Goal: Information Seeking & Learning: Learn about a topic

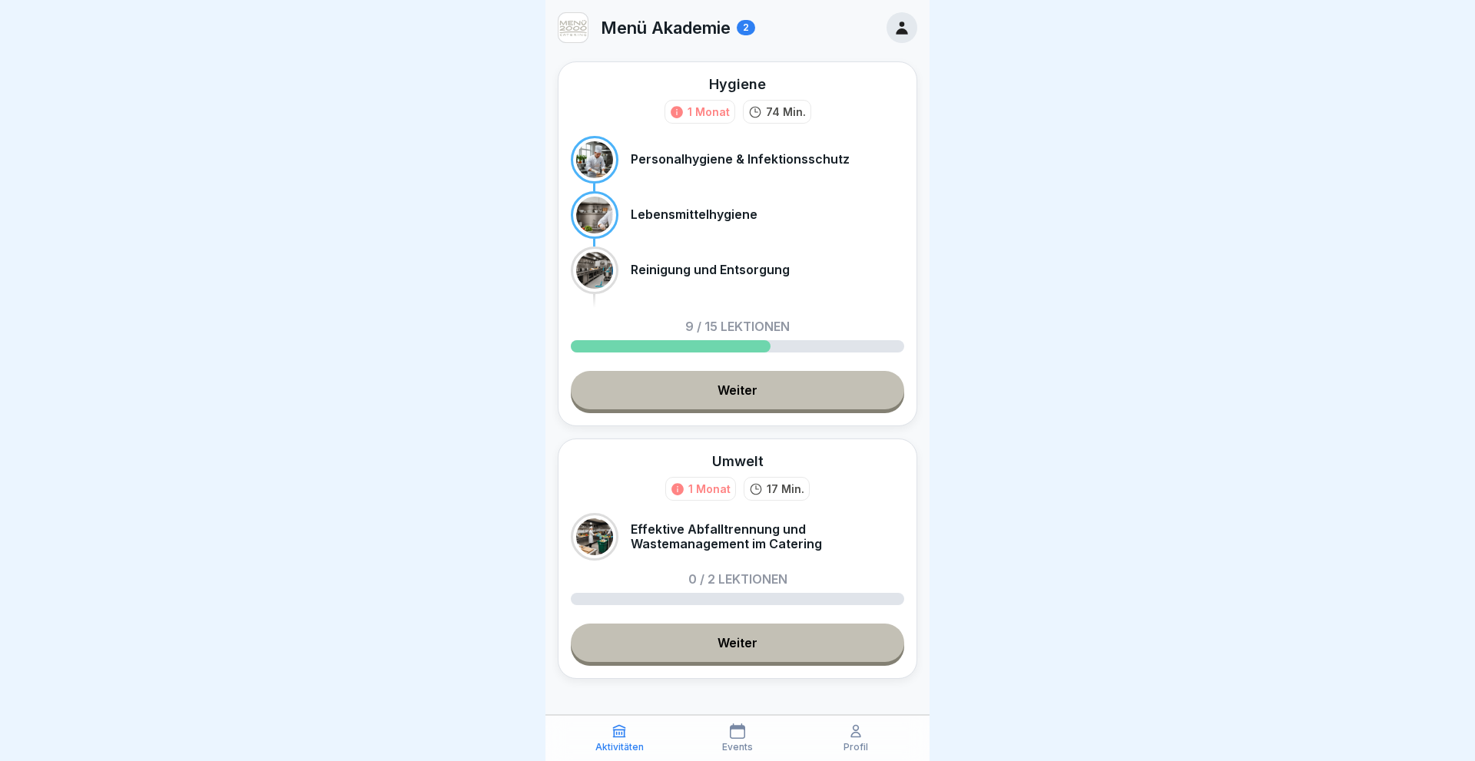
click at [717, 390] on link "Weiter" at bounding box center [737, 390] width 333 height 38
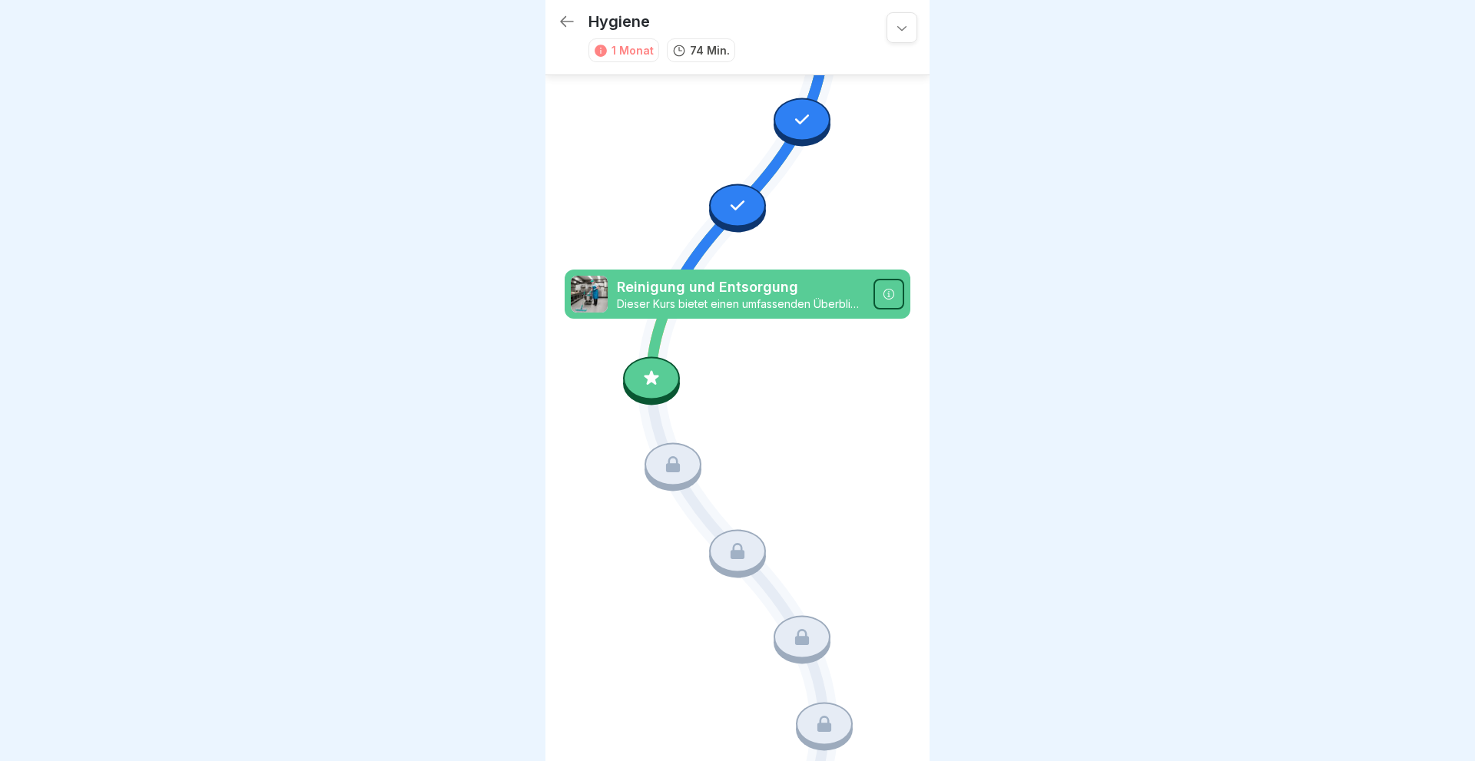
scroll to position [928, 0]
click at [656, 381] on icon at bounding box center [651, 378] width 20 height 20
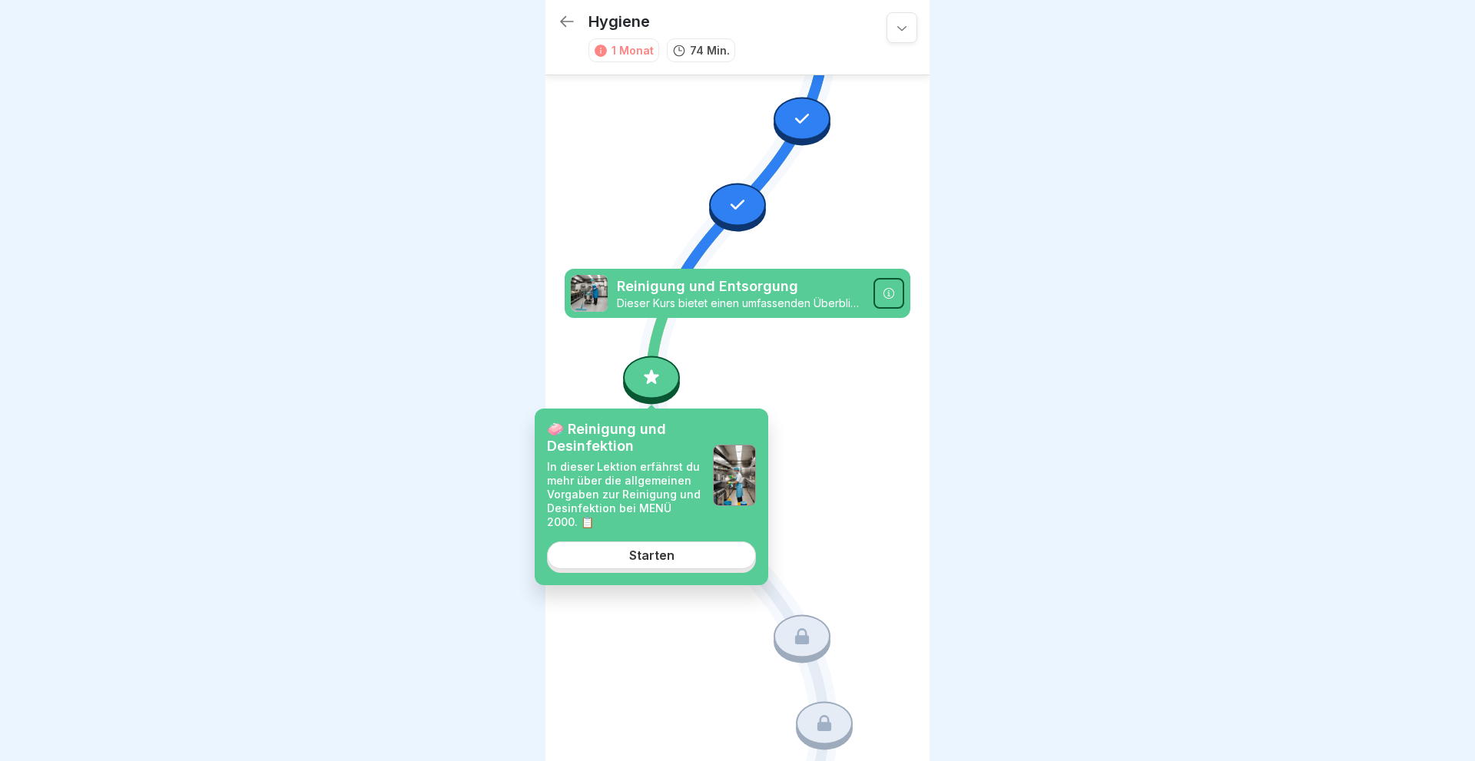
click at [648, 556] on div "Starten" at bounding box center [651, 555] width 45 height 14
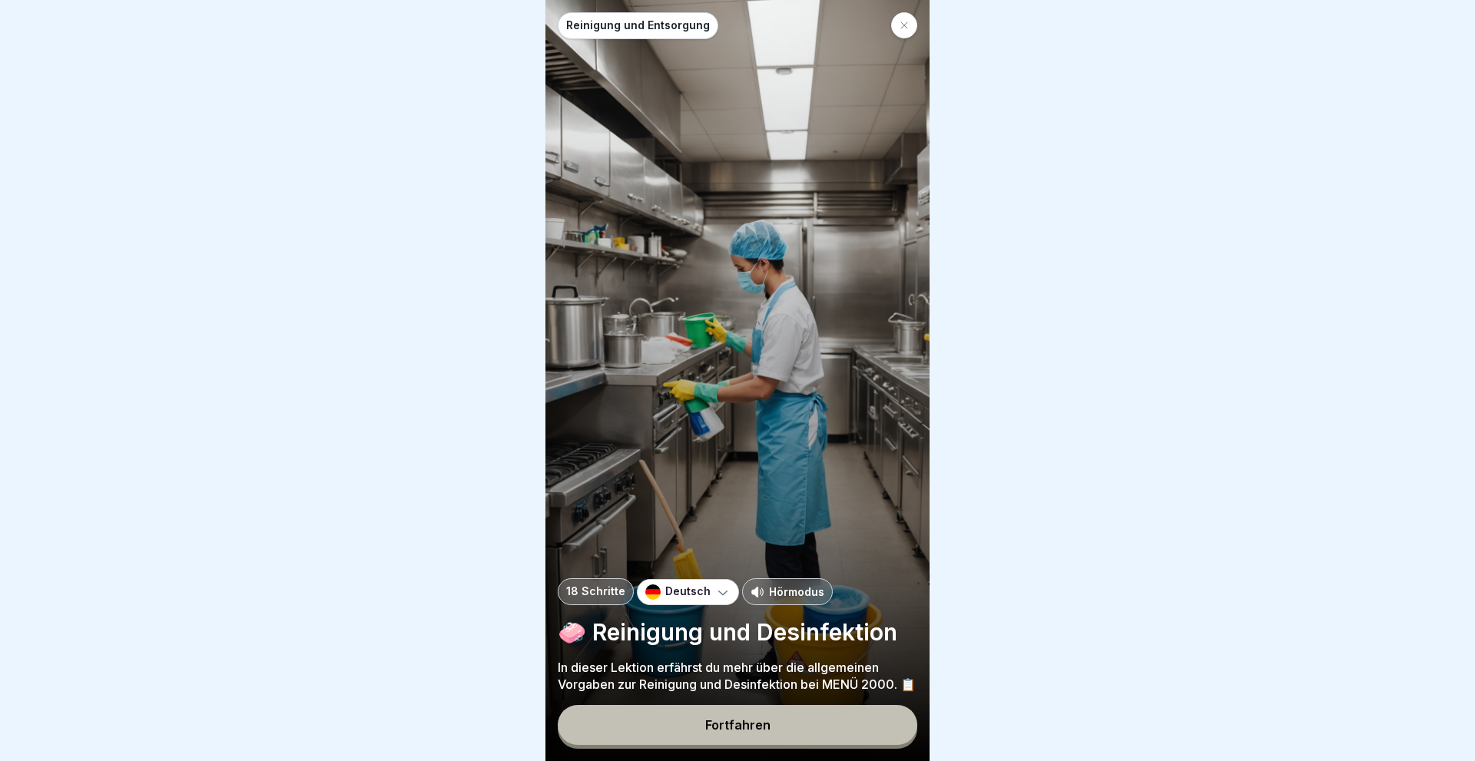
click at [732, 728] on div "Fortfahren" at bounding box center [737, 725] width 65 height 14
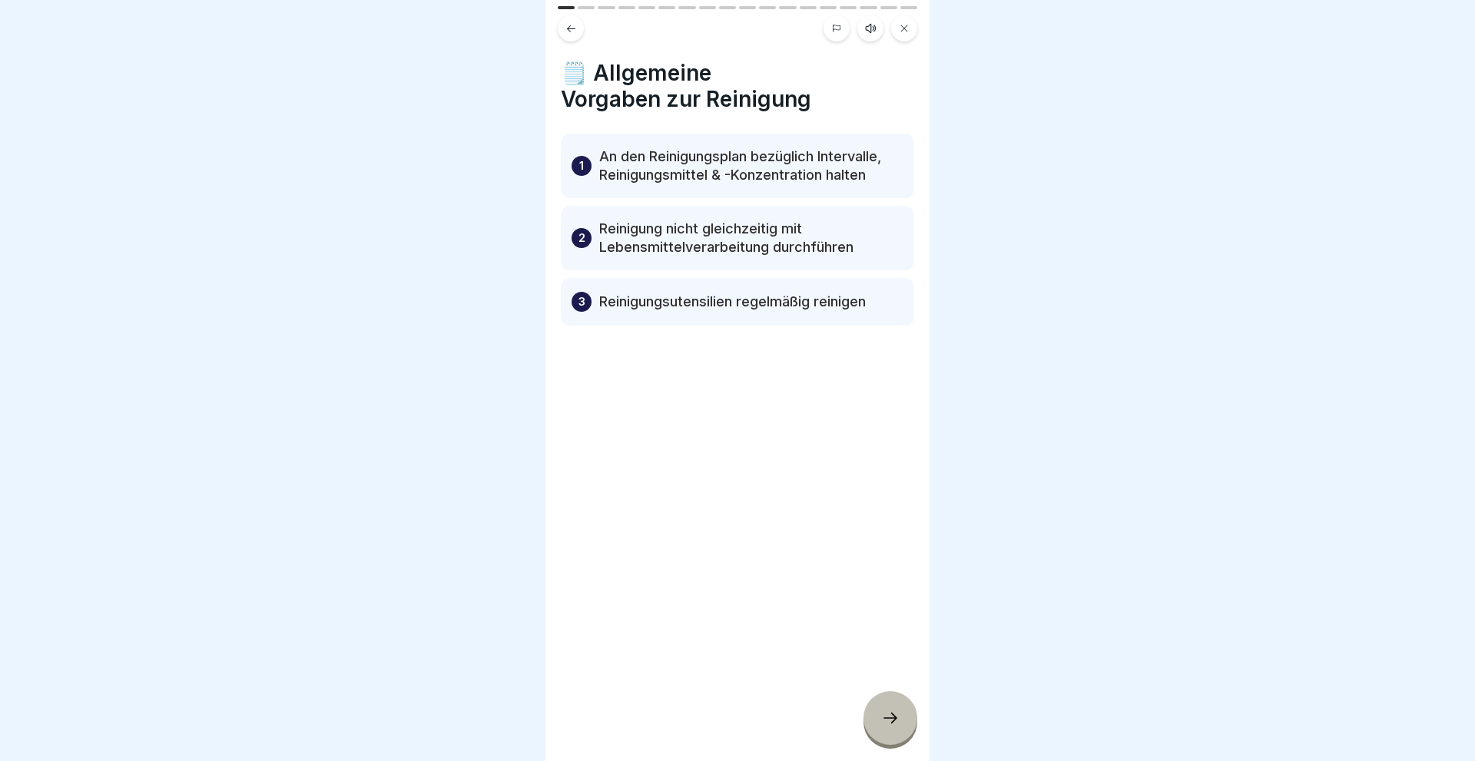
click at [898, 722] on icon at bounding box center [890, 718] width 18 height 18
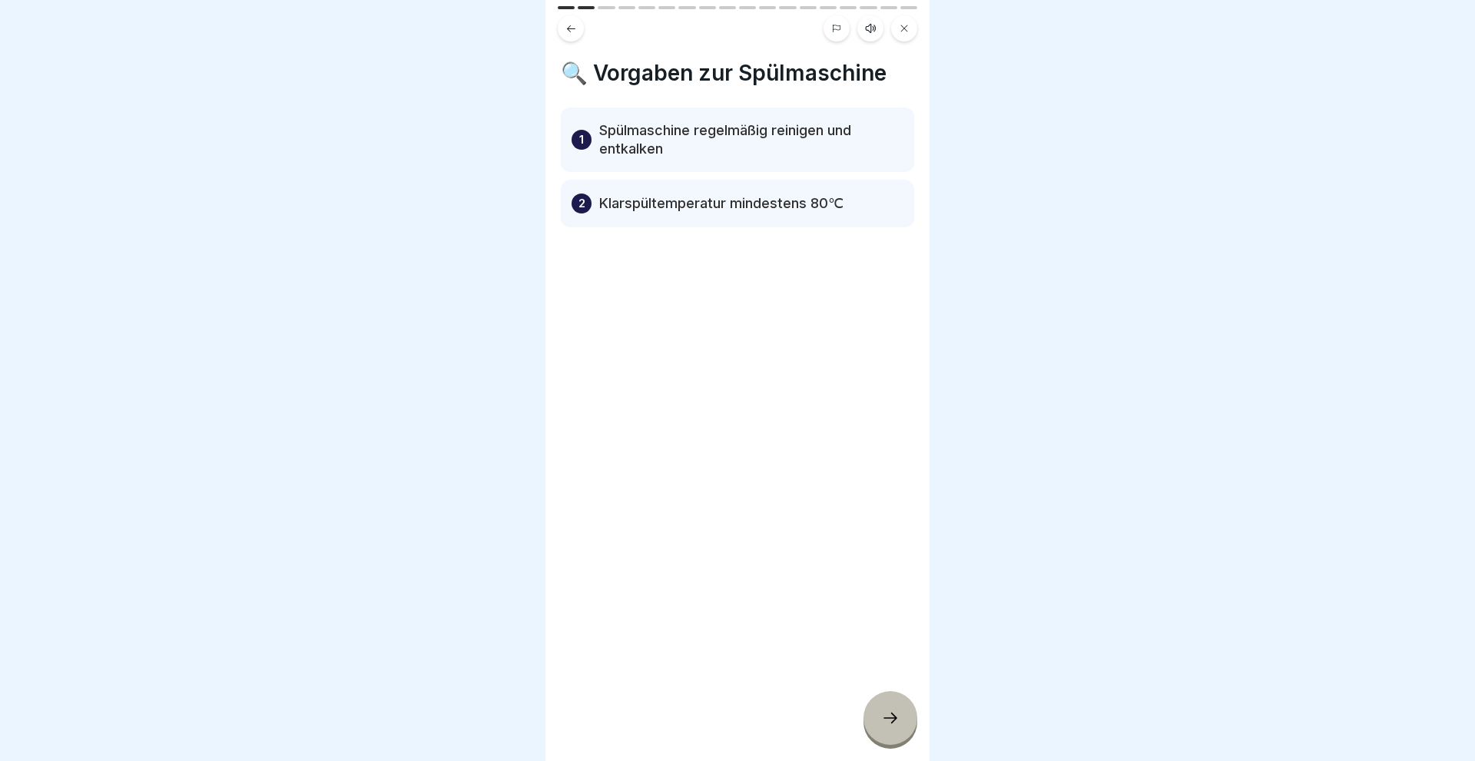
click at [901, 720] on div at bounding box center [890, 718] width 54 height 54
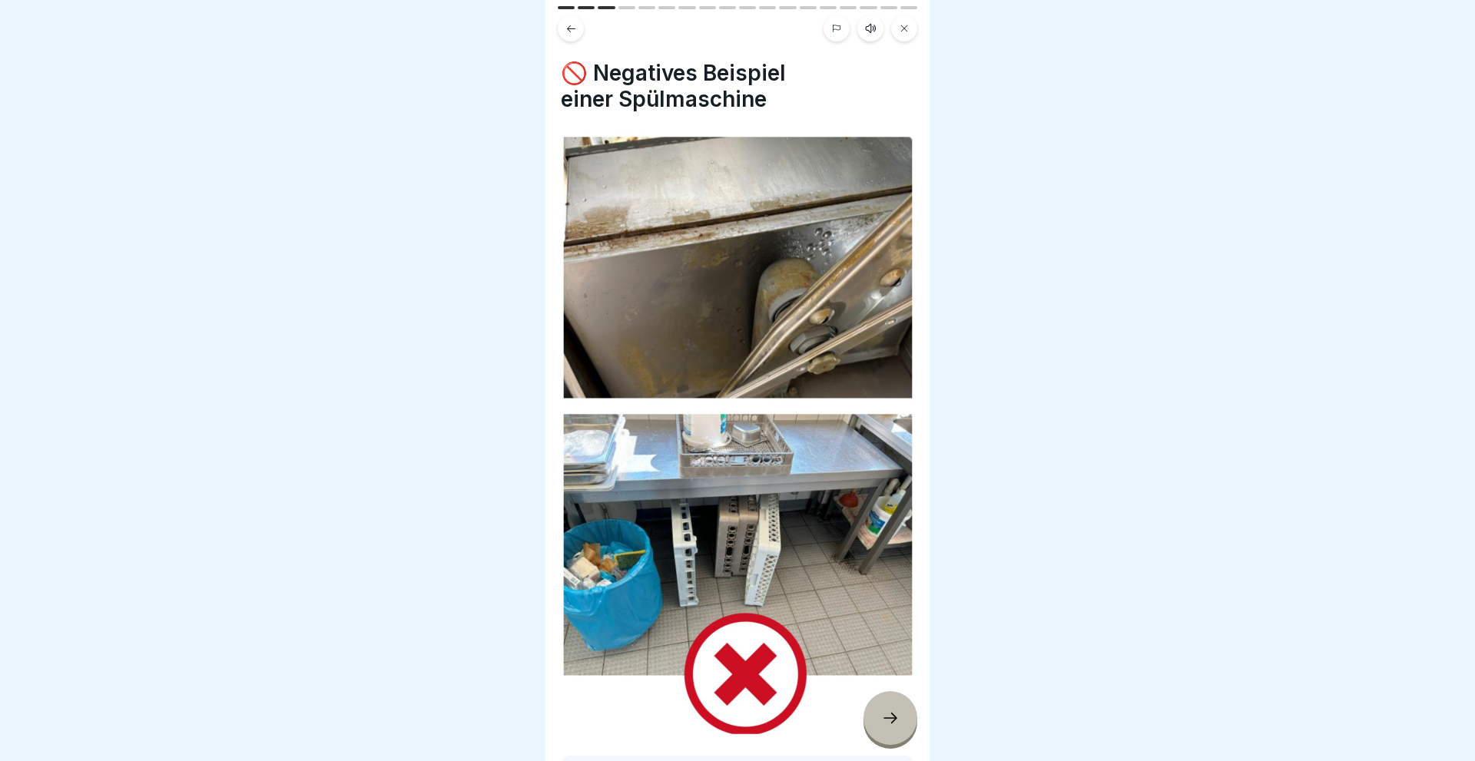
click at [901, 720] on div at bounding box center [890, 718] width 54 height 54
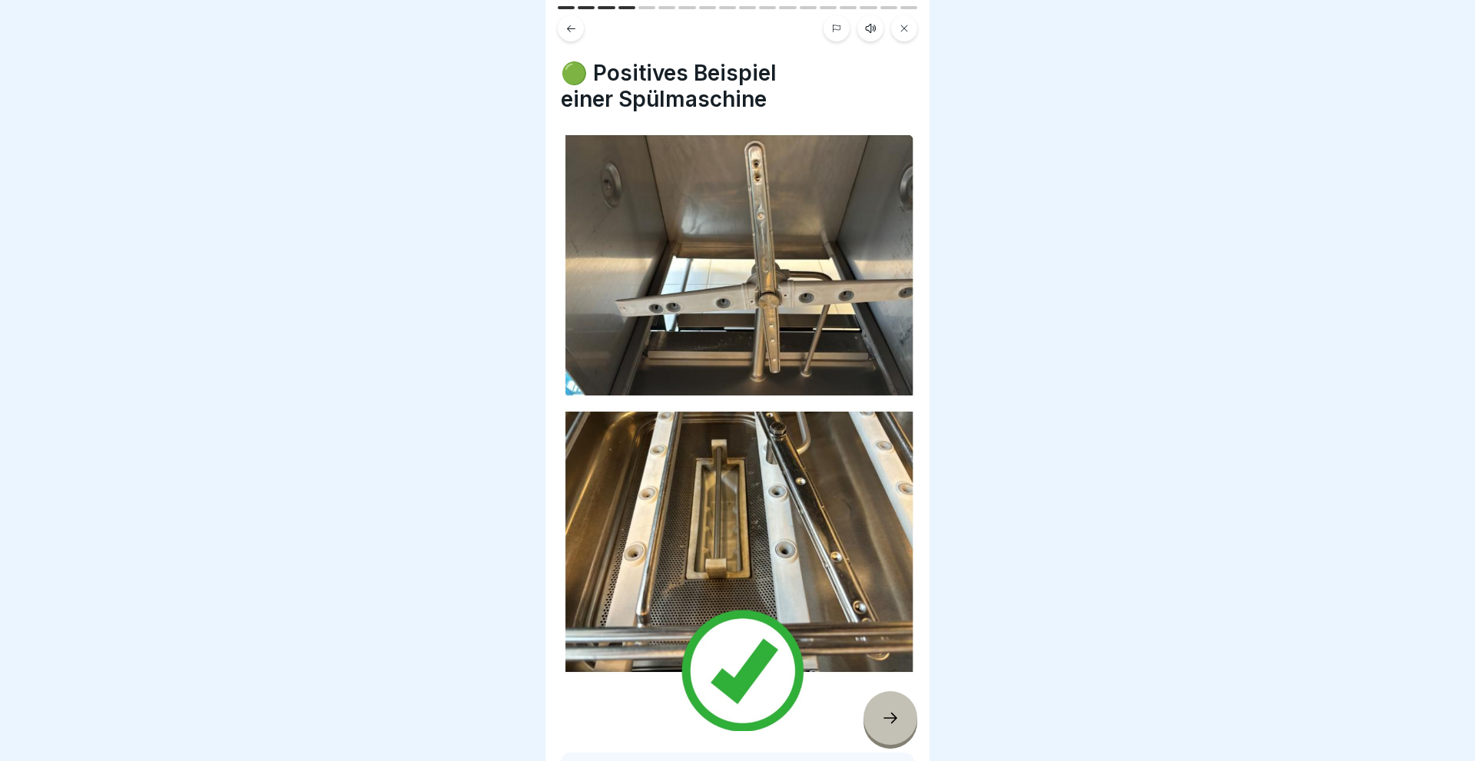
click at [901, 720] on div at bounding box center [890, 718] width 54 height 54
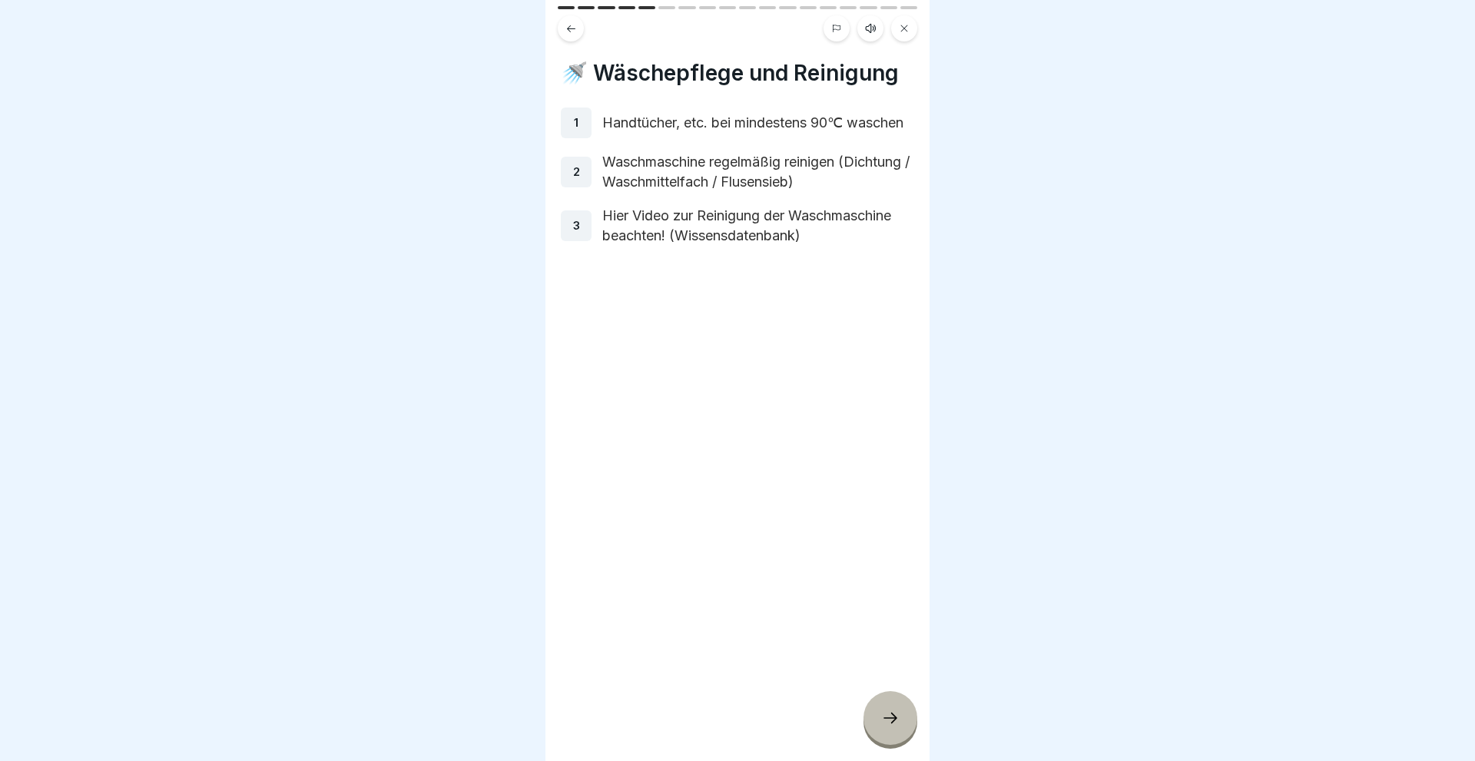
click at [901, 720] on div at bounding box center [890, 718] width 54 height 54
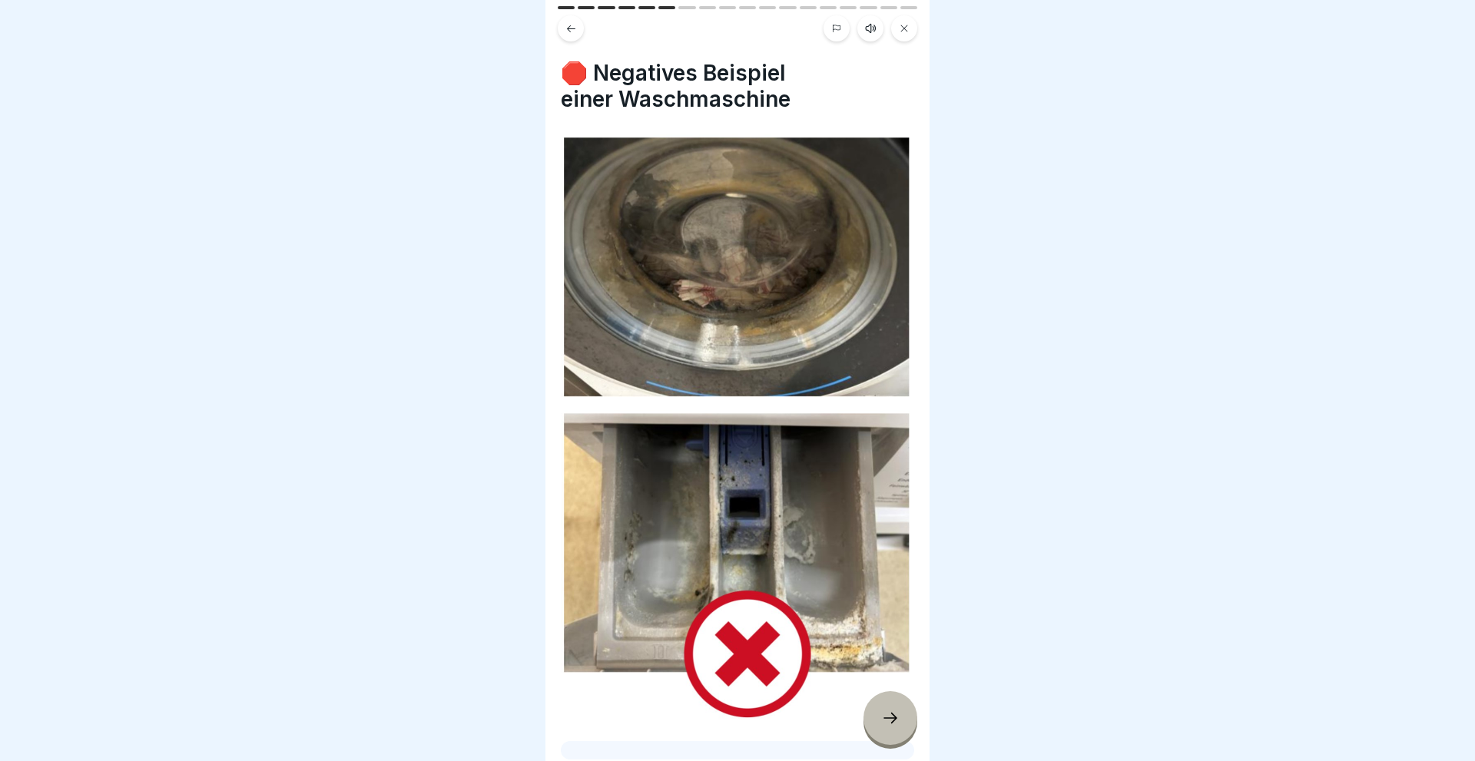
click at [899, 720] on div at bounding box center [890, 718] width 54 height 54
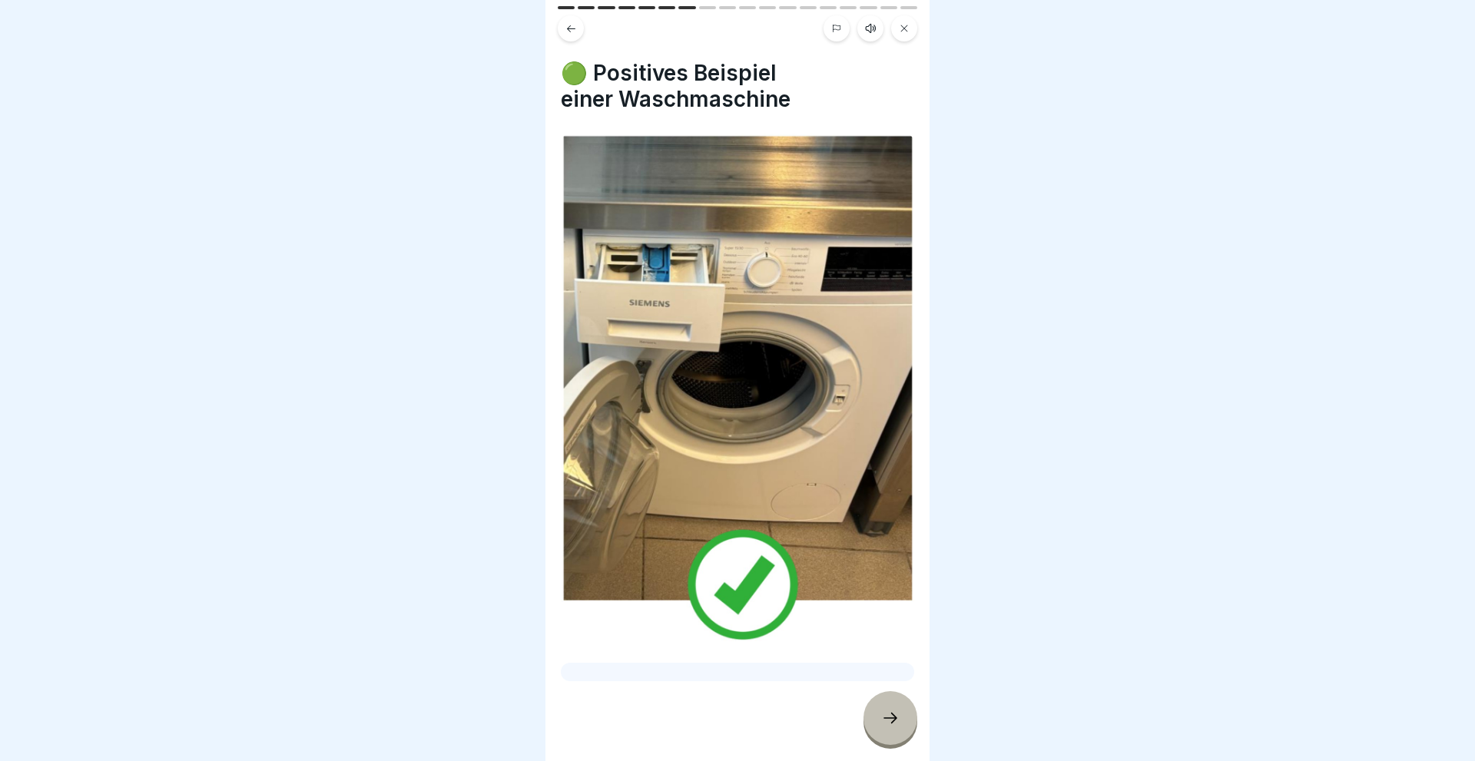
click at [899, 720] on div at bounding box center [890, 718] width 54 height 54
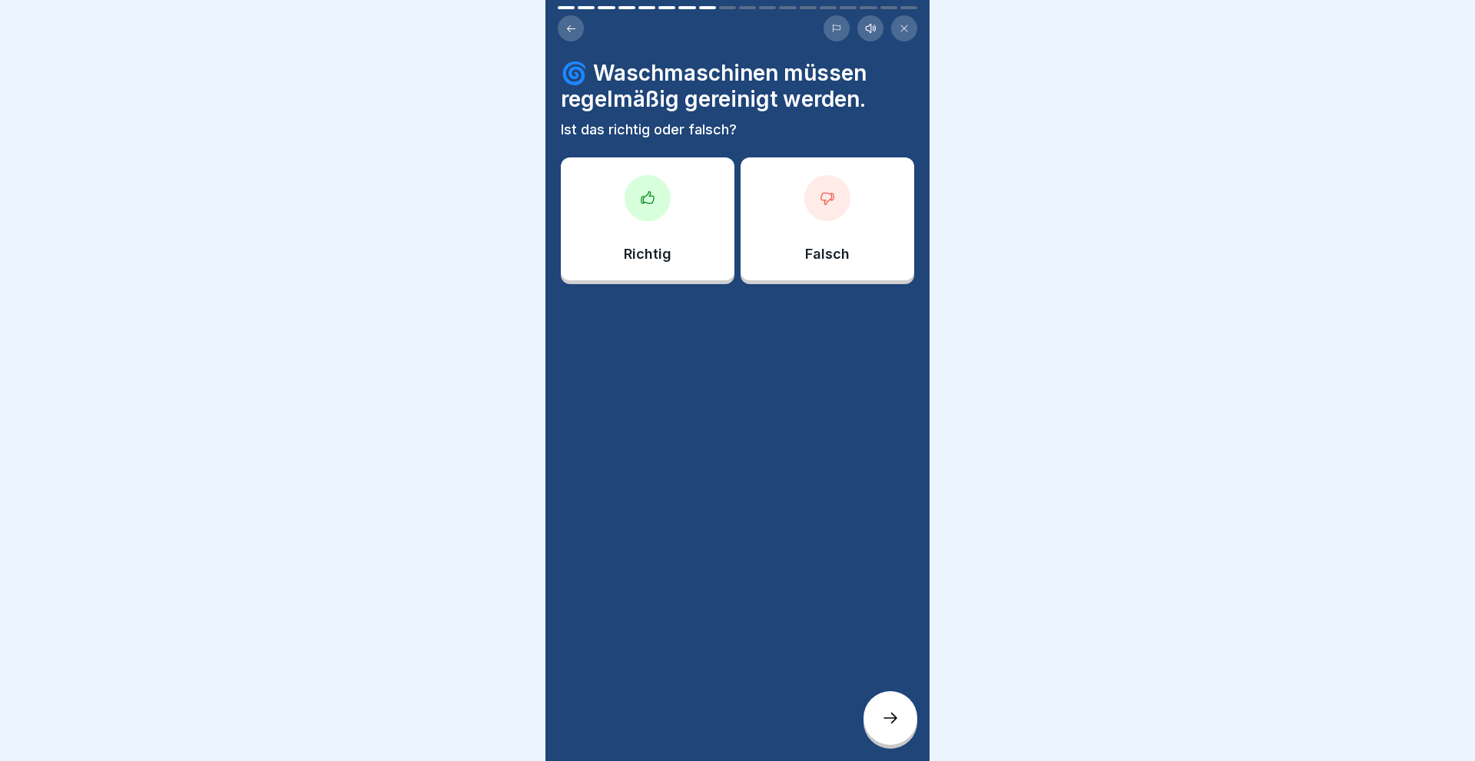
click at [611, 206] on div "Richtig" at bounding box center [648, 218] width 174 height 123
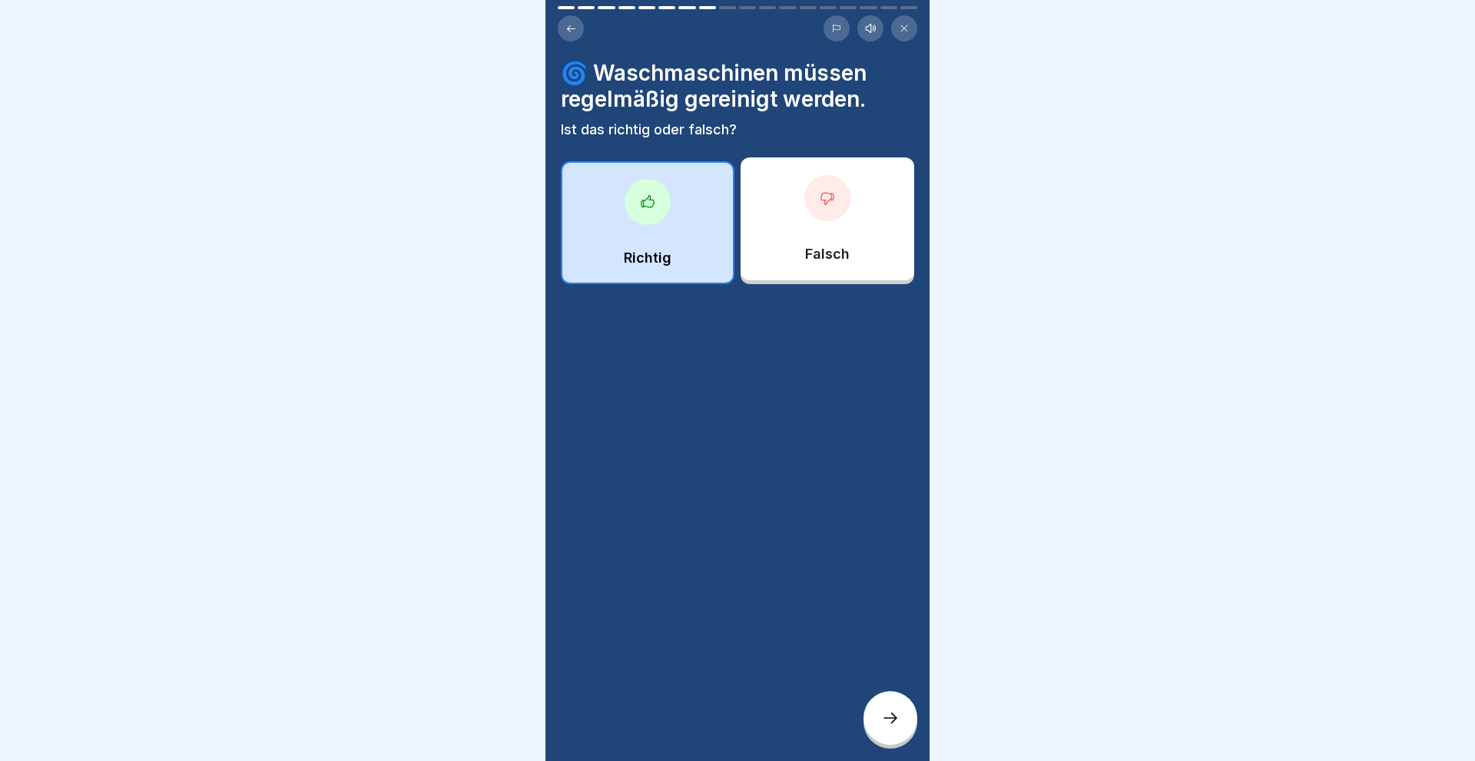
click at [888, 712] on icon at bounding box center [890, 718] width 18 height 18
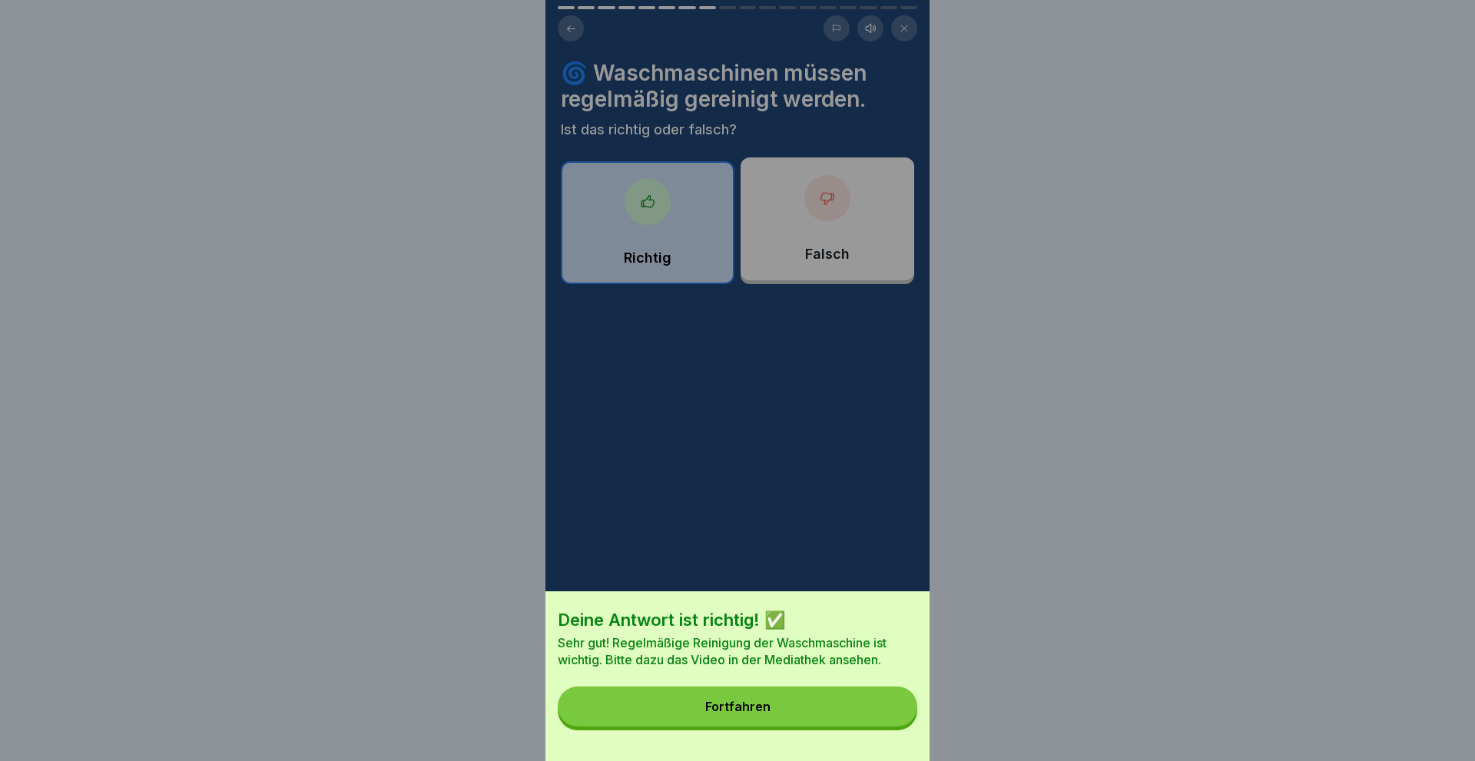
click at [756, 710] on div "Fortfahren" at bounding box center [737, 707] width 65 height 14
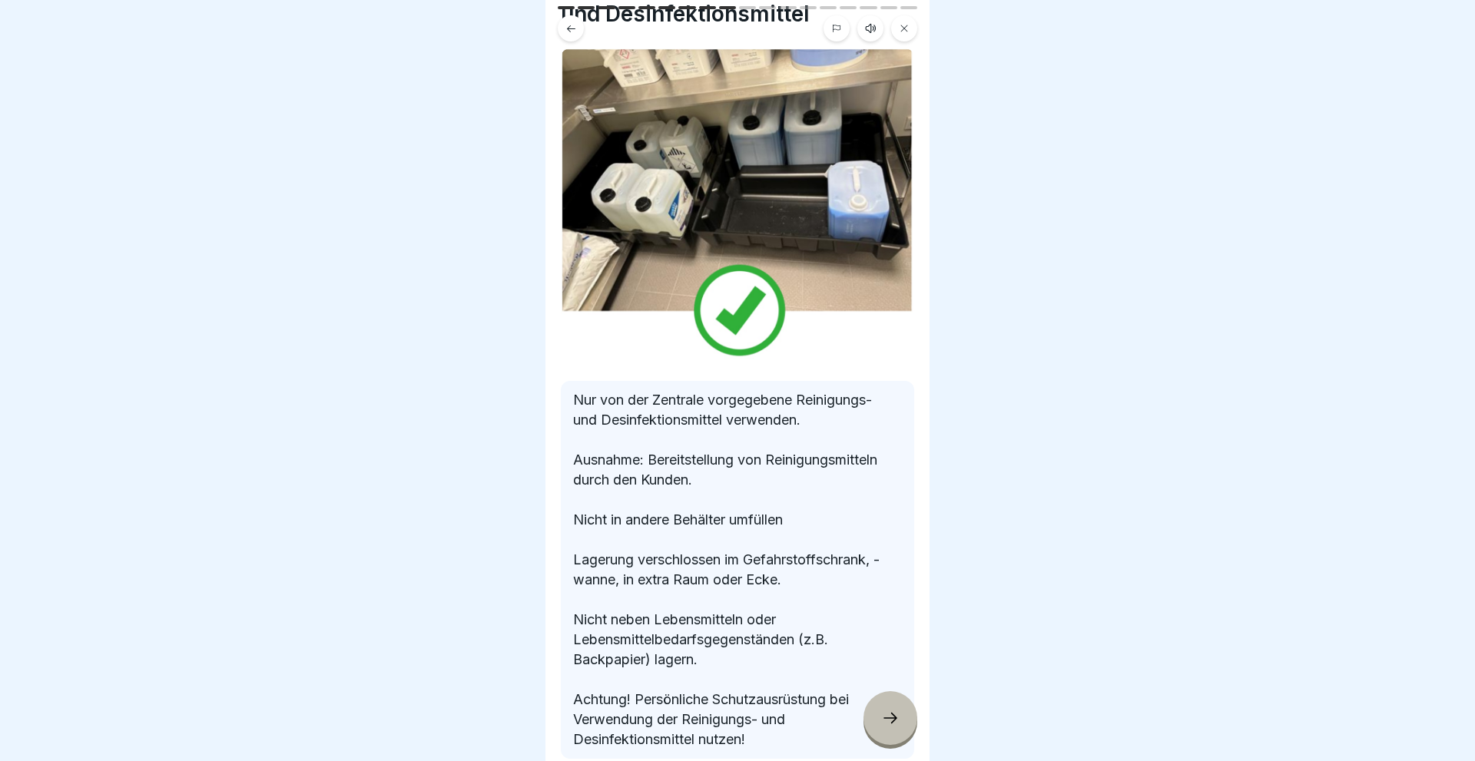
scroll to position [175, 0]
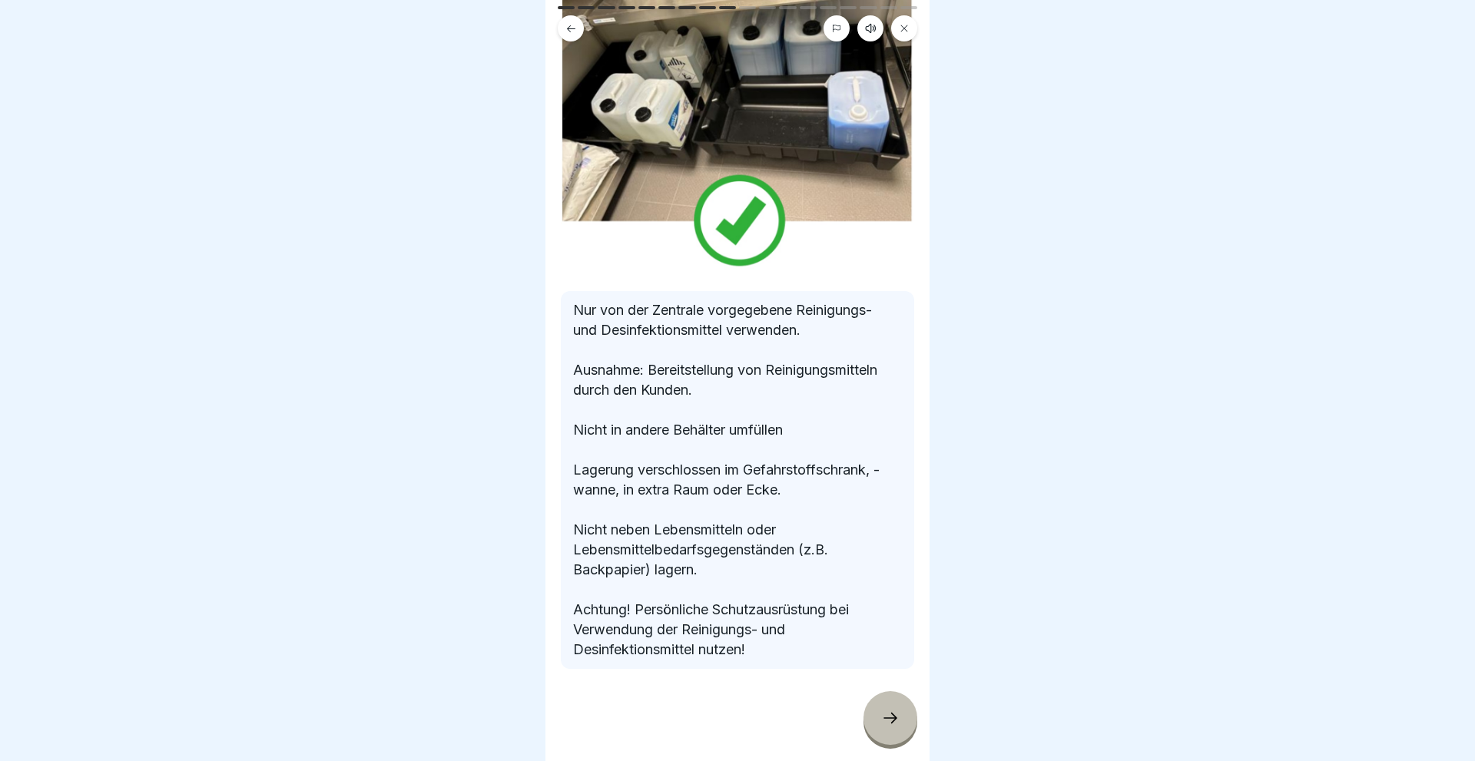
click at [894, 712] on icon at bounding box center [890, 718] width 18 height 18
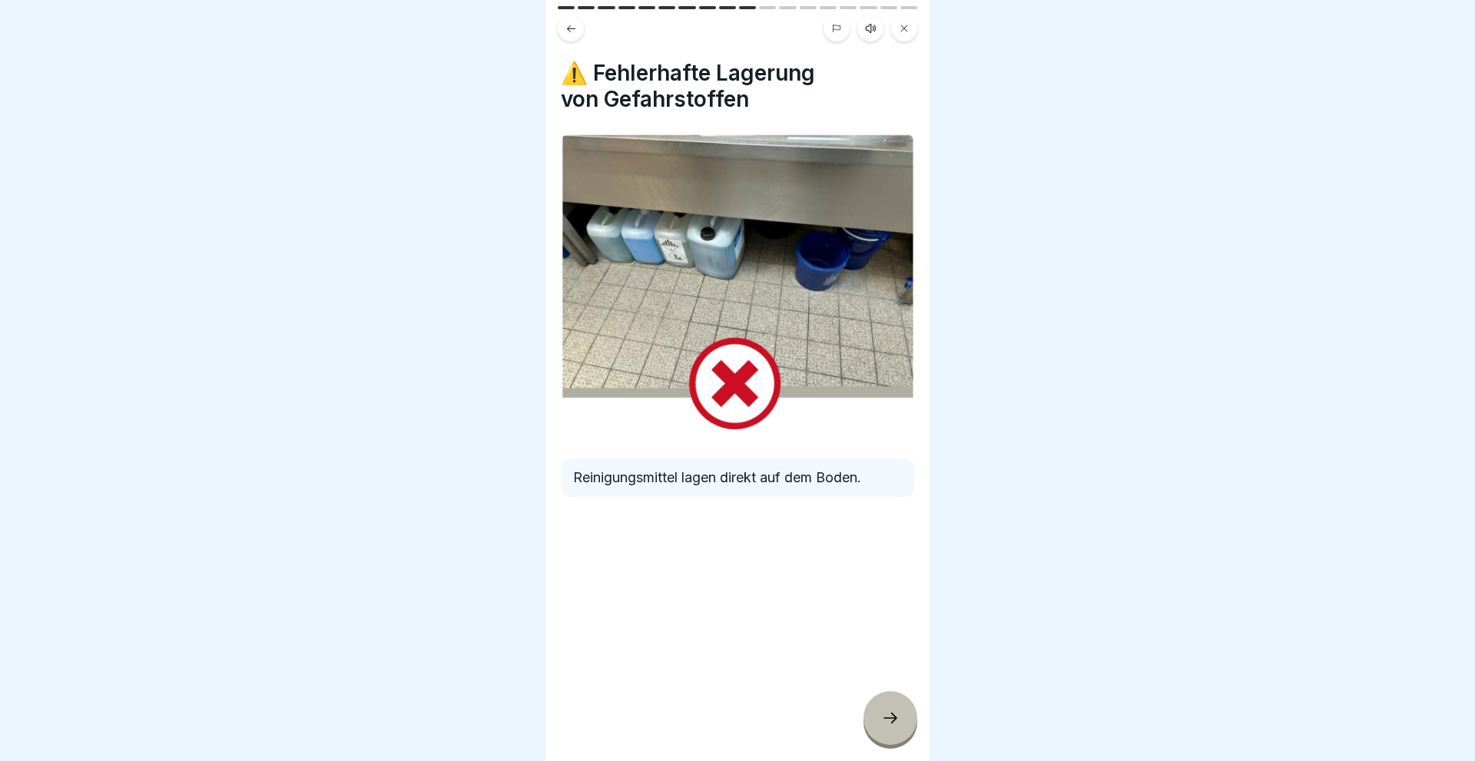
click at [893, 712] on icon at bounding box center [890, 718] width 18 height 18
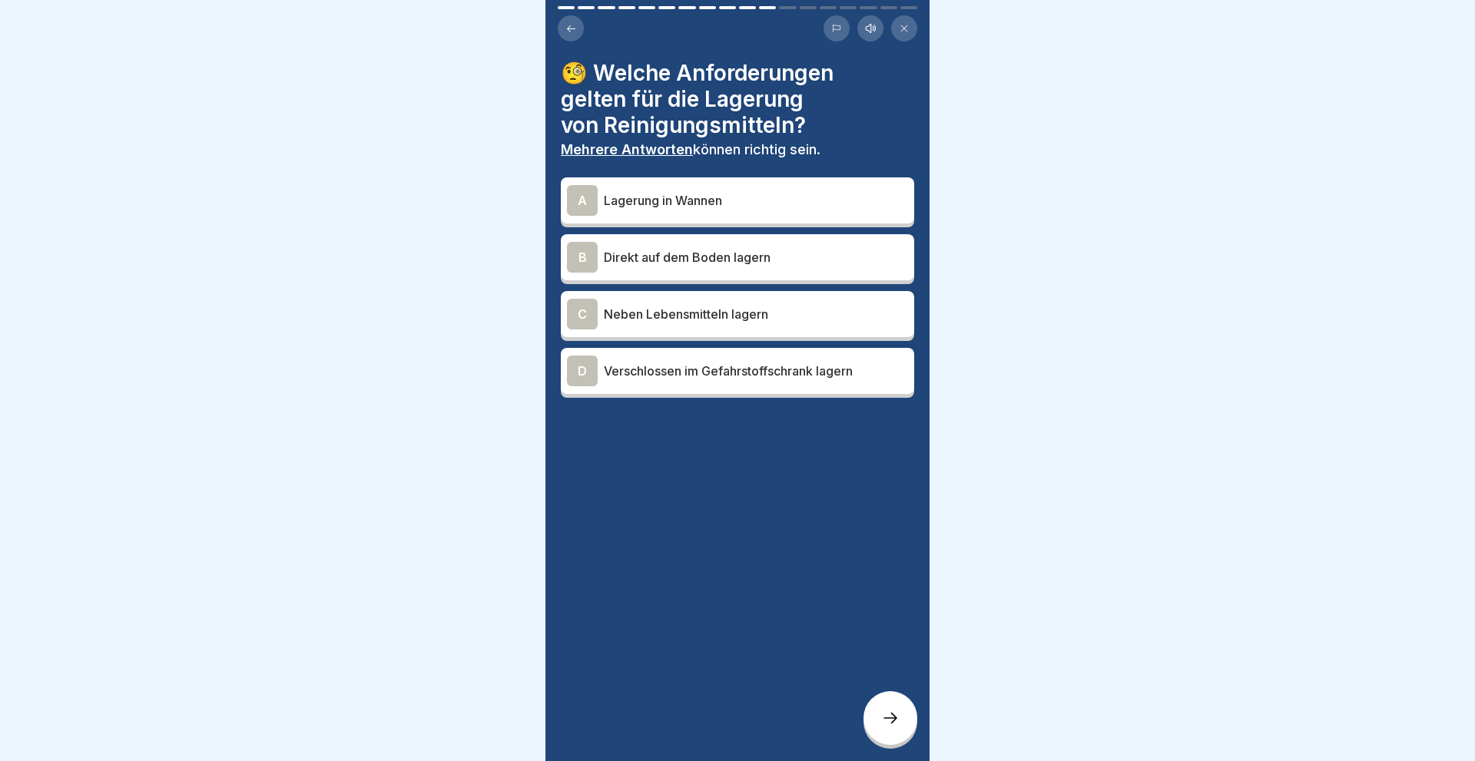
click at [589, 375] on div "D" at bounding box center [582, 371] width 31 height 31
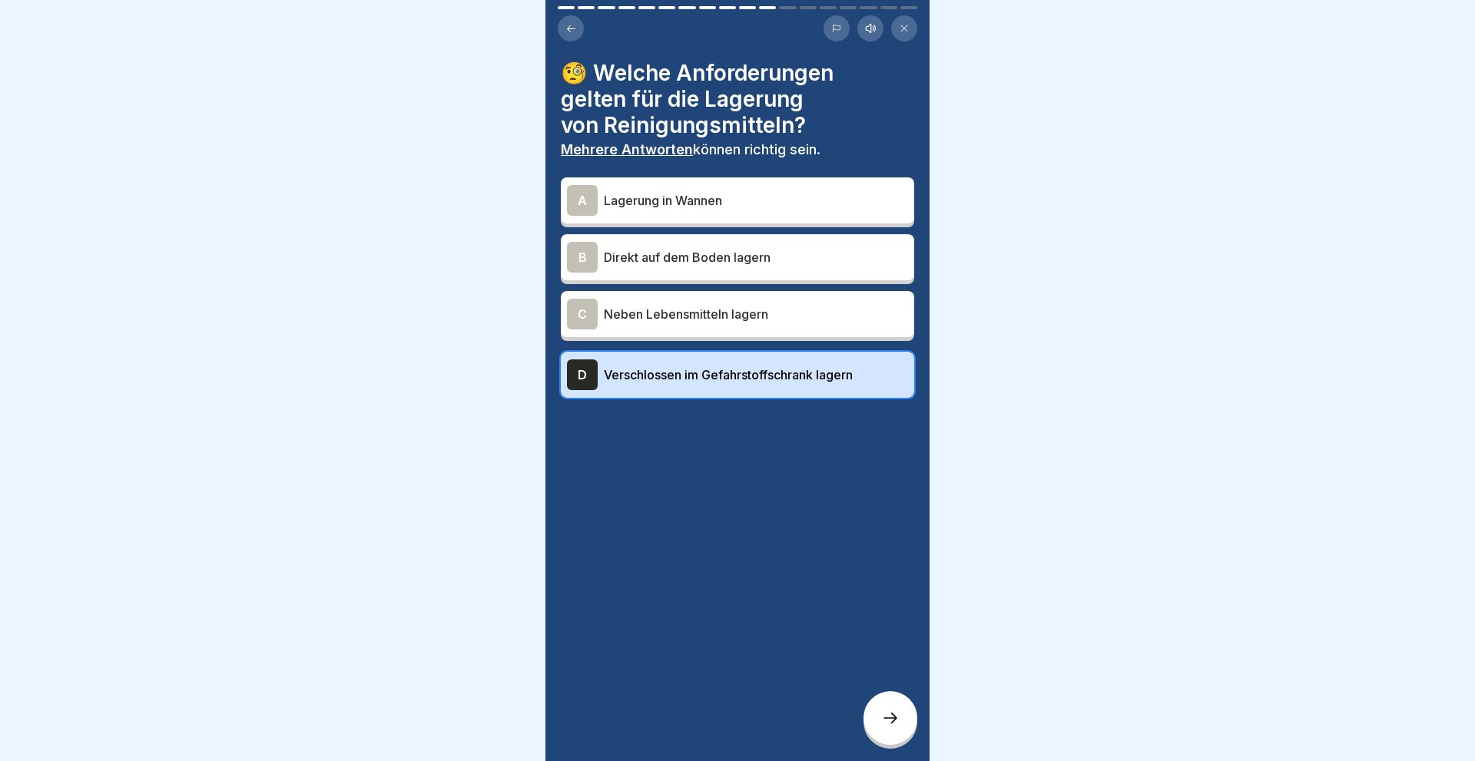
drag, startPoint x: 899, startPoint y: 714, endPoint x: 890, endPoint y: 716, distance: 9.3
click at [891, 715] on div at bounding box center [890, 718] width 54 height 54
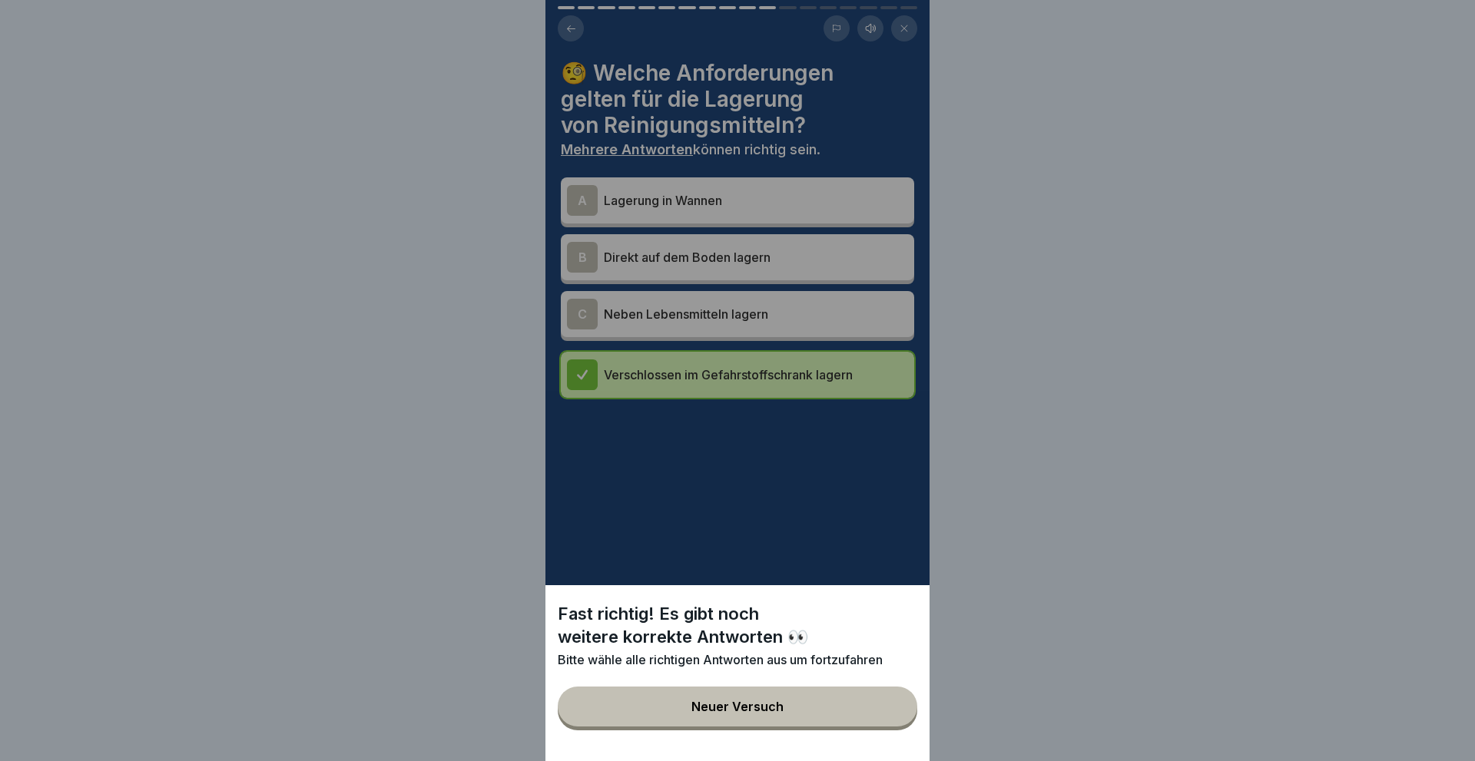
click at [581, 193] on div "Fast richtig! Es gibt noch weitere korrekte Antworten 👀 Bitte wähle alle richti…" at bounding box center [737, 380] width 384 height 761
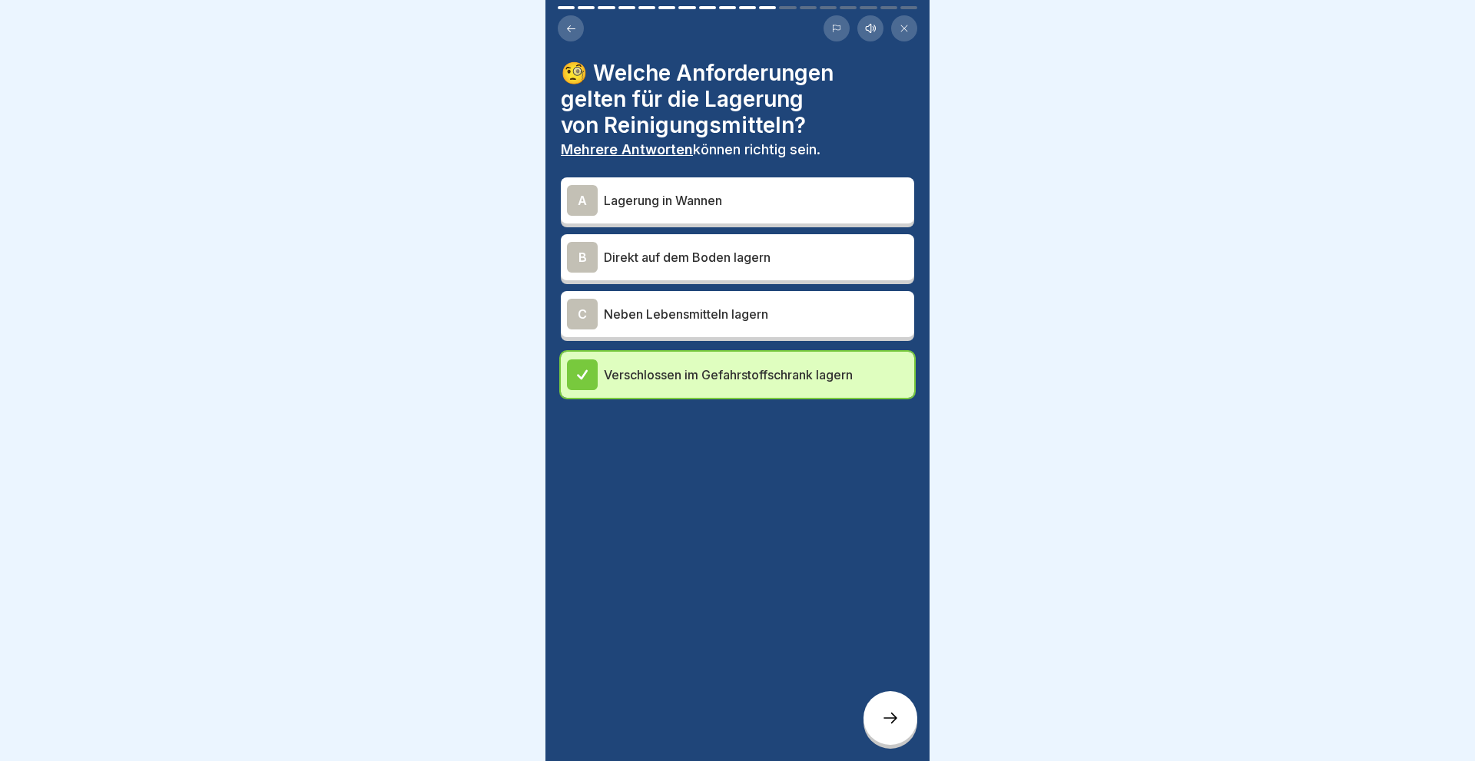
click at [581, 193] on div "A" at bounding box center [582, 200] width 31 height 31
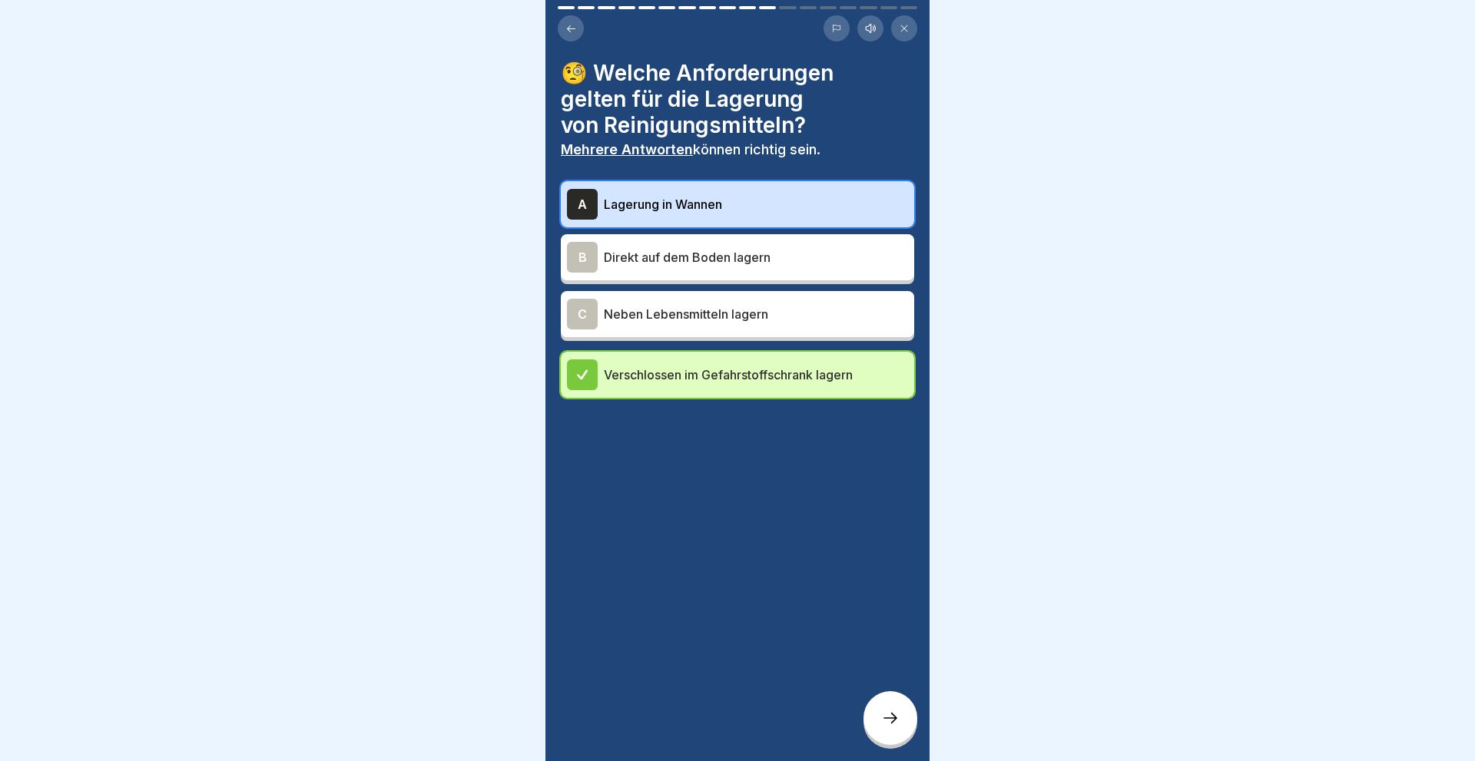
click at [875, 720] on div at bounding box center [890, 718] width 54 height 54
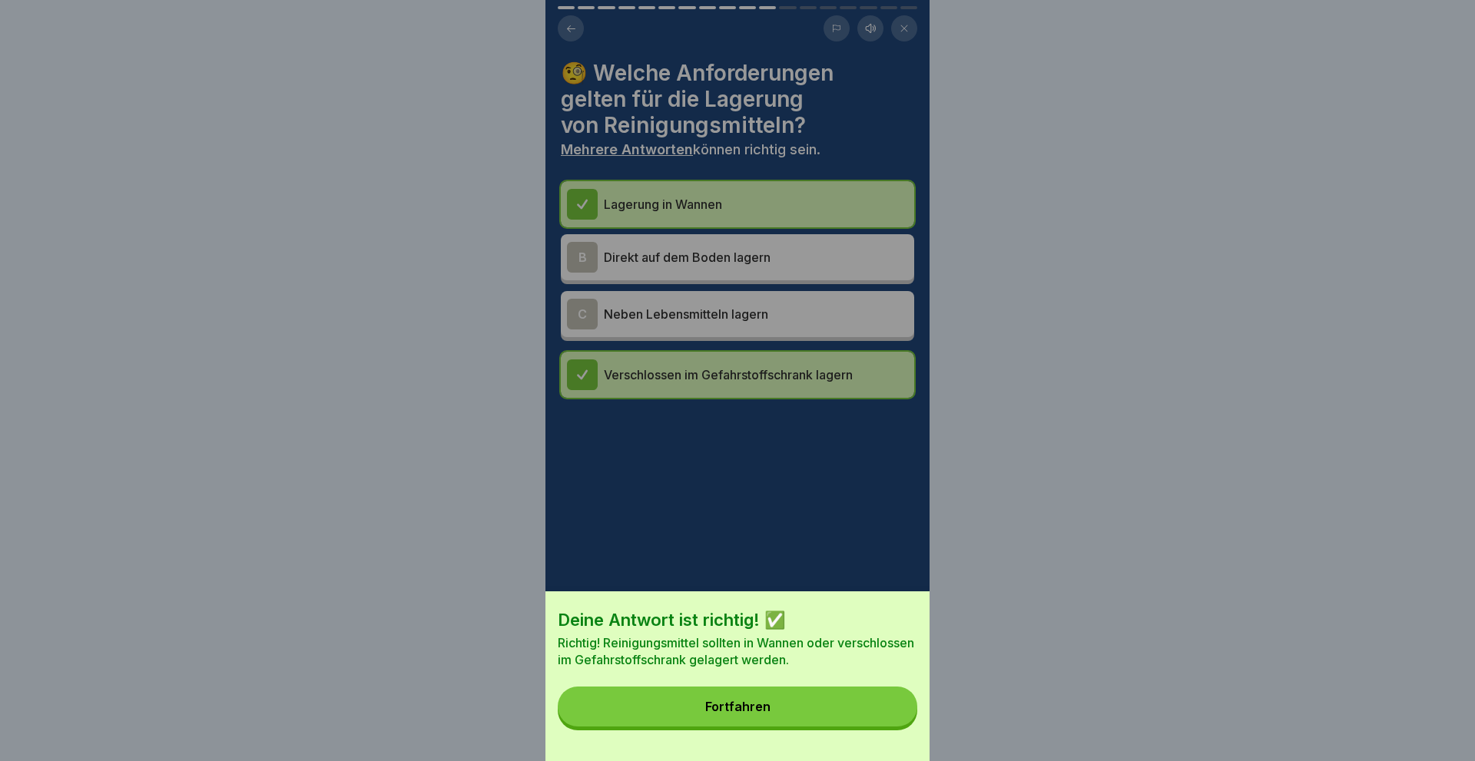
click at [858, 717] on button "Fortfahren" at bounding box center [737, 707] width 359 height 40
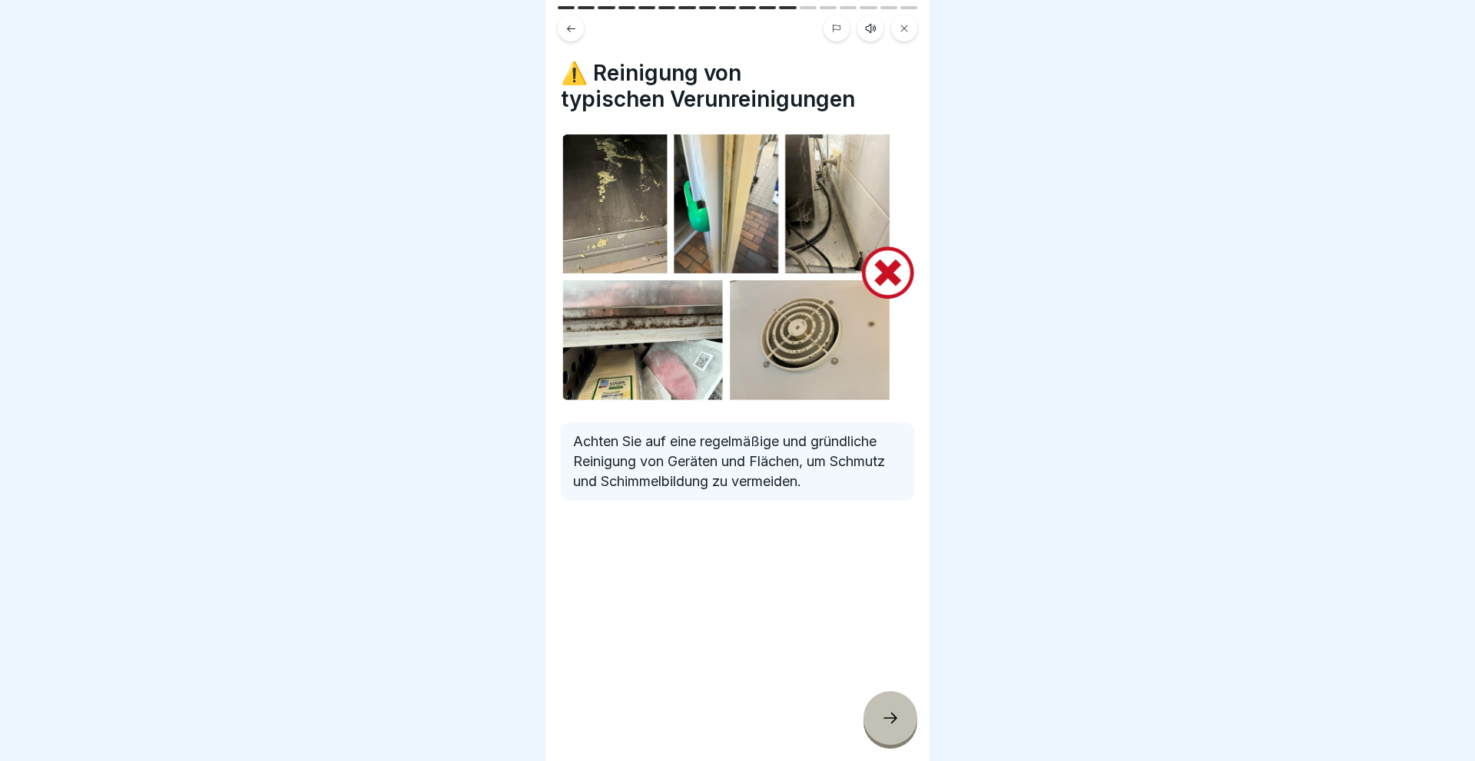
click at [887, 720] on icon at bounding box center [890, 718] width 18 height 18
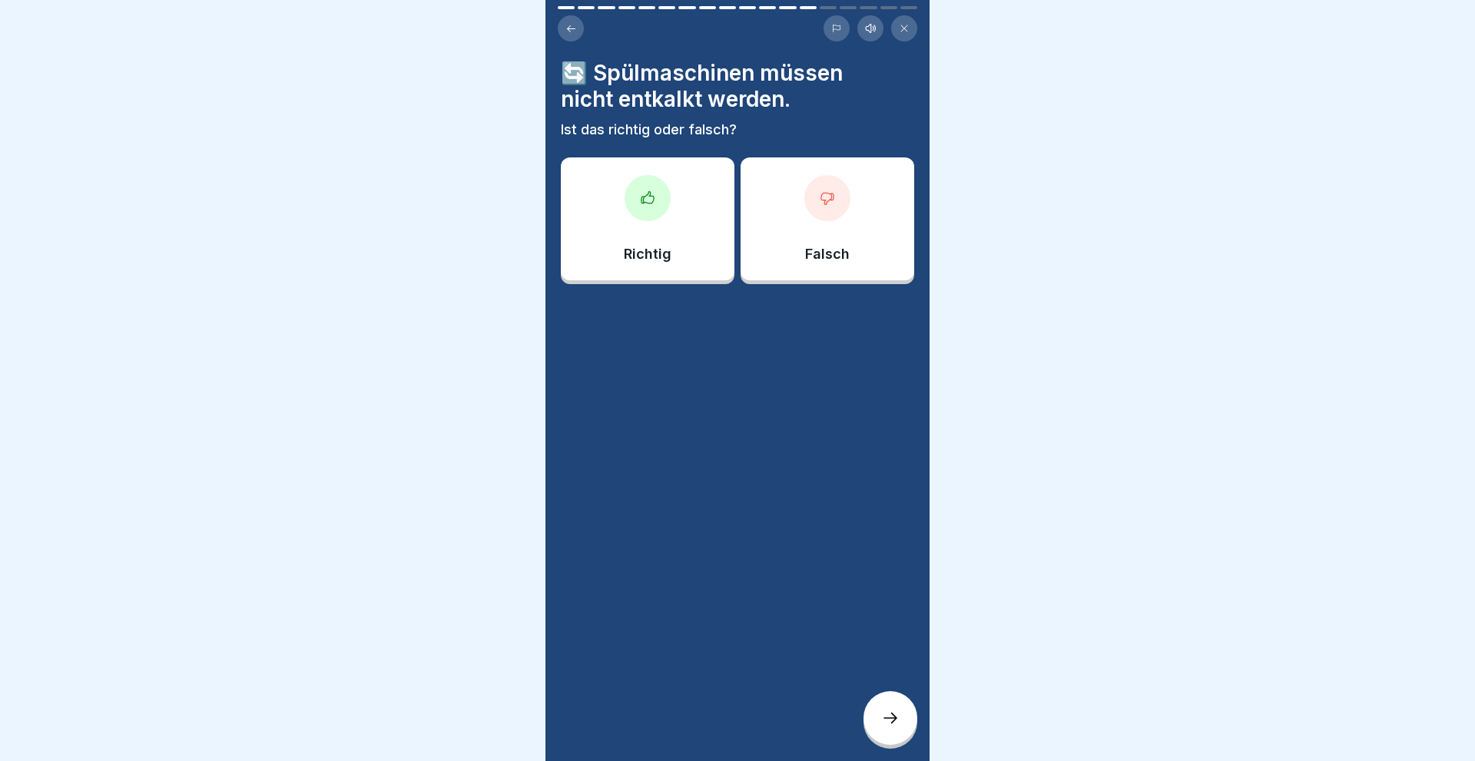
click at [840, 260] on p "Falsch" at bounding box center [827, 254] width 45 height 17
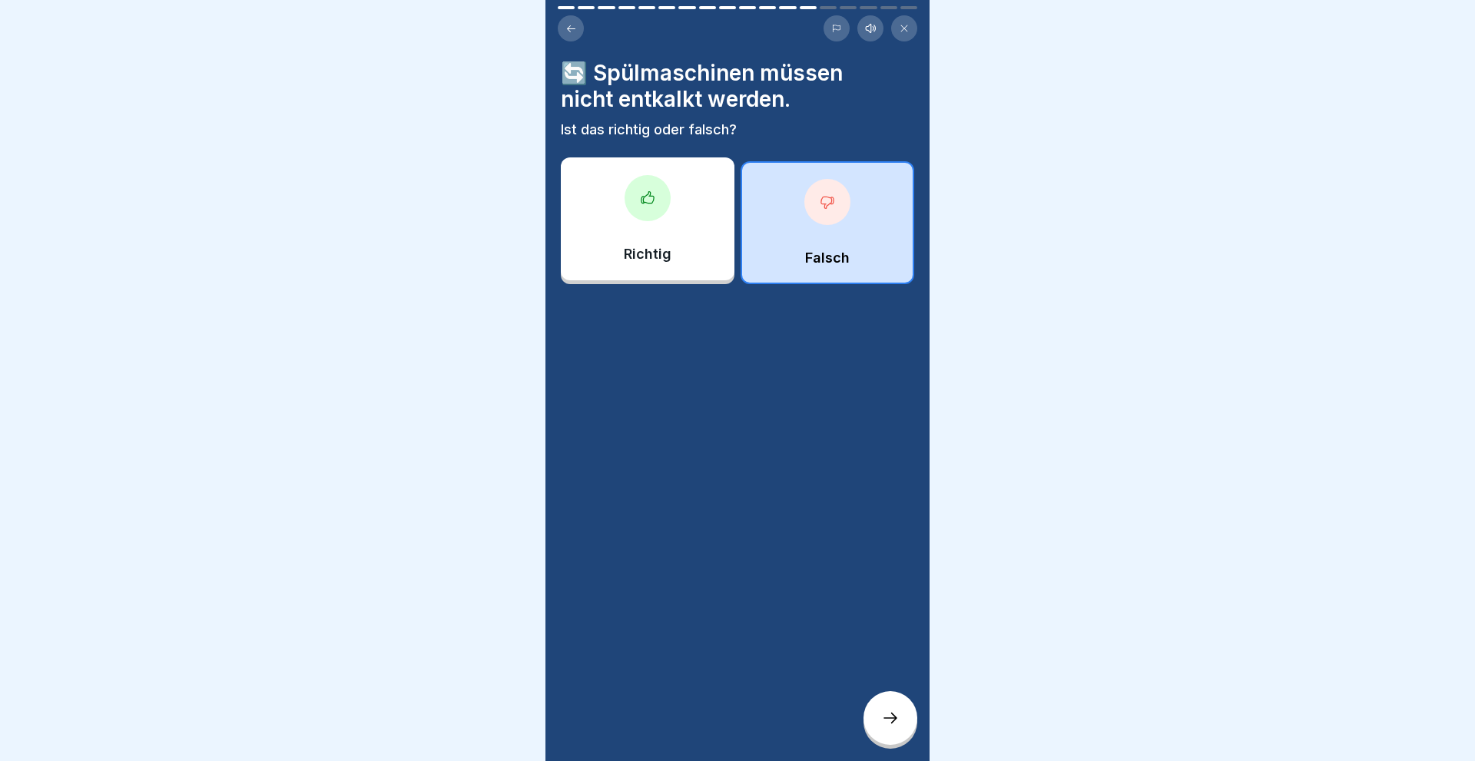
click at [893, 730] on div at bounding box center [890, 718] width 54 height 54
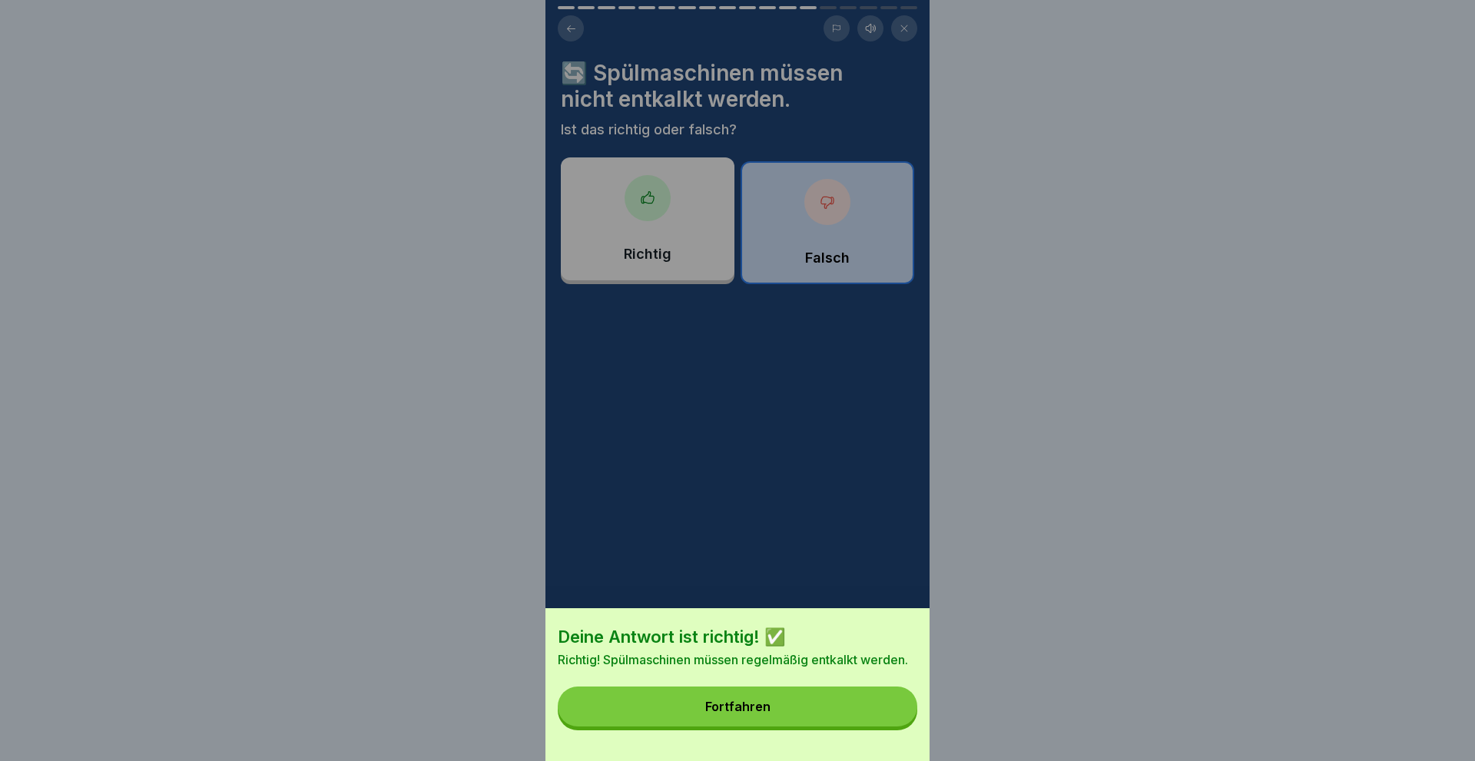
click at [771, 704] on button "Fortfahren" at bounding box center [737, 707] width 359 height 40
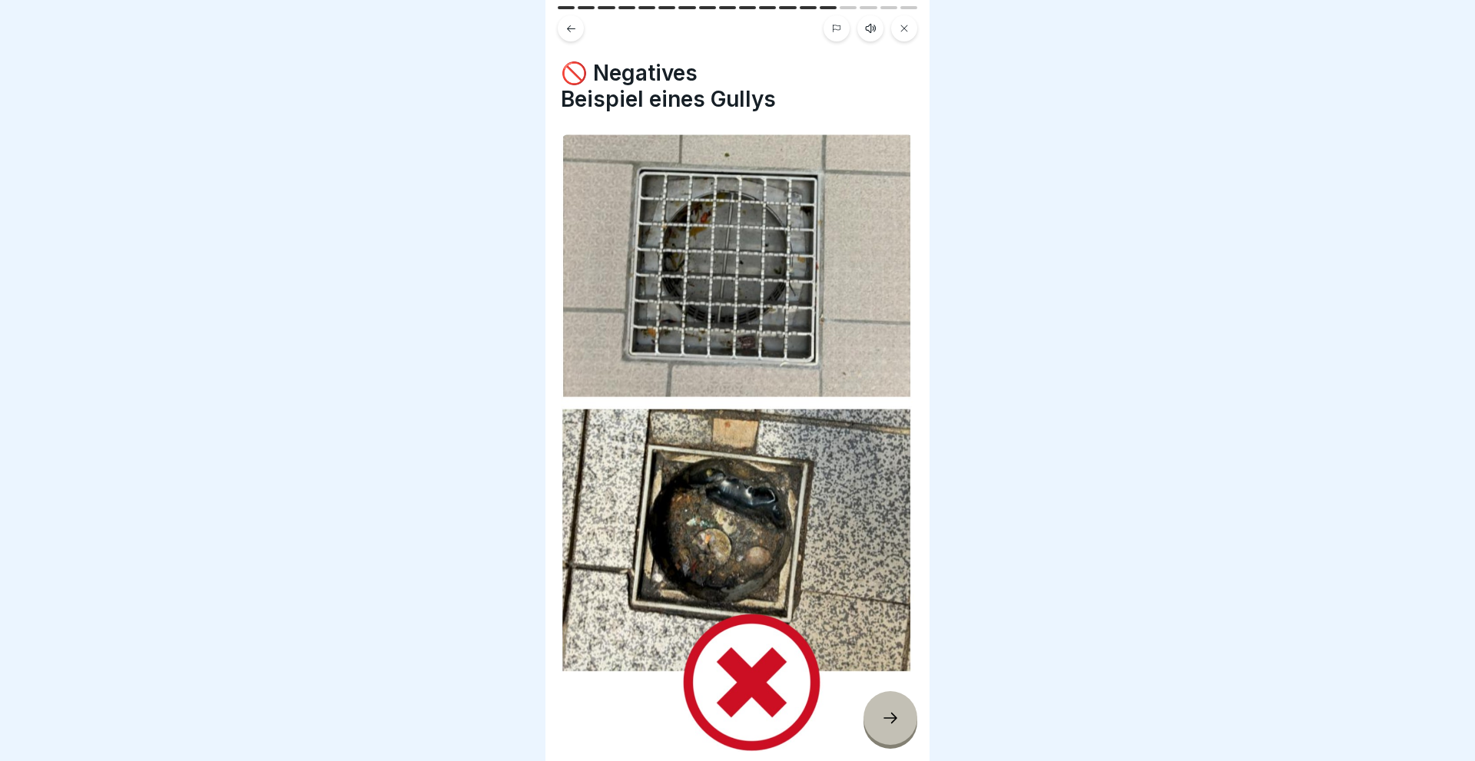
click at [896, 723] on icon at bounding box center [890, 718] width 18 height 18
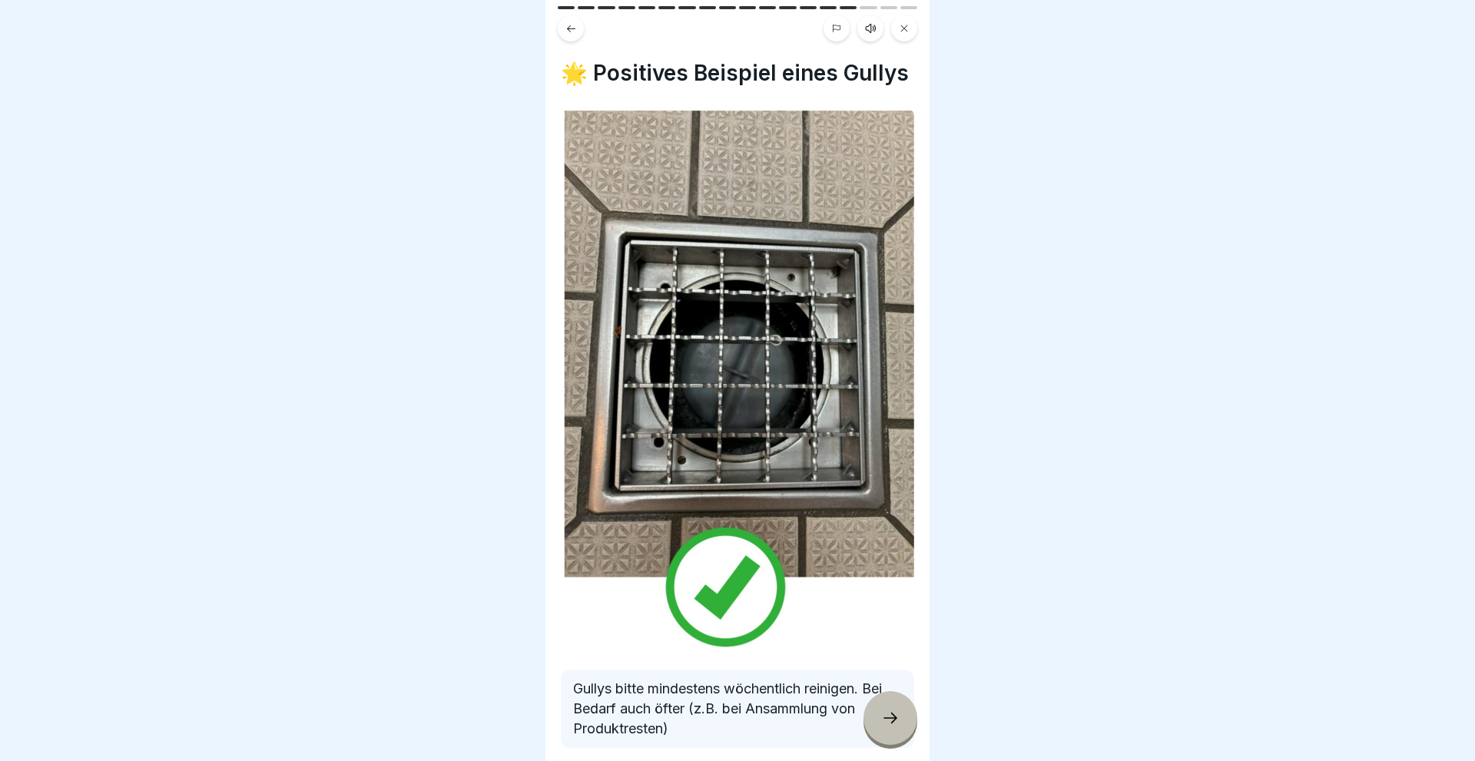
click at [896, 723] on icon at bounding box center [890, 718] width 18 height 18
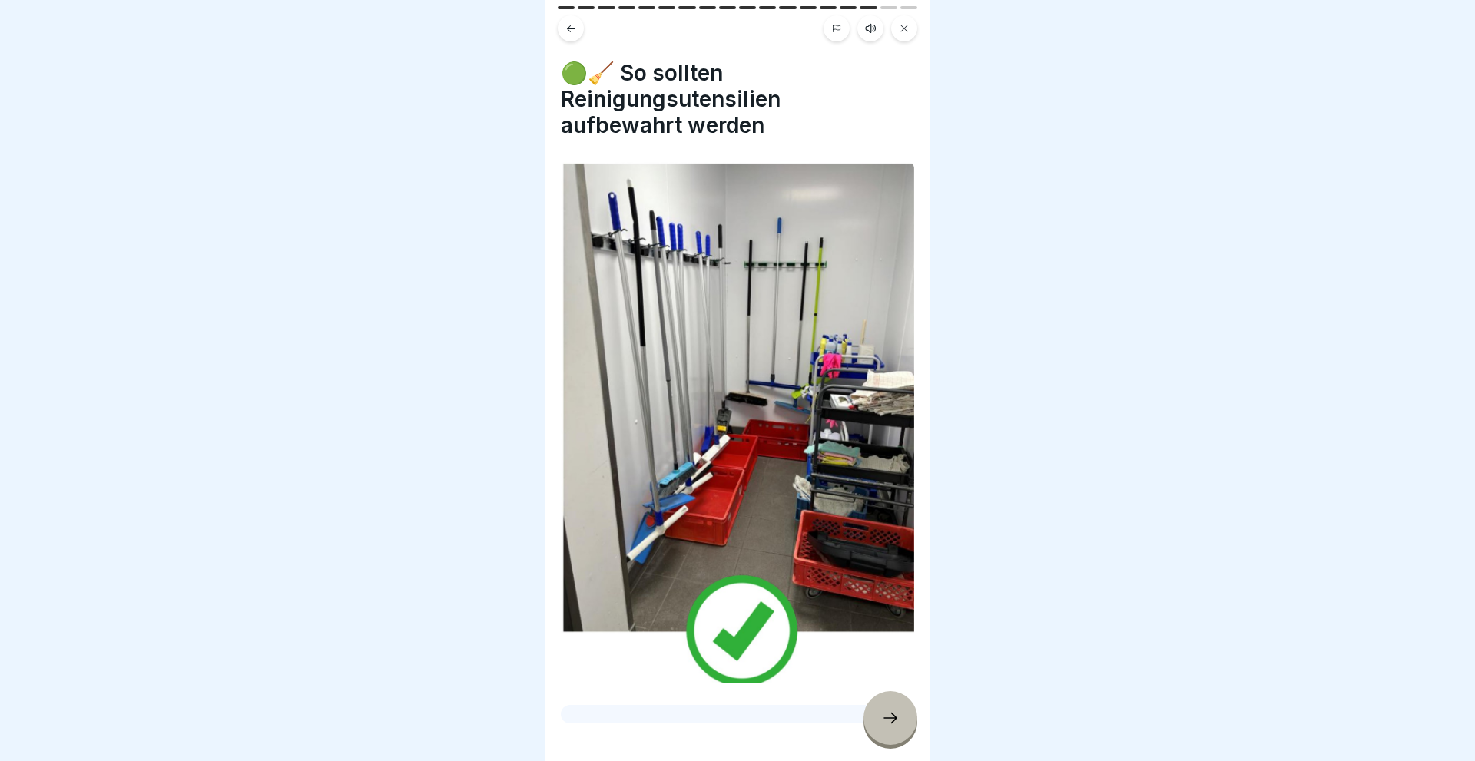
click at [896, 723] on icon at bounding box center [890, 718] width 18 height 18
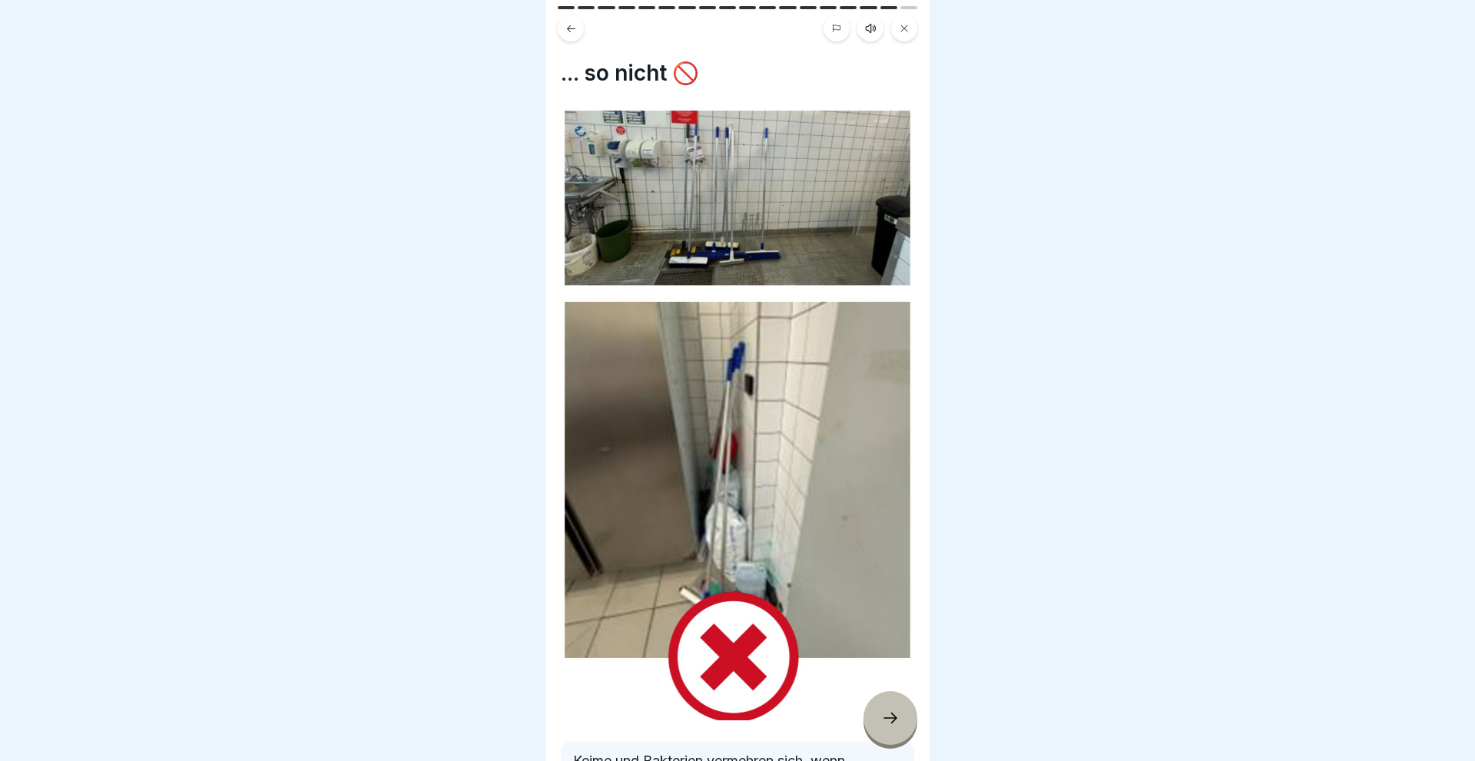
click at [896, 723] on icon at bounding box center [890, 718] width 18 height 18
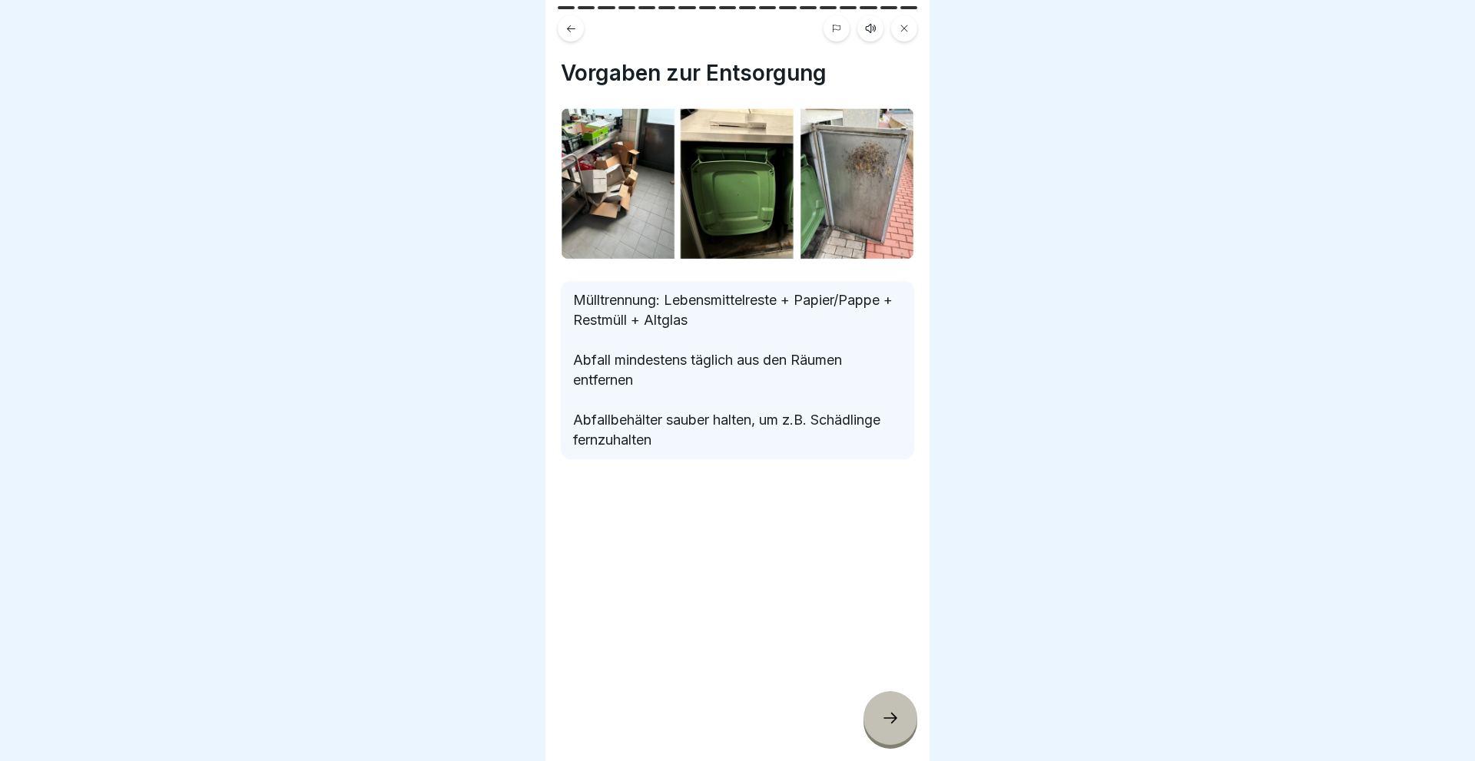
click at [896, 723] on icon at bounding box center [890, 718] width 18 height 18
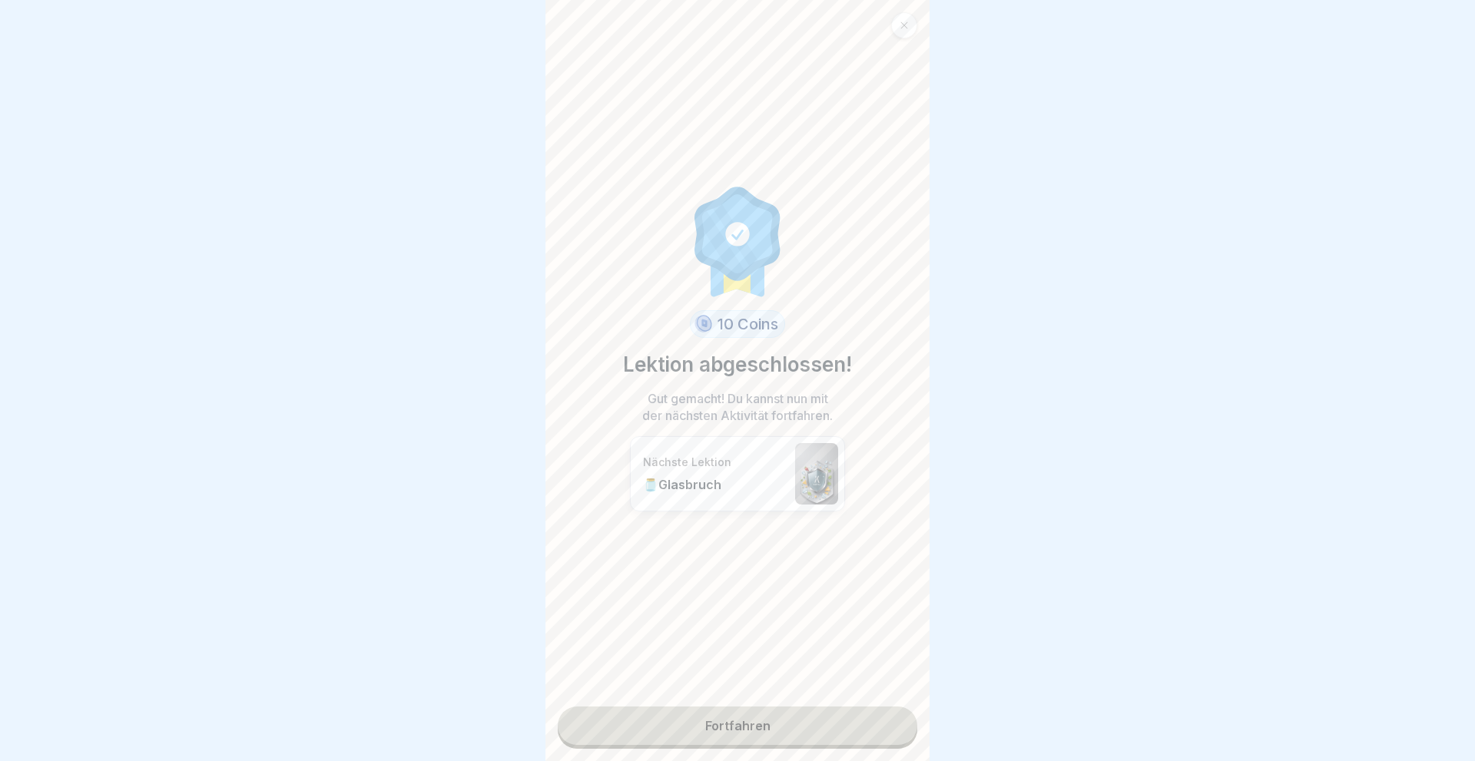
click at [767, 734] on link "Fortfahren" at bounding box center [737, 726] width 359 height 38
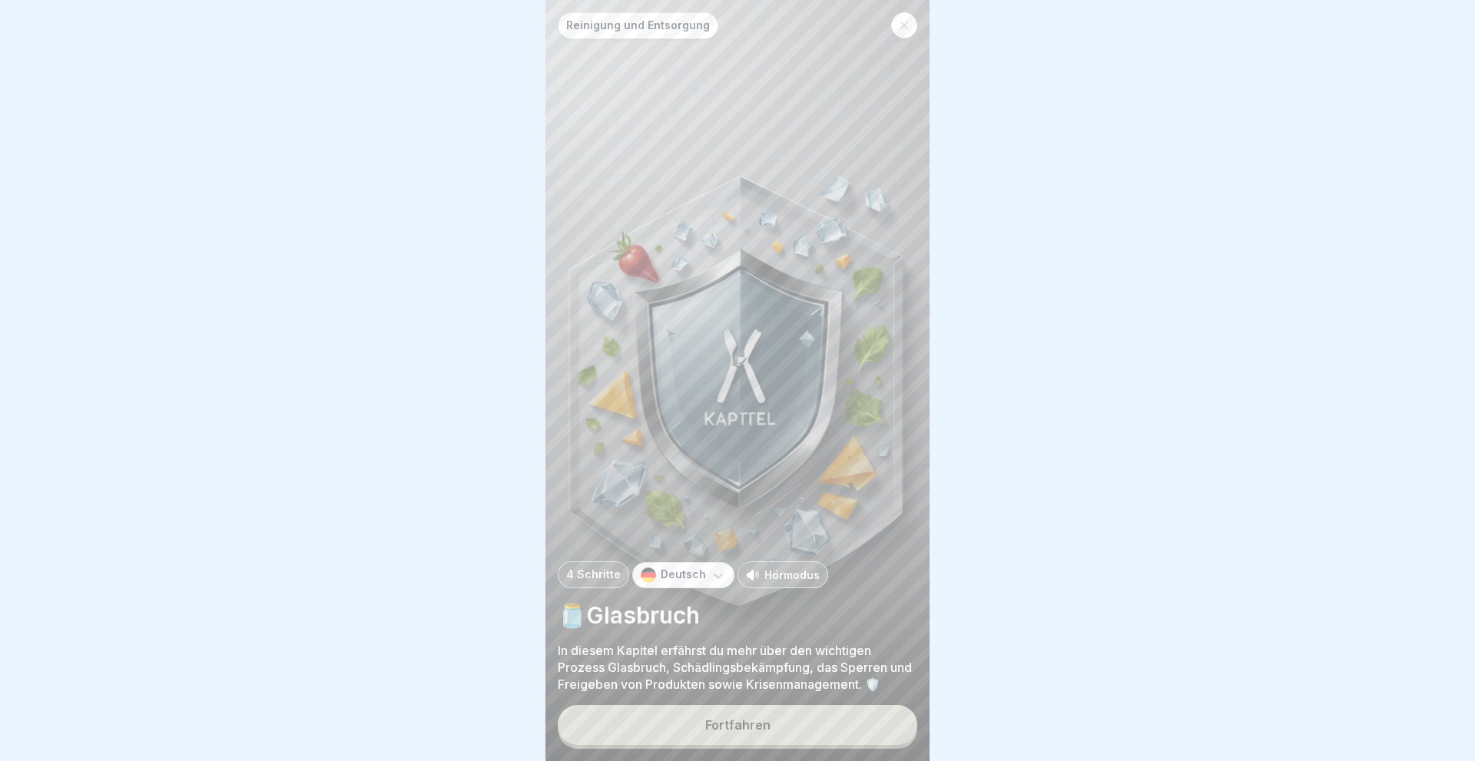
click at [767, 734] on button "Fortfahren" at bounding box center [737, 725] width 359 height 40
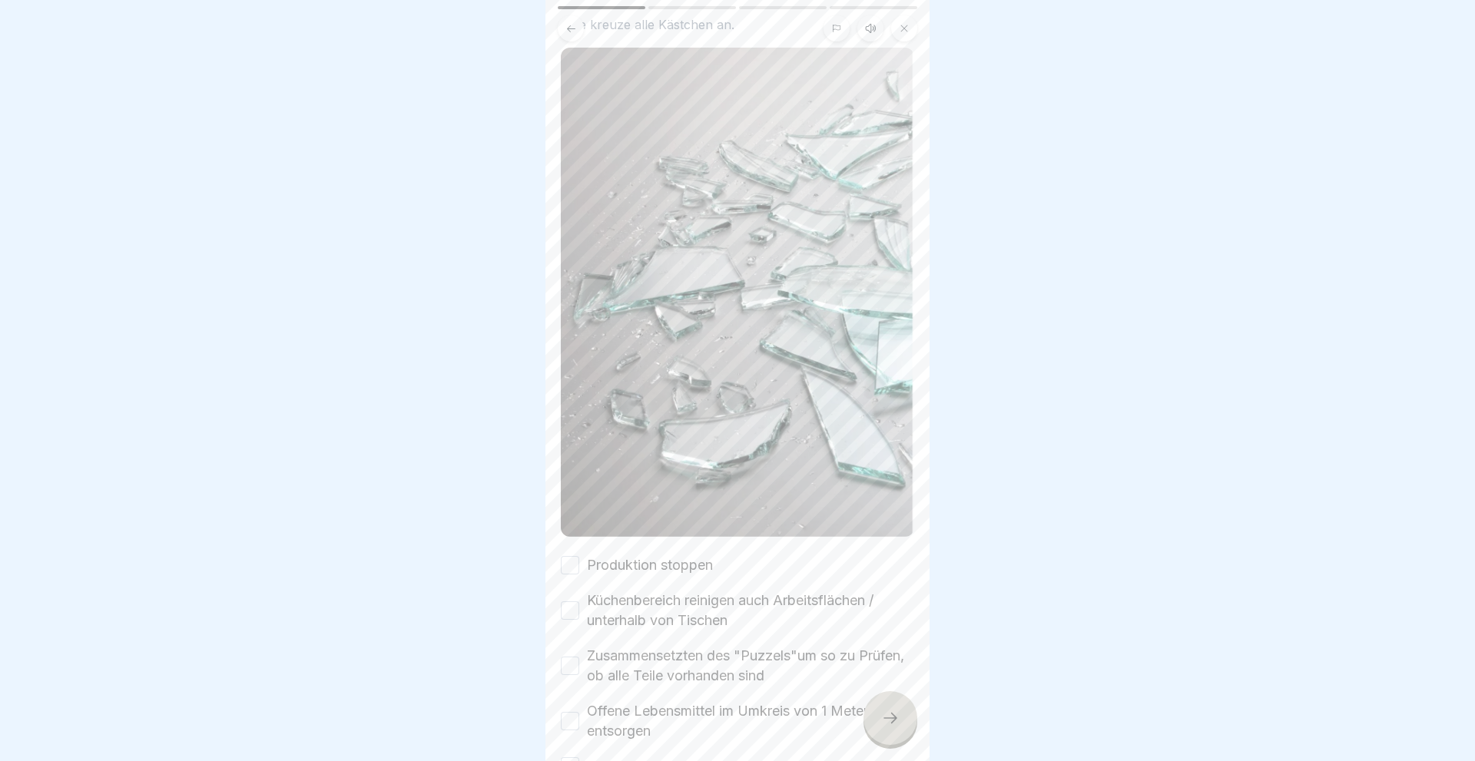
scroll to position [184, 0]
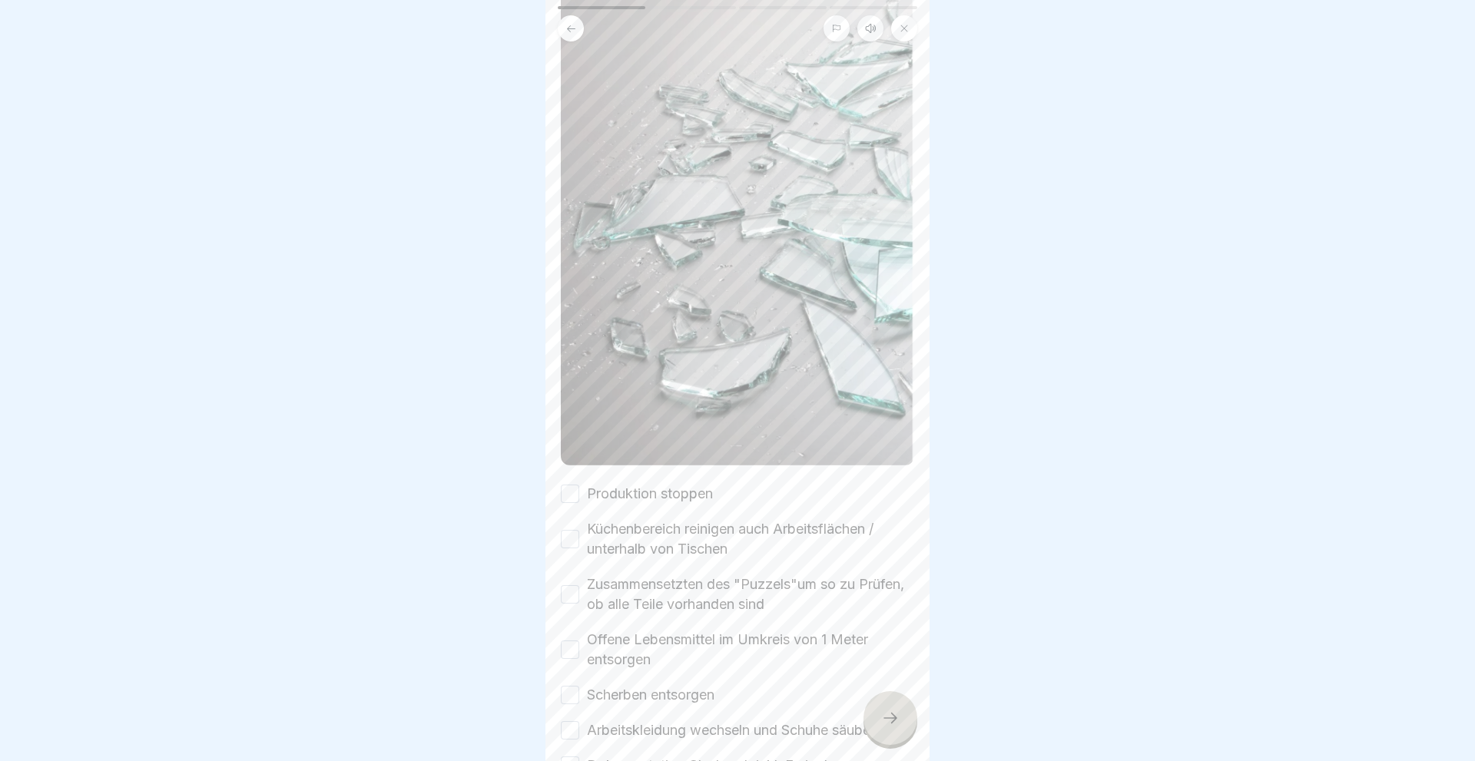
click at [561, 489] on button "Produktion stoppen" at bounding box center [570, 494] width 18 height 18
click at [571, 548] on button "Küchenbereich reinigen auch Arbeitsflächen / unterhalb von Tischen" at bounding box center [570, 539] width 18 height 18
click at [570, 597] on button "Zusammensetzten des "Puzzels"um so zu Prüfen, ob alle Teile vorhanden sind" at bounding box center [570, 594] width 18 height 18
click at [569, 657] on button "Offene Lebensmittel im Umkreis von 1 Meter entsorgen" at bounding box center [570, 650] width 18 height 18
click at [562, 697] on button "Scherben entsorgen" at bounding box center [570, 695] width 18 height 18
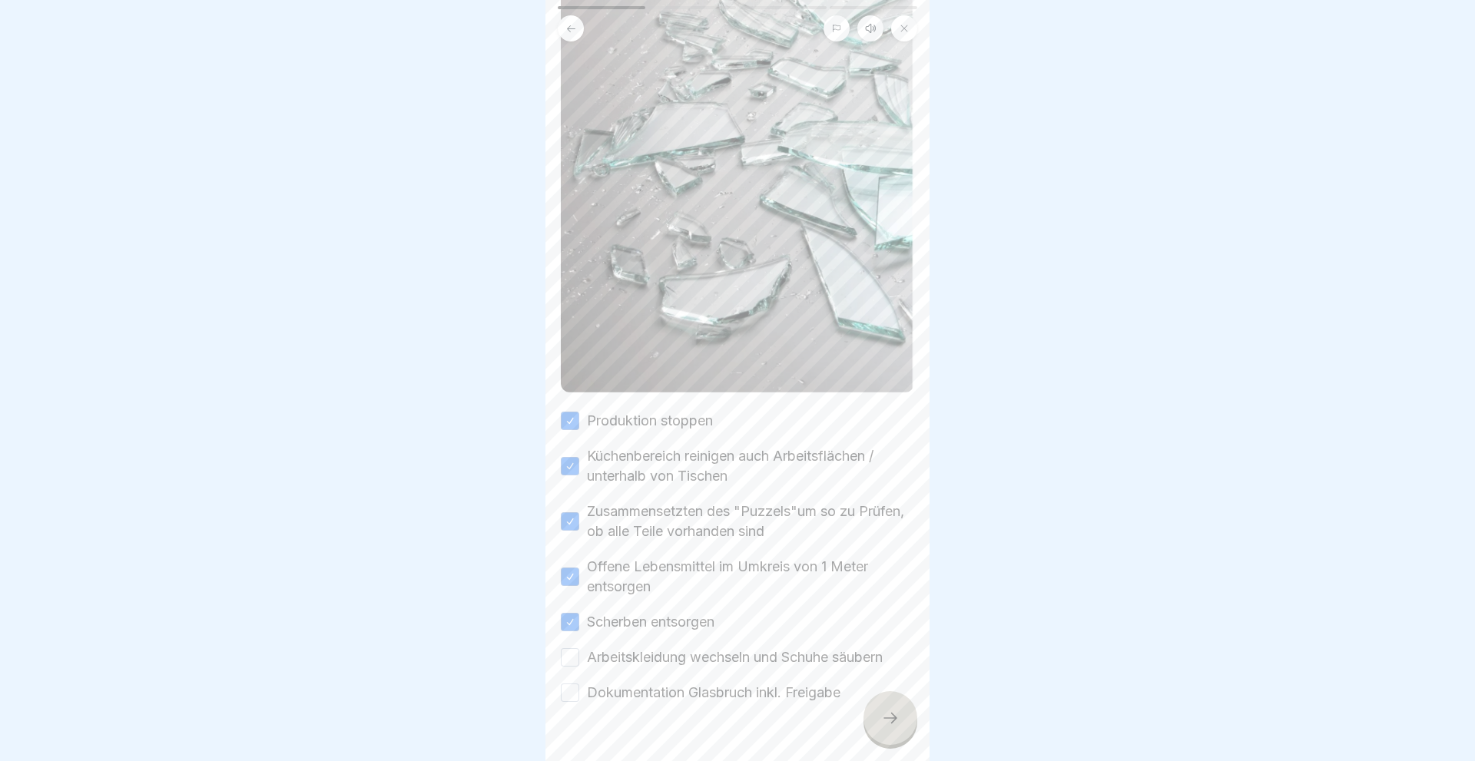
scroll to position [291, 0]
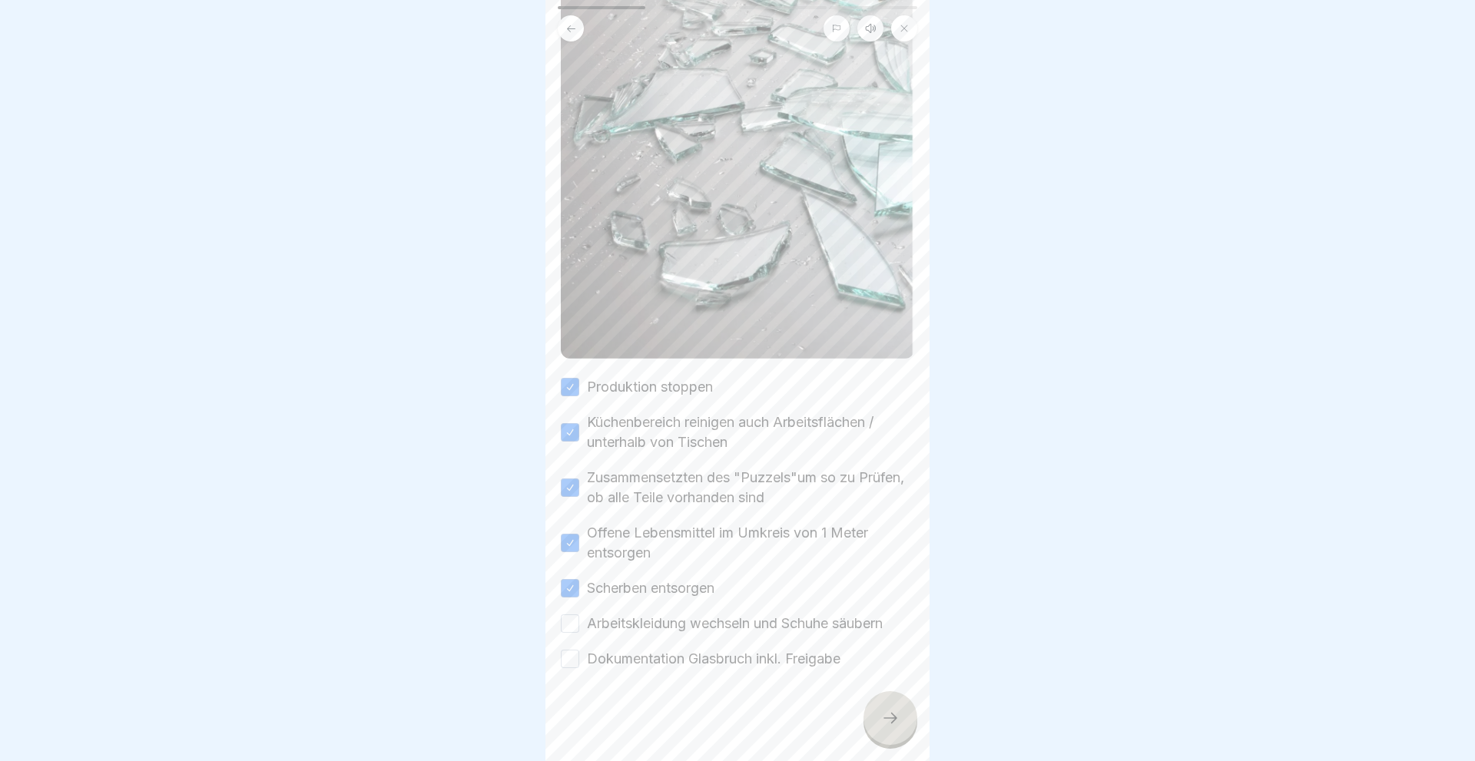
click at [571, 627] on button "Arbeitskleidung wechseln und Schuhe säubern" at bounding box center [570, 623] width 18 height 18
click at [572, 657] on button "Dokumentation Glasbruch inkl. Freigabe" at bounding box center [570, 659] width 18 height 18
click at [891, 720] on icon at bounding box center [890, 718] width 18 height 18
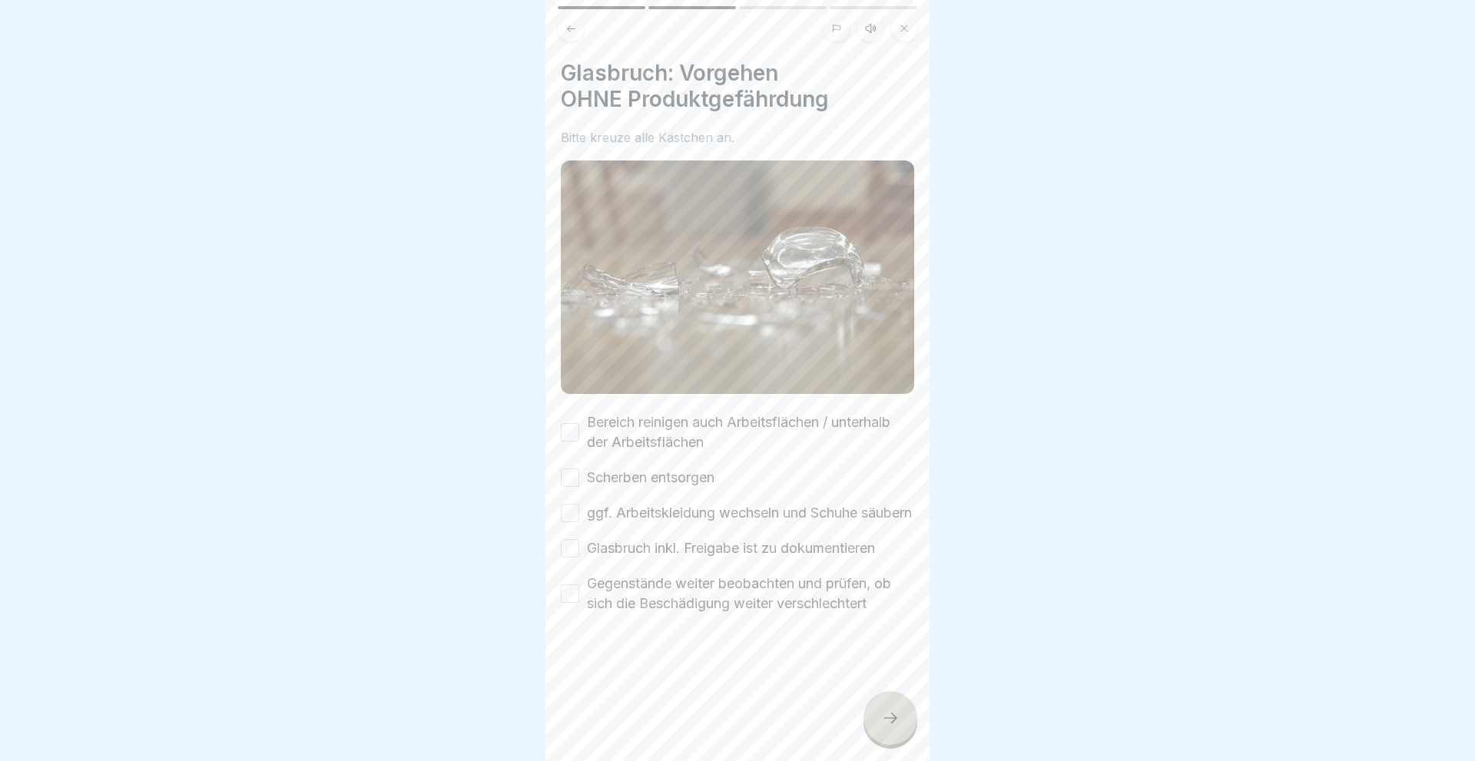
click at [570, 429] on button "Bereich reinigen auch Arbeitsflächen / unterhalb der Arbeitsflächen" at bounding box center [570, 432] width 18 height 18
click at [574, 483] on button "Scherben entsorgen" at bounding box center [570, 478] width 18 height 18
click at [570, 519] on button "ggf. Arbeitskleidung wechseln und Schuhe säubern" at bounding box center [570, 513] width 18 height 18
click at [563, 558] on button "Glasbruch inkl. Freigabe ist zu dokumentieren" at bounding box center [570, 548] width 18 height 18
click at [579, 614] on div "Gegenstände weiter beobachten und prüfen, ob sich die Beschädigung weiter versc…" at bounding box center [737, 594] width 353 height 40
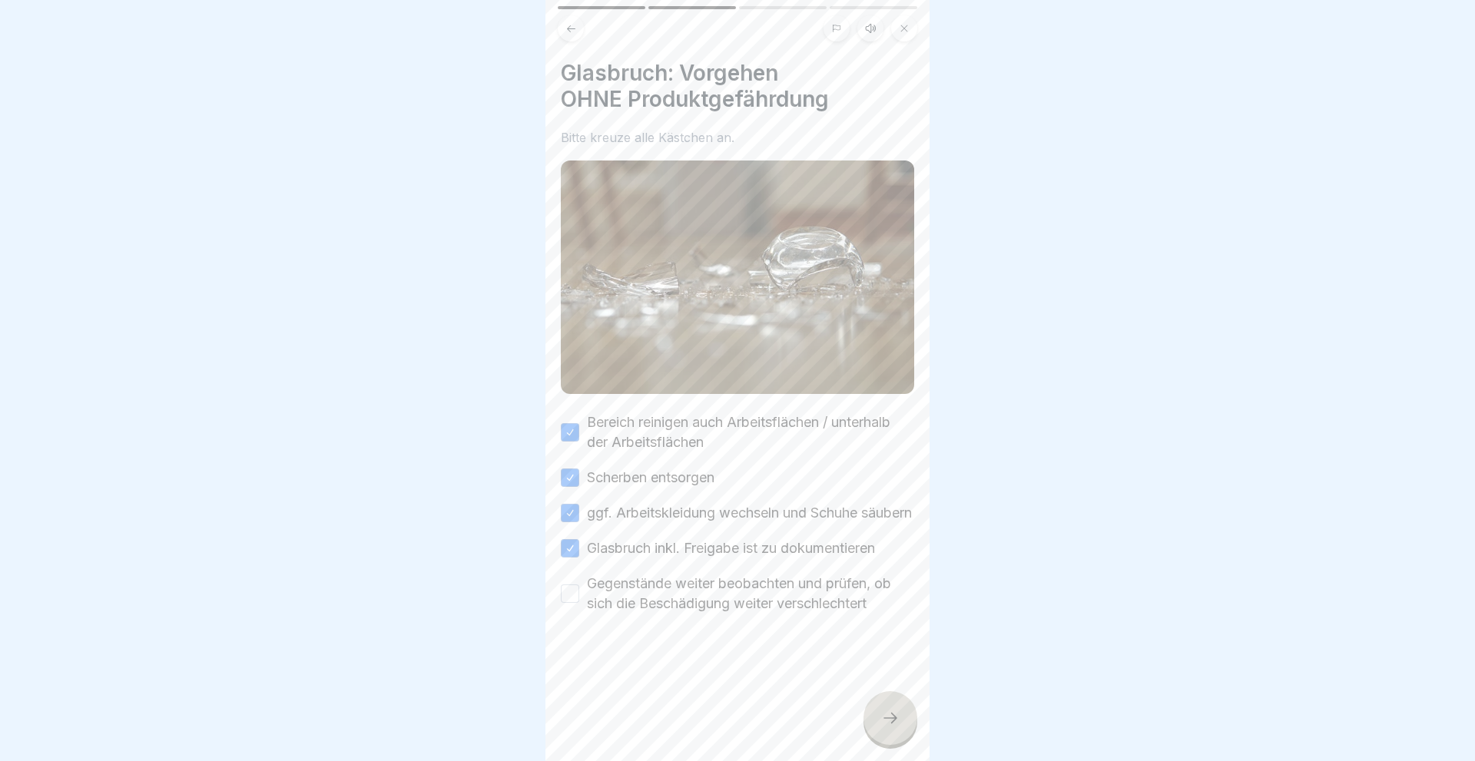
click at [565, 603] on button "Gegenstände weiter beobachten und prüfen, ob sich die Beschädigung weiter versc…" at bounding box center [570, 594] width 18 height 18
click at [886, 714] on icon at bounding box center [890, 718] width 18 height 18
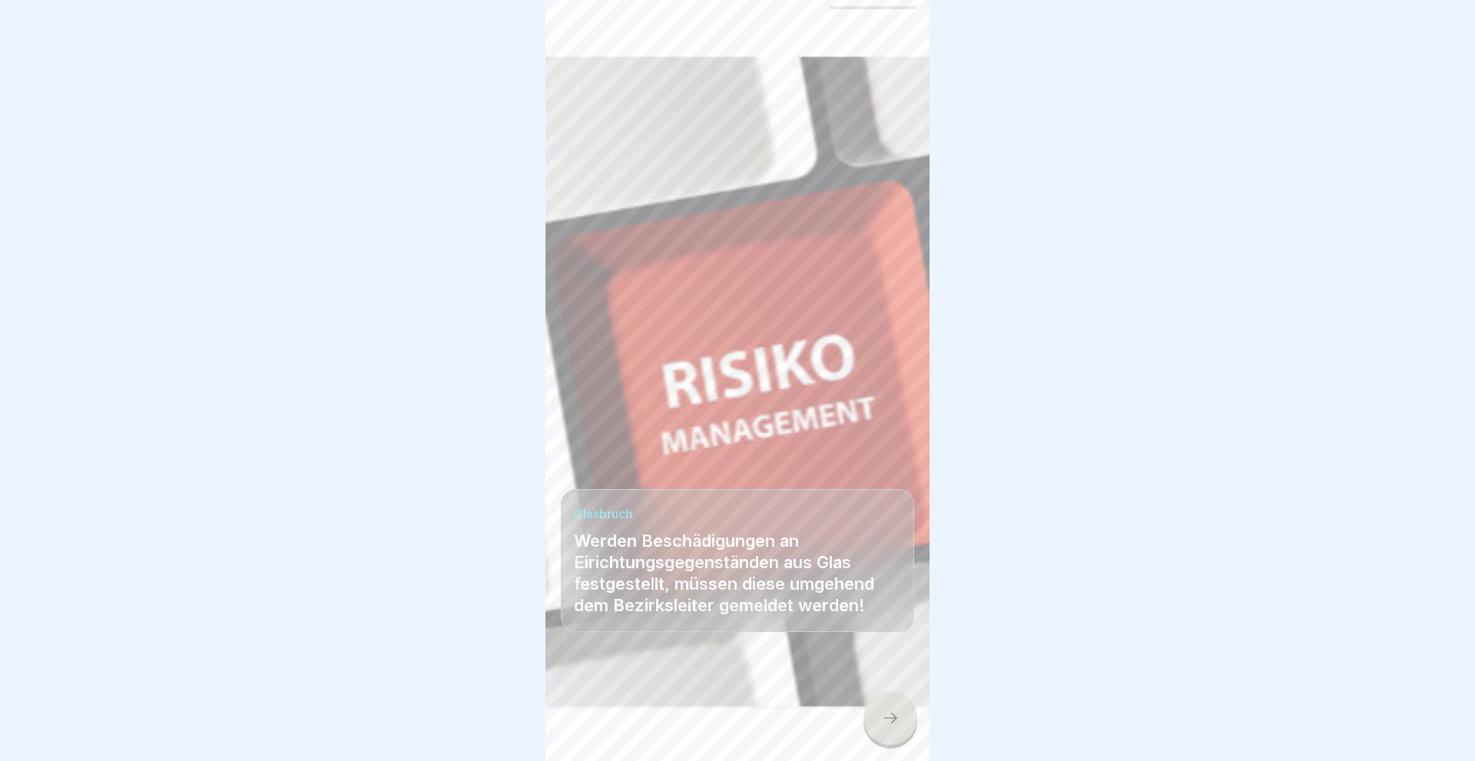
click at [886, 714] on icon at bounding box center [890, 718] width 18 height 18
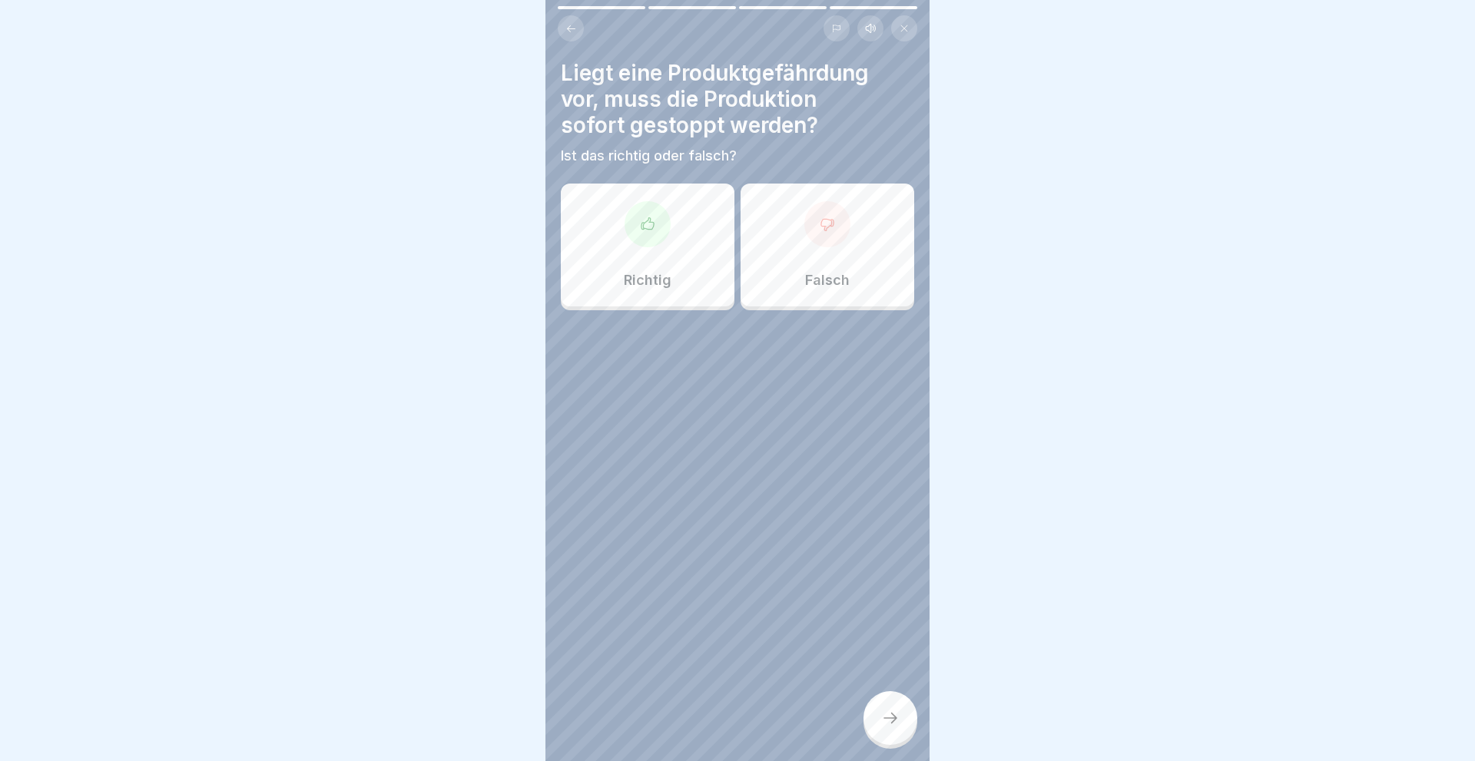
click at [637, 263] on div "Richtig" at bounding box center [648, 245] width 174 height 123
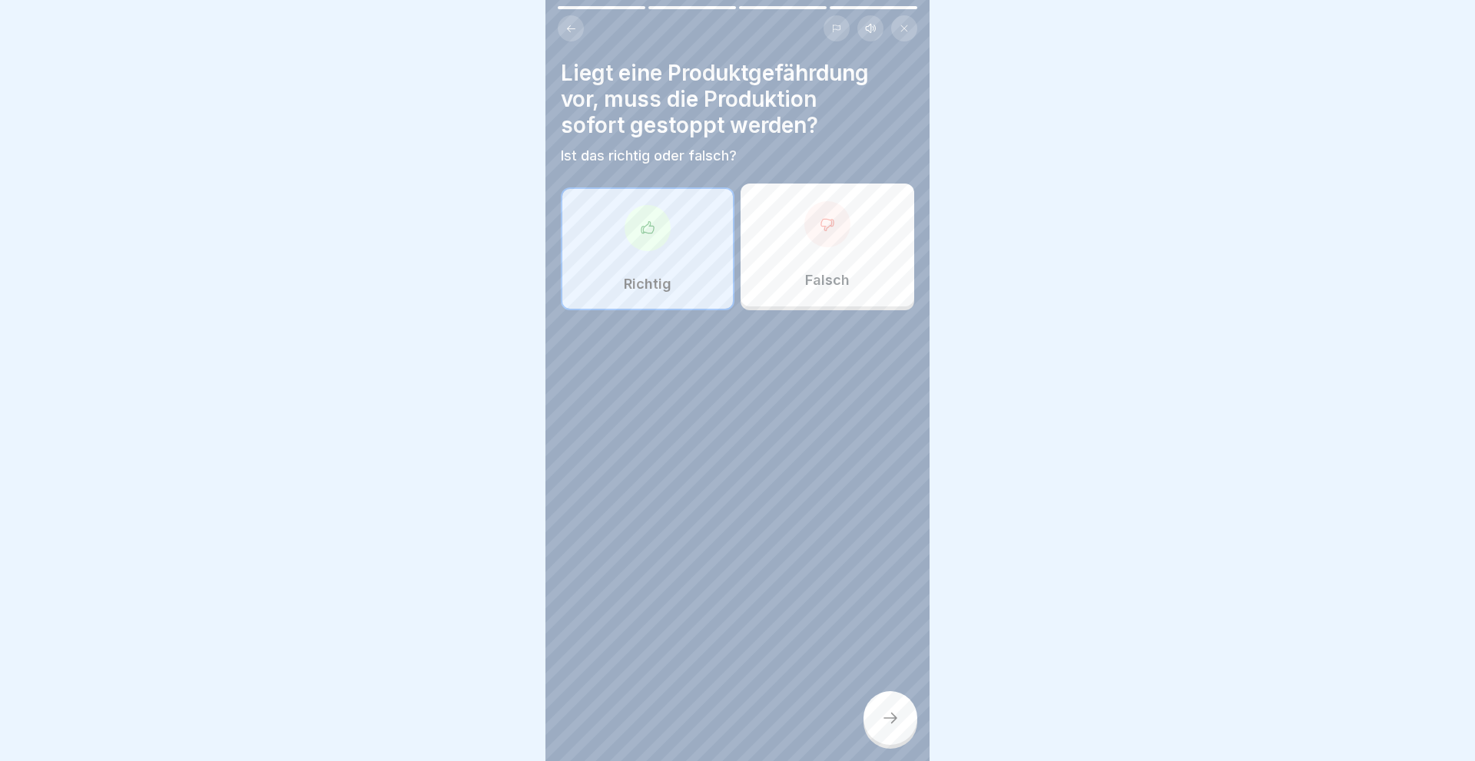
click at [870, 699] on div "Liegt eine Produktgefährdung vor, muss die Produktion sofort gestoppt werden? I…" at bounding box center [737, 380] width 384 height 761
click at [886, 717] on icon at bounding box center [890, 718] width 18 height 18
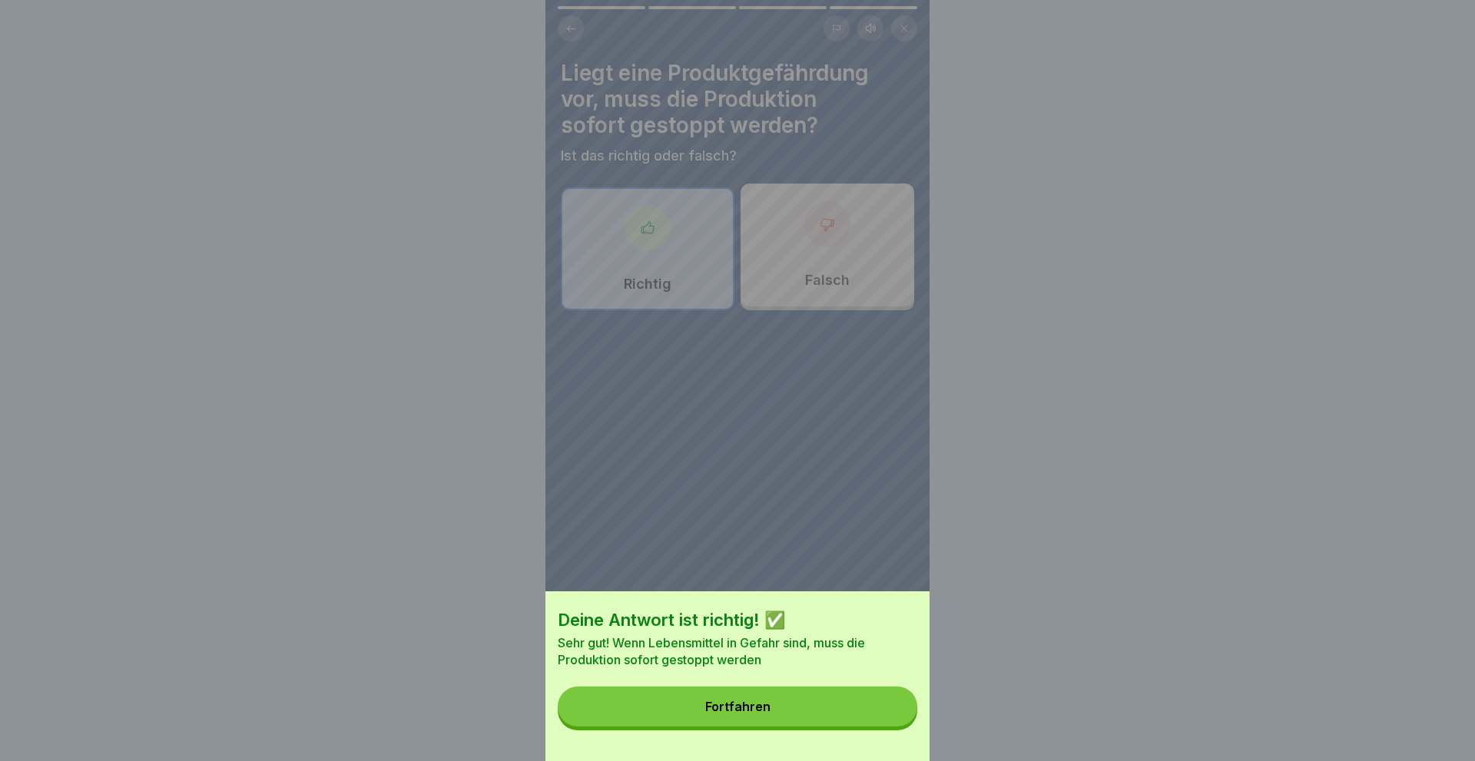
click at [876, 721] on button "Fortfahren" at bounding box center [737, 707] width 359 height 40
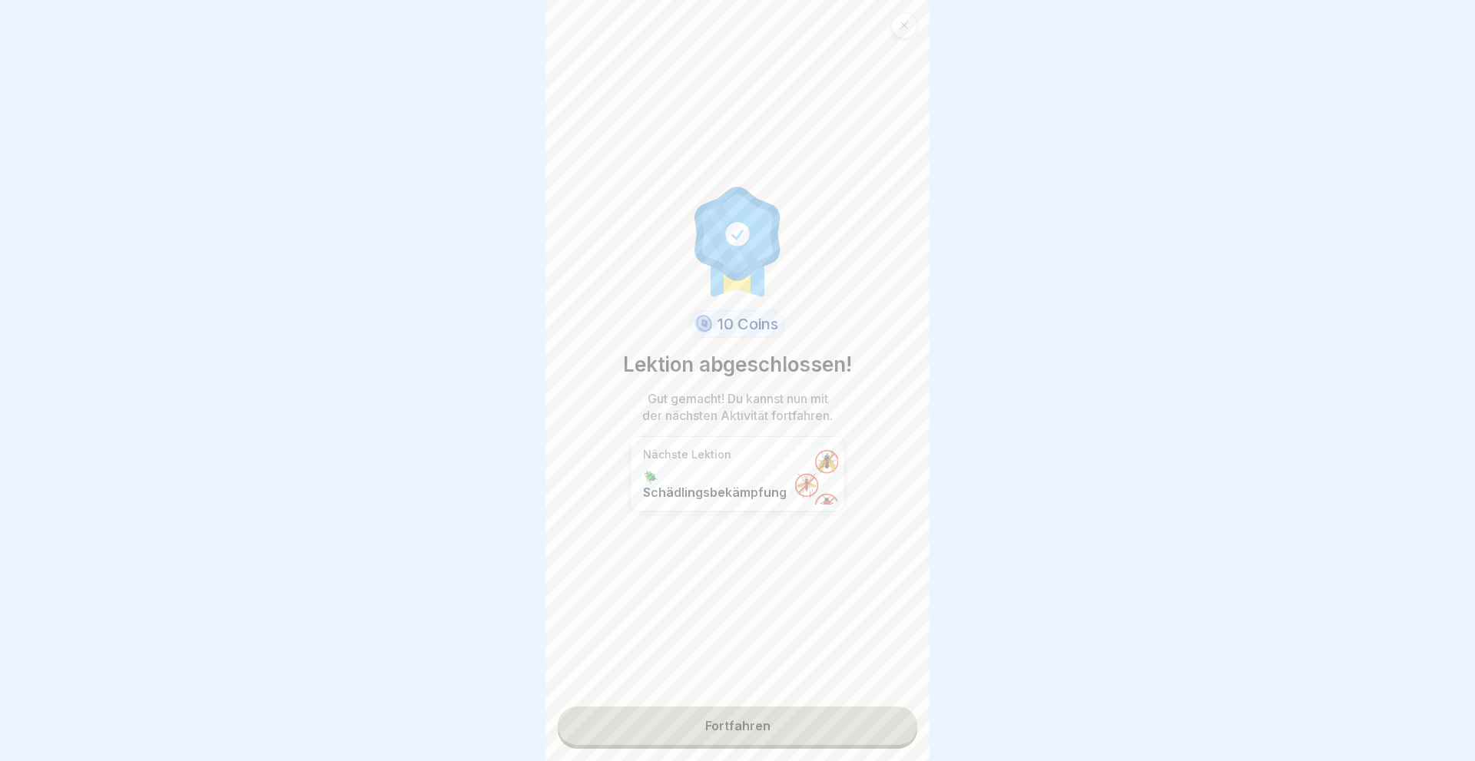
click at [746, 720] on link "Fortfahren" at bounding box center [737, 726] width 359 height 38
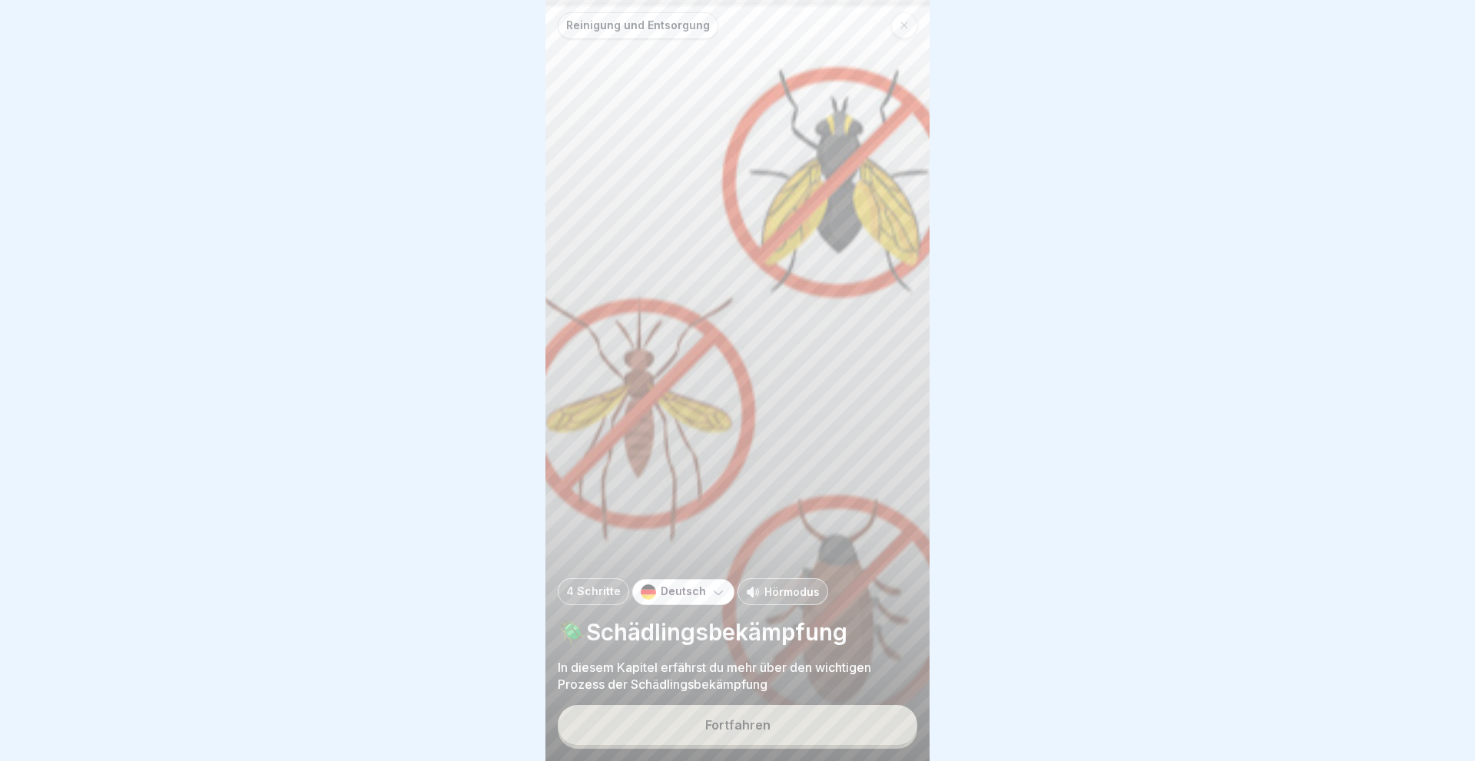
click at [746, 720] on div "Fortfahren" at bounding box center [737, 725] width 65 height 14
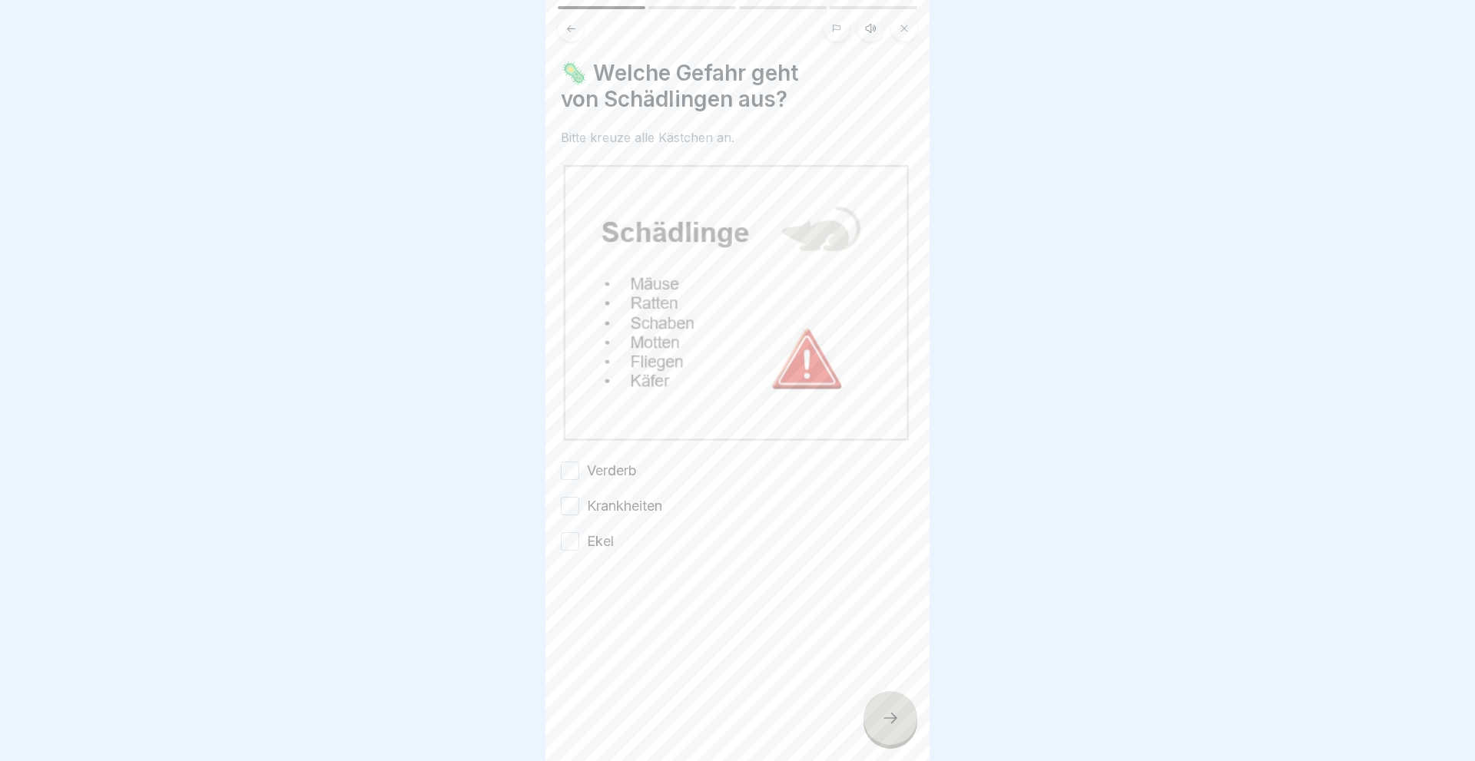
click at [563, 469] on button "Verderb" at bounding box center [570, 471] width 18 height 18
click at [568, 513] on button "Krankheiten" at bounding box center [570, 506] width 18 height 18
click at [569, 550] on button "Ekel" at bounding box center [570, 541] width 18 height 18
click at [893, 727] on div at bounding box center [890, 718] width 54 height 54
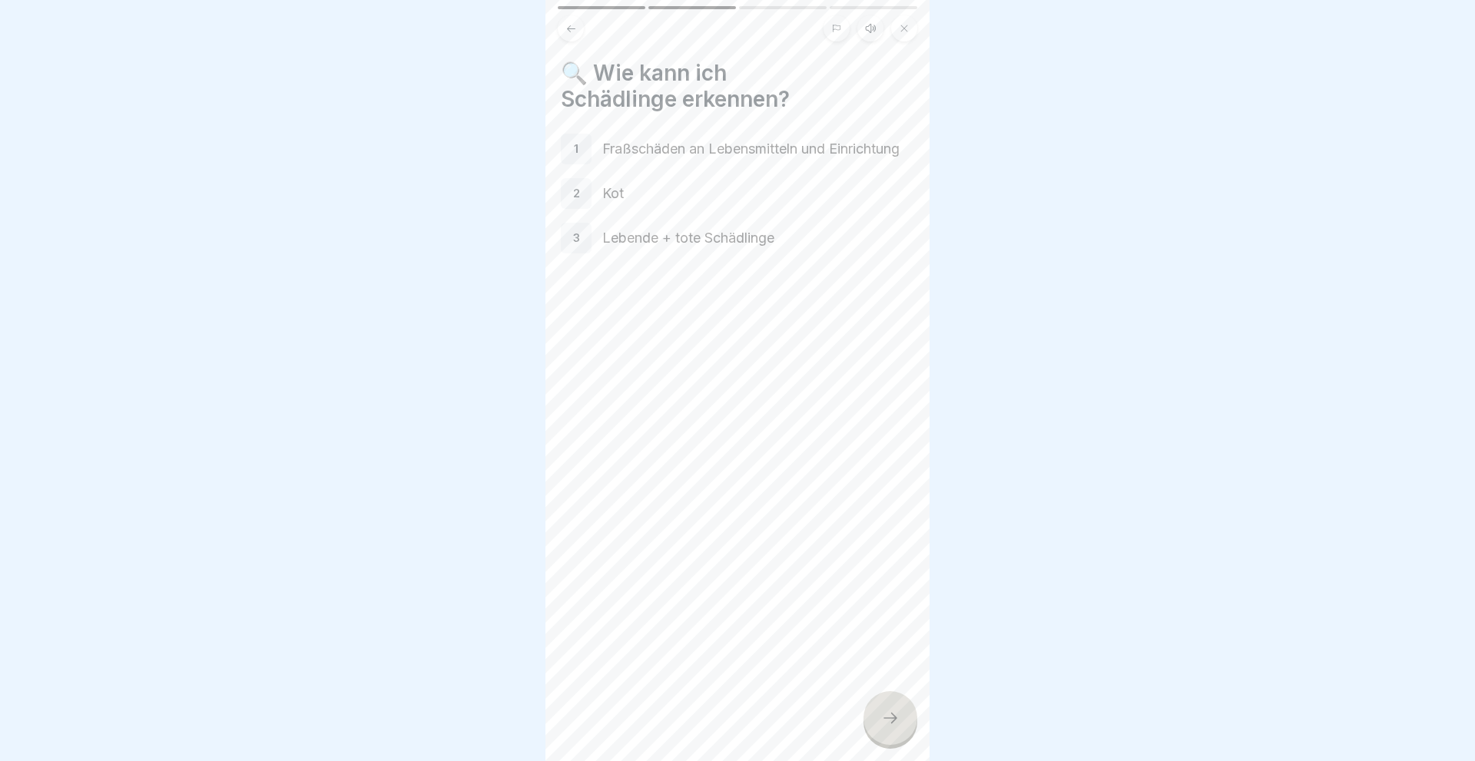
click at [893, 727] on div at bounding box center [890, 718] width 54 height 54
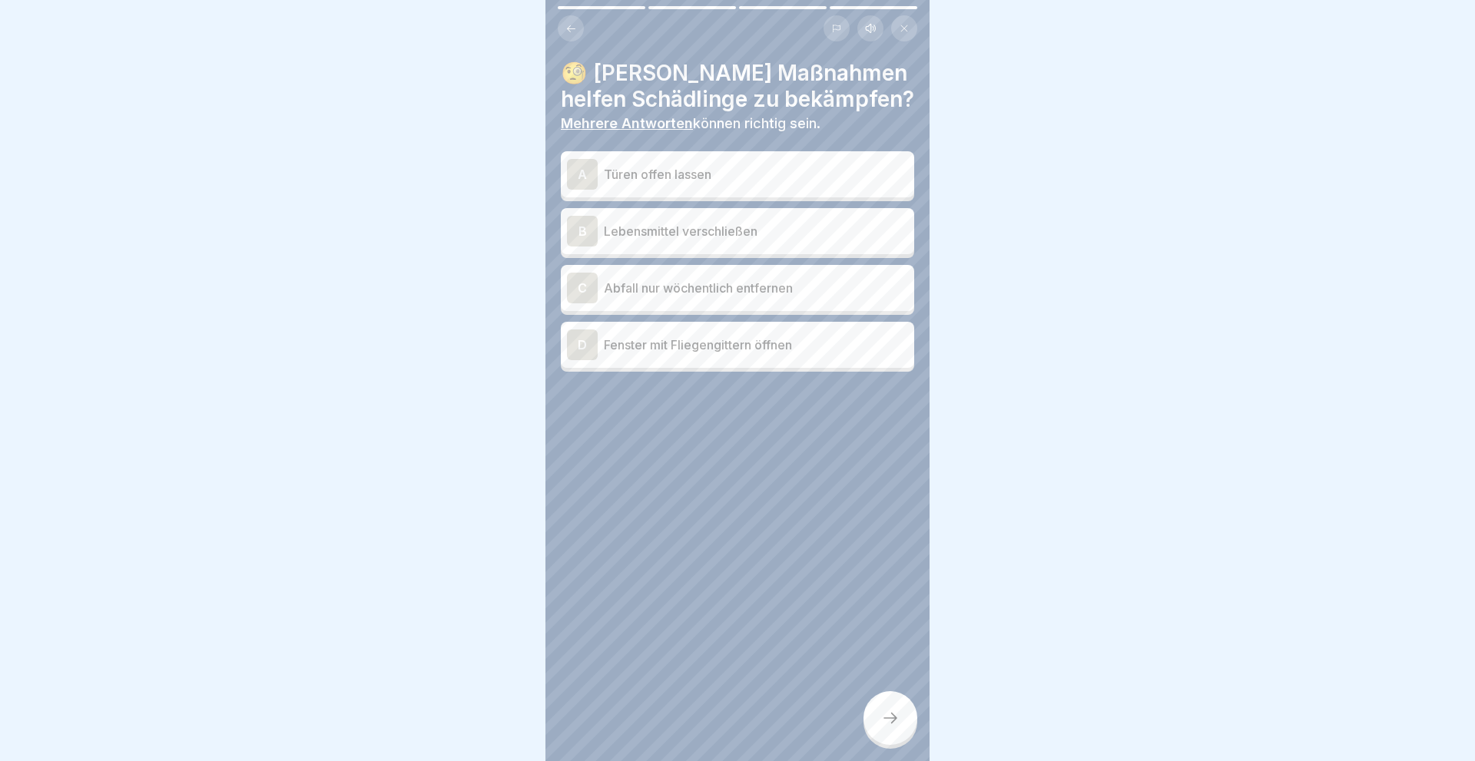
click at [583, 237] on div "B" at bounding box center [582, 231] width 31 height 31
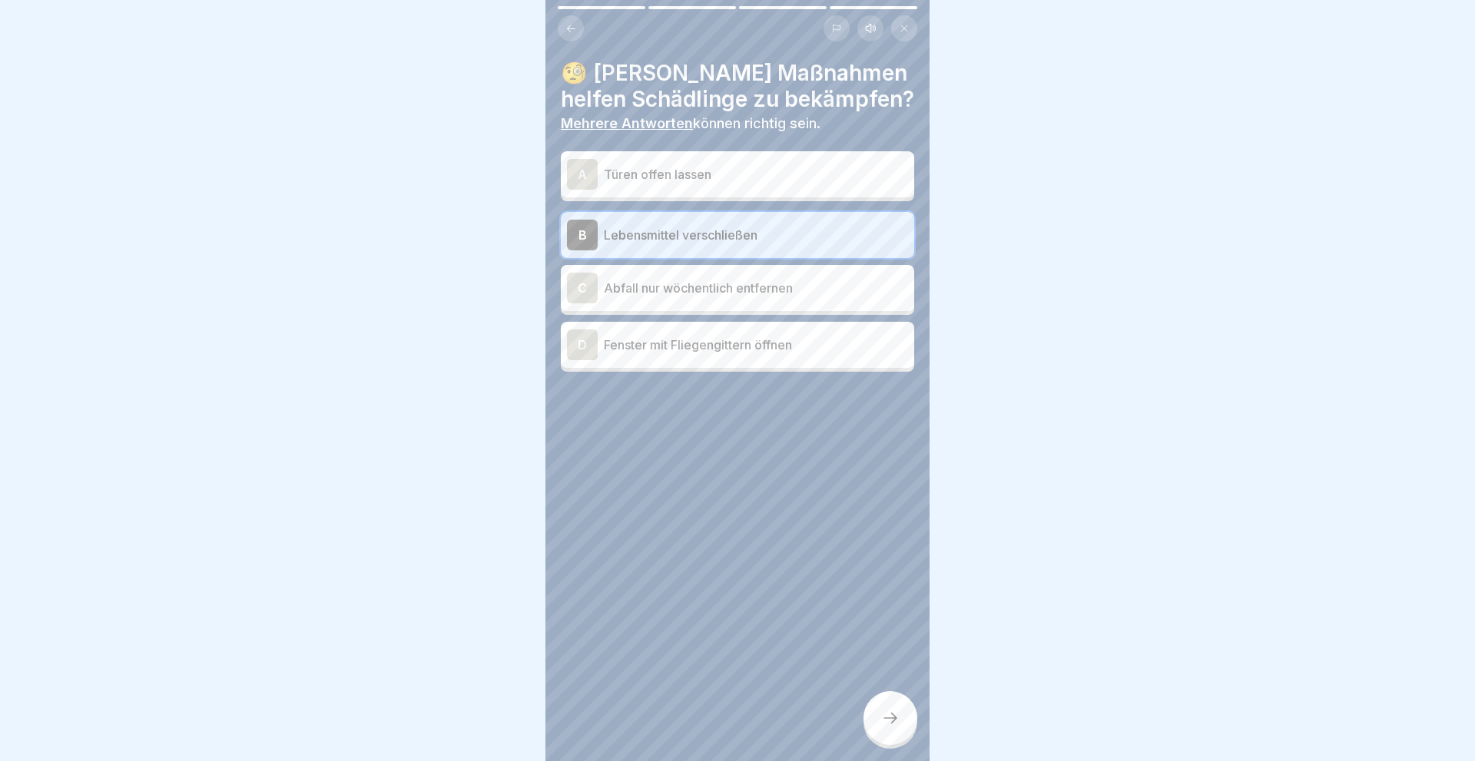
click at [581, 350] on div "D" at bounding box center [582, 345] width 31 height 31
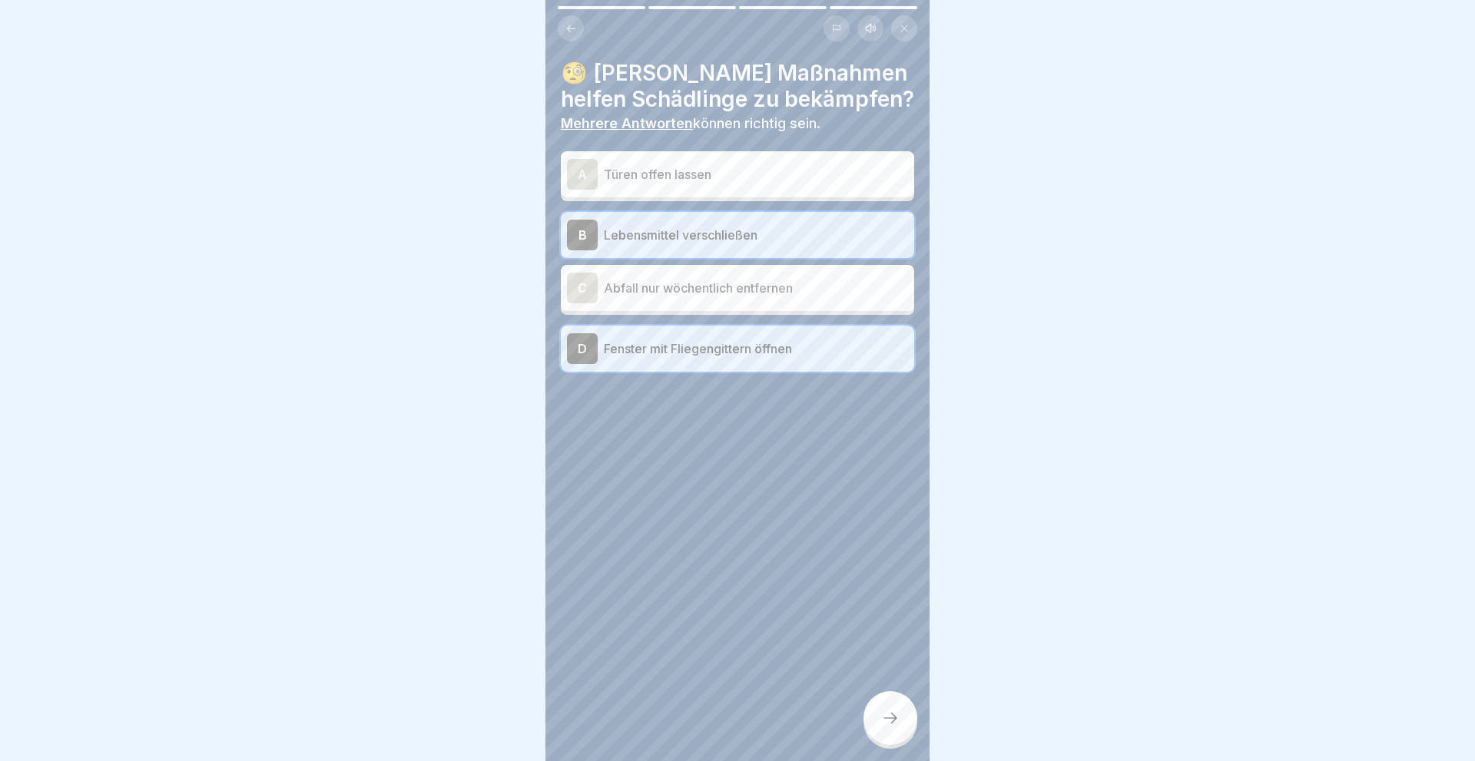
click at [889, 712] on icon at bounding box center [890, 718] width 18 height 18
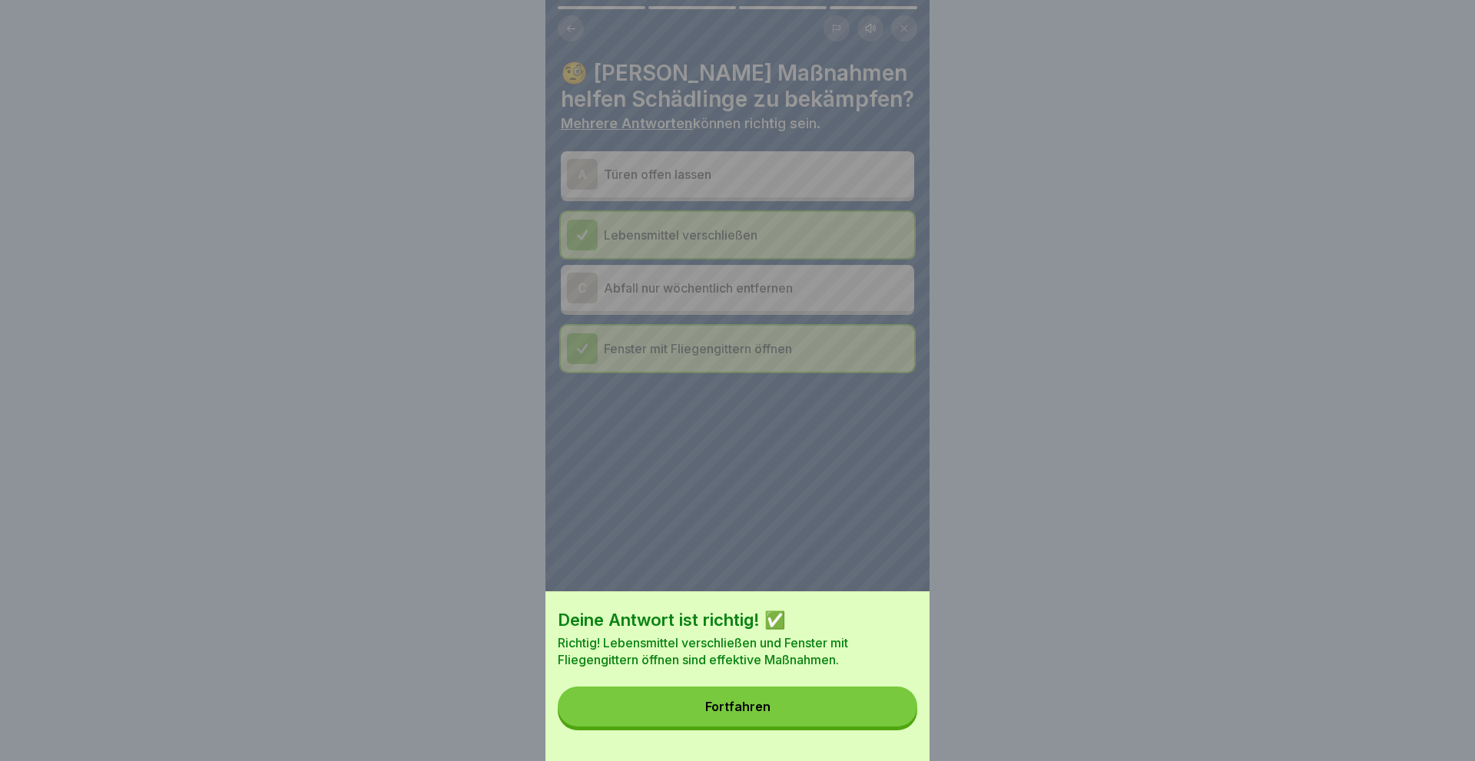
click at [875, 717] on button "Fortfahren" at bounding box center [737, 707] width 359 height 40
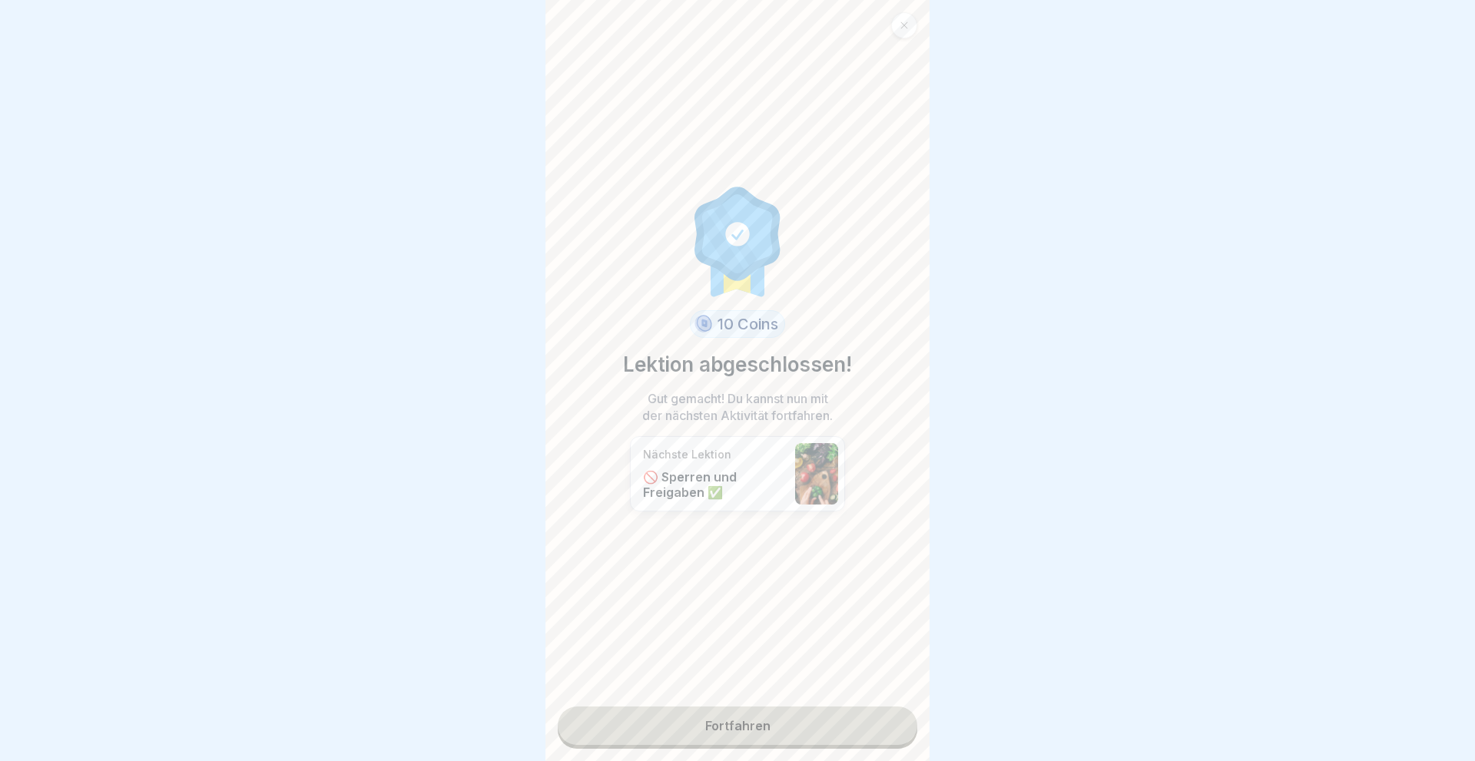
click at [783, 735] on link "Fortfahren" at bounding box center [737, 726] width 359 height 38
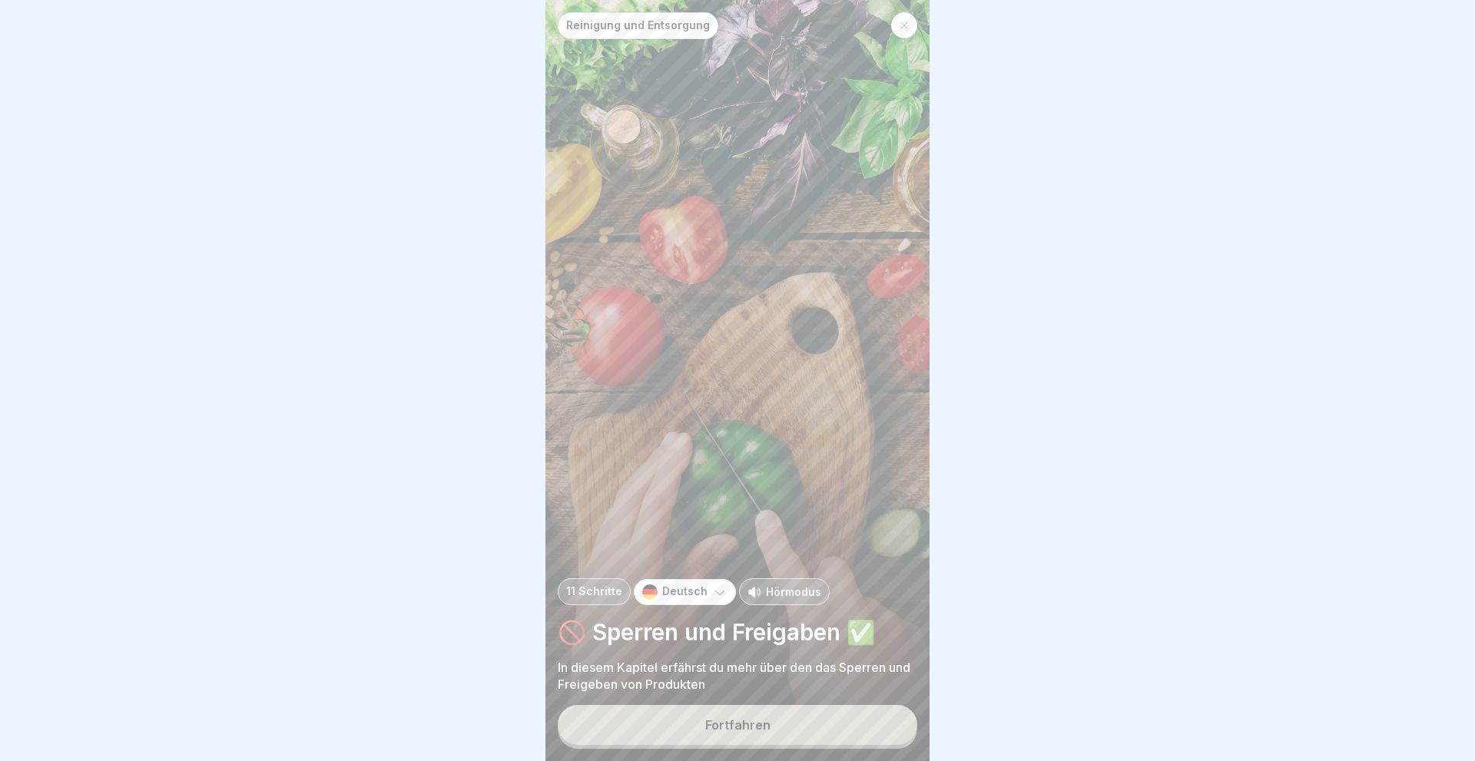
click at [783, 735] on button "Fortfahren" at bounding box center [737, 725] width 359 height 40
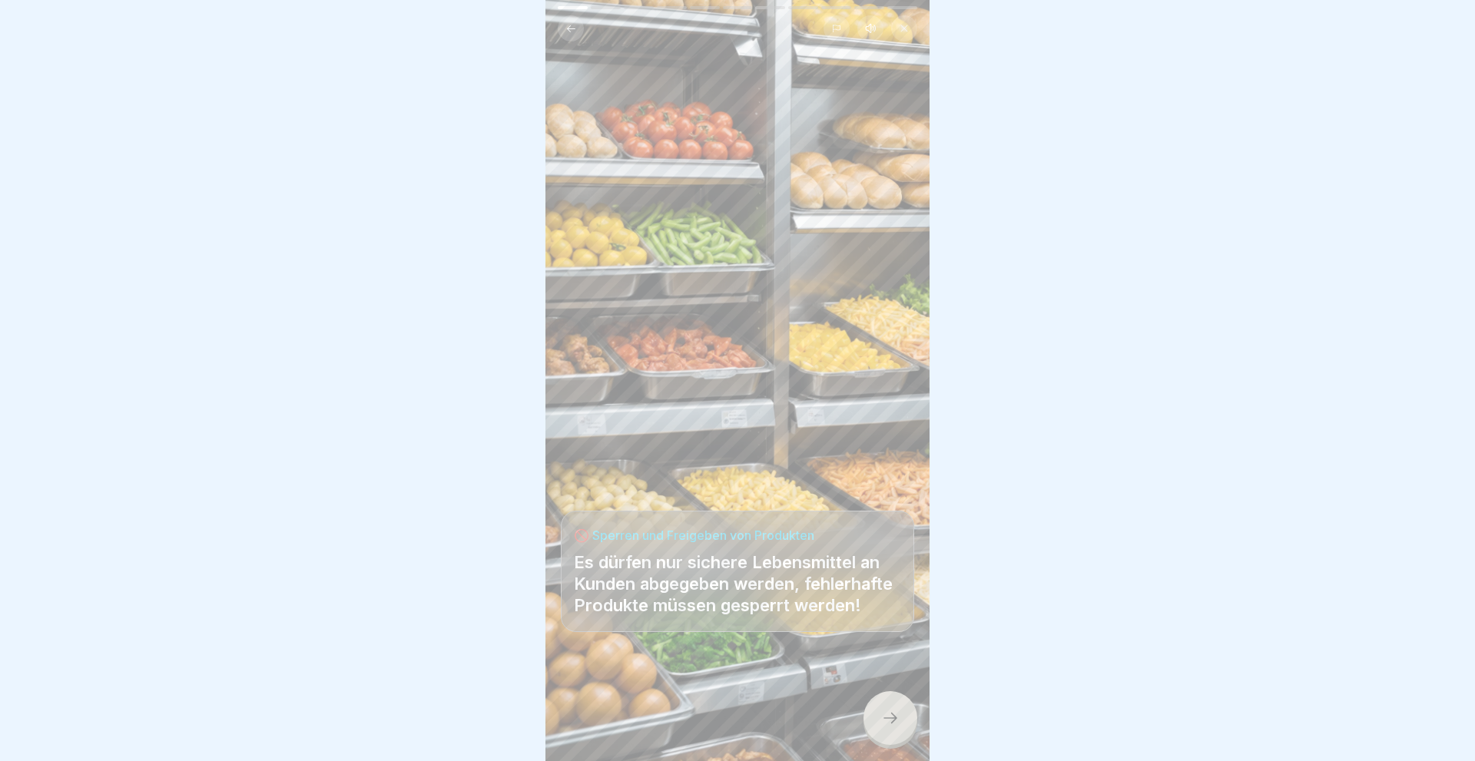
click at [878, 711] on div at bounding box center [890, 718] width 54 height 54
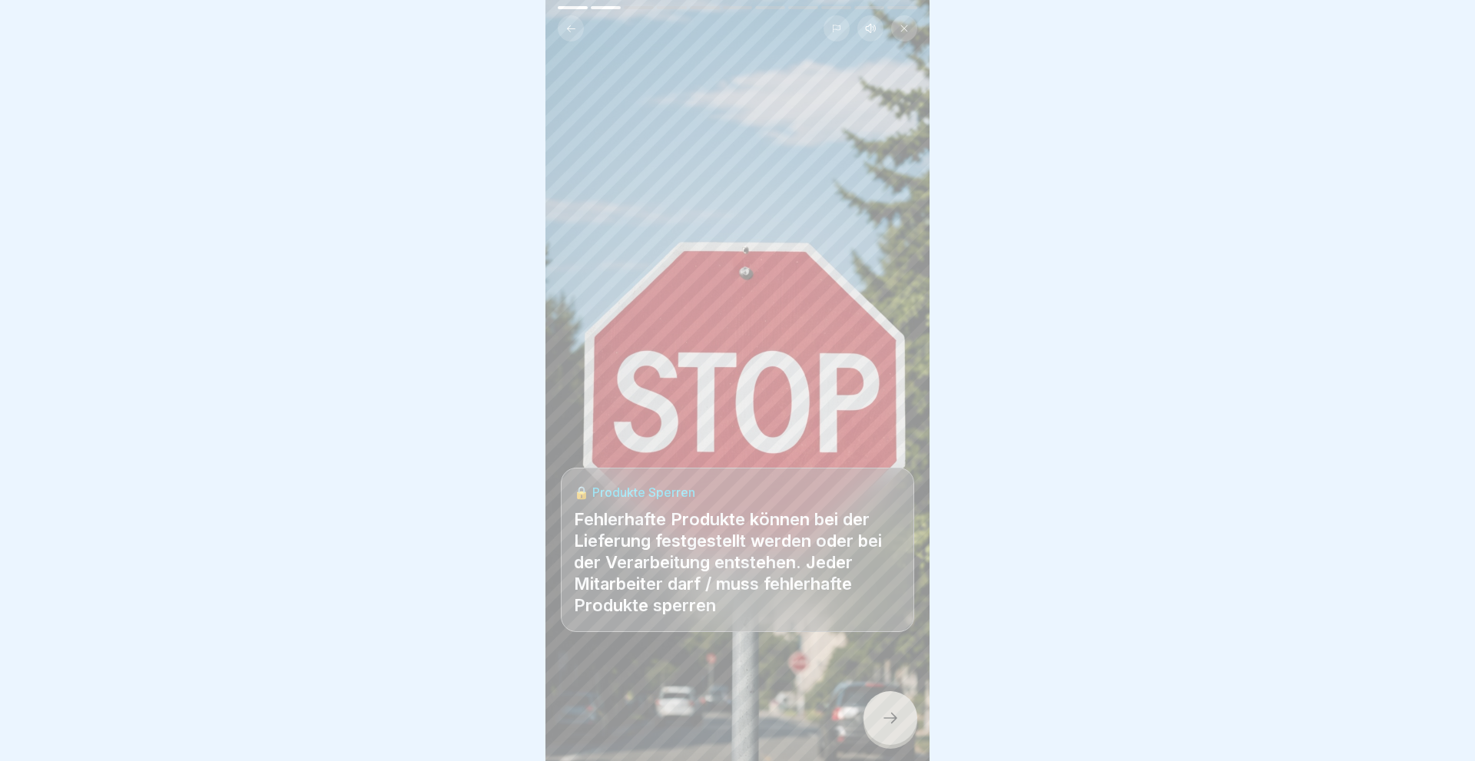
click at [880, 710] on div at bounding box center [890, 718] width 54 height 54
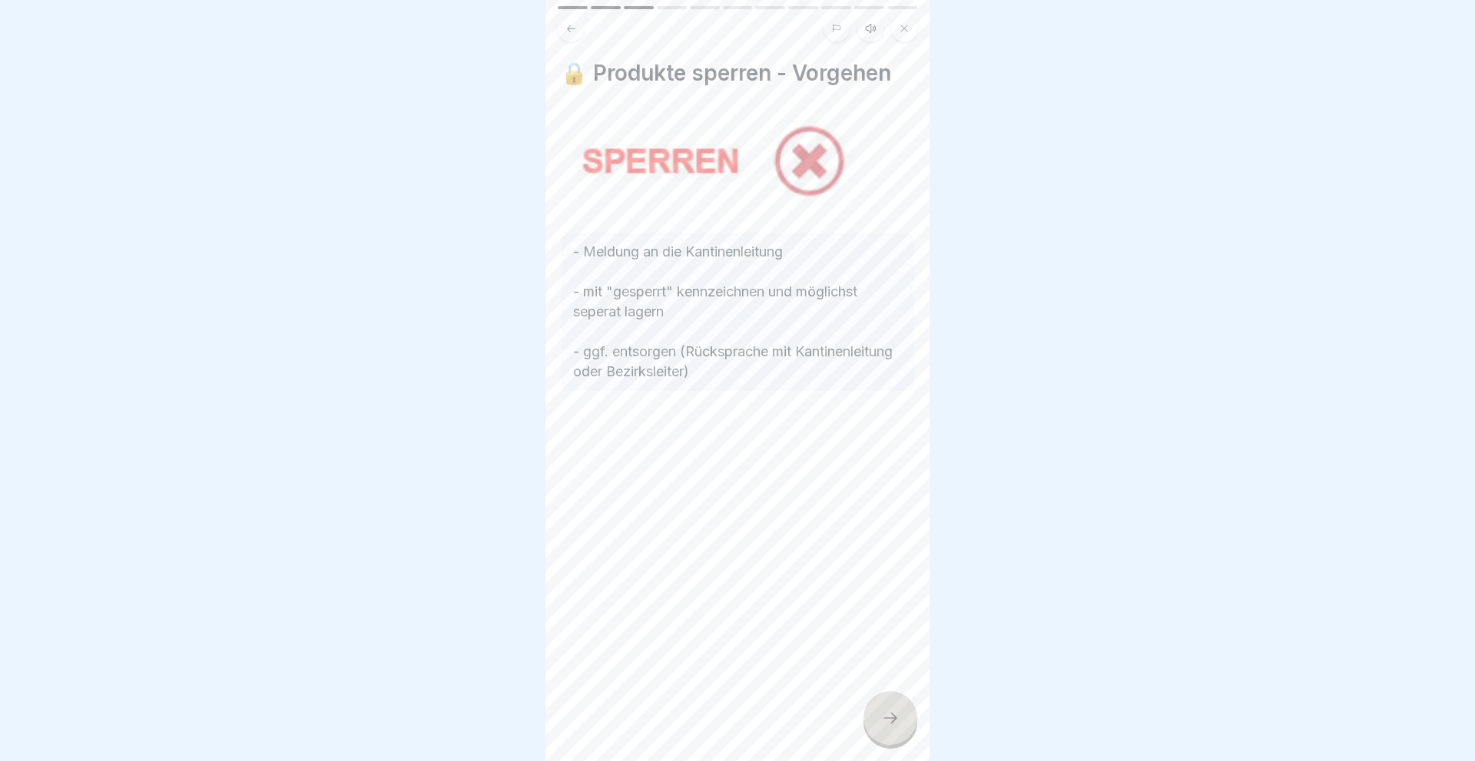
click at [890, 724] on icon at bounding box center [890, 718] width 18 height 18
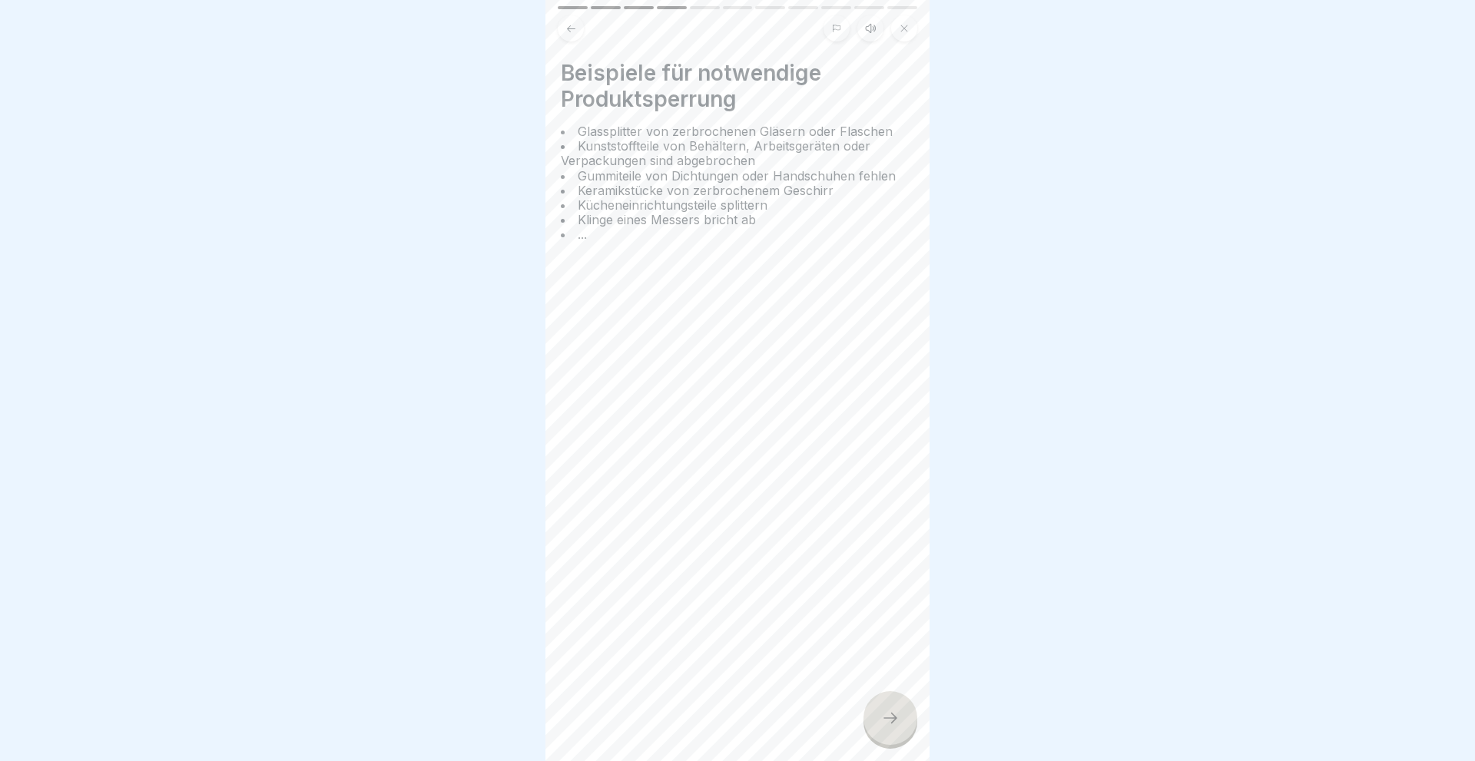
click at [890, 724] on icon at bounding box center [890, 718] width 18 height 18
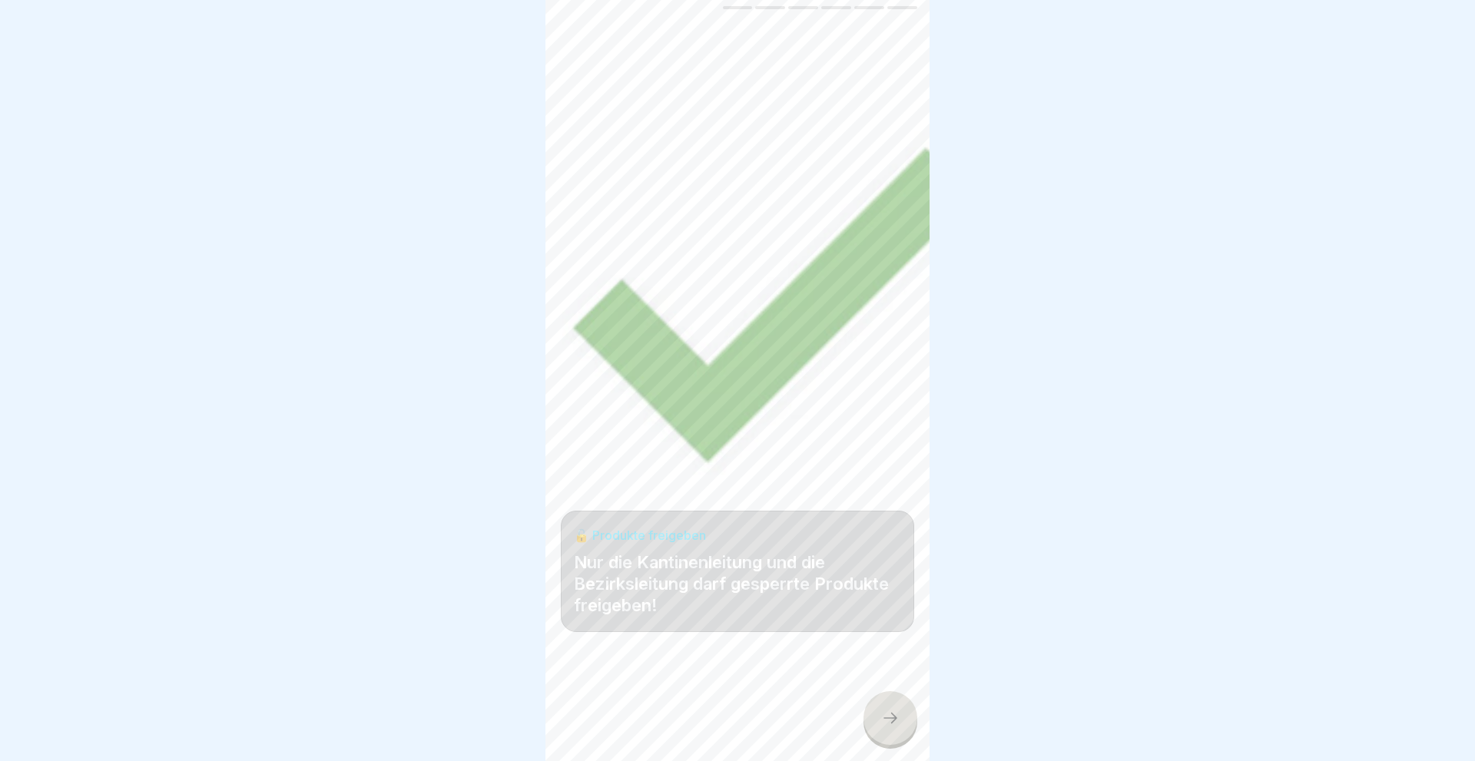
click at [890, 724] on icon at bounding box center [890, 718] width 18 height 18
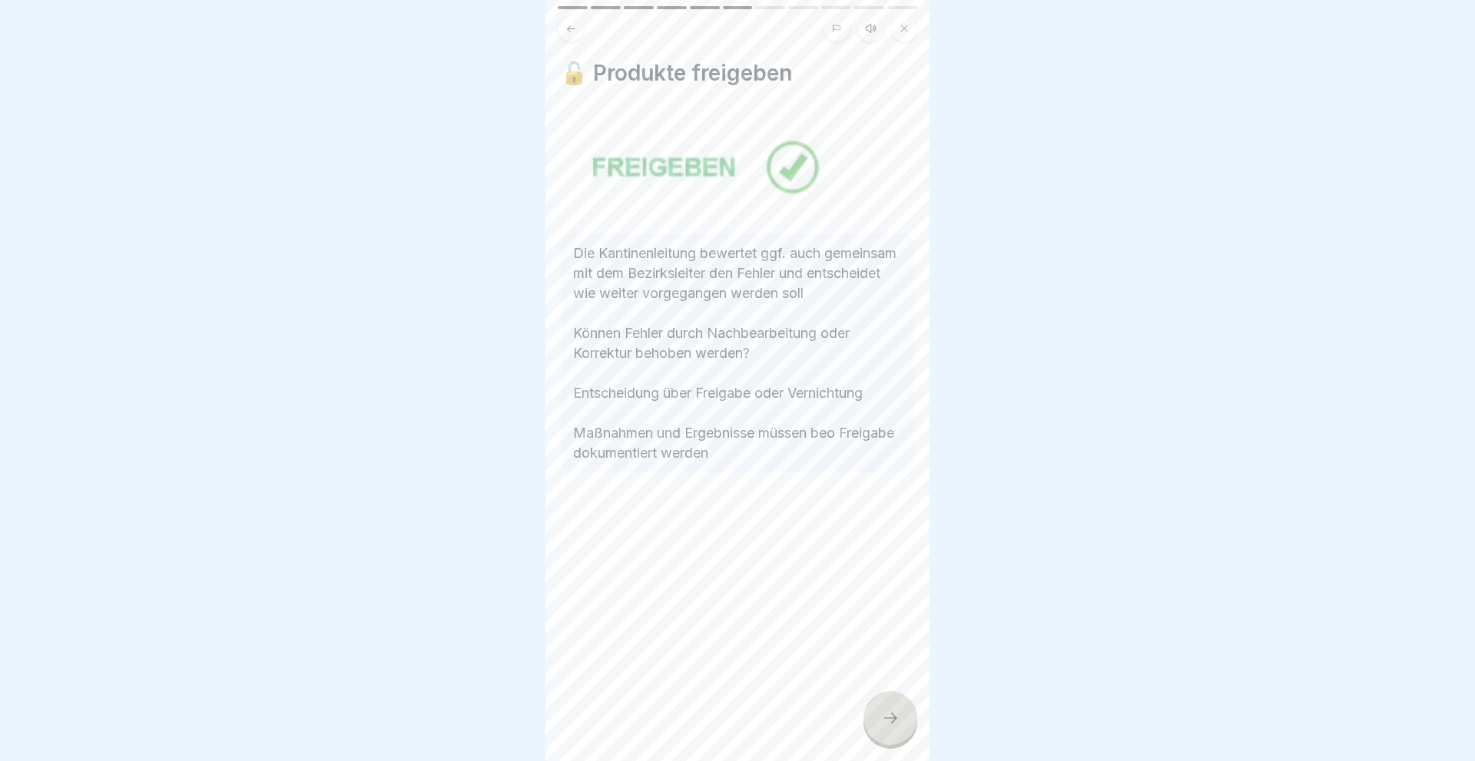
click at [890, 724] on icon at bounding box center [890, 718] width 18 height 18
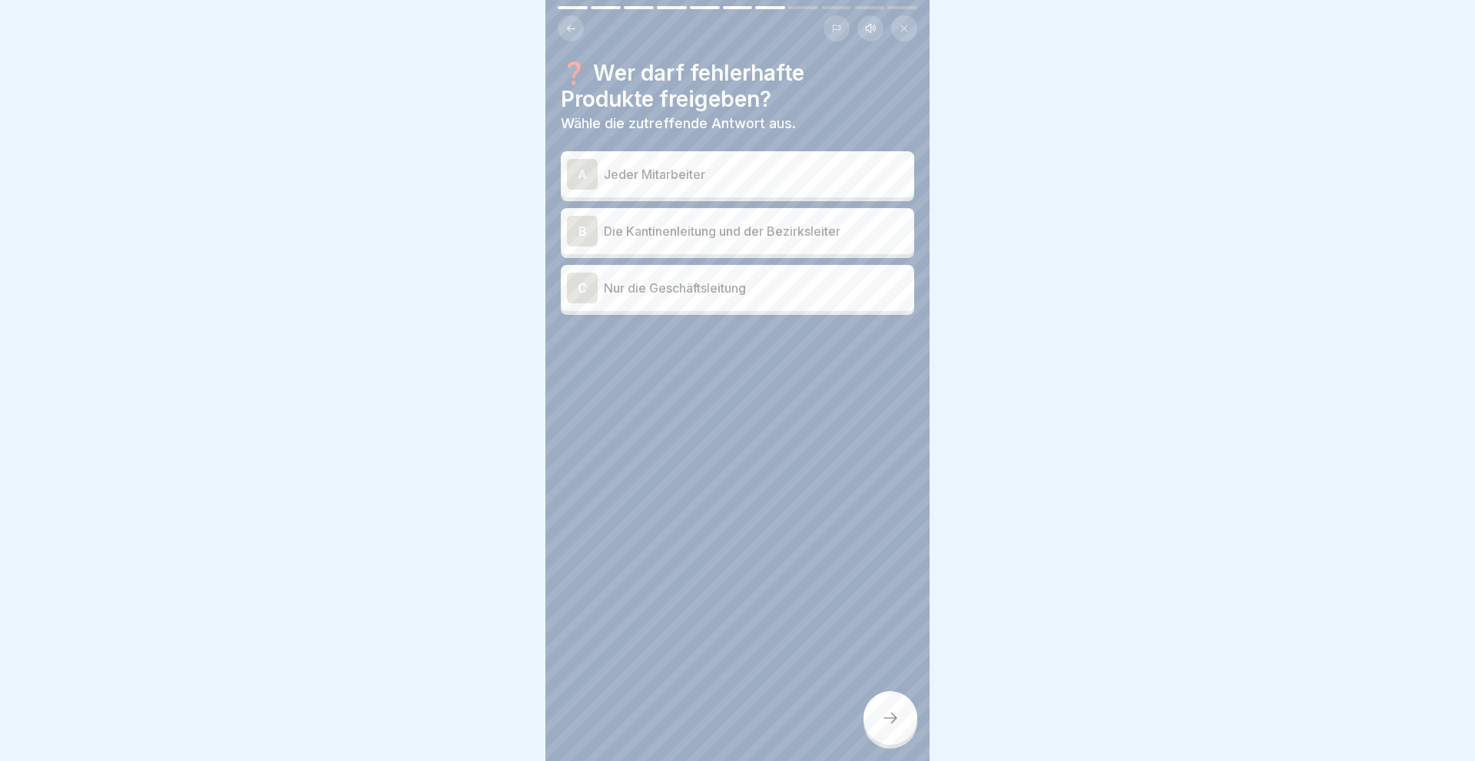
click at [578, 226] on div "B" at bounding box center [582, 231] width 31 height 31
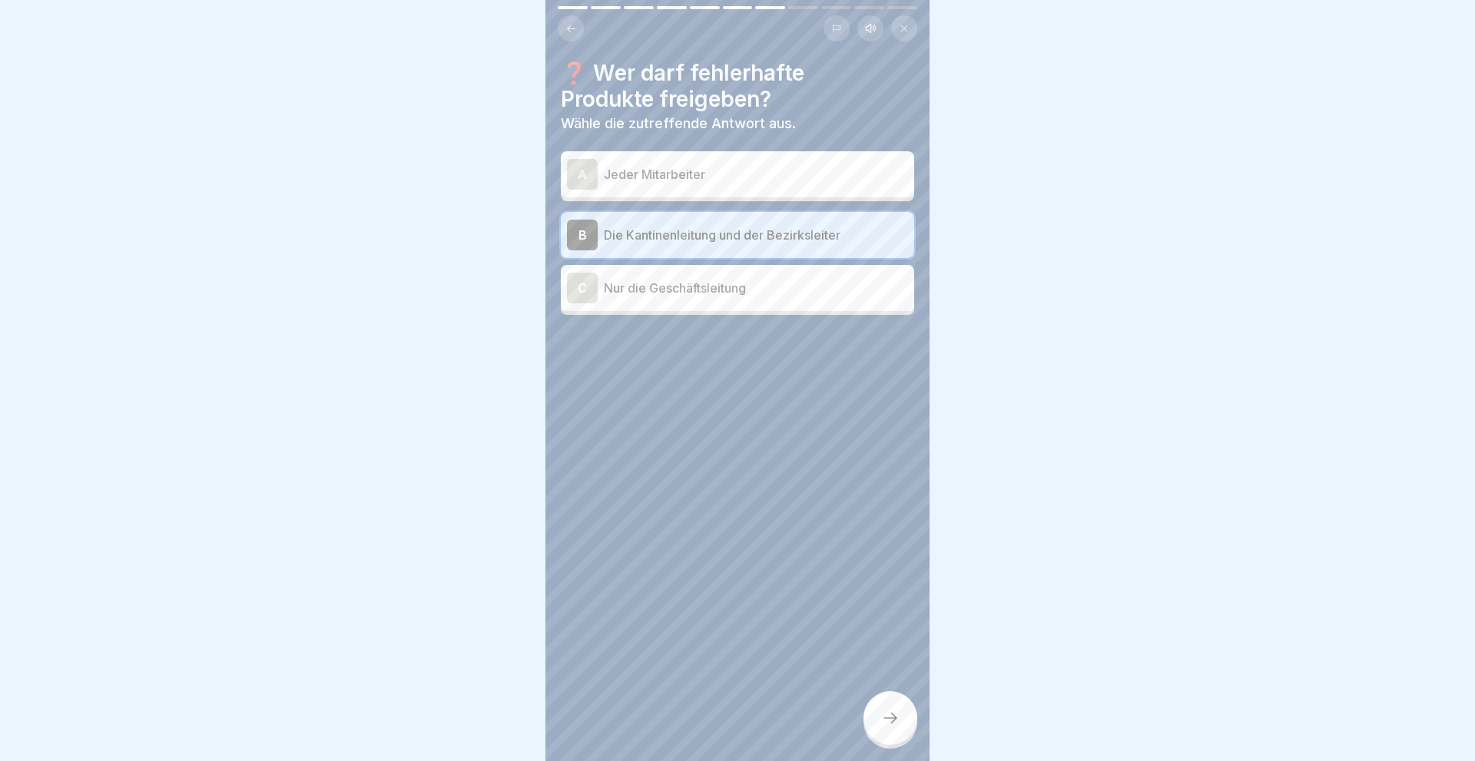
click at [887, 724] on icon at bounding box center [890, 718] width 18 height 18
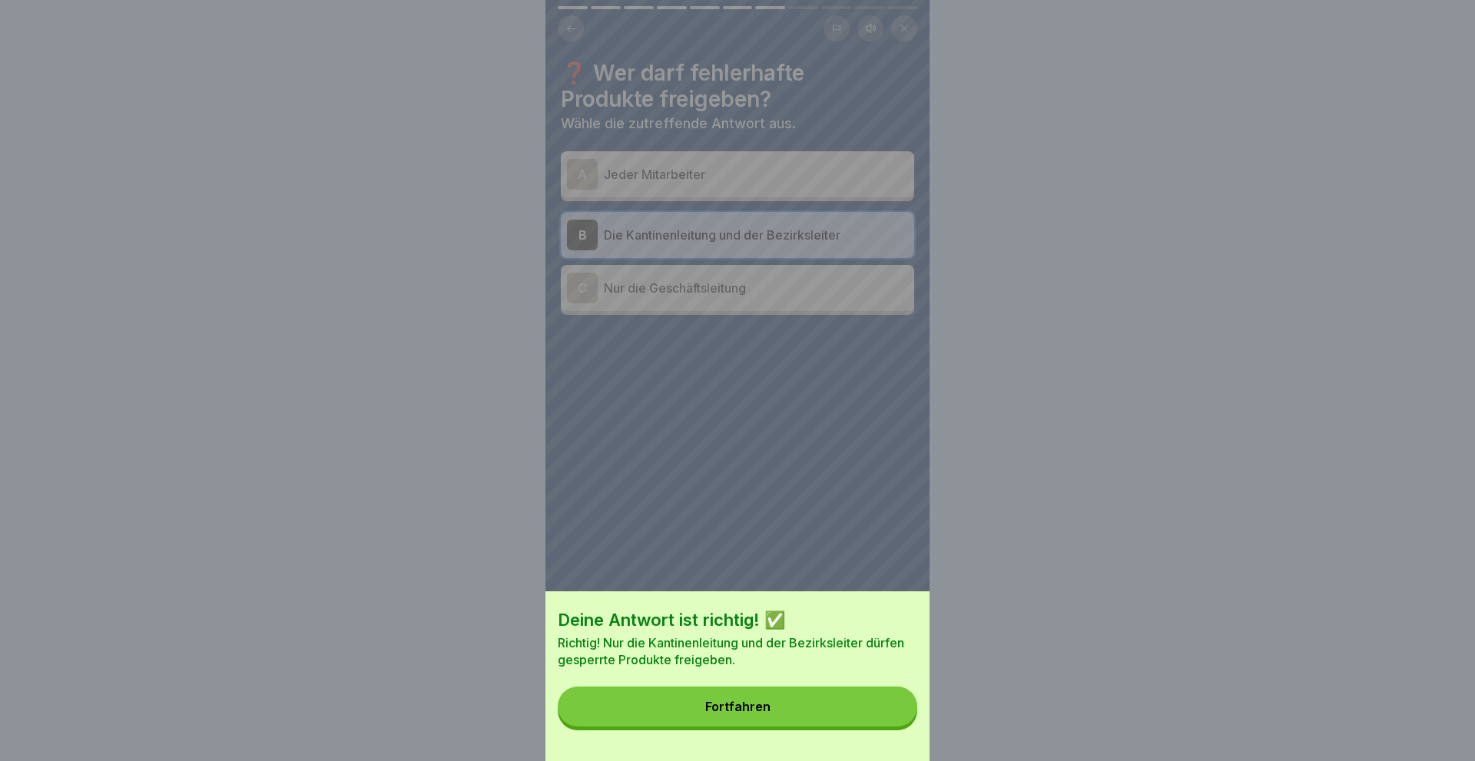
click at [772, 714] on button "Fortfahren" at bounding box center [737, 707] width 359 height 40
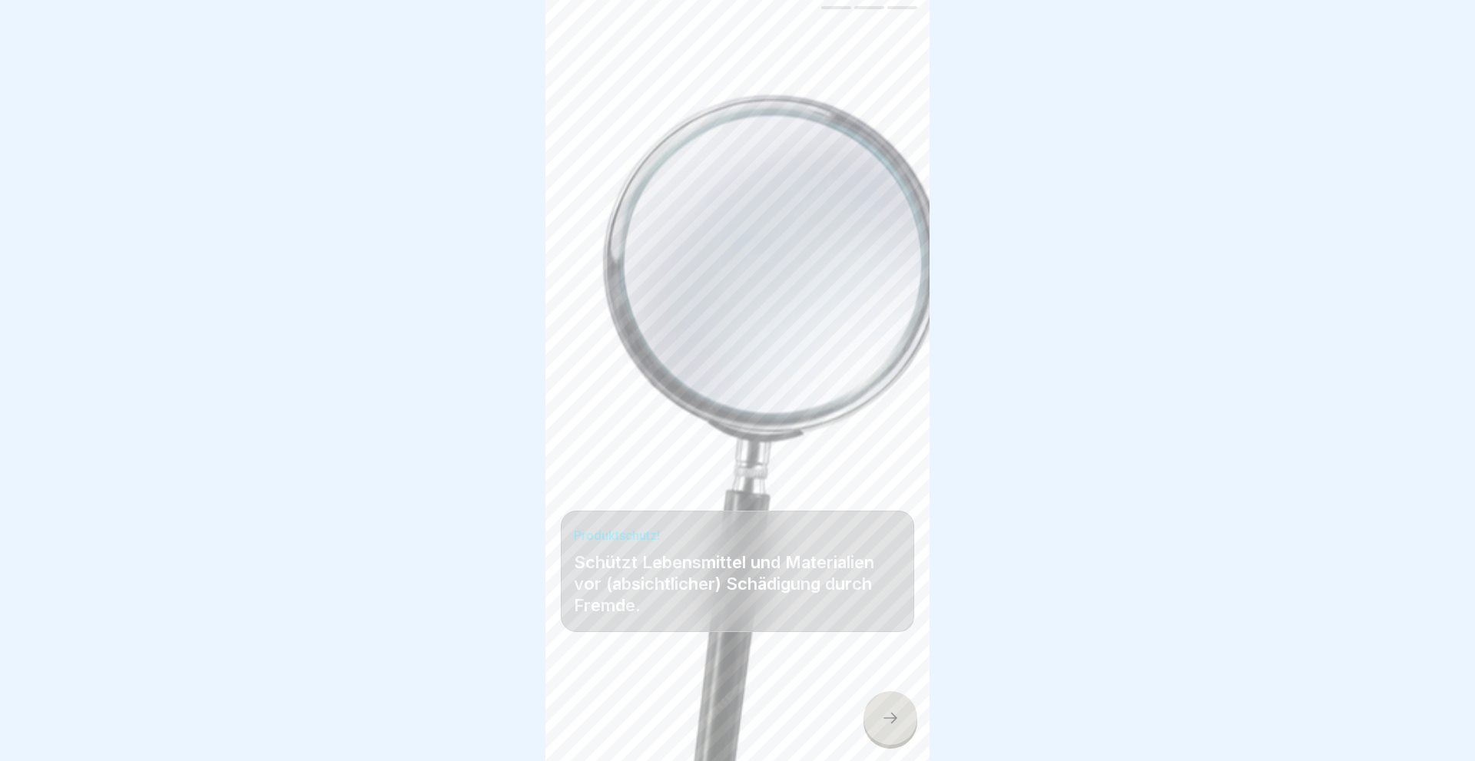
click at [889, 705] on div at bounding box center [890, 718] width 54 height 54
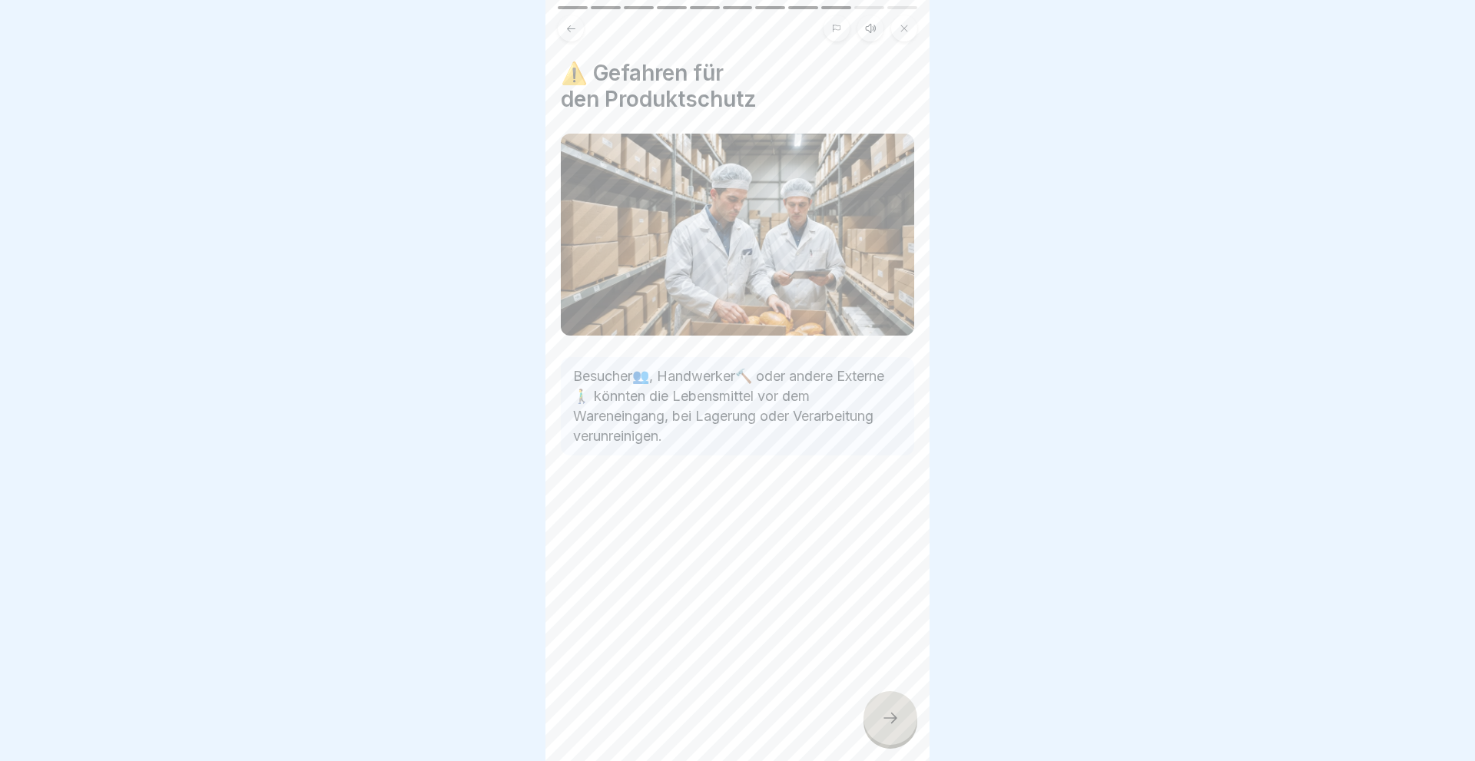
click at [887, 706] on div at bounding box center [890, 718] width 54 height 54
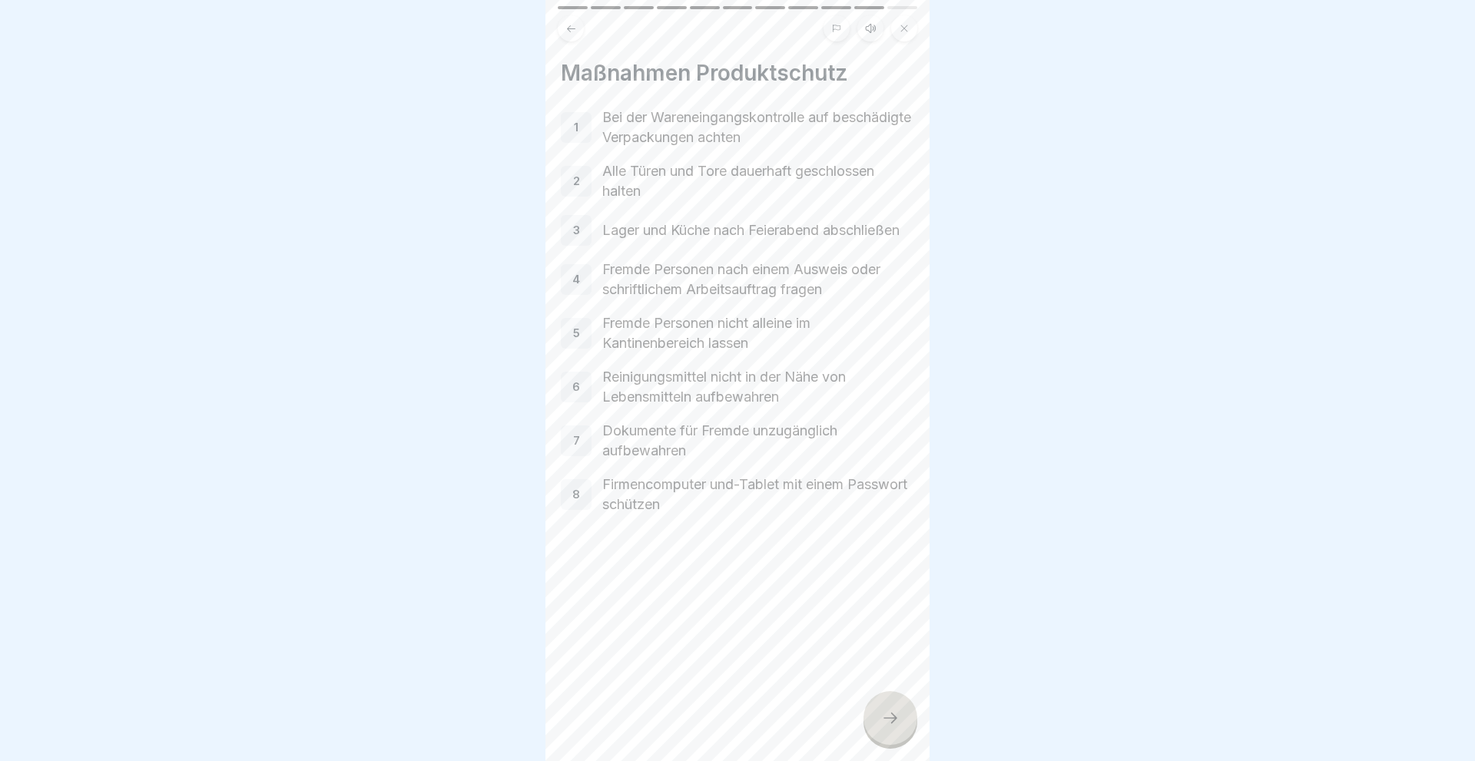
click at [888, 706] on div at bounding box center [890, 718] width 54 height 54
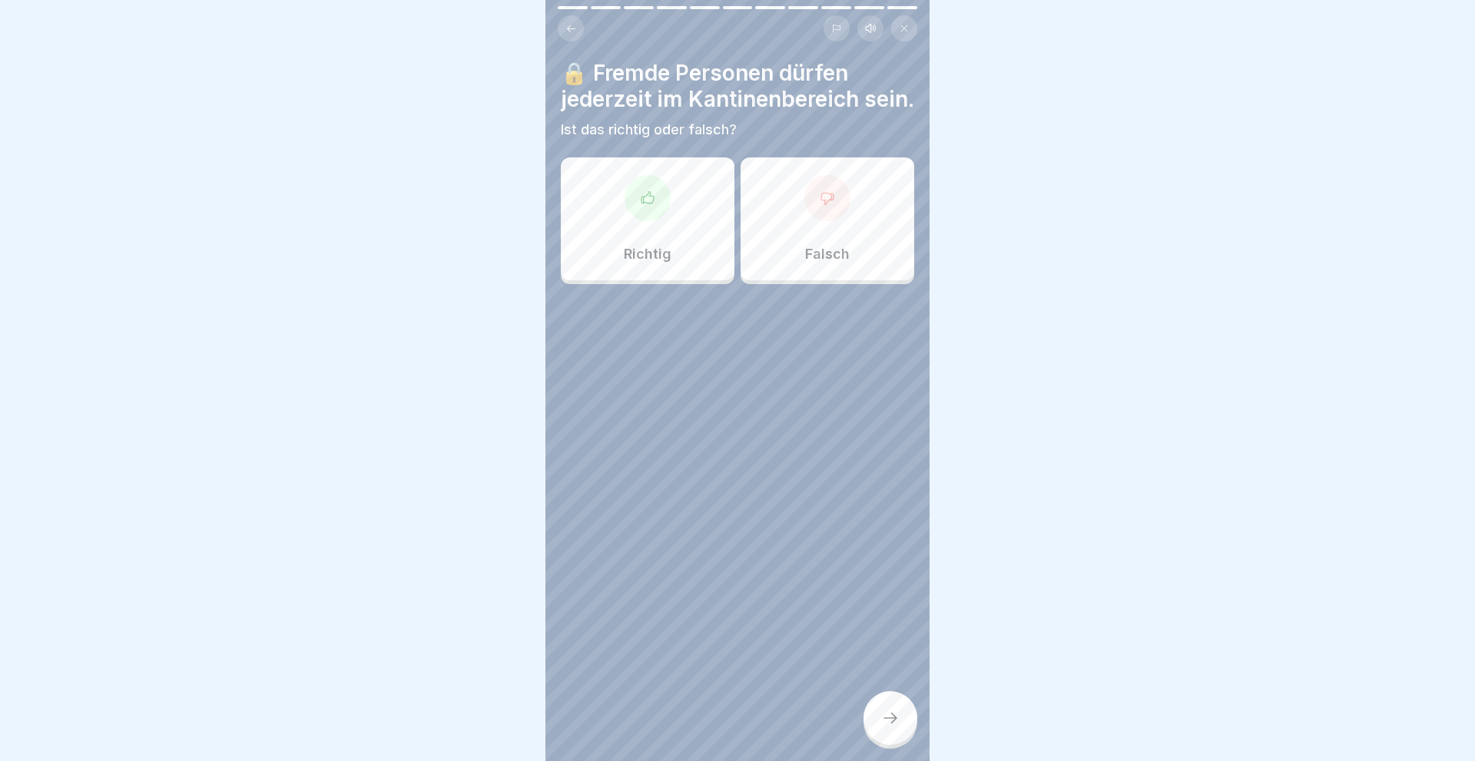
click at [809, 253] on p "Falsch" at bounding box center [827, 254] width 45 height 17
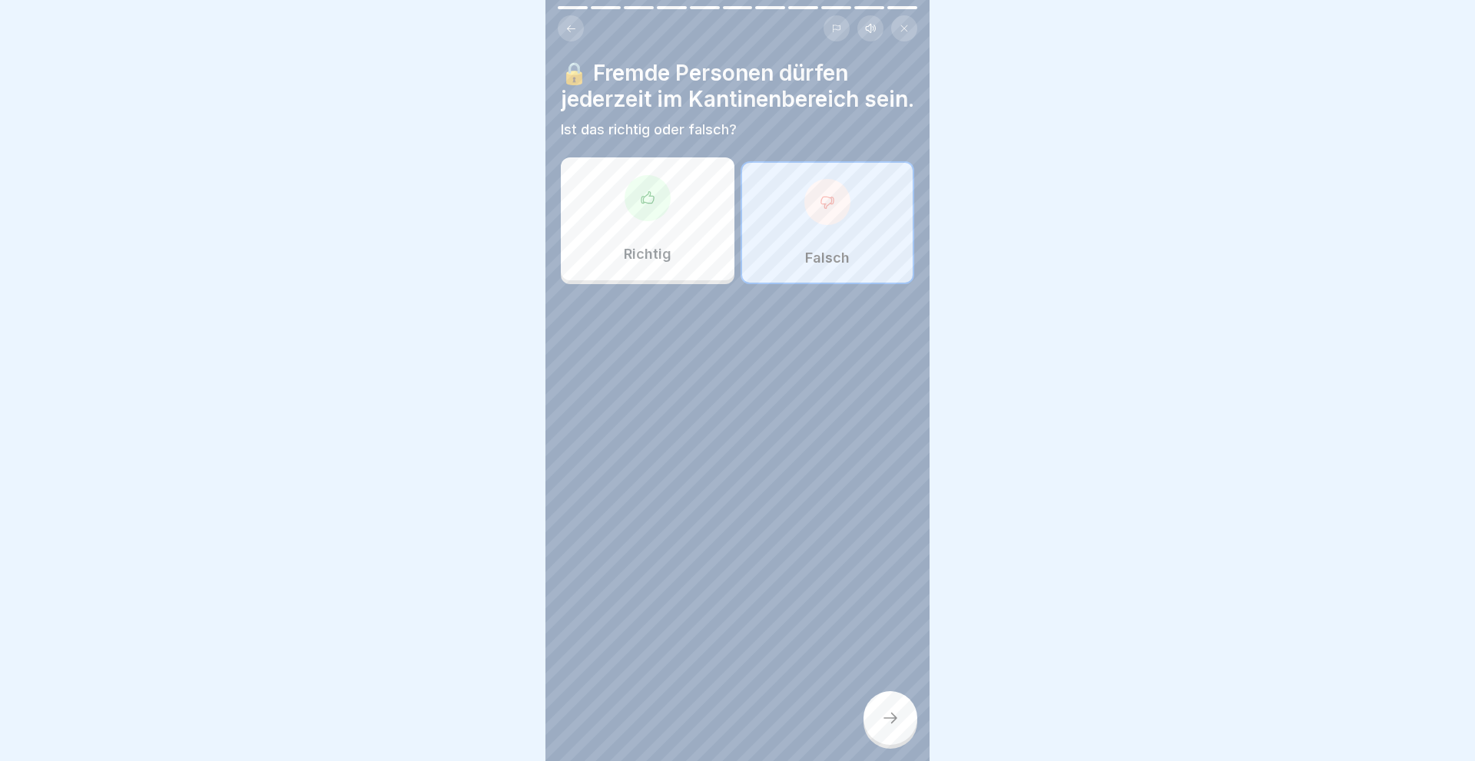
click at [885, 722] on icon at bounding box center [890, 718] width 18 height 18
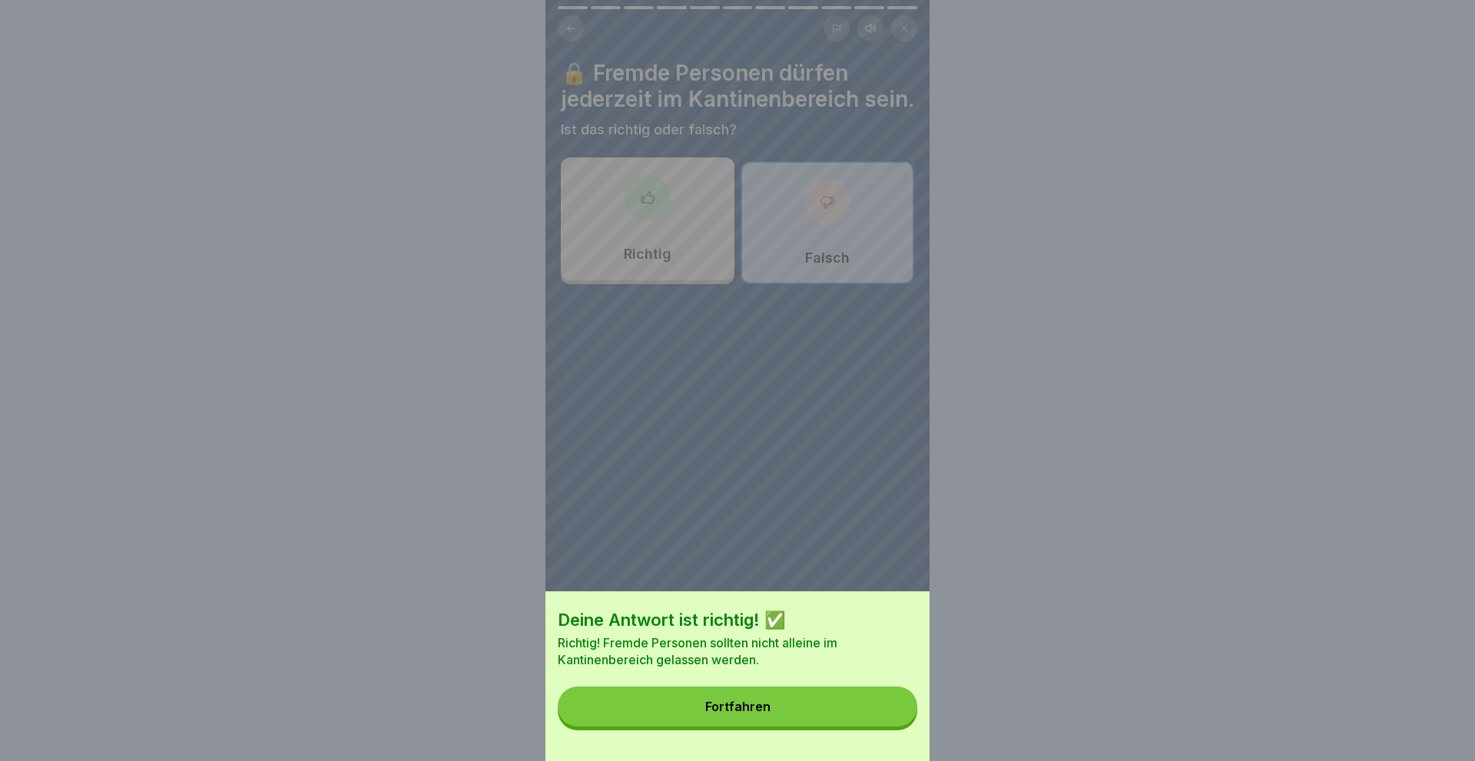
click at [753, 701] on div "Fortfahren" at bounding box center [737, 707] width 65 height 14
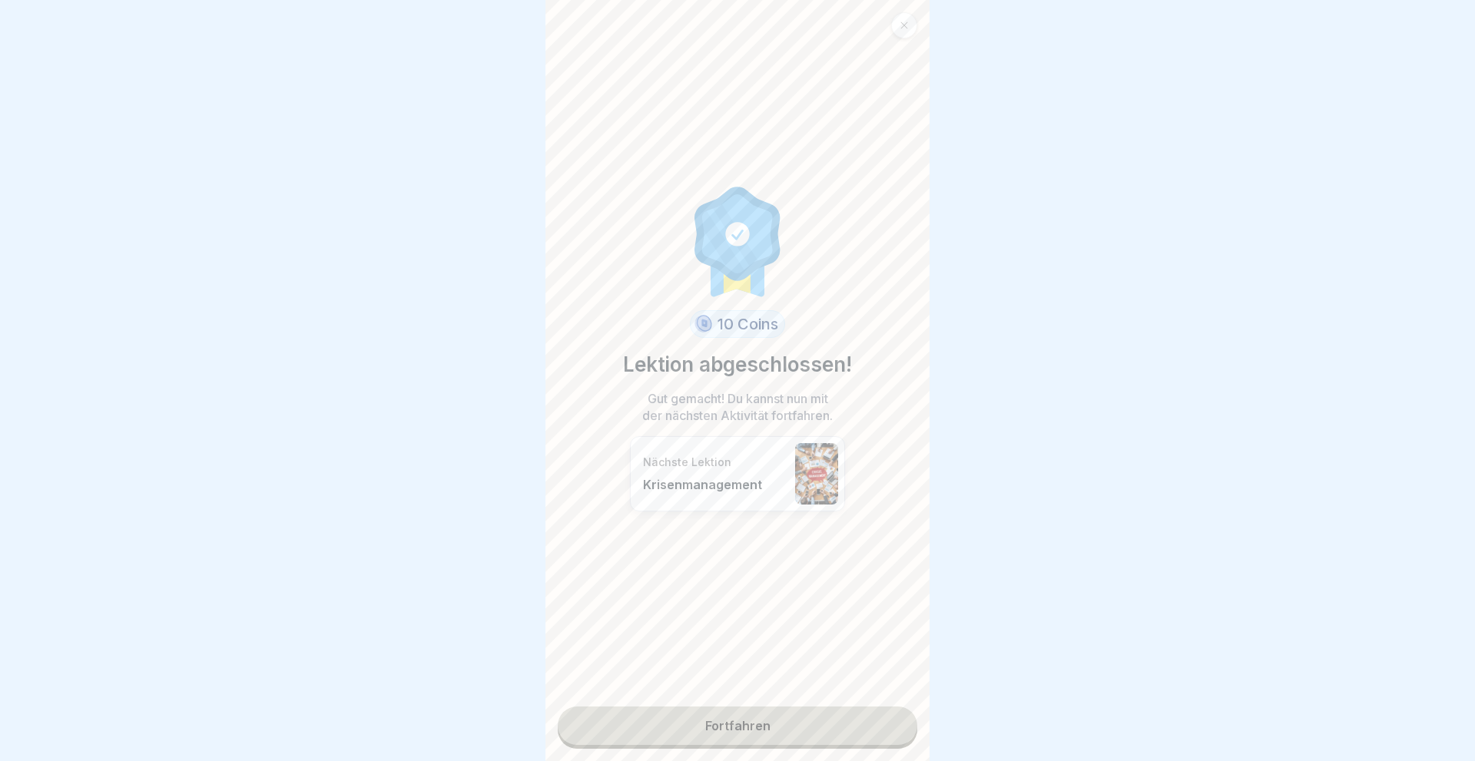
click at [745, 719] on link "Fortfahren" at bounding box center [737, 726] width 359 height 38
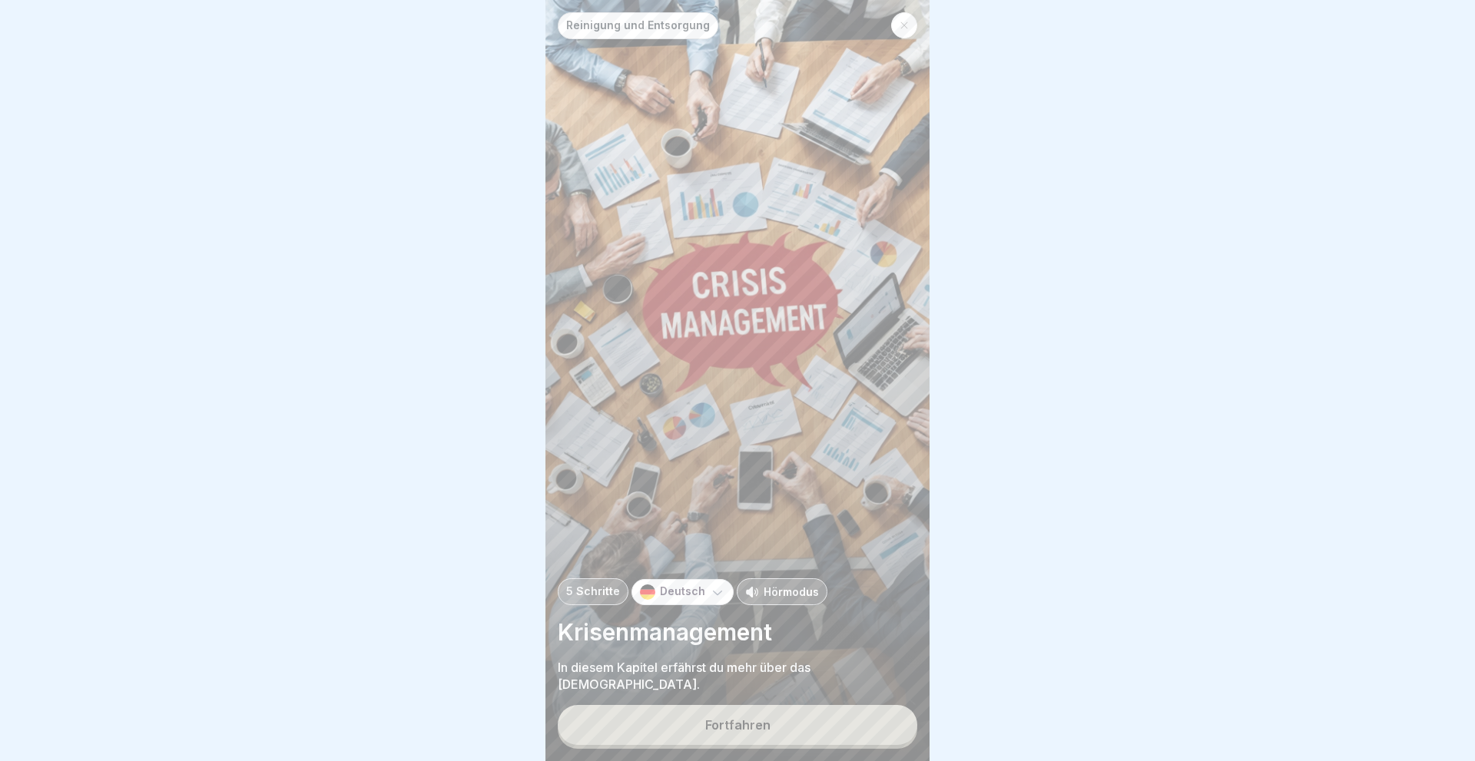
click at [745, 719] on div "Fortfahren" at bounding box center [737, 725] width 65 height 14
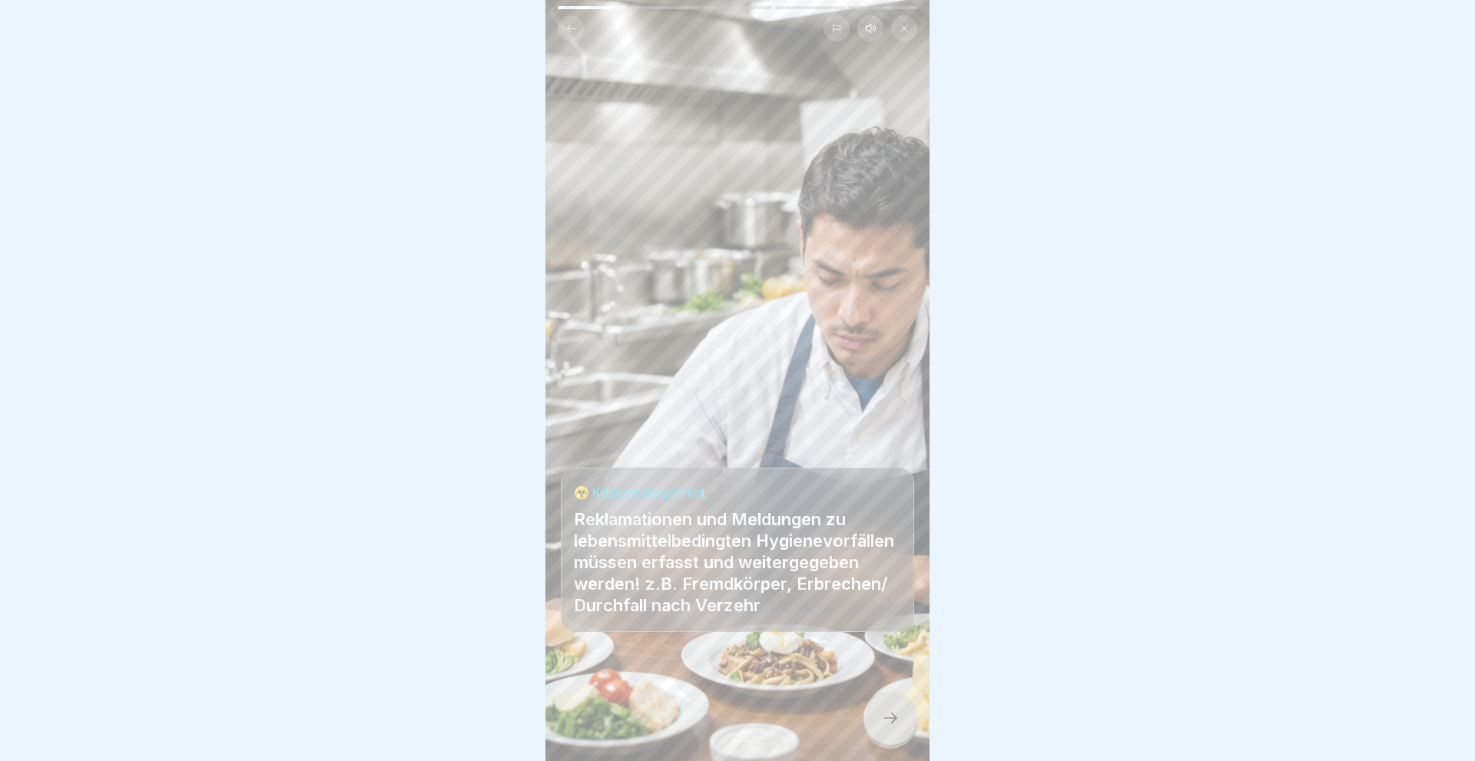
click at [883, 729] on div at bounding box center [890, 718] width 54 height 54
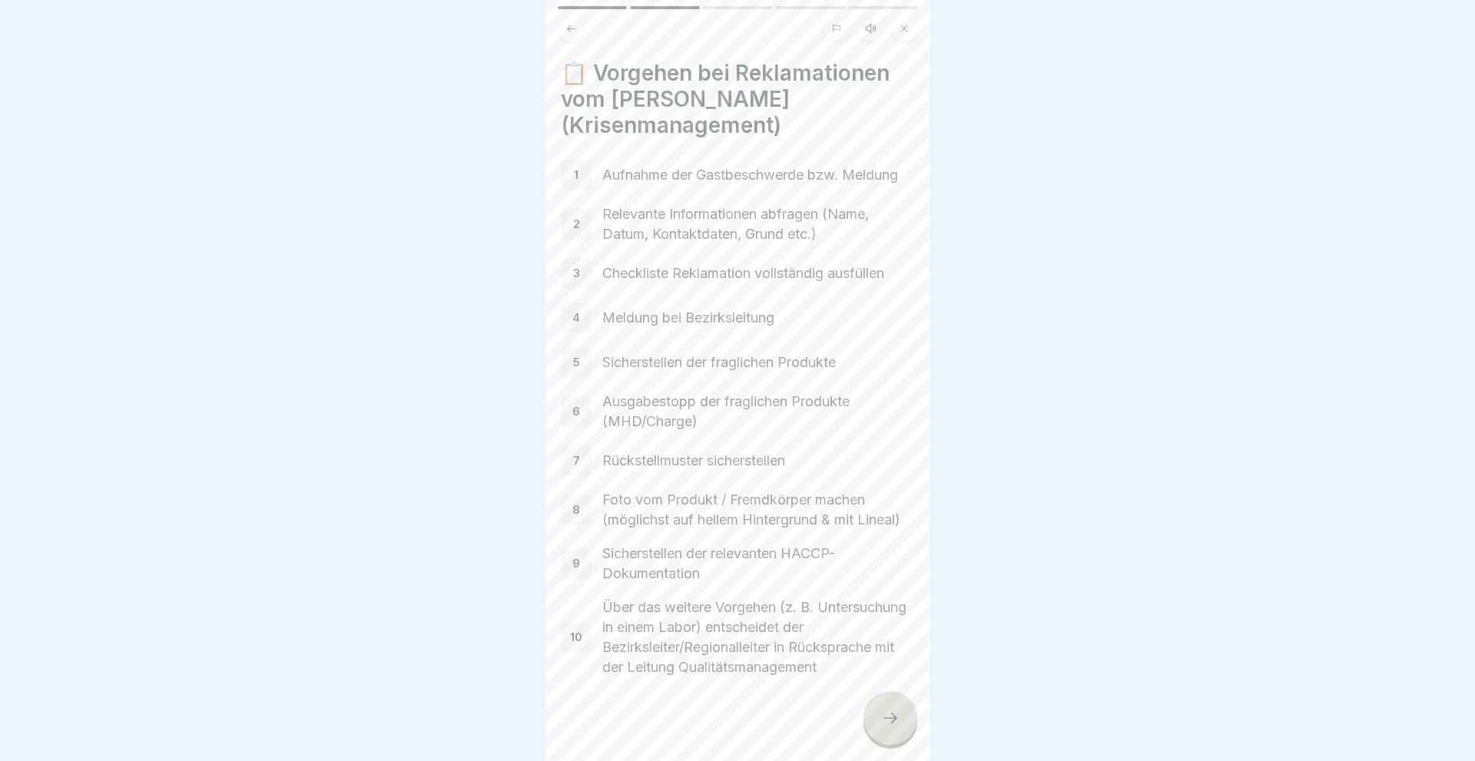
click at [891, 717] on icon at bounding box center [890, 718] width 18 height 18
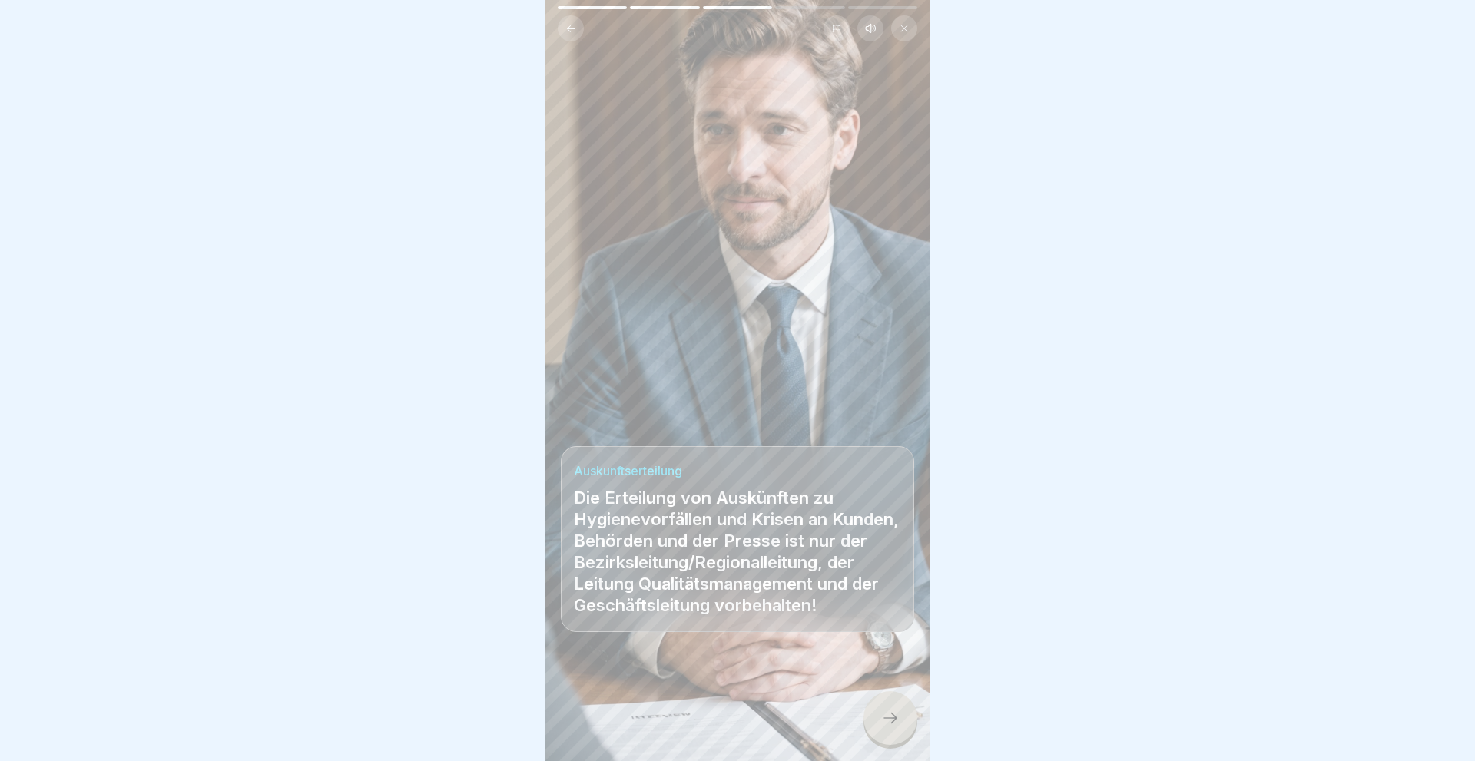
click at [891, 717] on icon at bounding box center [890, 718] width 18 height 18
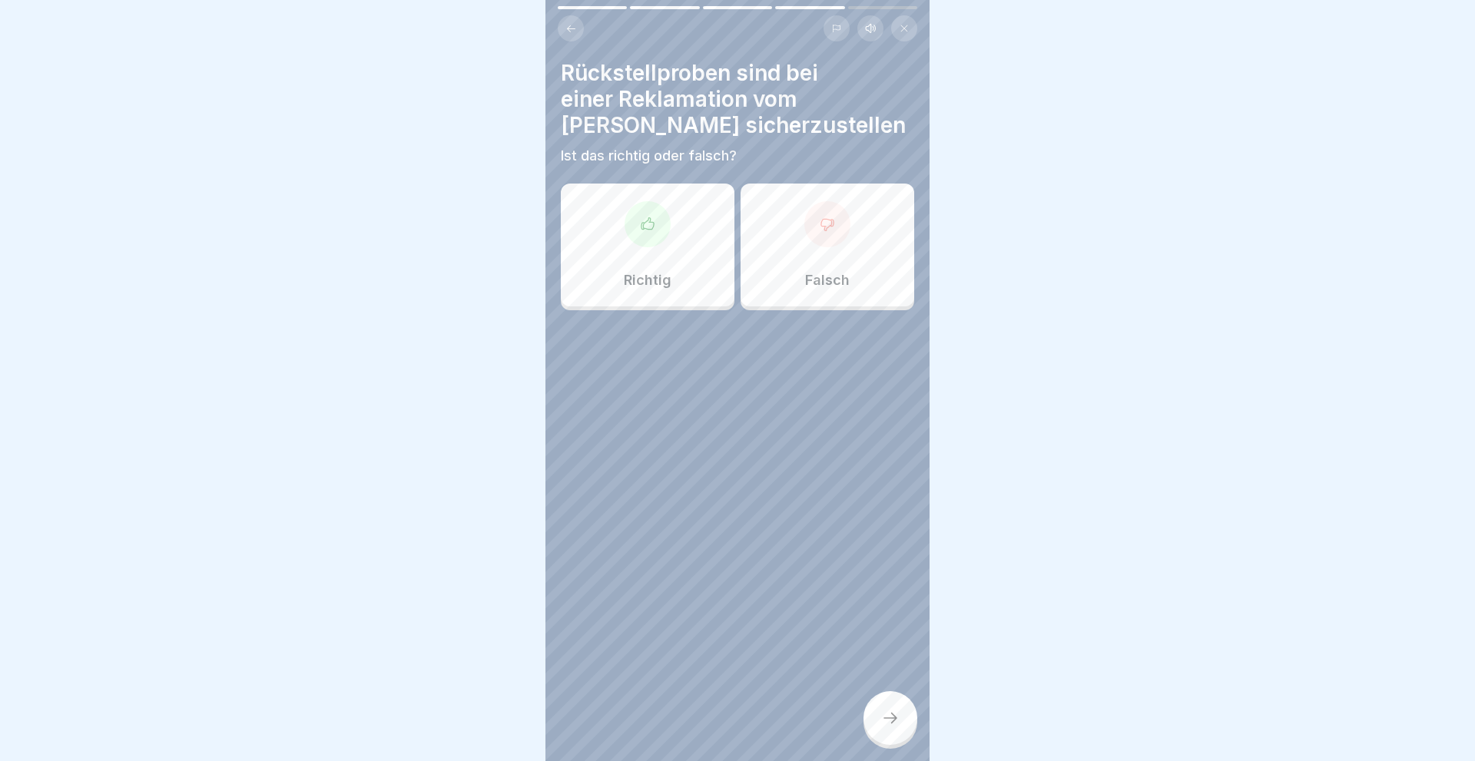
click at [810, 287] on p "Falsch" at bounding box center [827, 280] width 45 height 17
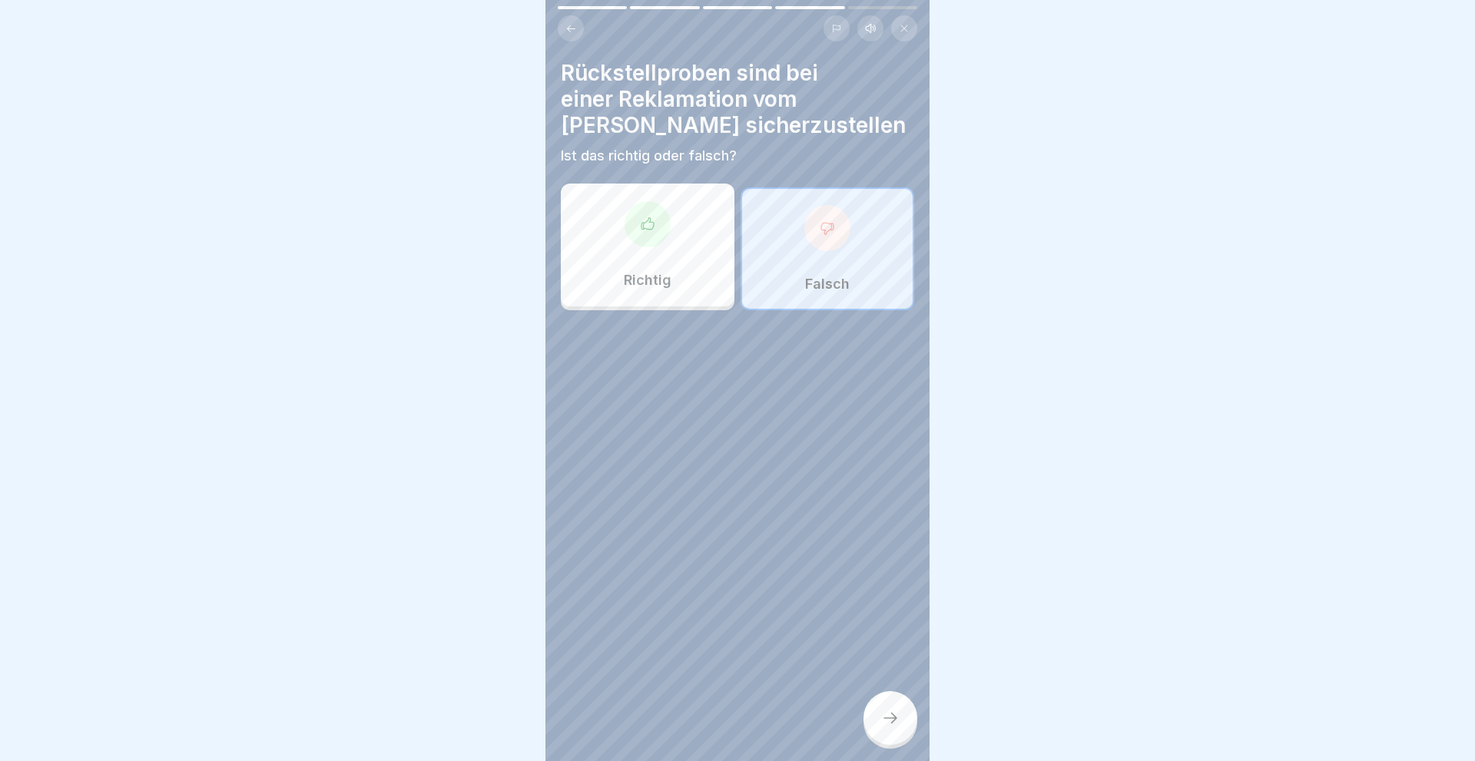
click at [886, 713] on icon at bounding box center [890, 718] width 18 height 18
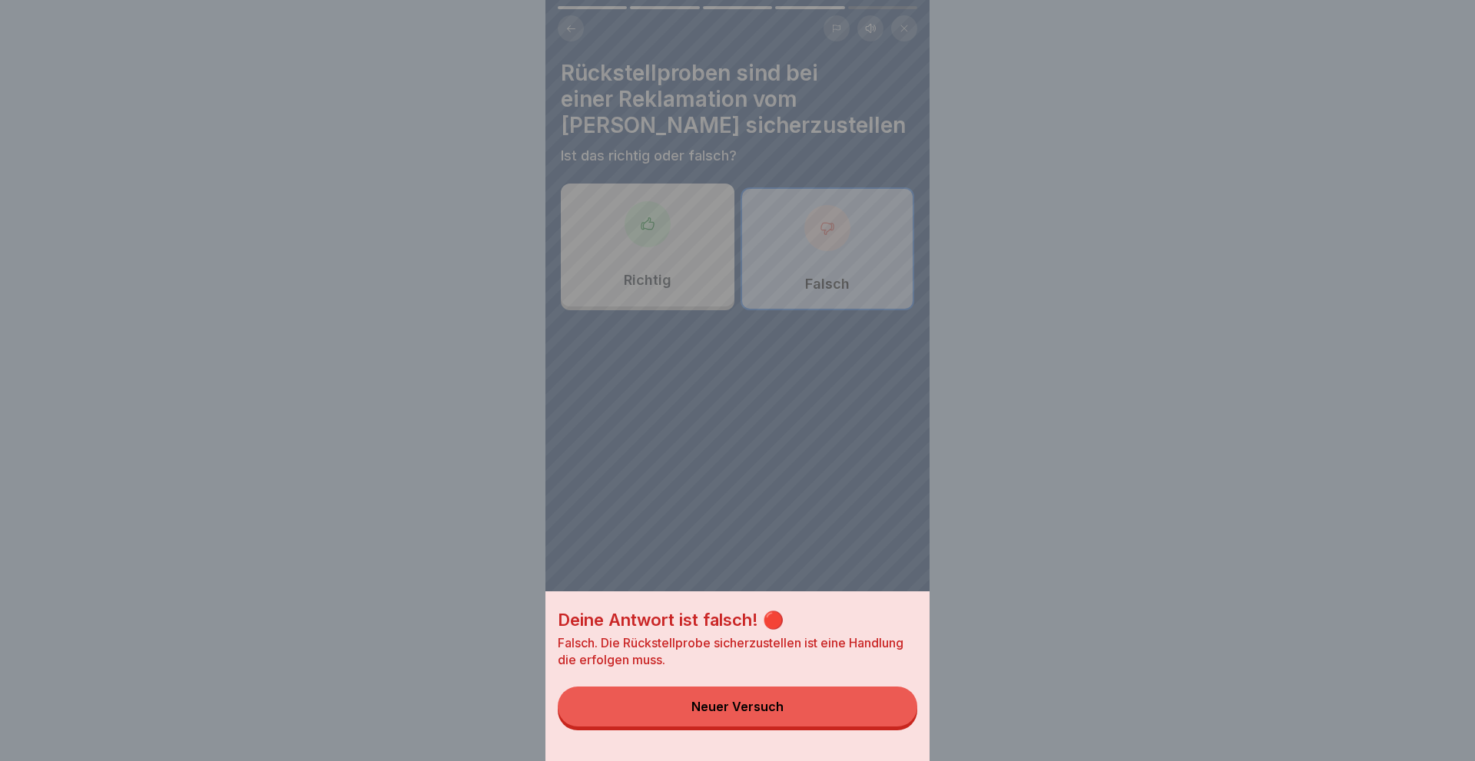
click at [728, 692] on button "Neuer Versuch" at bounding box center [737, 707] width 359 height 40
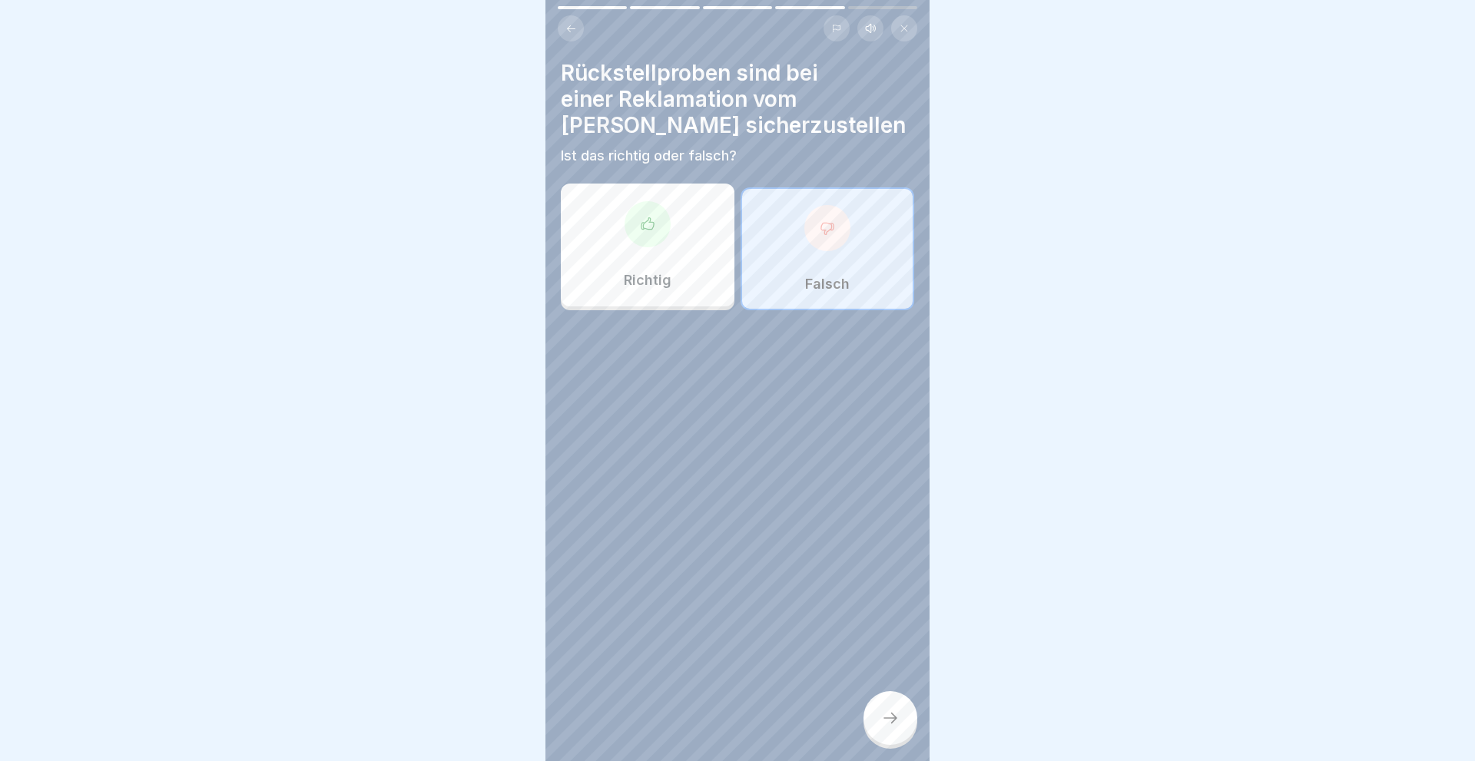
click at [633, 219] on div at bounding box center [647, 224] width 46 height 46
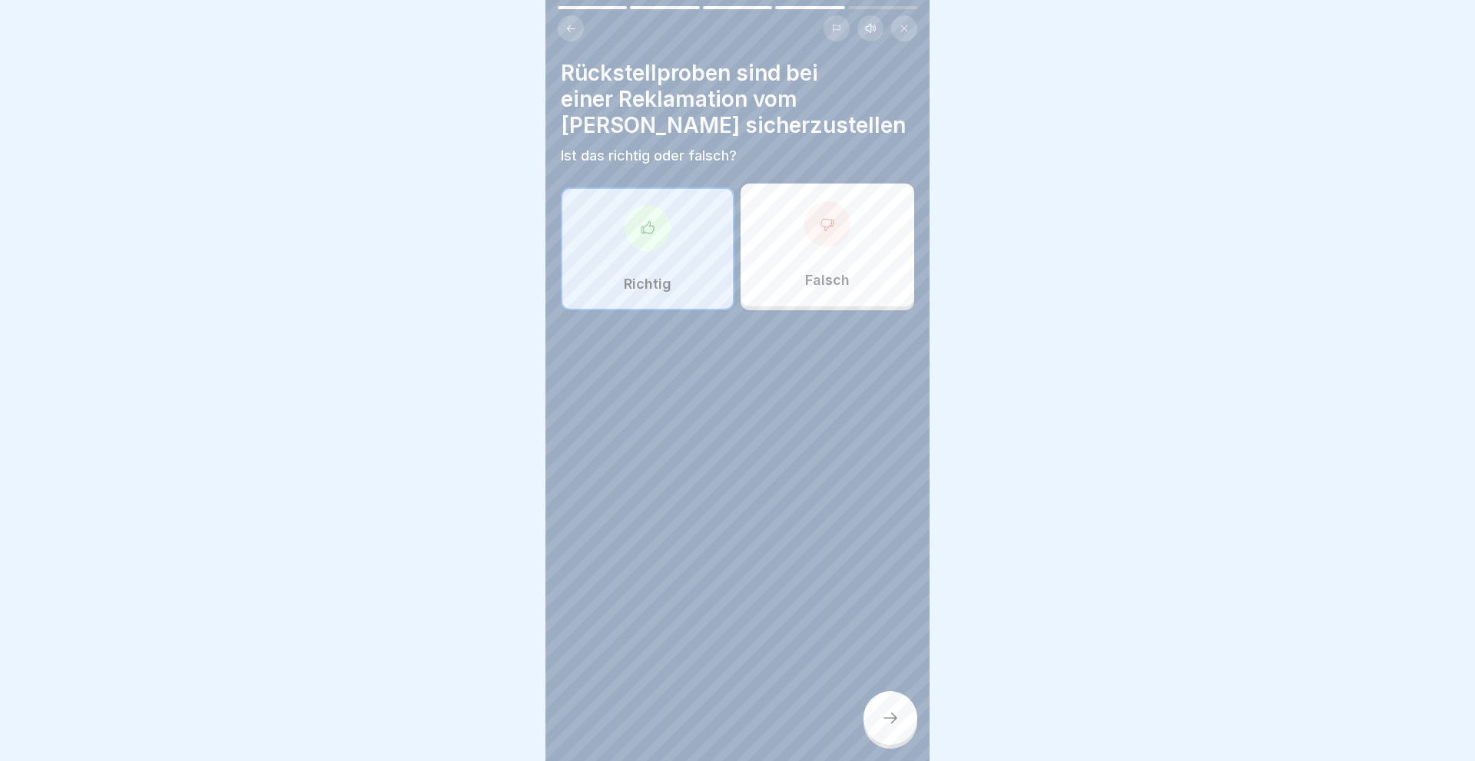
click at [895, 718] on icon at bounding box center [890, 718] width 14 height 11
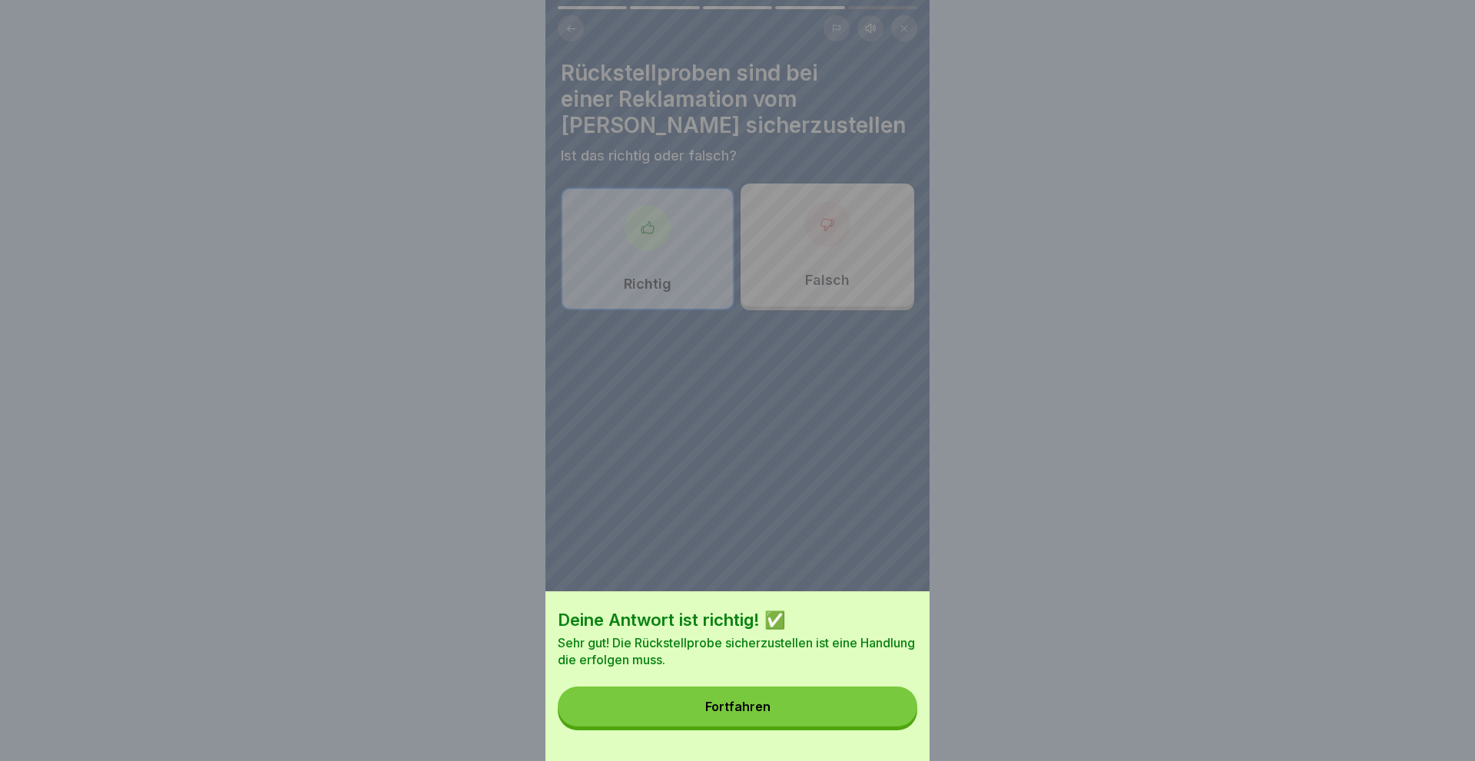
click at [829, 710] on button "Fortfahren" at bounding box center [737, 707] width 359 height 40
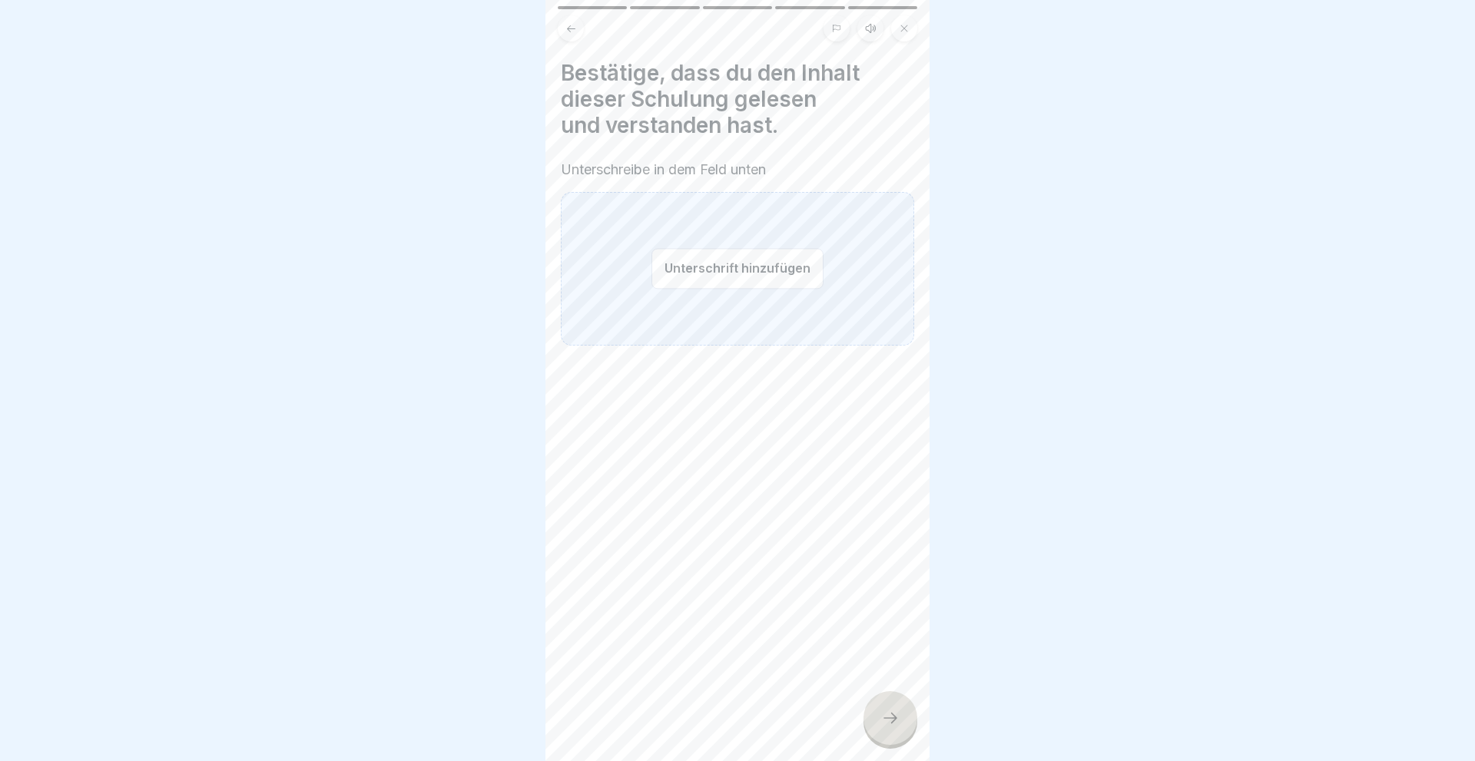
drag, startPoint x: 739, startPoint y: 273, endPoint x: 726, endPoint y: 277, distance: 13.6
click at [736, 273] on button "Unterschrift hinzufügen" at bounding box center [737, 268] width 172 height 41
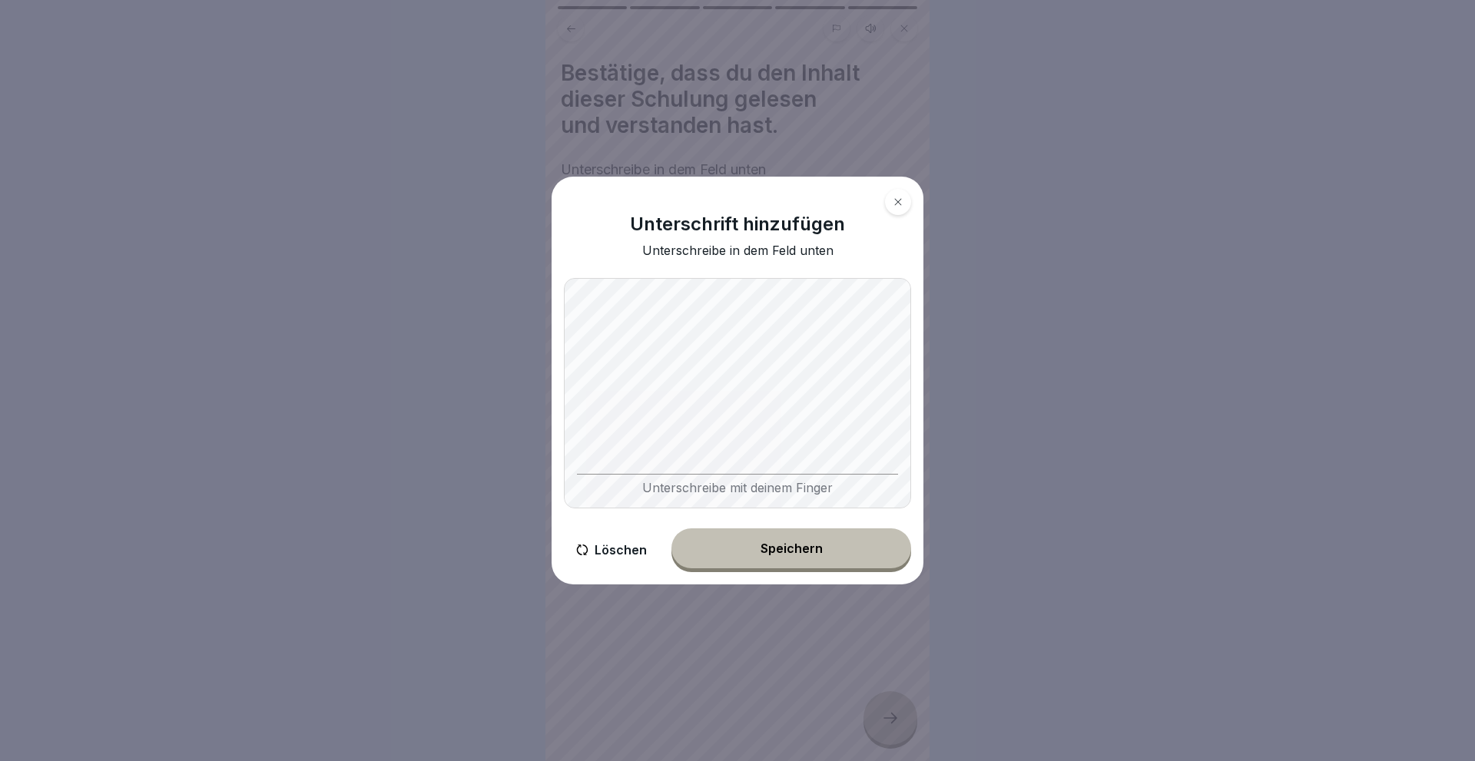
click at [790, 554] on div "Speichern" at bounding box center [791, 549] width 62 height 14
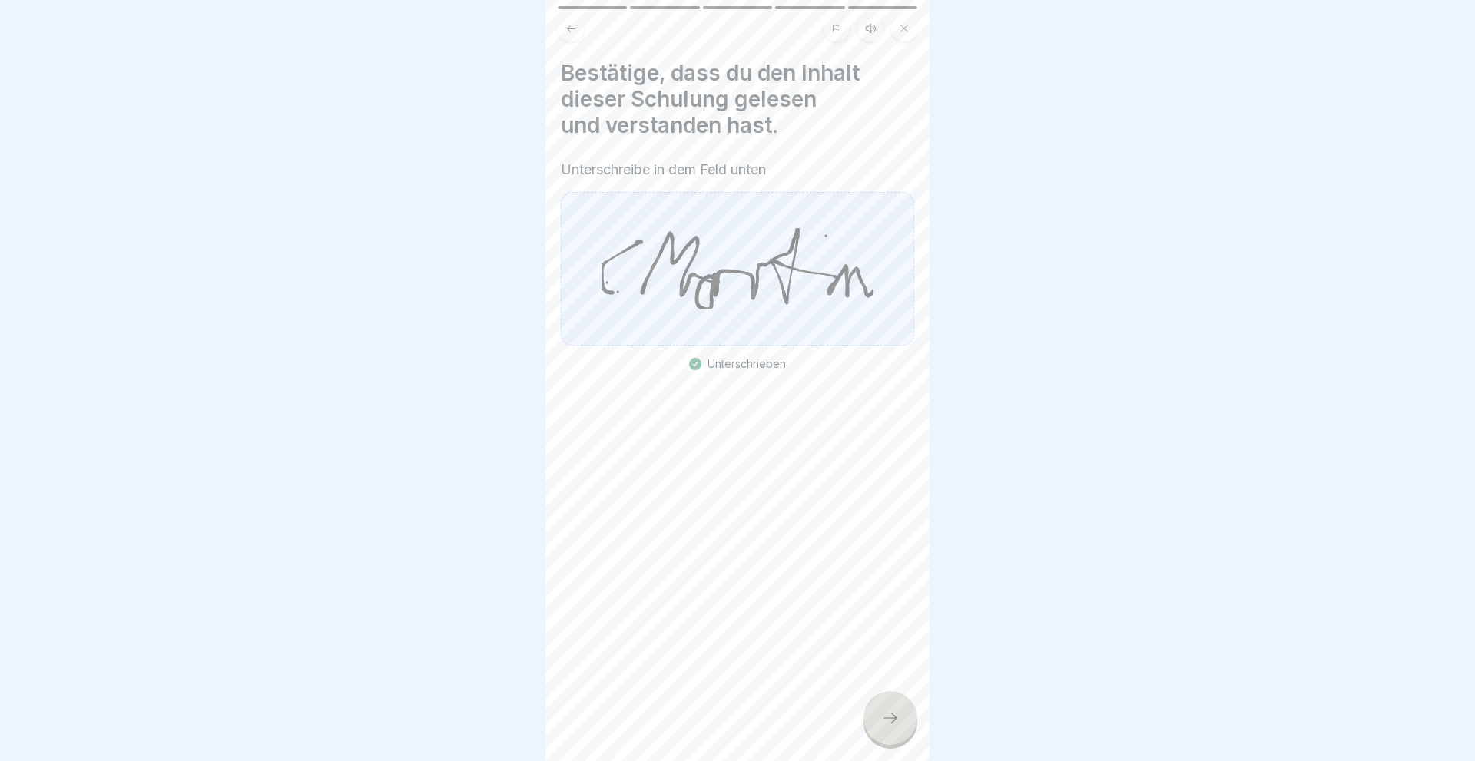
drag, startPoint x: 889, startPoint y: 714, endPoint x: 875, endPoint y: 720, distance: 15.6
click at [889, 714] on icon at bounding box center [890, 718] width 18 height 18
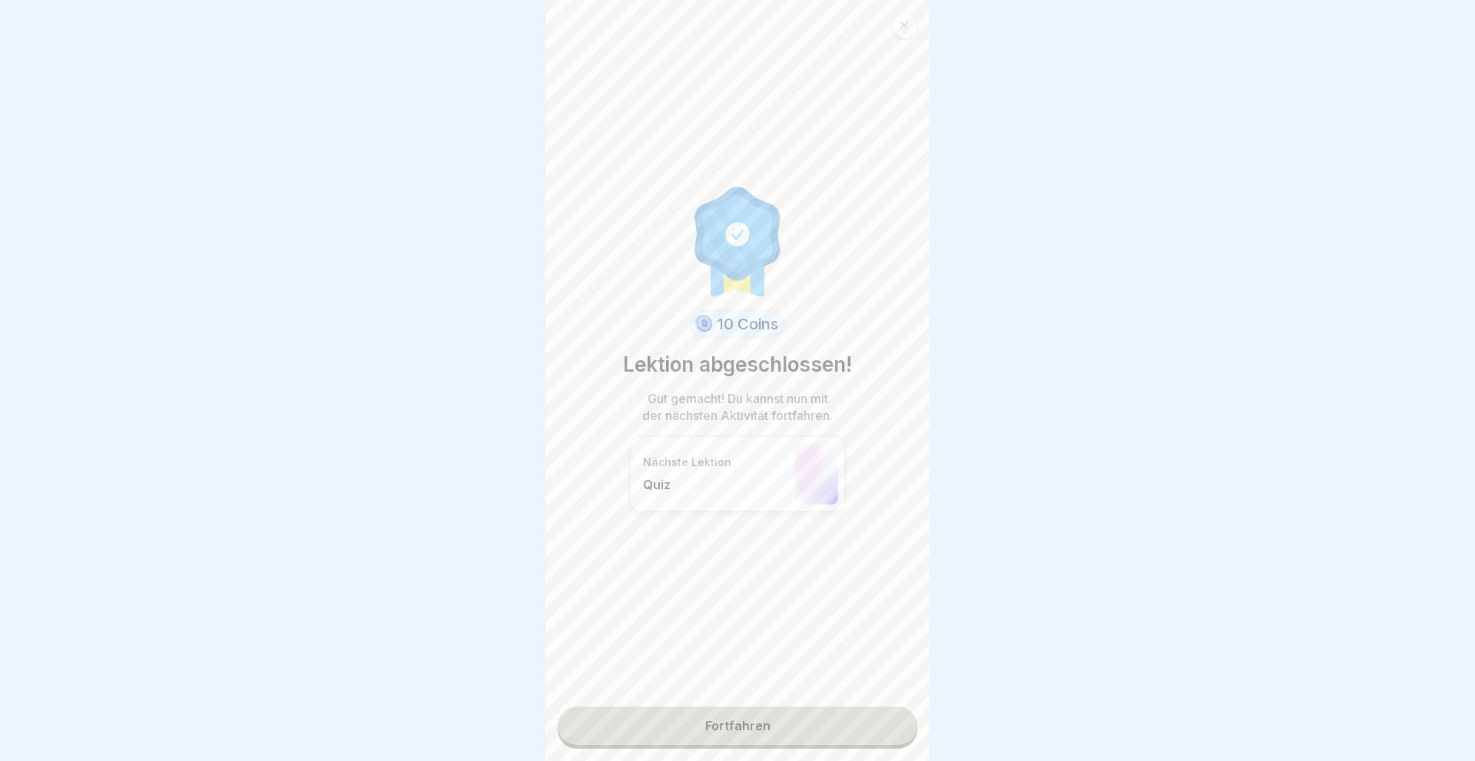
click at [717, 727] on link "Fortfahren" at bounding box center [737, 726] width 359 height 38
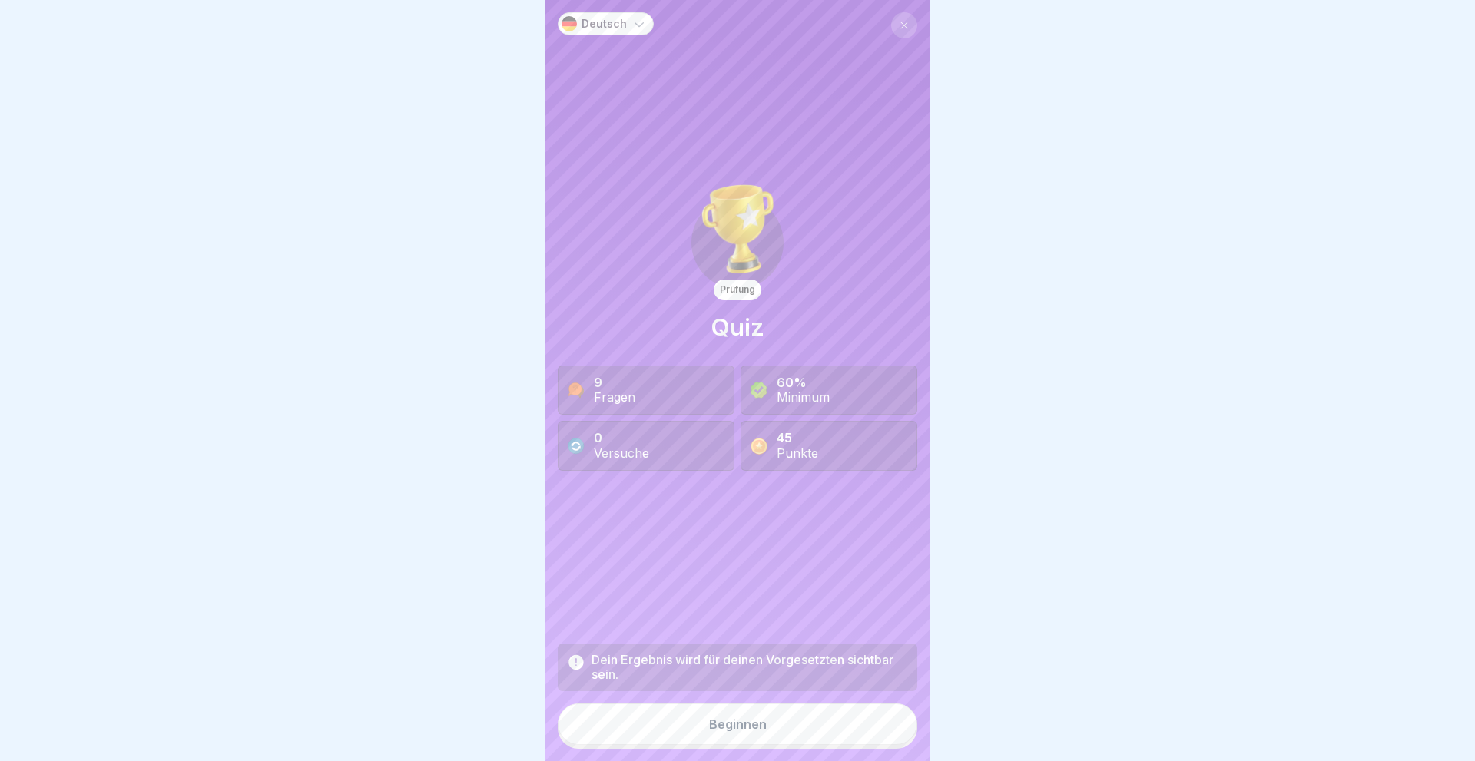
click at [714, 729] on div "Beginnen" at bounding box center [738, 724] width 58 height 14
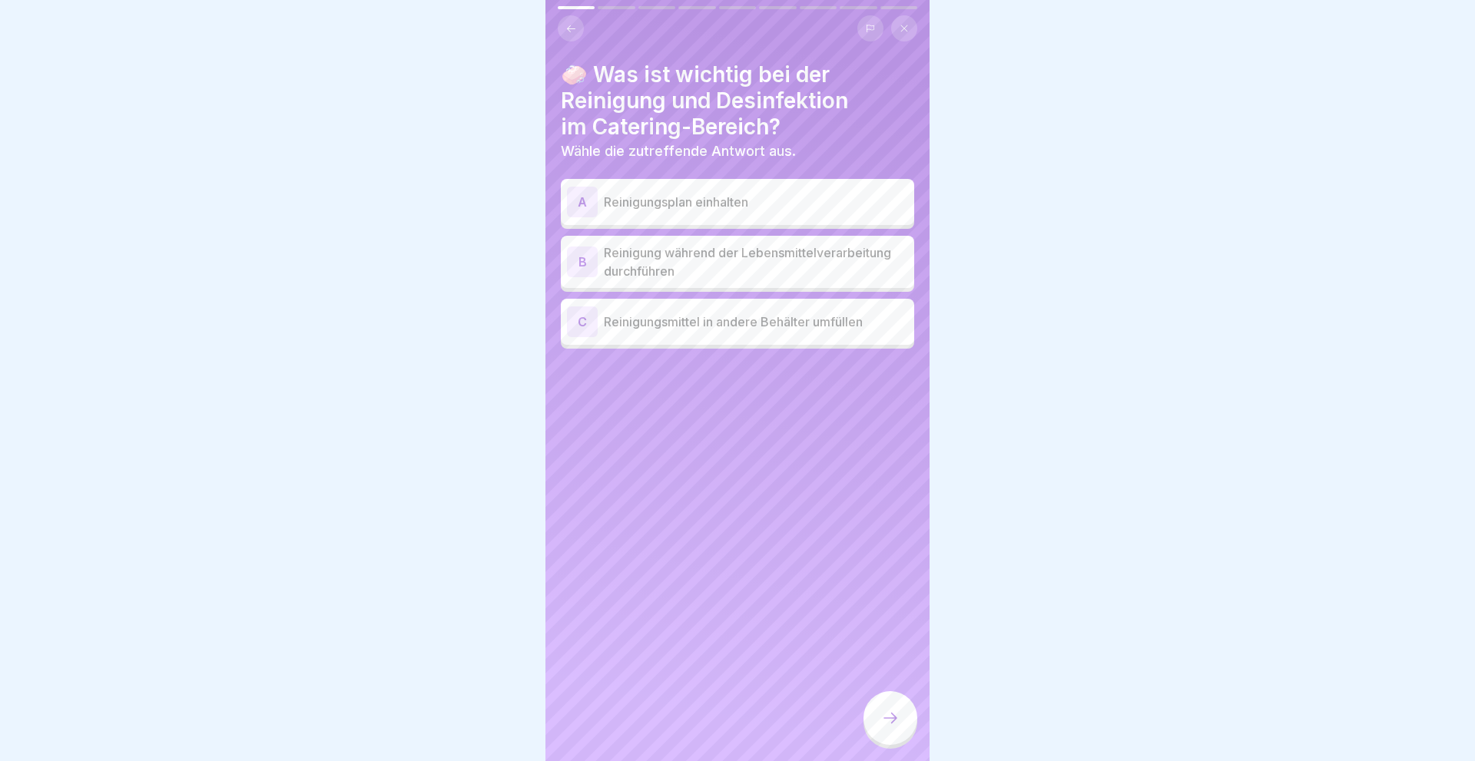
click at [582, 200] on div "A" at bounding box center [582, 202] width 31 height 31
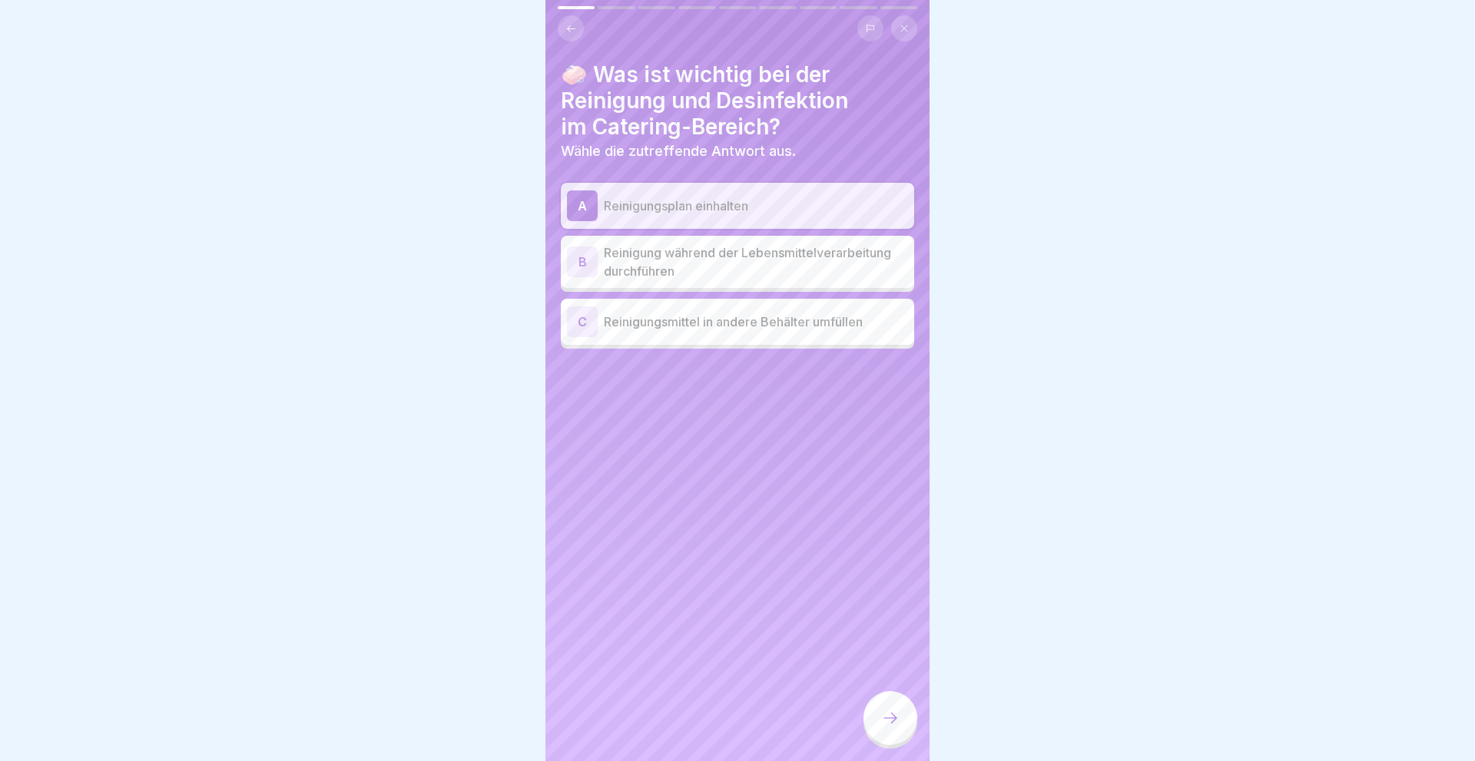
click at [882, 713] on div at bounding box center [890, 718] width 54 height 54
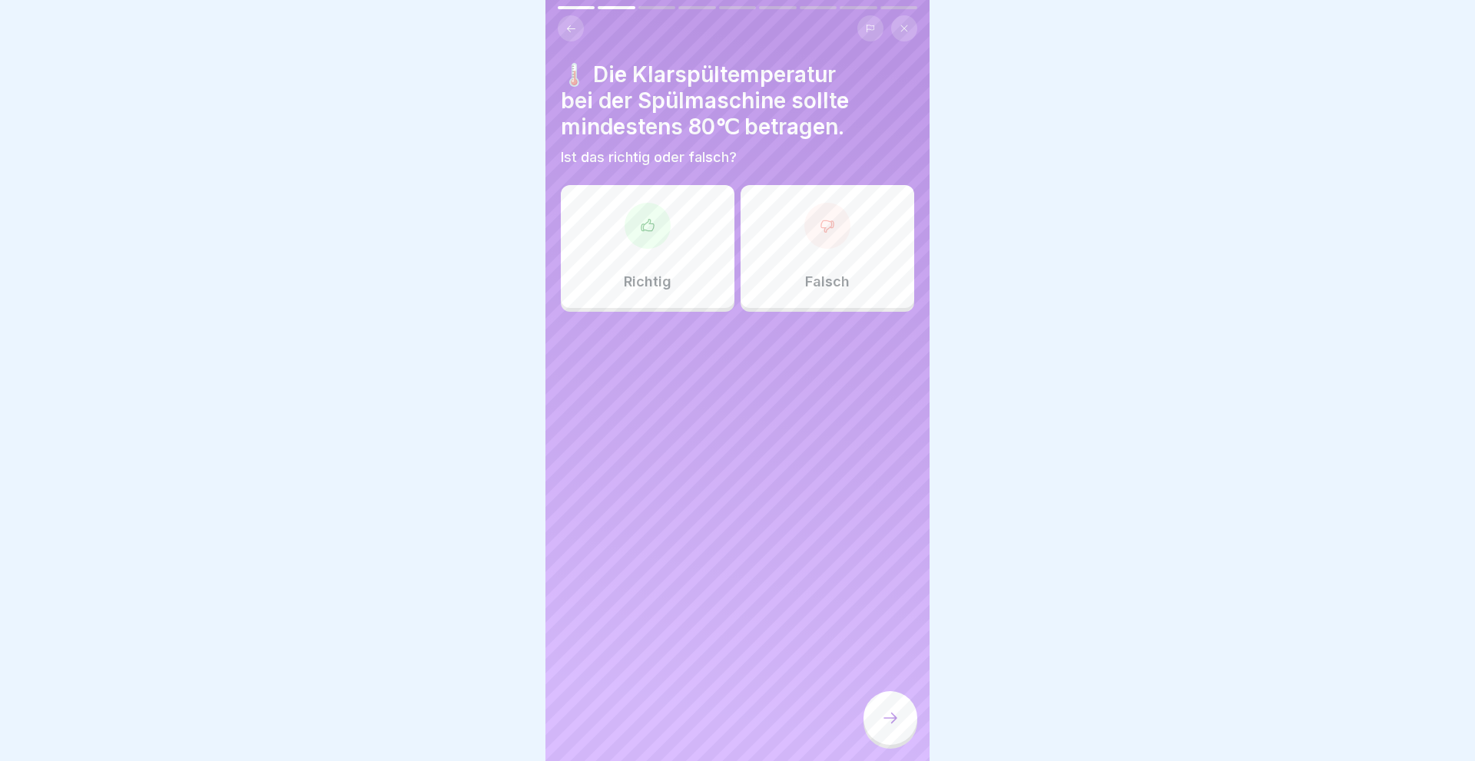
click at [618, 212] on div "Richtig" at bounding box center [648, 246] width 174 height 123
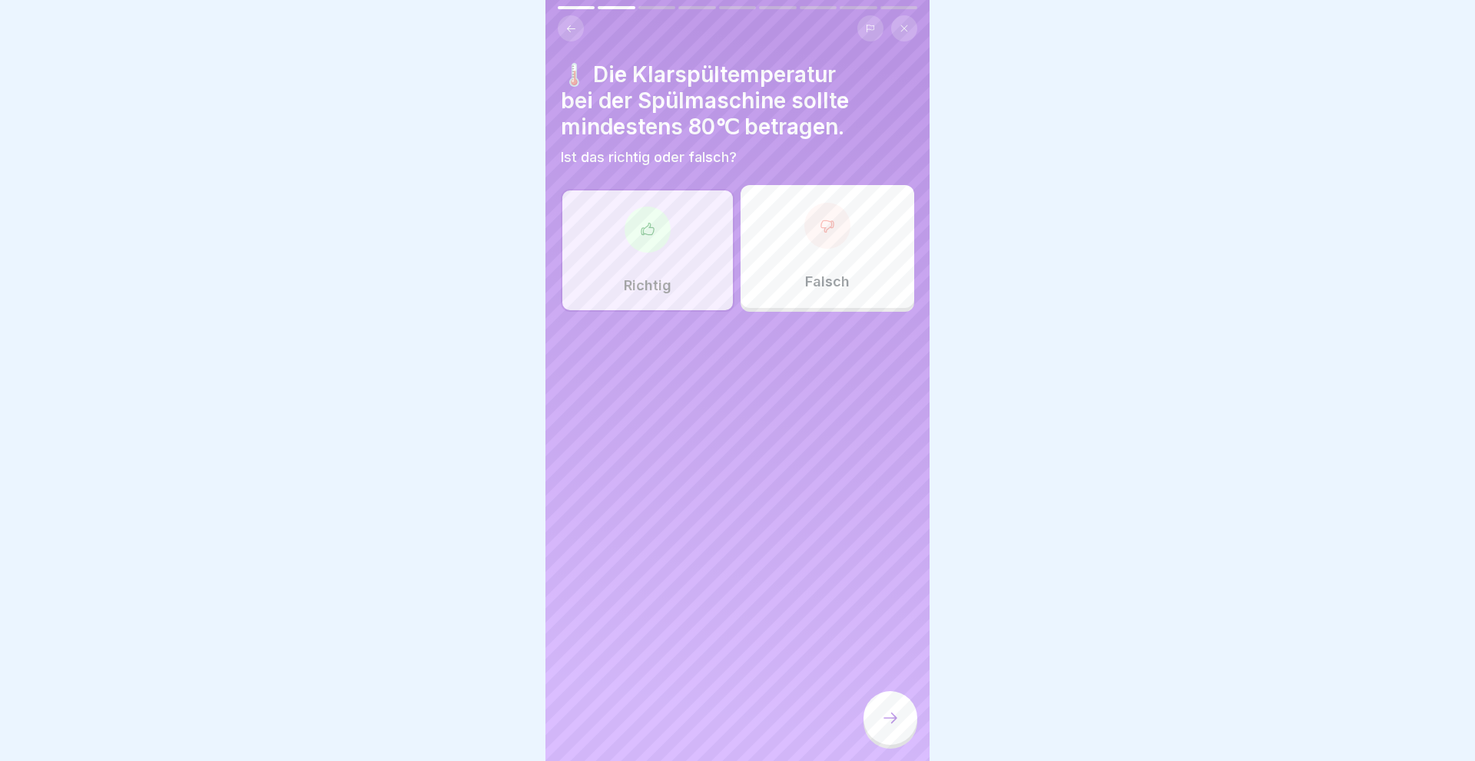
click at [898, 730] on div at bounding box center [890, 718] width 54 height 54
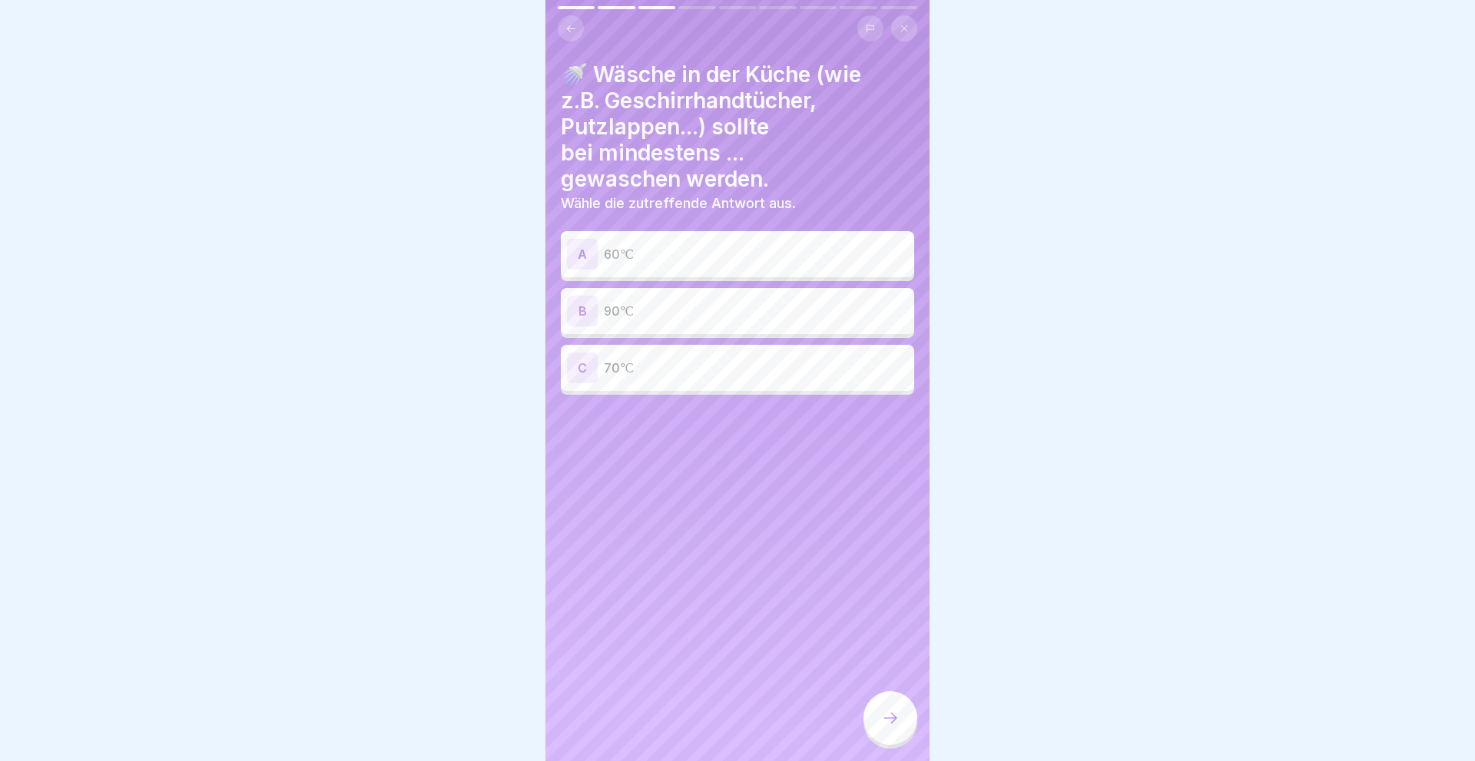
click at [585, 316] on div "B" at bounding box center [582, 311] width 31 height 31
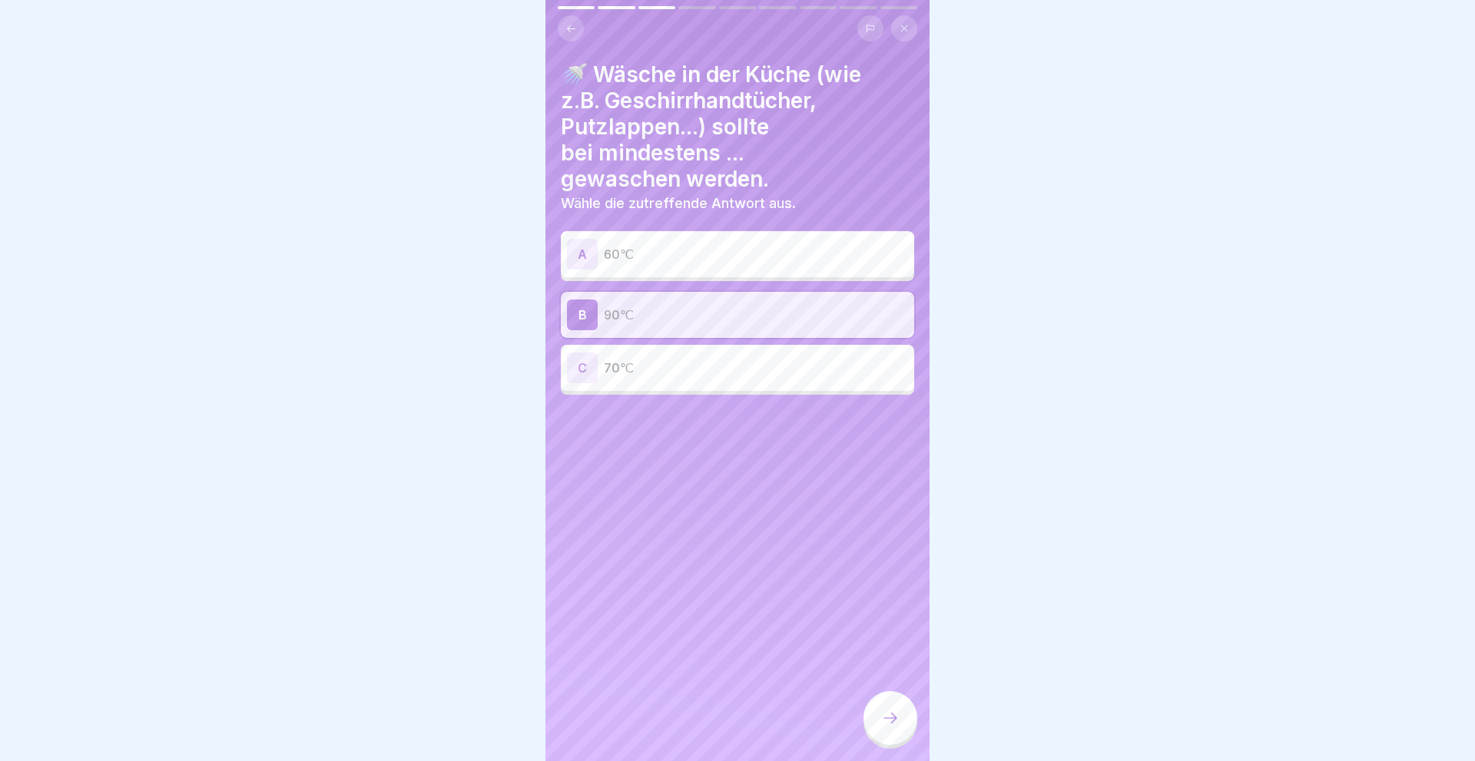
click at [885, 717] on icon at bounding box center [890, 718] width 18 height 18
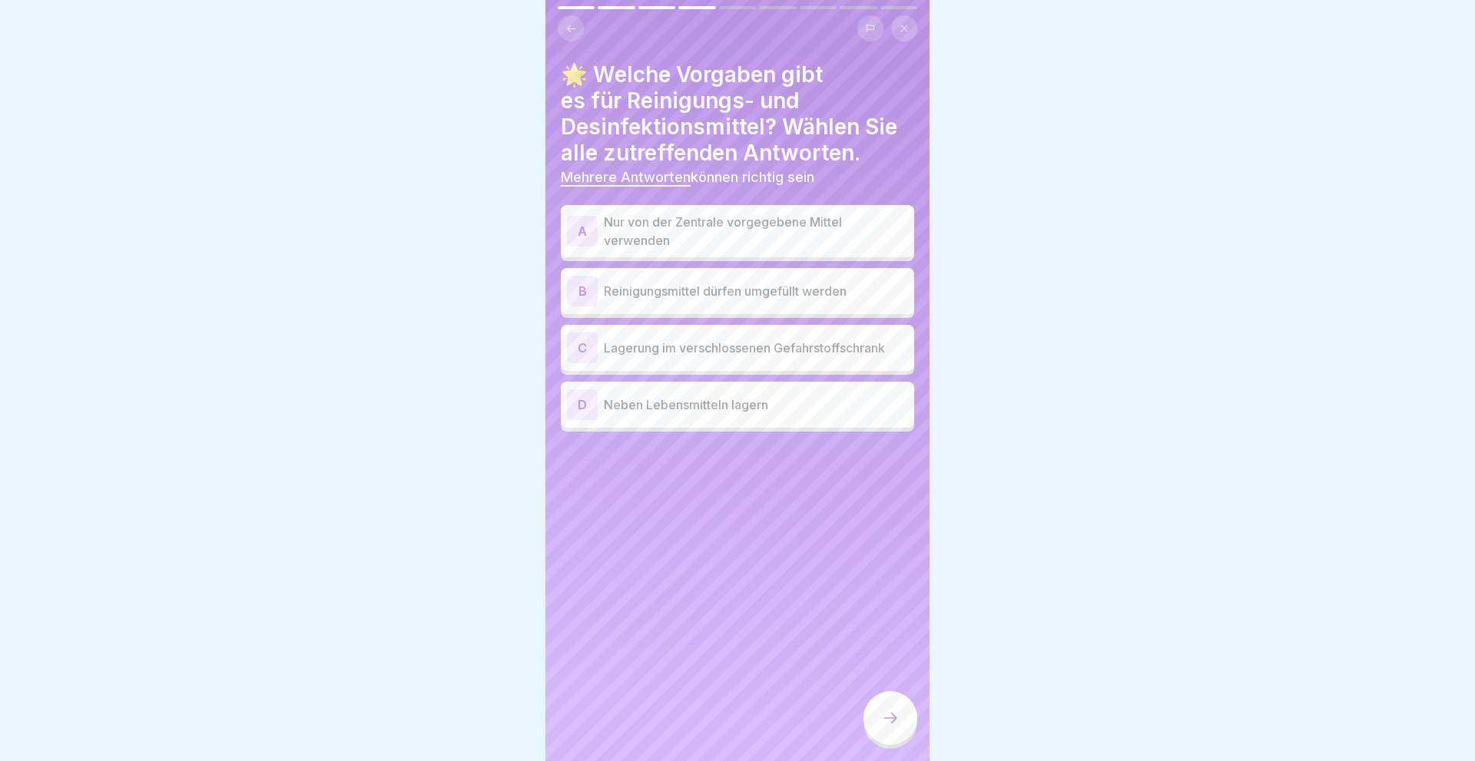
click at [573, 227] on div "A" at bounding box center [582, 231] width 31 height 31
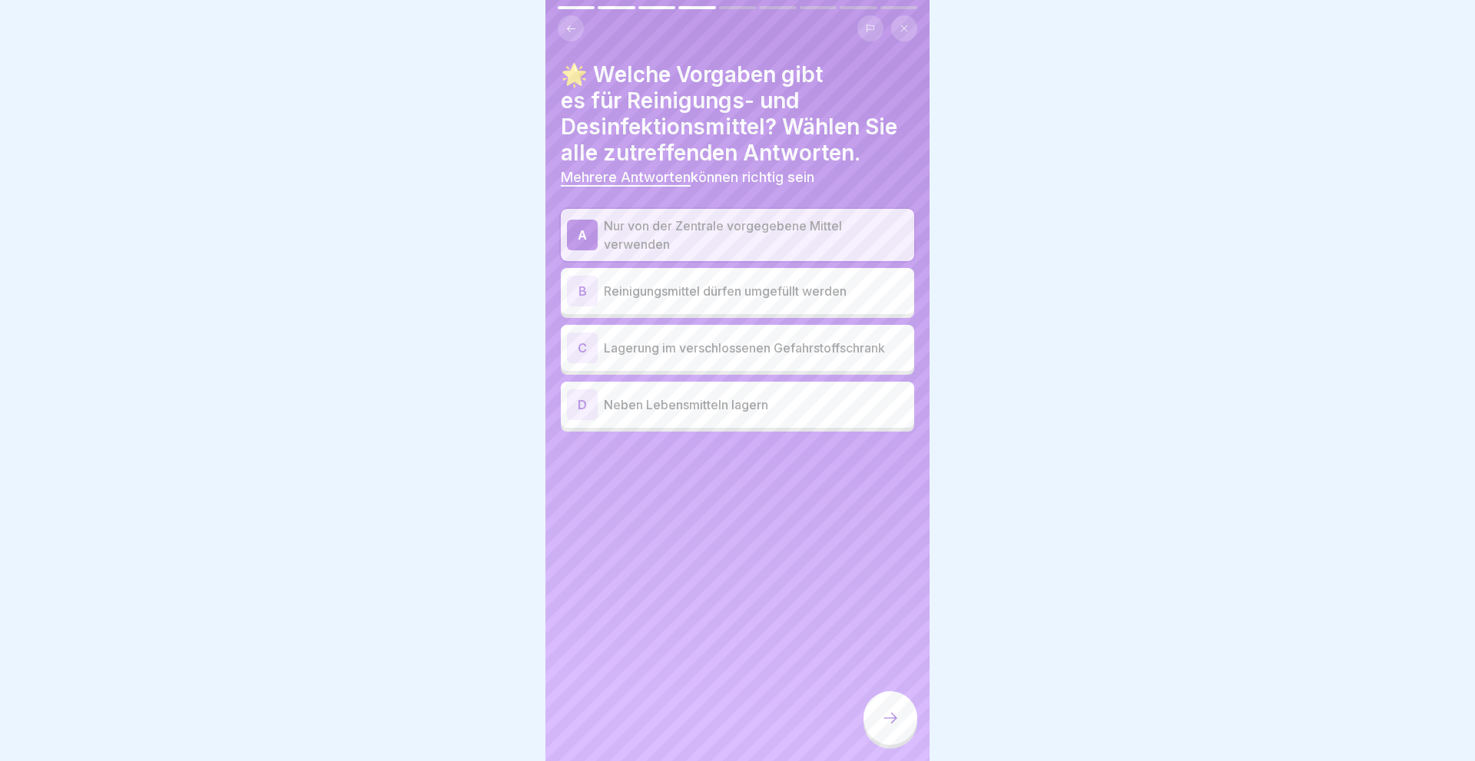
click at [574, 334] on div "C" at bounding box center [582, 348] width 31 height 31
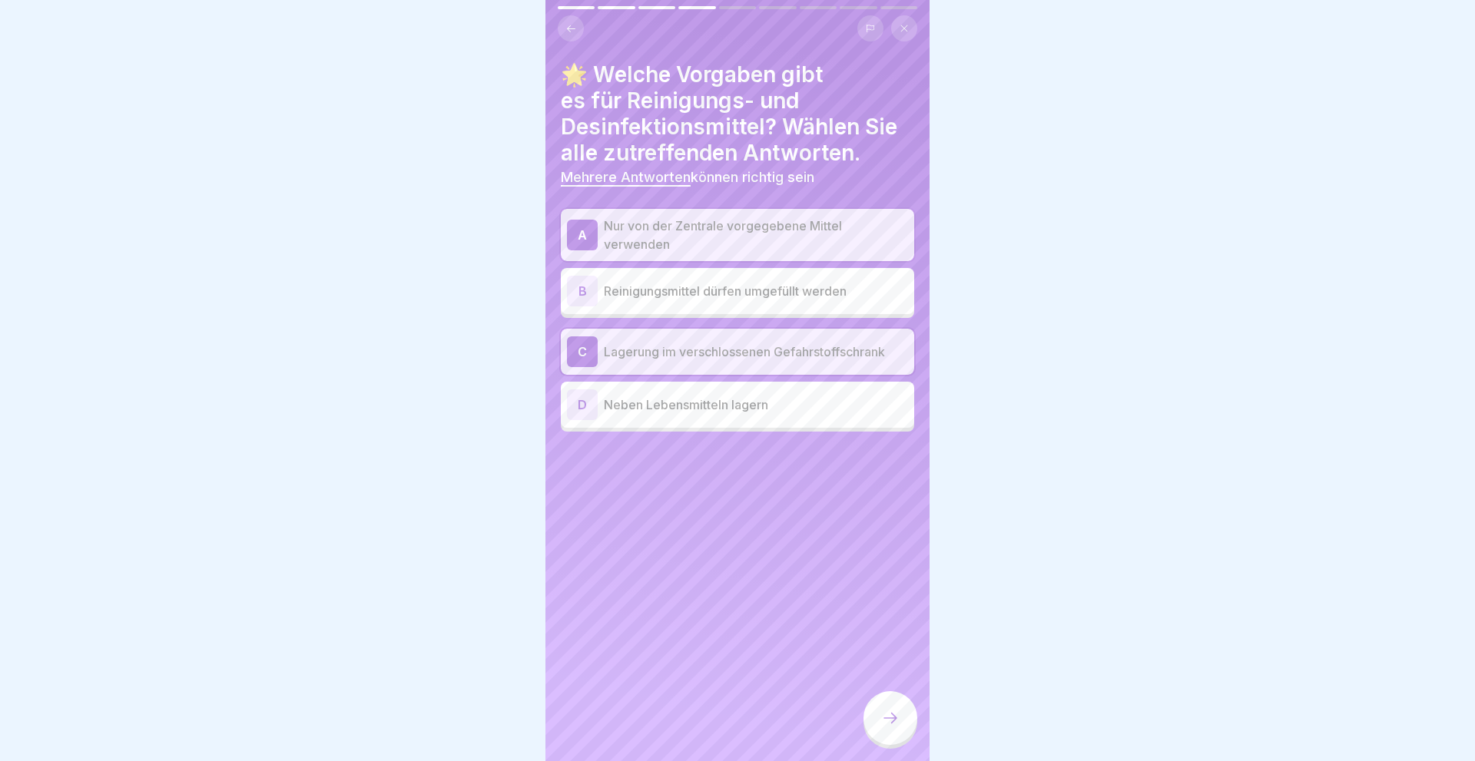
click at [887, 735] on div at bounding box center [890, 718] width 54 height 54
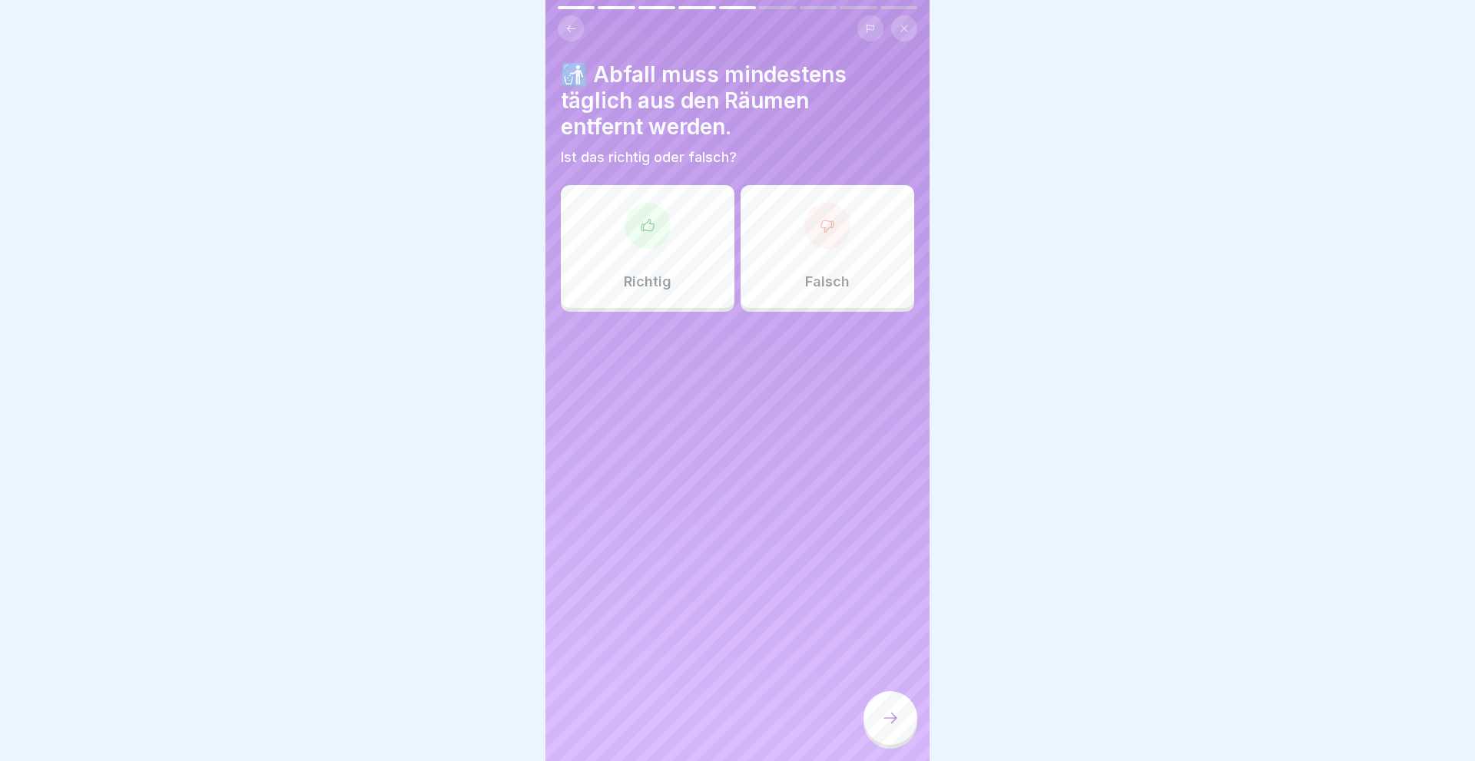
click at [641, 255] on div "Richtig" at bounding box center [648, 246] width 174 height 123
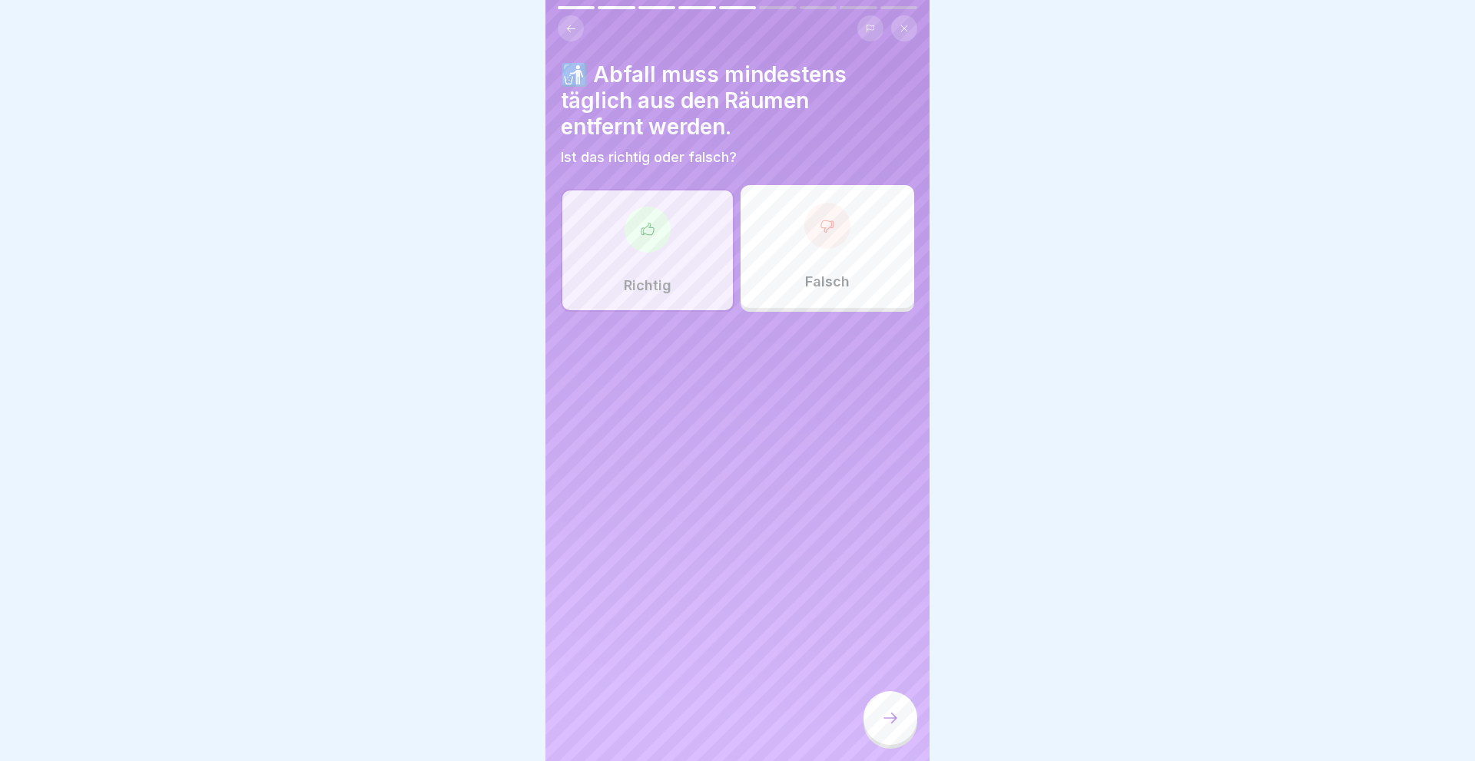
click at [883, 711] on icon at bounding box center [890, 718] width 18 height 18
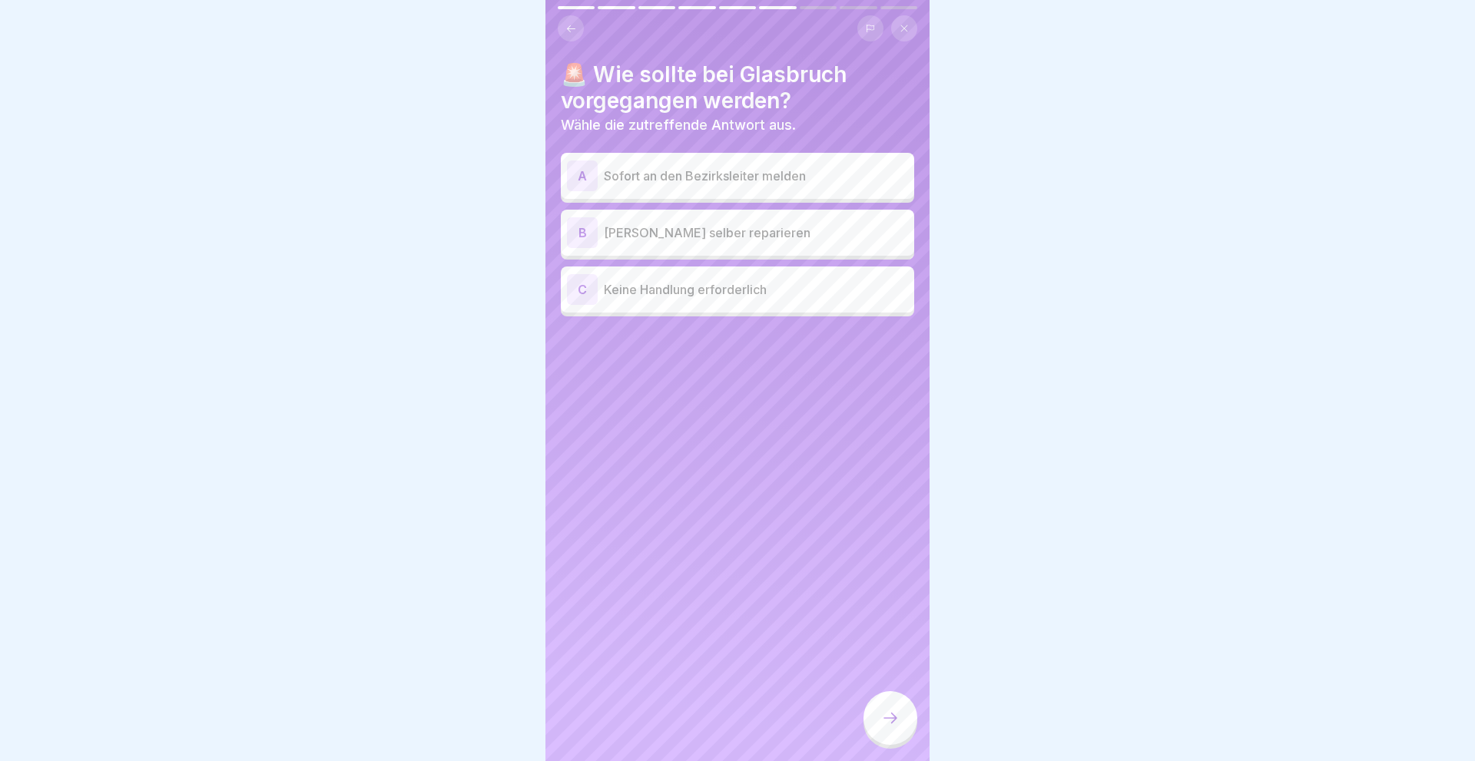
click at [581, 180] on div "A" at bounding box center [582, 176] width 31 height 31
click at [891, 725] on icon at bounding box center [890, 718] width 18 height 18
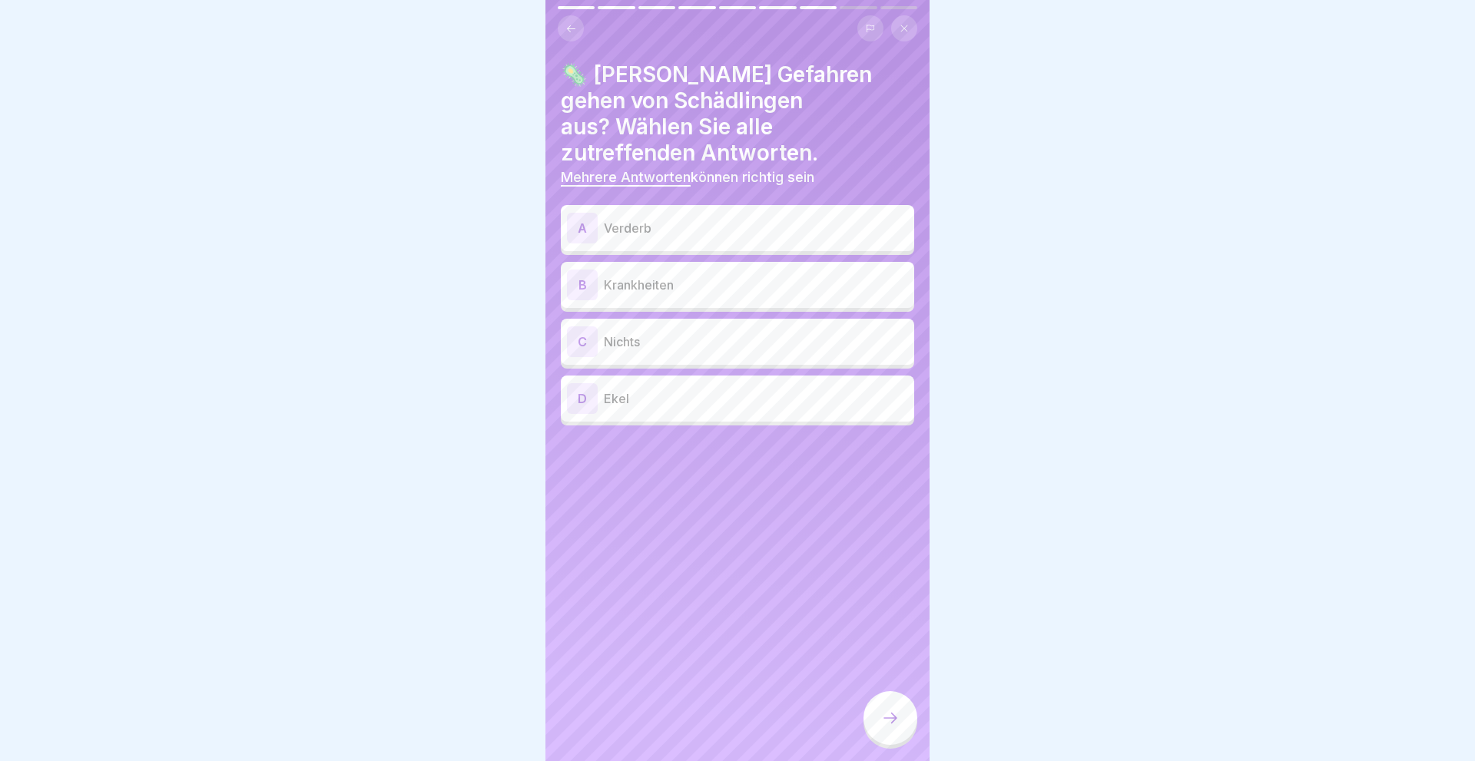
click at [567, 213] on div "A" at bounding box center [582, 228] width 31 height 31
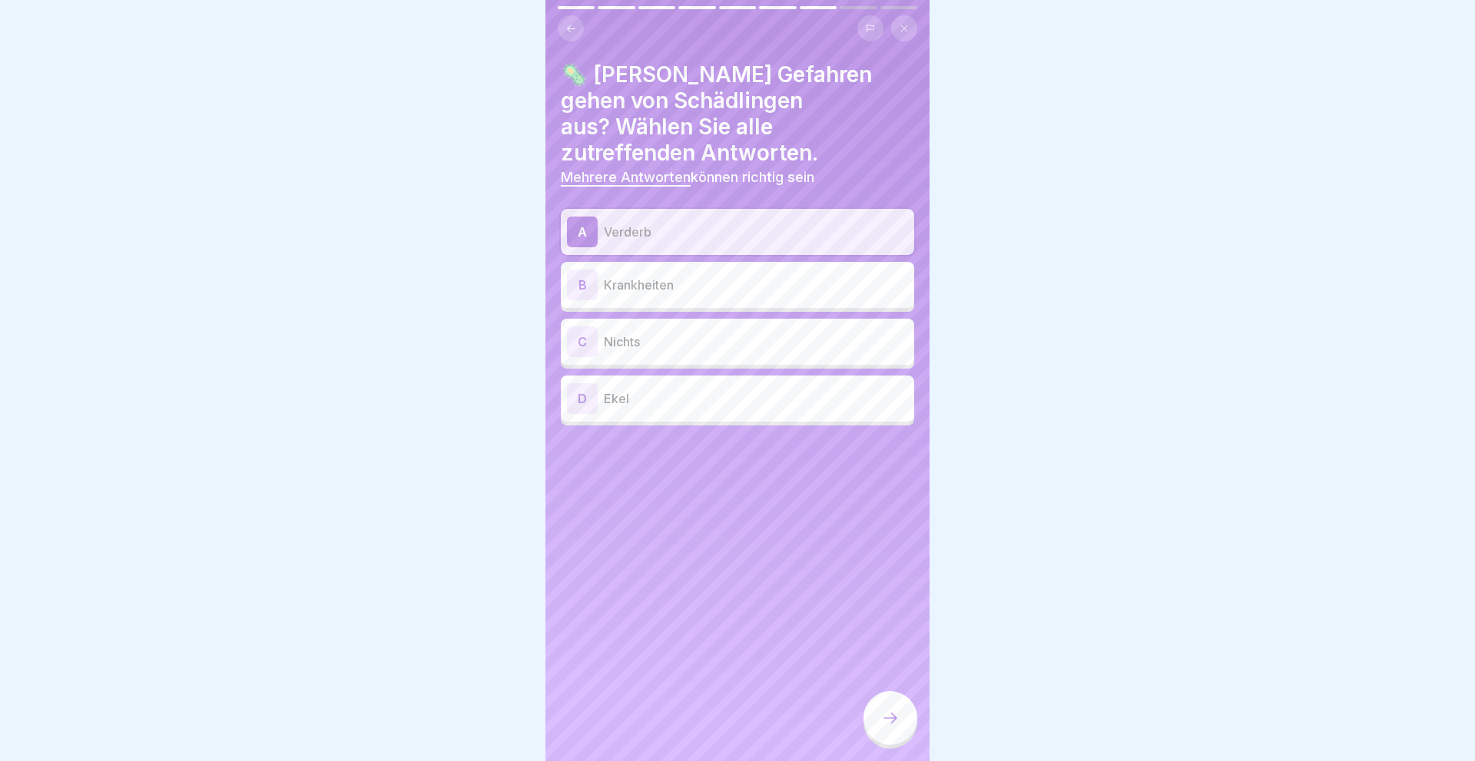
click at [569, 270] on div "B" at bounding box center [582, 285] width 31 height 31
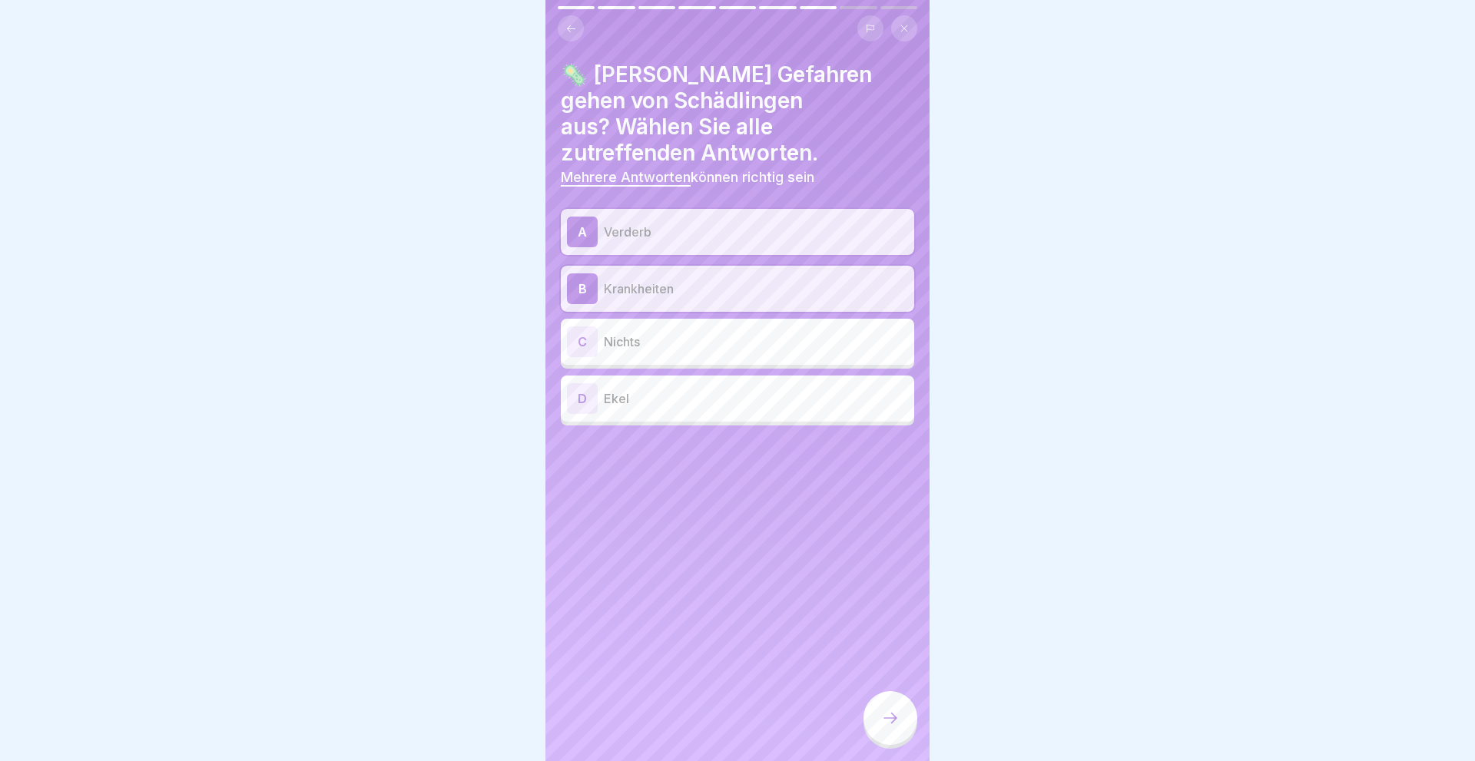
click at [590, 383] on div "D" at bounding box center [582, 398] width 31 height 31
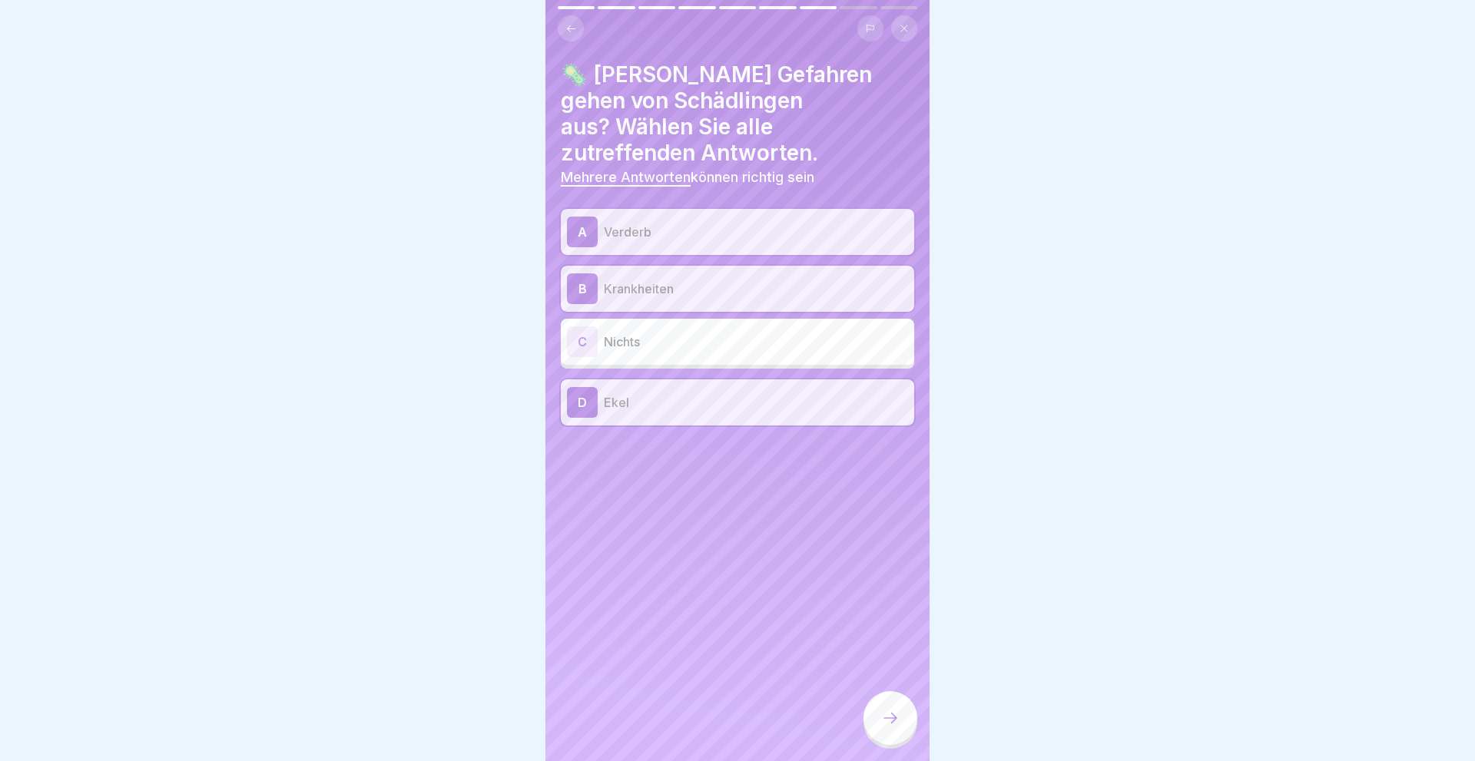
click at [877, 716] on div at bounding box center [890, 718] width 54 height 54
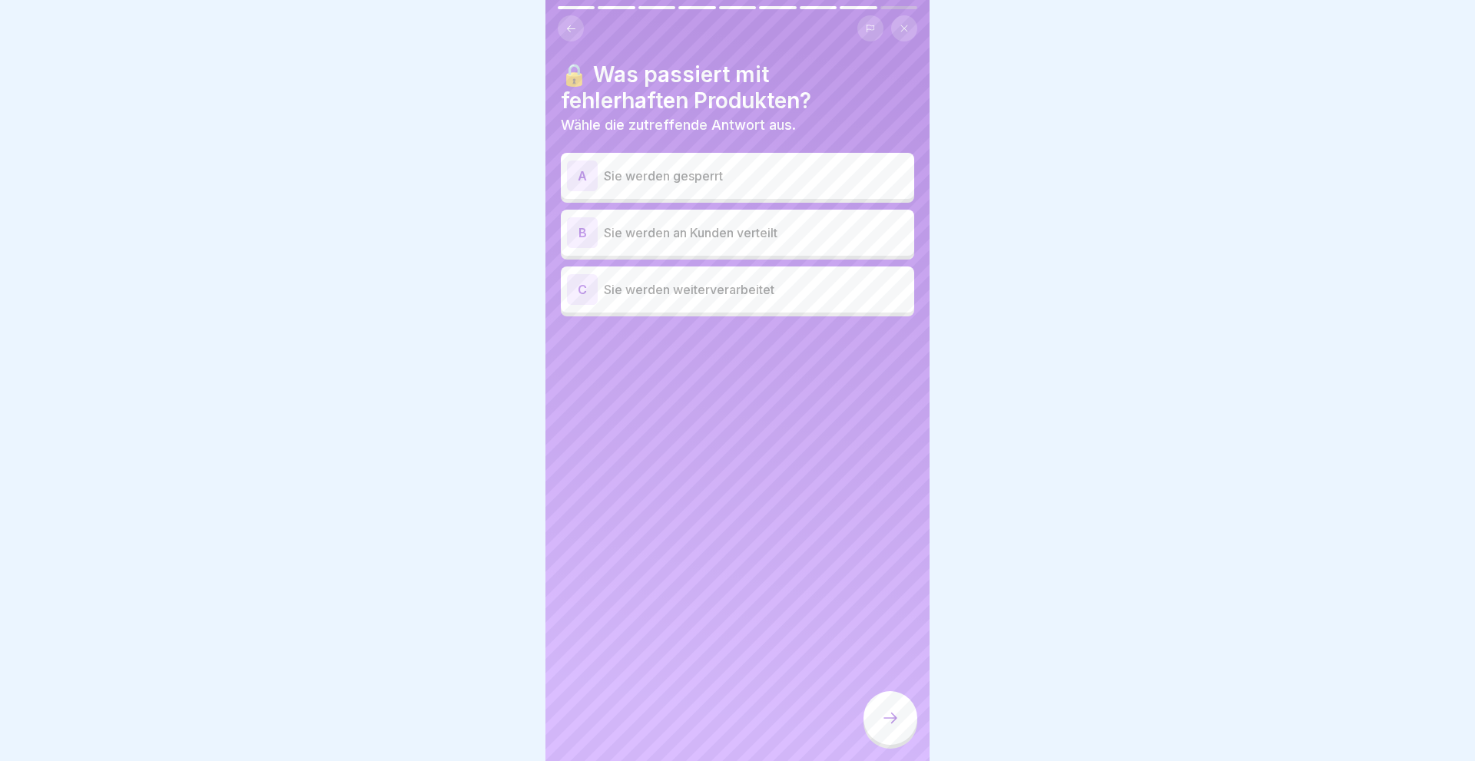
click at [572, 177] on div "A" at bounding box center [582, 176] width 31 height 31
click at [889, 725] on icon at bounding box center [890, 718] width 18 height 18
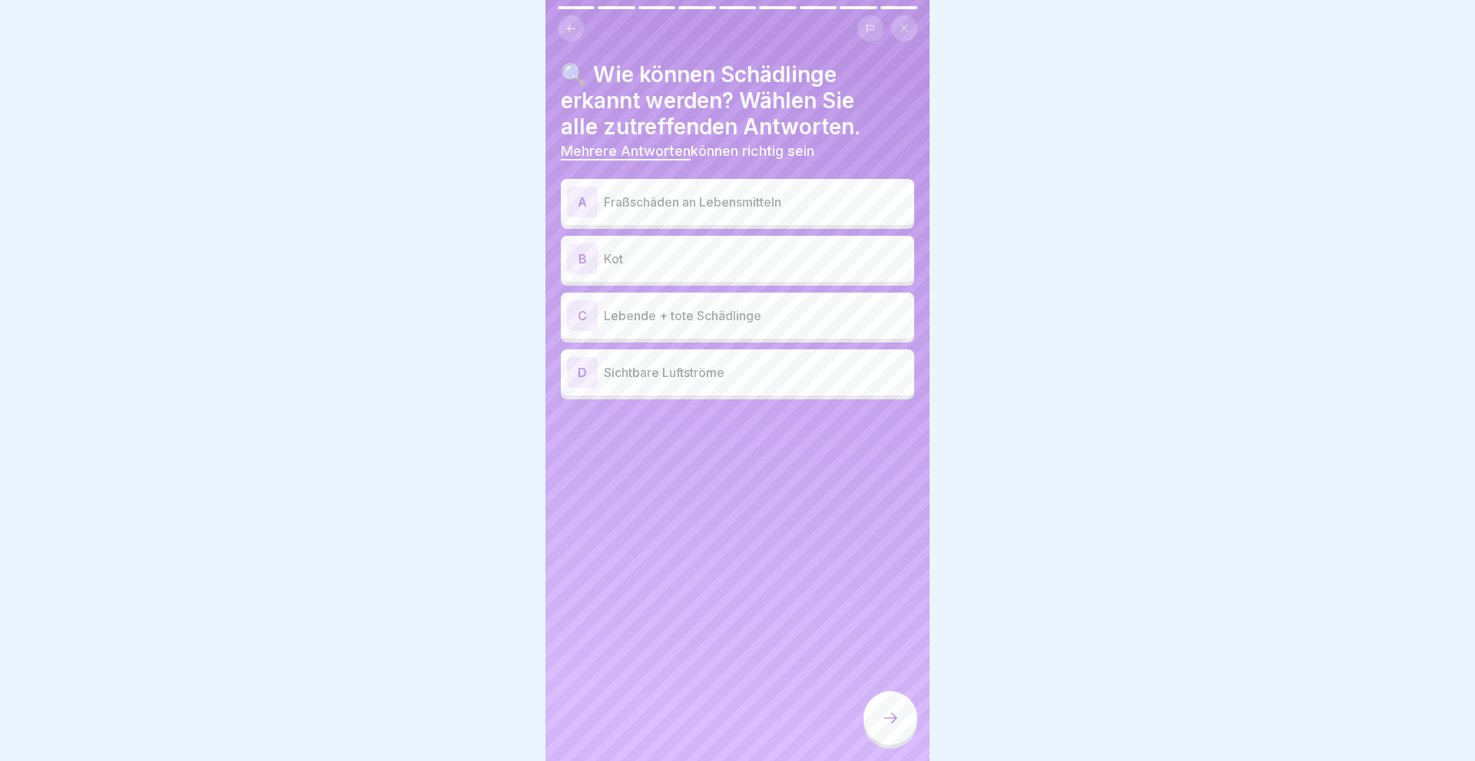
click at [581, 198] on div "A" at bounding box center [582, 202] width 31 height 31
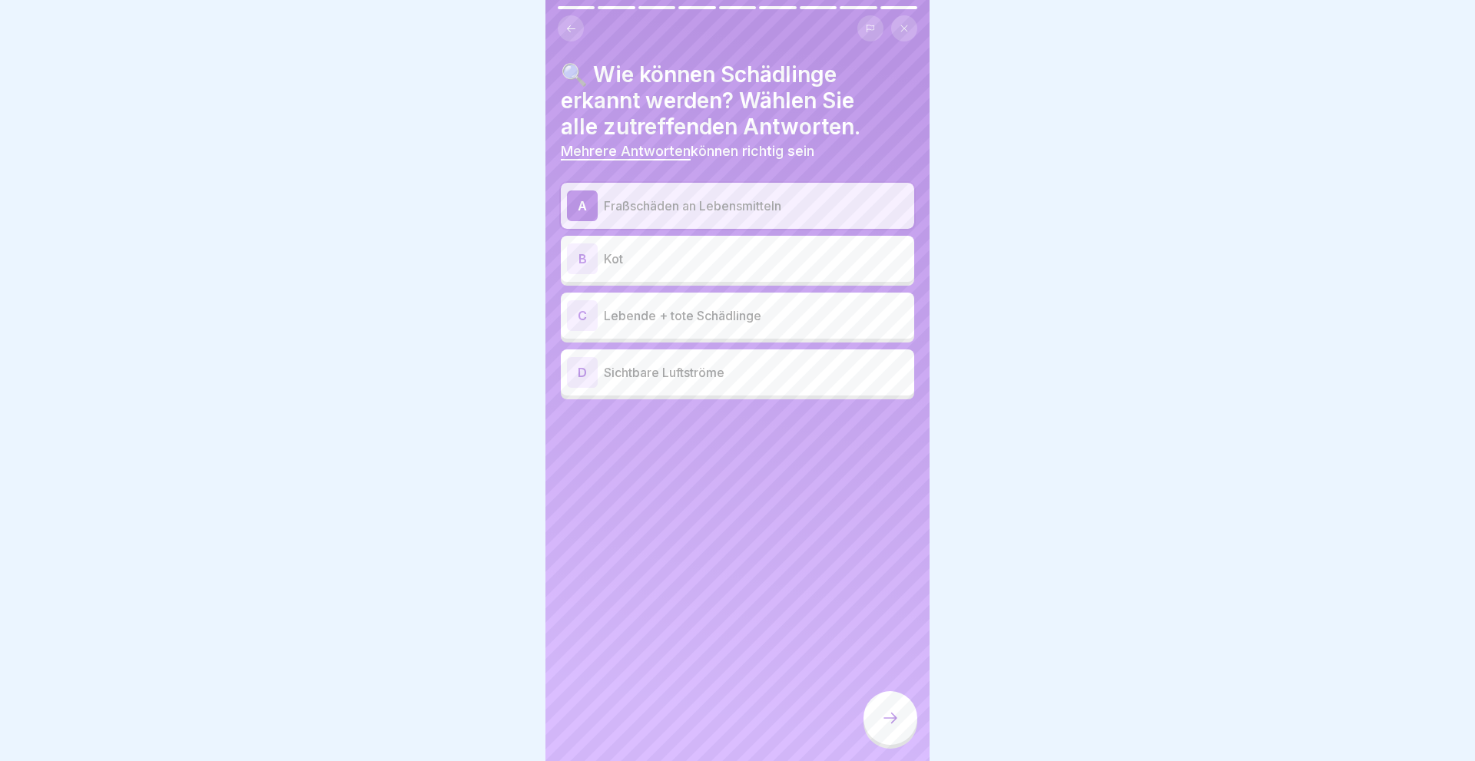
click at [575, 253] on div "B" at bounding box center [582, 258] width 31 height 31
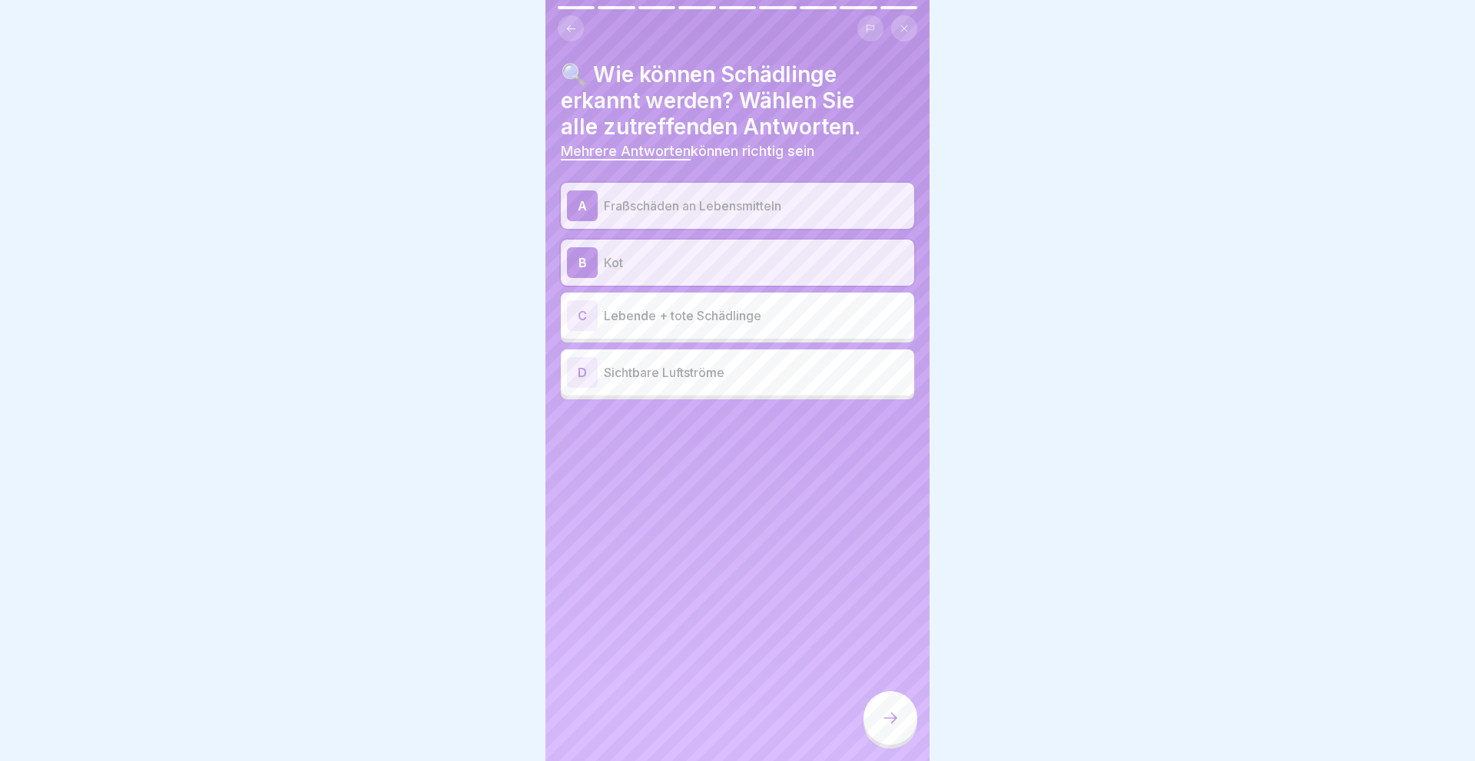
click at [576, 316] on div "C" at bounding box center [582, 315] width 31 height 31
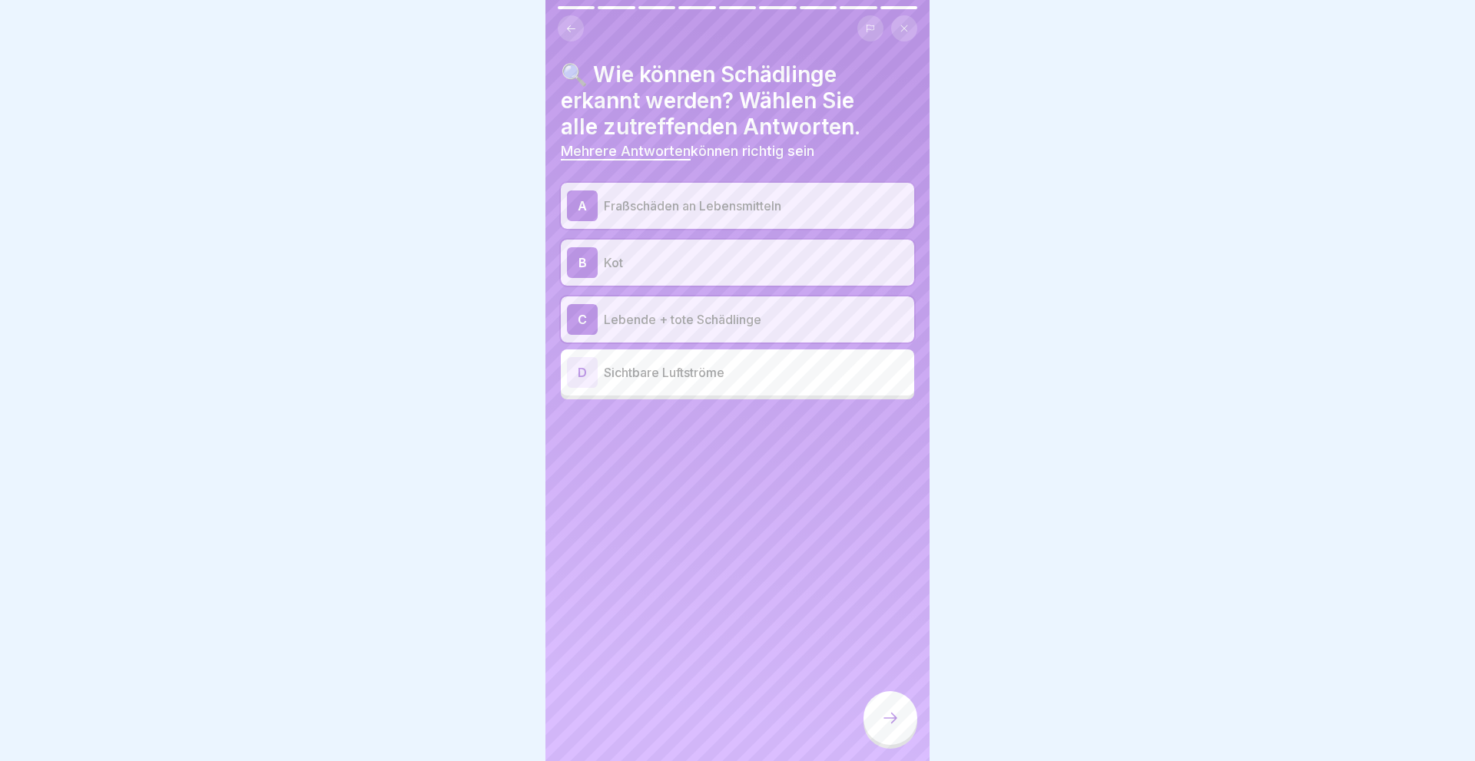
click at [893, 712] on icon at bounding box center [890, 718] width 18 height 18
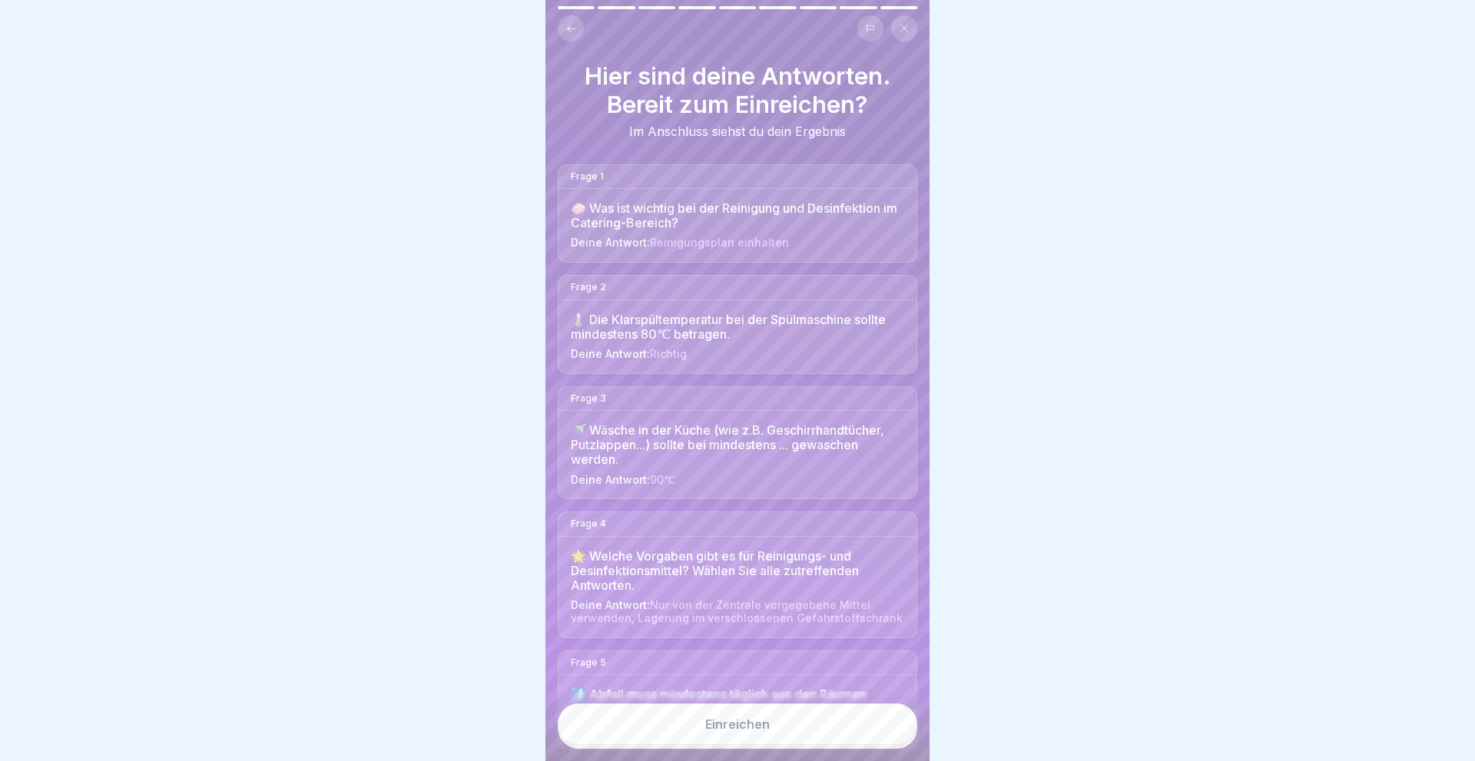
click at [807, 717] on button "Einreichen" at bounding box center [737, 724] width 359 height 41
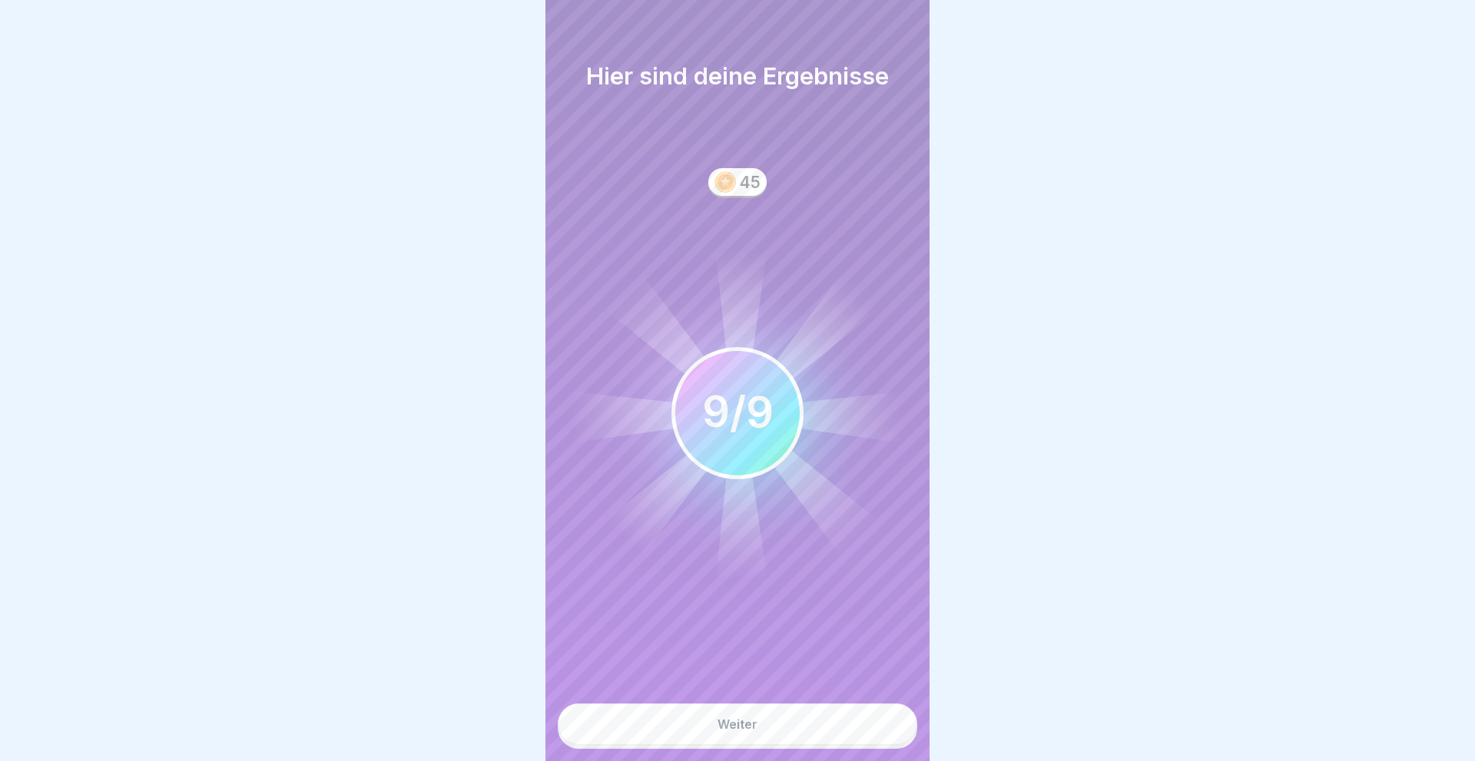
click at [807, 717] on button "Weiter" at bounding box center [737, 724] width 359 height 41
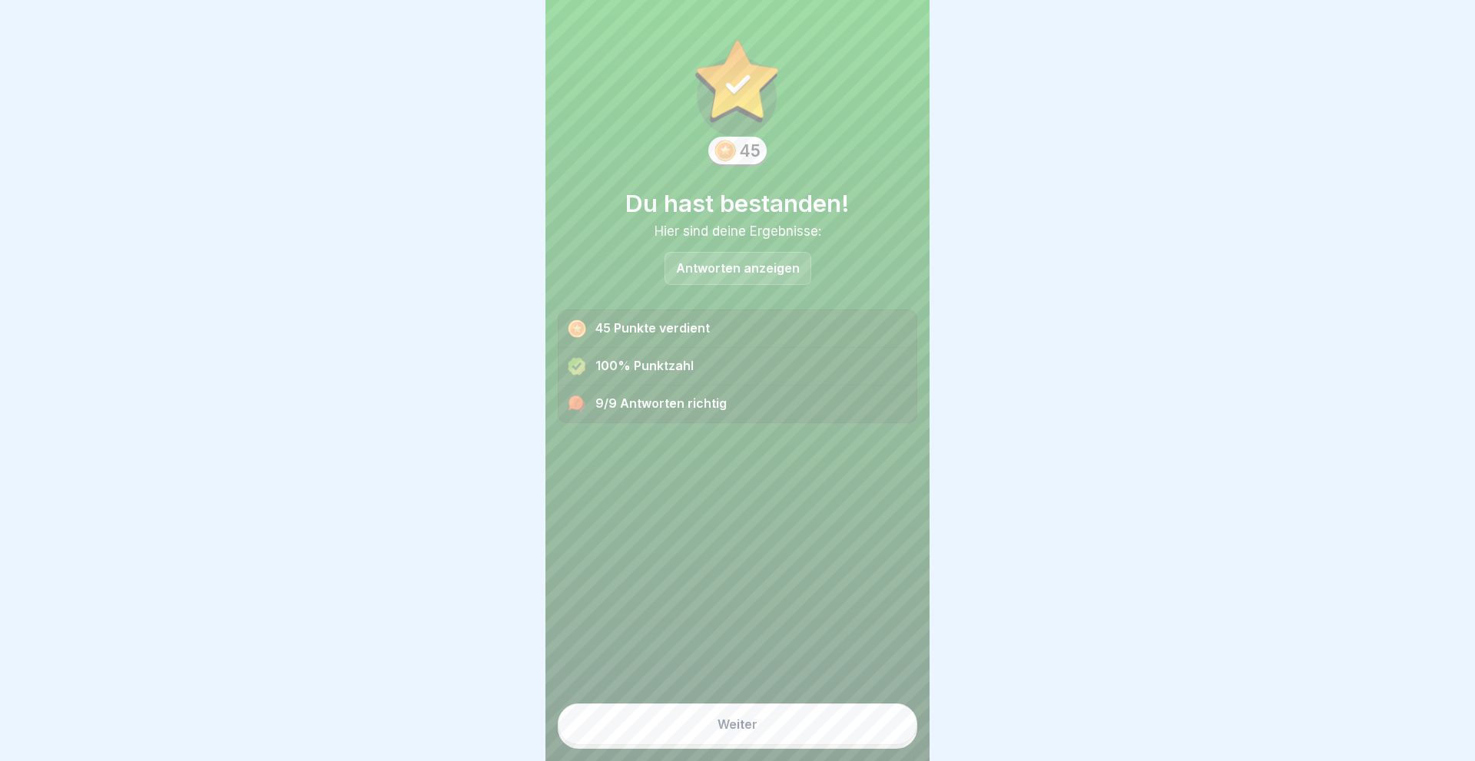
click at [804, 717] on button "Weiter" at bounding box center [737, 724] width 359 height 41
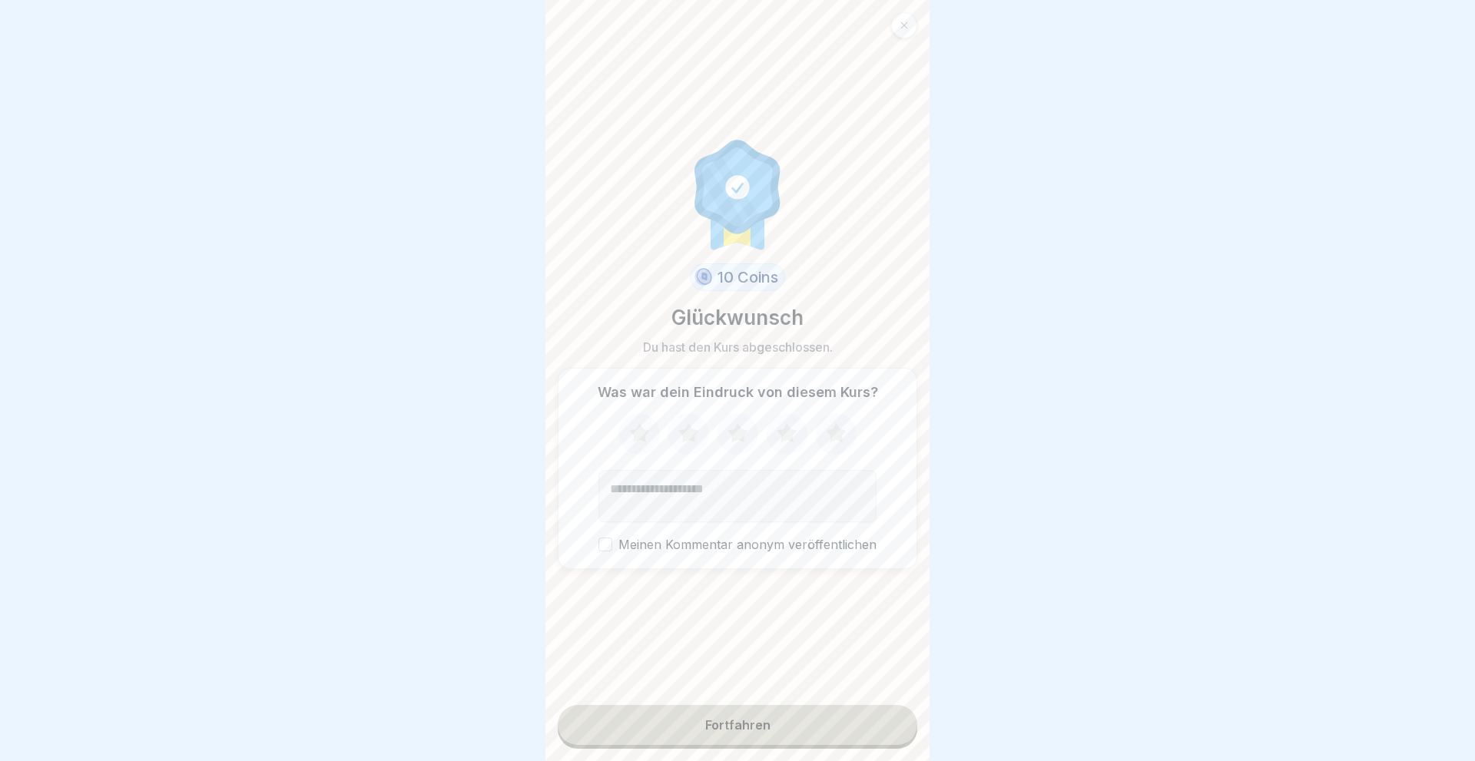
click at [835, 428] on icon at bounding box center [836, 432] width 20 height 19
click at [754, 717] on button "Fortfahren" at bounding box center [737, 725] width 359 height 40
click at [756, 730] on div "Fortfahren" at bounding box center [737, 725] width 65 height 14
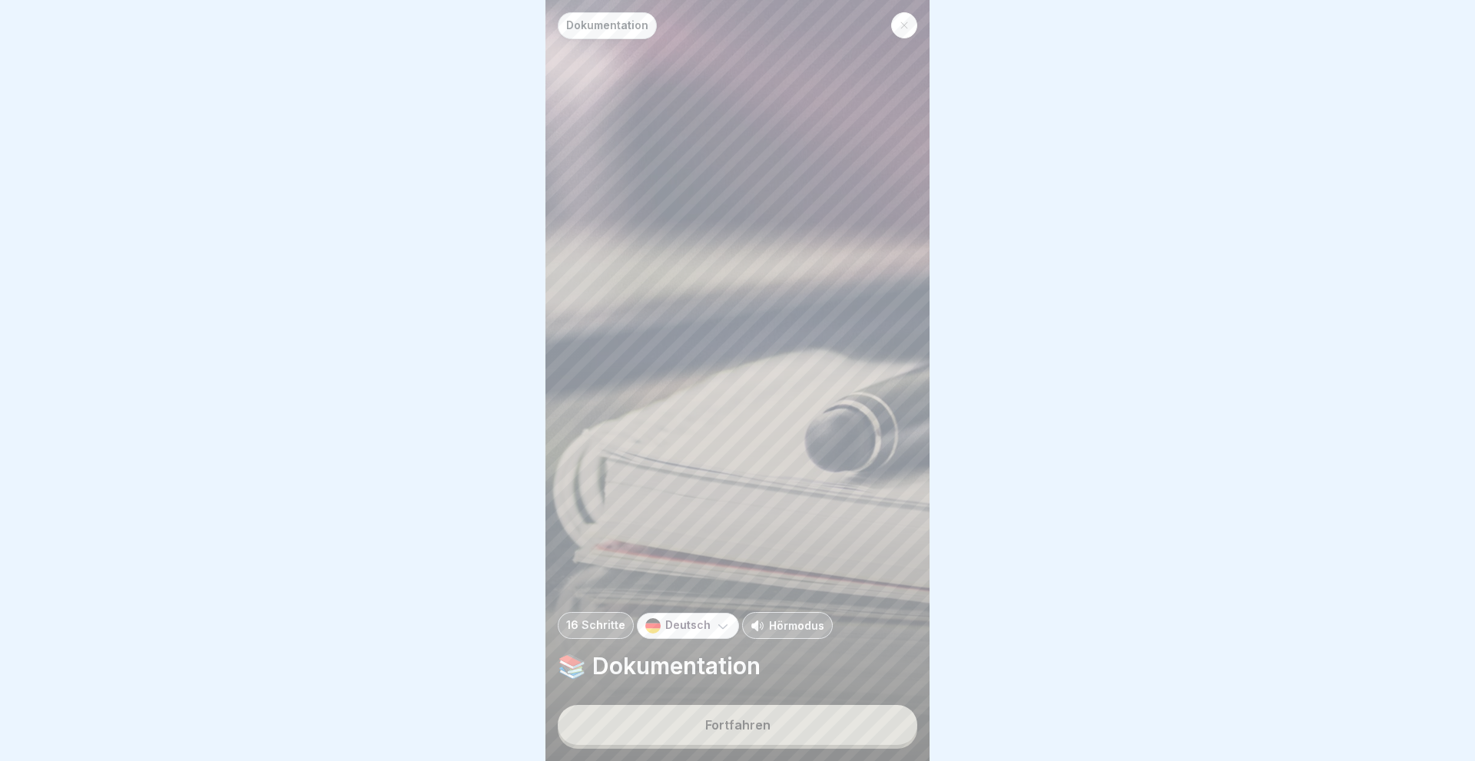
click at [756, 730] on div "Fortfahren" at bounding box center [737, 725] width 65 height 14
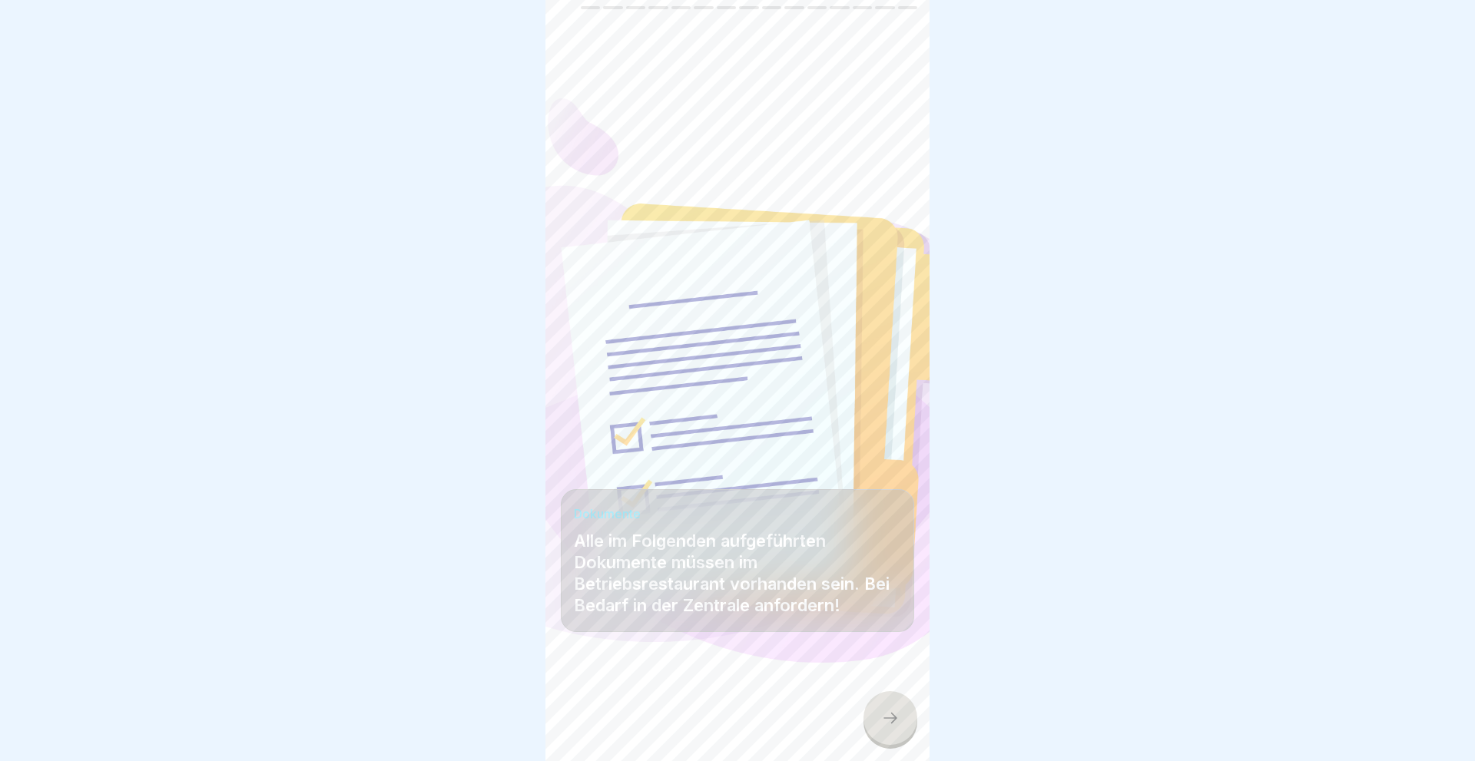
click at [891, 711] on icon at bounding box center [890, 718] width 18 height 18
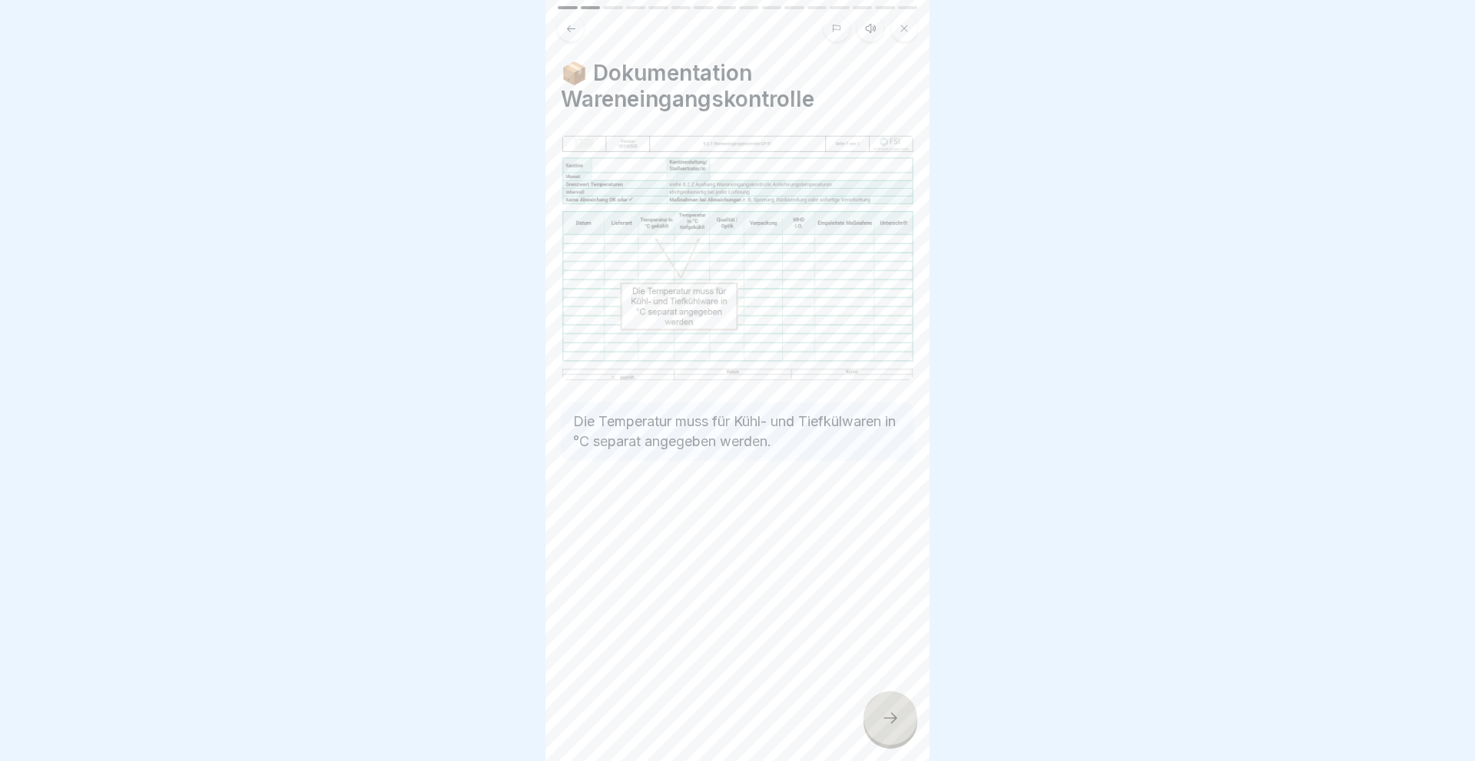
click at [891, 711] on icon at bounding box center [890, 718] width 18 height 18
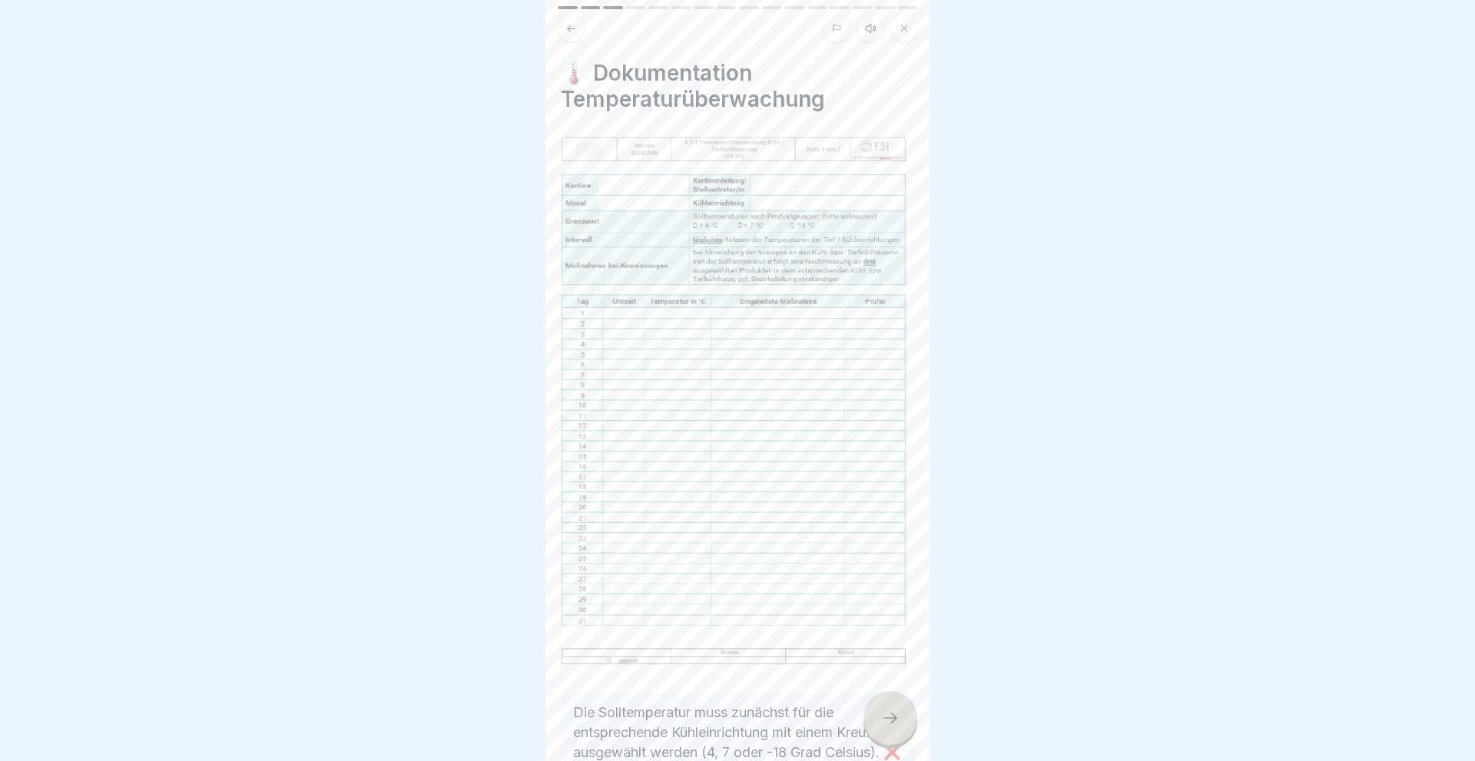
click at [891, 711] on icon at bounding box center [890, 718] width 18 height 18
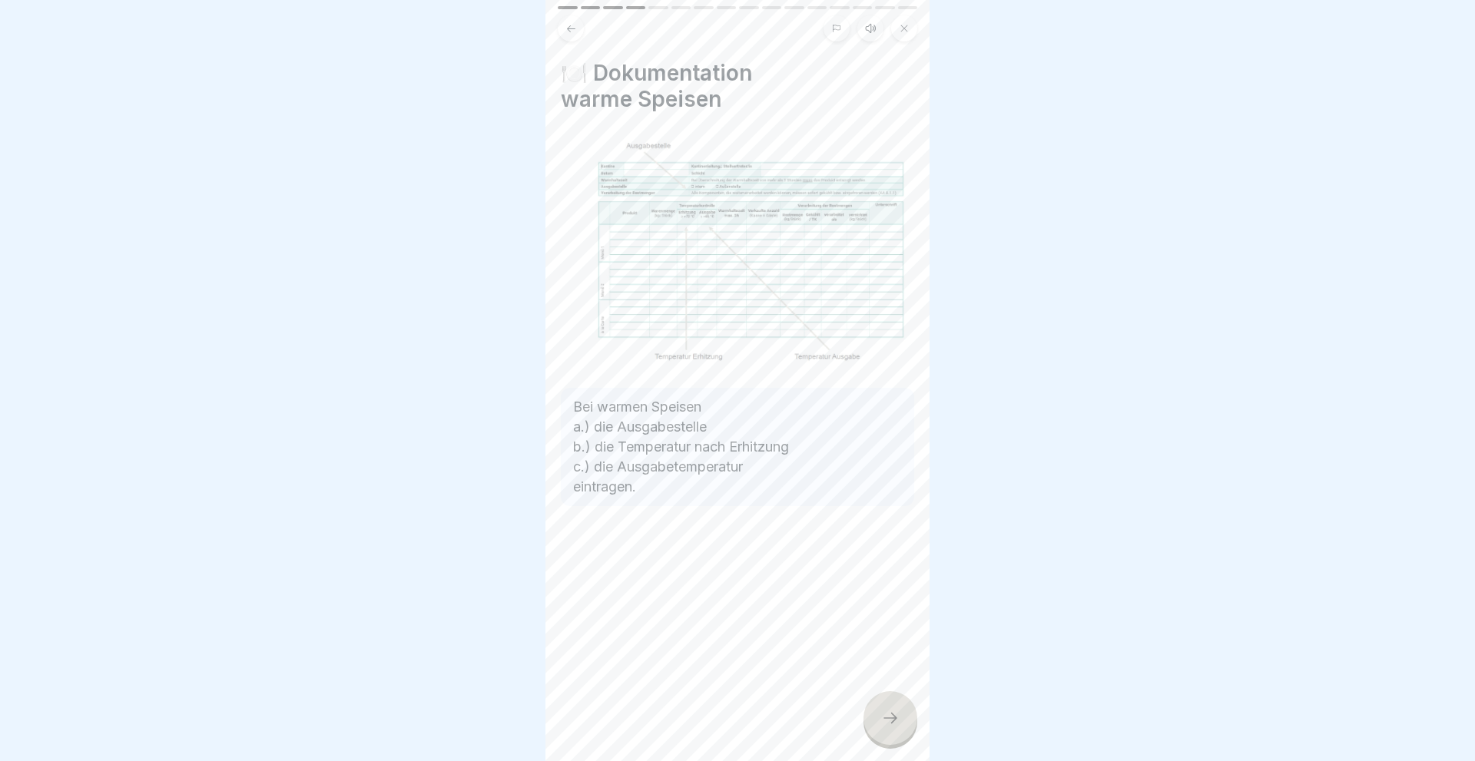
click at [891, 711] on icon at bounding box center [890, 718] width 18 height 18
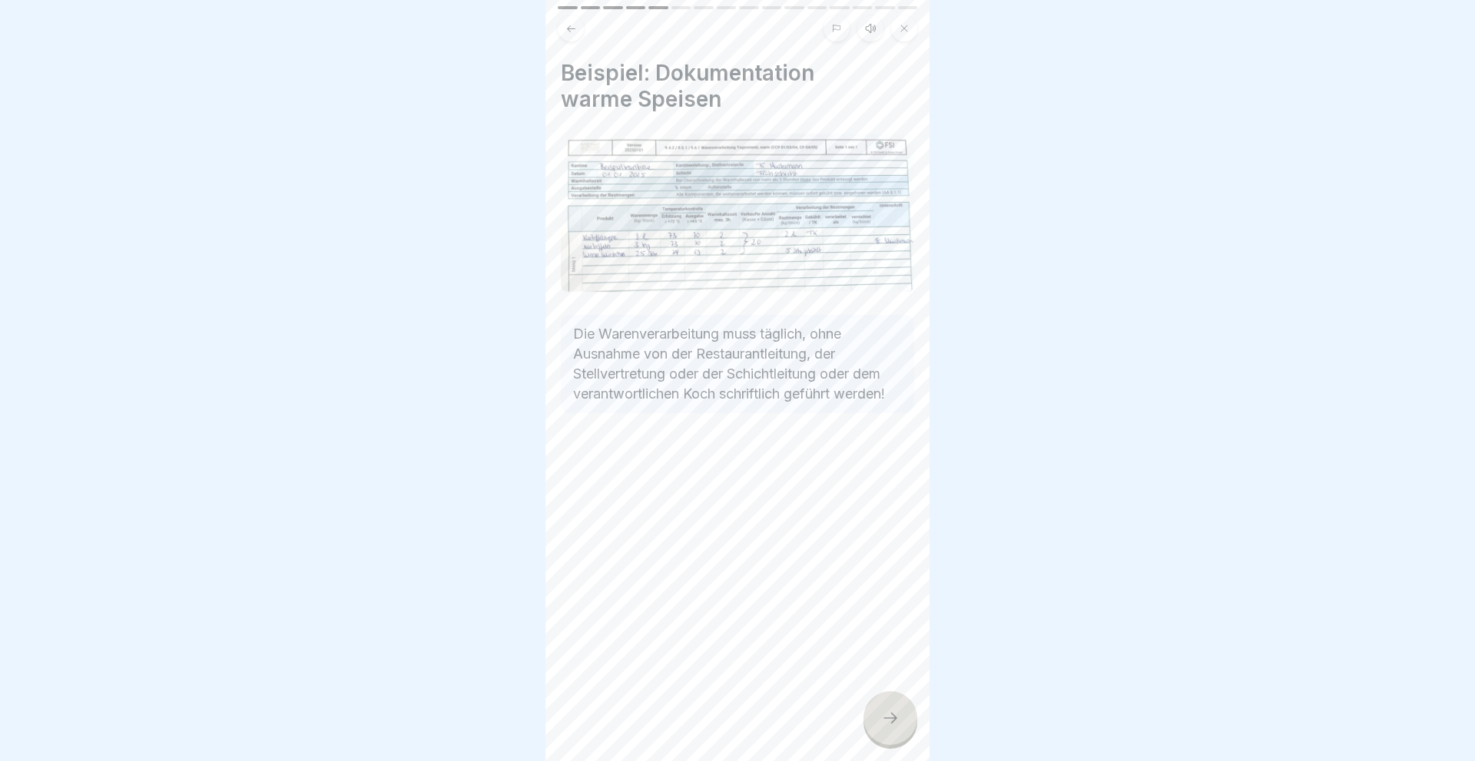
click at [891, 711] on icon at bounding box center [890, 718] width 18 height 18
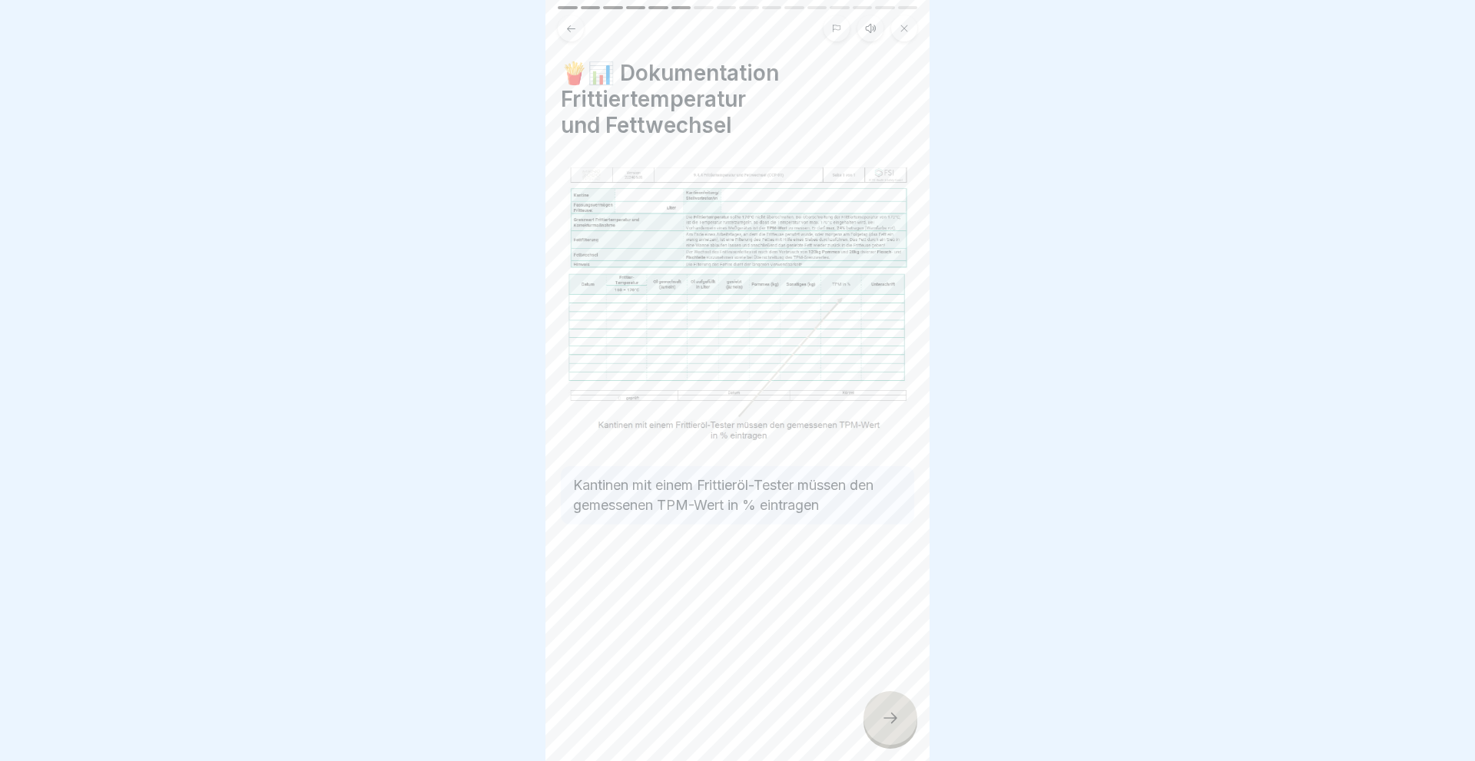
click at [891, 711] on icon at bounding box center [890, 718] width 18 height 18
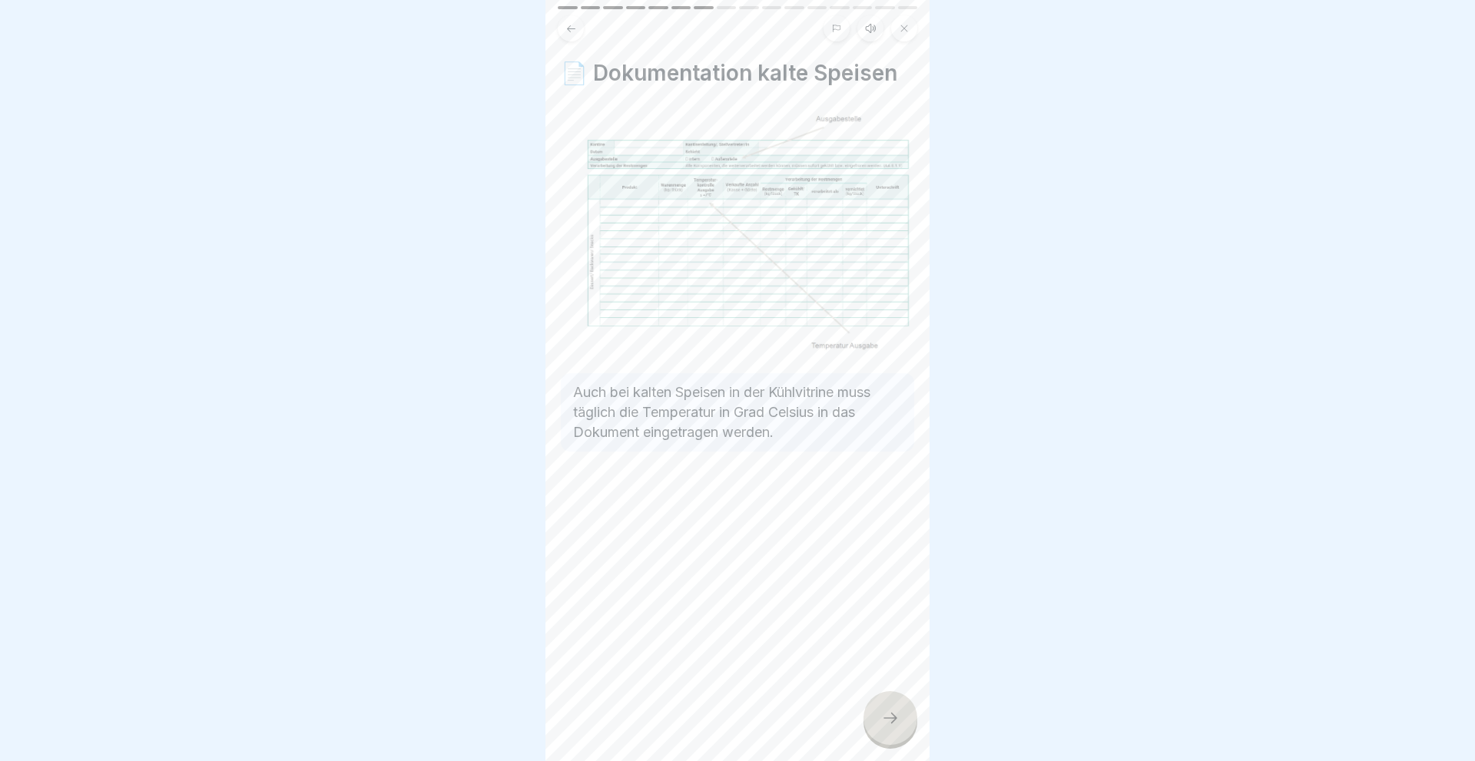
click at [891, 711] on icon at bounding box center [890, 718] width 18 height 18
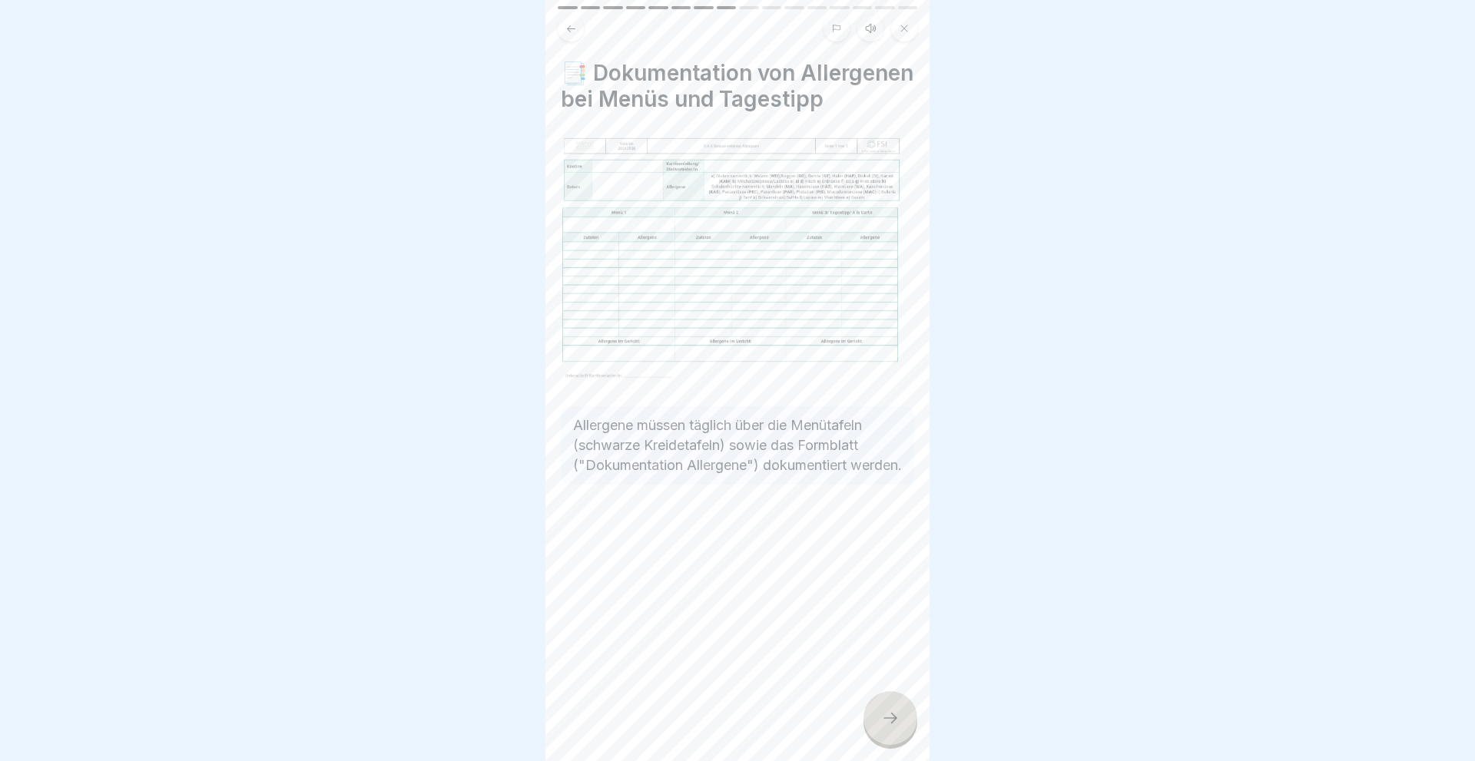
click at [891, 711] on icon at bounding box center [890, 718] width 18 height 18
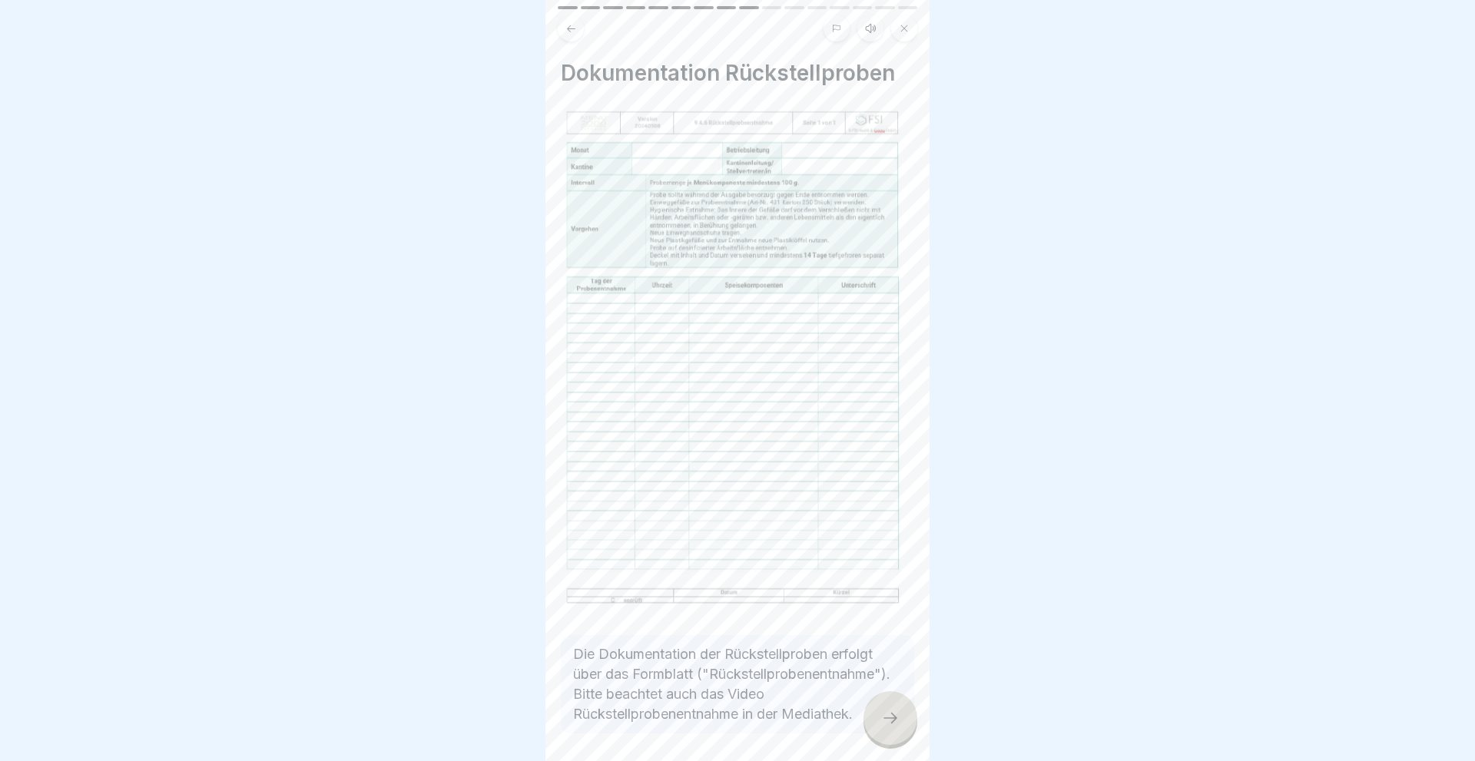
click at [891, 711] on icon at bounding box center [890, 718] width 18 height 18
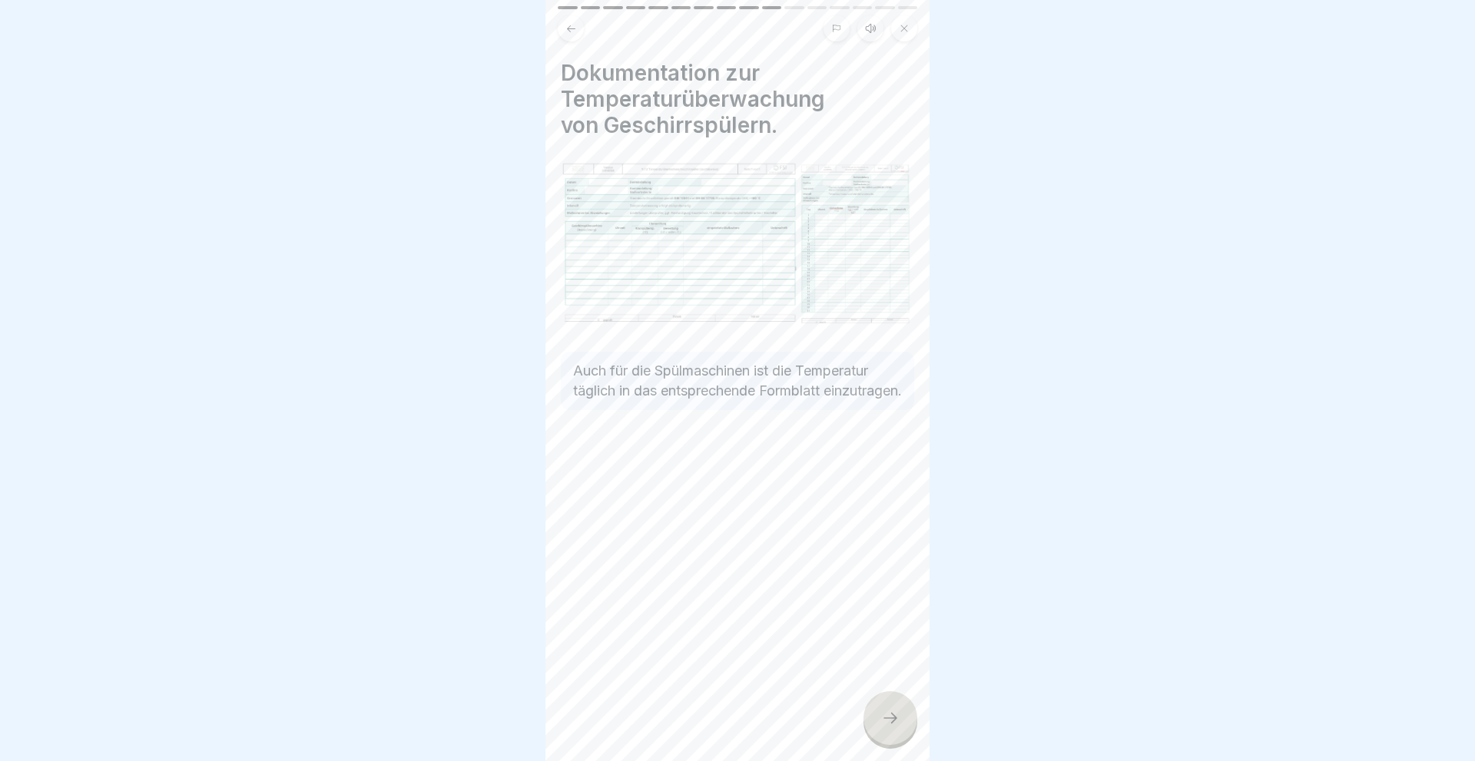
click at [891, 711] on icon at bounding box center [890, 718] width 18 height 18
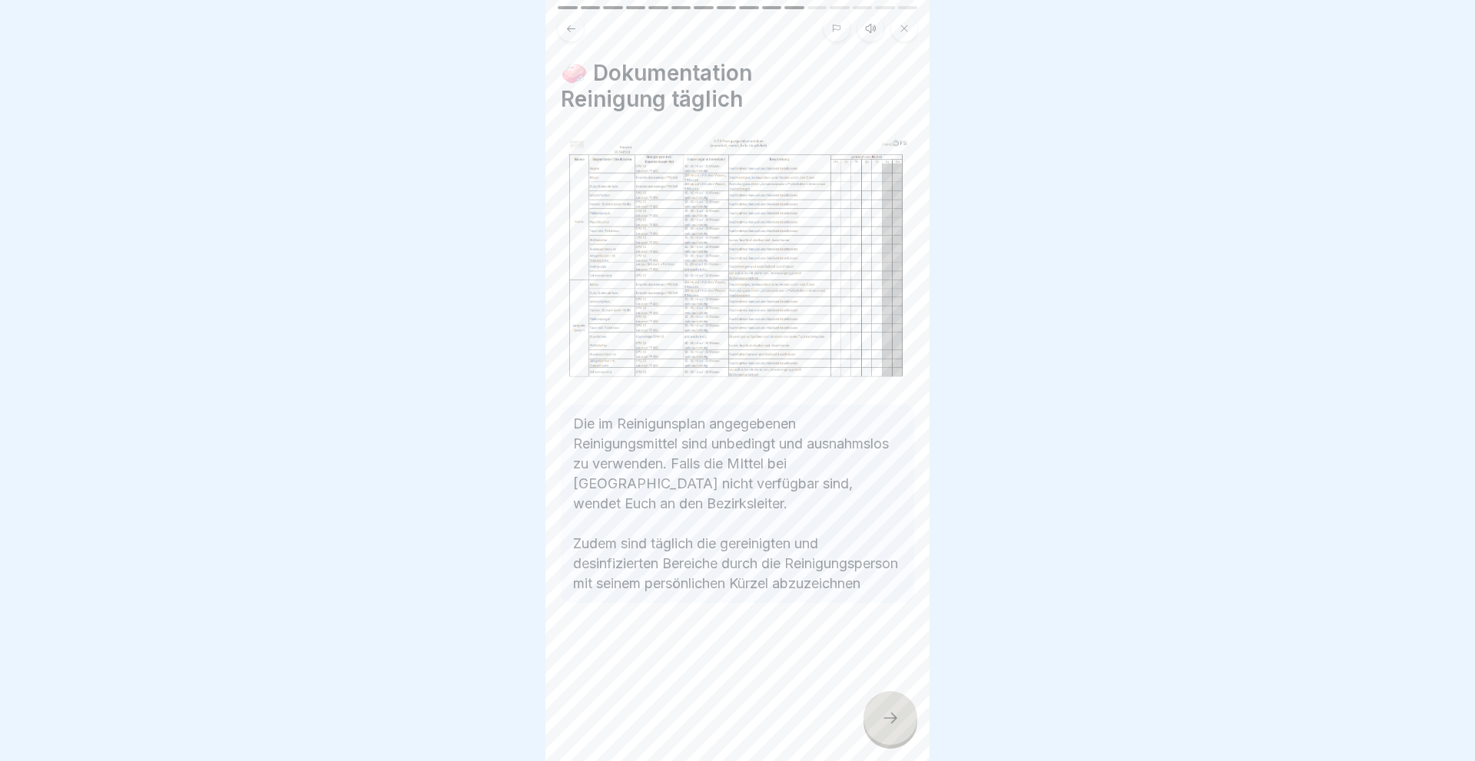
click at [891, 711] on icon at bounding box center [890, 718] width 18 height 18
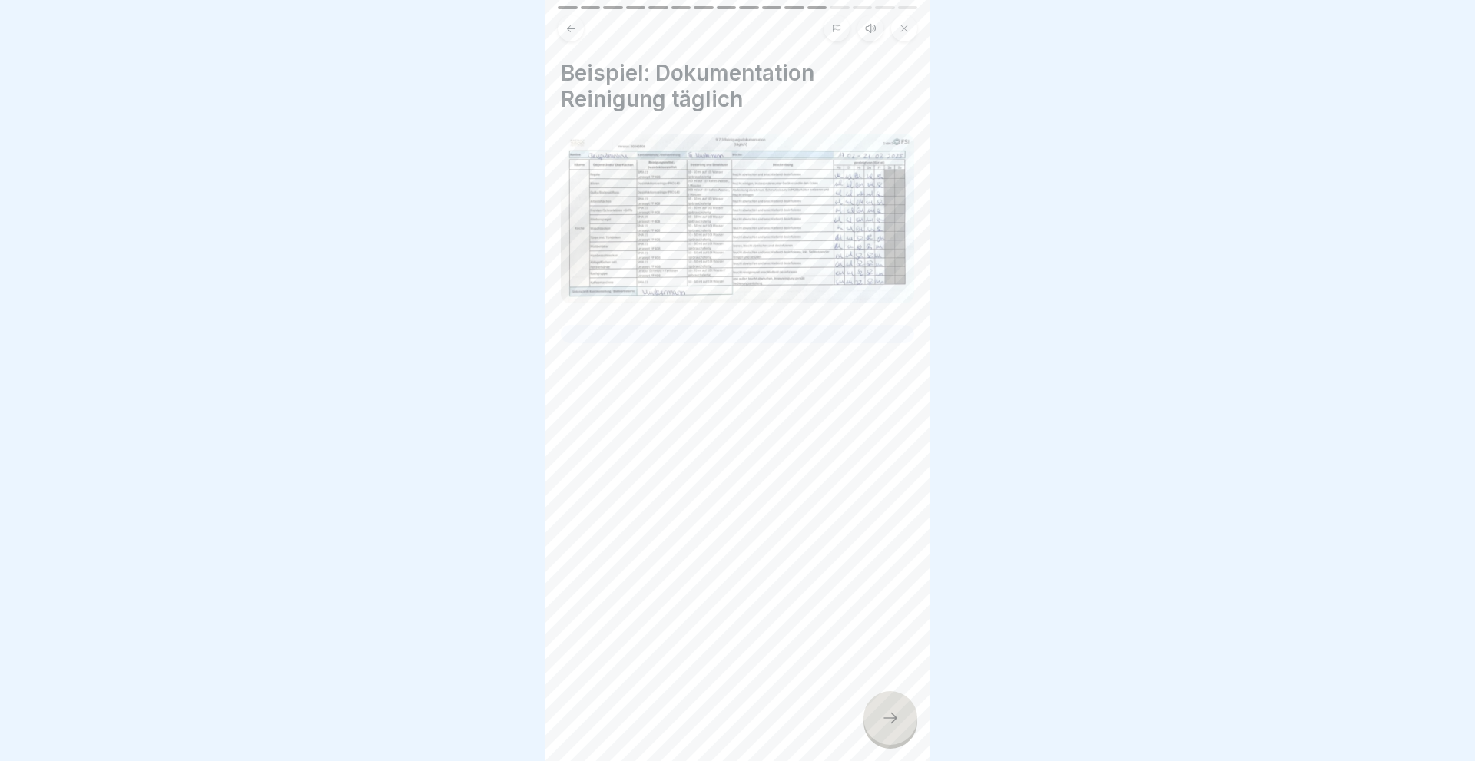
click at [891, 711] on icon at bounding box center [890, 718] width 18 height 18
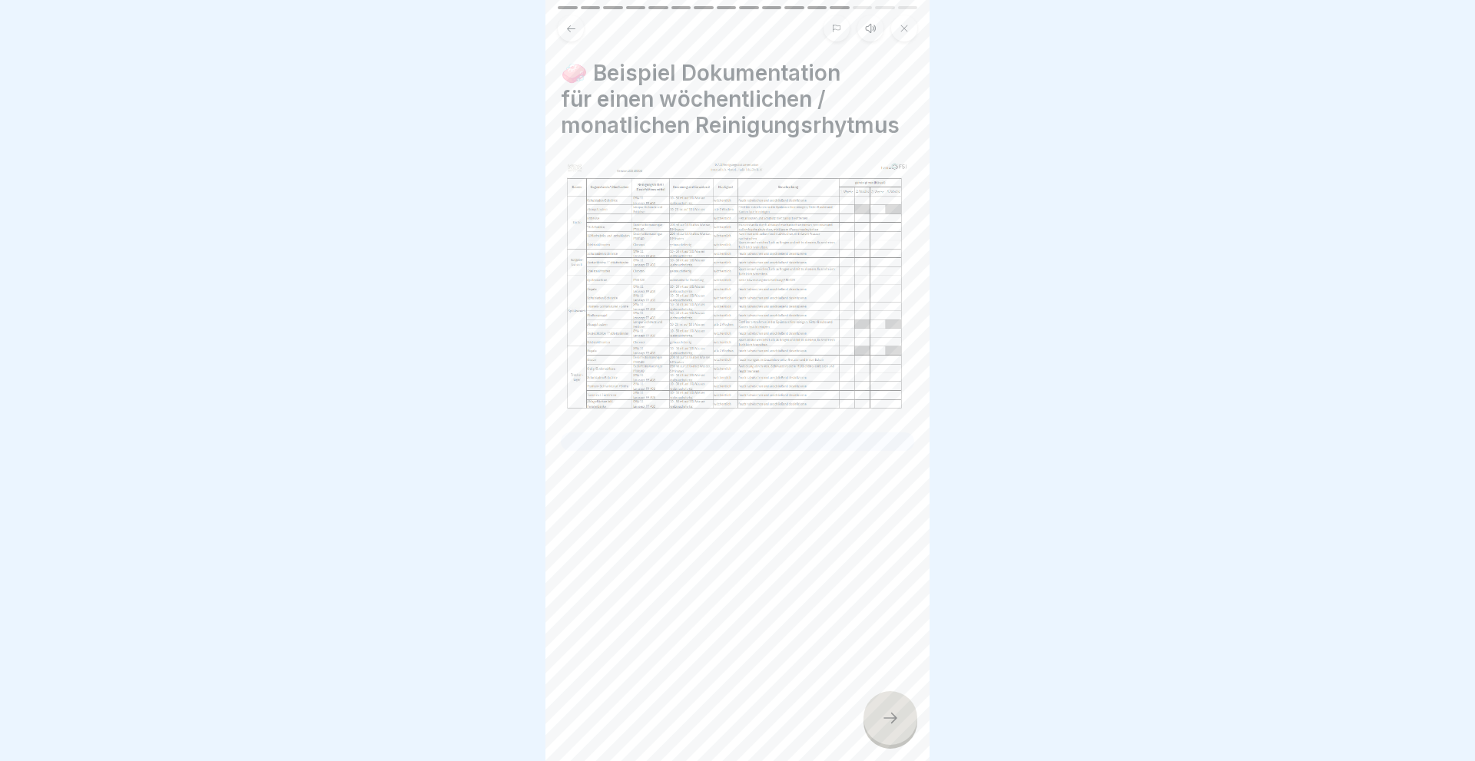
click at [891, 711] on icon at bounding box center [890, 718] width 18 height 18
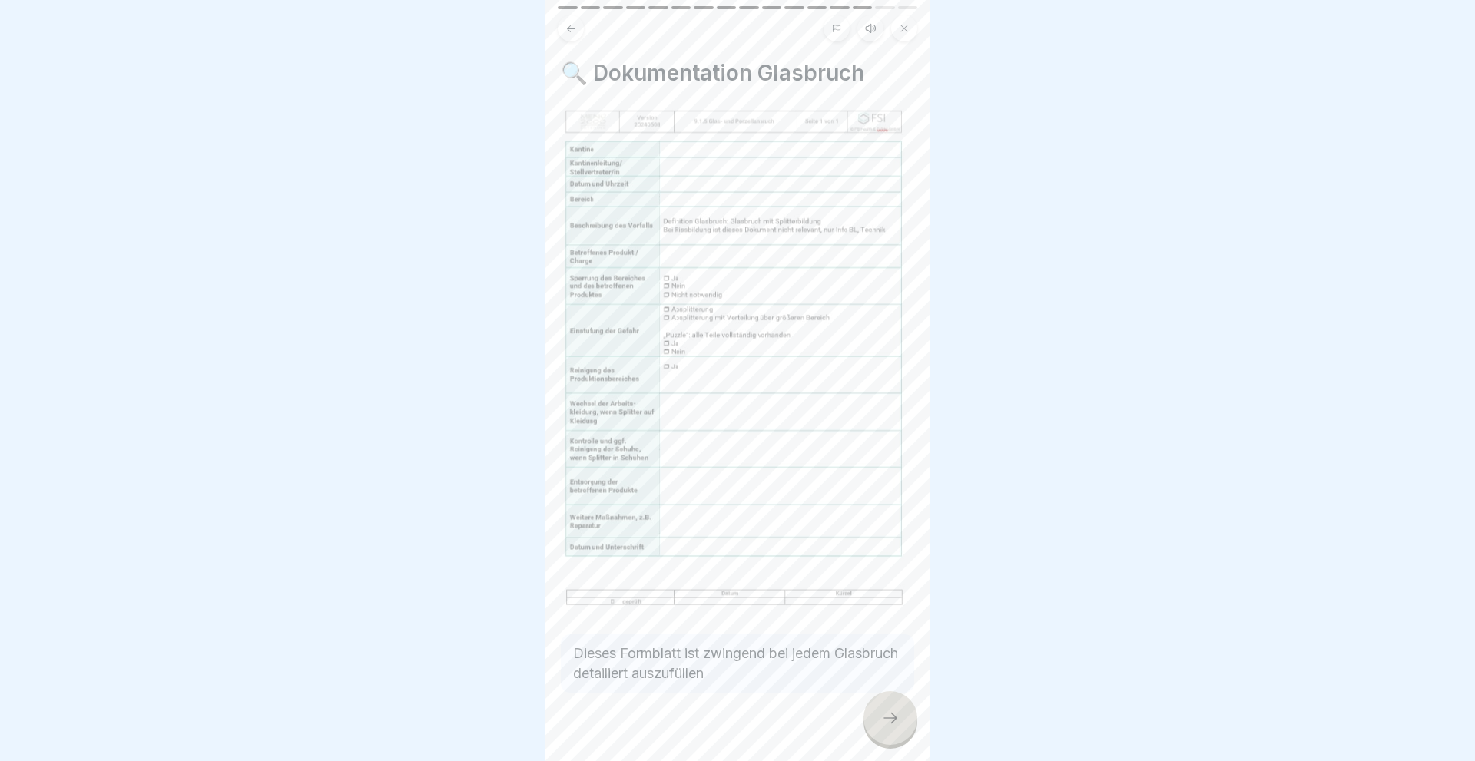
click at [891, 711] on icon at bounding box center [890, 718] width 18 height 18
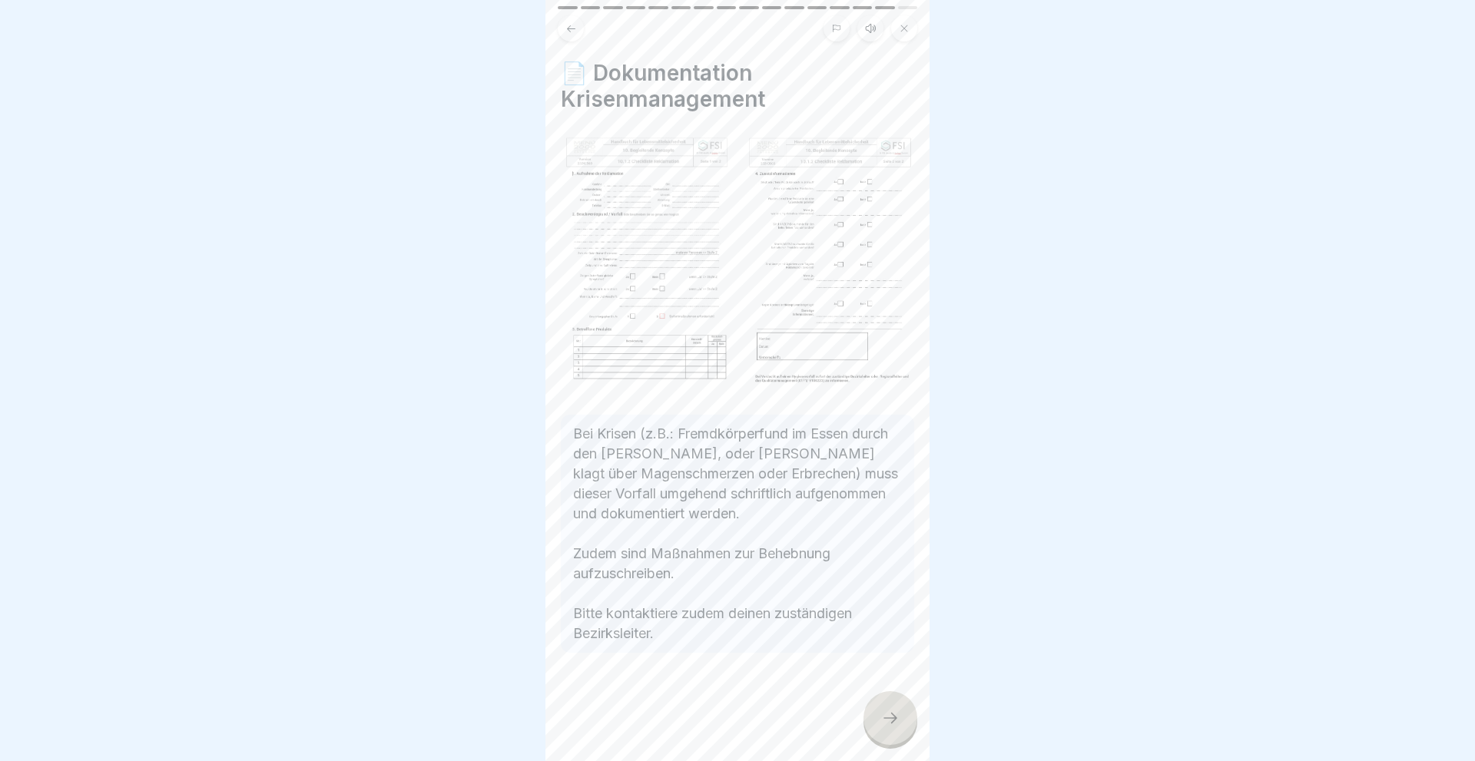
click at [891, 711] on icon at bounding box center [890, 718] width 18 height 18
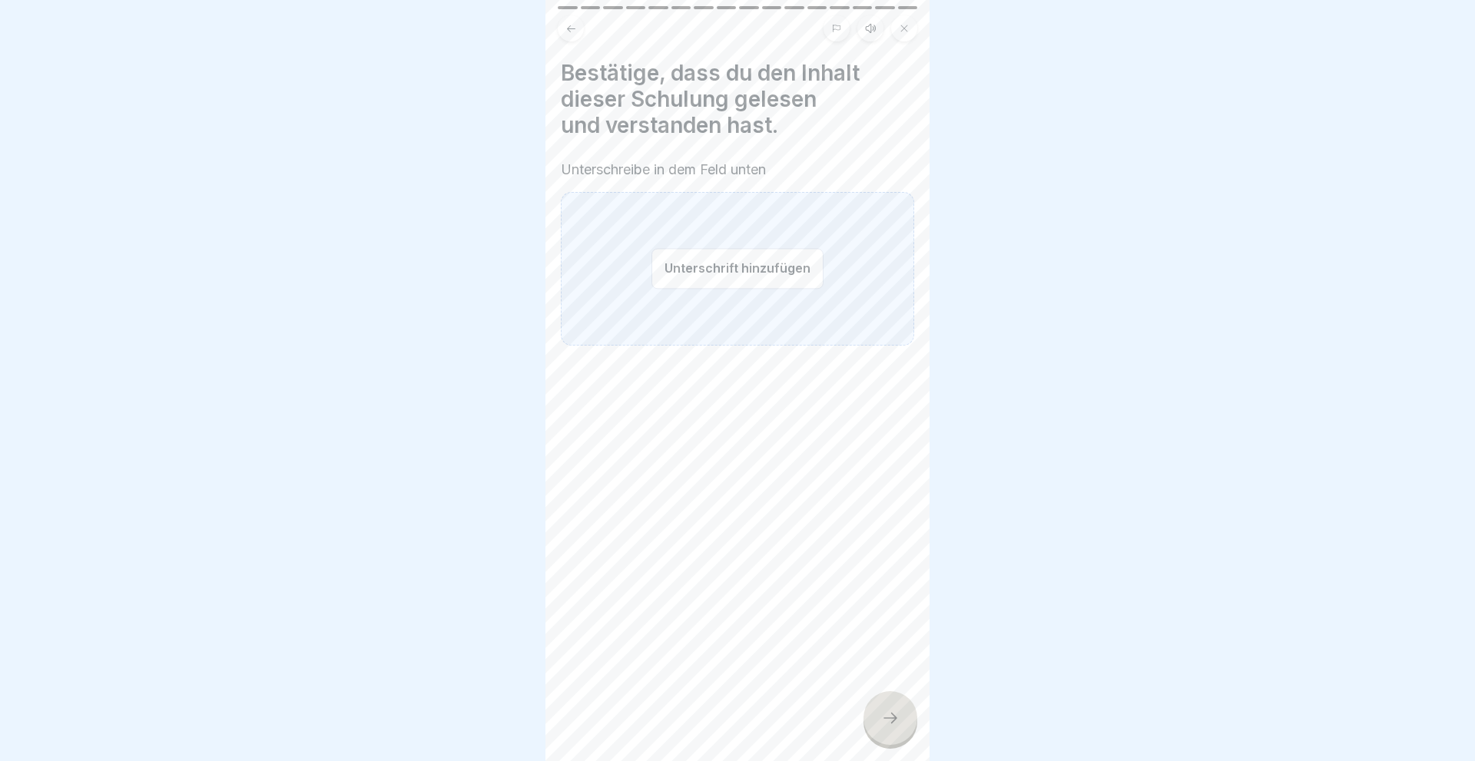
click at [710, 273] on button "Unterschrift hinzufügen" at bounding box center [737, 268] width 172 height 41
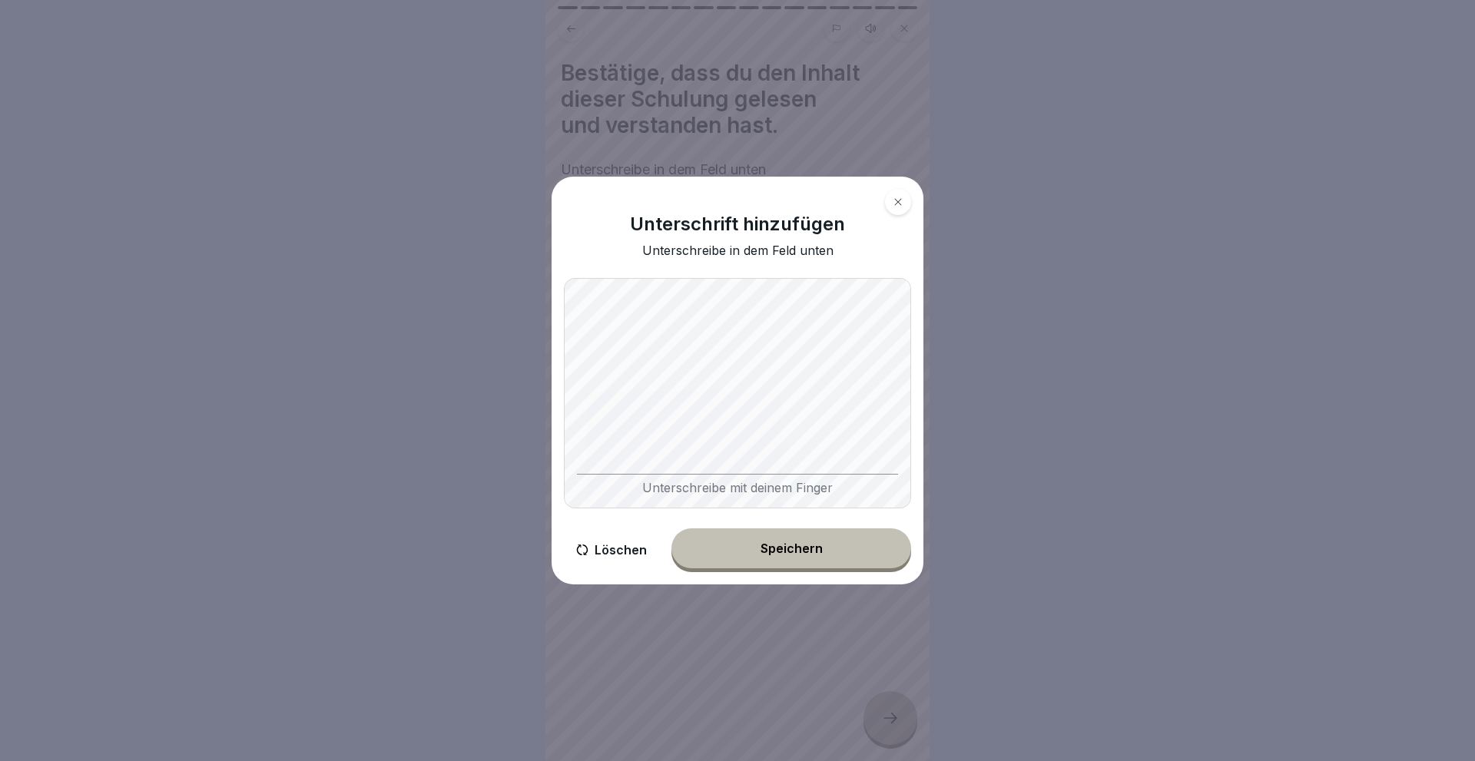
click at [895, 478] on div "Unterschreibe mit deinem Finger" at bounding box center [737, 393] width 347 height 230
click at [783, 535] on button "Speichern" at bounding box center [791, 548] width 240 height 40
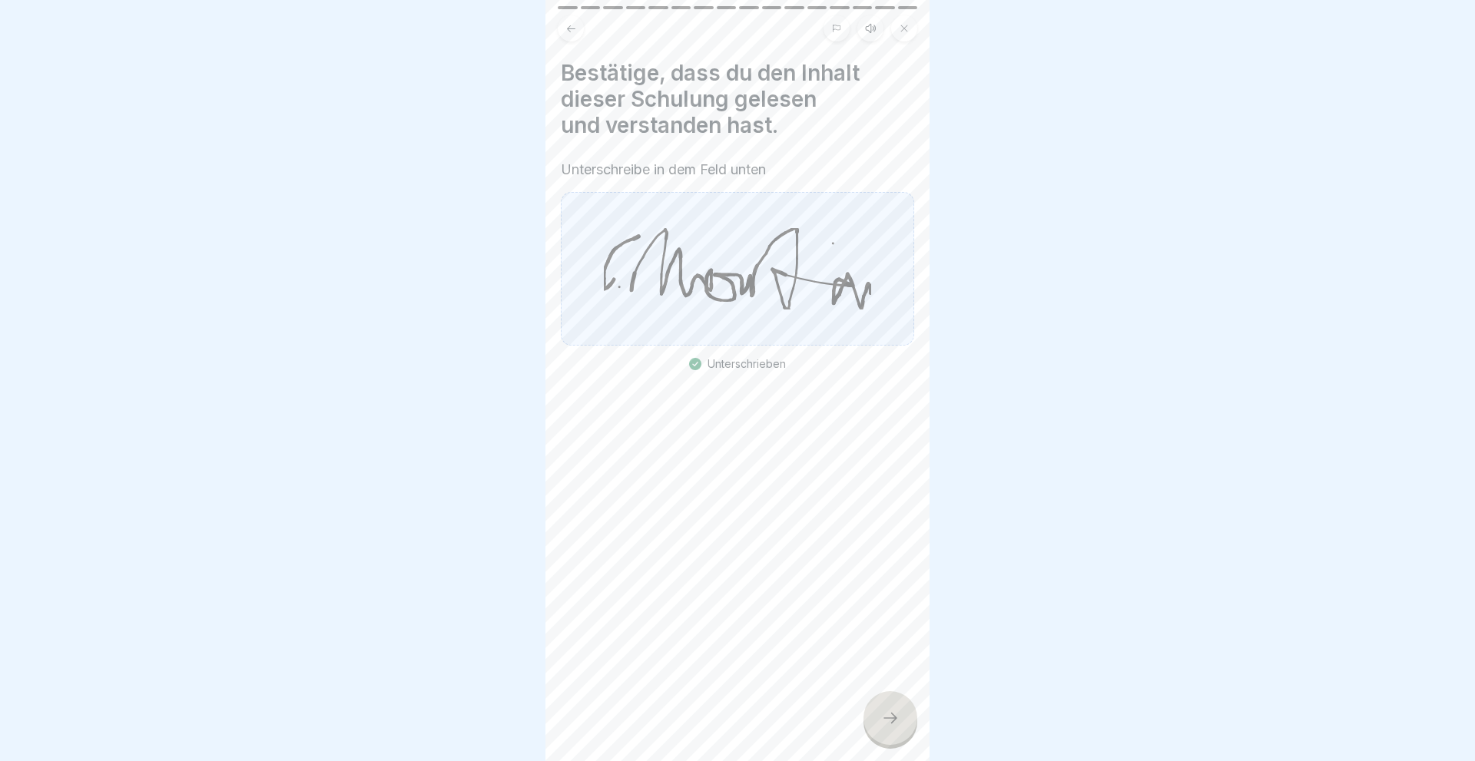
click at [888, 715] on icon at bounding box center [890, 718] width 18 height 18
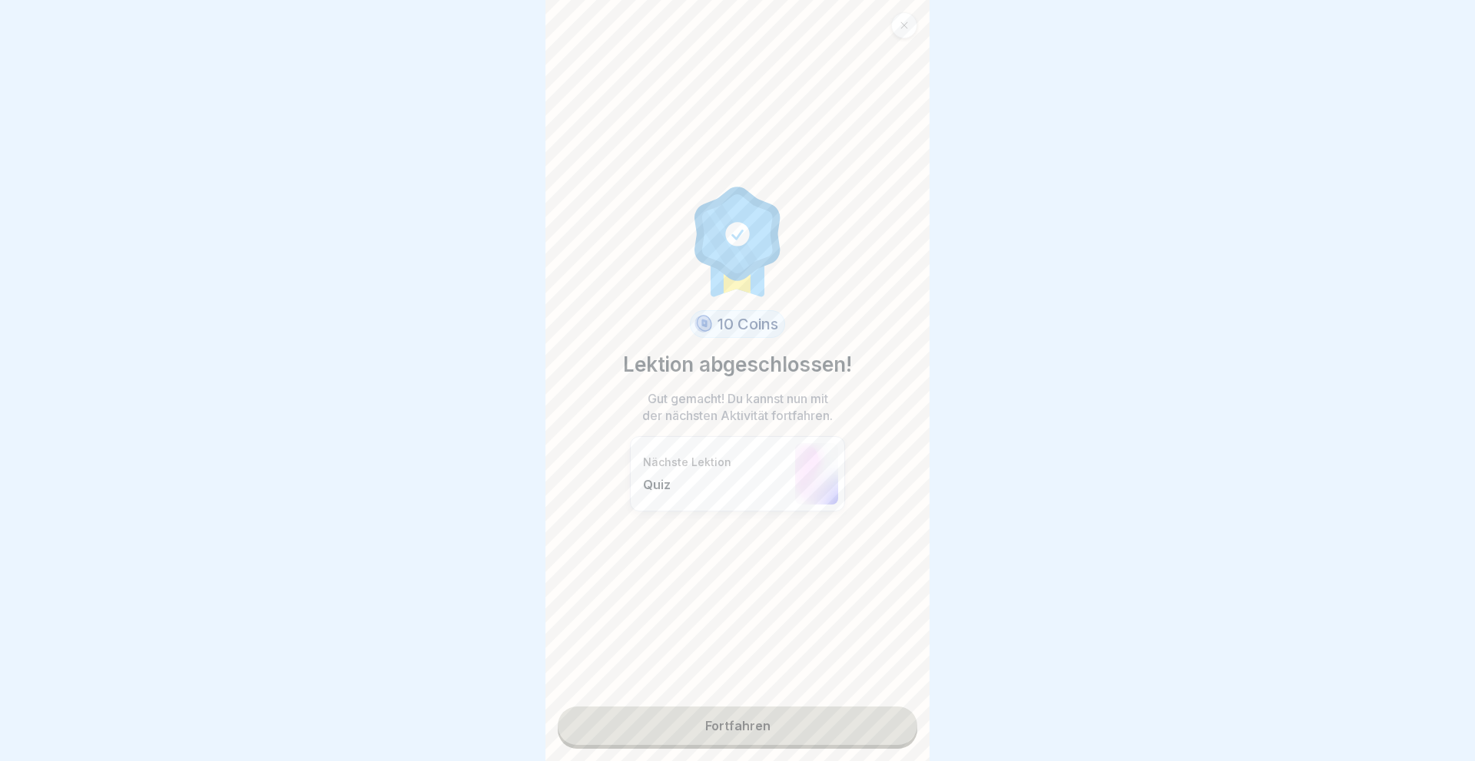
click at [754, 712] on link "Fortfahren" at bounding box center [737, 726] width 359 height 38
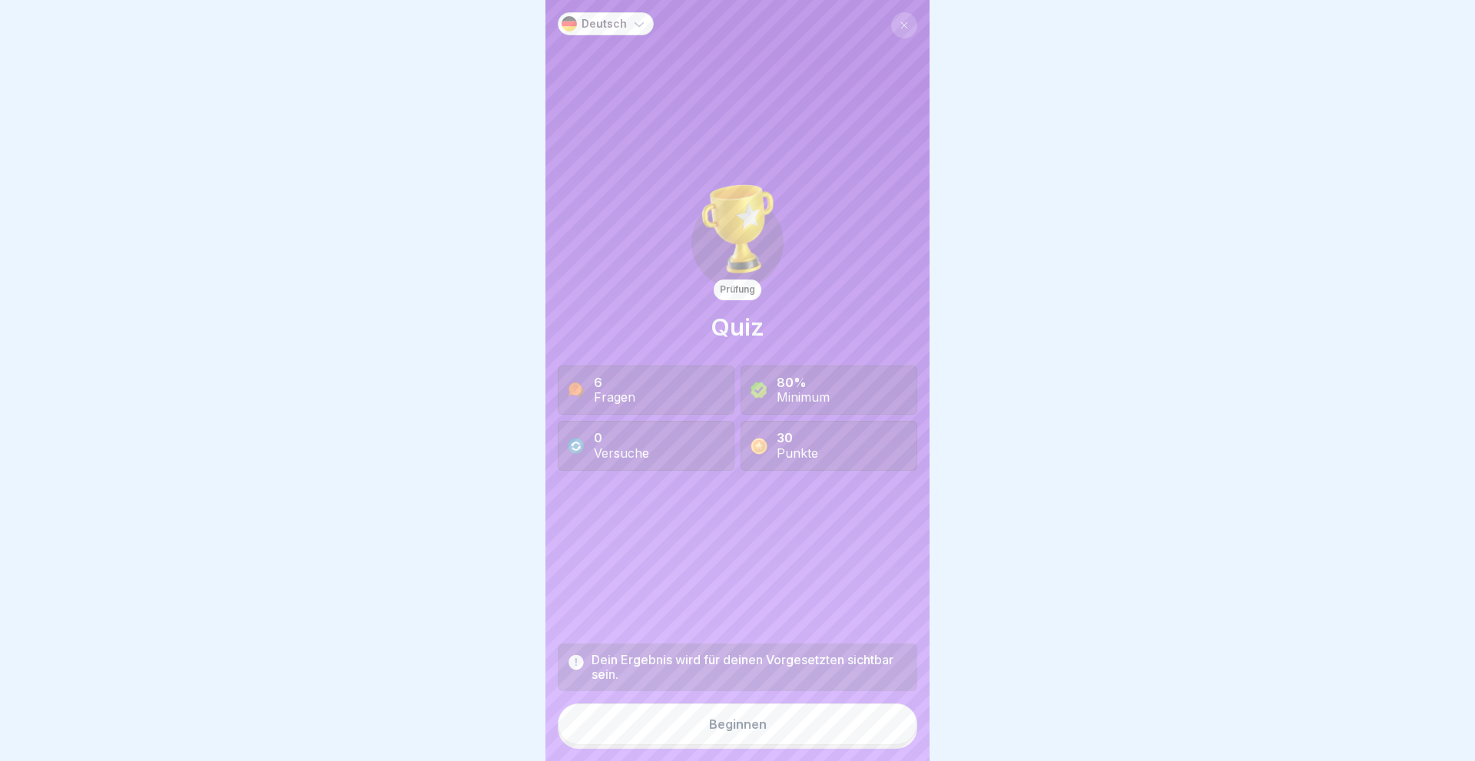
click at [735, 722] on div "Beginnen" at bounding box center [738, 724] width 58 height 14
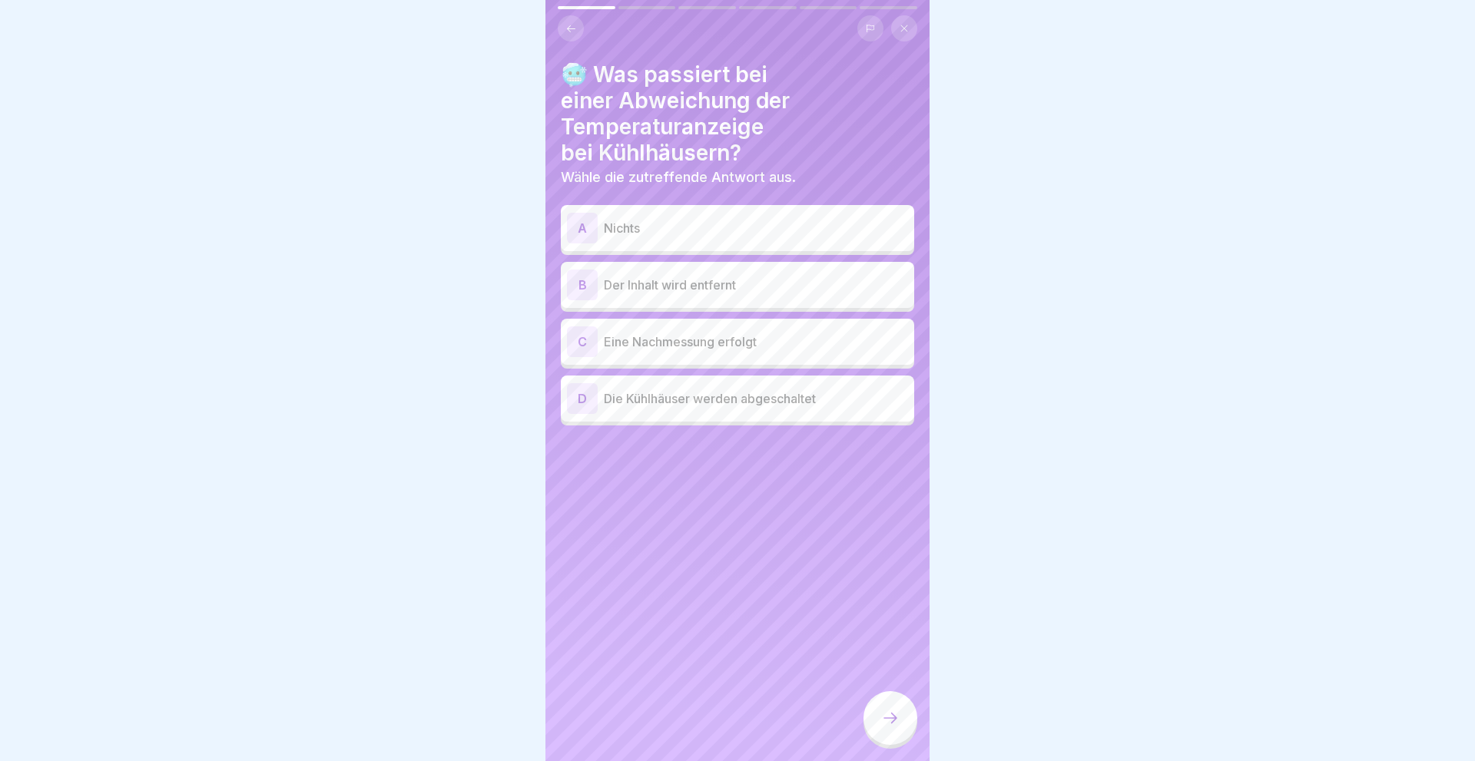
click at [575, 280] on div "B" at bounding box center [582, 285] width 31 height 31
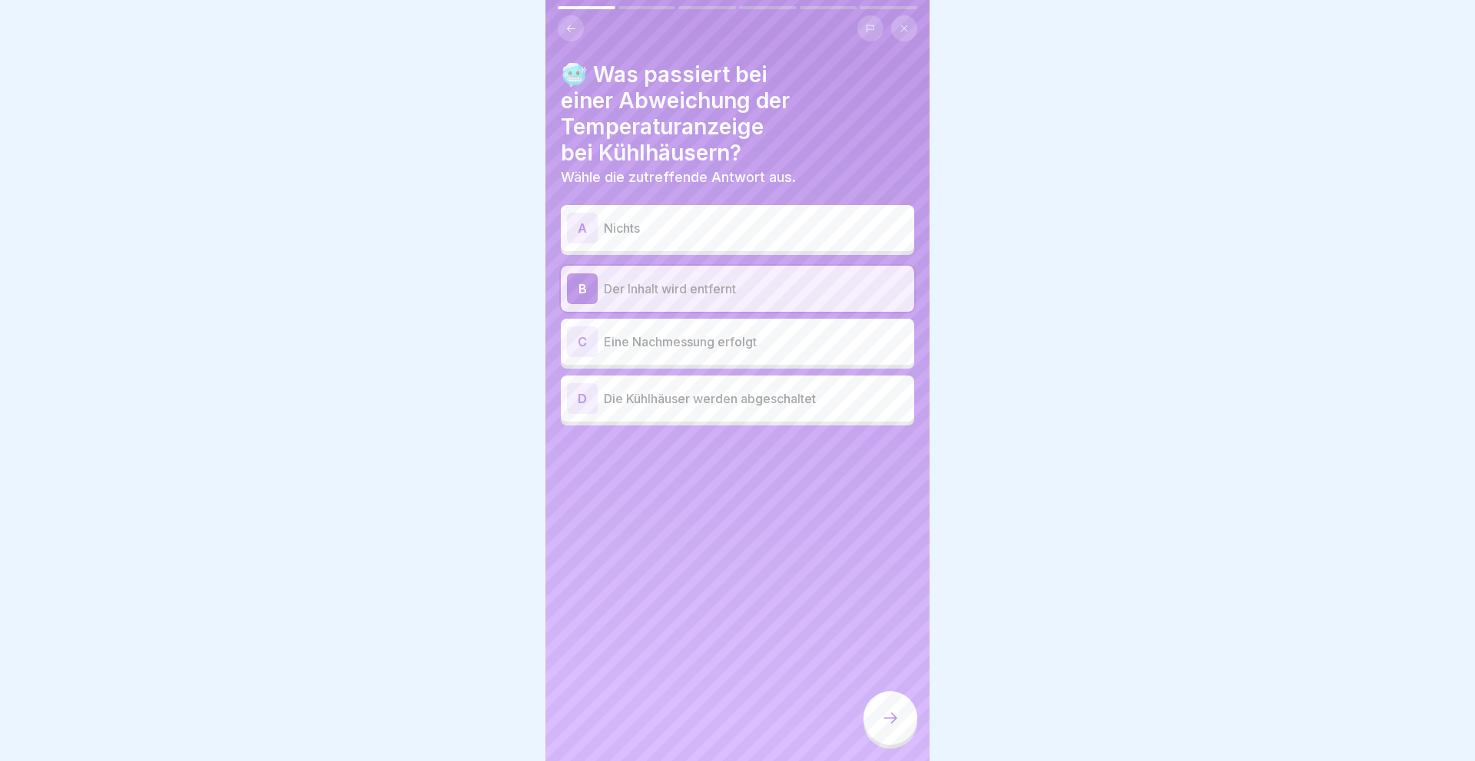
drag, startPoint x: 899, startPoint y: 721, endPoint x: 891, endPoint y: 724, distance: 8.3
click at [894, 723] on icon at bounding box center [890, 718] width 18 height 18
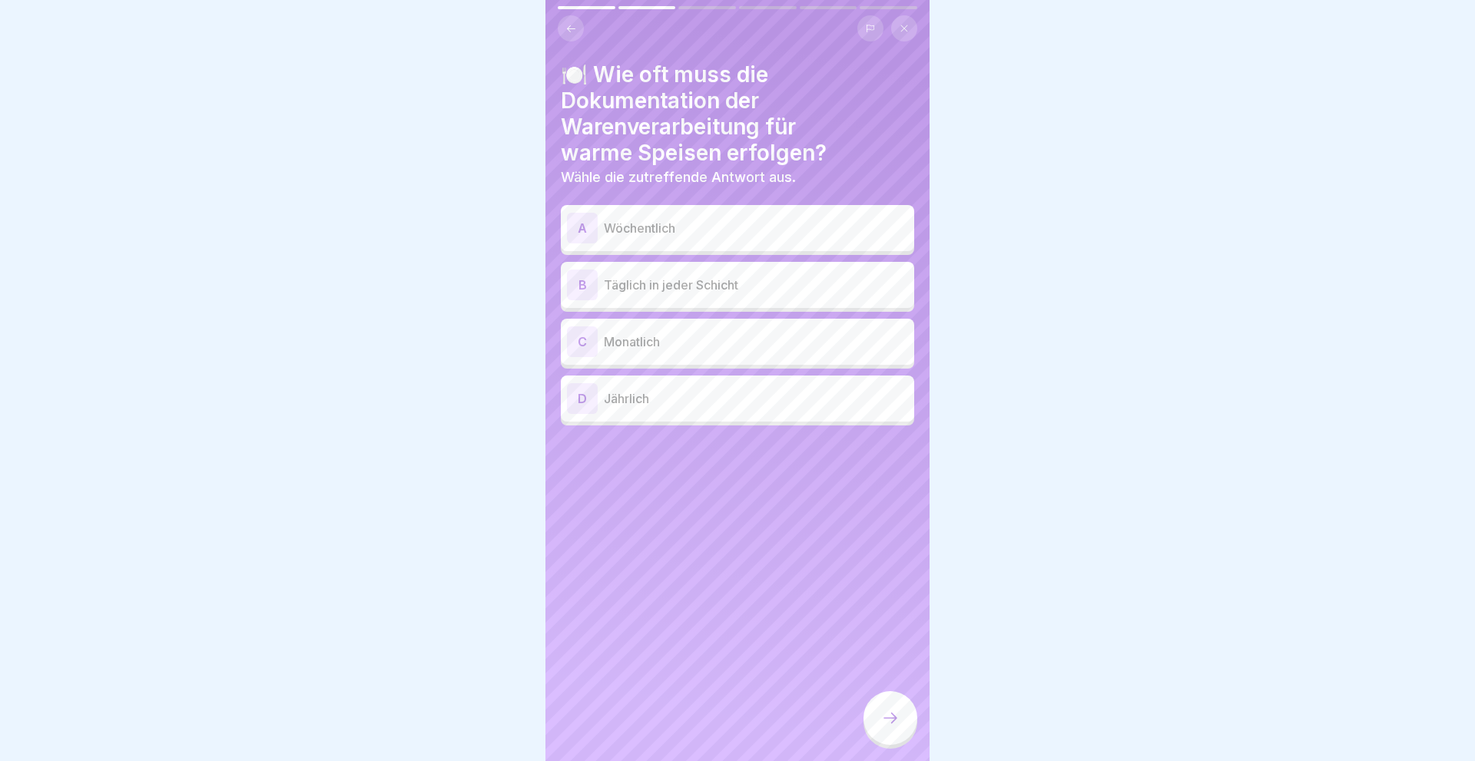
click at [585, 276] on div "B" at bounding box center [582, 285] width 31 height 31
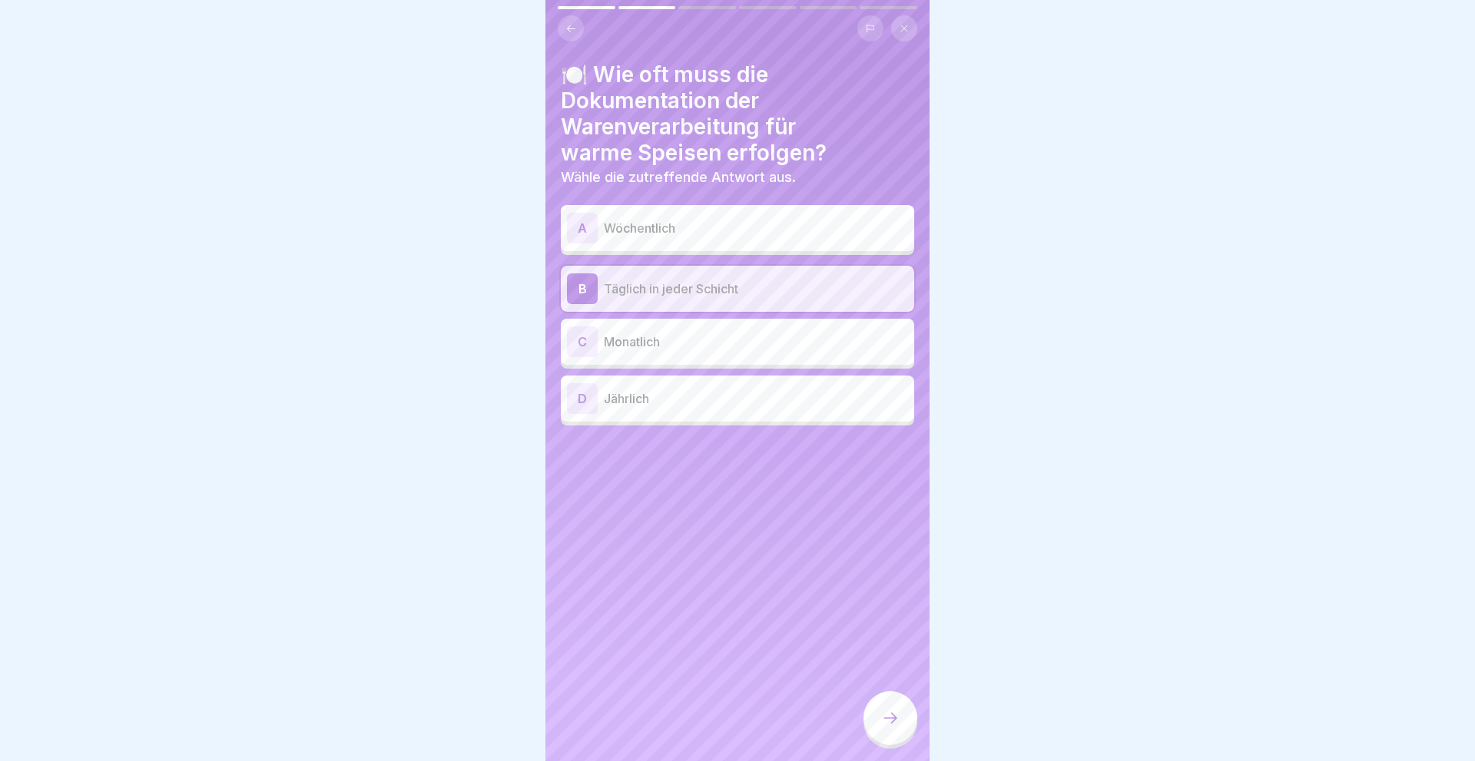
click at [900, 718] on div at bounding box center [890, 718] width 54 height 54
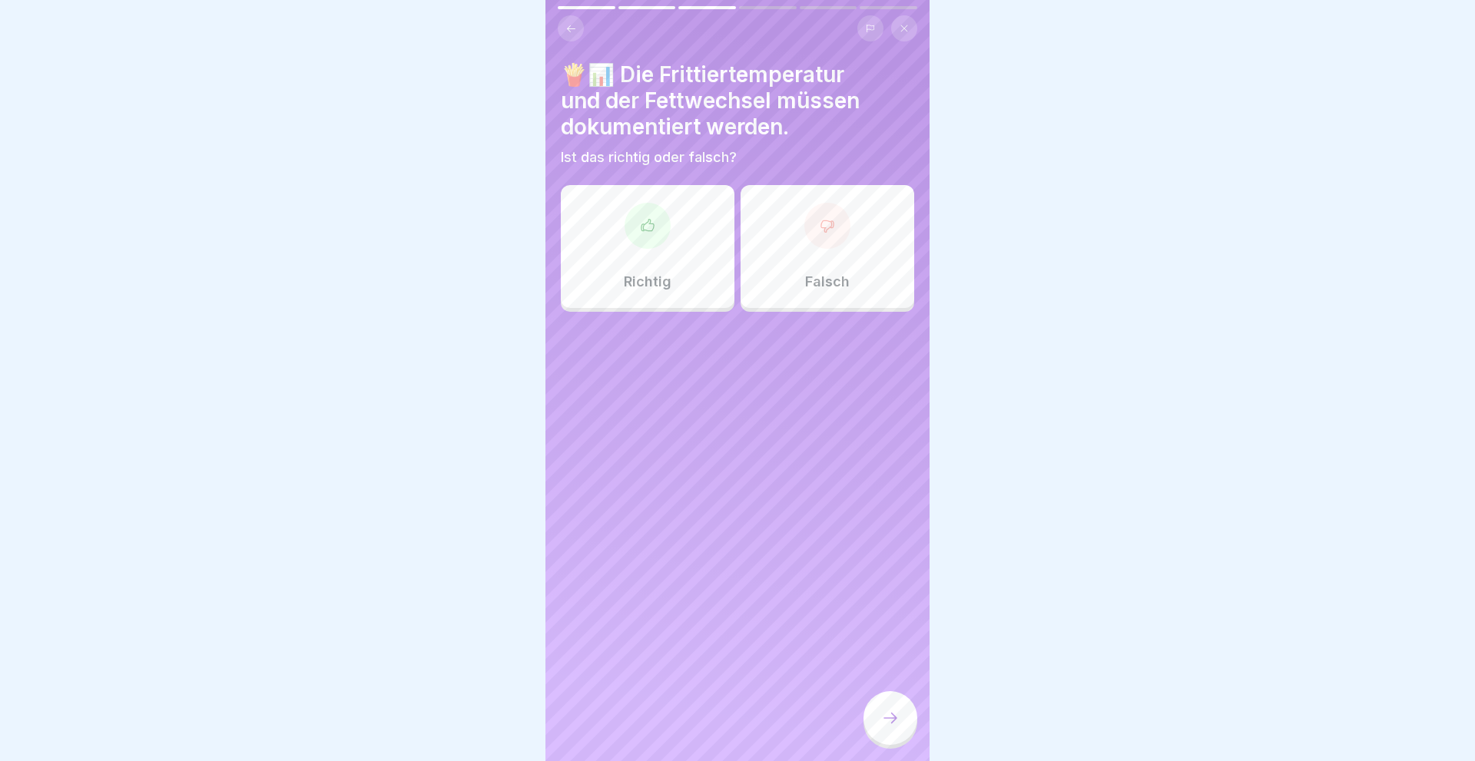
click at [671, 251] on div "Richtig" at bounding box center [648, 246] width 174 height 123
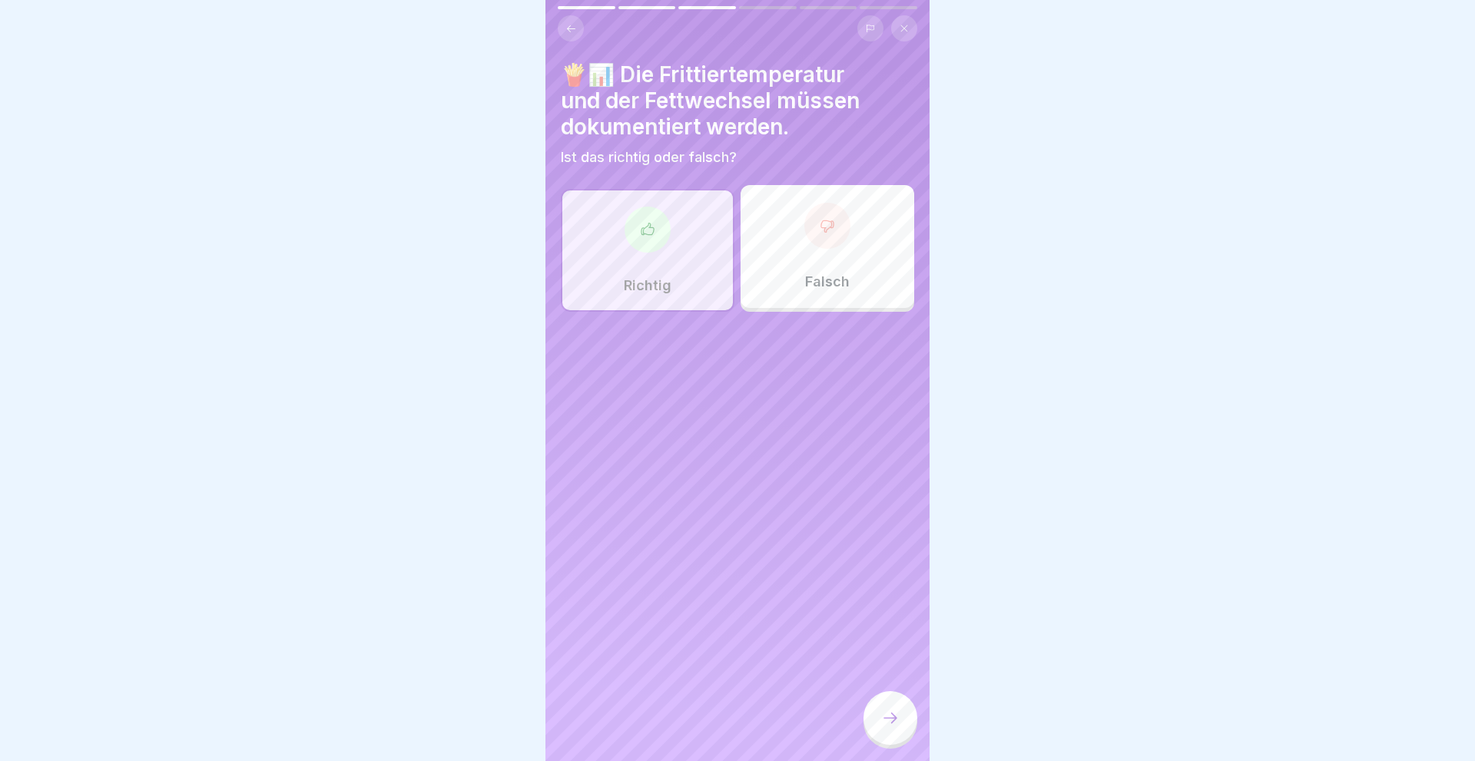
click at [889, 724] on icon at bounding box center [890, 718] width 18 height 18
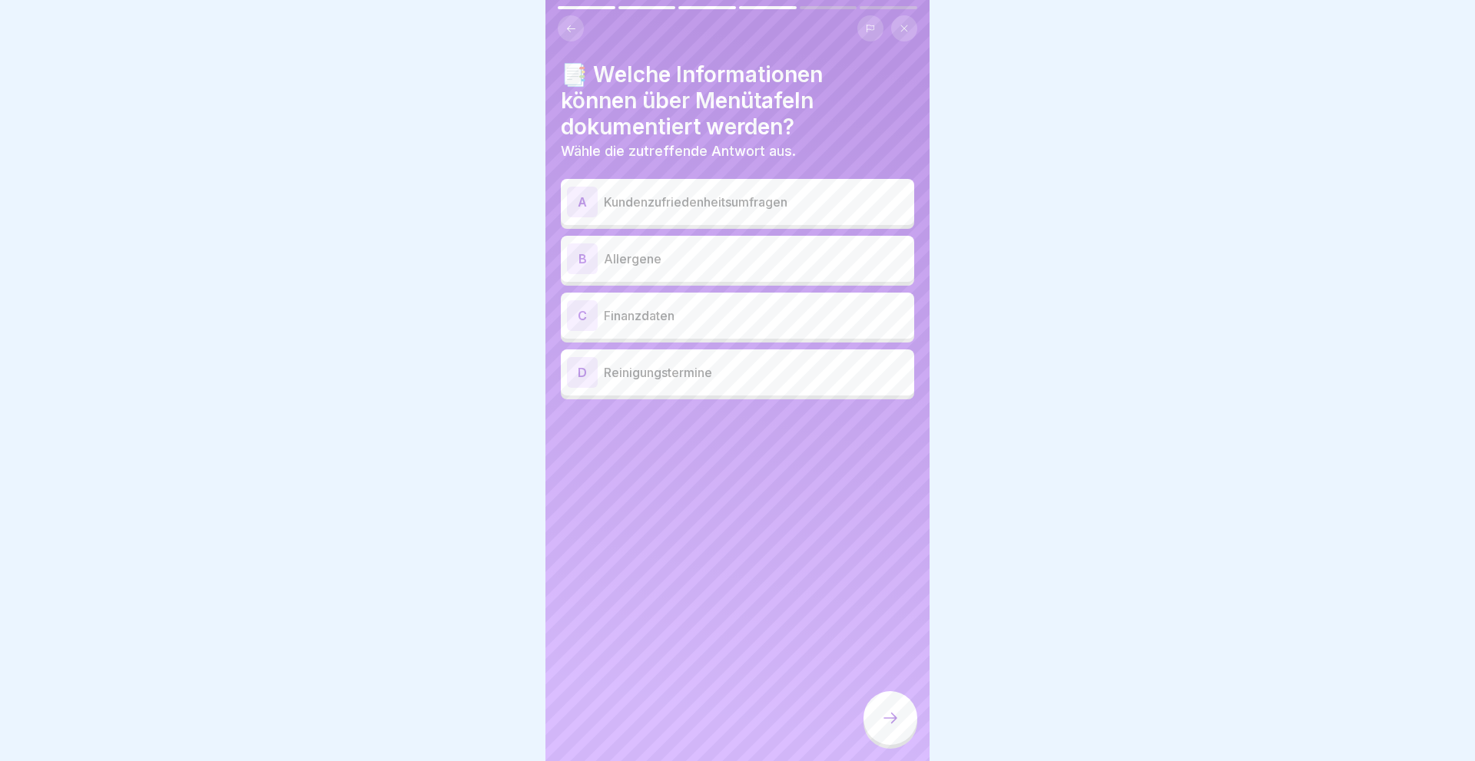
click at [575, 257] on div "B" at bounding box center [582, 258] width 31 height 31
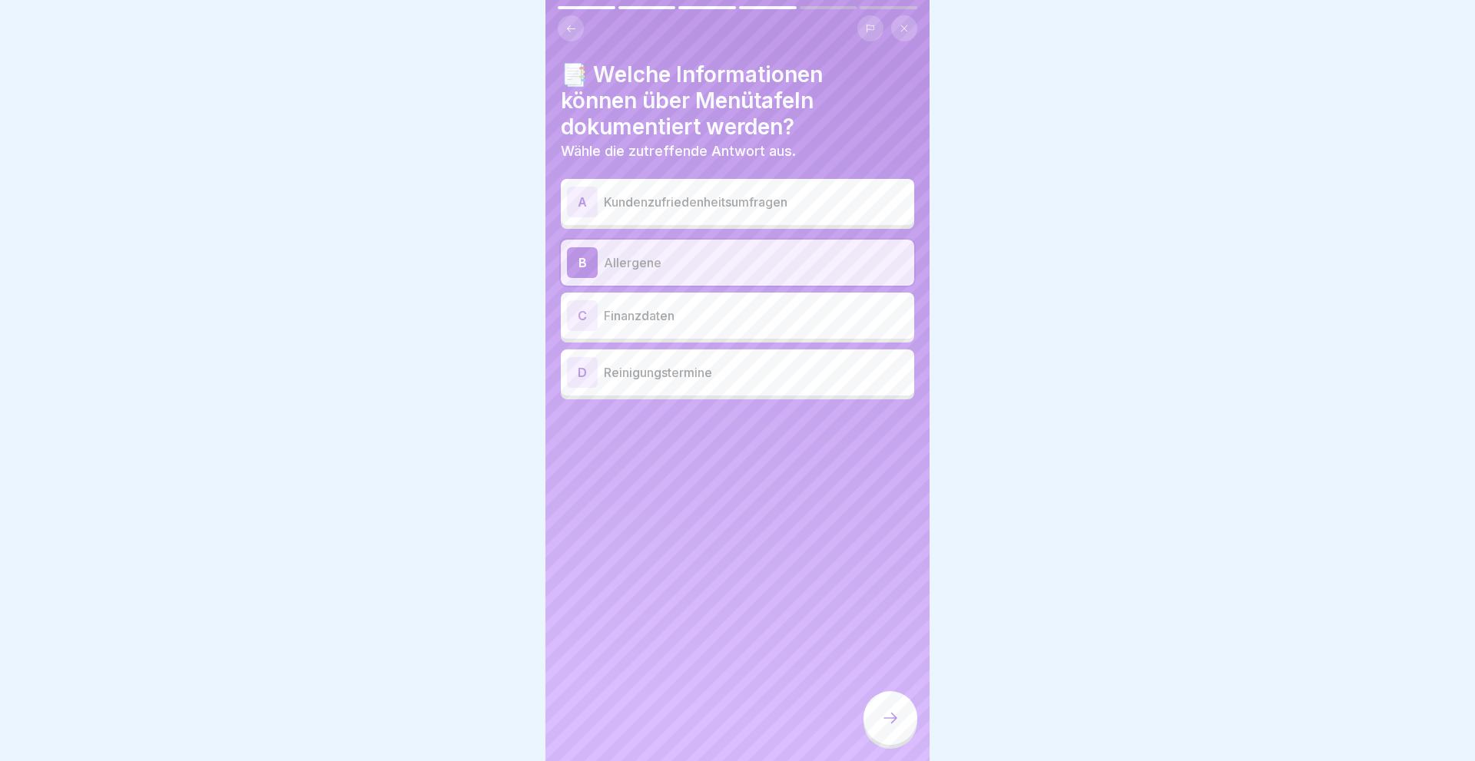
click at [883, 715] on icon at bounding box center [890, 718] width 18 height 18
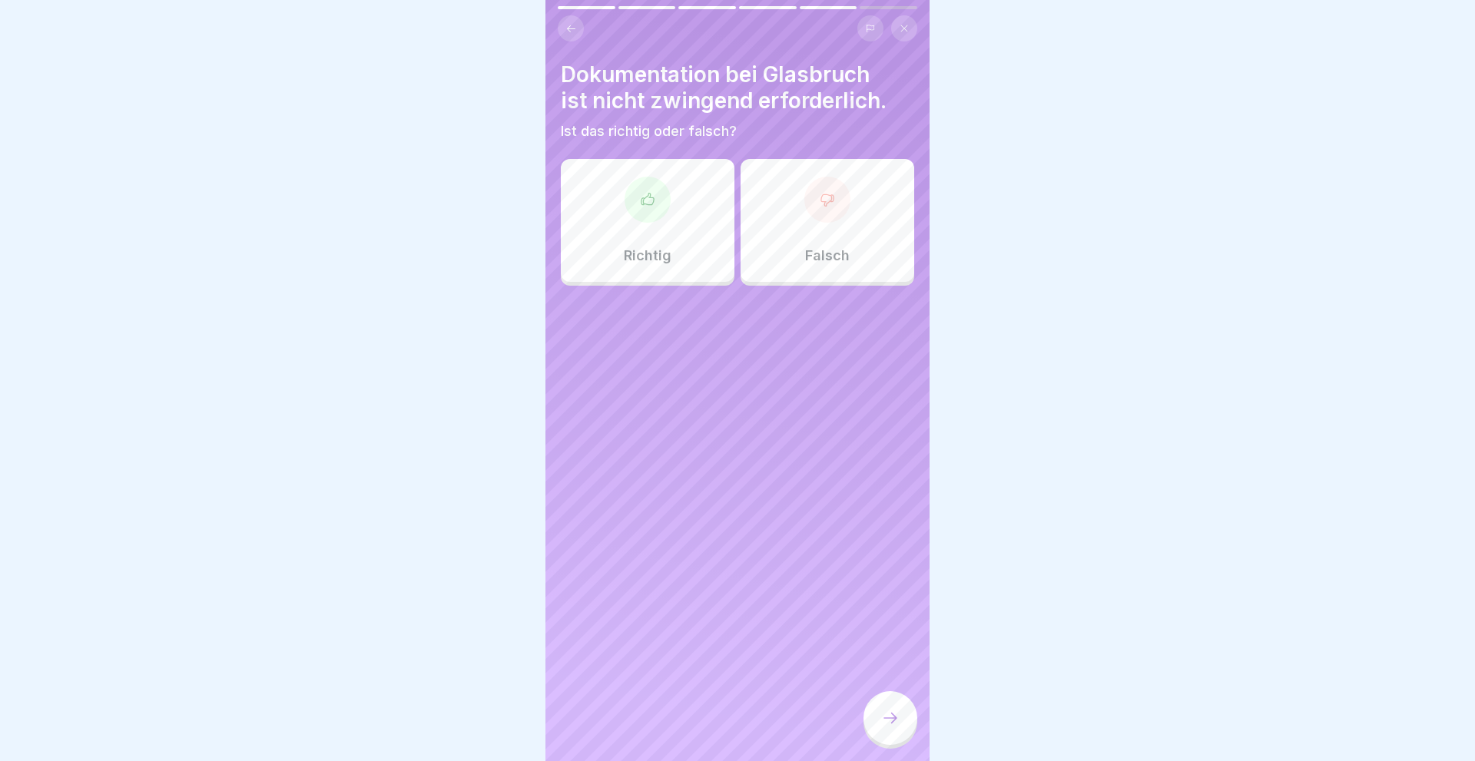
click at [810, 242] on div "Falsch" at bounding box center [827, 220] width 174 height 123
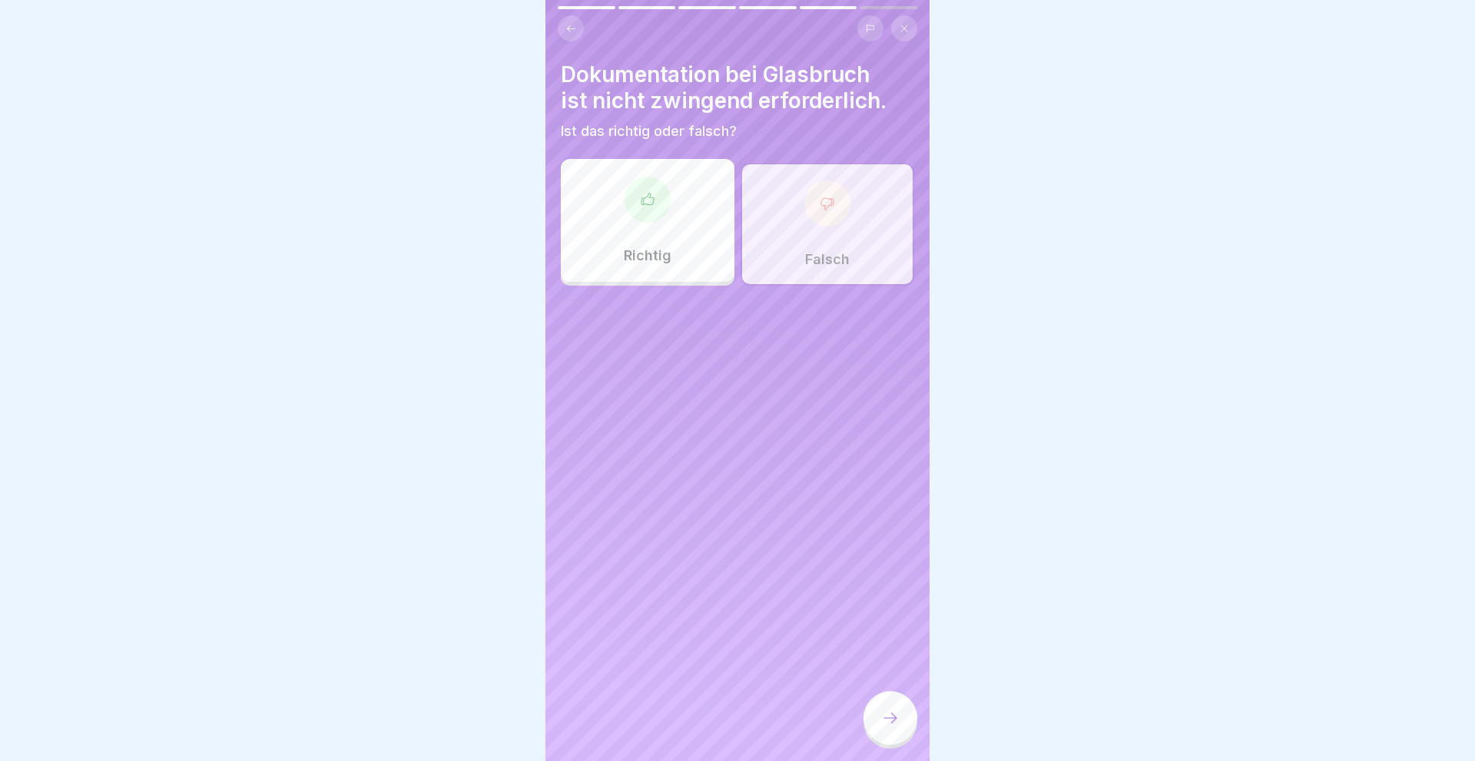
click at [894, 710] on div at bounding box center [890, 718] width 54 height 54
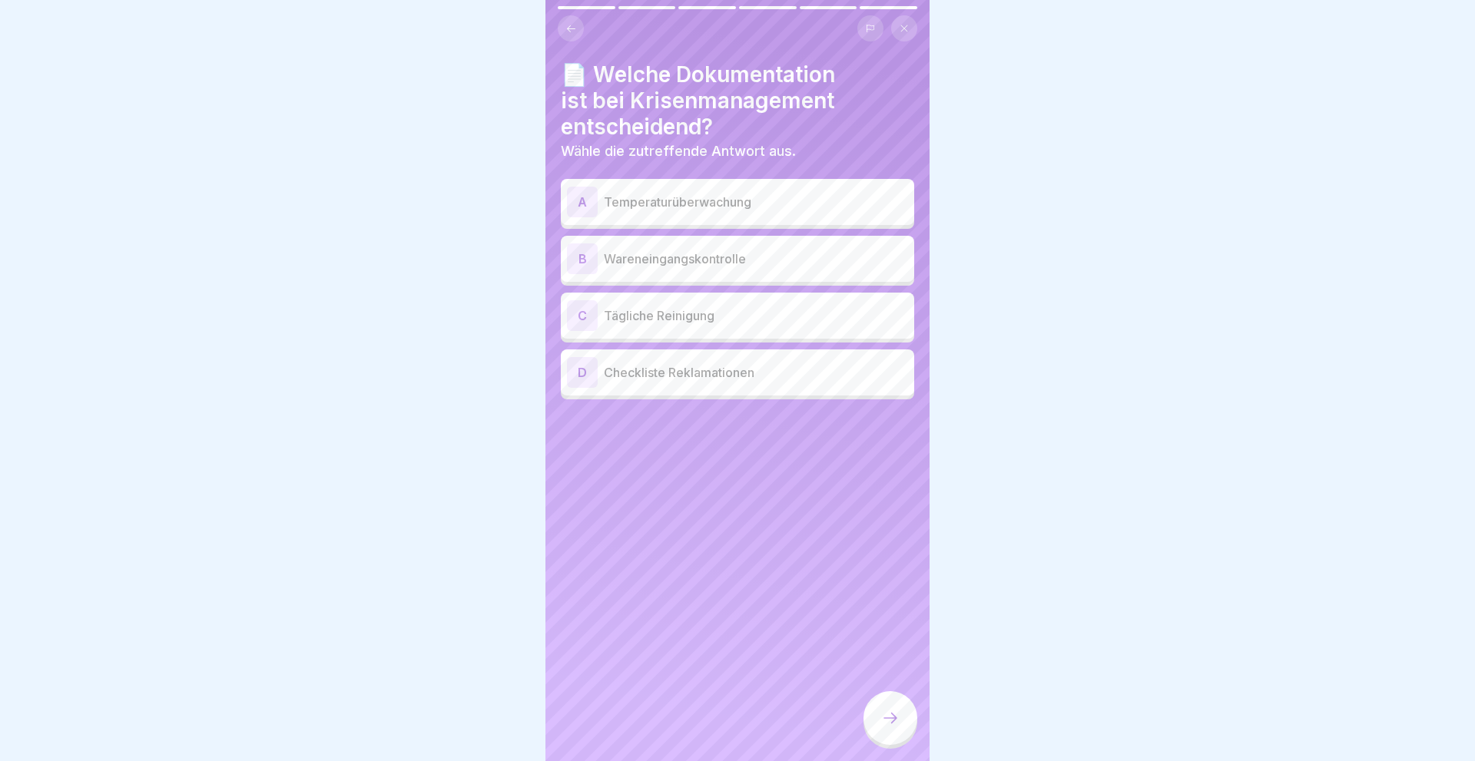
click at [569, 373] on div "D" at bounding box center [582, 372] width 31 height 31
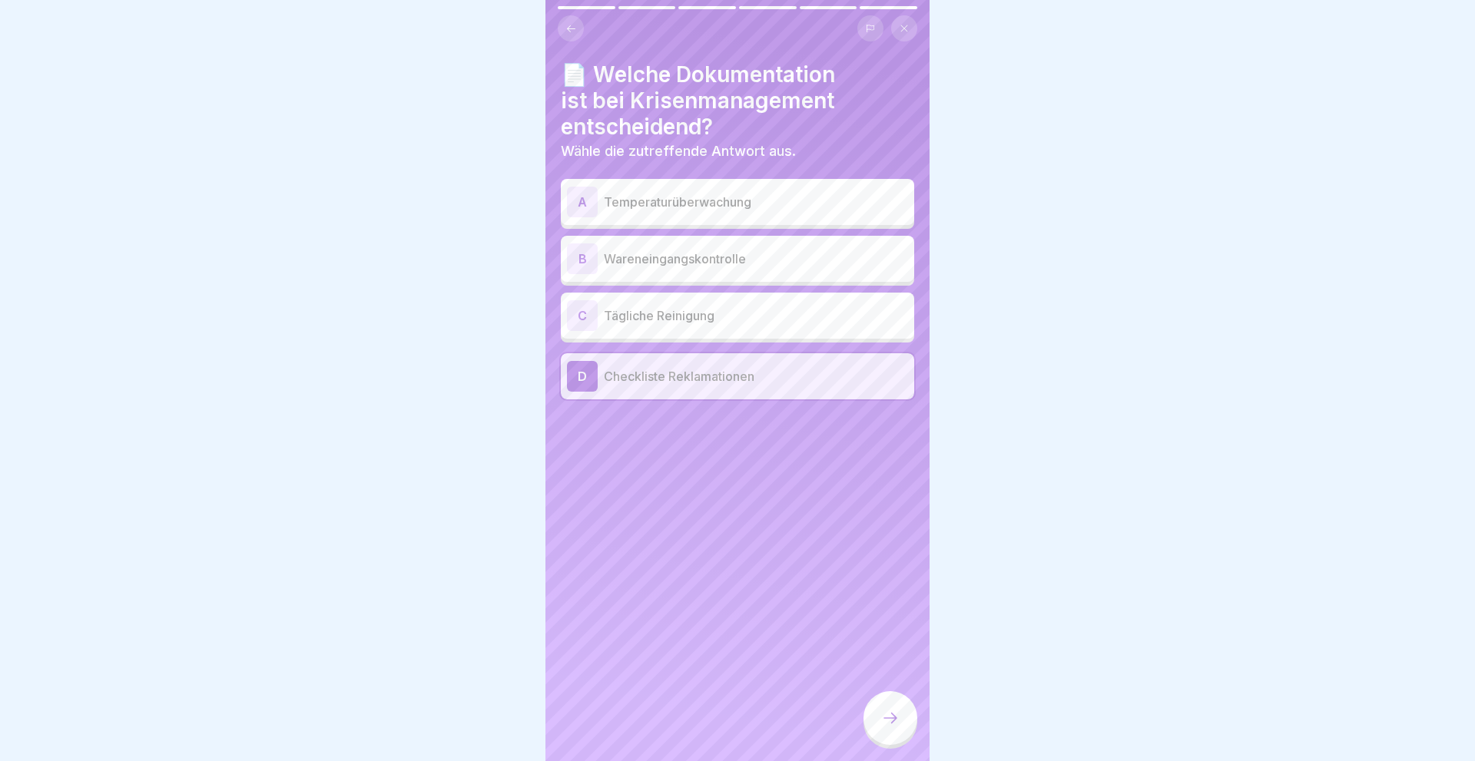
click at [883, 717] on icon at bounding box center [890, 718] width 18 height 18
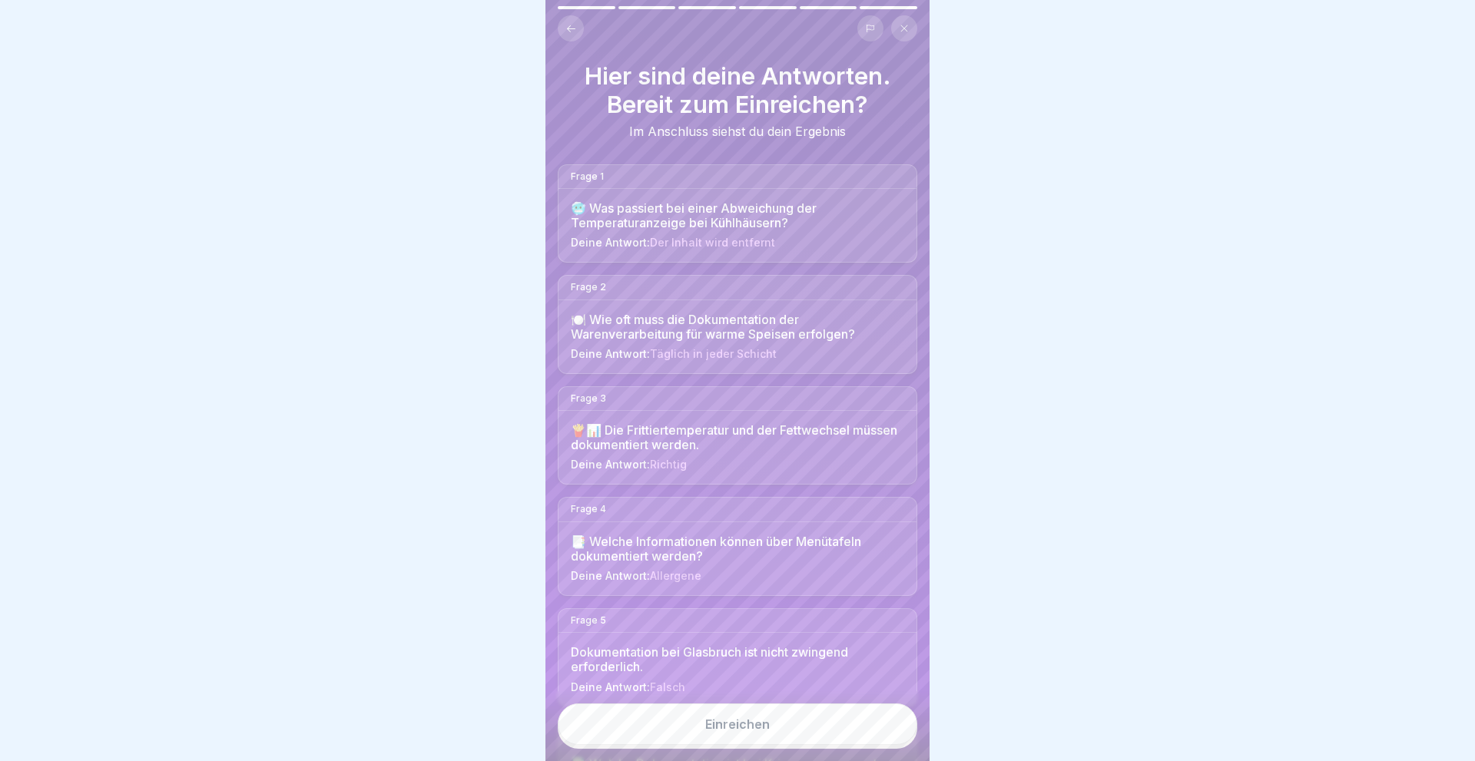
click at [844, 743] on button "Einreichen" at bounding box center [737, 724] width 359 height 41
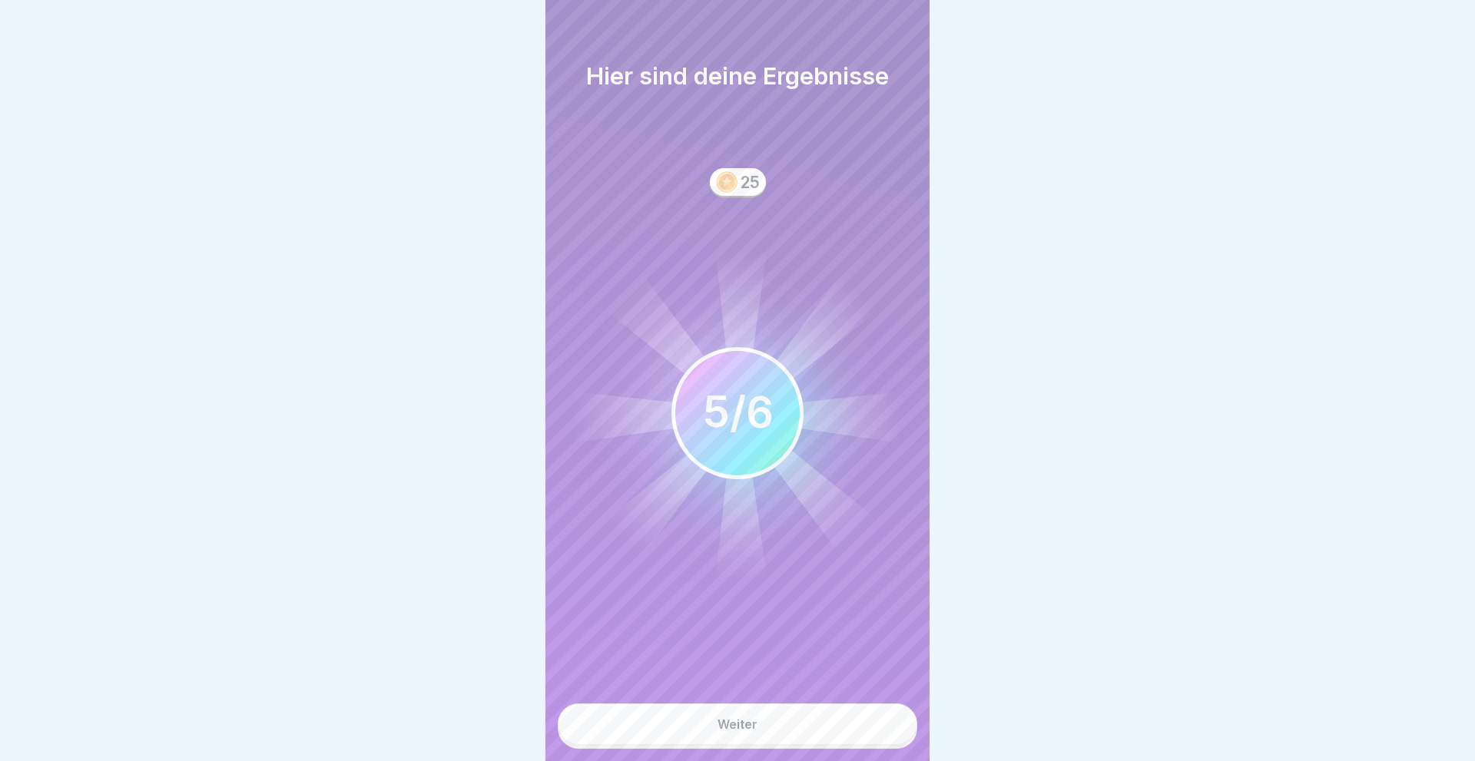
click at [797, 727] on button "Weiter" at bounding box center [737, 724] width 359 height 41
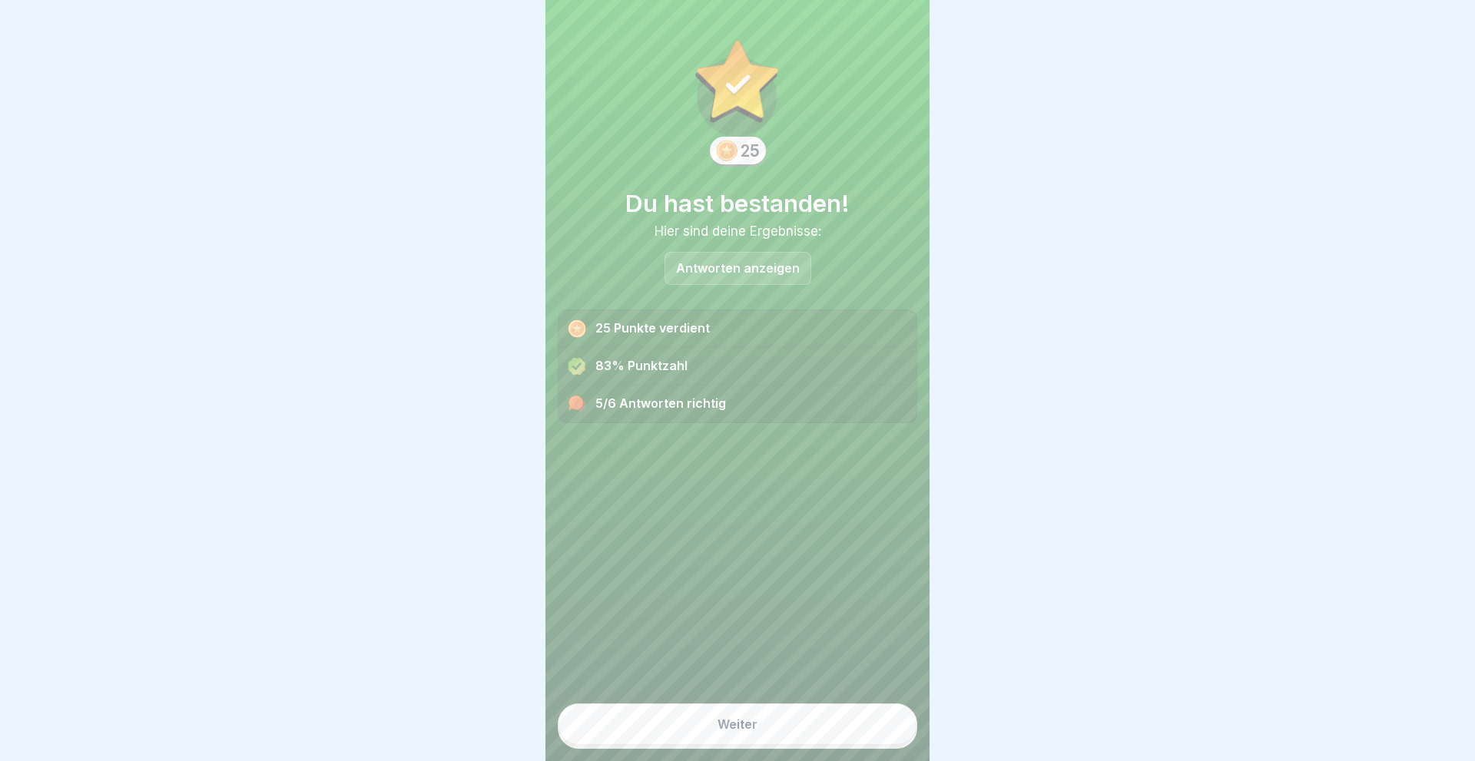
click at [797, 727] on button "Weiter" at bounding box center [737, 724] width 359 height 41
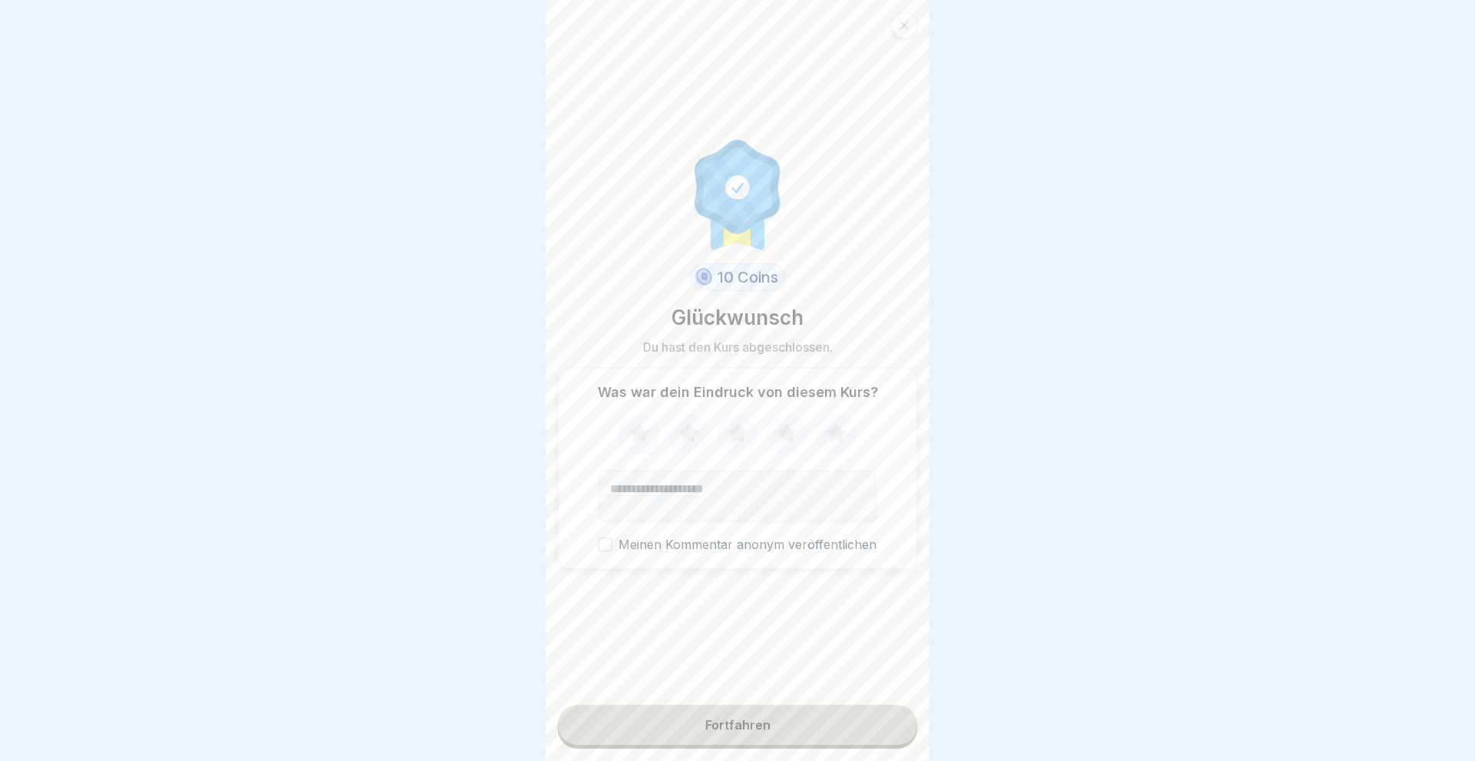
click at [836, 436] on icon at bounding box center [836, 432] width 20 height 19
click at [740, 710] on button "Fortfahren" at bounding box center [737, 725] width 359 height 40
click at [734, 725] on div "Fortfahren" at bounding box center [737, 725] width 65 height 14
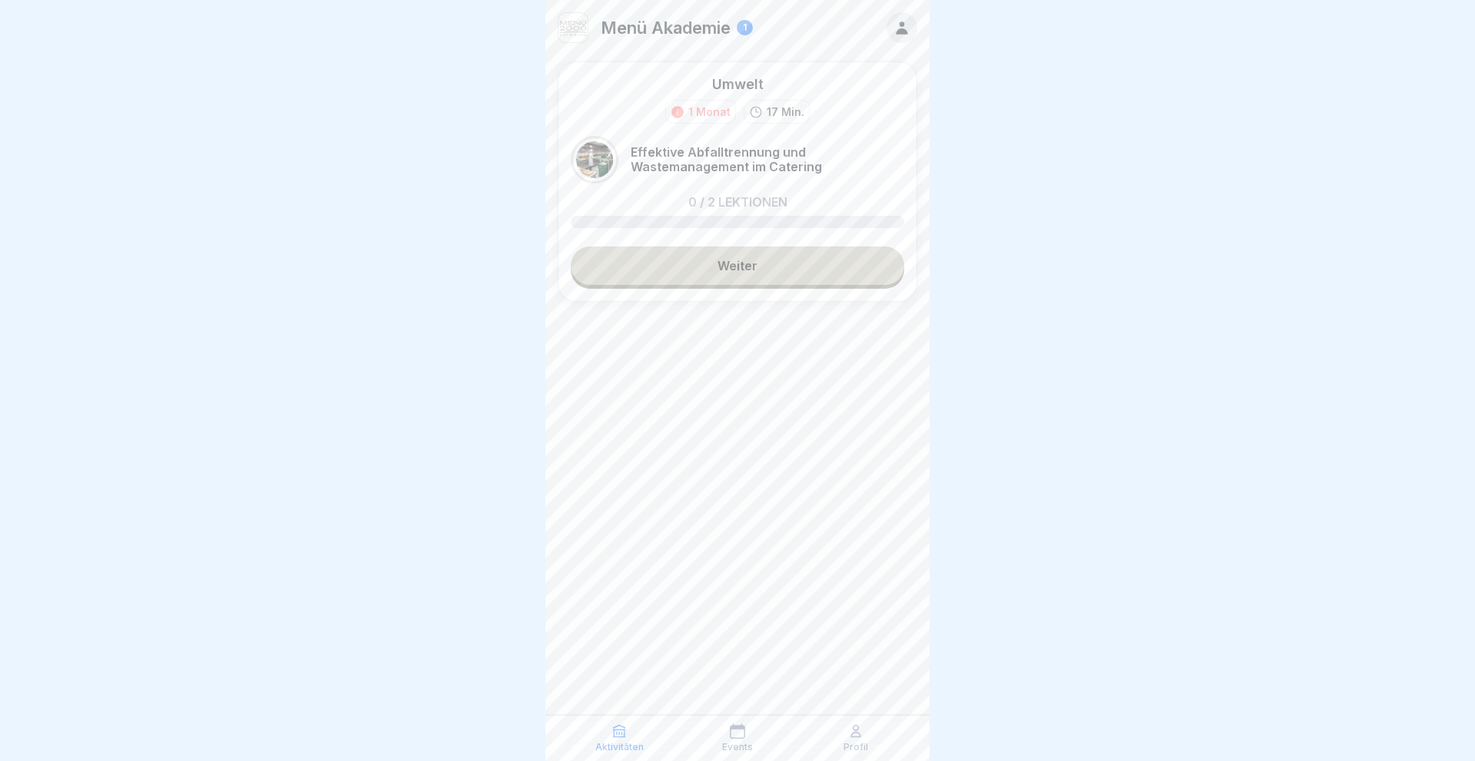
click at [734, 267] on link "Weiter" at bounding box center [737, 266] width 333 height 38
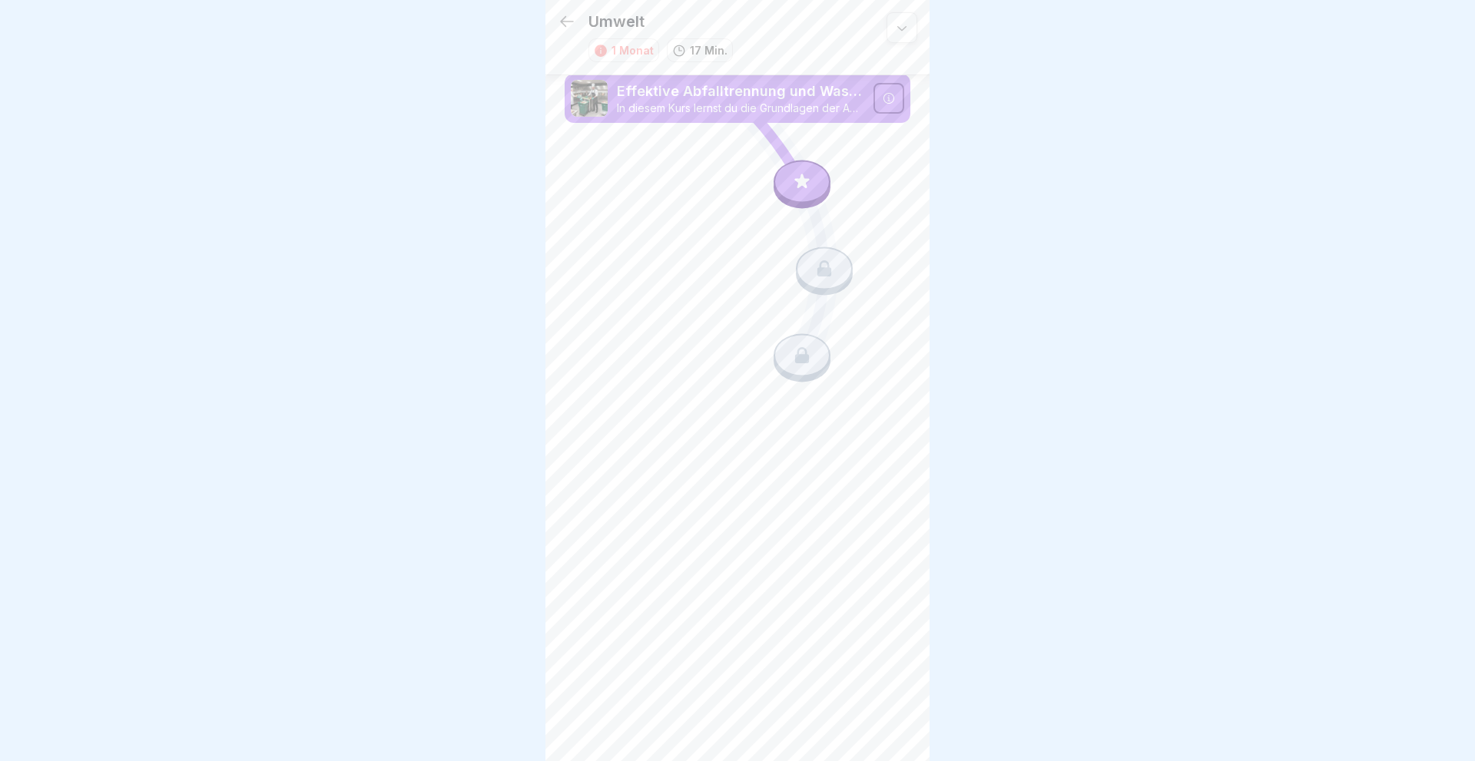
click at [788, 179] on div at bounding box center [801, 182] width 57 height 43
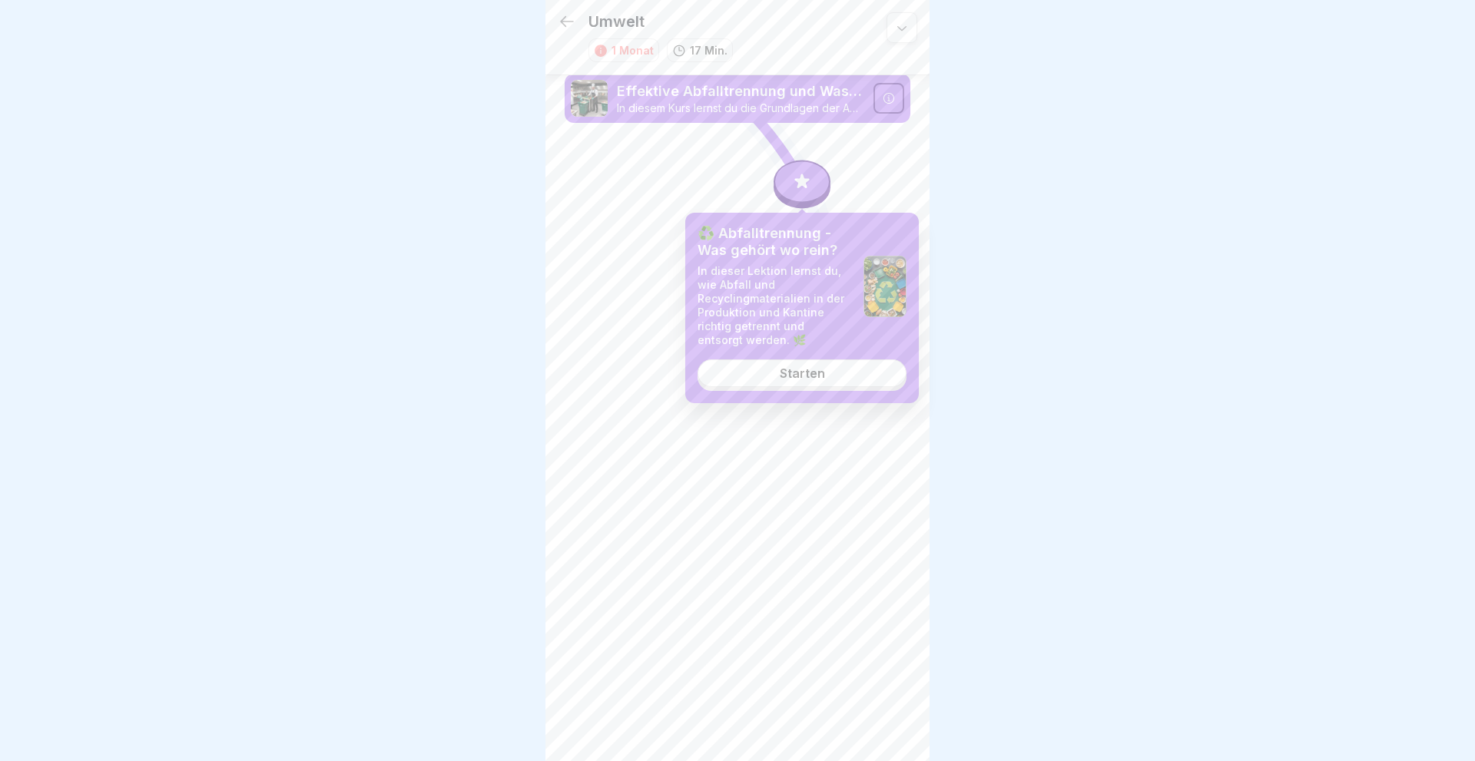
click at [783, 368] on link "Starten" at bounding box center [801, 373] width 209 height 28
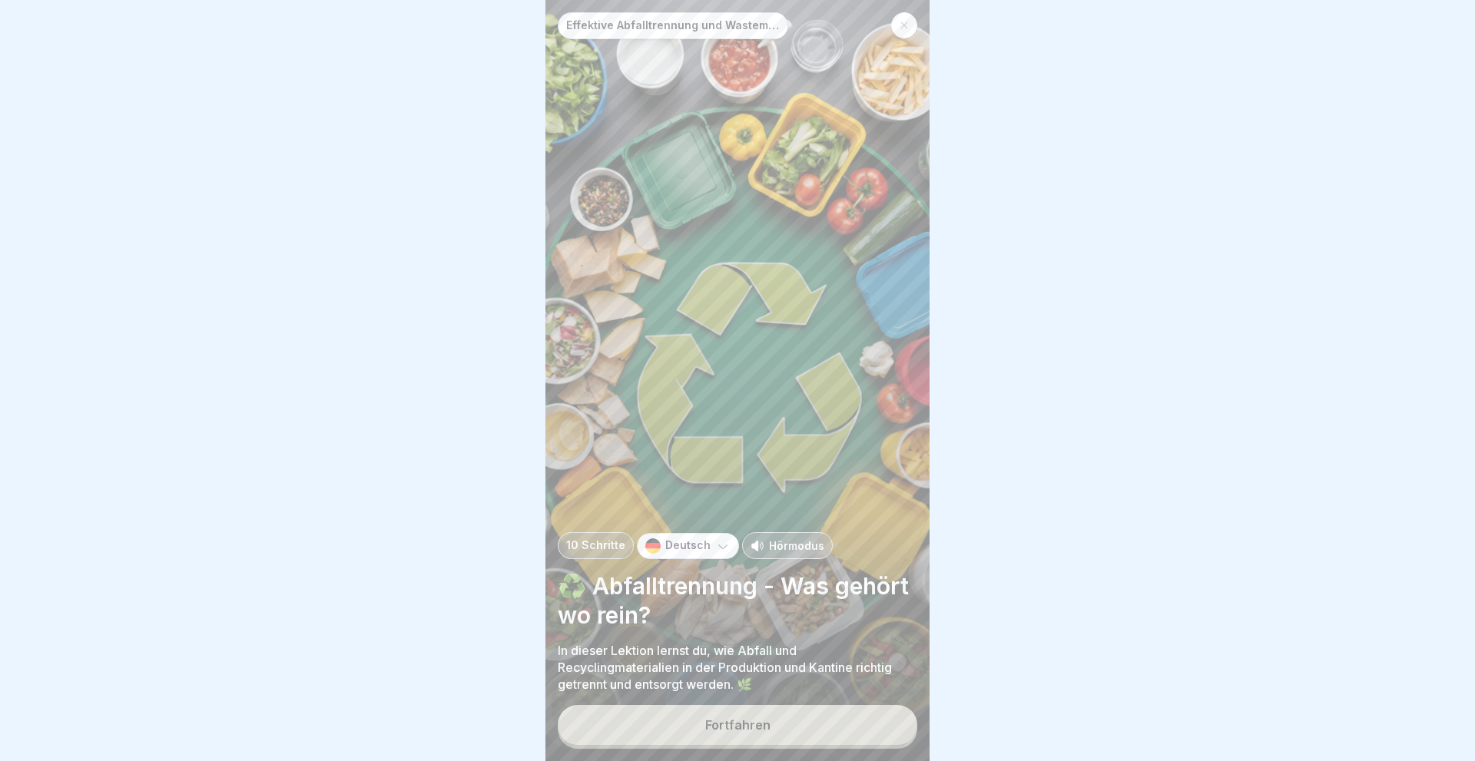
click at [742, 719] on div "Fortfahren" at bounding box center [737, 725] width 65 height 14
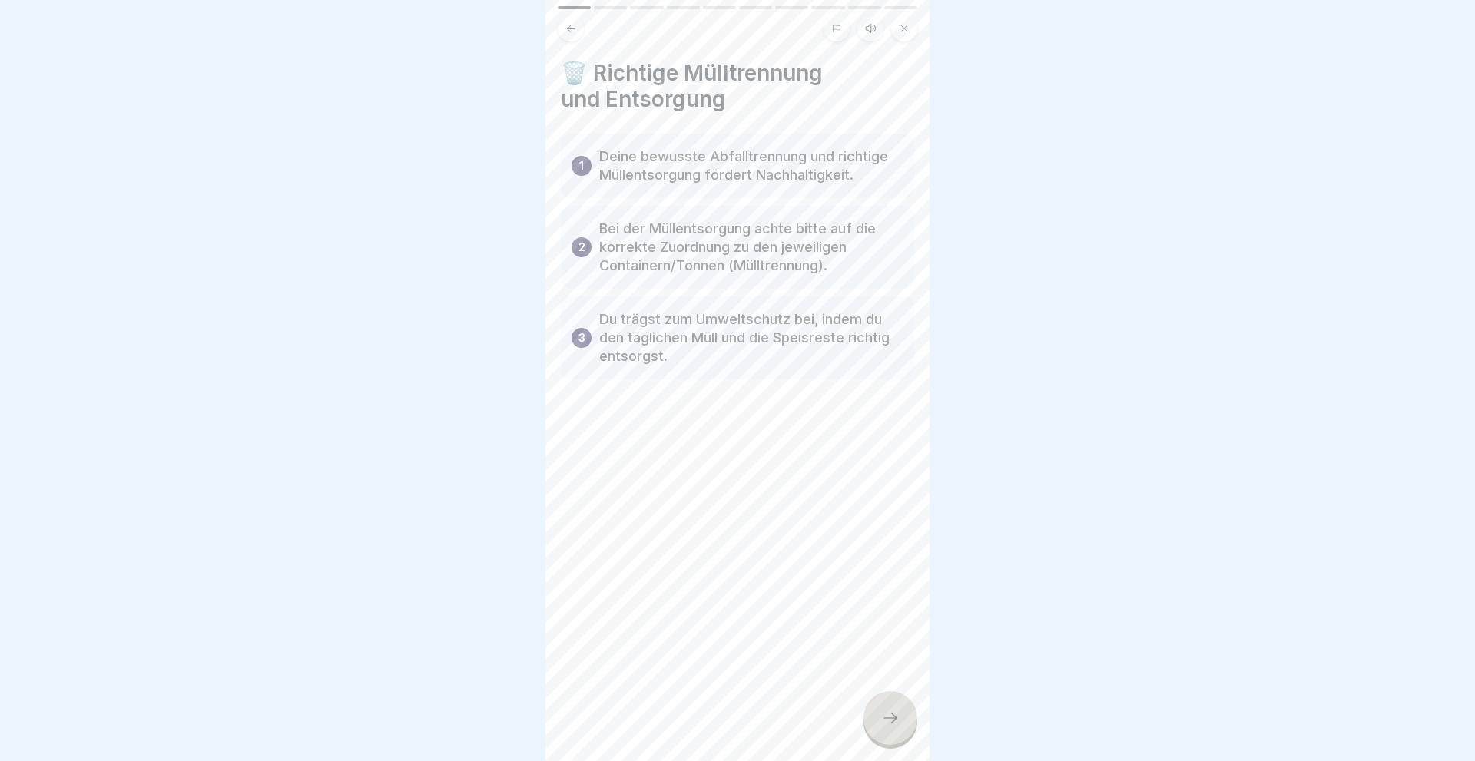
click at [869, 719] on div at bounding box center [890, 718] width 54 height 54
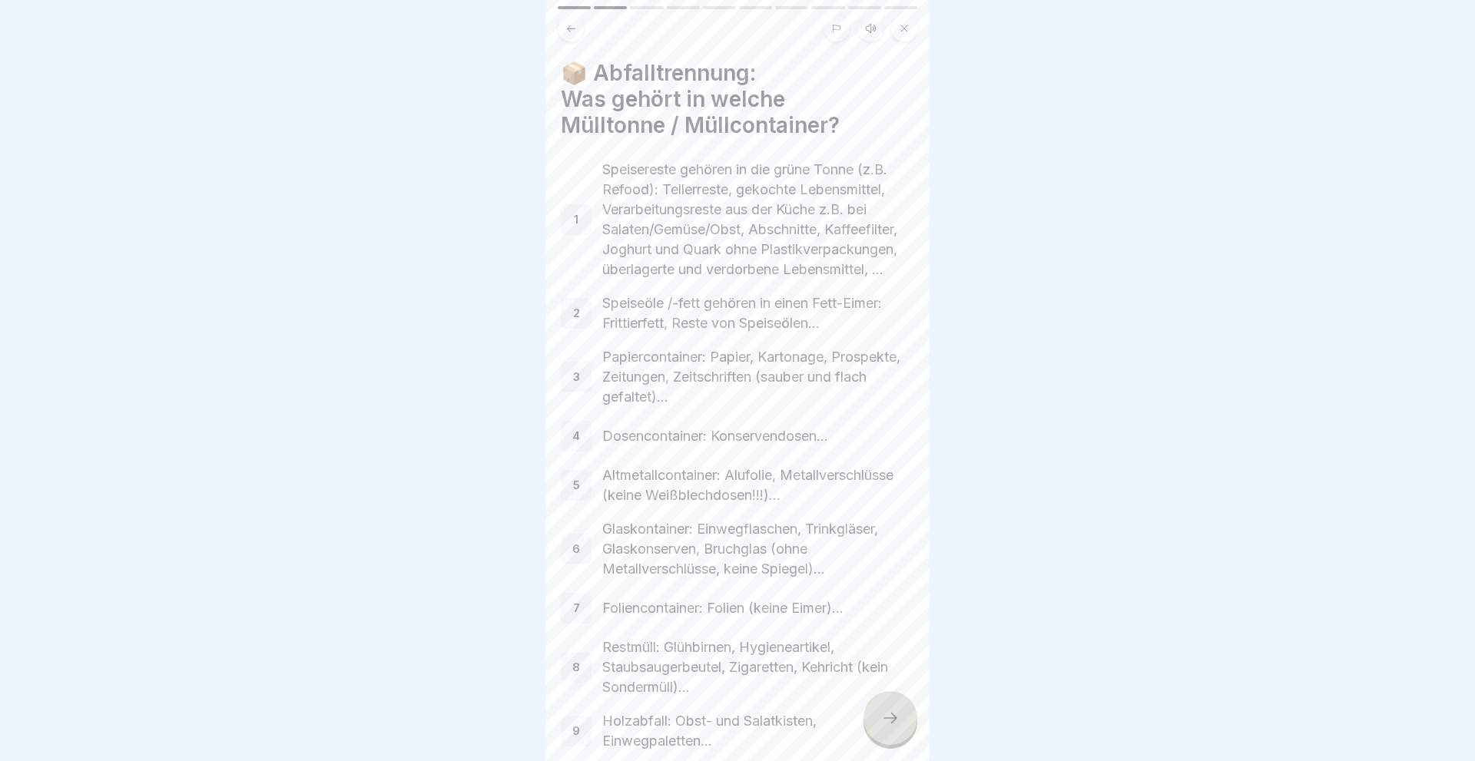
click at [871, 719] on div at bounding box center [890, 718] width 54 height 54
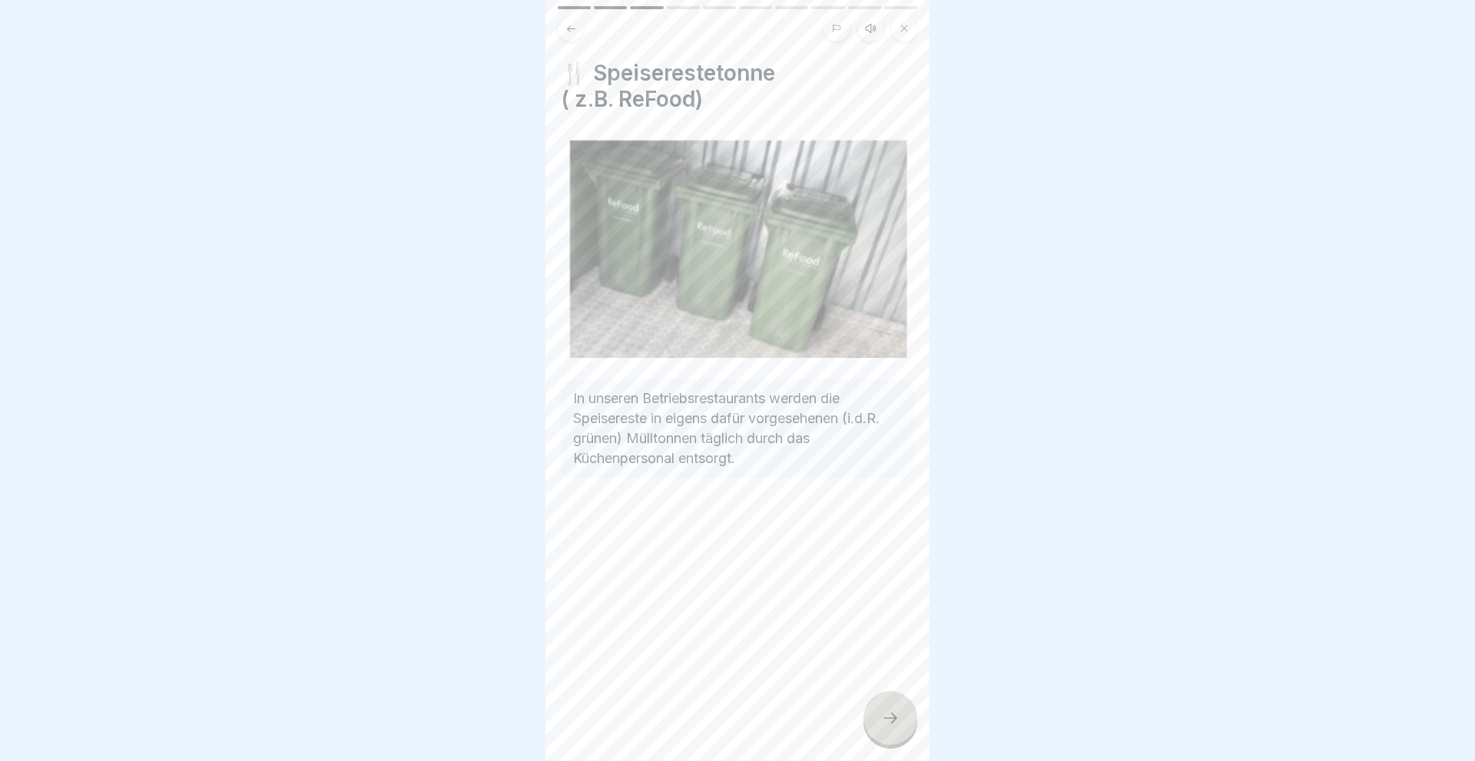
click at [895, 718] on icon at bounding box center [890, 718] width 14 height 11
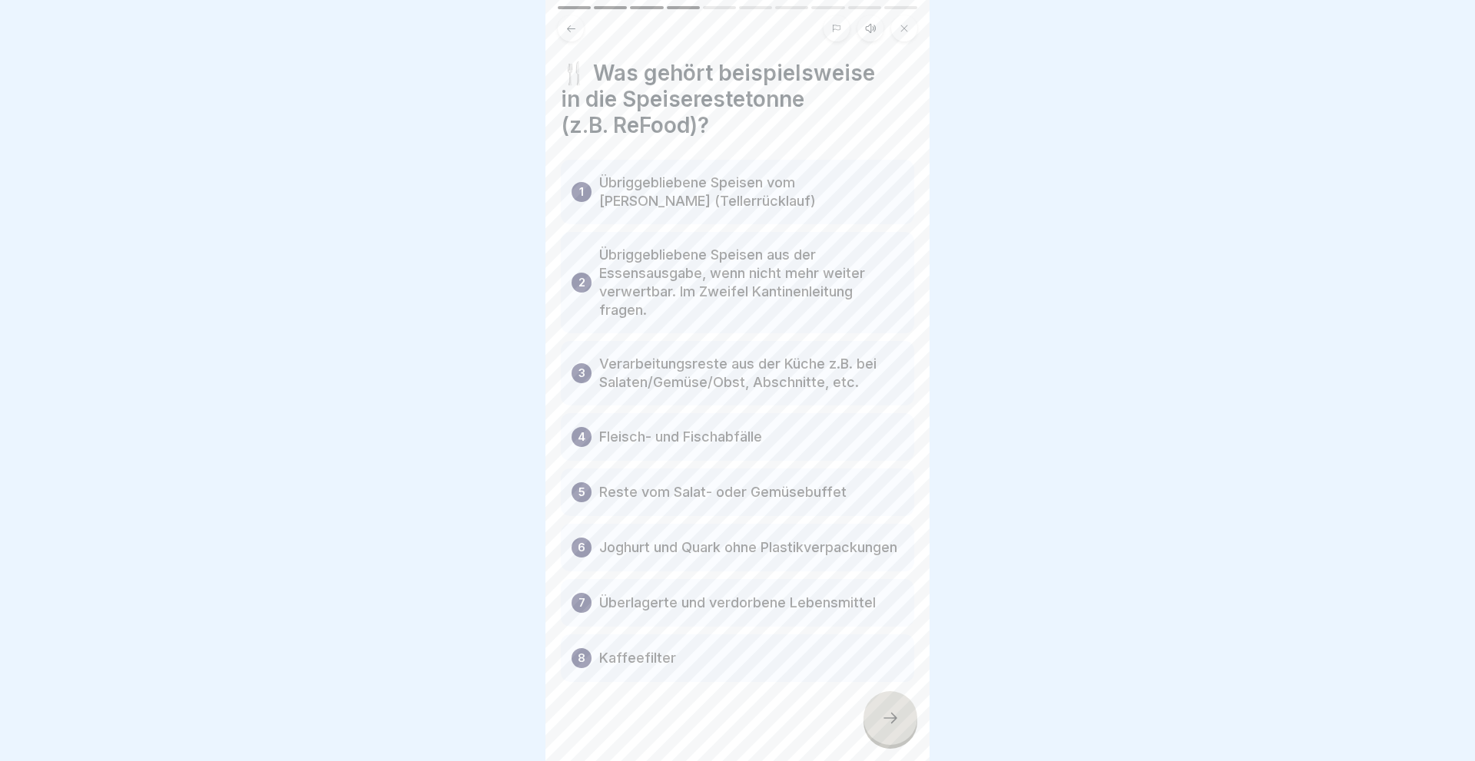
click at [893, 720] on icon at bounding box center [890, 718] width 18 height 18
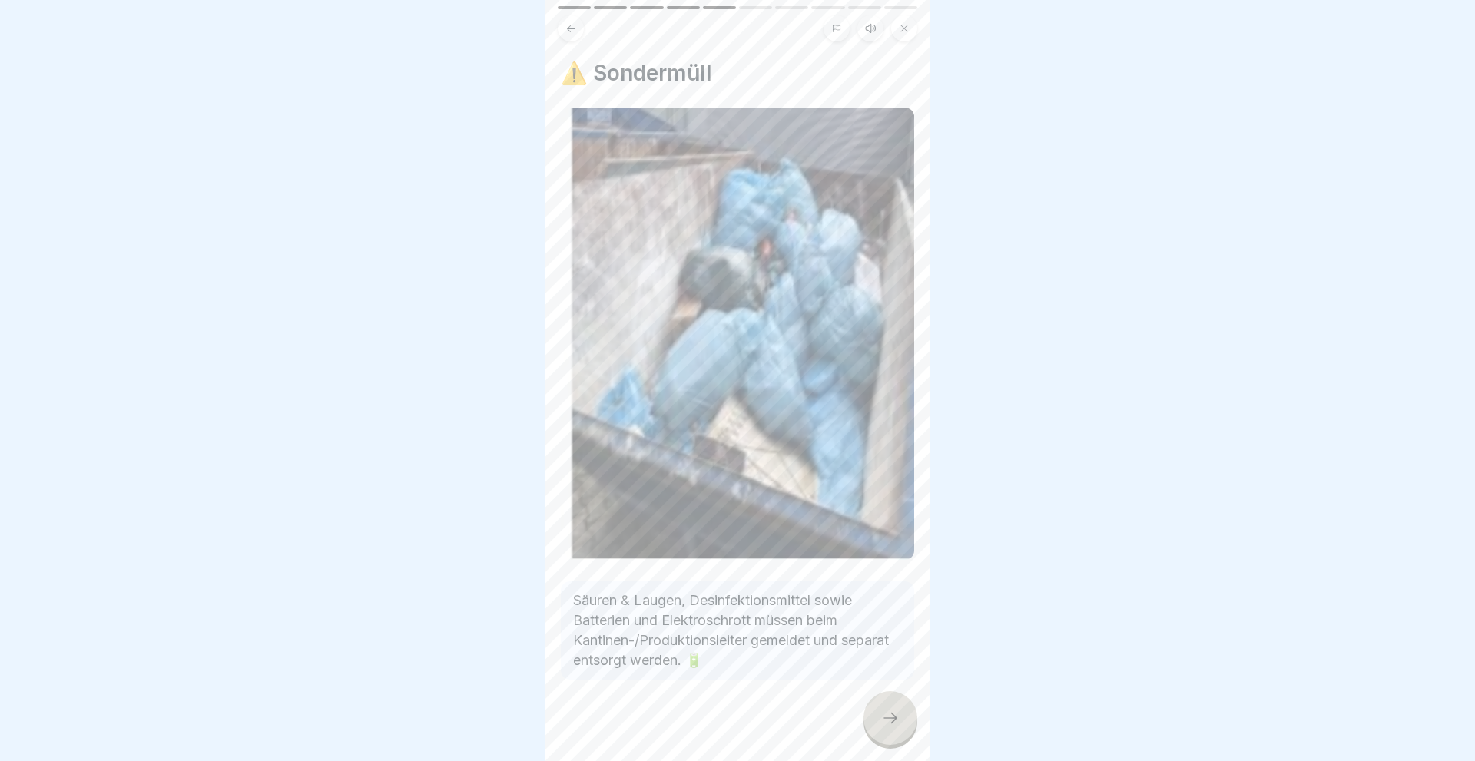
click at [893, 720] on icon at bounding box center [890, 718] width 18 height 18
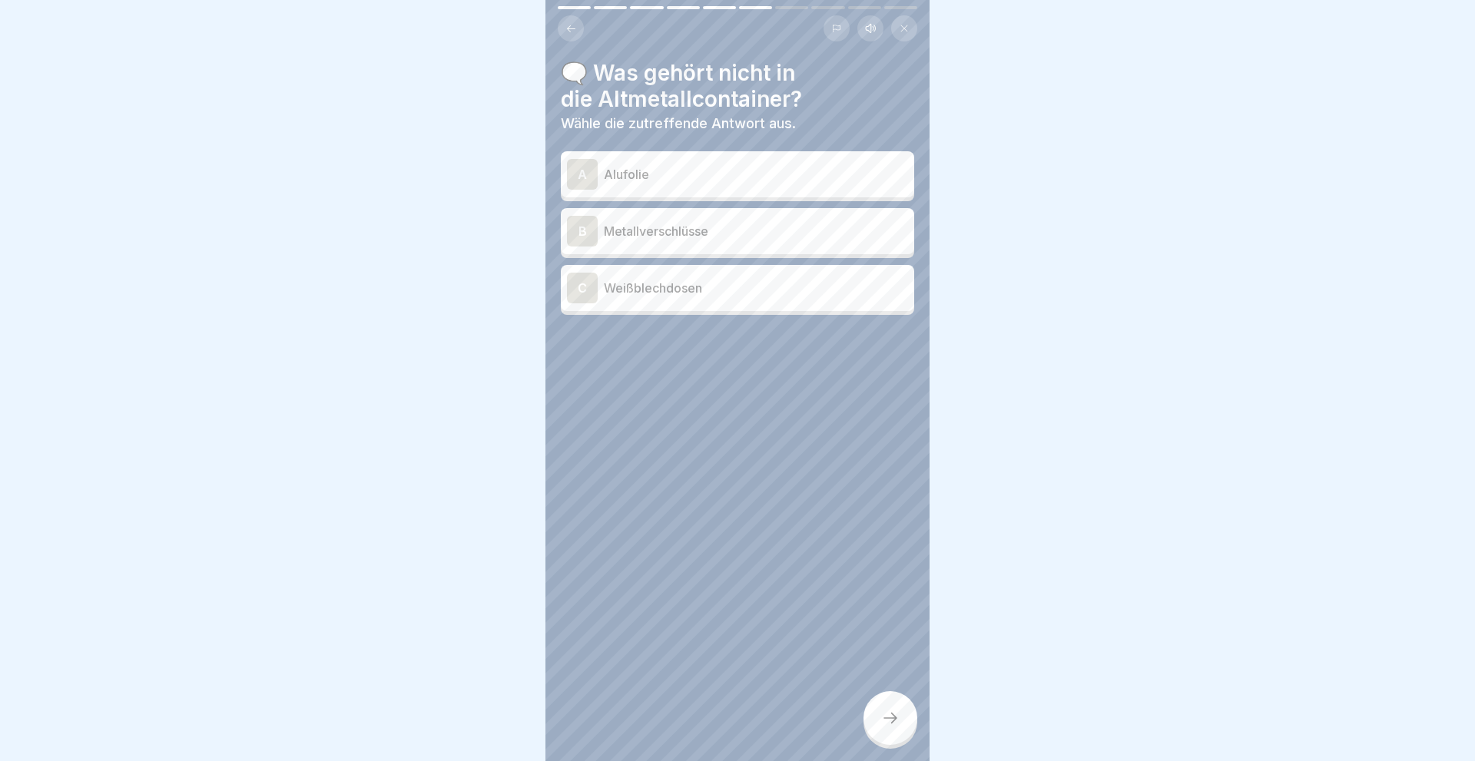
click at [578, 296] on div "C" at bounding box center [582, 288] width 31 height 31
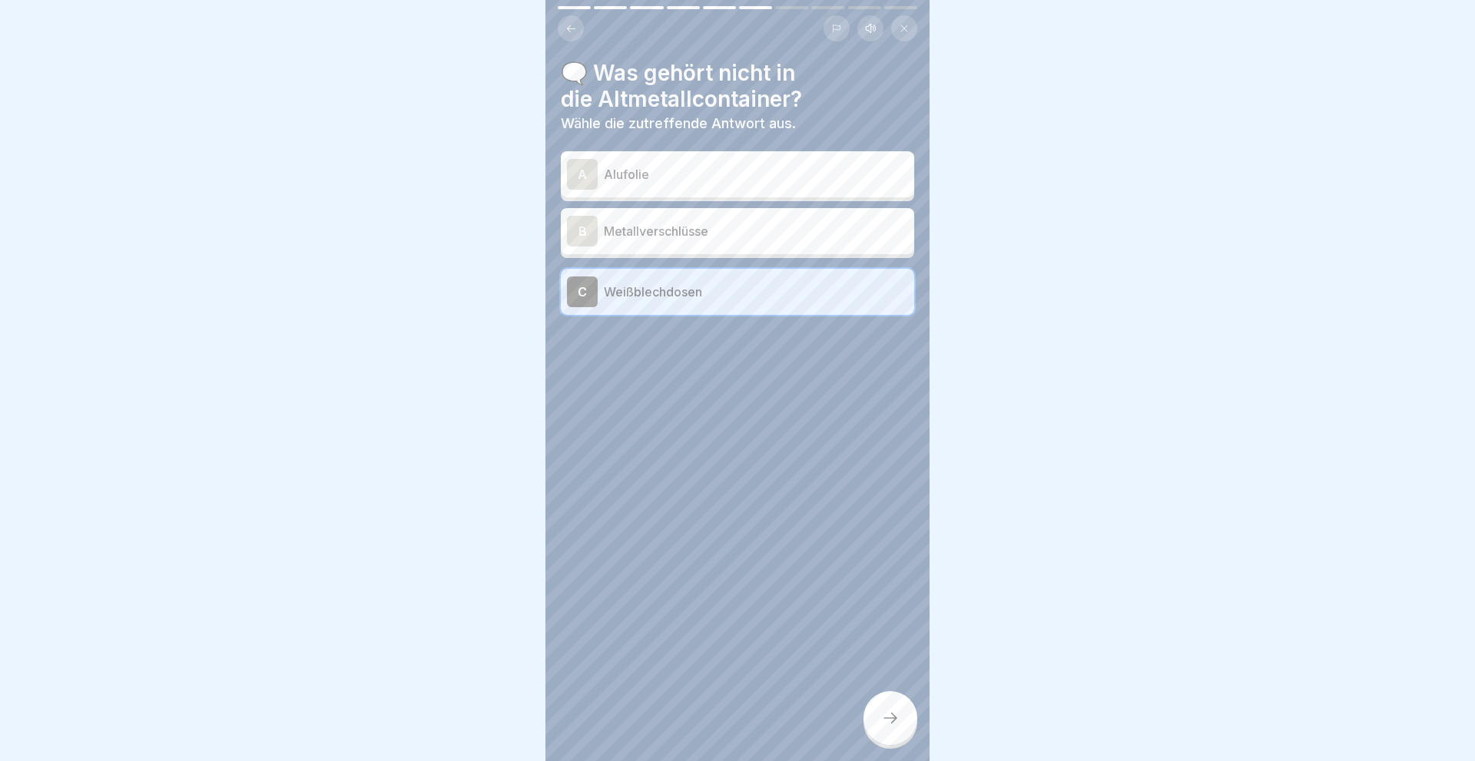
click at [879, 715] on div at bounding box center [890, 718] width 54 height 54
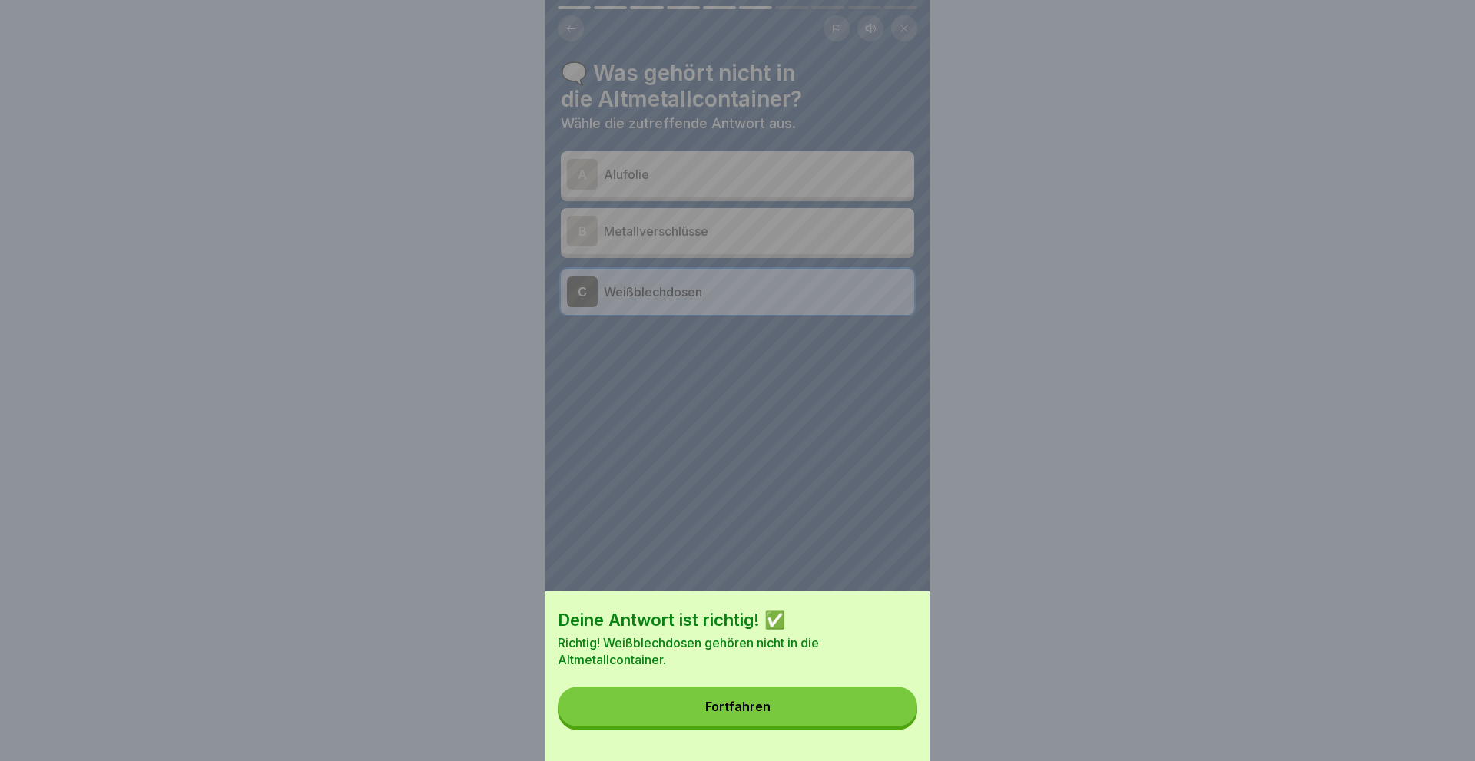
click at [822, 700] on button "Fortfahren" at bounding box center [737, 707] width 359 height 40
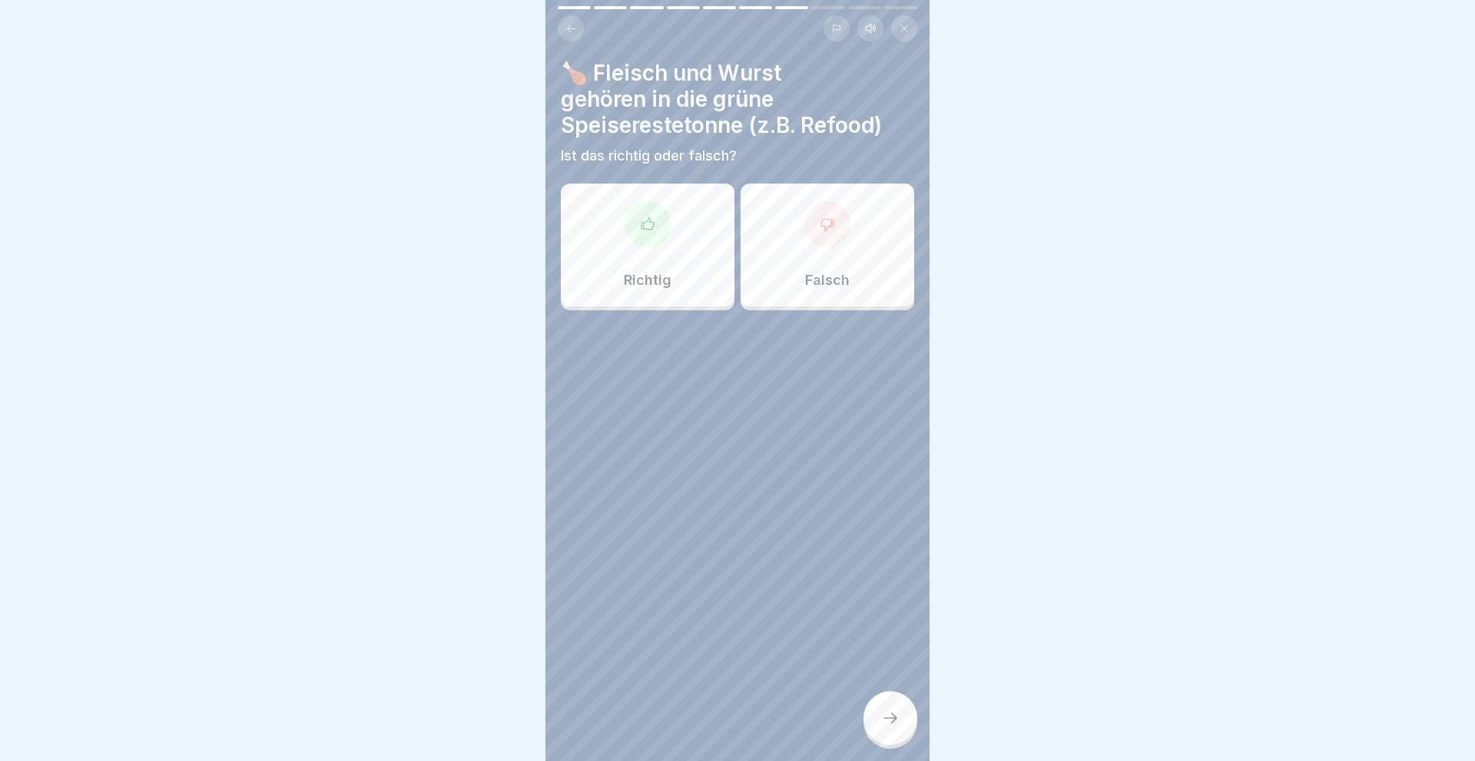
click at [613, 236] on div "Richtig" at bounding box center [648, 245] width 174 height 123
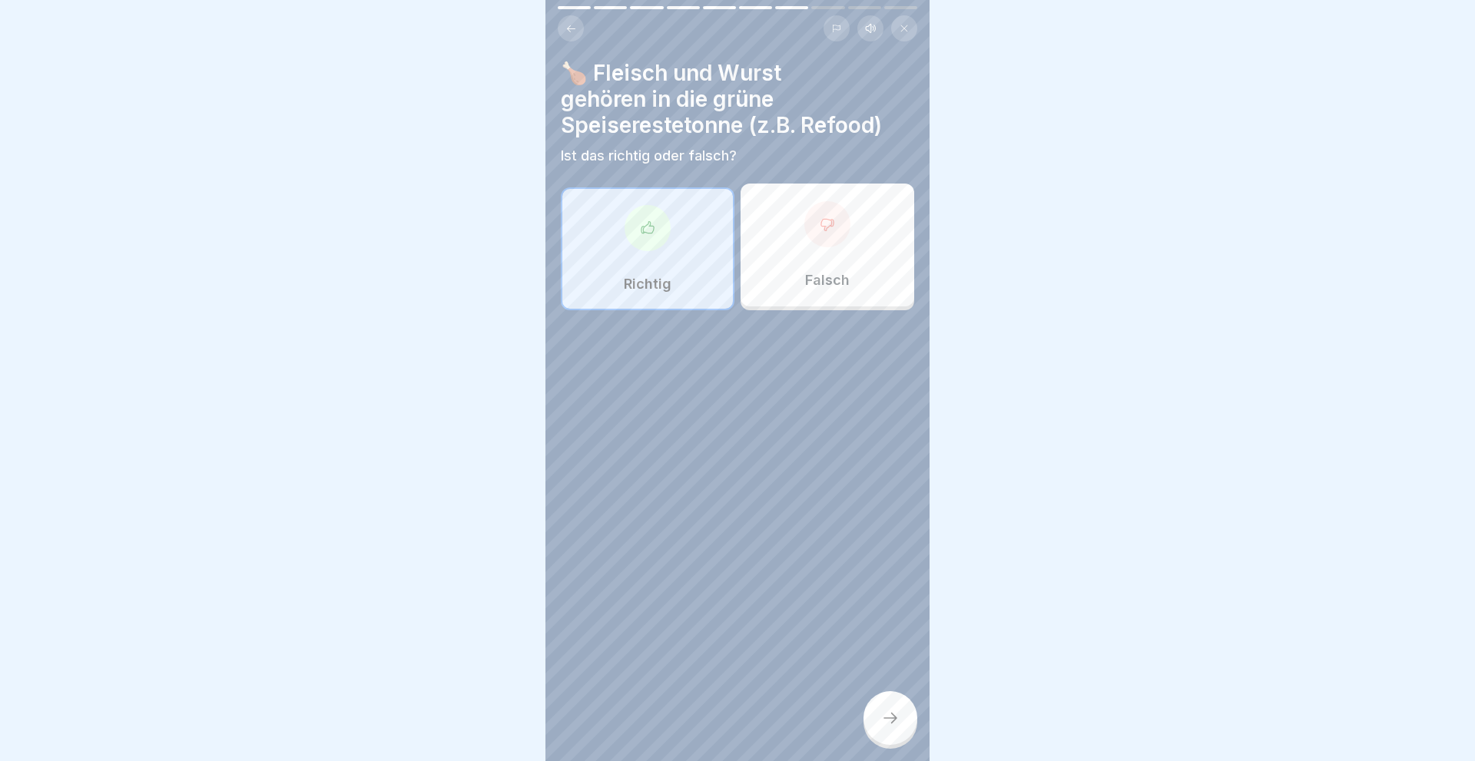
click at [894, 718] on icon at bounding box center [890, 718] width 14 height 11
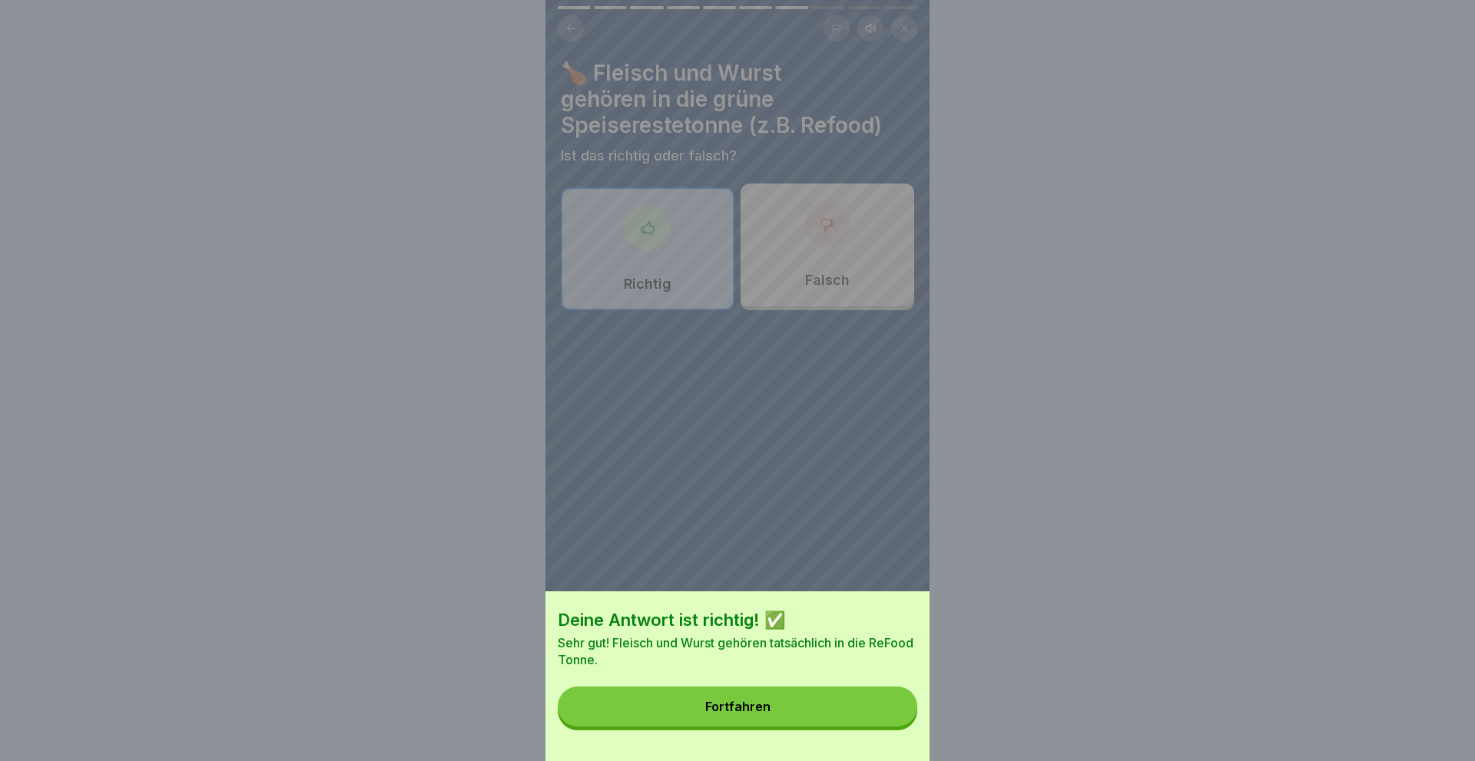
click at [821, 713] on button "Fortfahren" at bounding box center [737, 707] width 359 height 40
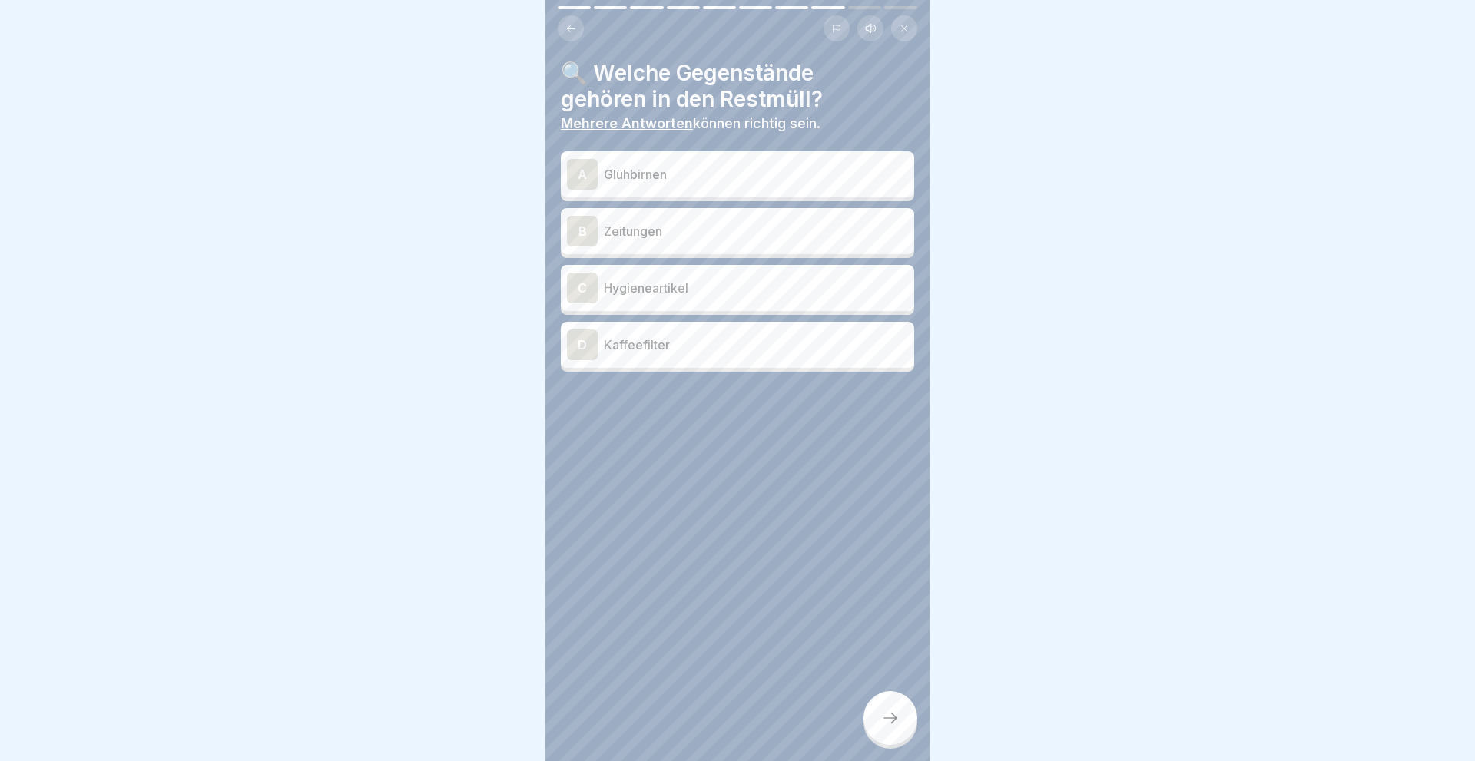
click at [588, 176] on div "A" at bounding box center [582, 174] width 31 height 31
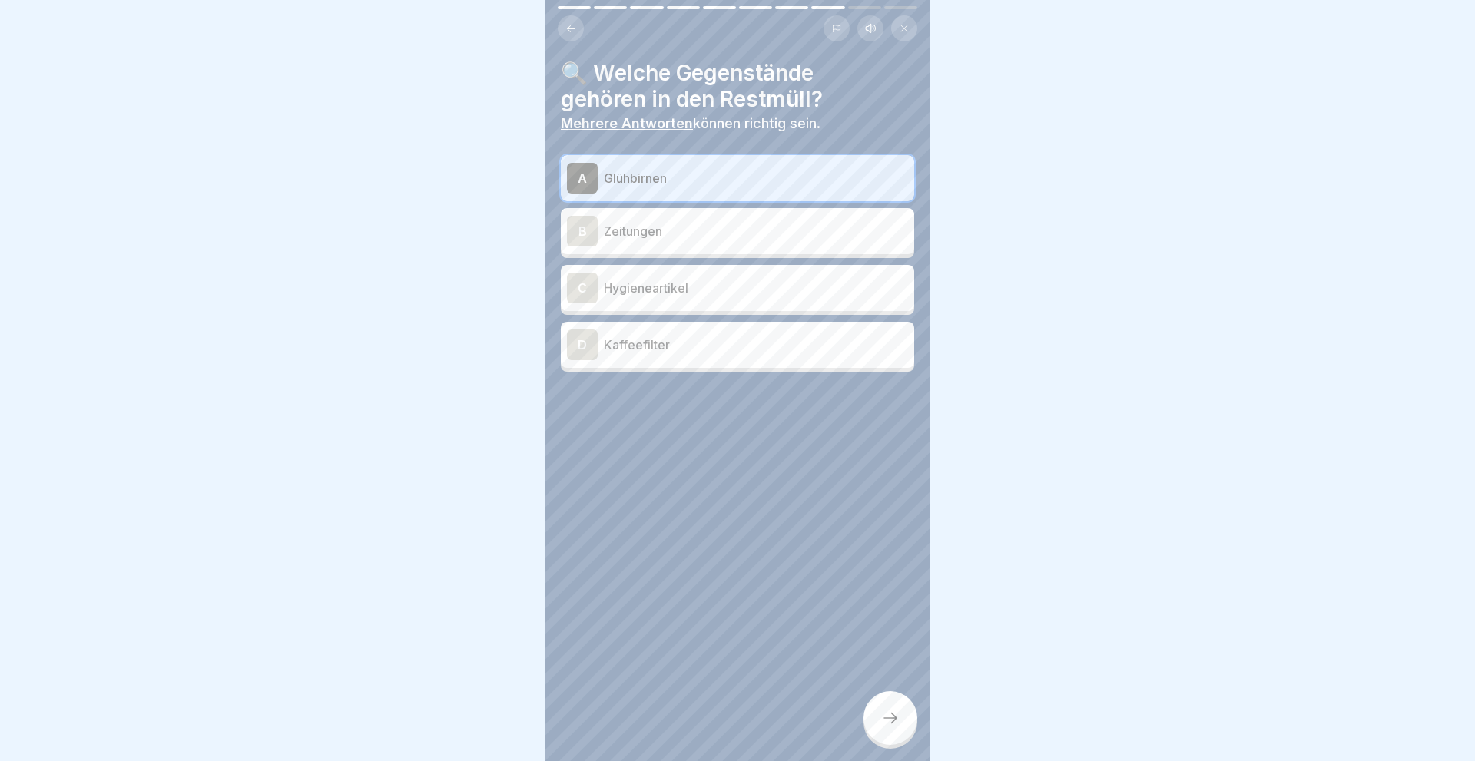
click at [590, 284] on div "C" at bounding box center [582, 288] width 31 height 31
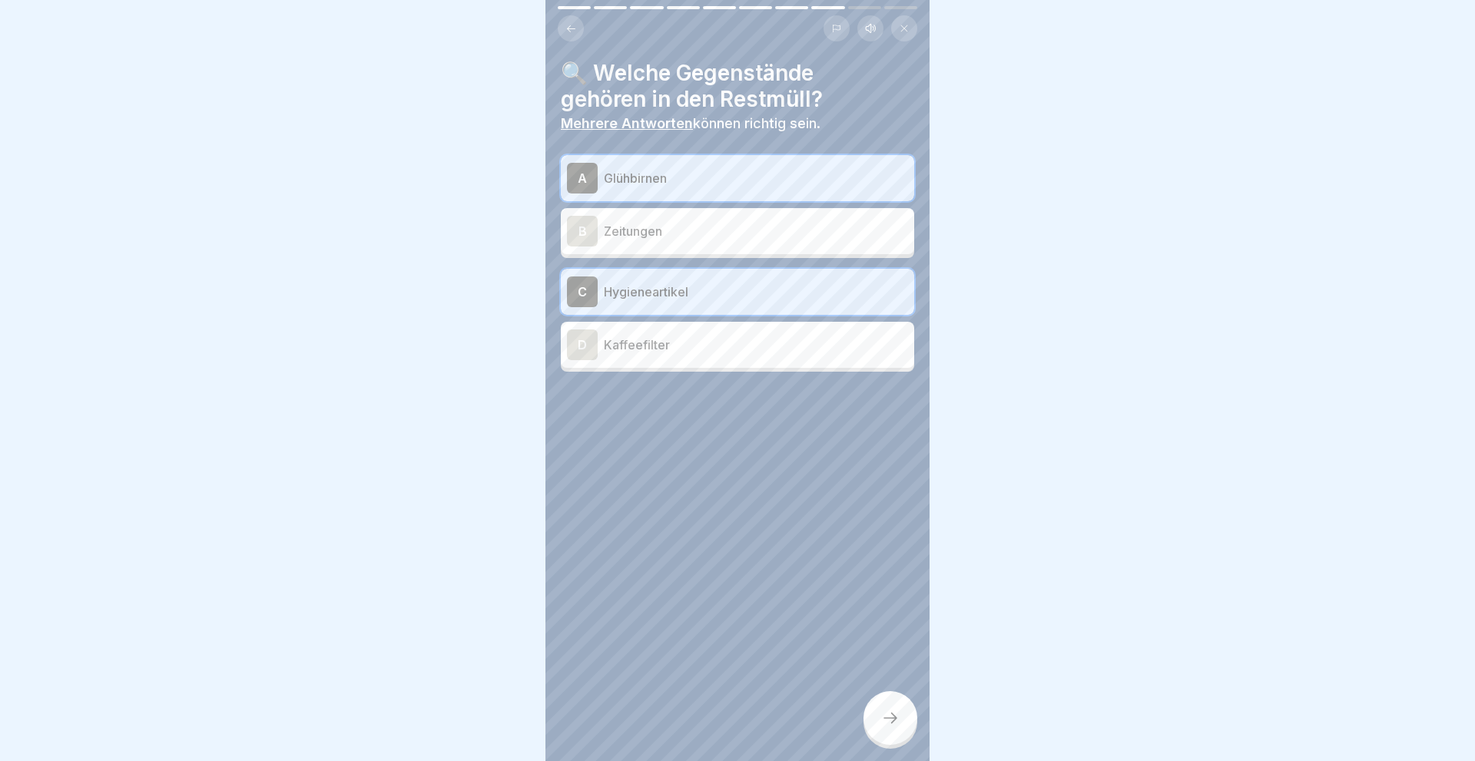
click at [893, 714] on icon at bounding box center [890, 718] width 18 height 18
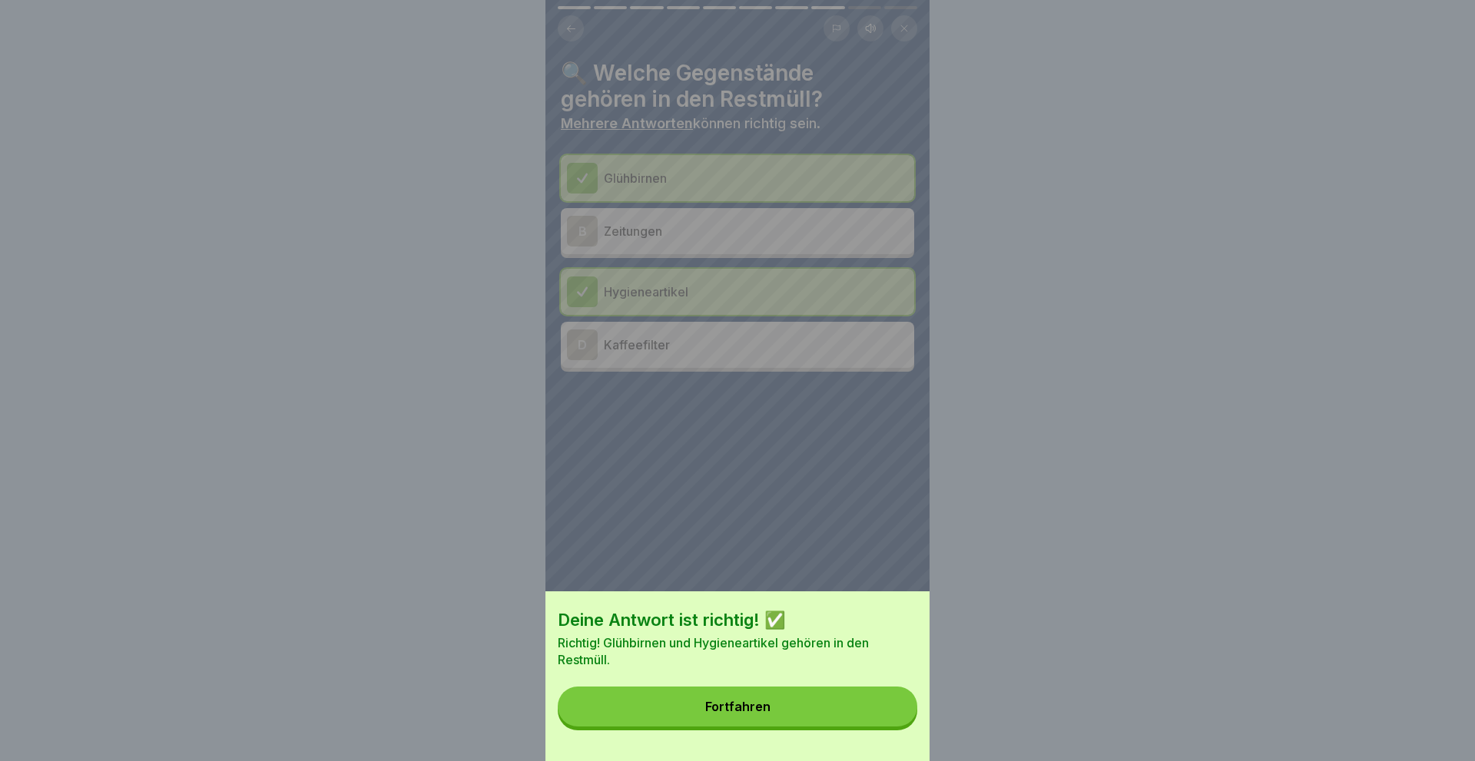
click at [894, 714] on button "Fortfahren" at bounding box center [737, 707] width 359 height 40
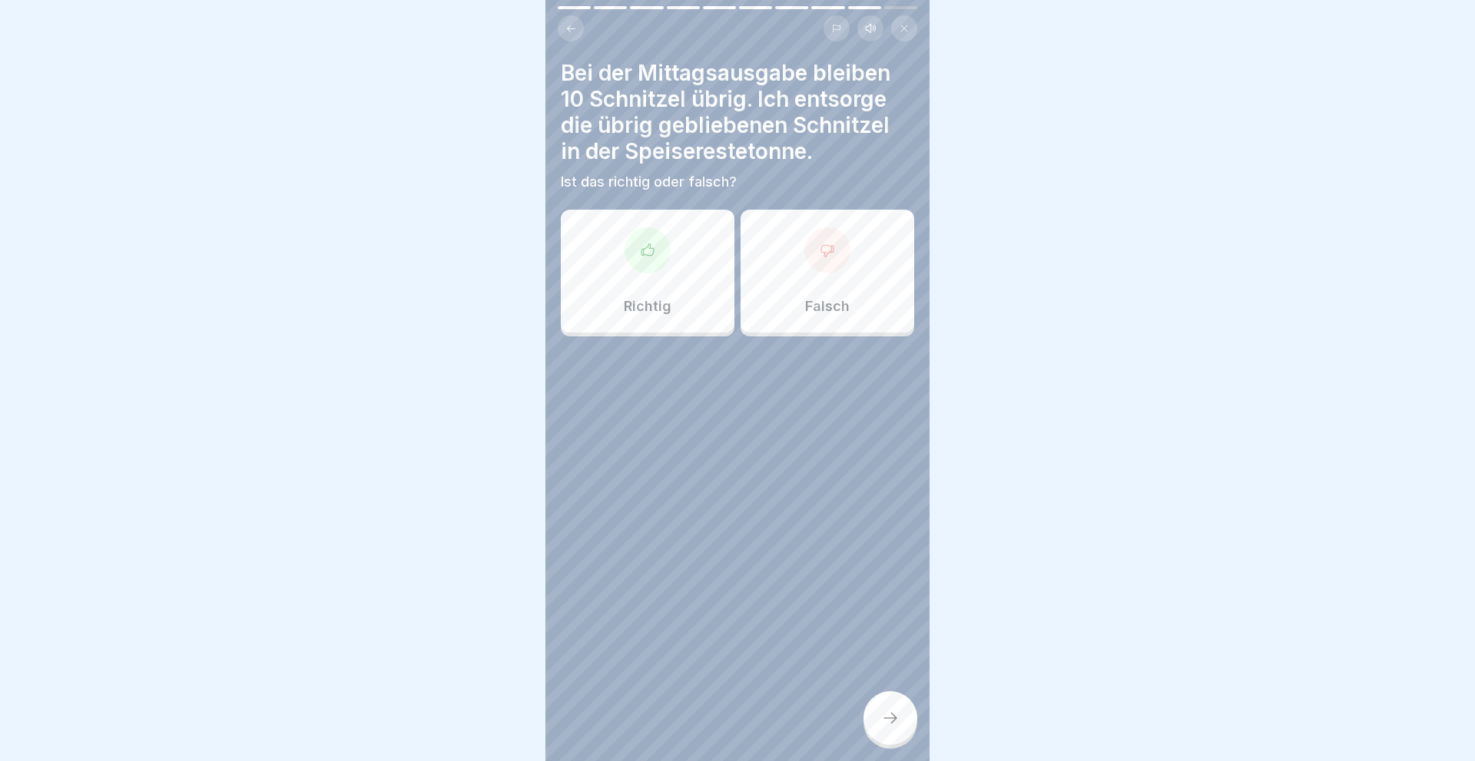
click at [828, 288] on div "Falsch" at bounding box center [827, 271] width 174 height 123
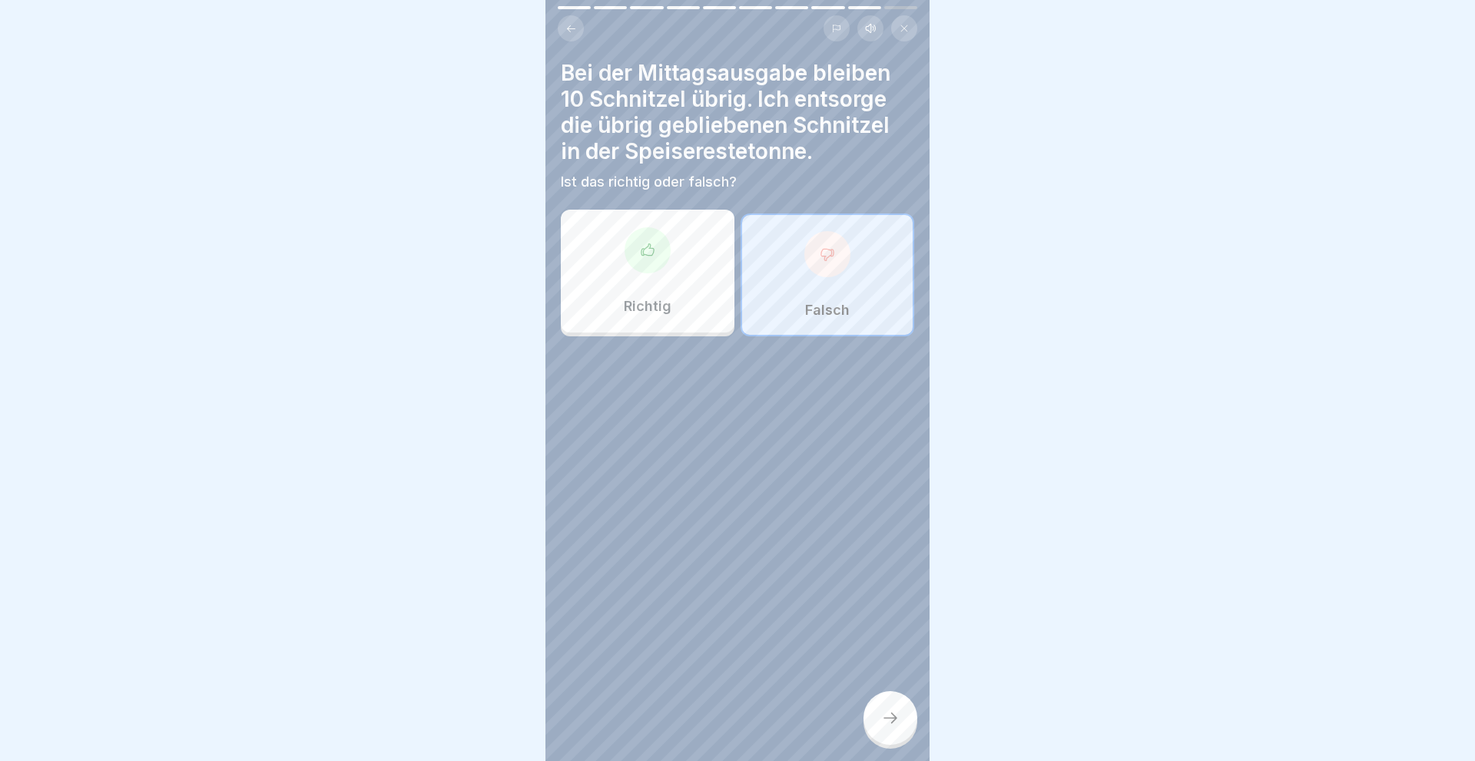
click at [874, 714] on div at bounding box center [890, 718] width 54 height 54
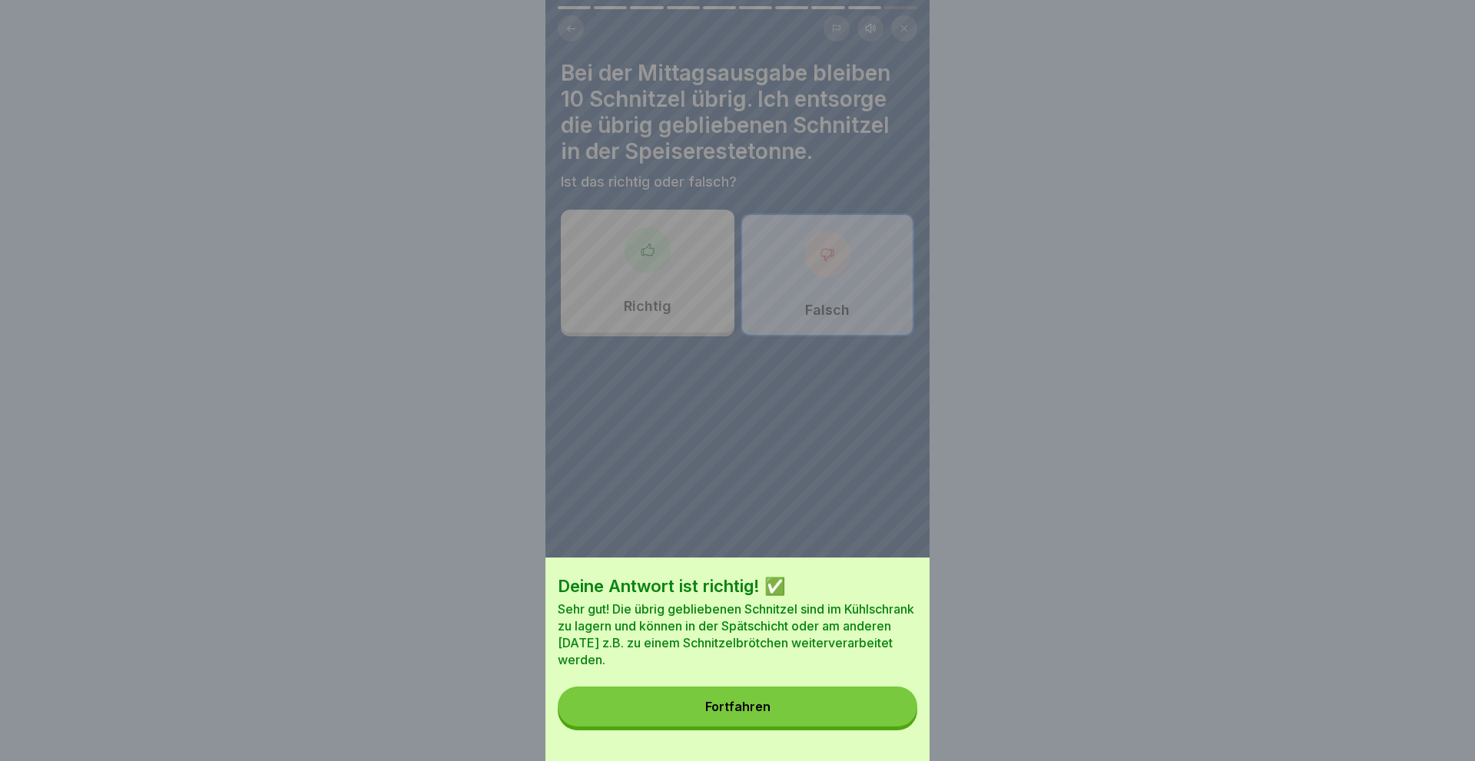
click at [865, 717] on button "Fortfahren" at bounding box center [737, 707] width 359 height 40
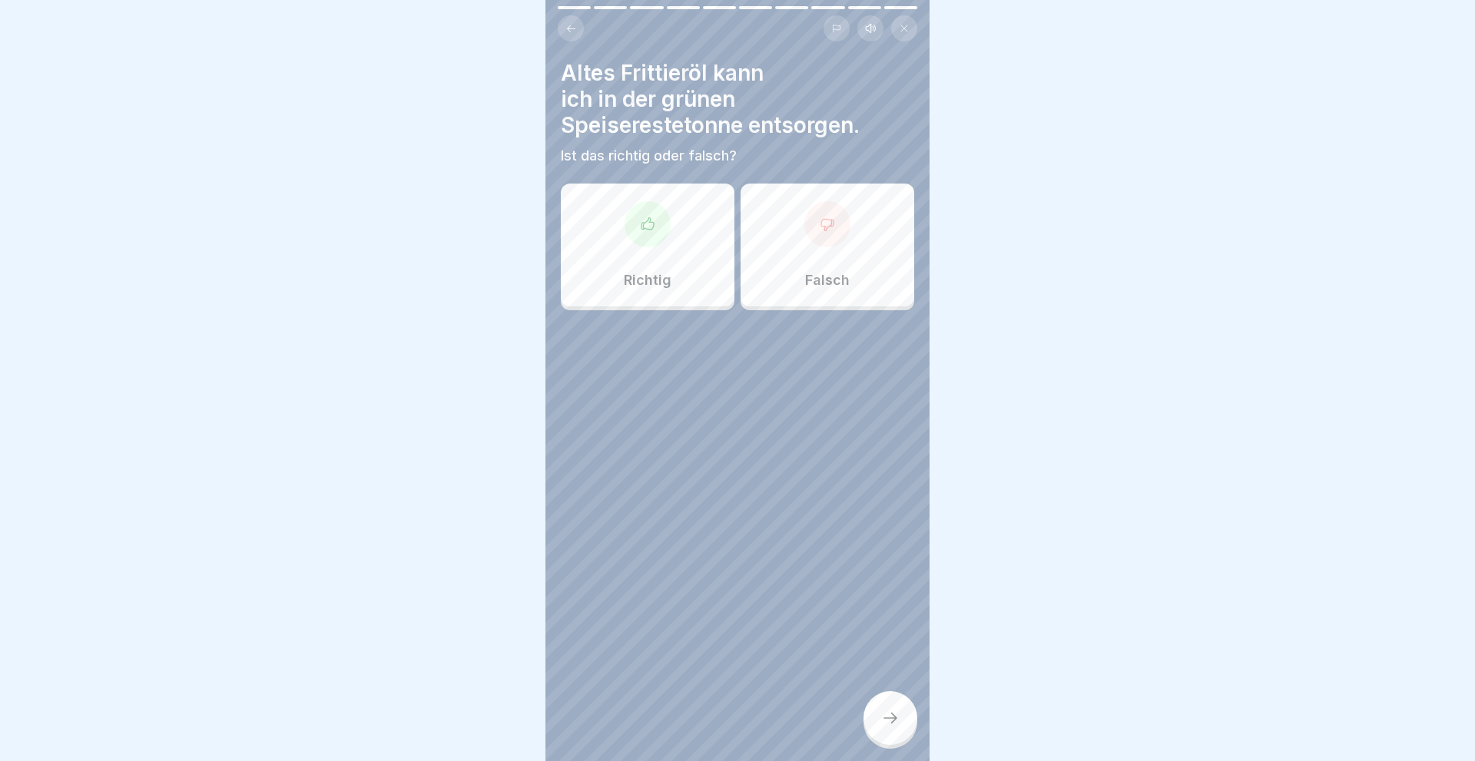
click at [810, 228] on div at bounding box center [827, 224] width 46 height 46
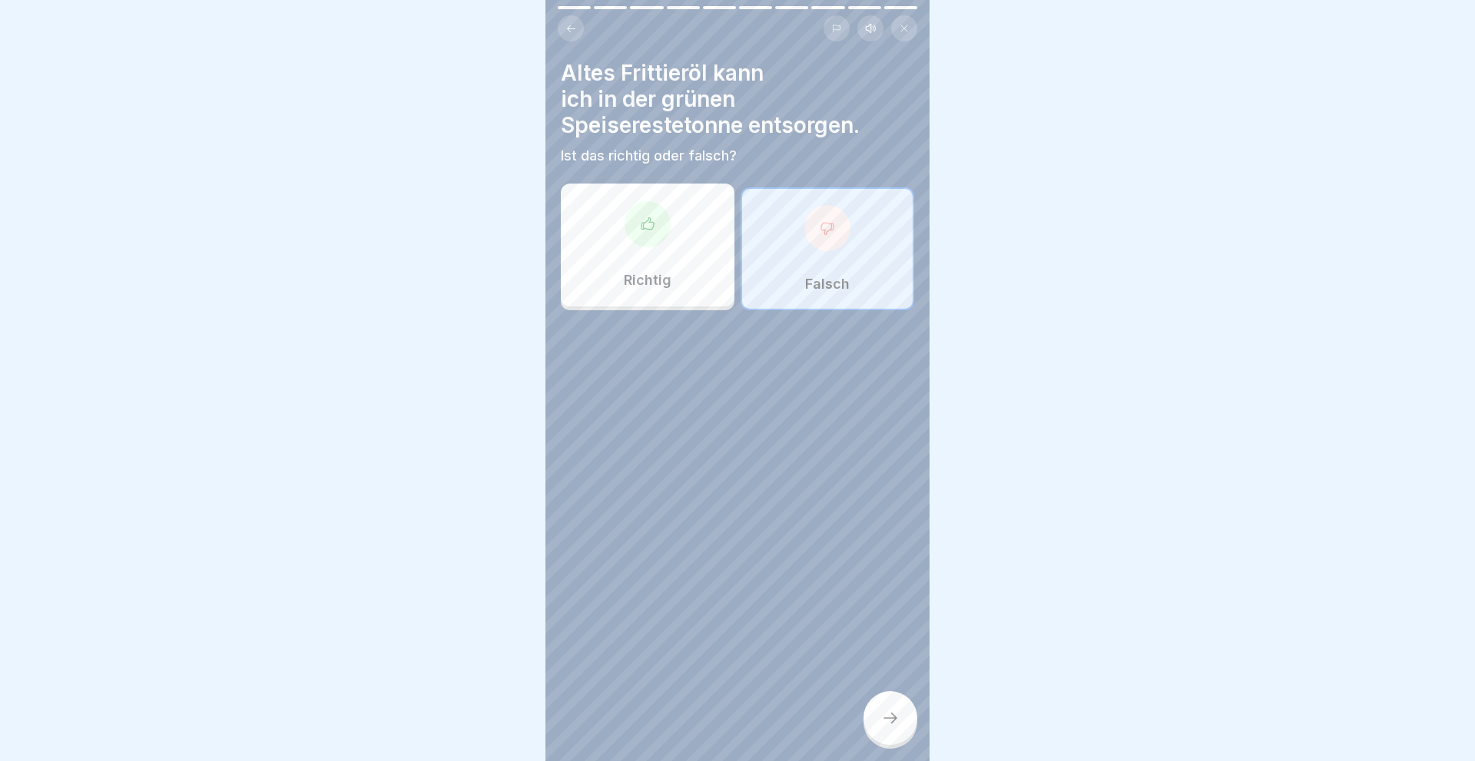
click at [891, 705] on div at bounding box center [890, 718] width 54 height 54
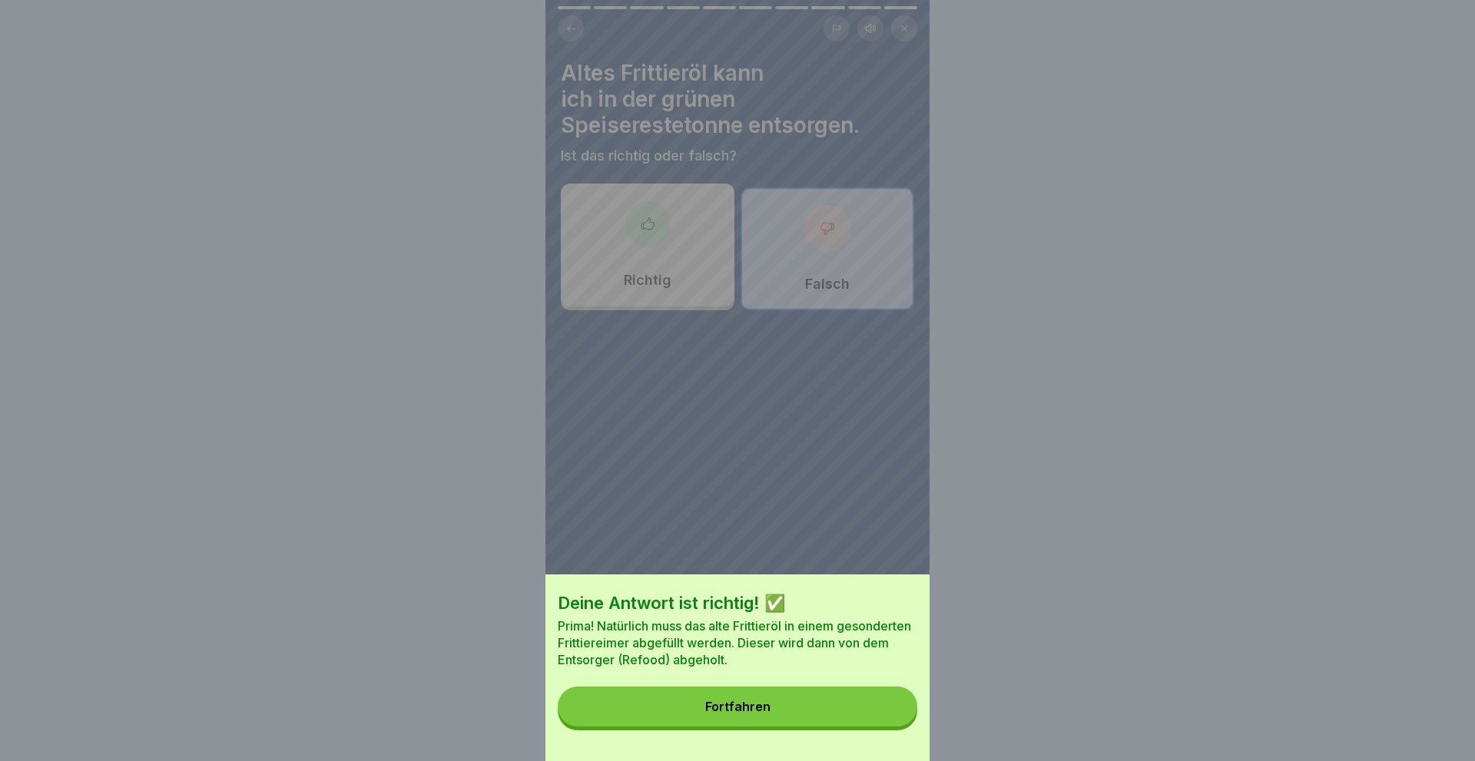
click at [820, 706] on button "Fortfahren" at bounding box center [737, 707] width 359 height 40
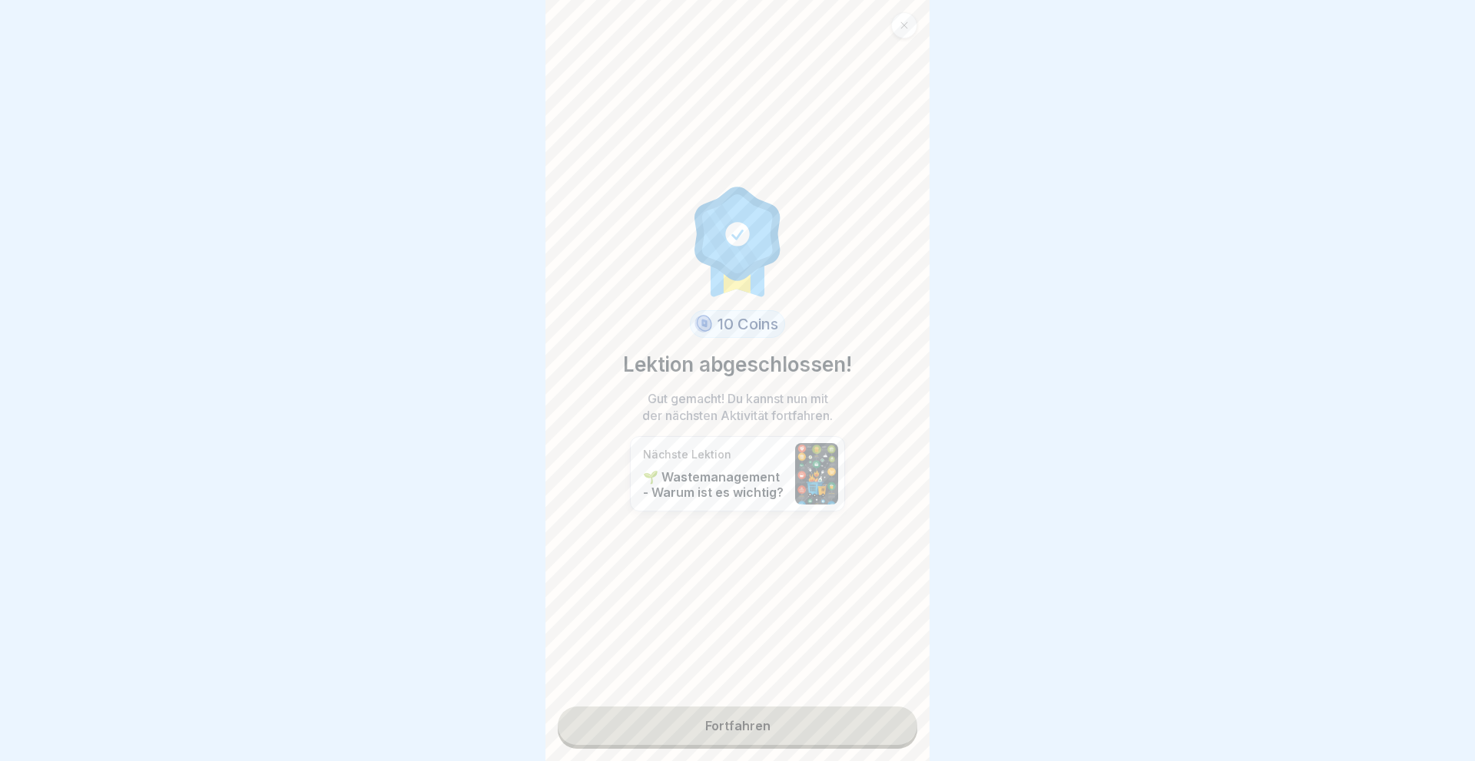
click at [809, 730] on link "Fortfahren" at bounding box center [737, 726] width 359 height 38
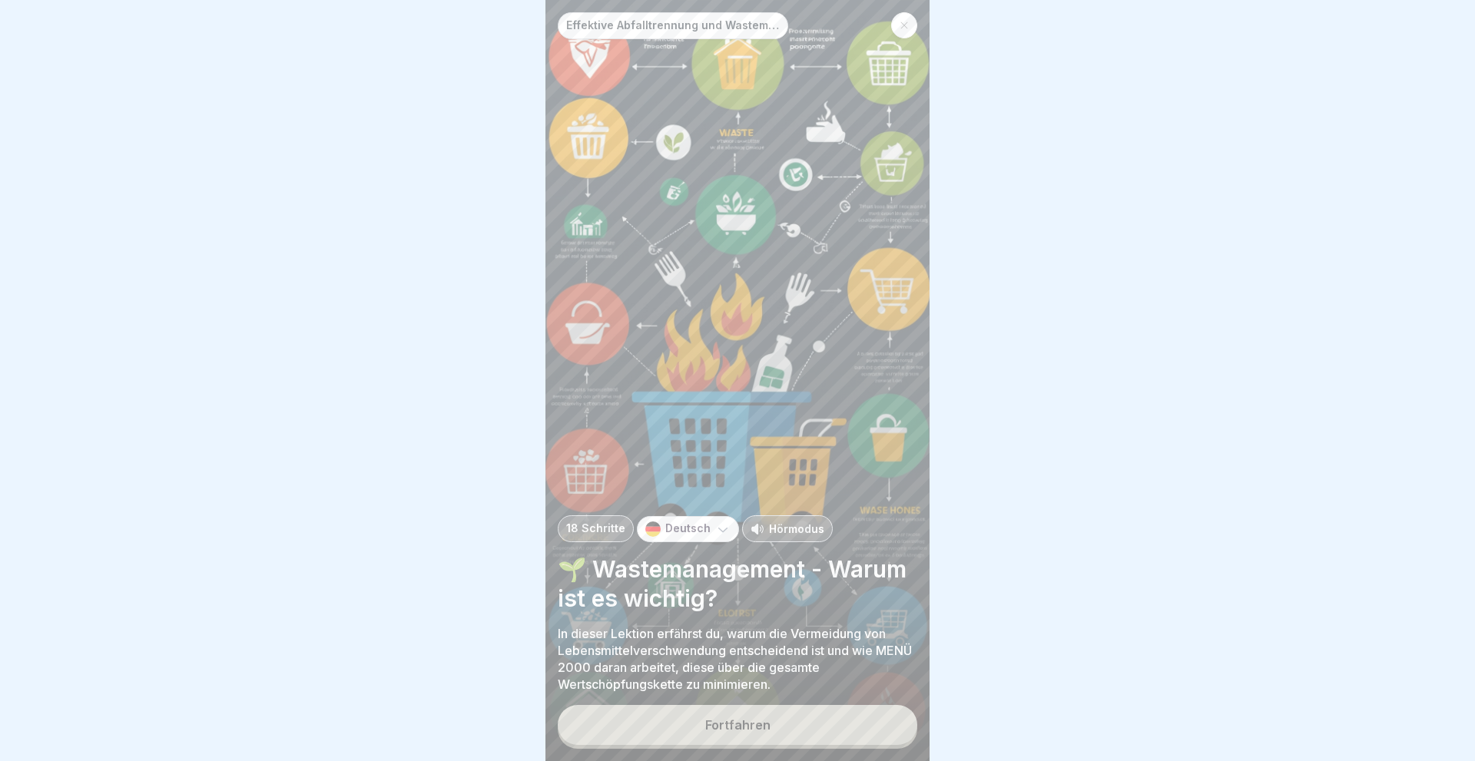
click at [809, 730] on button "Fortfahren" at bounding box center [737, 725] width 359 height 40
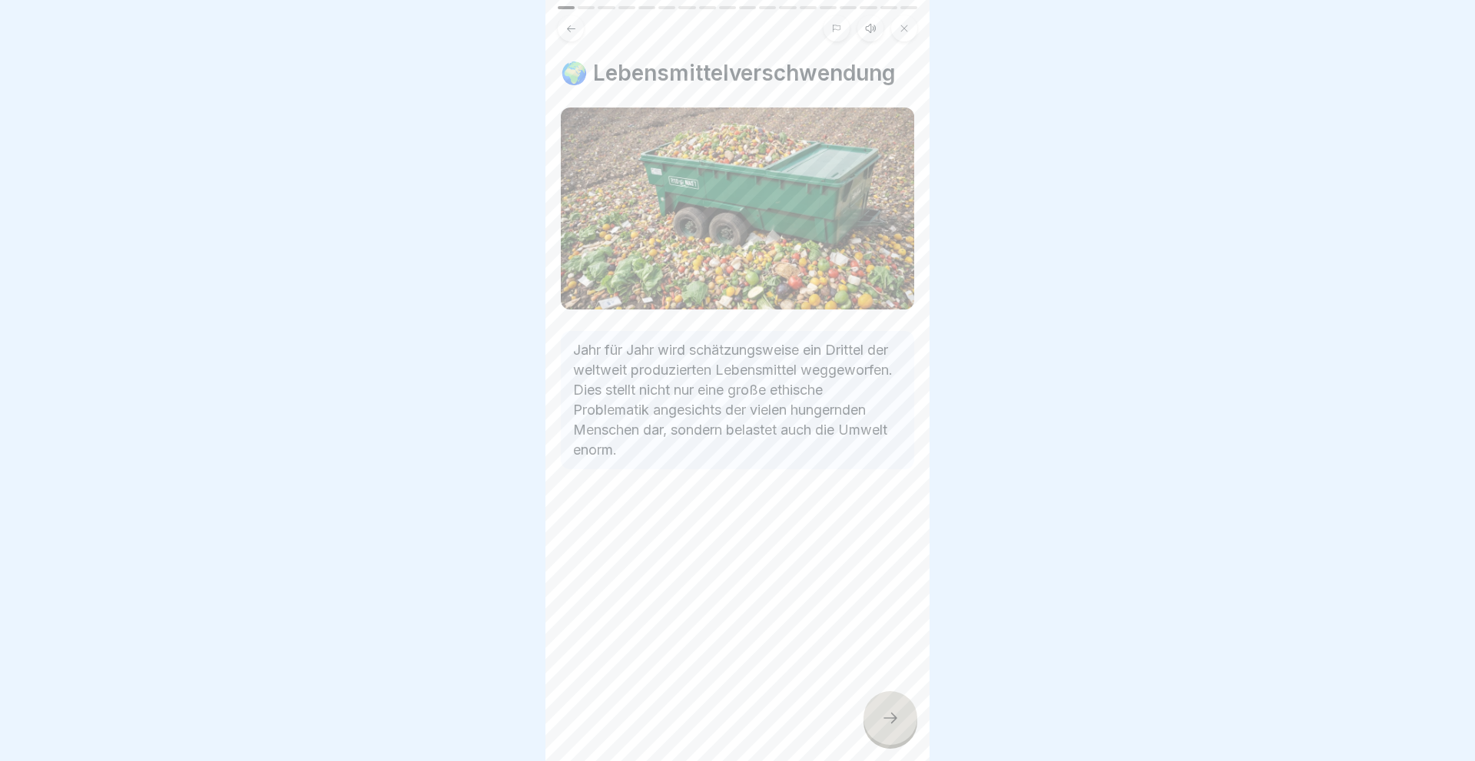
click at [900, 716] on div at bounding box center [890, 718] width 54 height 54
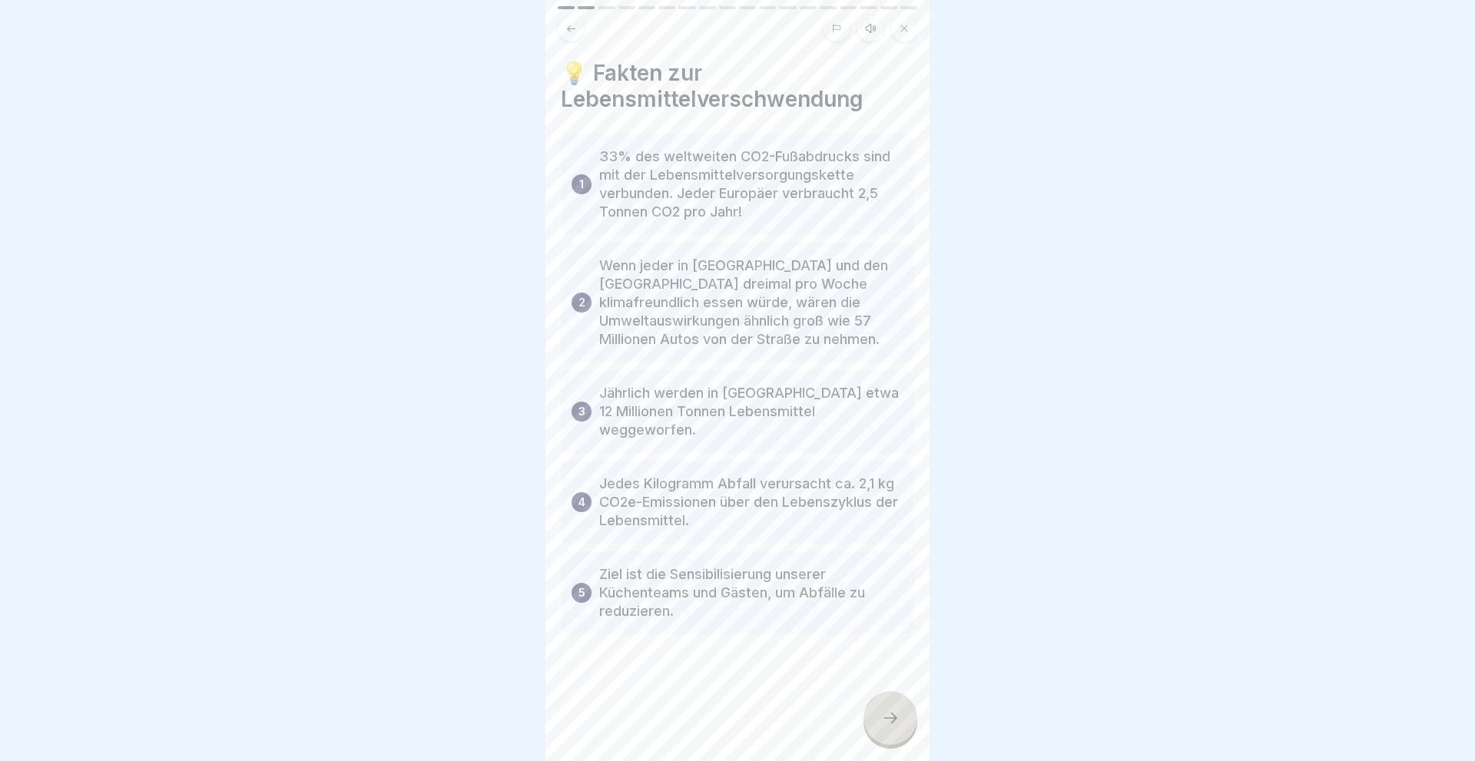
click at [899, 717] on icon at bounding box center [890, 718] width 18 height 18
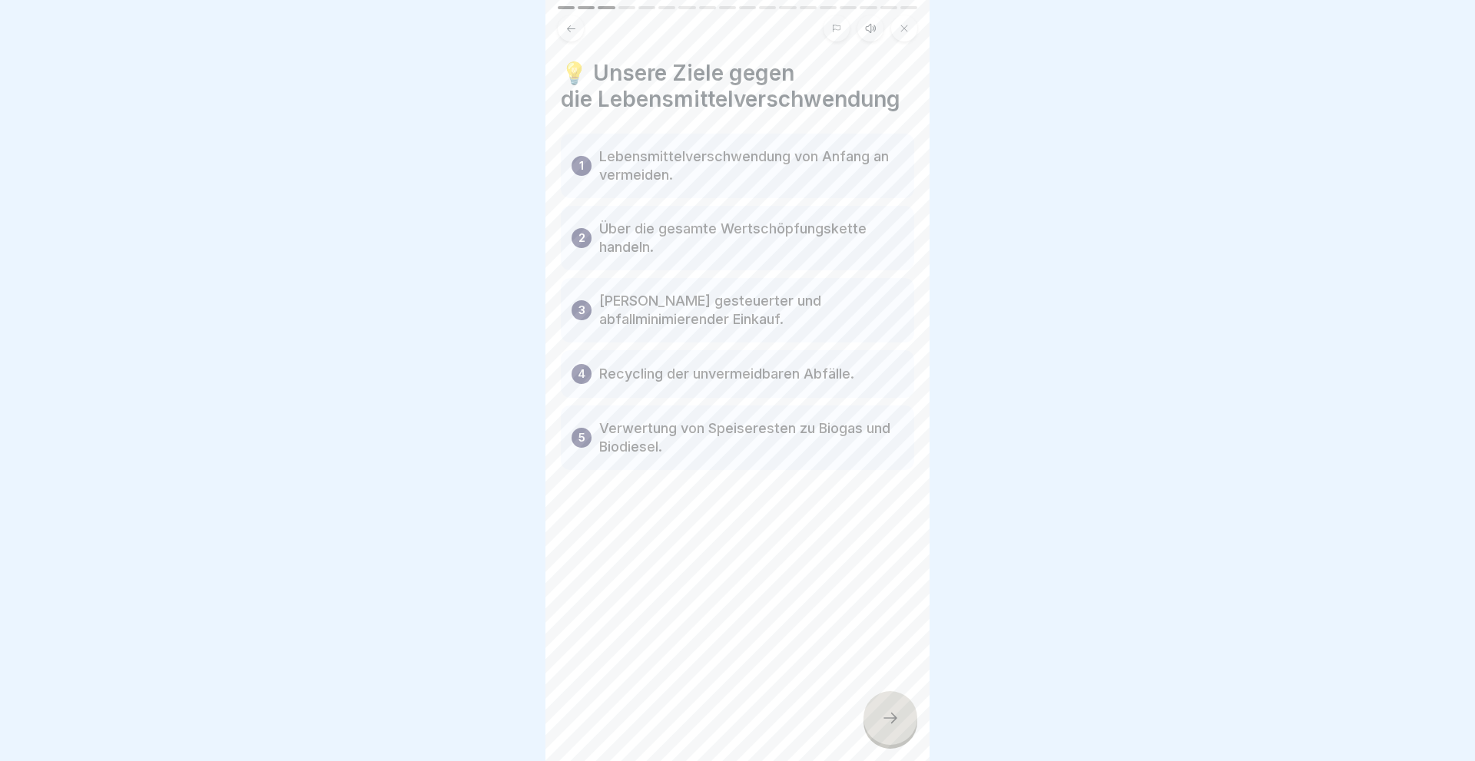
click at [899, 717] on icon at bounding box center [890, 718] width 18 height 18
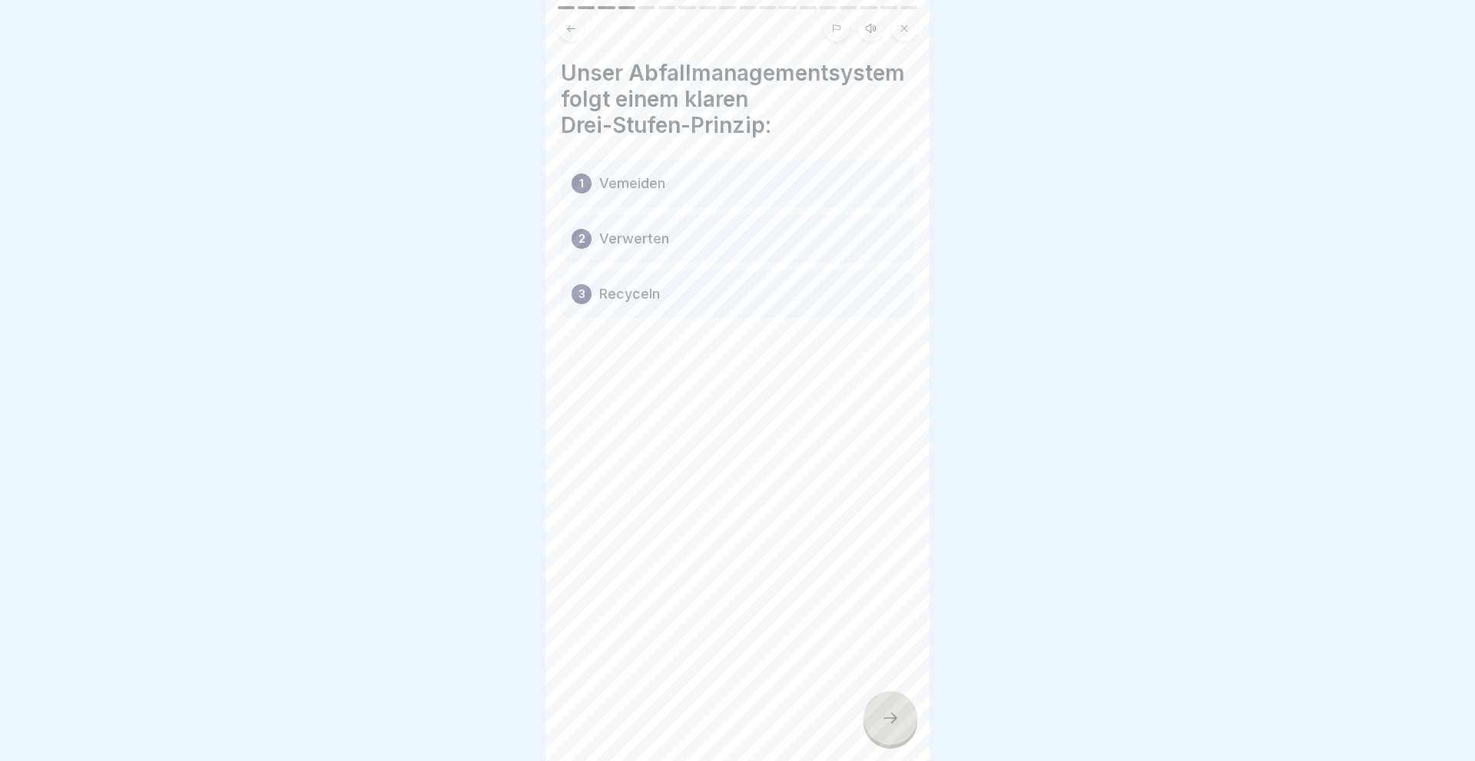
click at [898, 717] on icon at bounding box center [890, 718] width 18 height 18
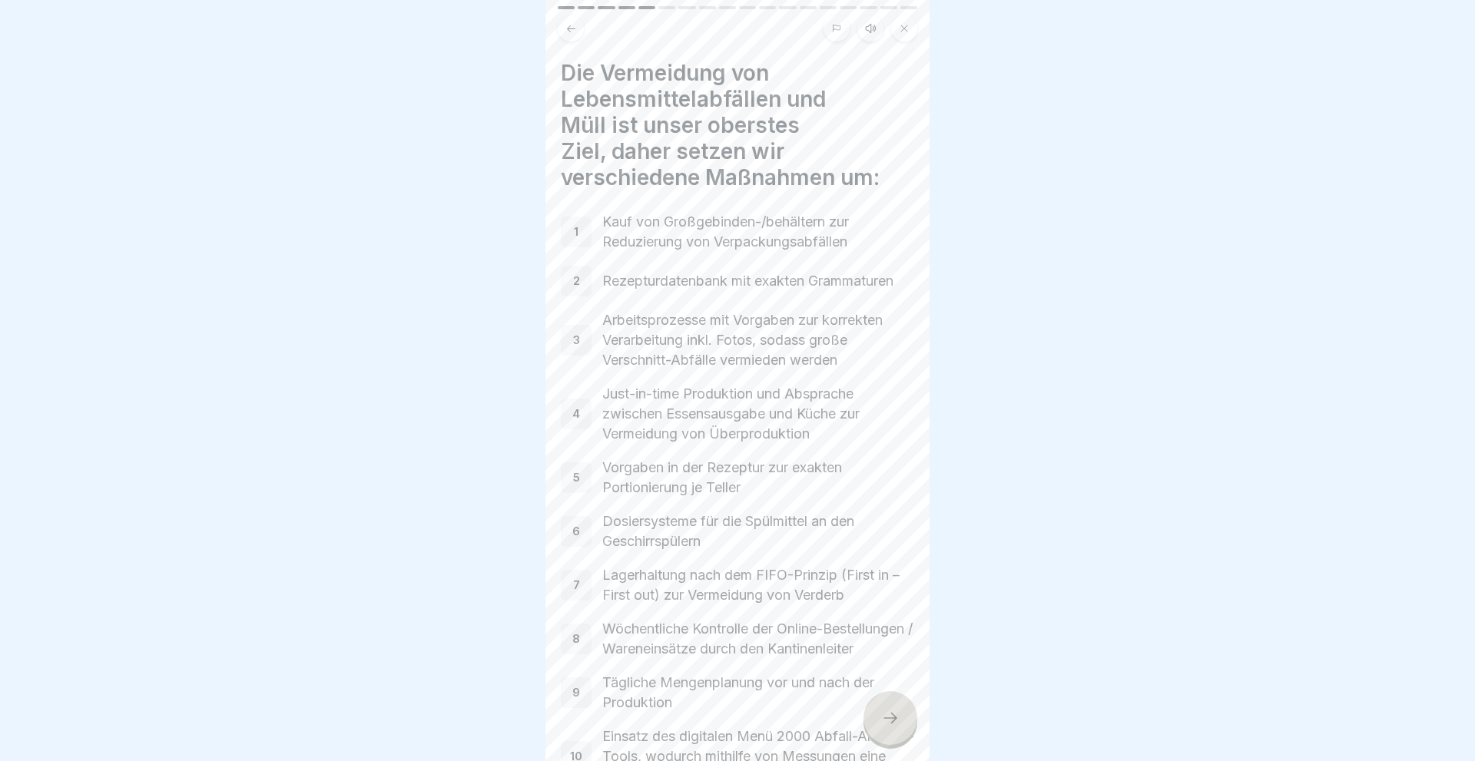
click at [898, 717] on icon at bounding box center [890, 718] width 18 height 18
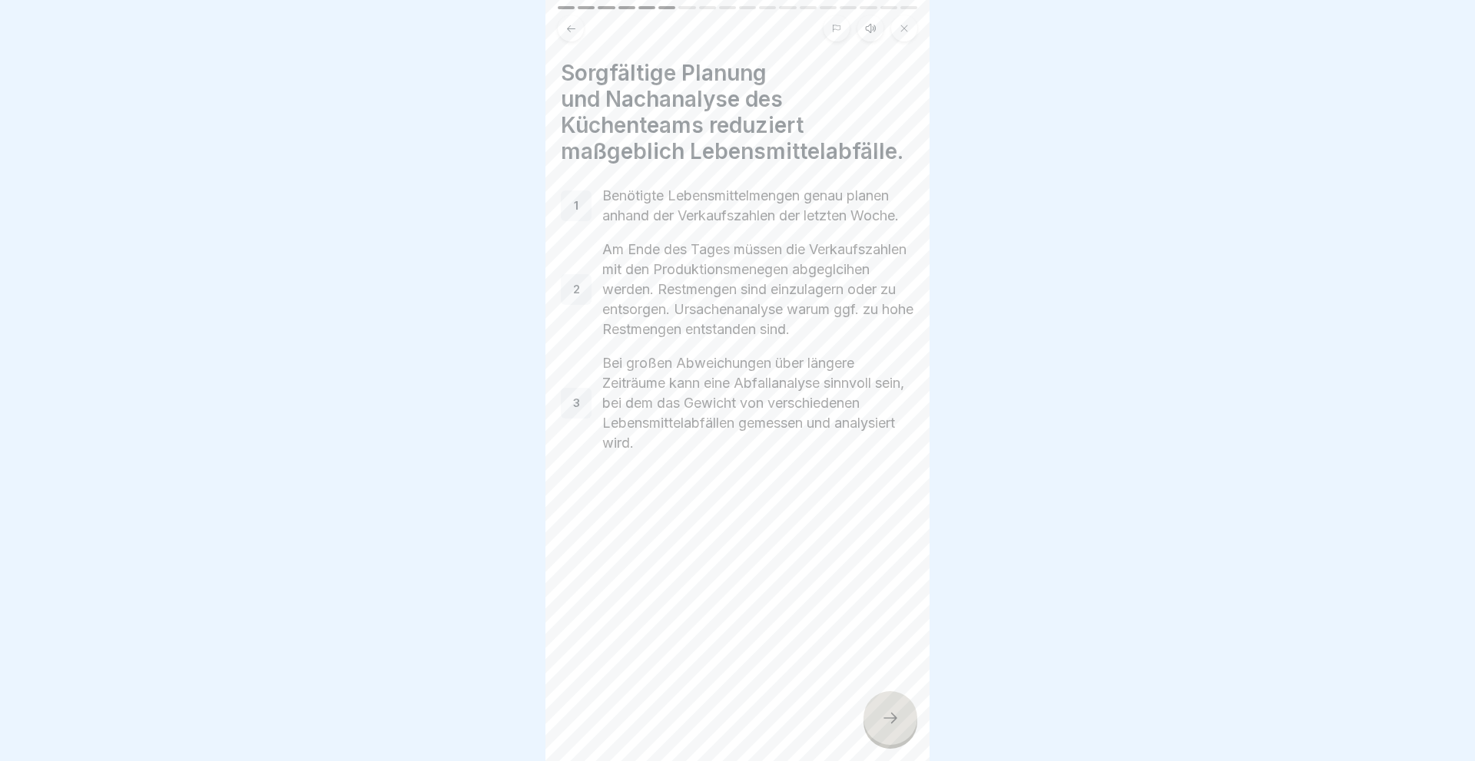
click at [898, 717] on icon at bounding box center [890, 718] width 18 height 18
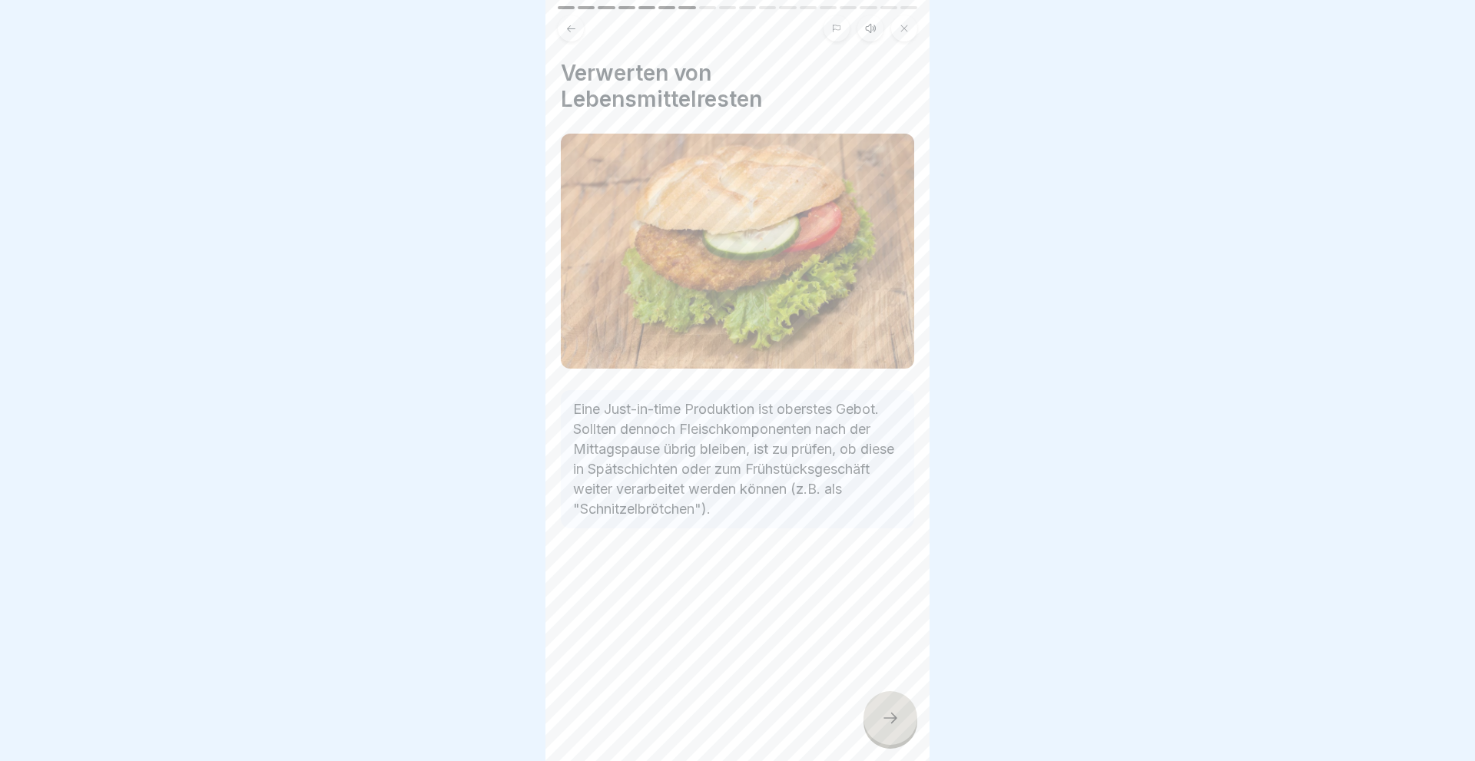
click at [898, 717] on icon at bounding box center [890, 718] width 18 height 18
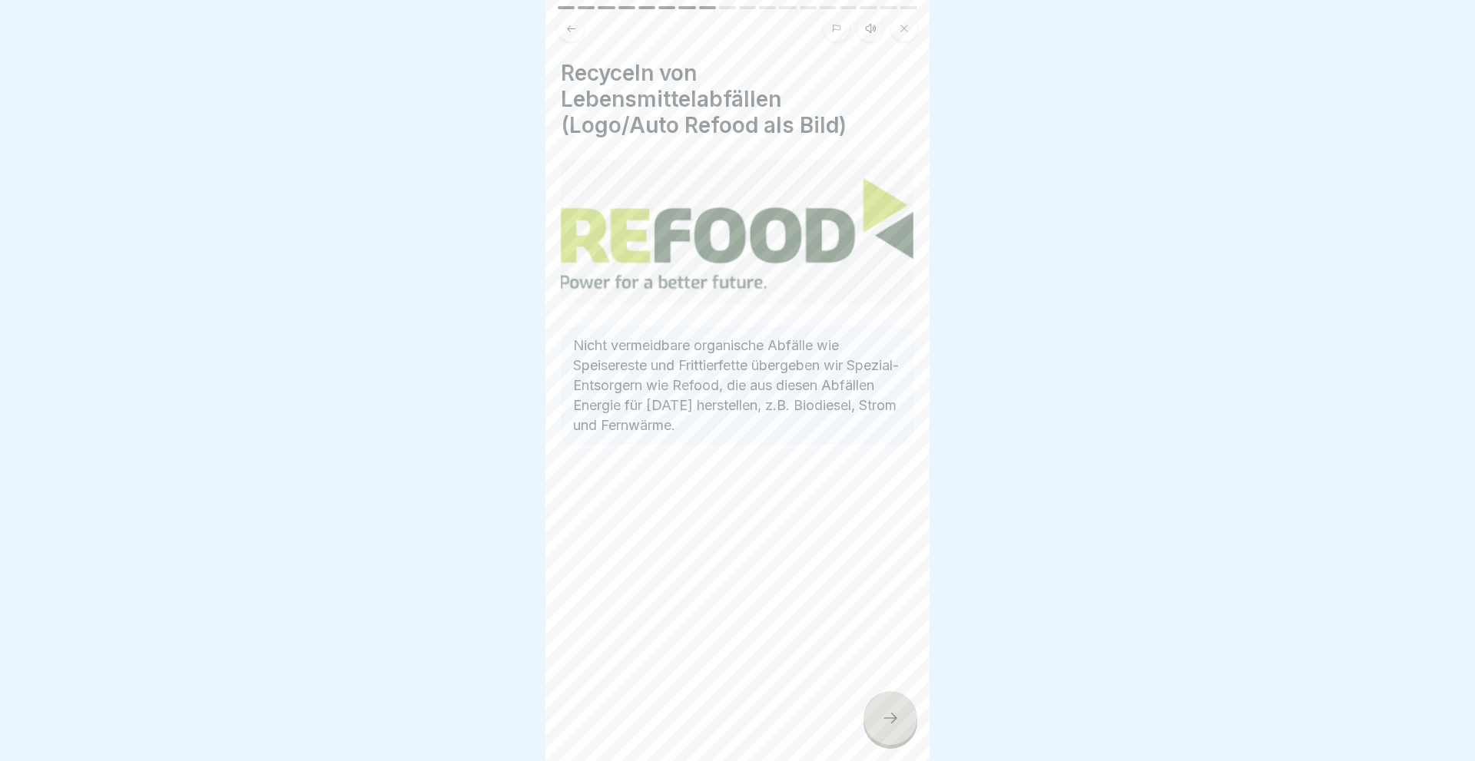
click at [898, 717] on icon at bounding box center [890, 718] width 18 height 18
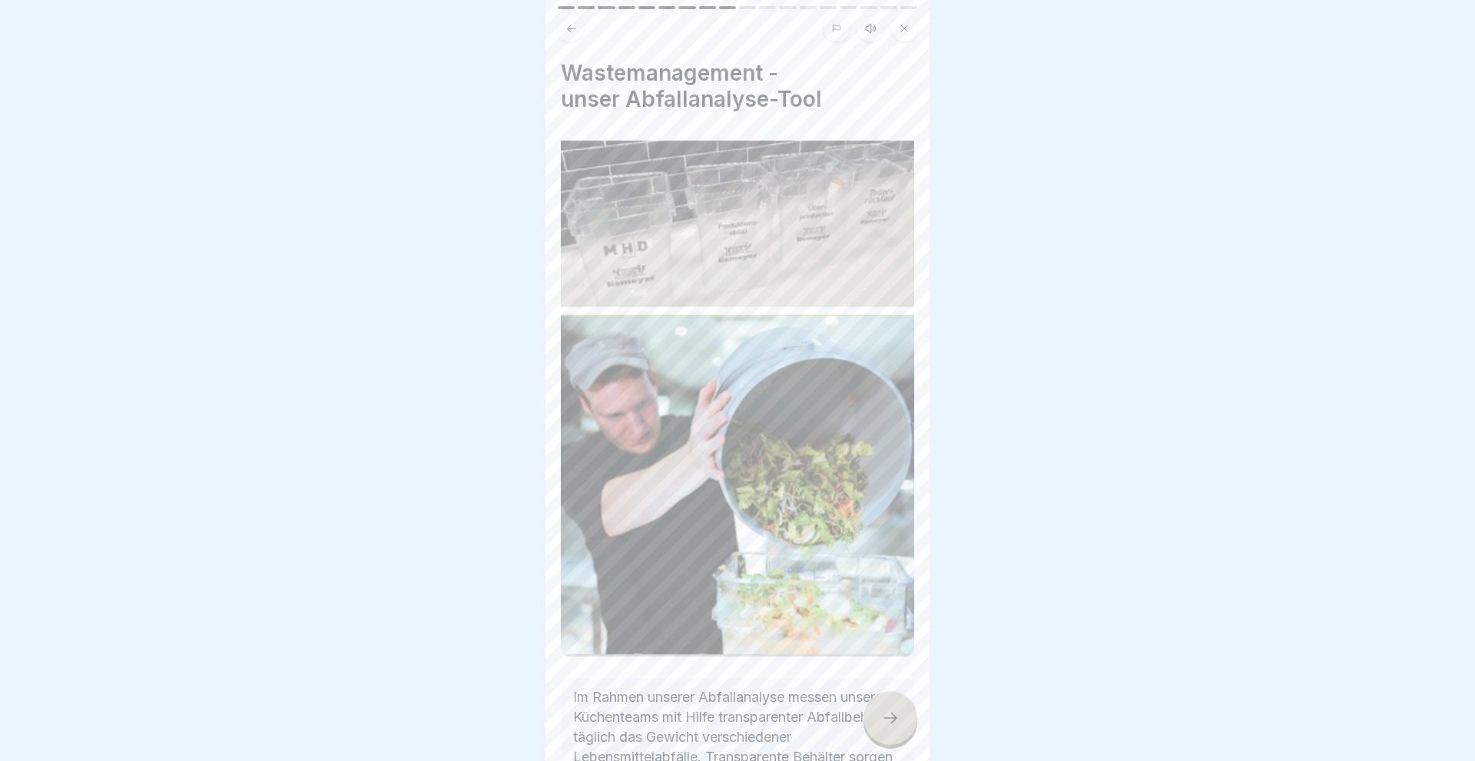
click at [898, 717] on icon at bounding box center [890, 718] width 18 height 18
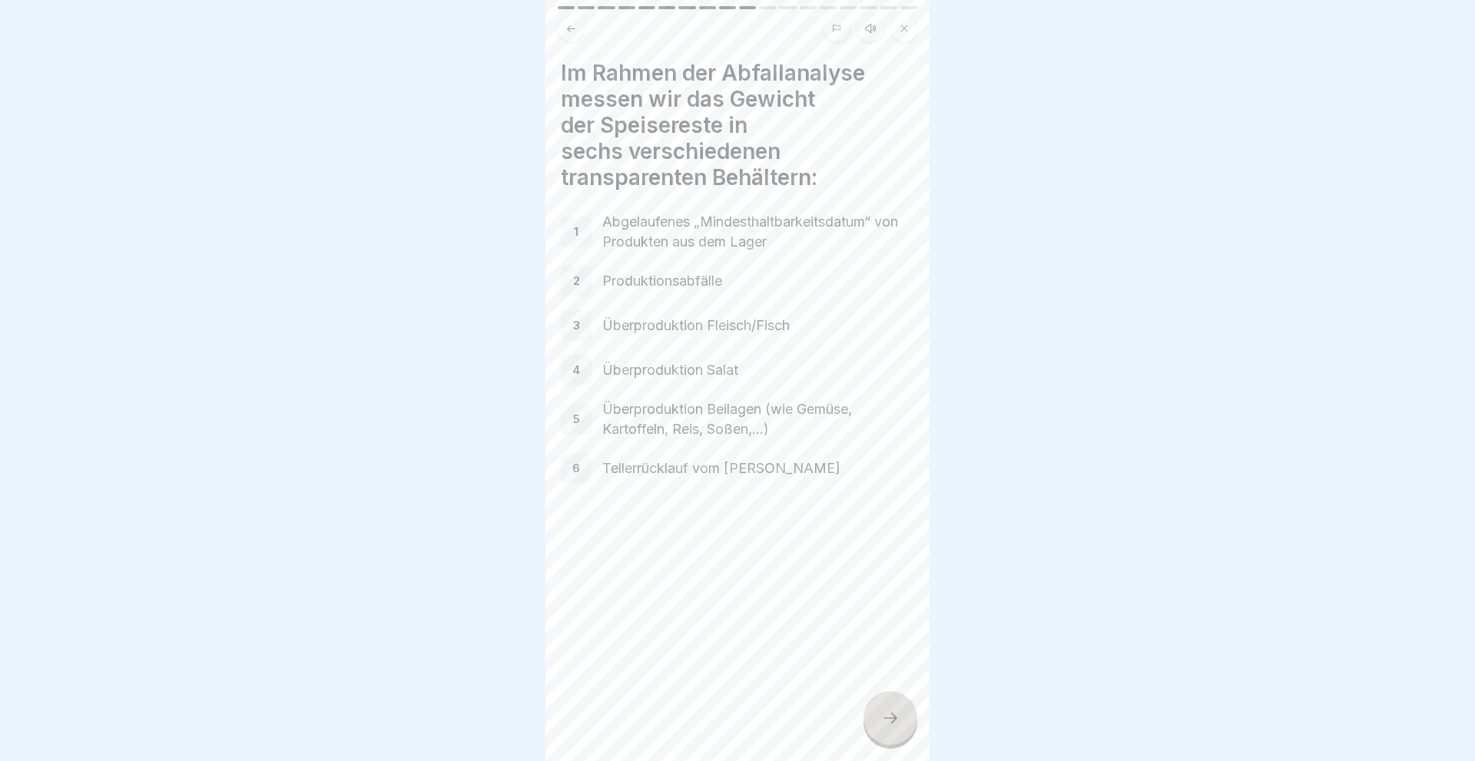
click at [898, 717] on icon at bounding box center [890, 718] width 18 height 18
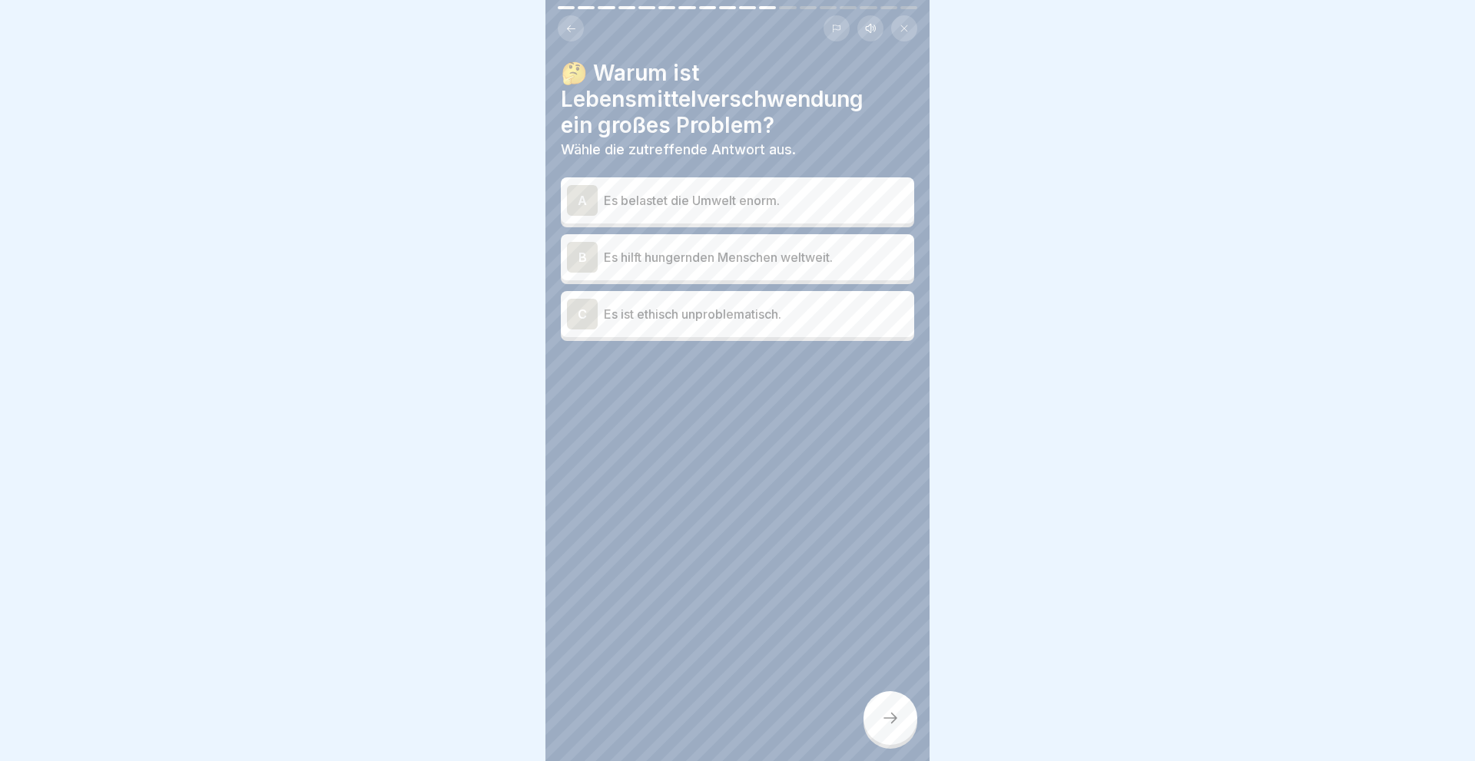
click at [584, 195] on div "A" at bounding box center [582, 200] width 31 height 31
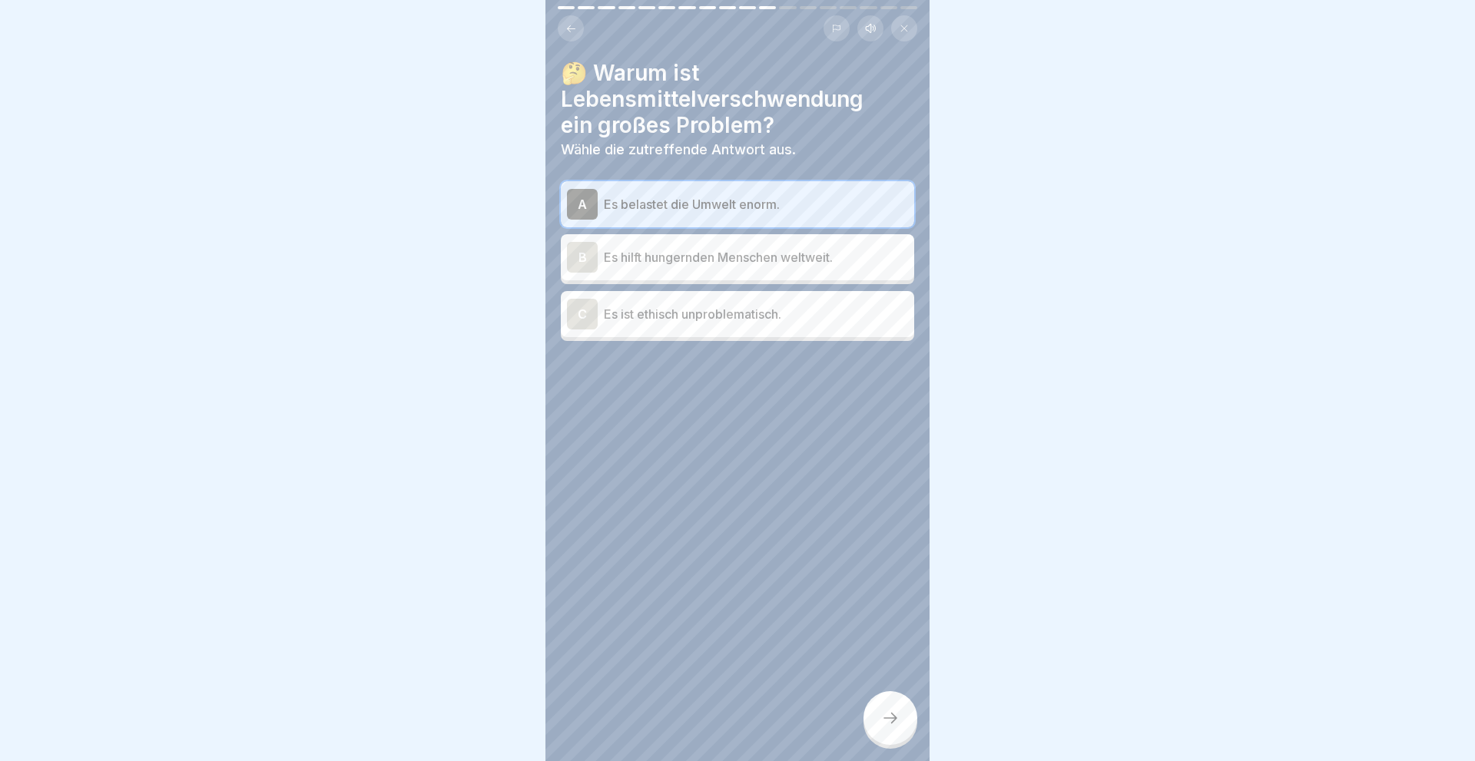
click at [888, 715] on icon at bounding box center [890, 718] width 18 height 18
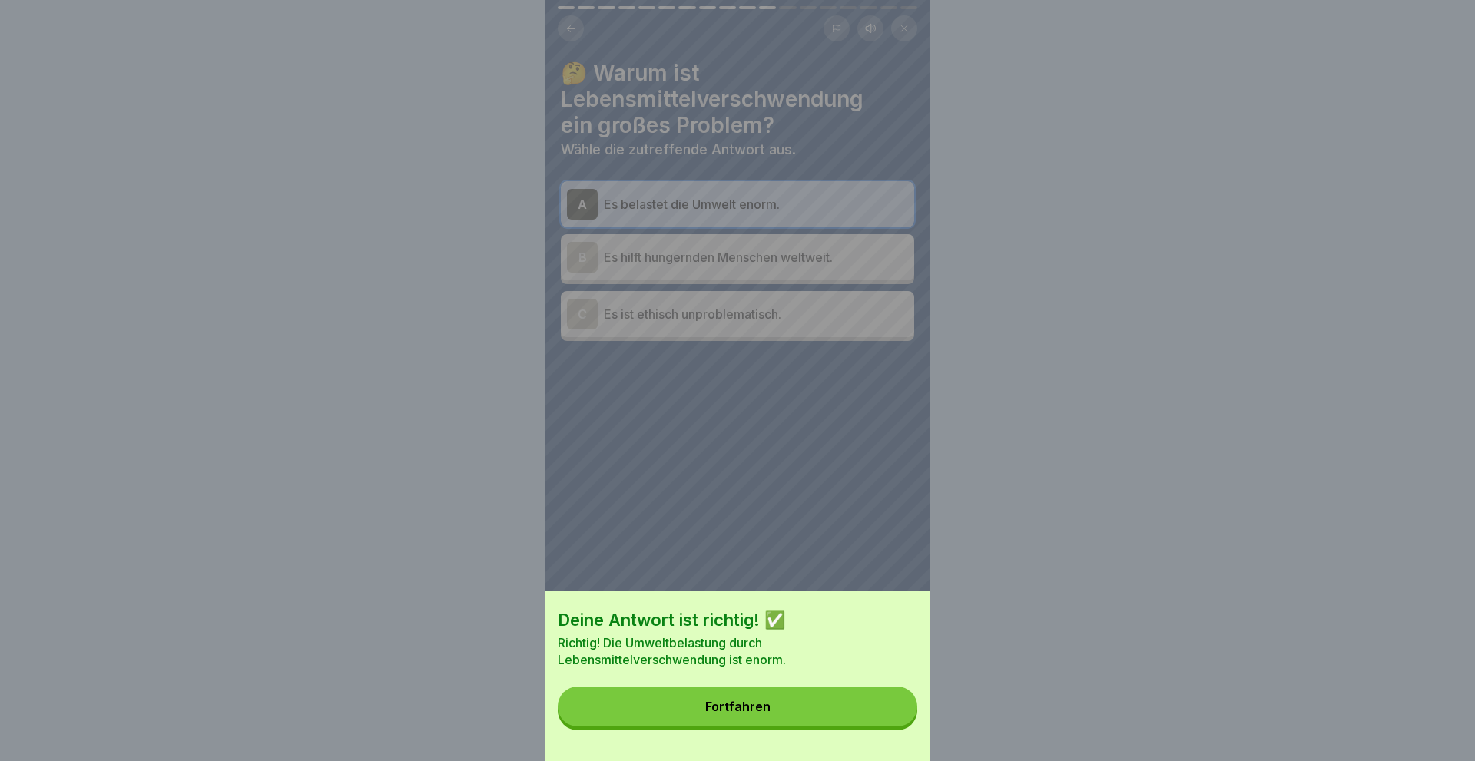
click at [778, 699] on button "Fortfahren" at bounding box center [737, 707] width 359 height 40
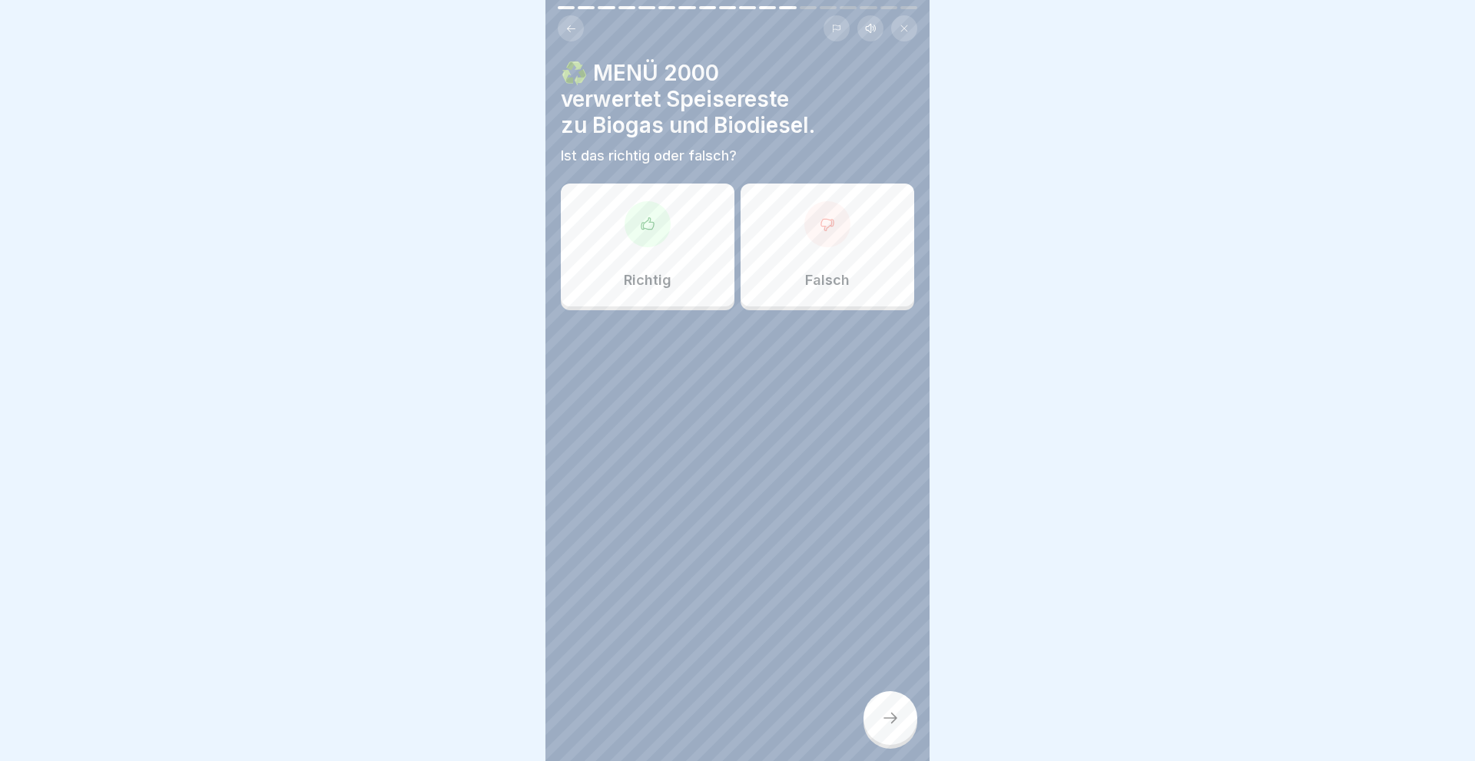
click at [677, 273] on div "Richtig" at bounding box center [648, 245] width 174 height 123
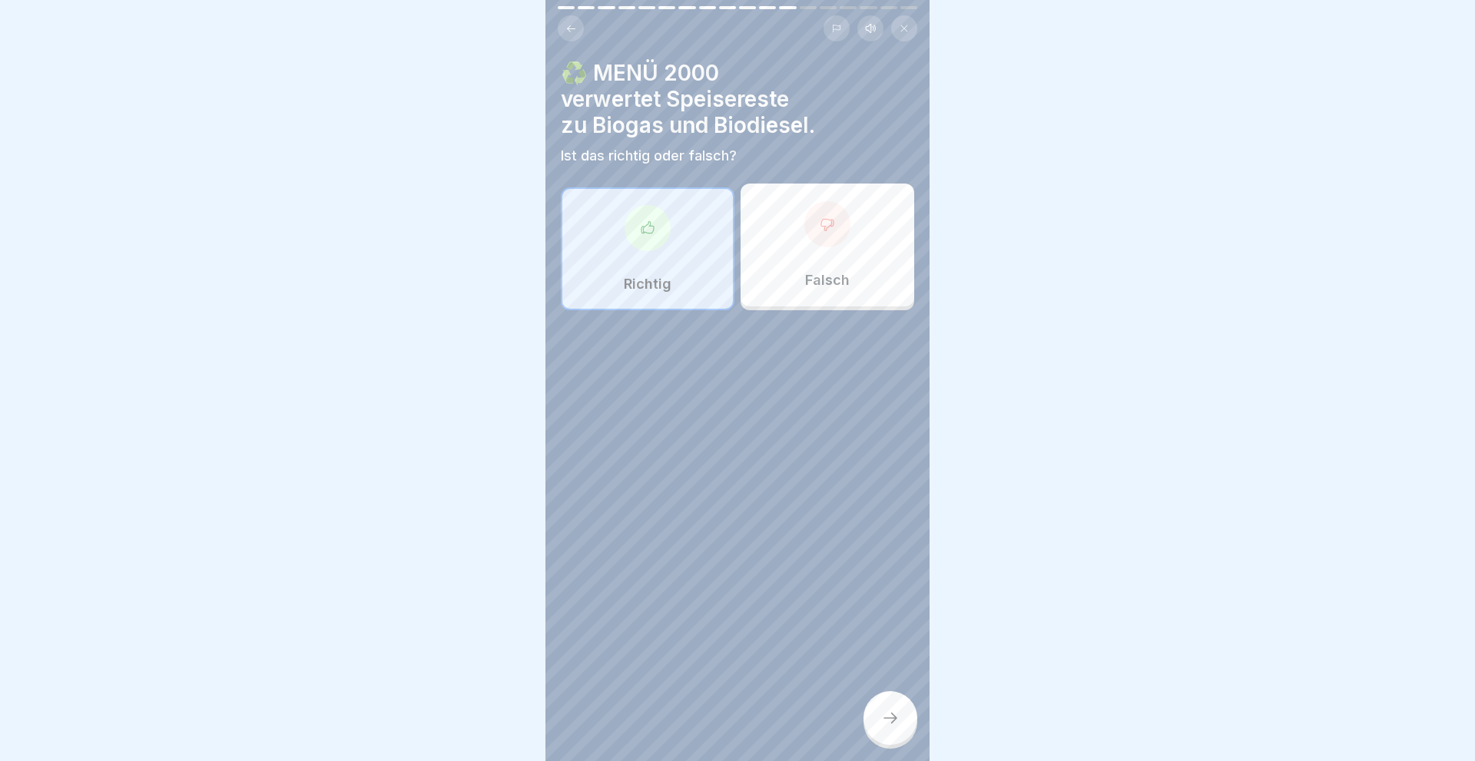
click at [875, 709] on div at bounding box center [890, 718] width 54 height 54
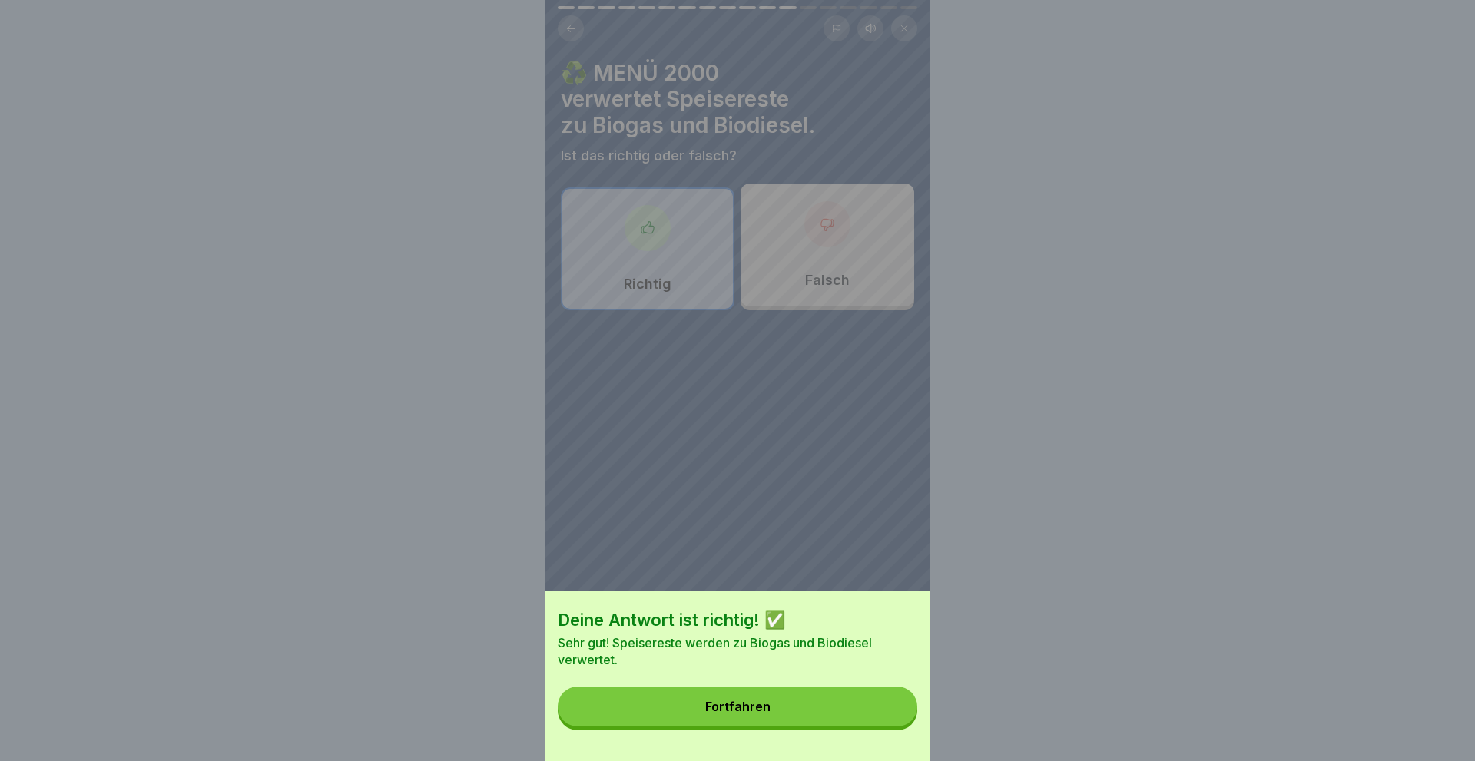
click at [862, 713] on button "Fortfahren" at bounding box center [737, 707] width 359 height 40
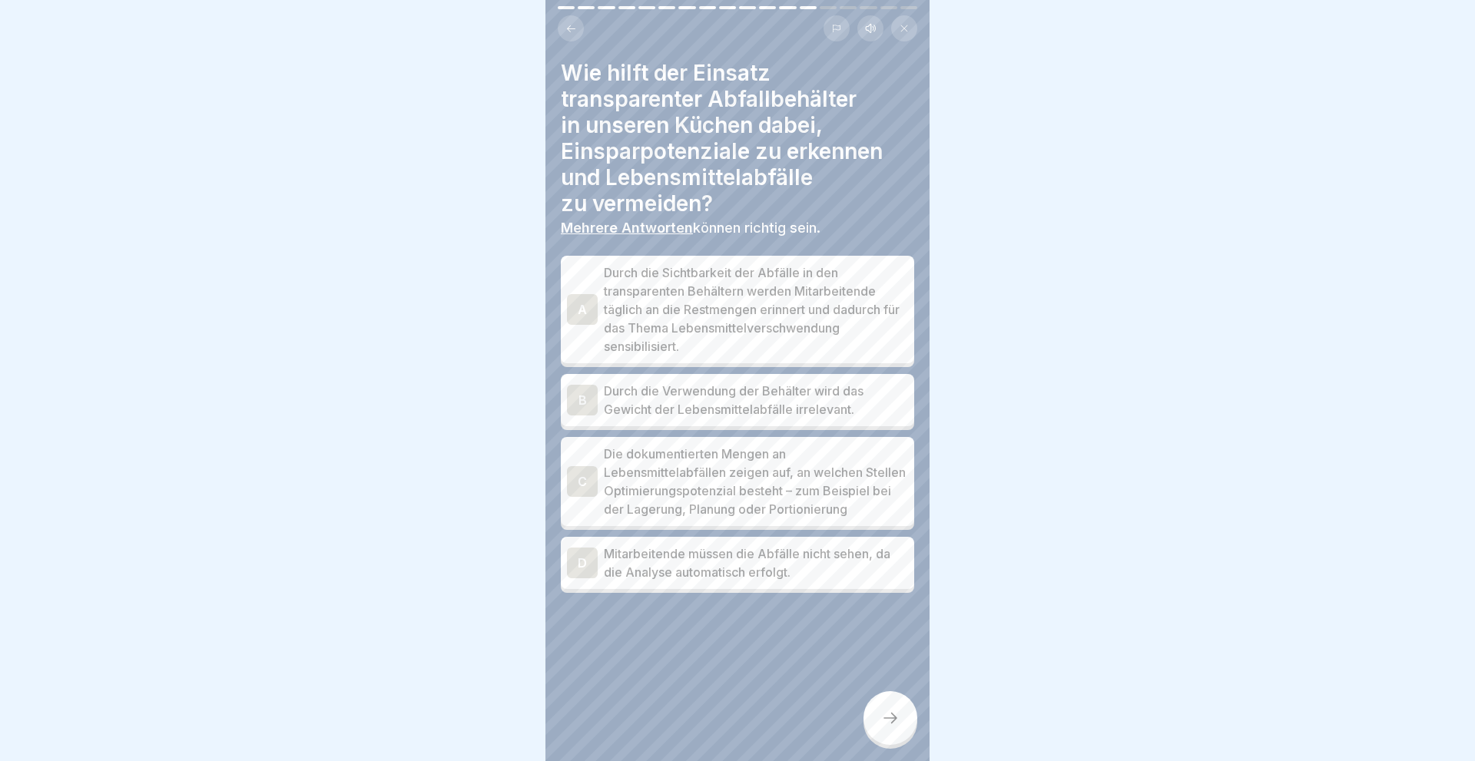
click at [574, 480] on div "C" at bounding box center [582, 481] width 31 height 31
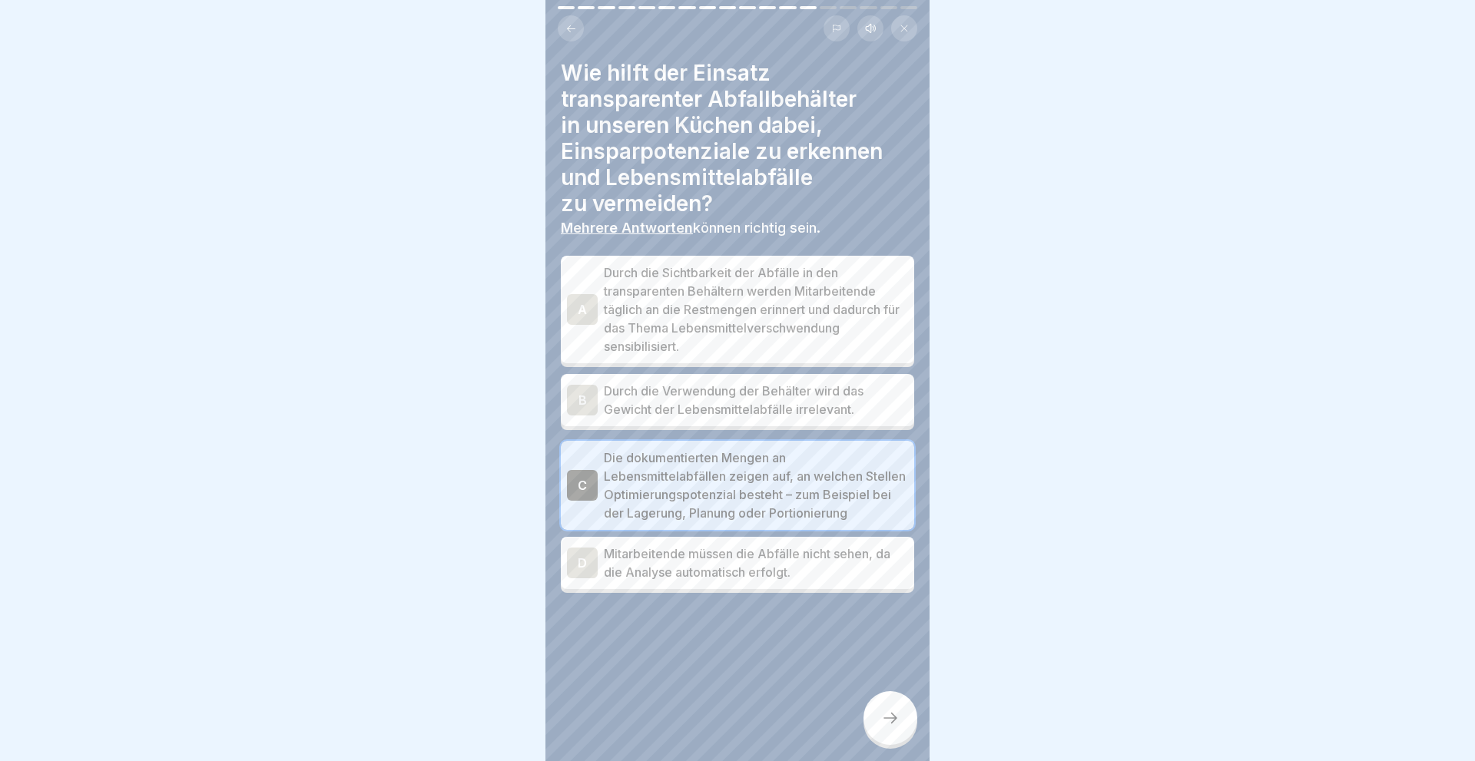
click at [575, 307] on div "A" at bounding box center [582, 309] width 31 height 31
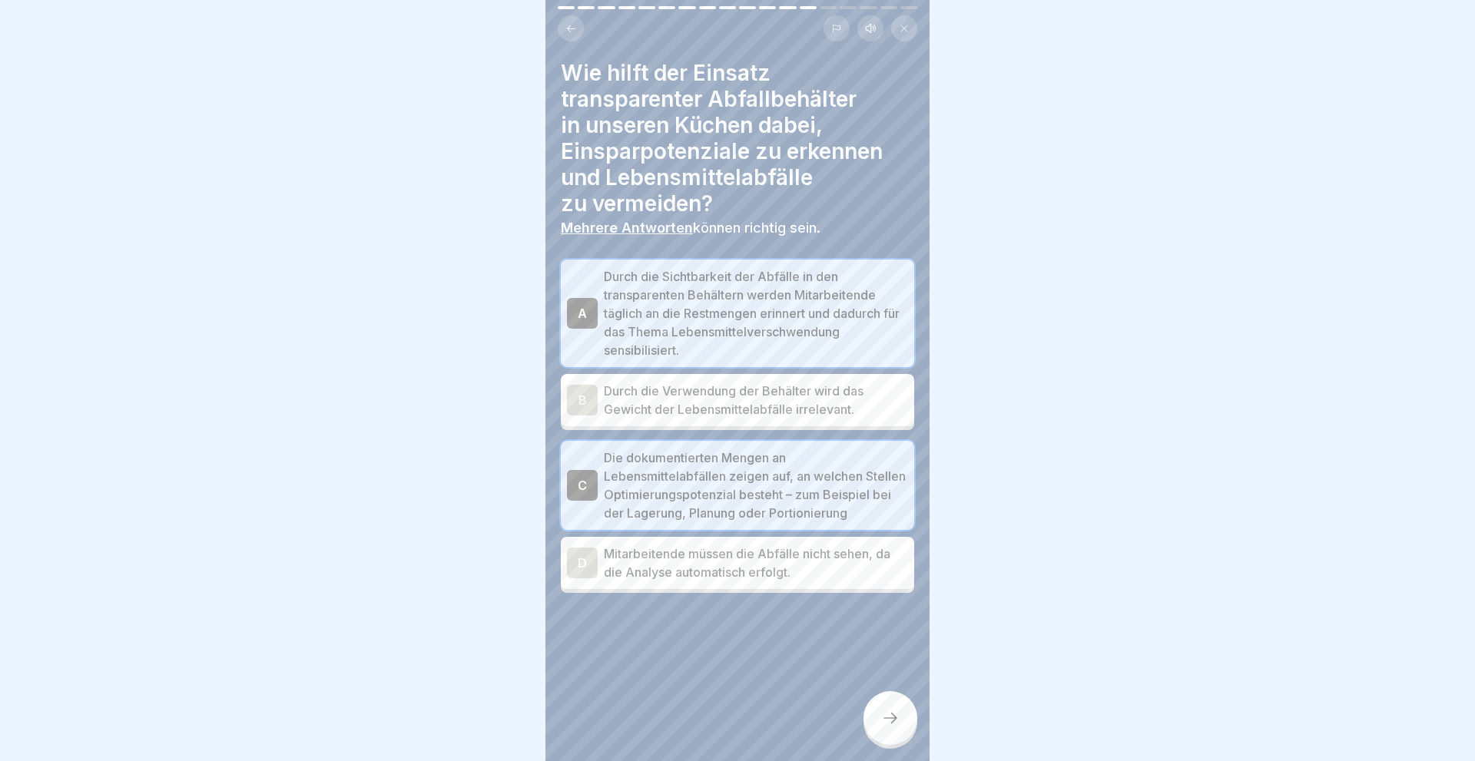
click at [894, 718] on icon at bounding box center [890, 718] width 14 height 11
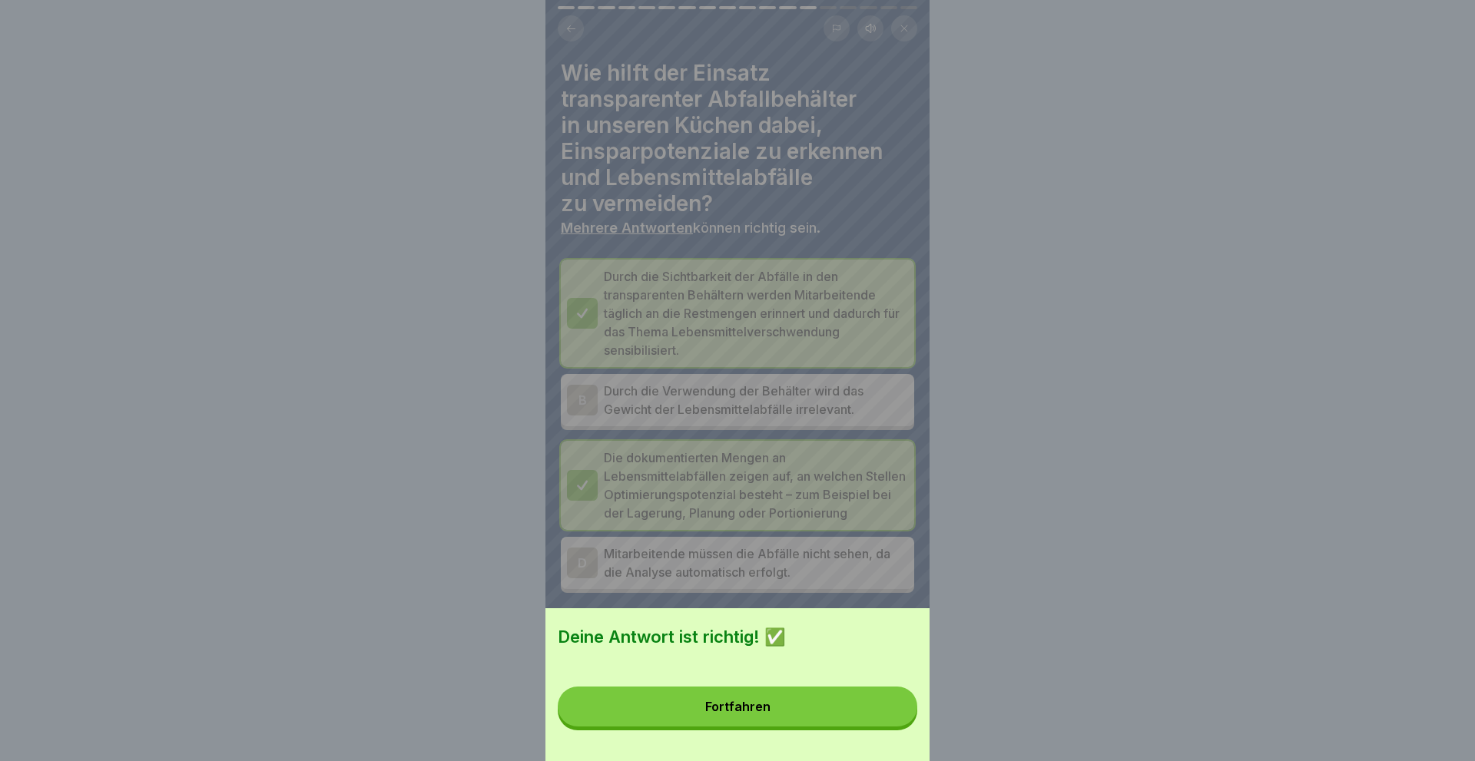
click at [819, 714] on button "Fortfahren" at bounding box center [737, 707] width 359 height 40
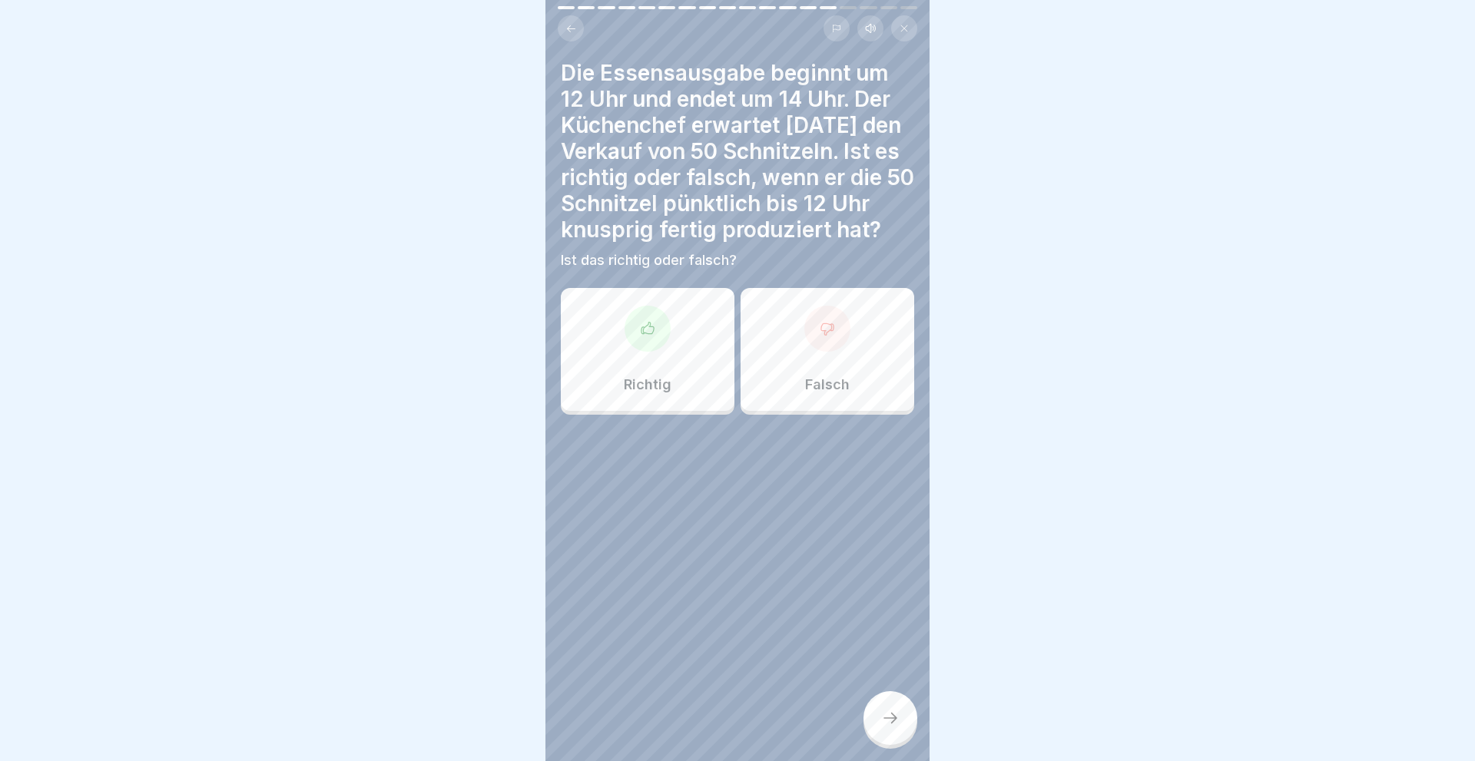
click at [847, 375] on div "Falsch" at bounding box center [827, 349] width 174 height 123
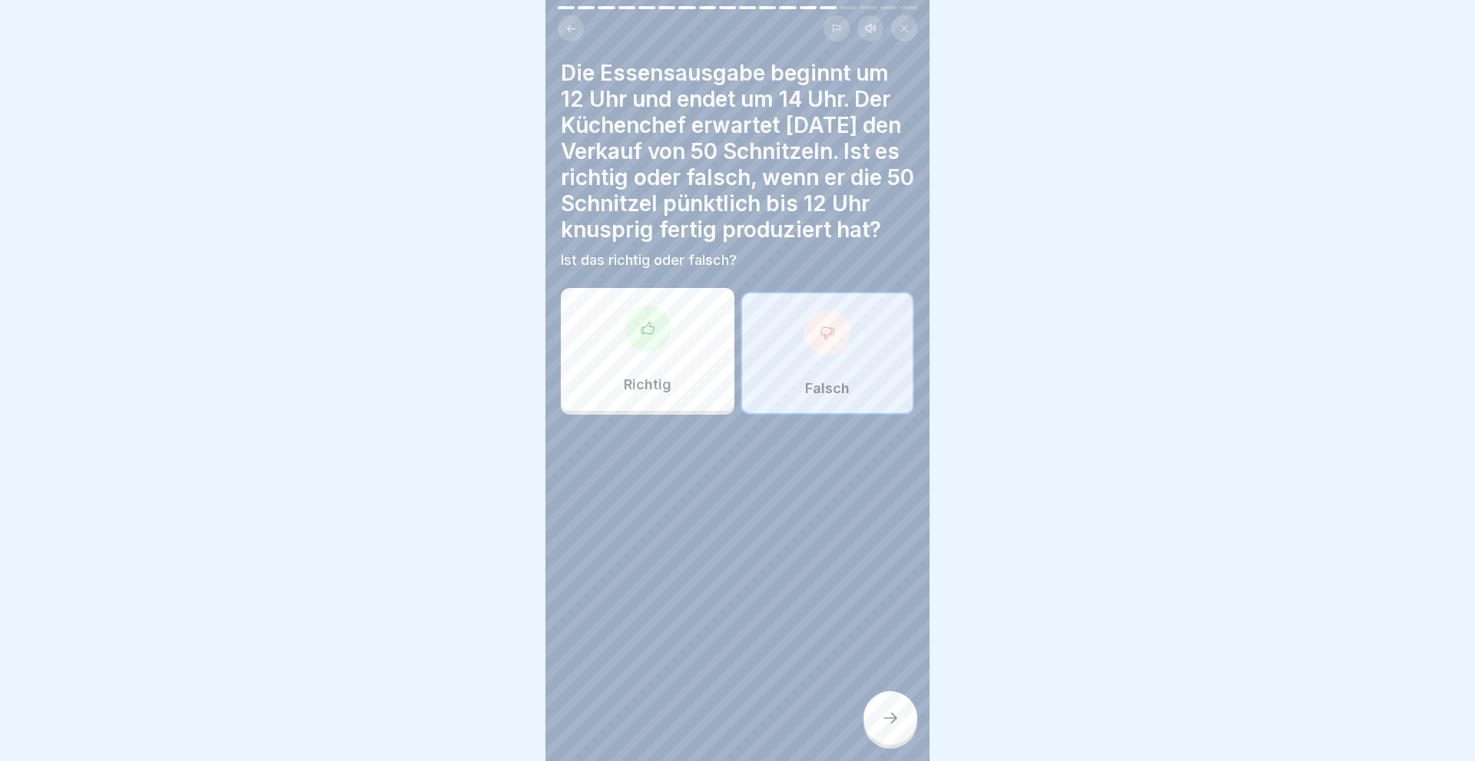
click at [892, 707] on div at bounding box center [890, 718] width 54 height 54
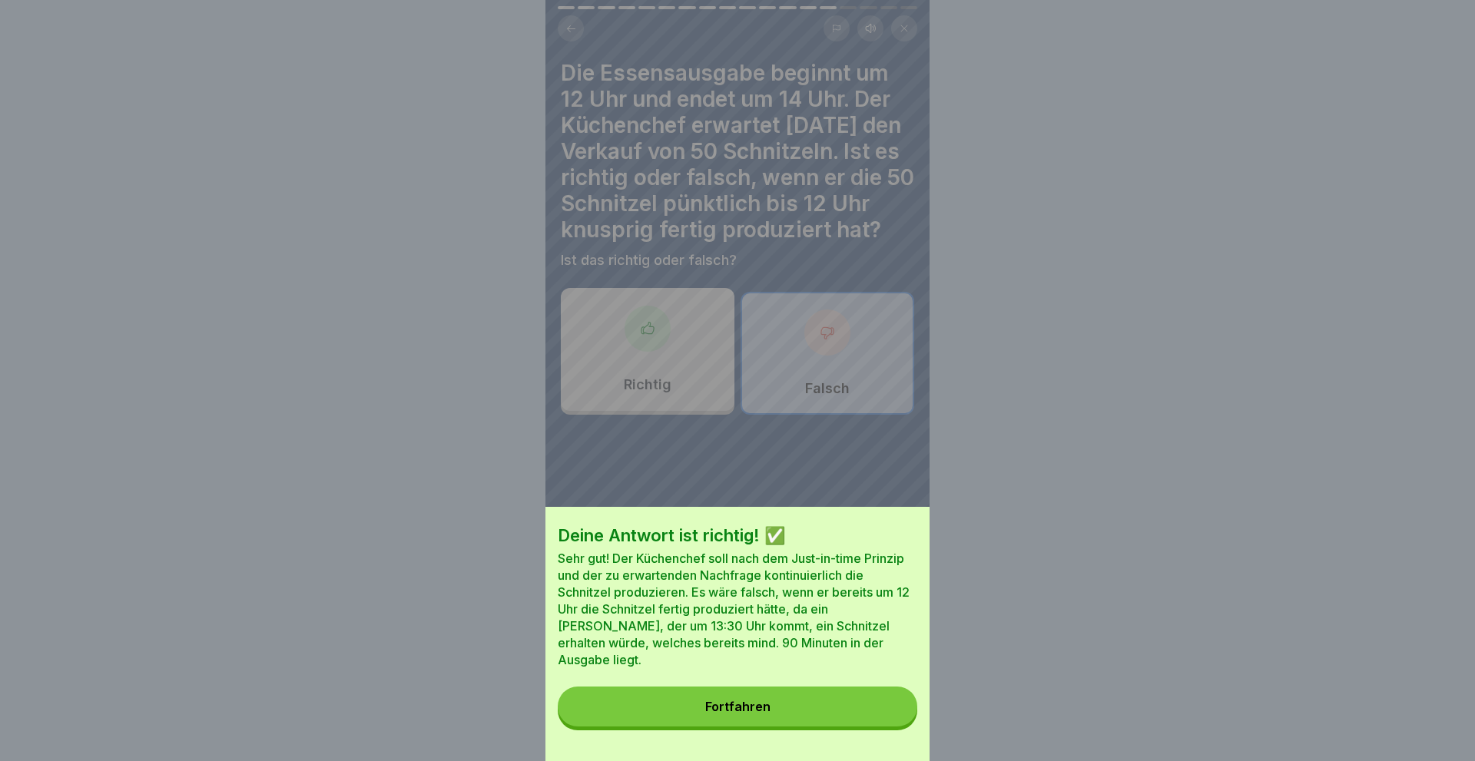
click at [703, 714] on button "Fortfahren" at bounding box center [737, 707] width 359 height 40
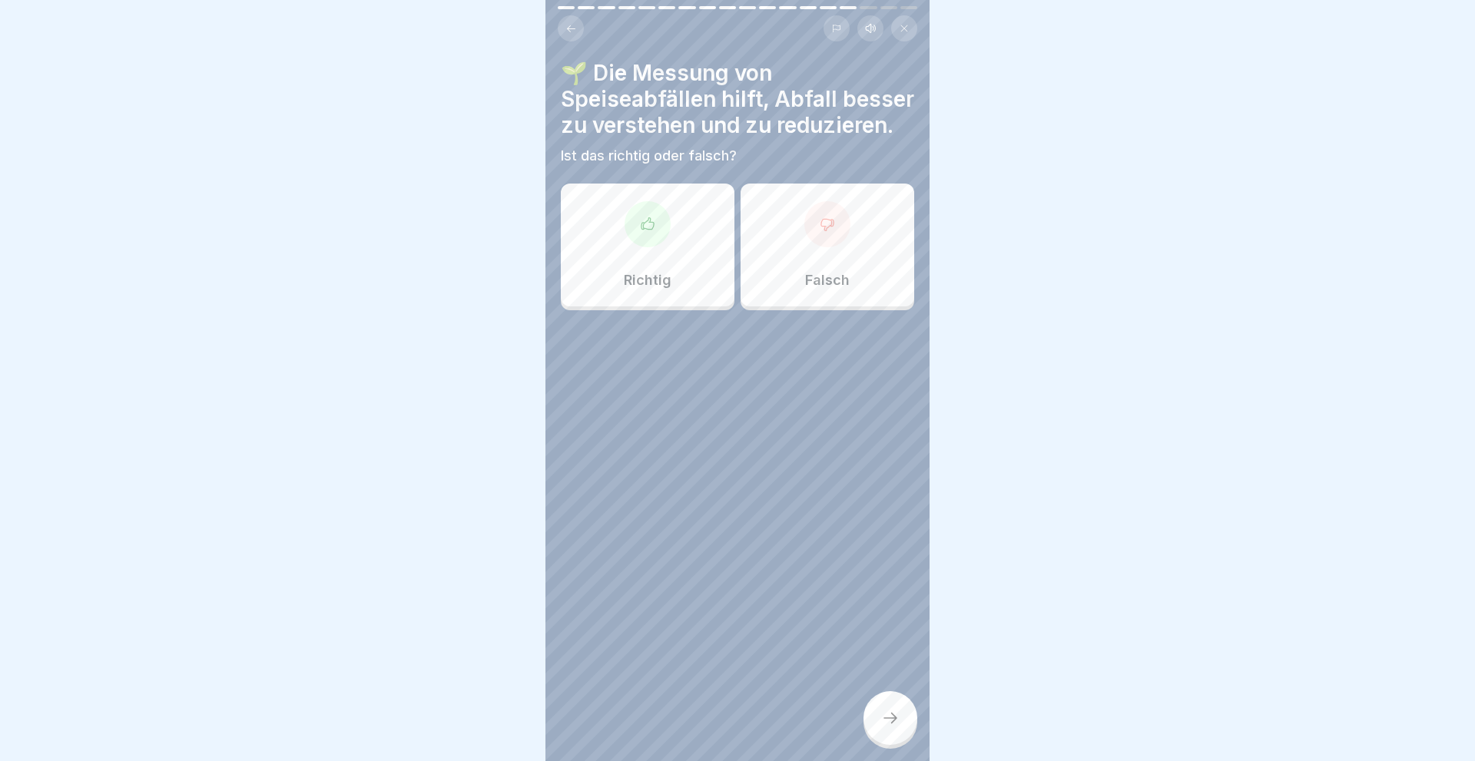
click at [641, 237] on div at bounding box center [647, 224] width 46 height 46
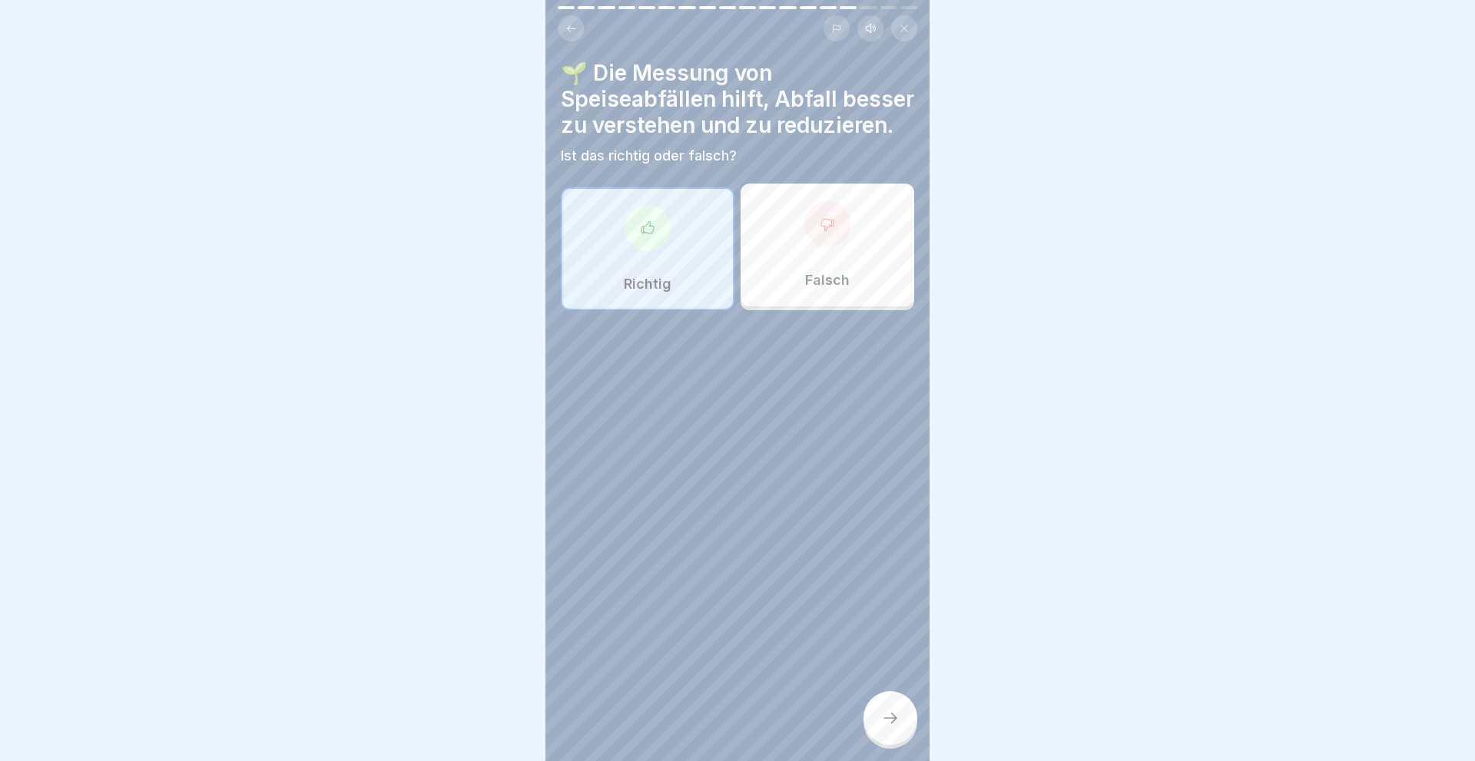
click at [892, 720] on icon at bounding box center [890, 718] width 18 height 18
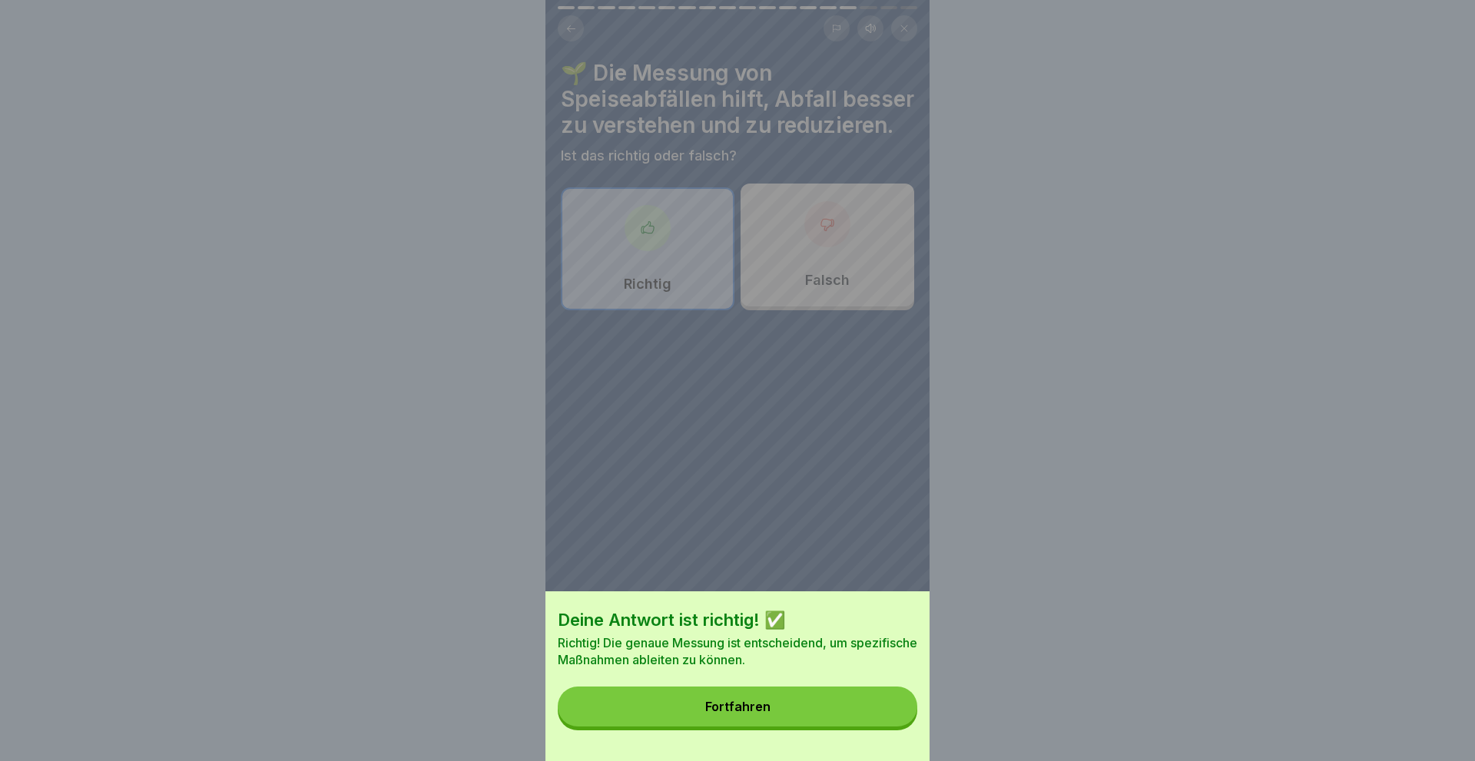
click at [820, 710] on button "Fortfahren" at bounding box center [737, 707] width 359 height 40
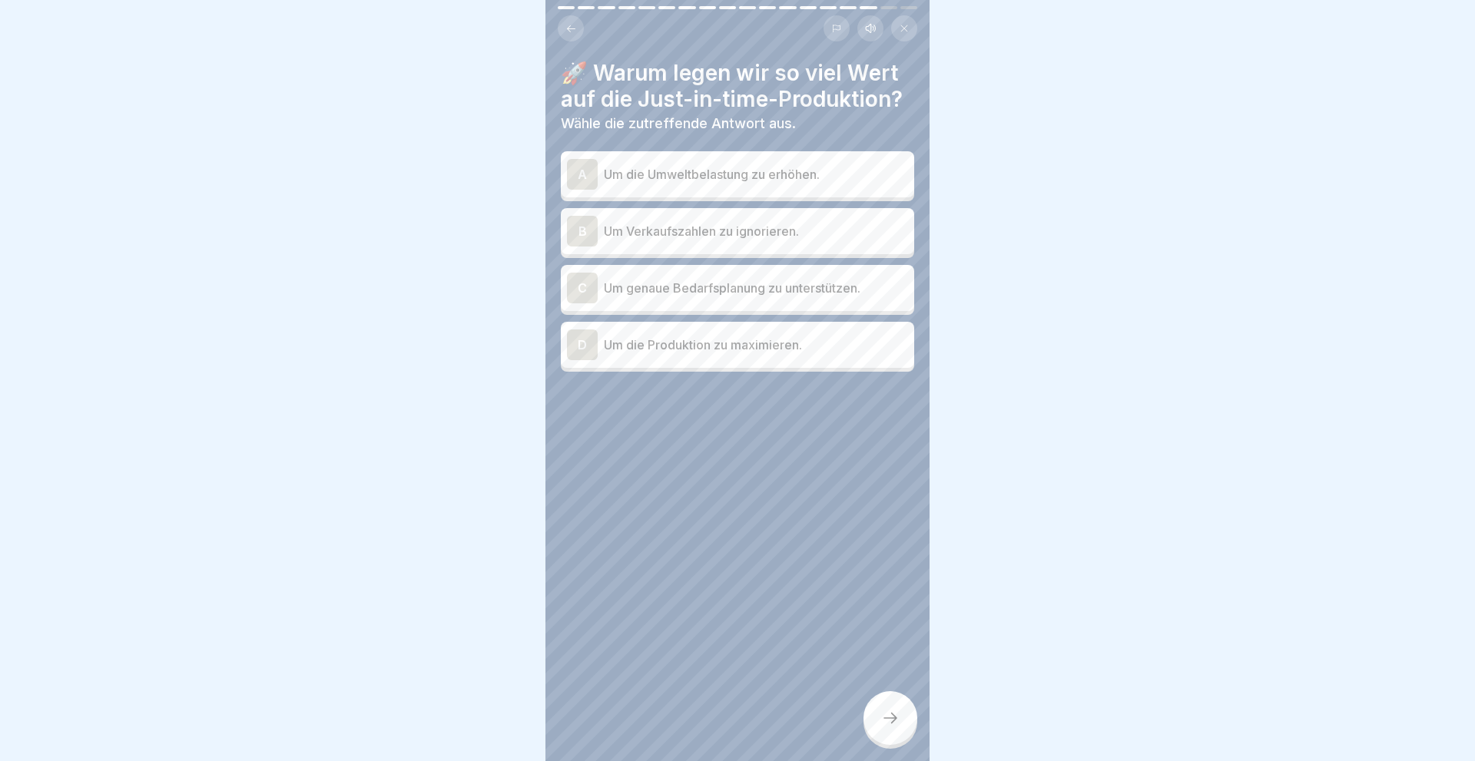
click at [571, 285] on div "C" at bounding box center [582, 288] width 31 height 31
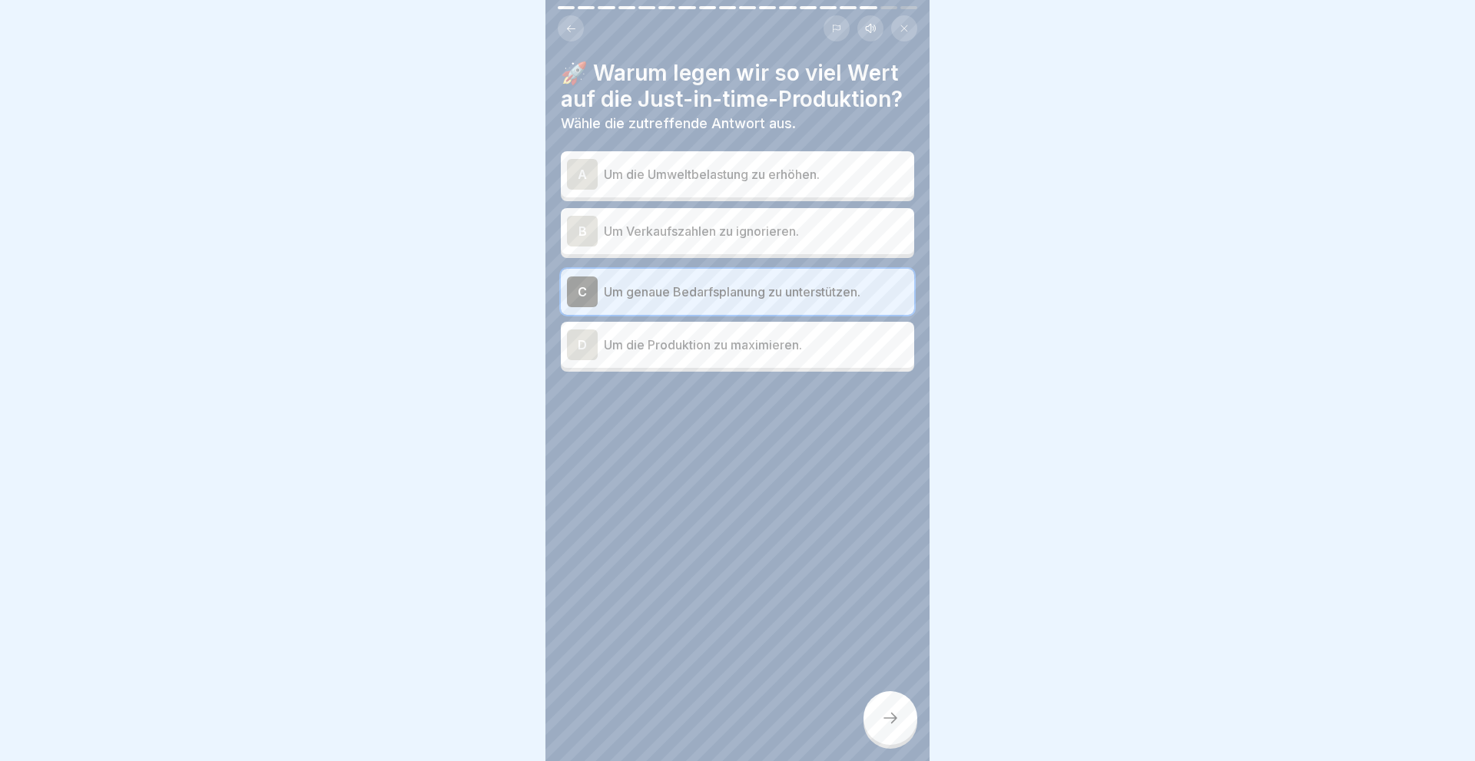
click at [873, 710] on div at bounding box center [890, 718] width 54 height 54
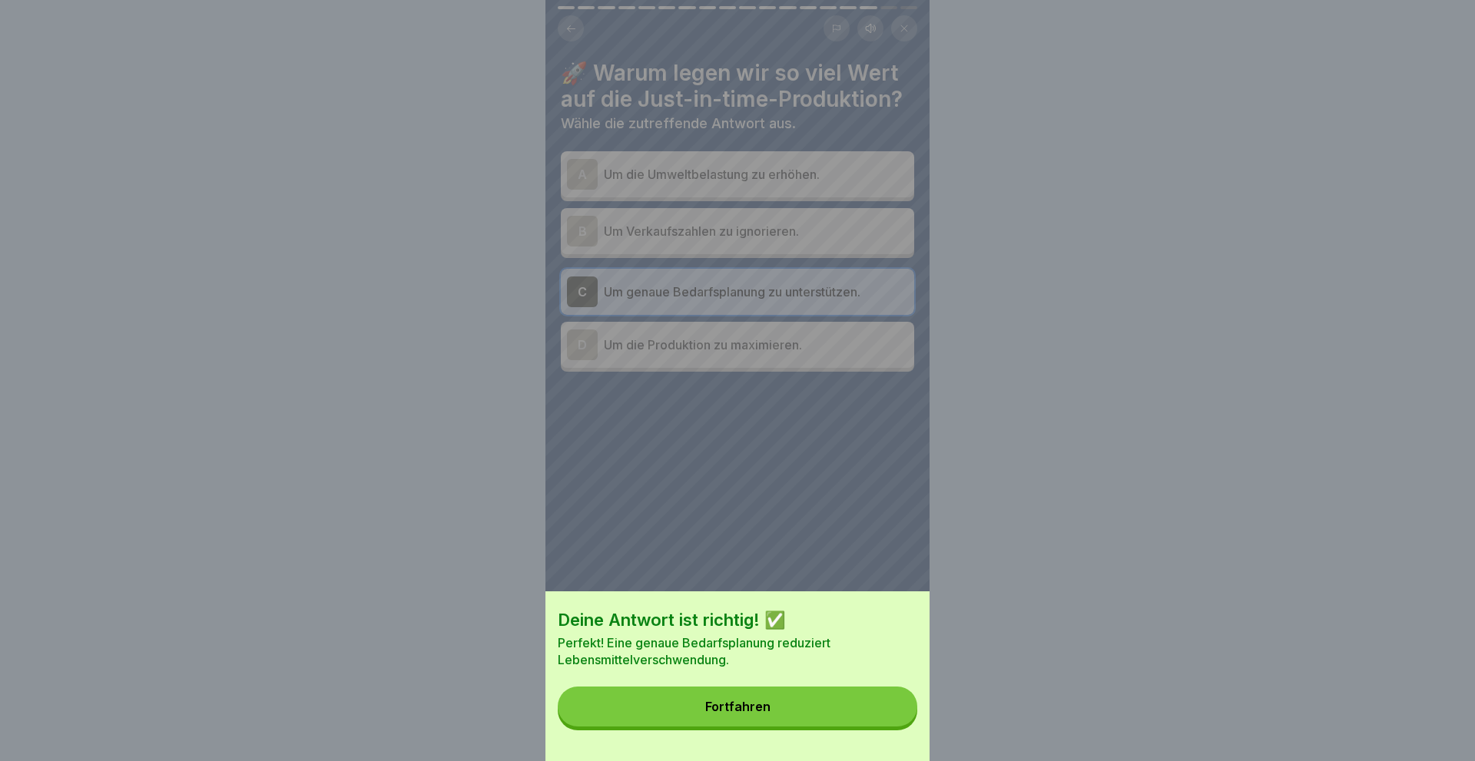
click at [784, 711] on button "Fortfahren" at bounding box center [737, 707] width 359 height 40
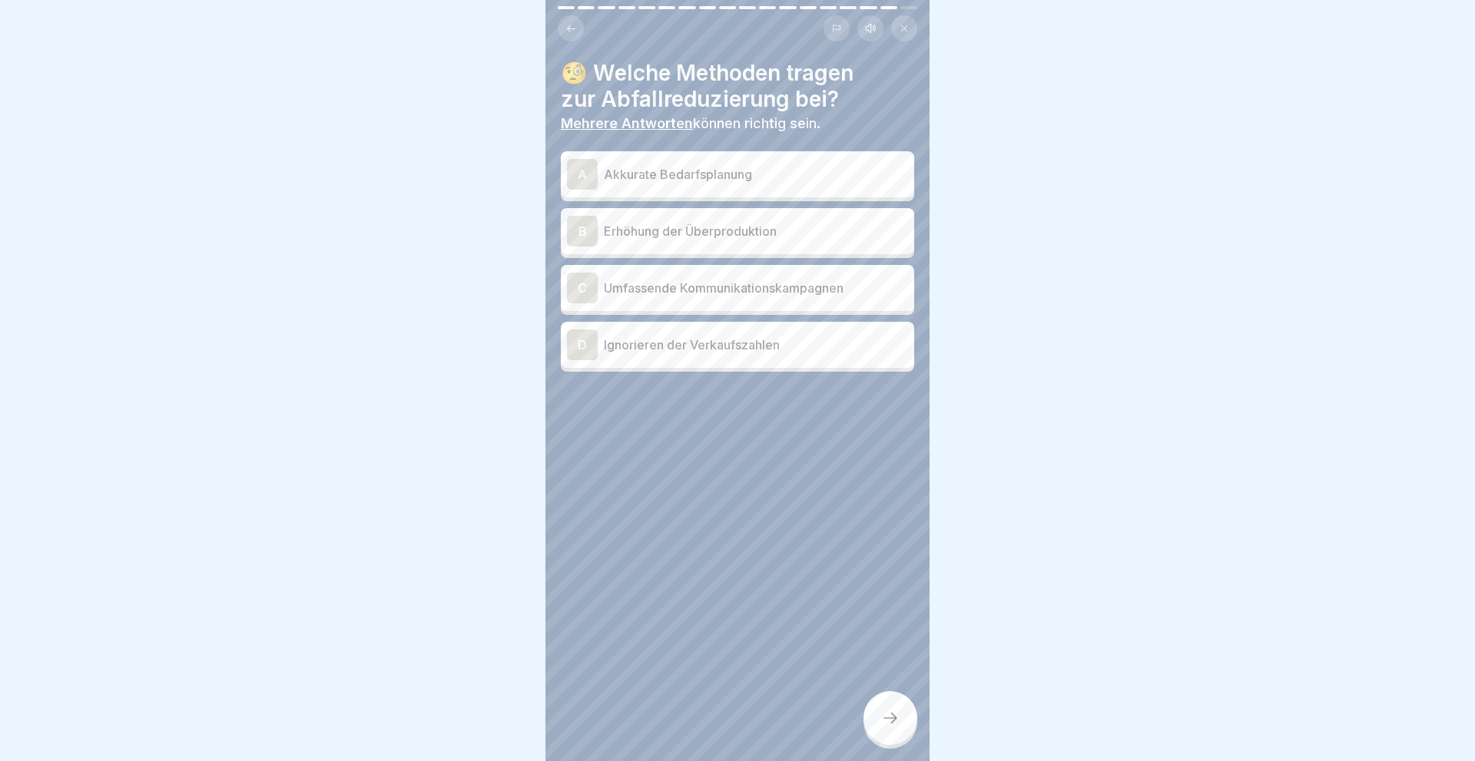
click at [572, 168] on div "A" at bounding box center [582, 174] width 31 height 31
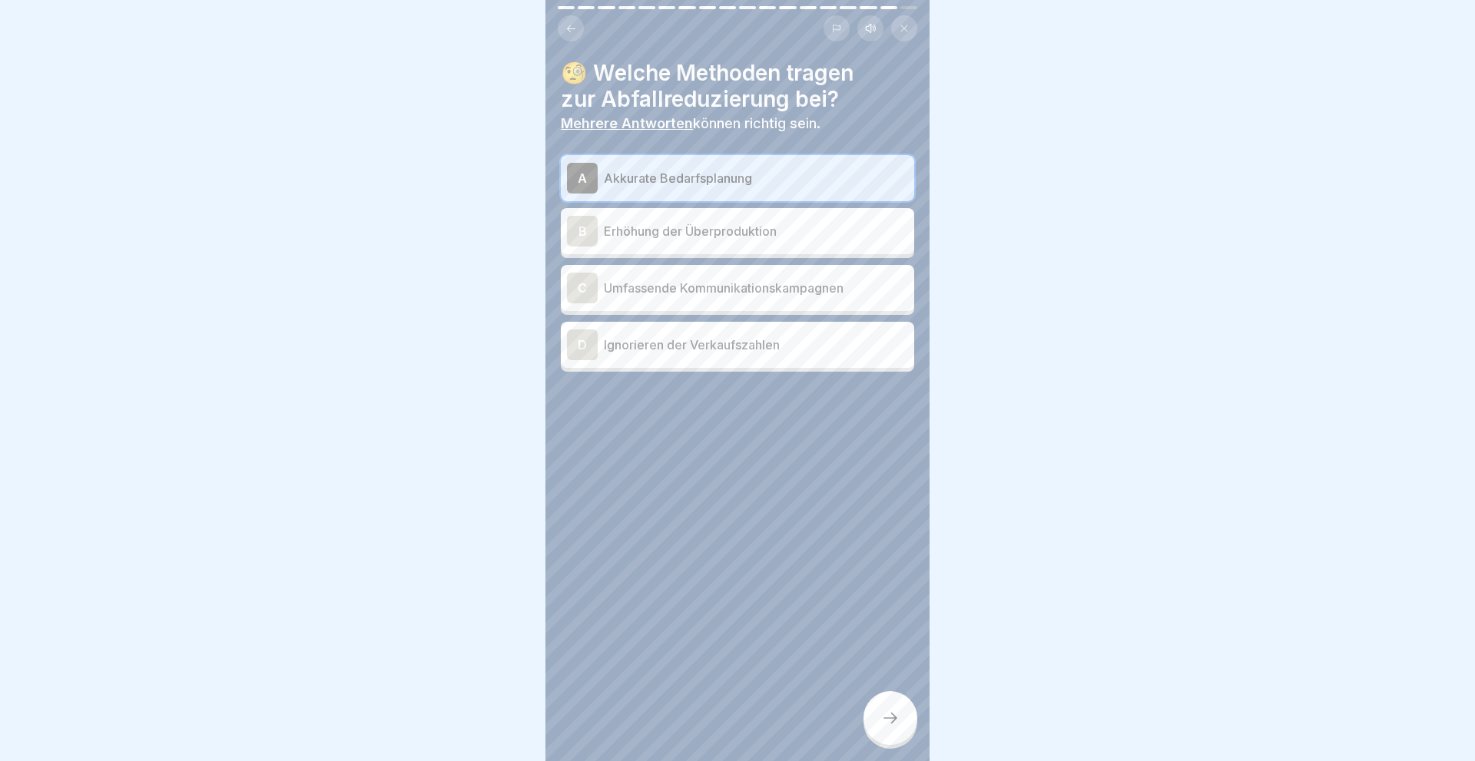
click at [576, 292] on div "C" at bounding box center [582, 288] width 31 height 31
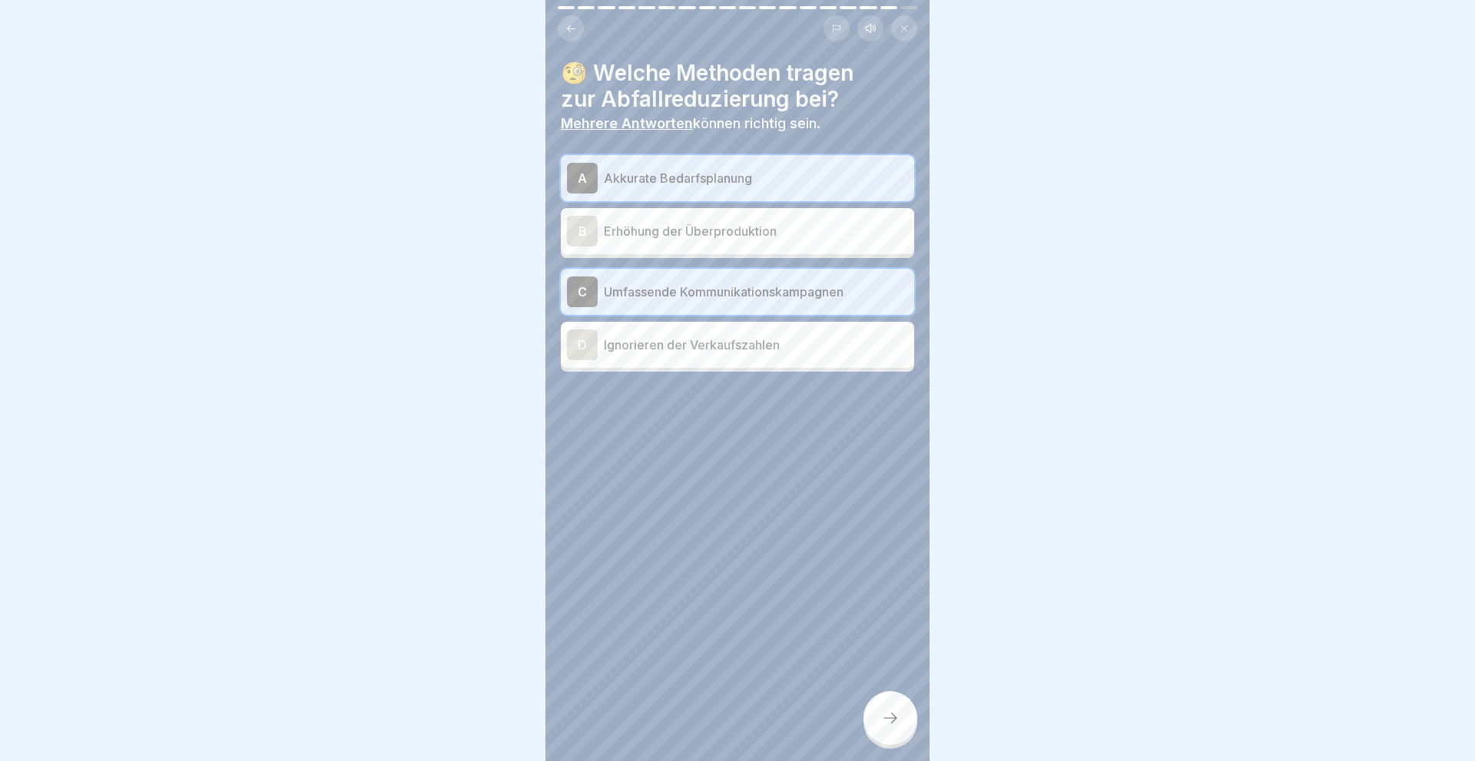
click at [889, 722] on icon at bounding box center [890, 718] width 18 height 18
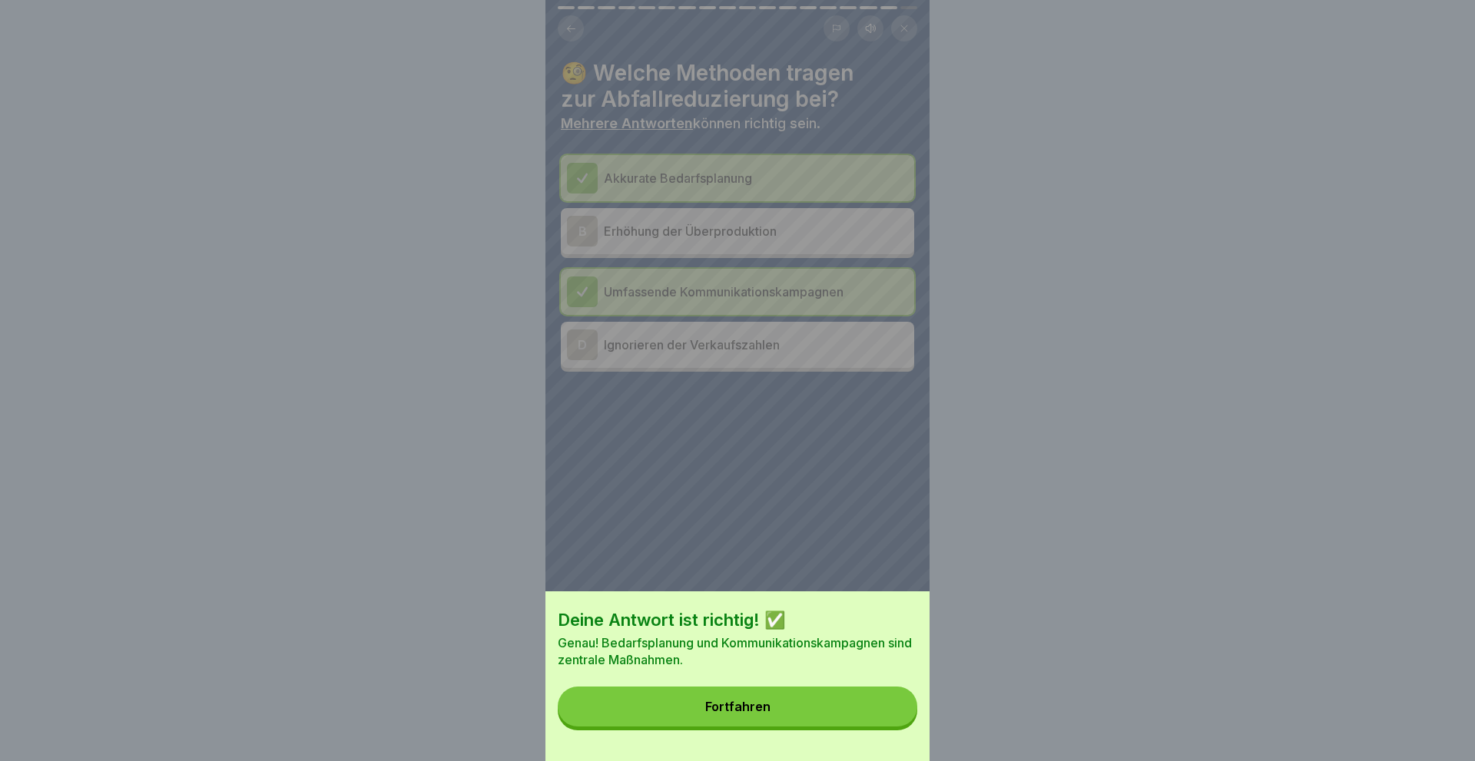
click at [795, 711] on button "Fortfahren" at bounding box center [737, 707] width 359 height 40
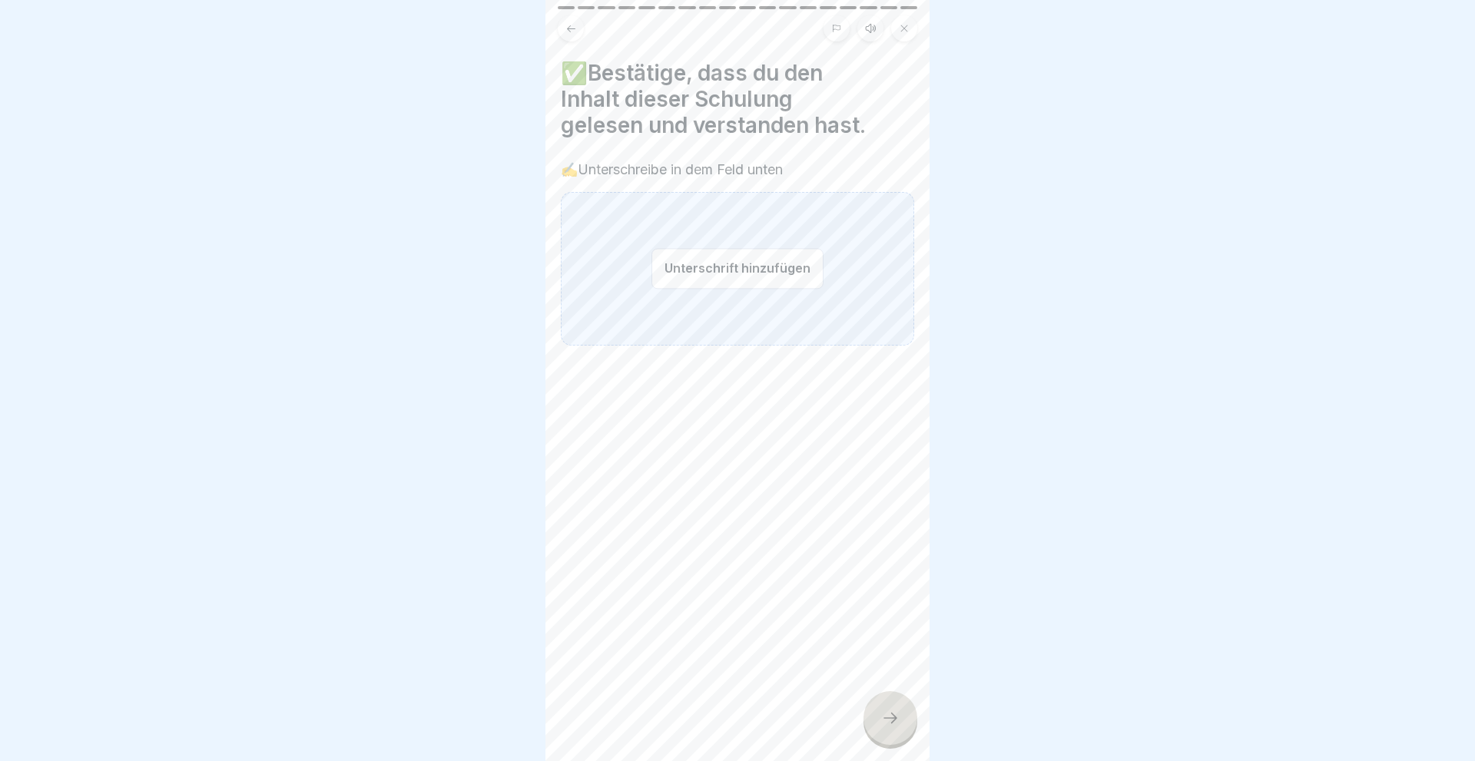
drag, startPoint x: 737, startPoint y: 267, endPoint x: 729, endPoint y: 273, distance: 10.0
click at [737, 267] on button "Unterschrift hinzufügen" at bounding box center [737, 268] width 172 height 41
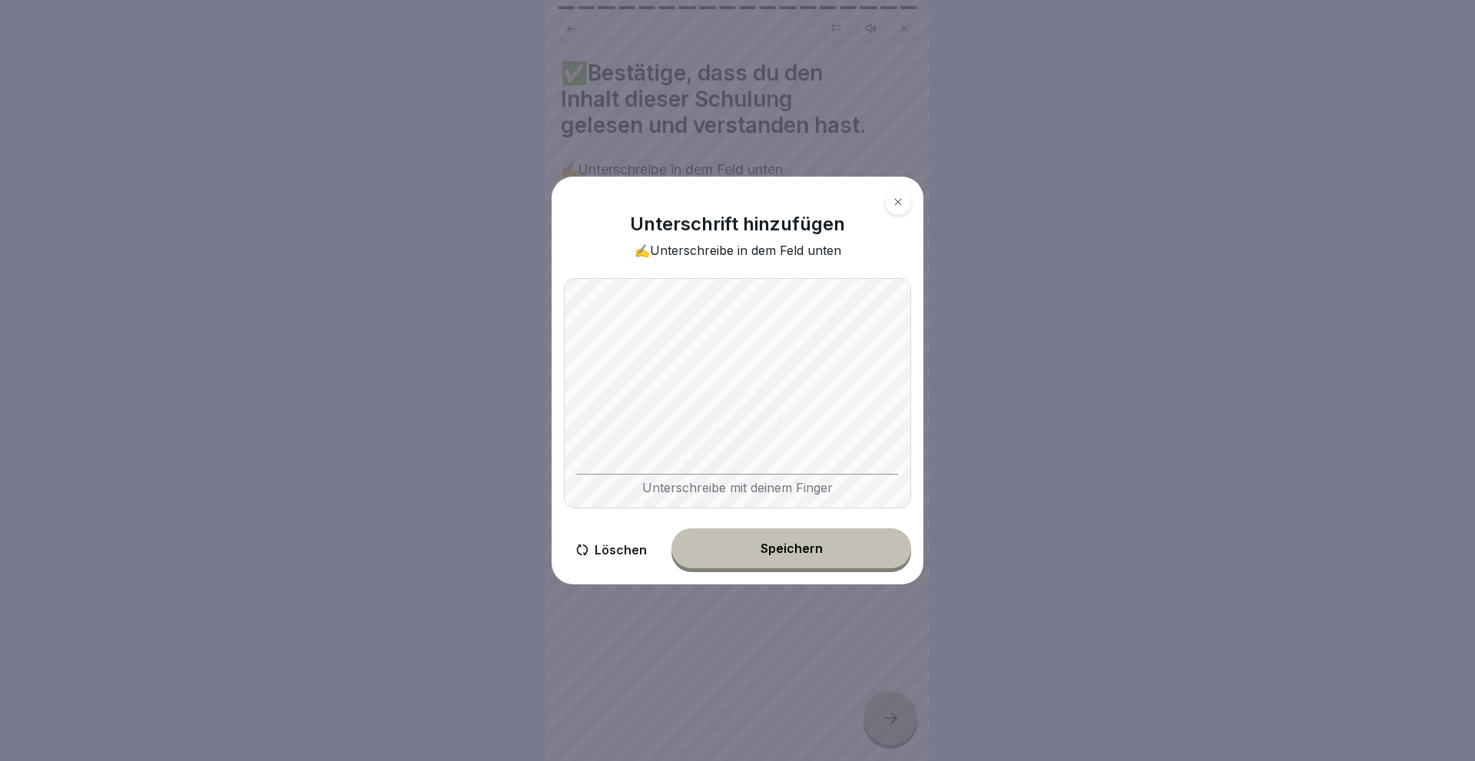
click at [849, 482] on div "Unterschreibe mit deinem Finger" at bounding box center [737, 393] width 347 height 230
click at [783, 551] on div "Speichern" at bounding box center [791, 549] width 62 height 14
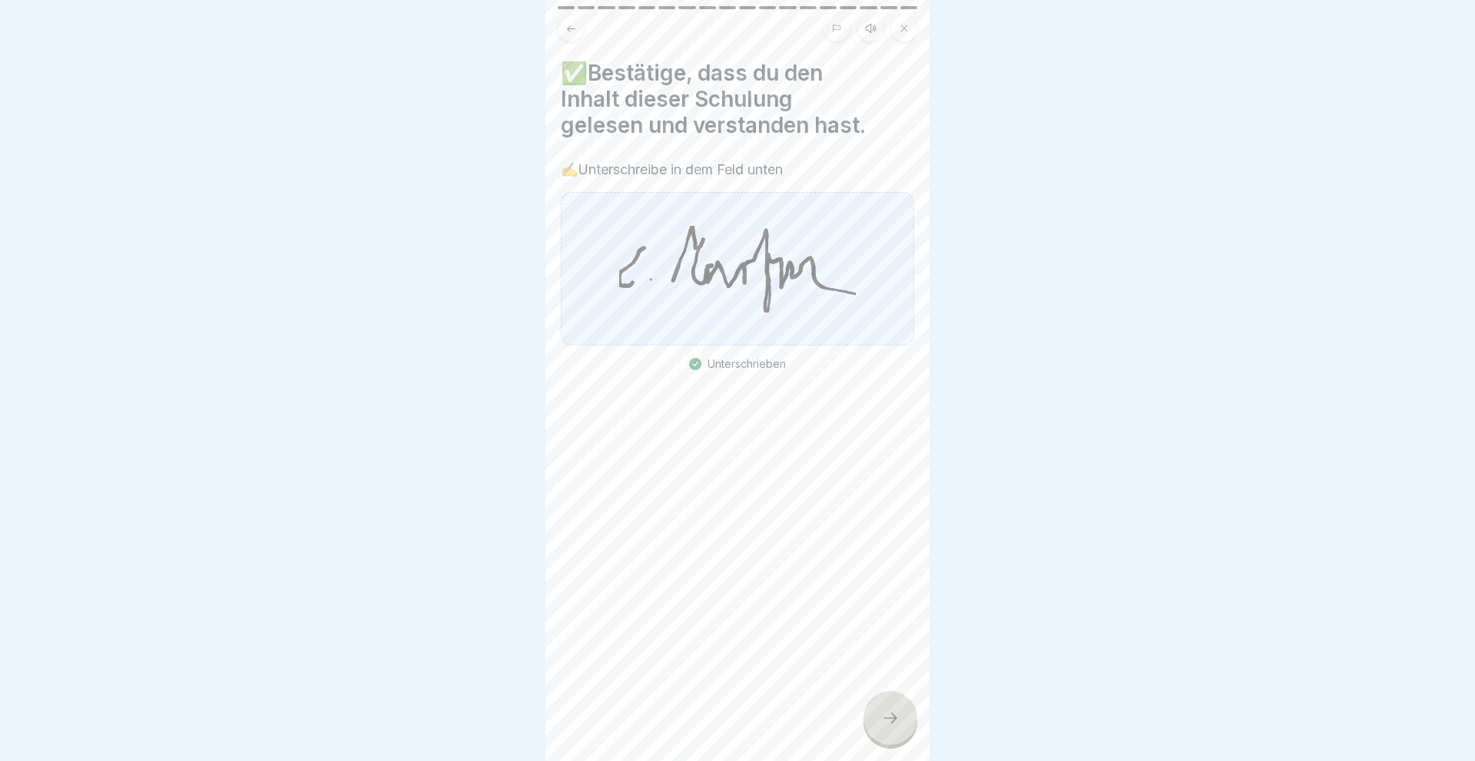
click at [893, 721] on icon at bounding box center [890, 718] width 18 height 18
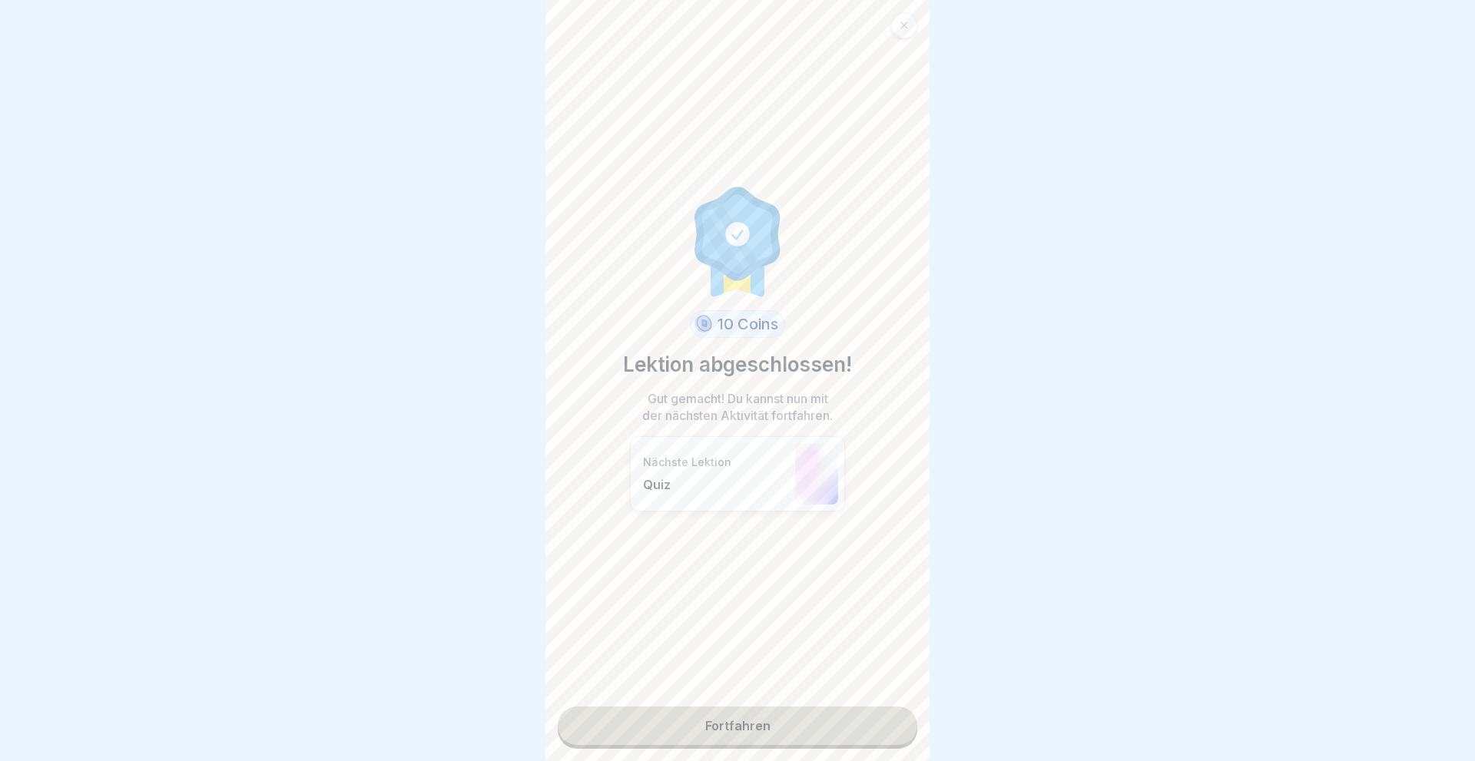
click at [711, 720] on link "Fortfahren" at bounding box center [737, 726] width 359 height 38
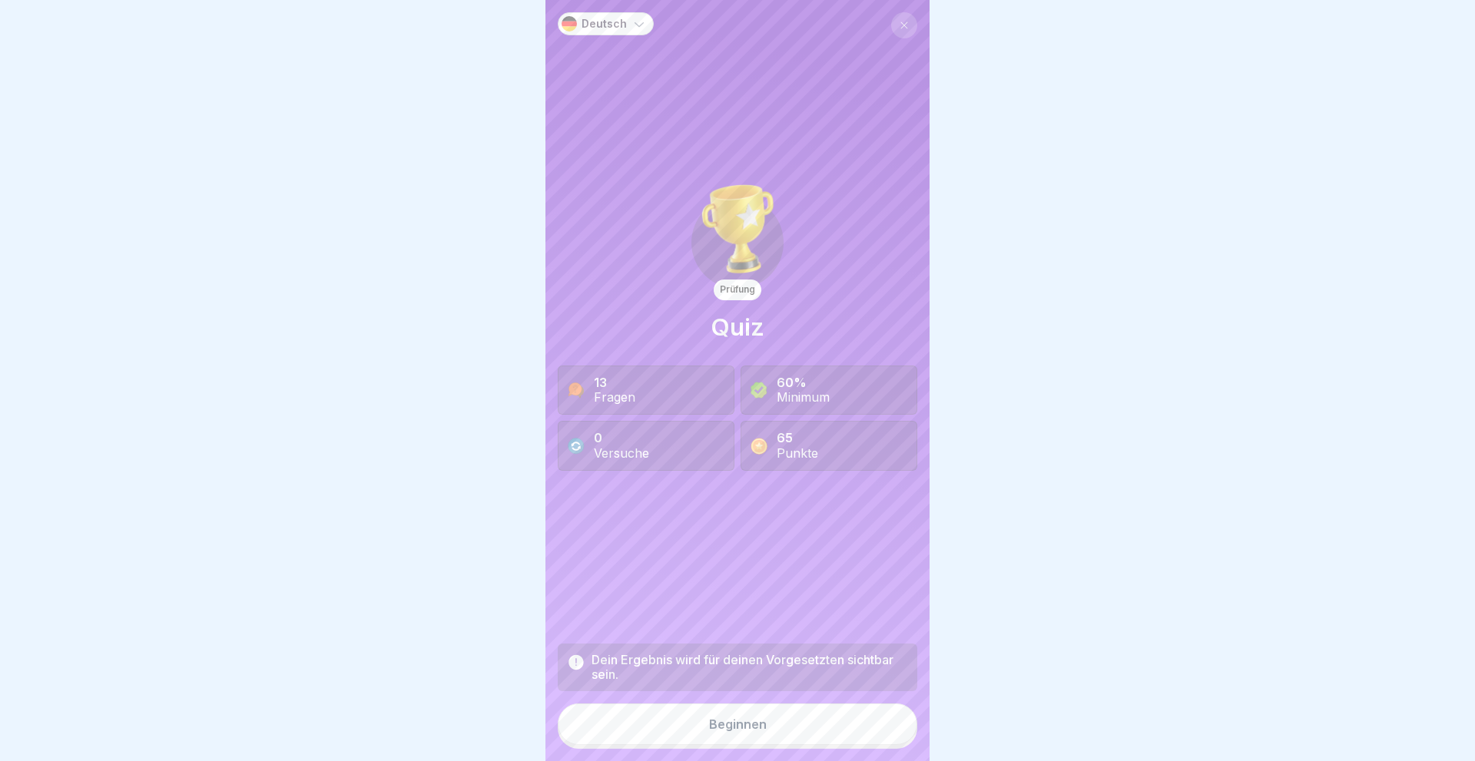
click at [711, 720] on div "Beginnen" at bounding box center [738, 724] width 58 height 14
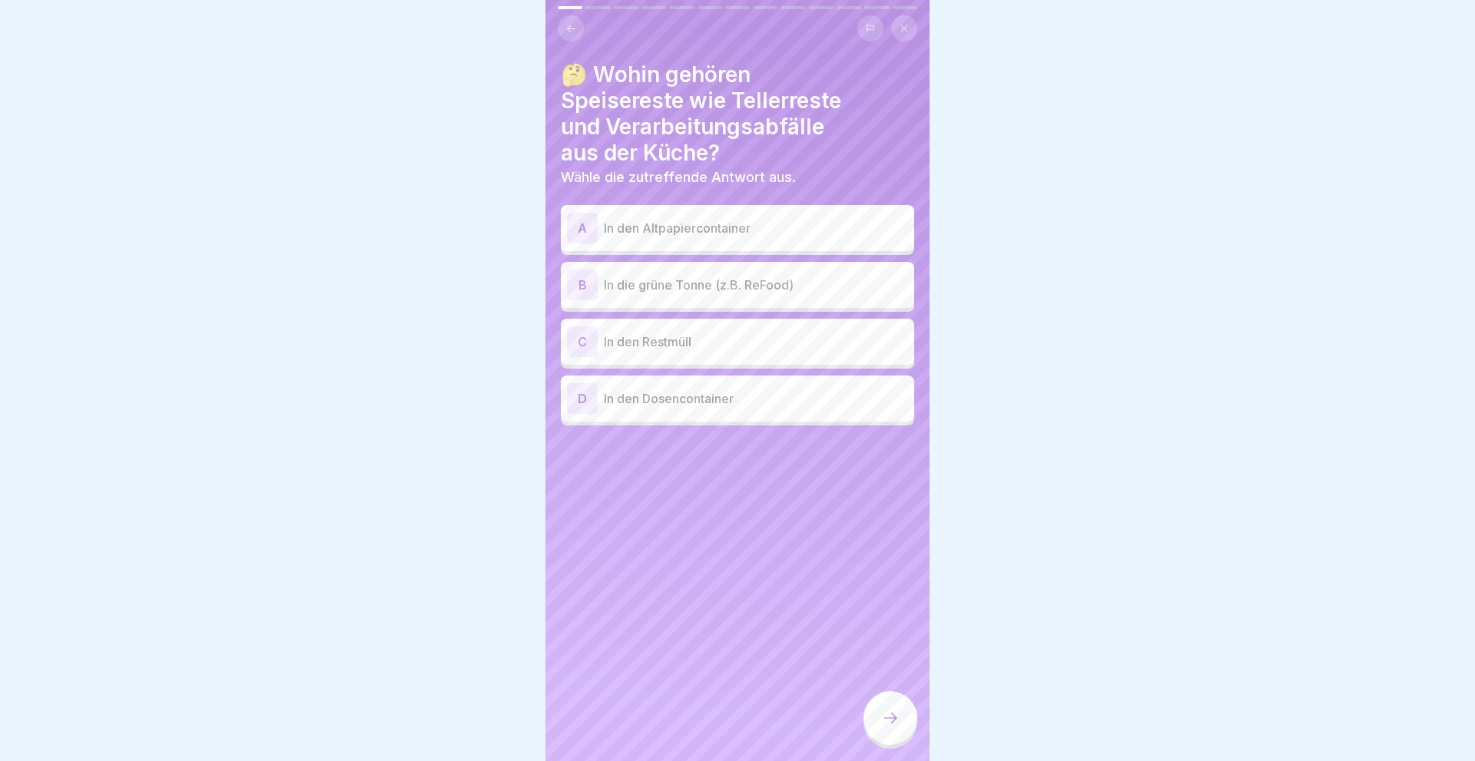
click at [575, 286] on div "B" at bounding box center [582, 285] width 31 height 31
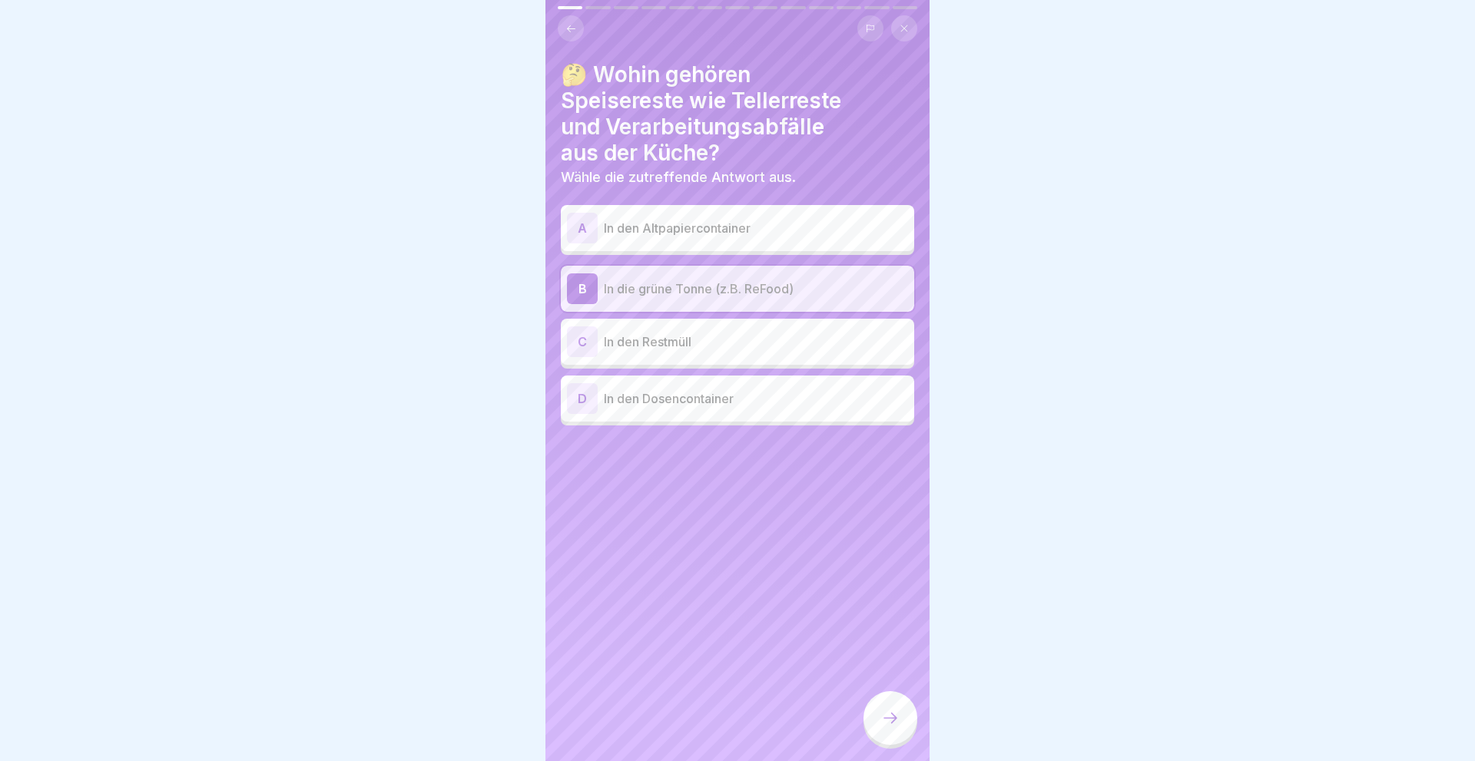
click at [877, 716] on div at bounding box center [890, 718] width 54 height 54
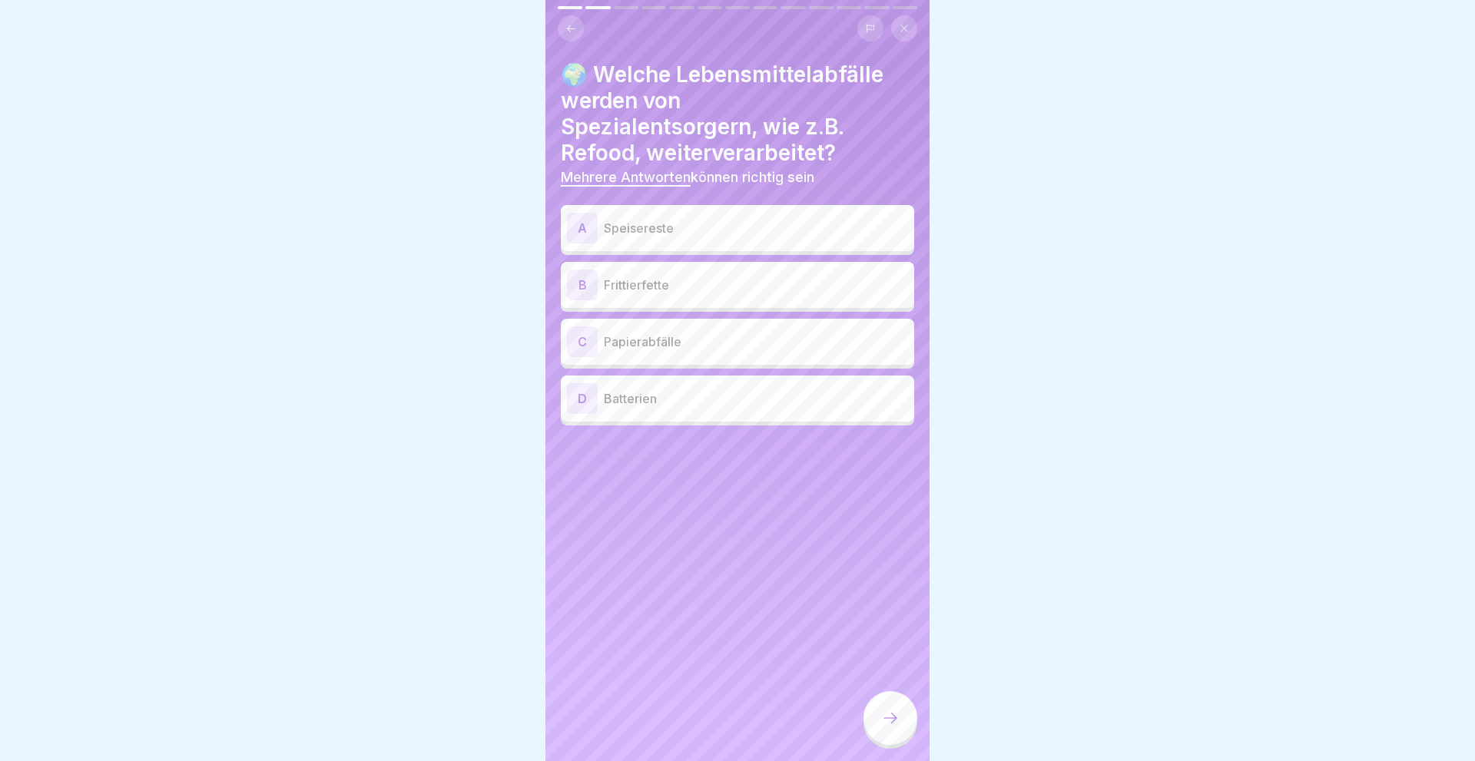
click at [593, 227] on div "A" at bounding box center [582, 228] width 31 height 31
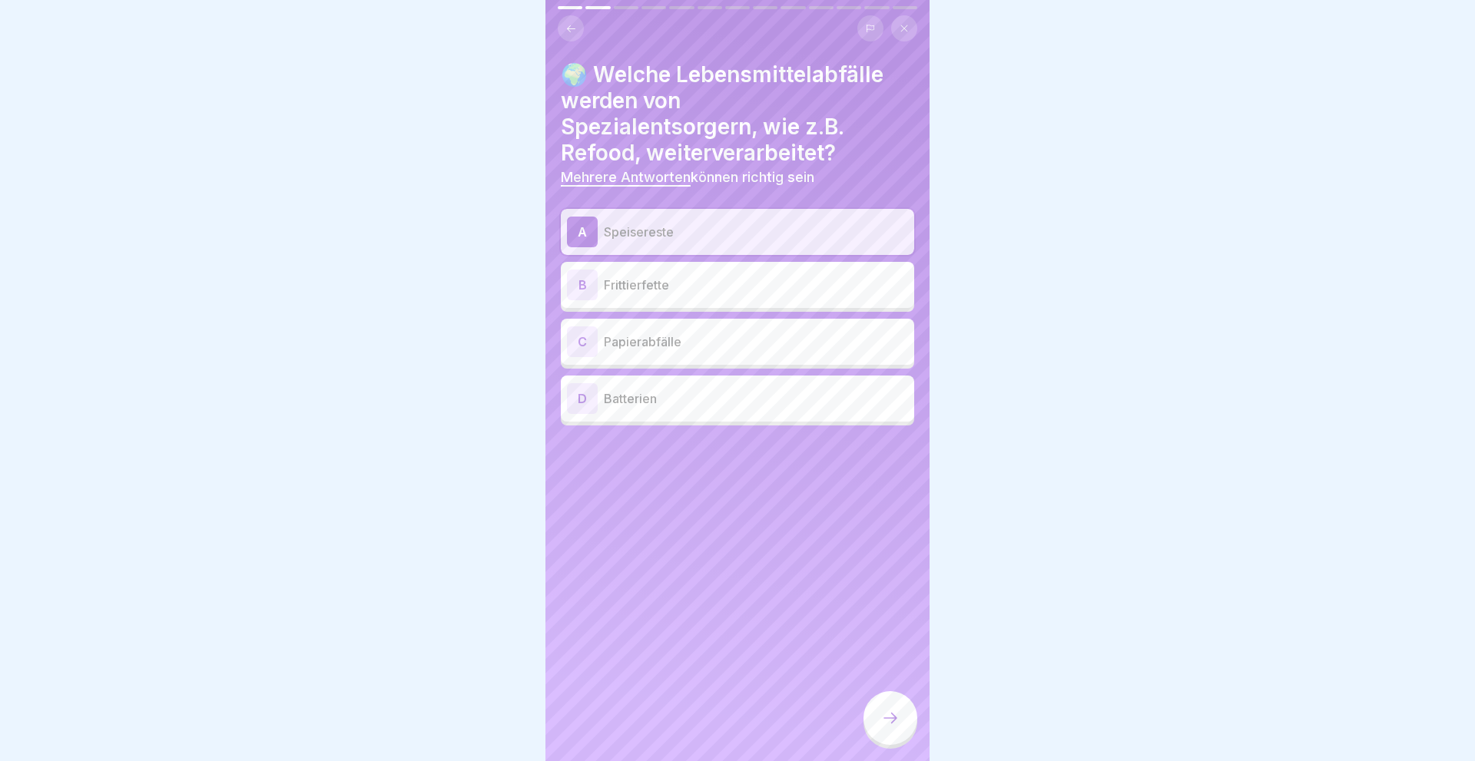
click at [588, 277] on div "B" at bounding box center [582, 285] width 31 height 31
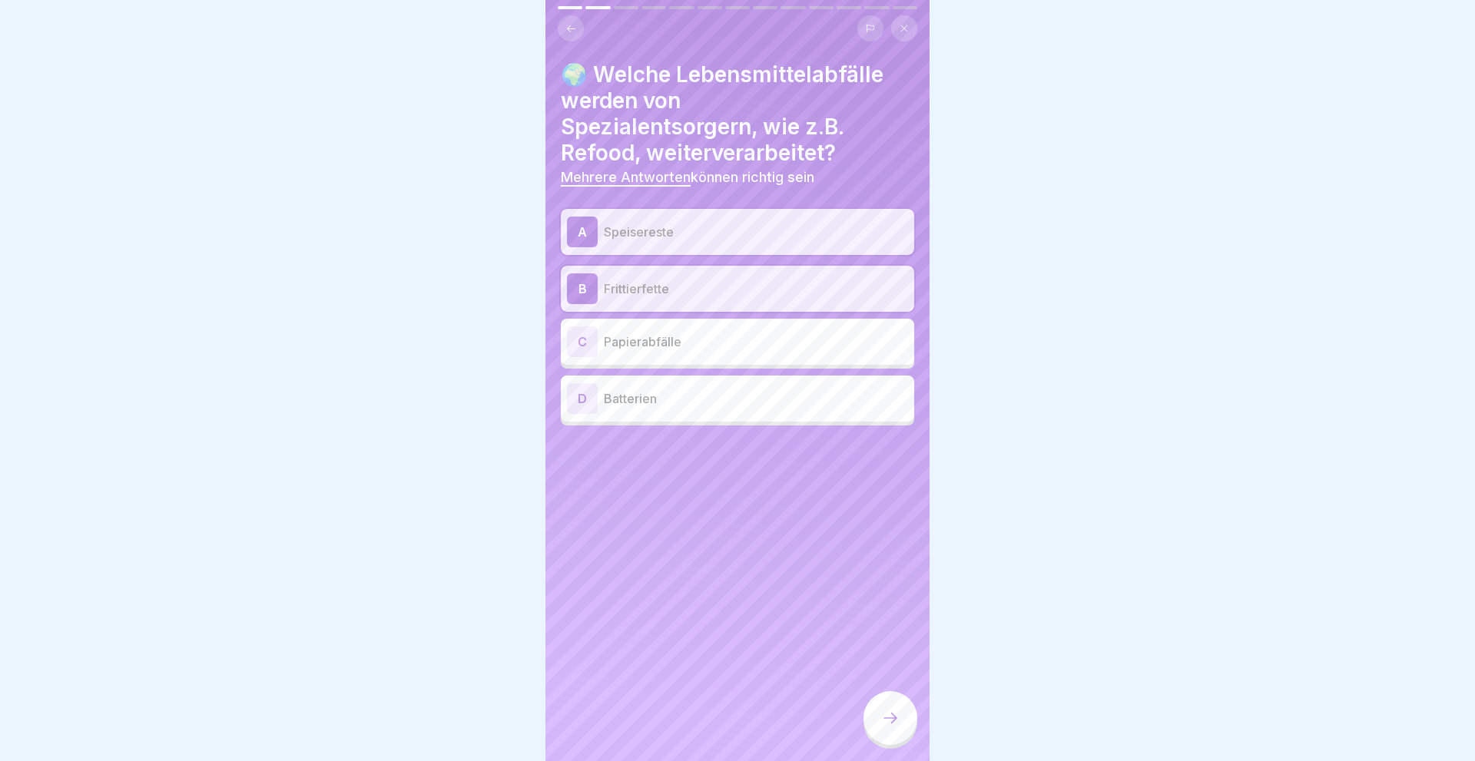
click at [876, 720] on div at bounding box center [890, 718] width 54 height 54
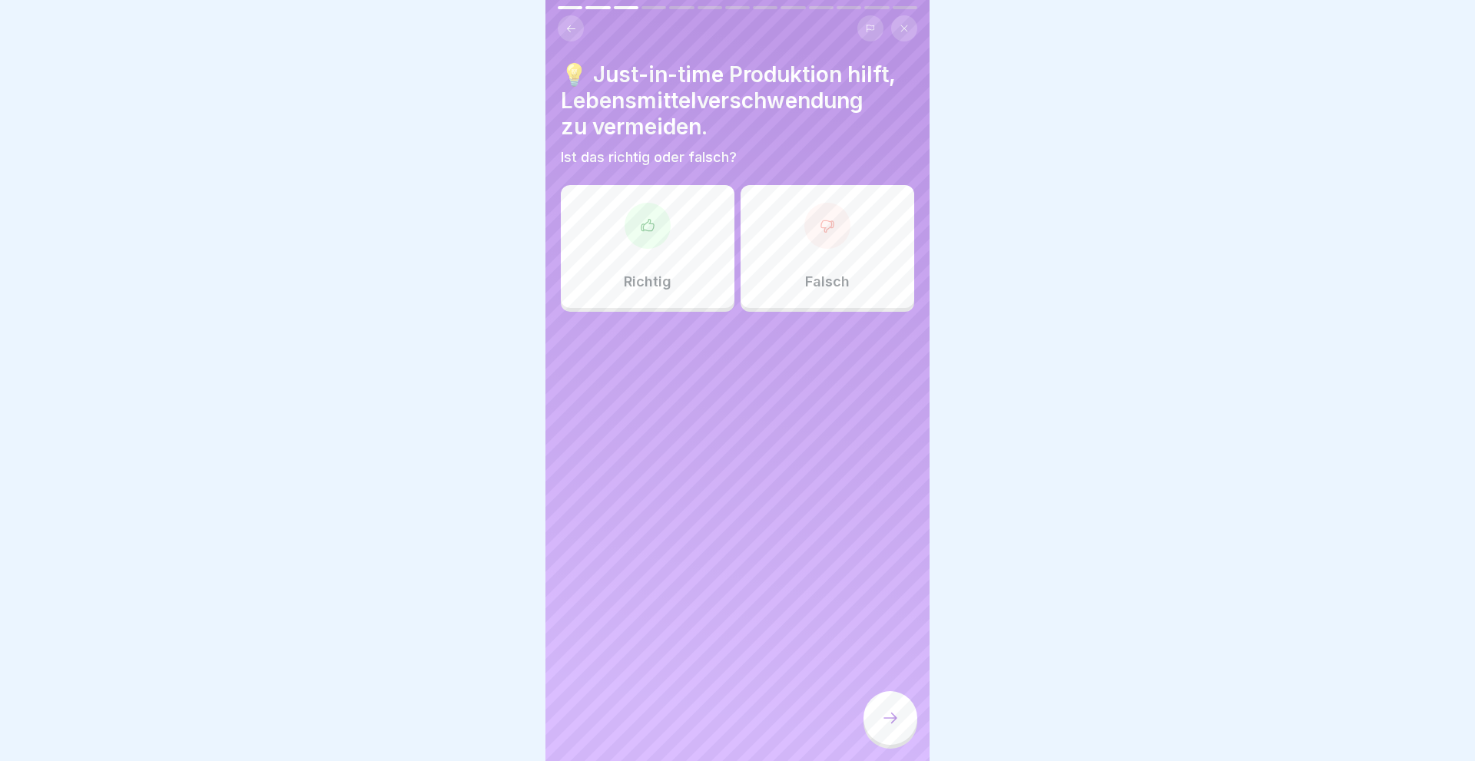
click at [666, 243] on div "Richtig" at bounding box center [648, 246] width 174 height 123
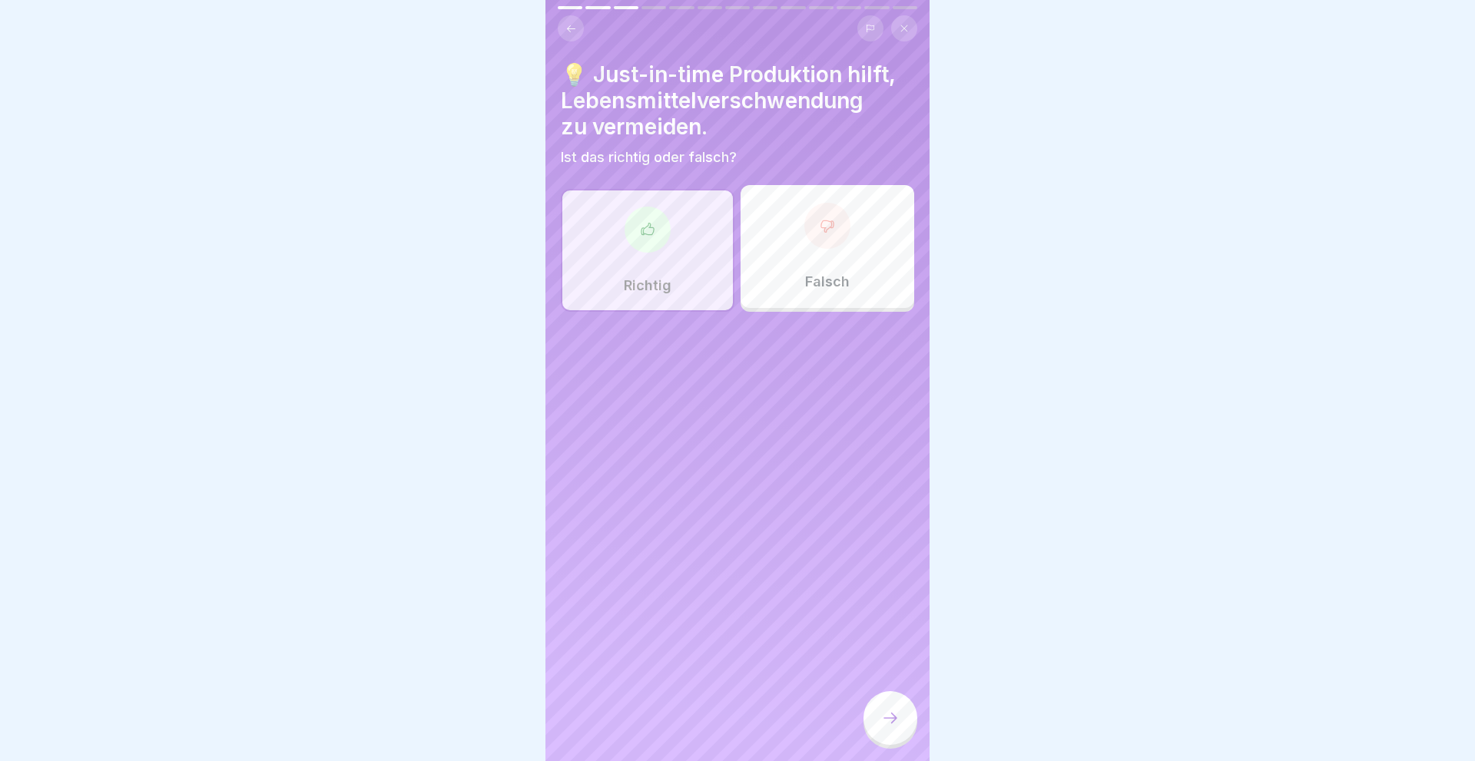
click at [883, 705] on div at bounding box center [890, 718] width 54 height 54
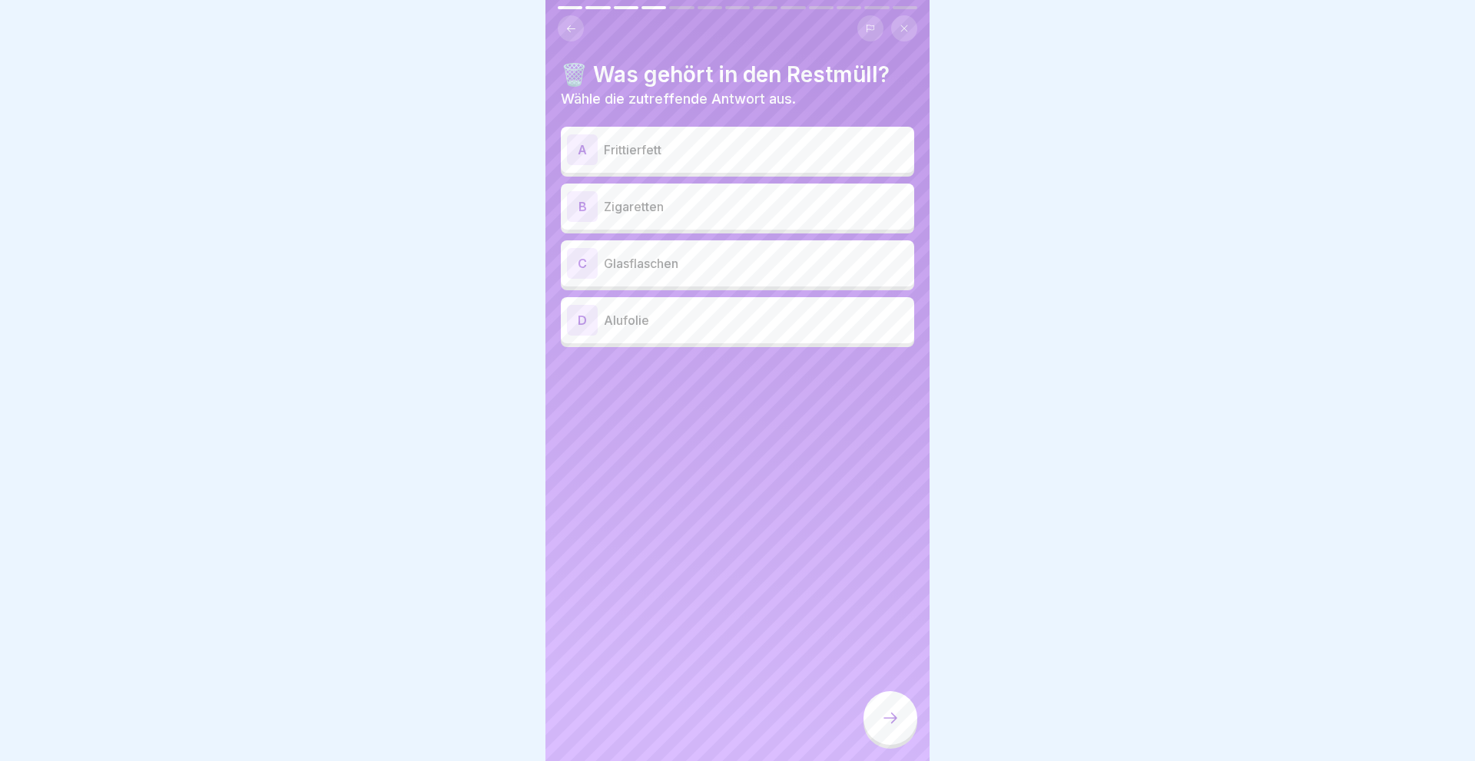
click at [624, 212] on p "Zigaretten" at bounding box center [756, 206] width 304 height 18
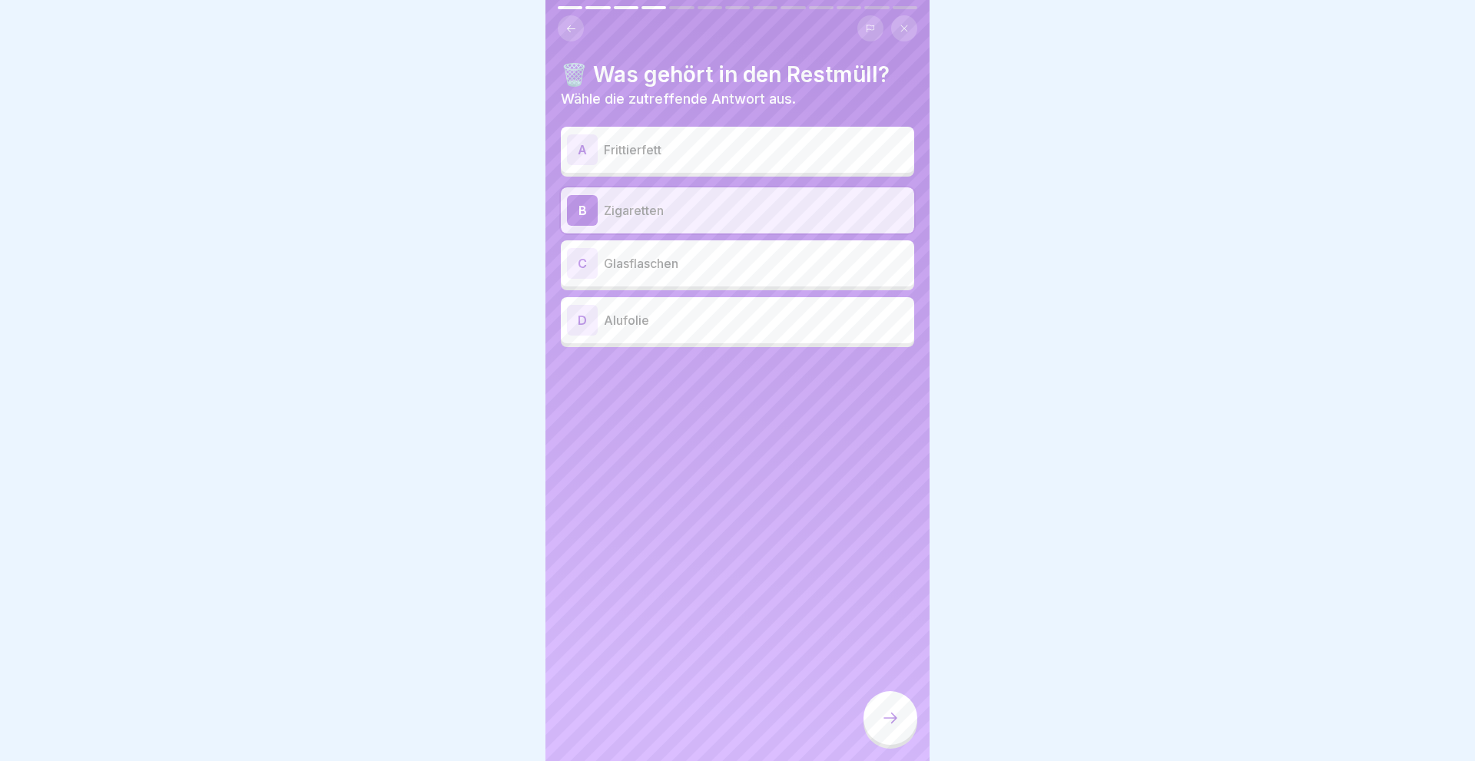
click at [877, 717] on div at bounding box center [890, 718] width 54 height 54
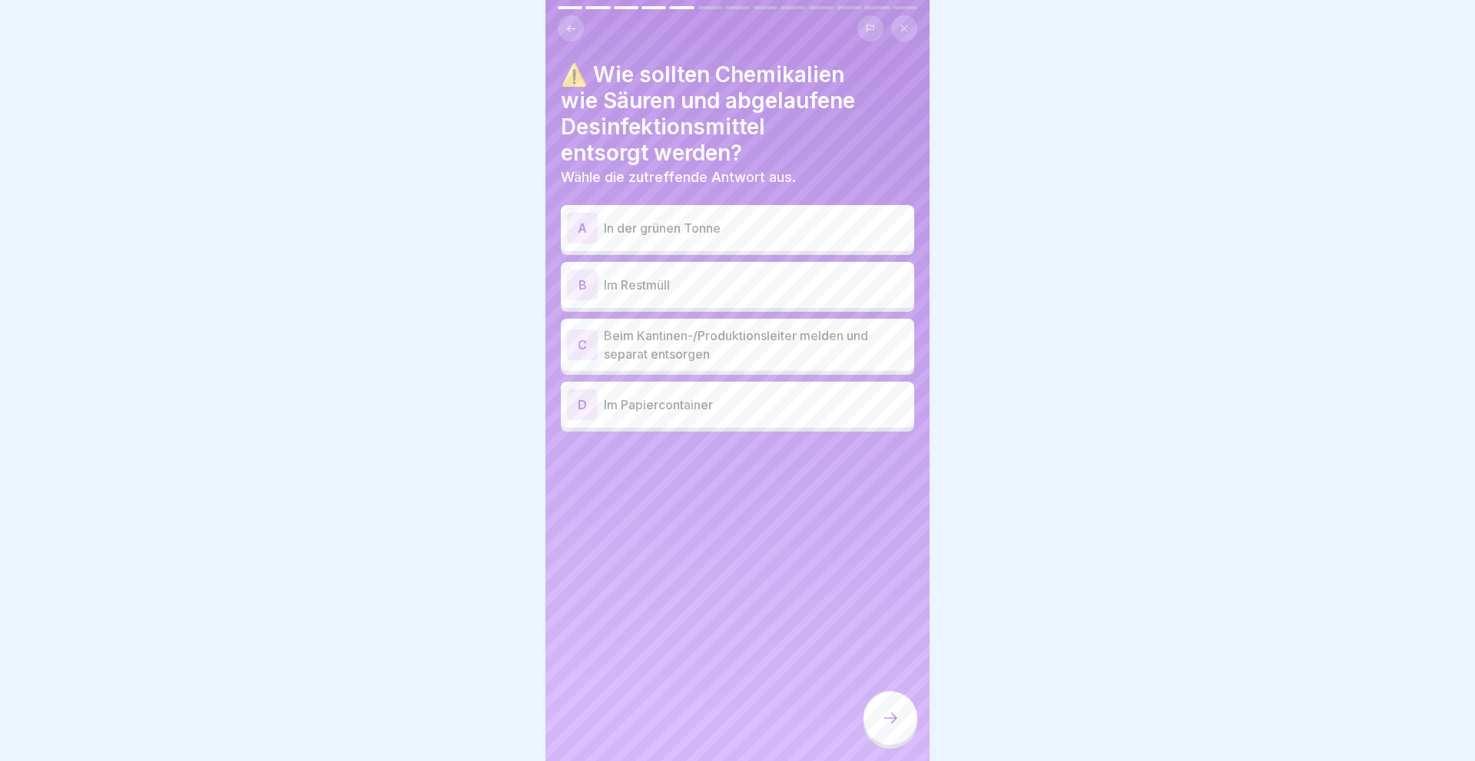
click at [581, 342] on div "C" at bounding box center [582, 345] width 31 height 31
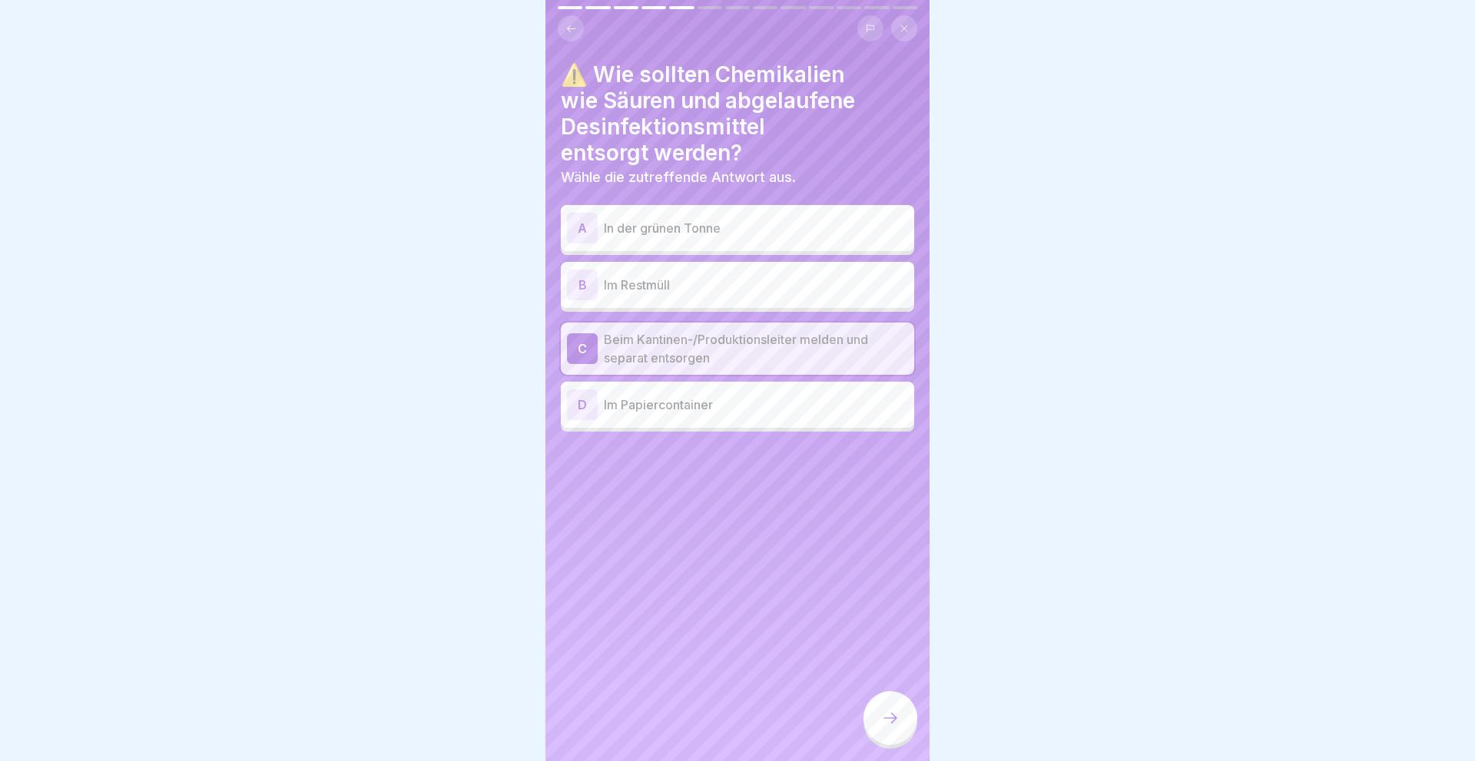
click at [892, 723] on icon at bounding box center [890, 718] width 18 height 18
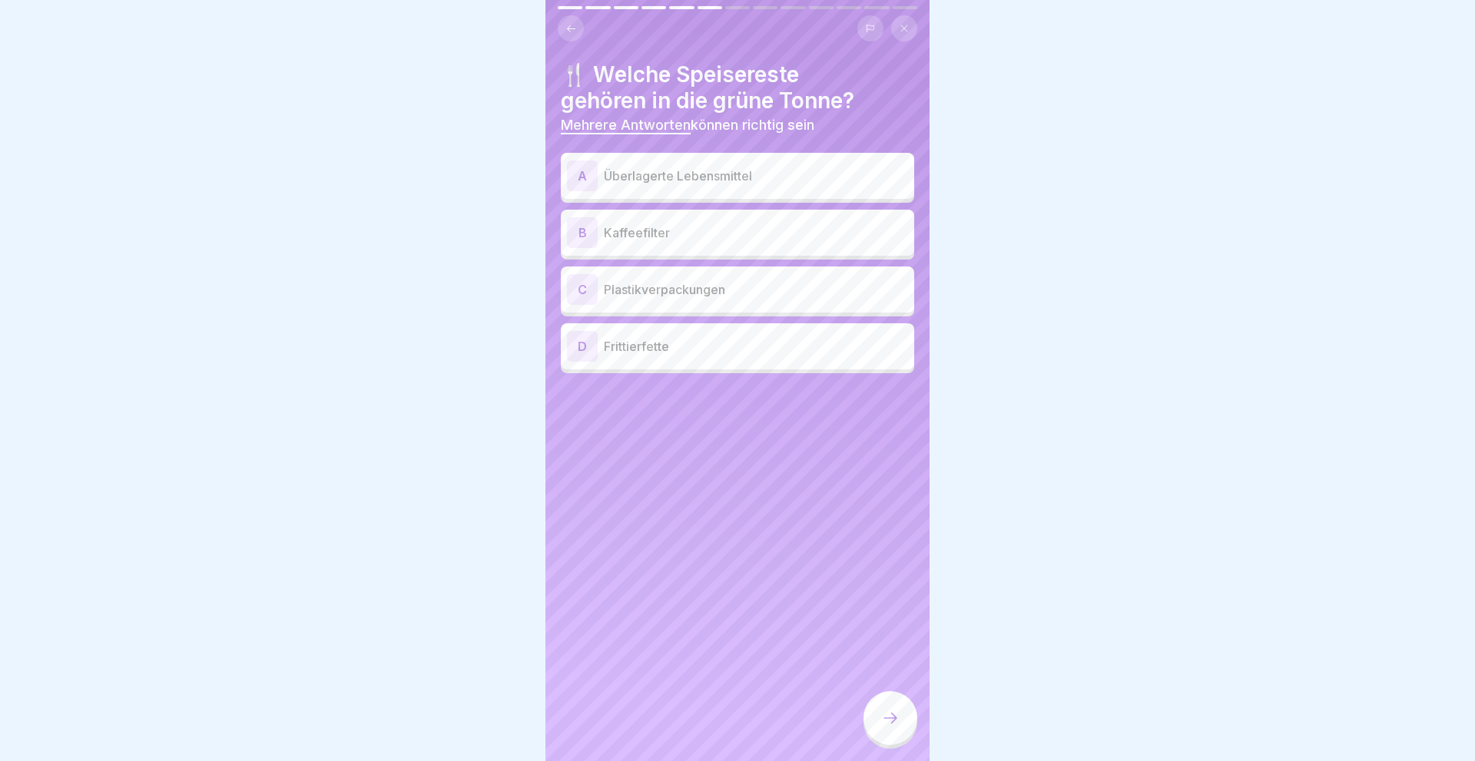
click at [585, 168] on div "A" at bounding box center [582, 176] width 31 height 31
click at [878, 713] on div at bounding box center [890, 718] width 54 height 54
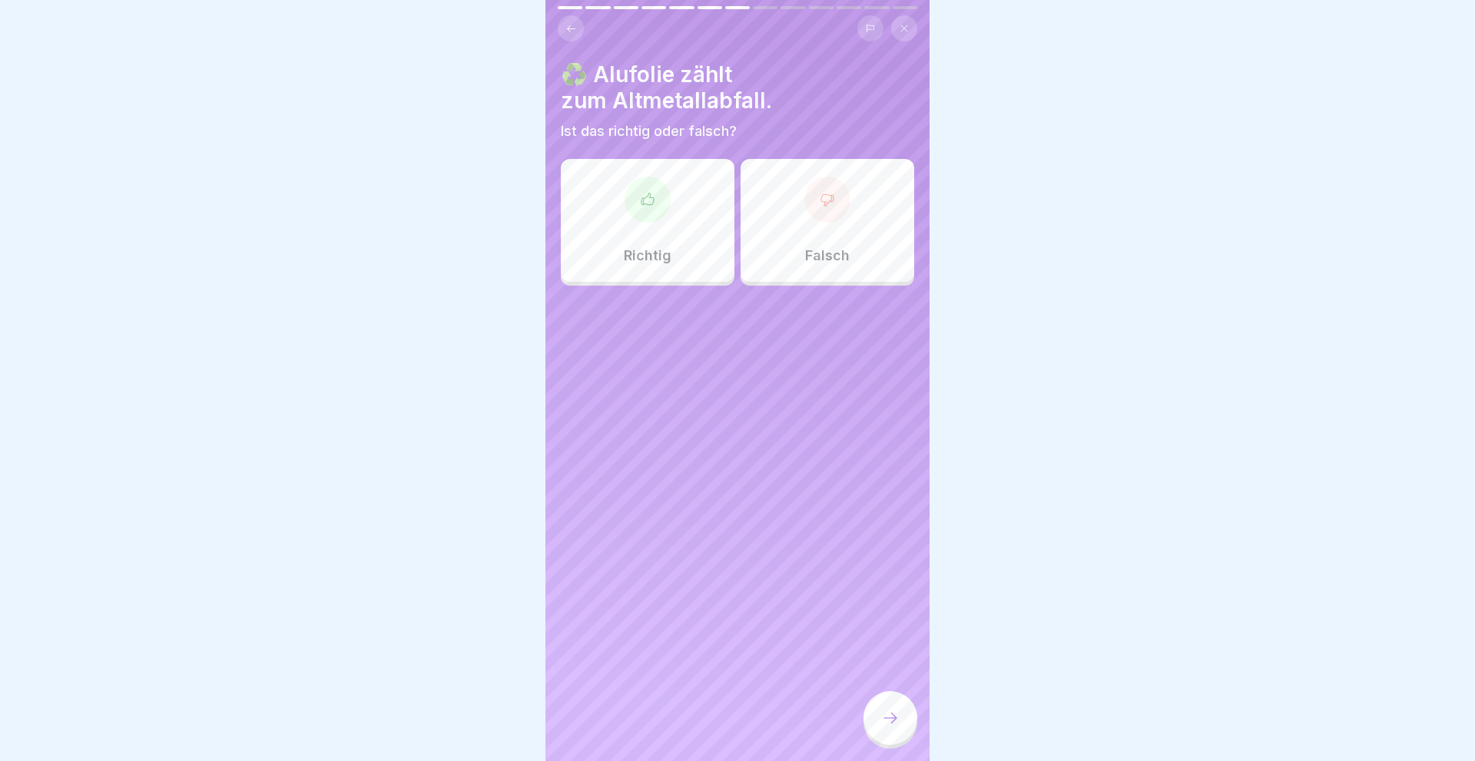
click at [649, 221] on div at bounding box center [647, 200] width 46 height 46
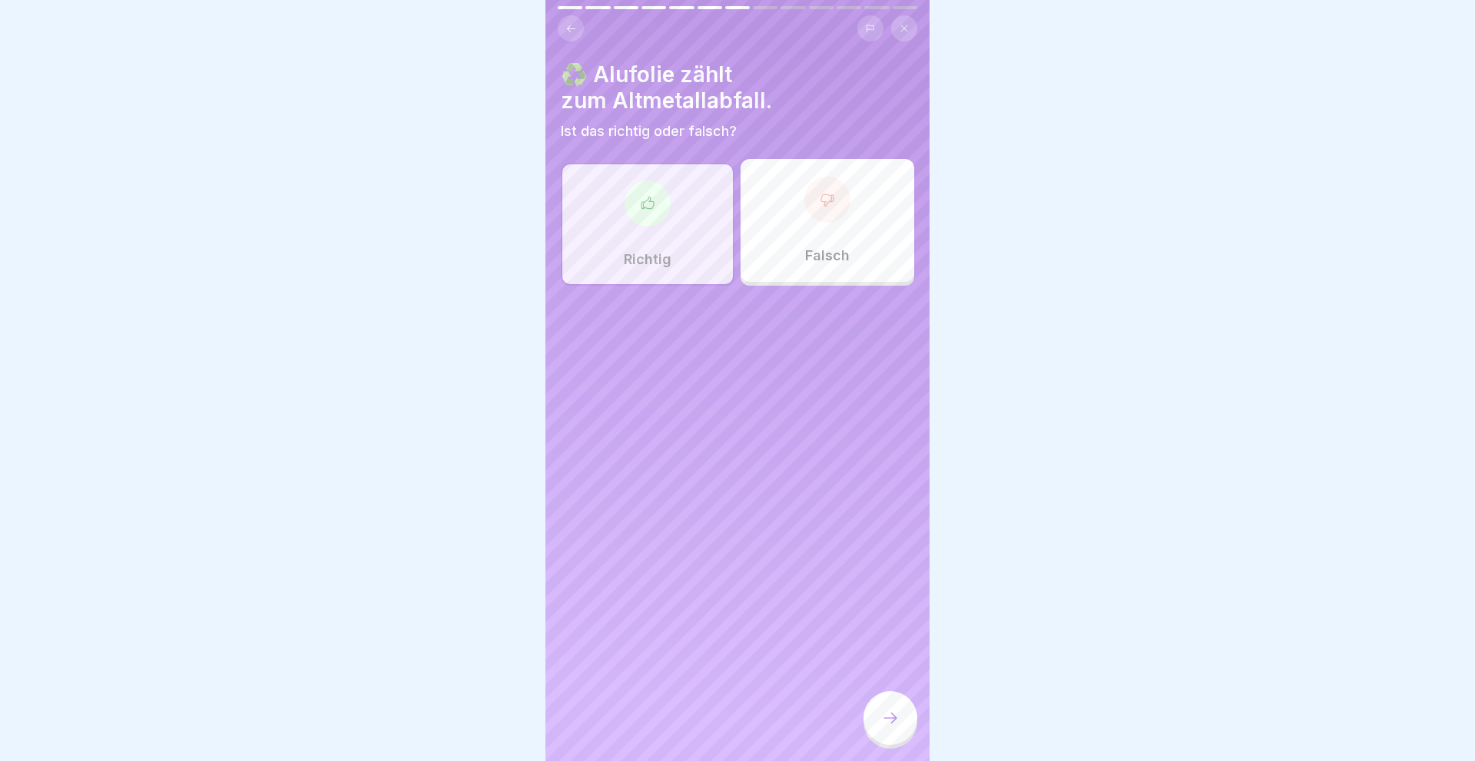
click at [873, 706] on div at bounding box center [890, 718] width 54 height 54
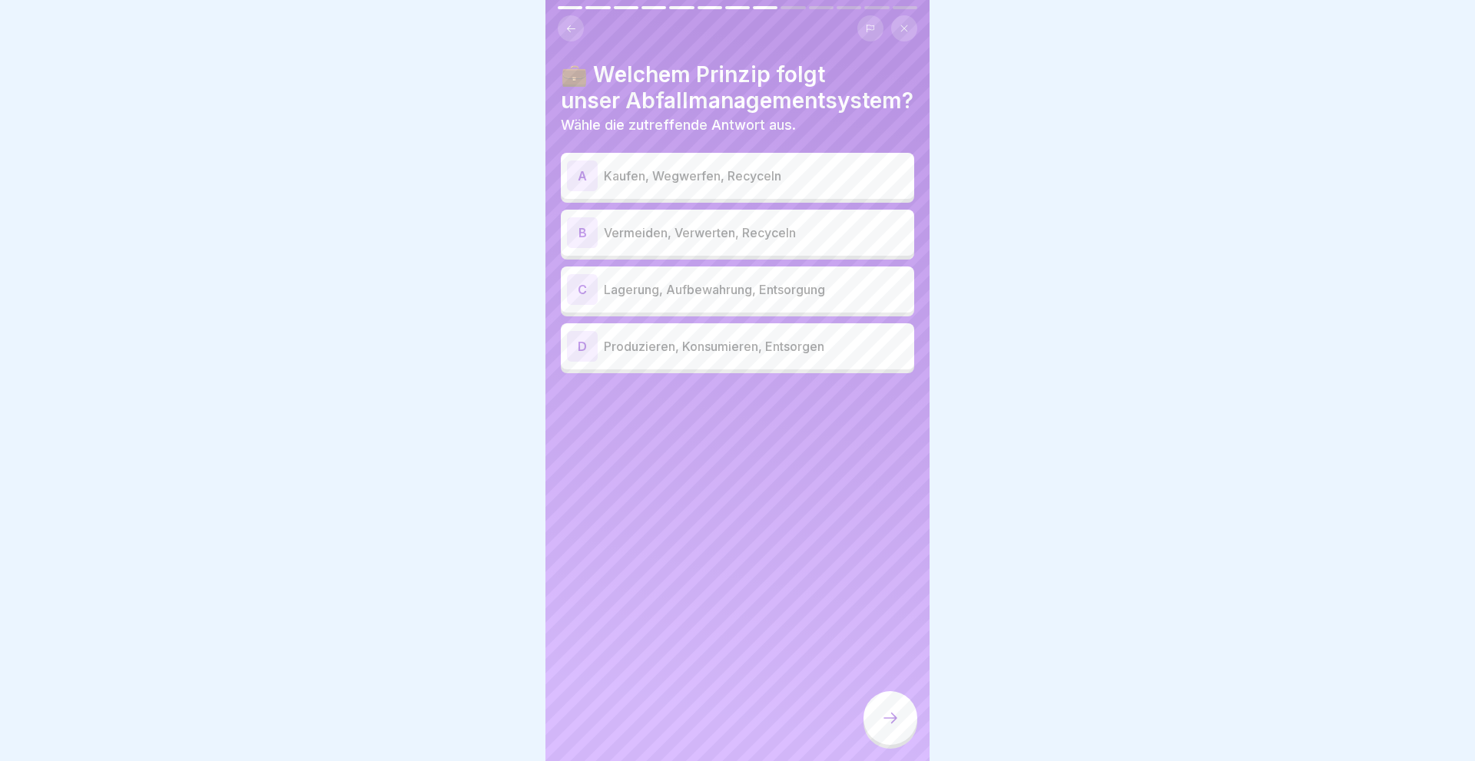
click at [587, 230] on div "B" at bounding box center [582, 232] width 31 height 31
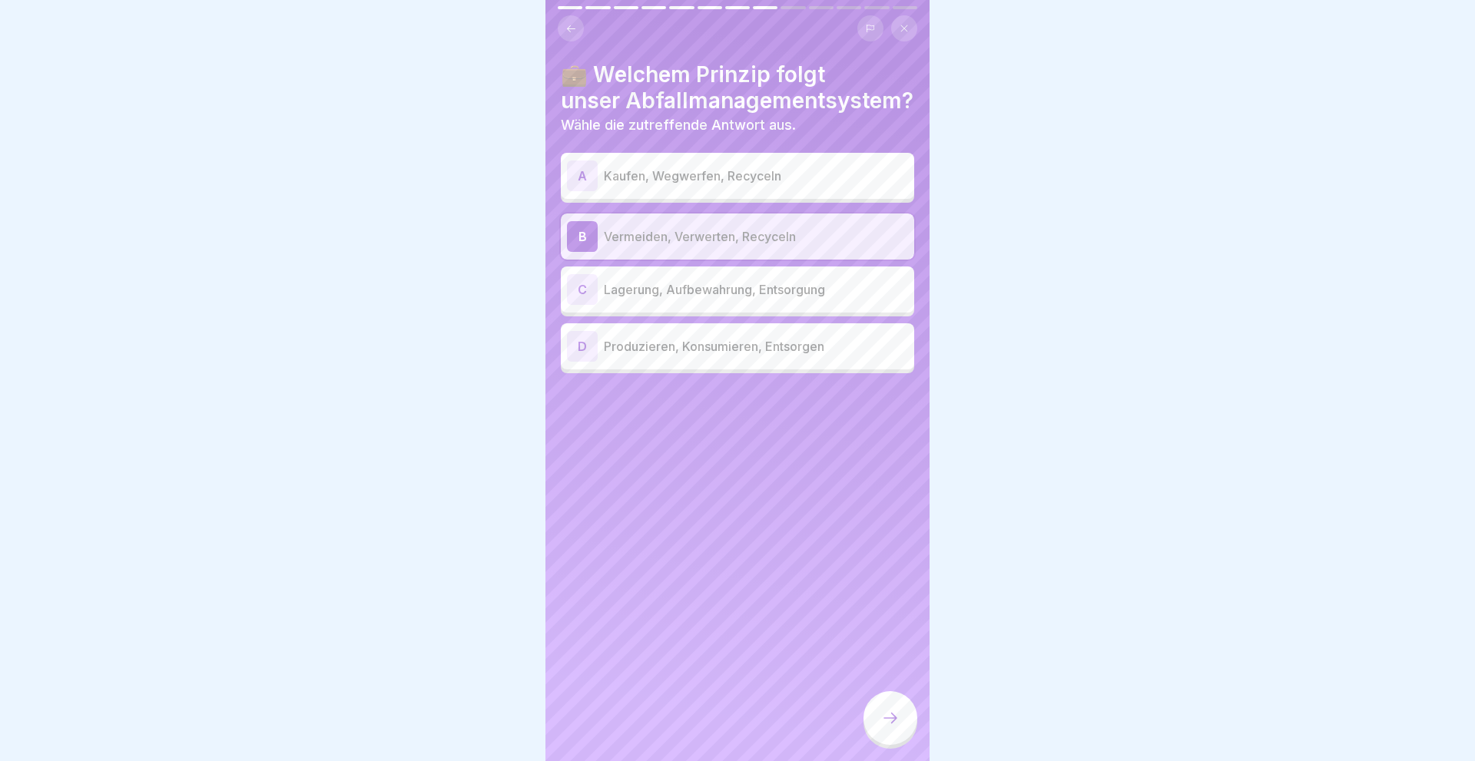
click at [894, 719] on icon at bounding box center [890, 718] width 18 height 18
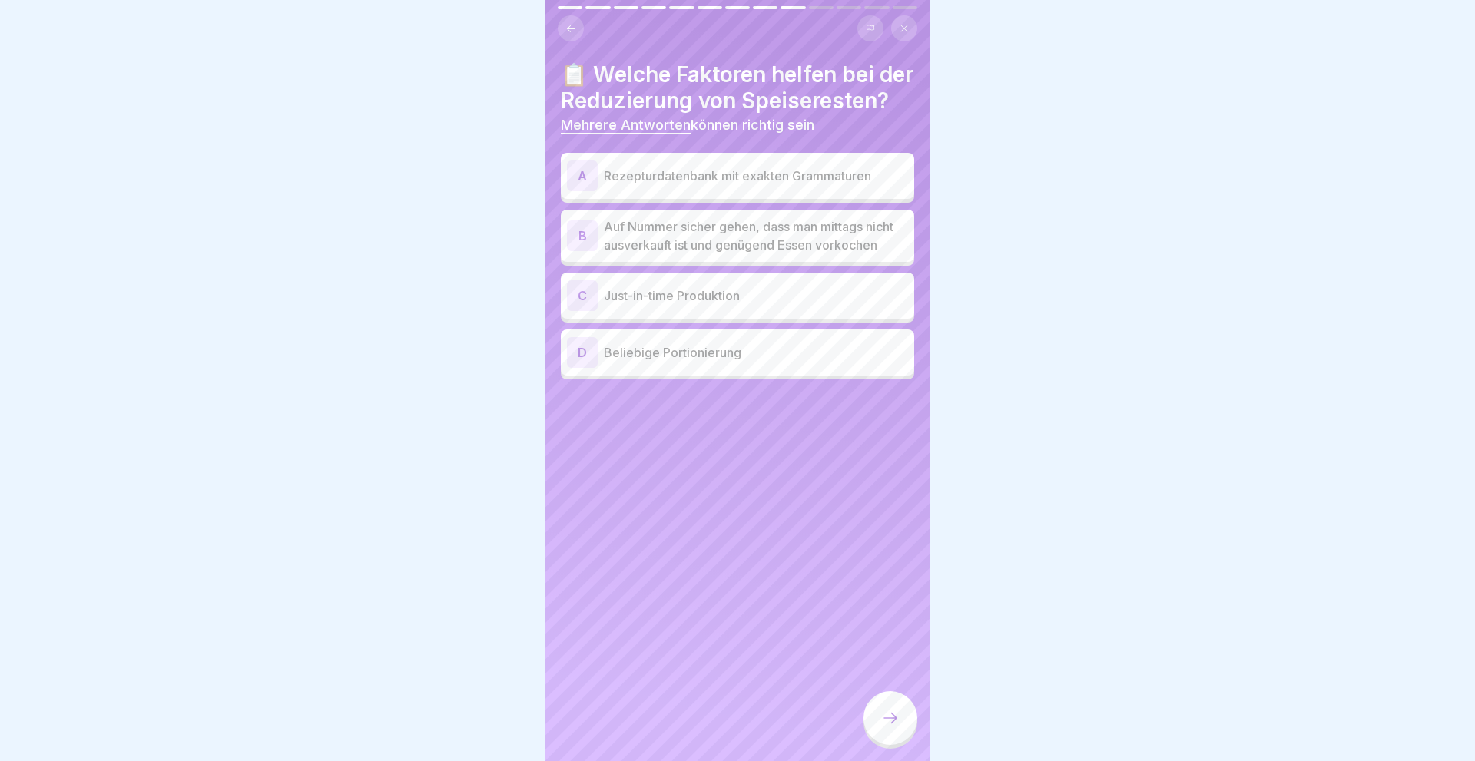
click at [593, 311] on div "C" at bounding box center [582, 295] width 31 height 31
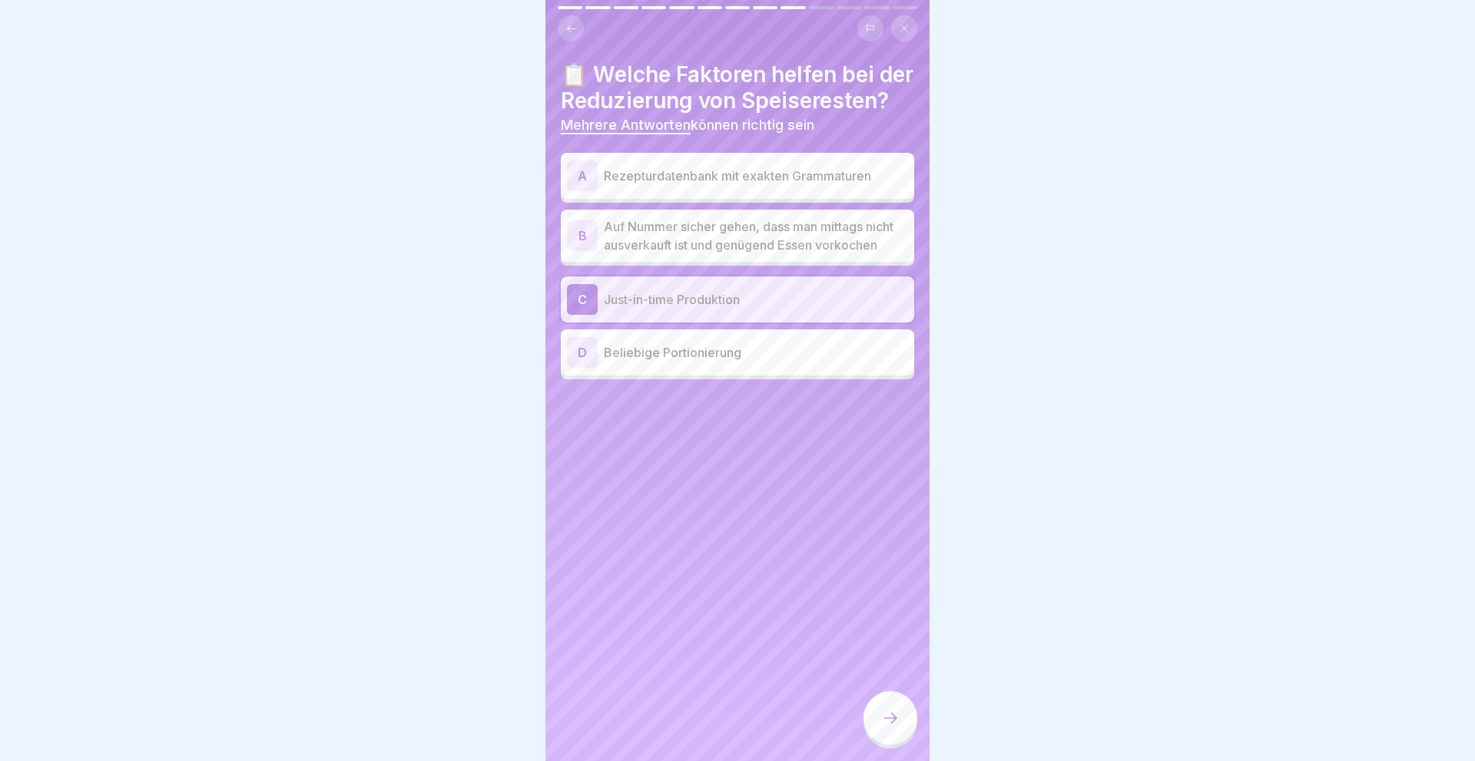
click at [578, 191] on div "A" at bounding box center [582, 176] width 31 height 31
click at [879, 704] on div at bounding box center [890, 718] width 54 height 54
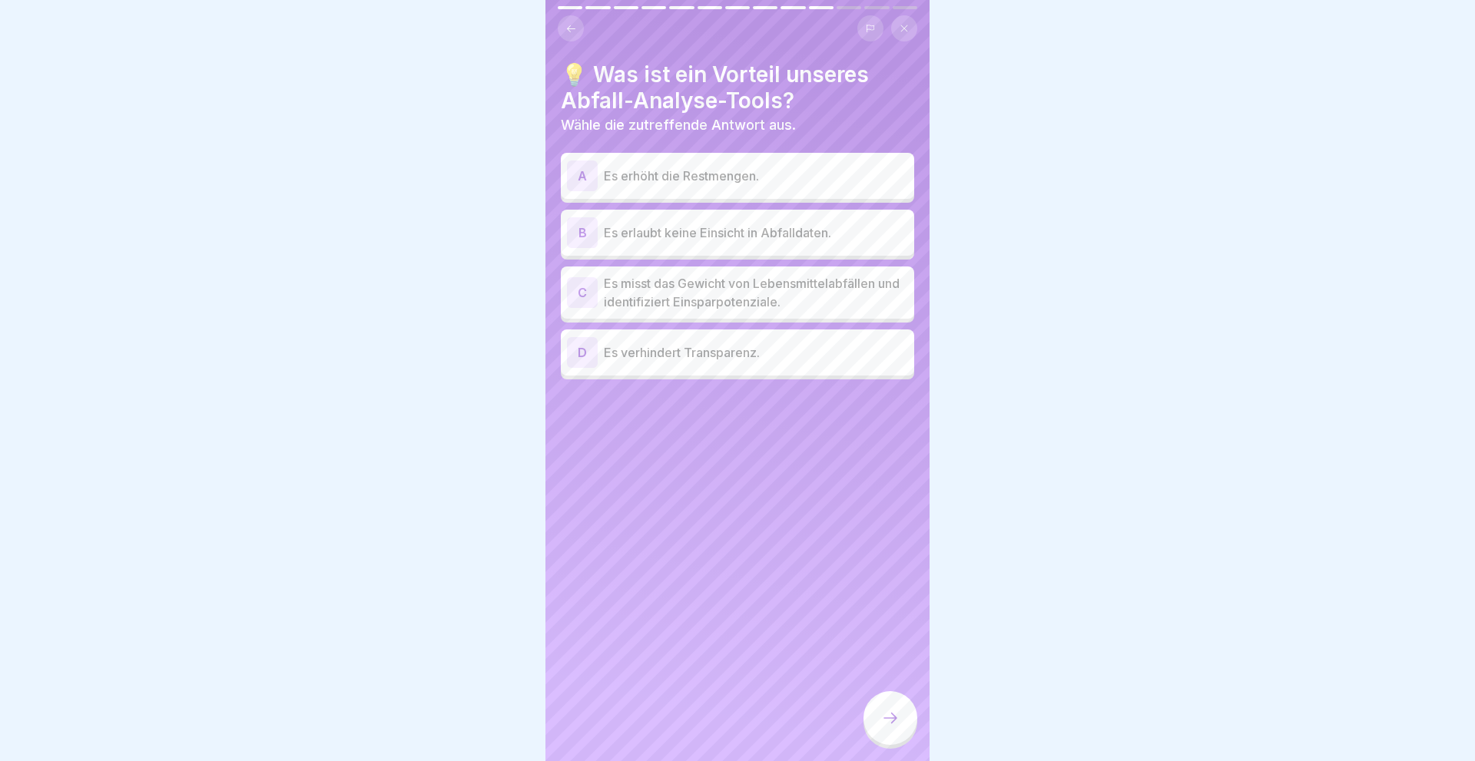
click at [576, 289] on div "C" at bounding box center [582, 292] width 31 height 31
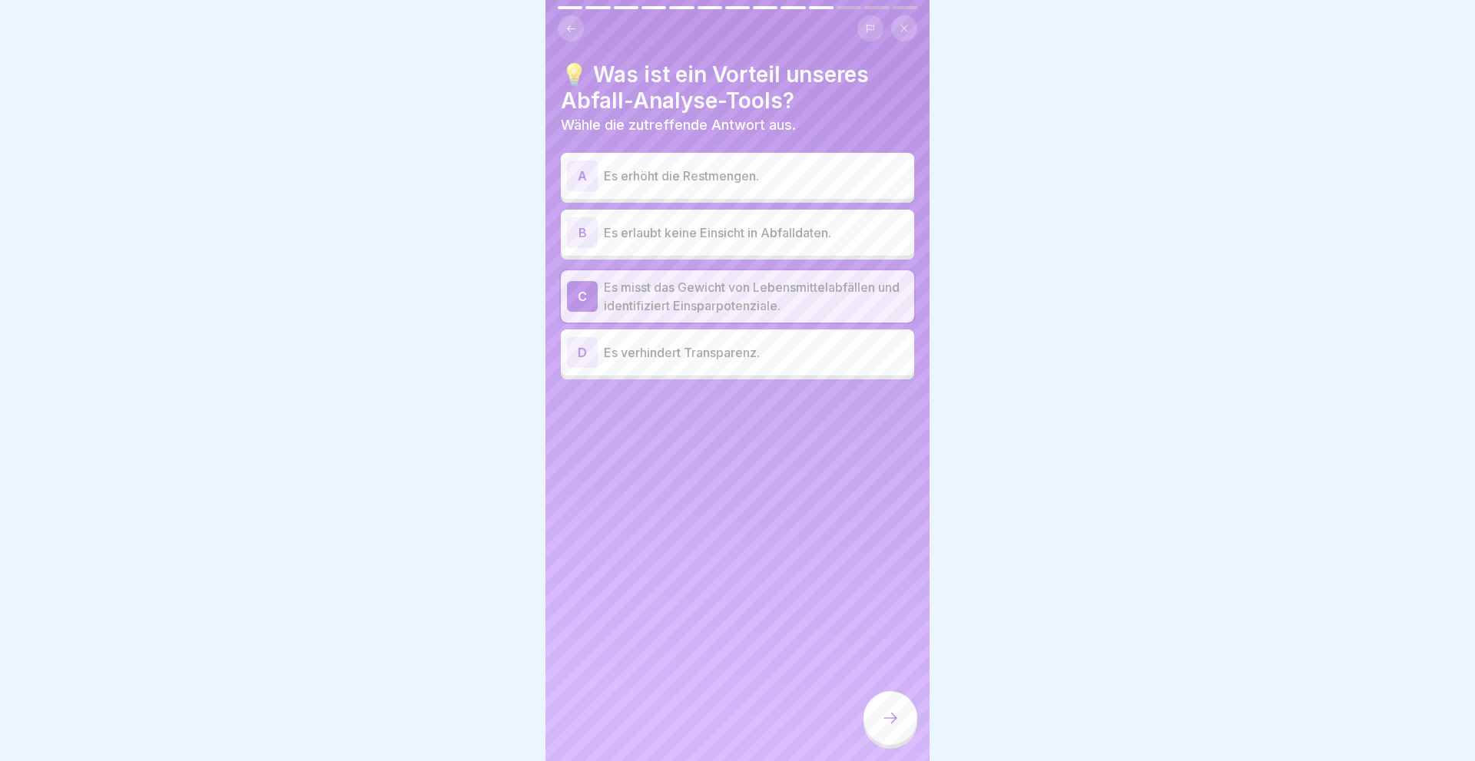
click at [905, 730] on div at bounding box center [890, 718] width 54 height 54
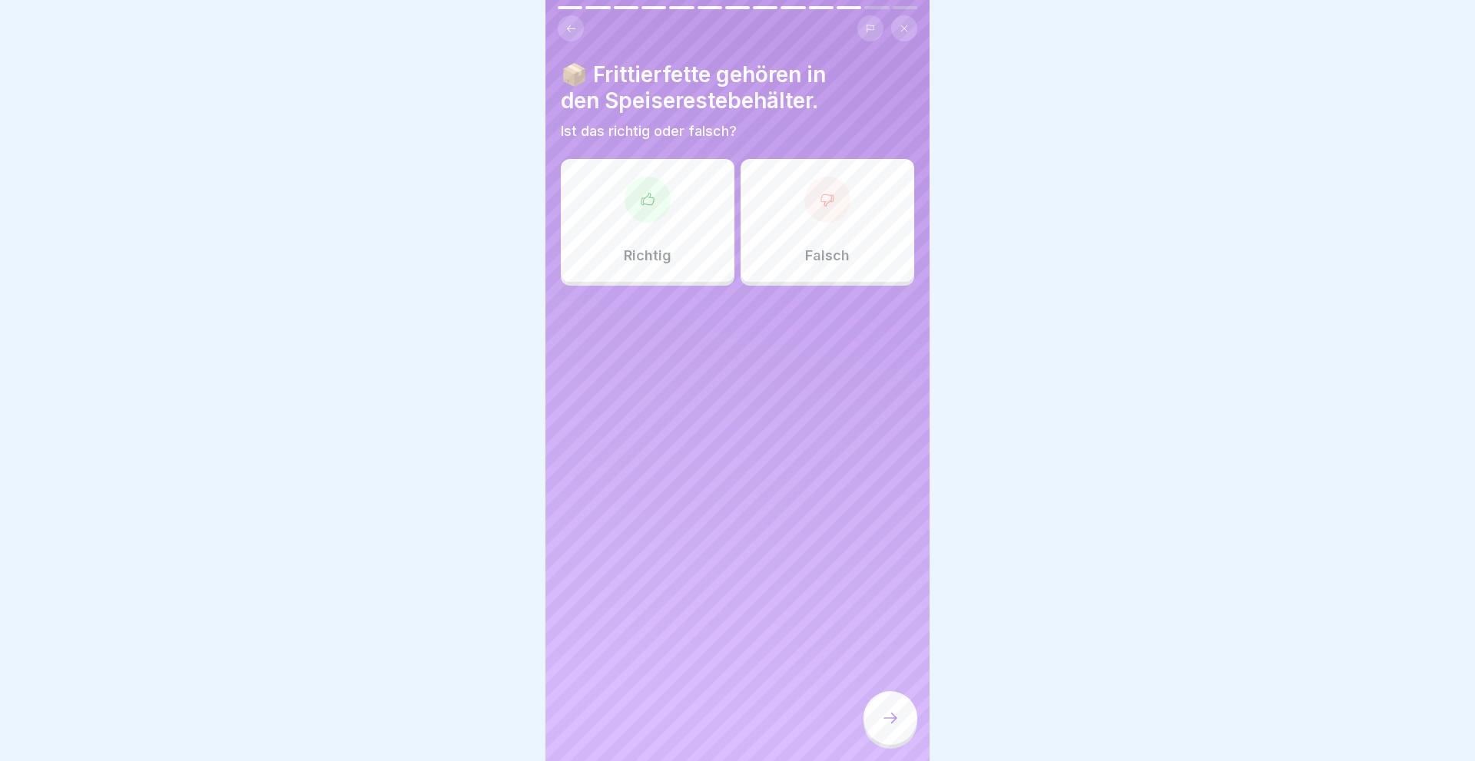
click at [808, 247] on div "Falsch" at bounding box center [827, 220] width 174 height 123
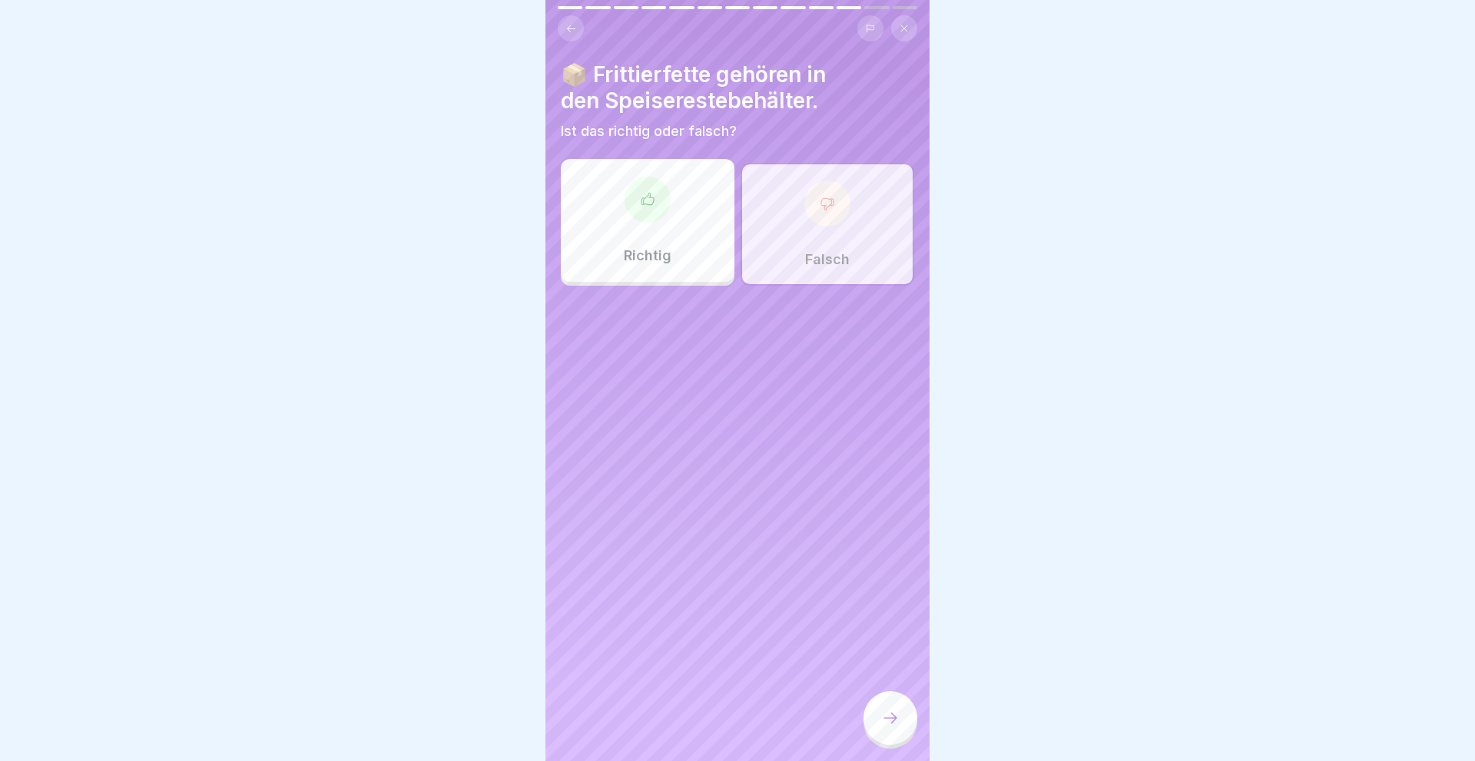
click at [896, 709] on div at bounding box center [890, 718] width 54 height 54
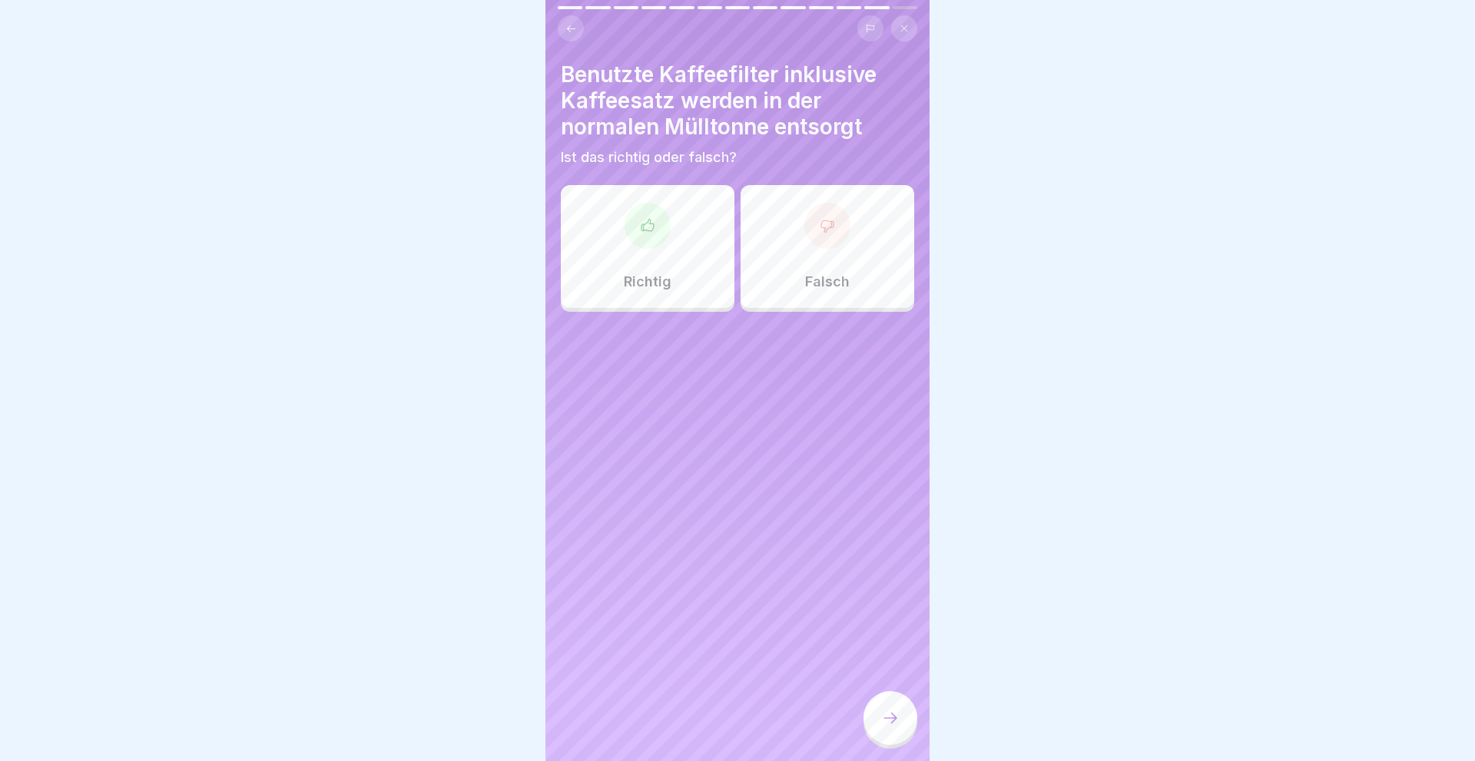
click at [831, 263] on div "Falsch" at bounding box center [827, 246] width 174 height 123
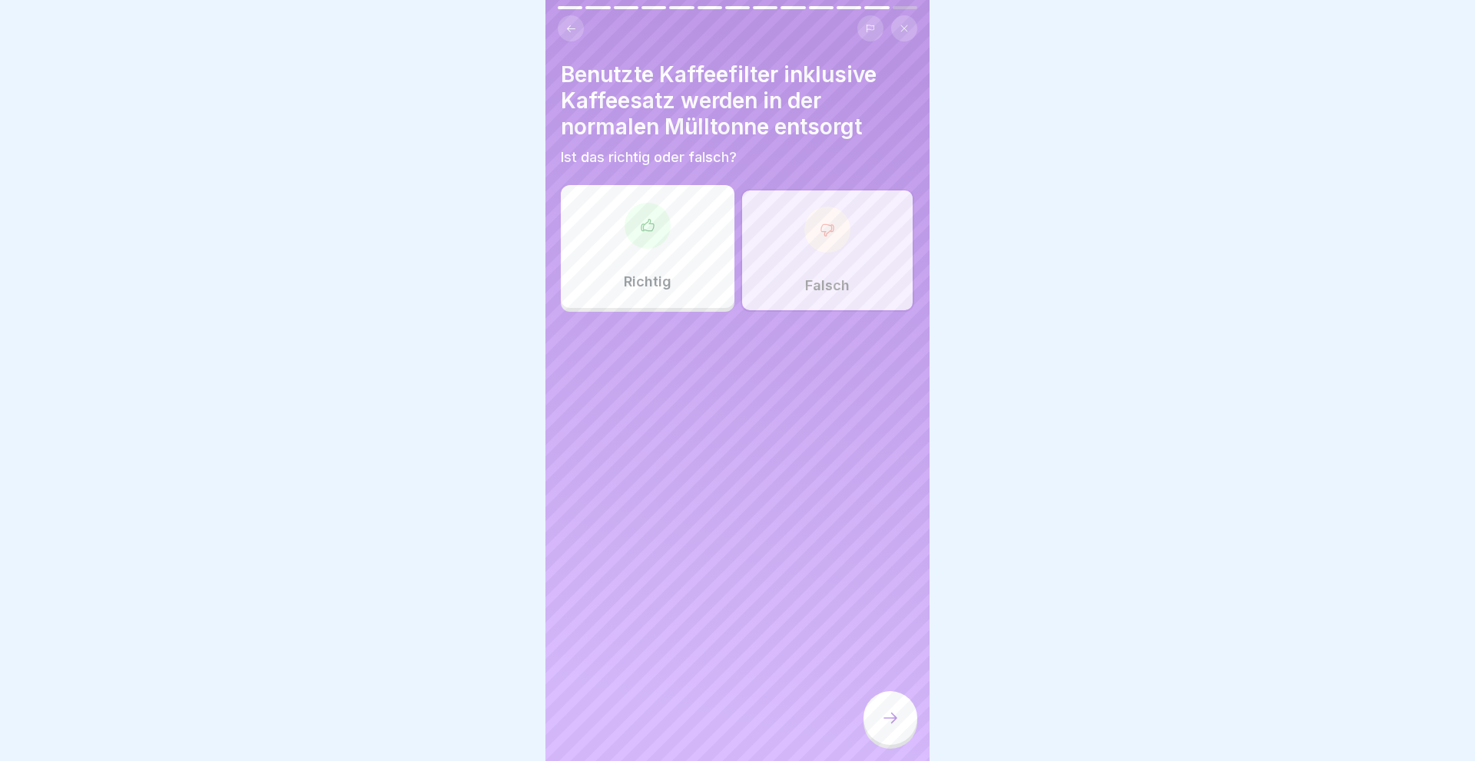
click at [899, 726] on icon at bounding box center [890, 718] width 18 height 18
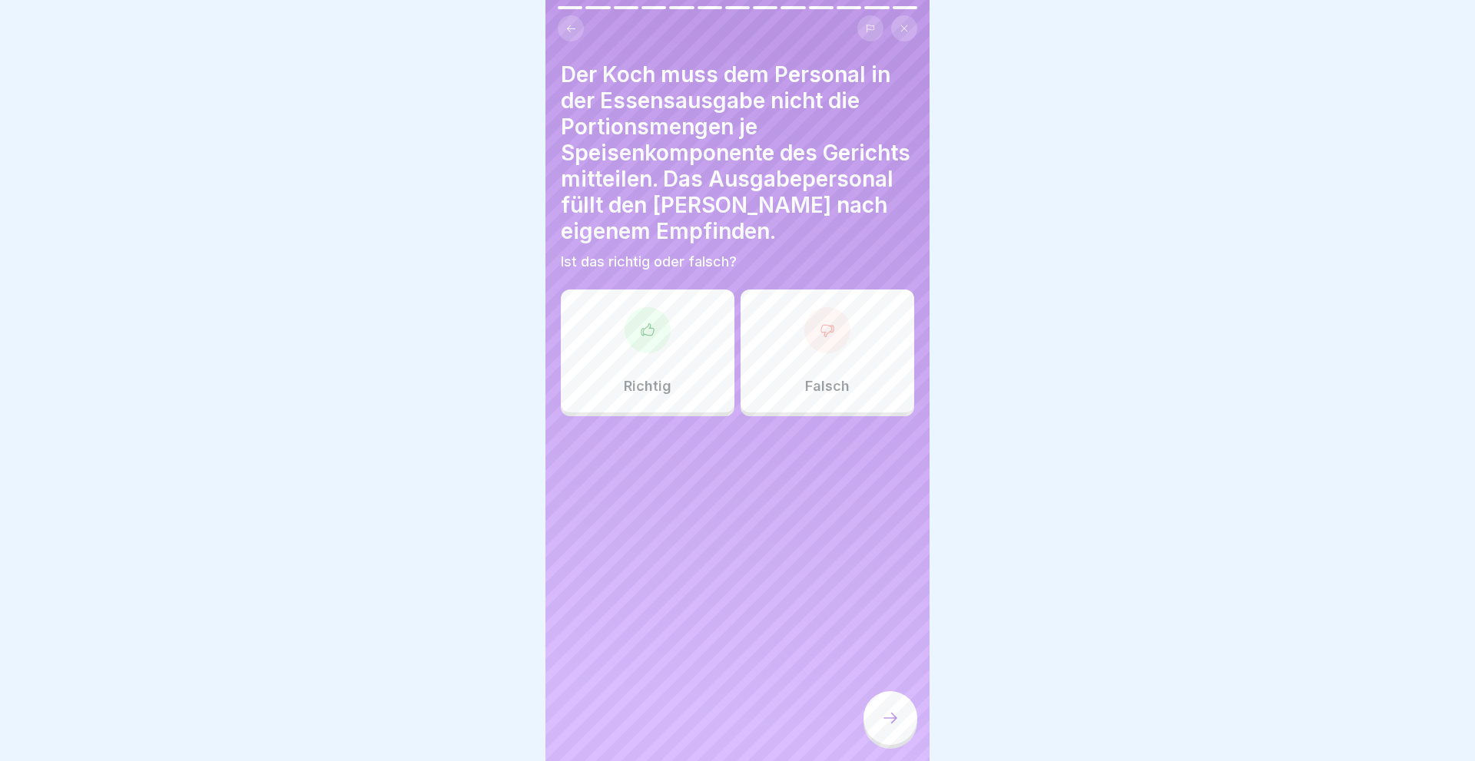
click at [836, 388] on p "Falsch" at bounding box center [827, 386] width 45 height 17
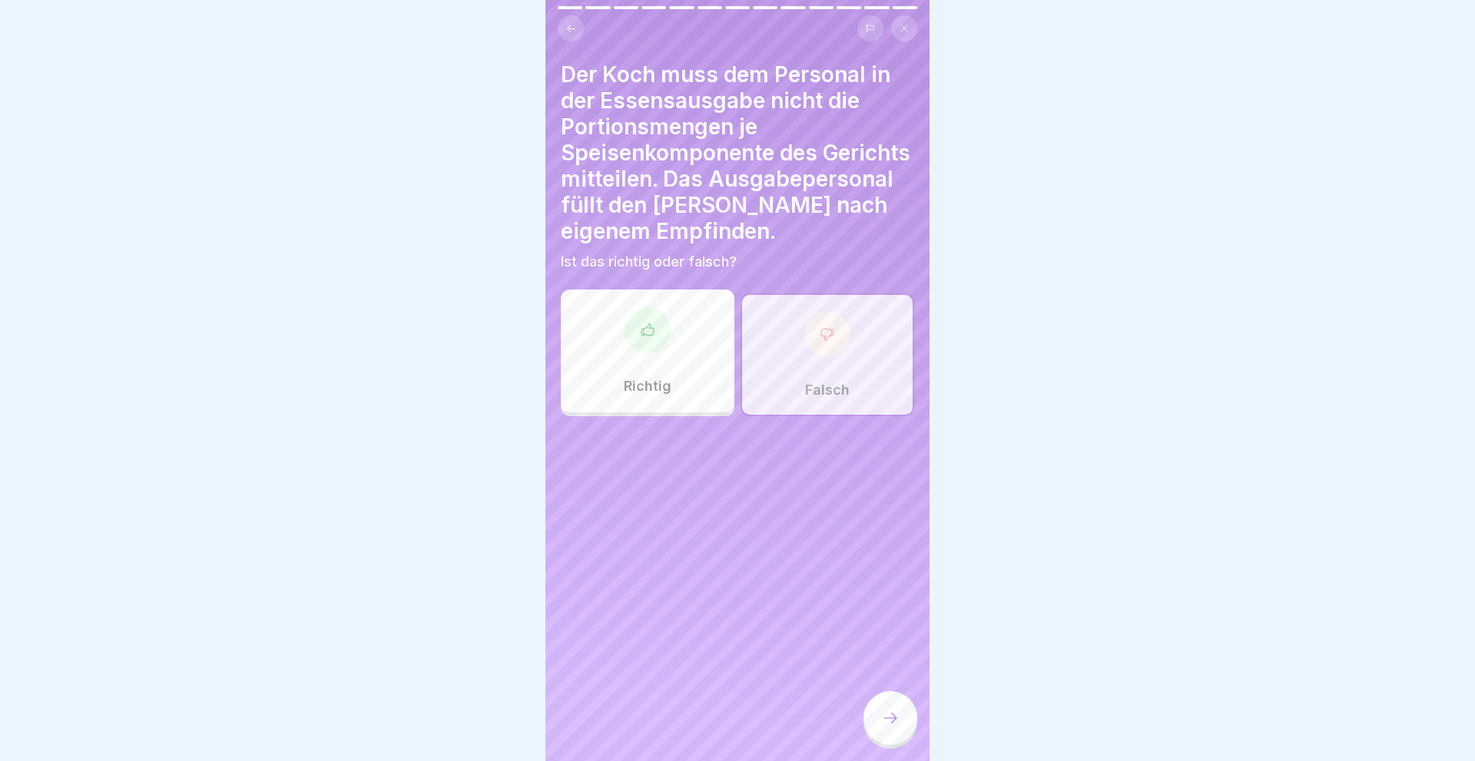
drag, startPoint x: 895, startPoint y: 723, endPoint x: 883, endPoint y: 726, distance: 11.9
click at [893, 723] on icon at bounding box center [890, 718] width 18 height 18
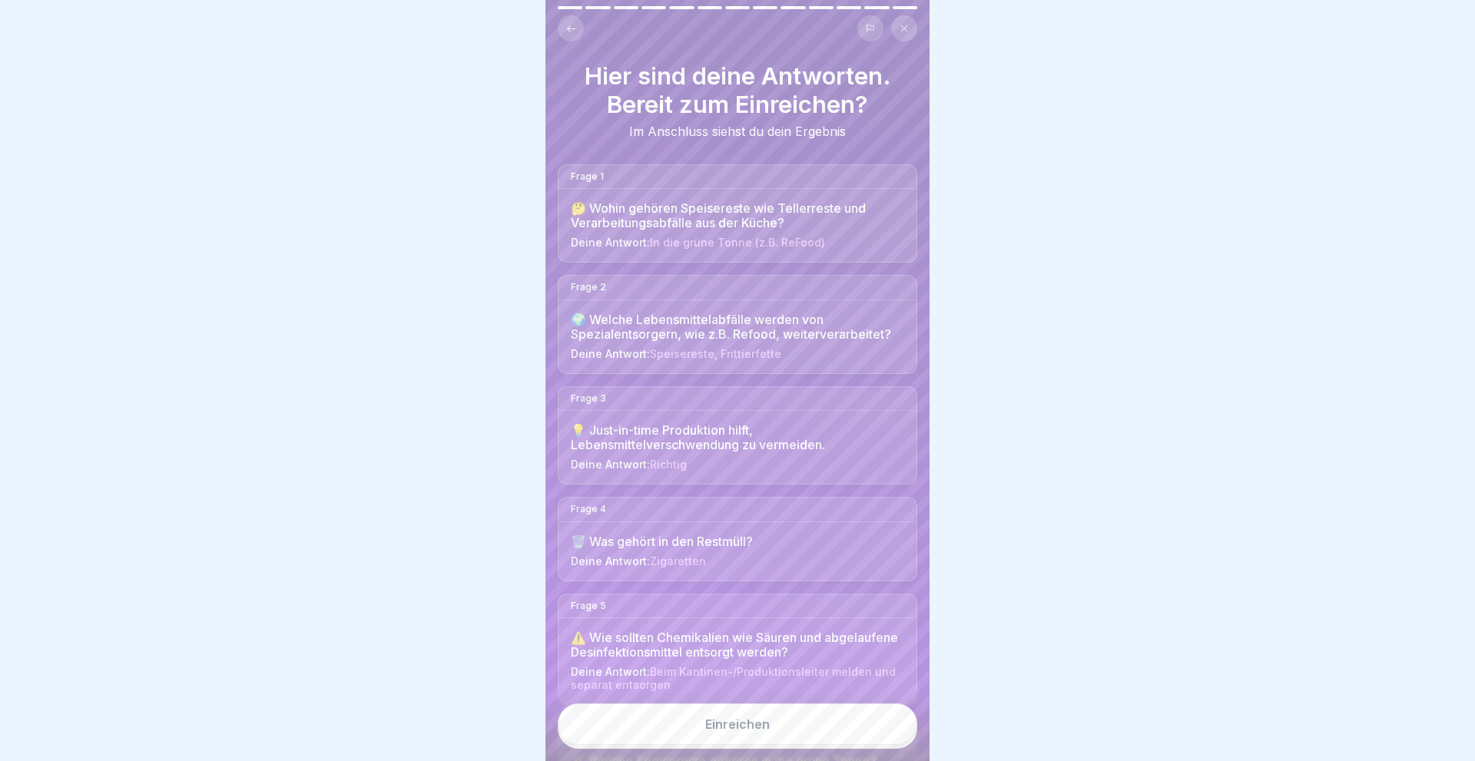
click at [573, 25] on icon at bounding box center [571, 29] width 12 height 12
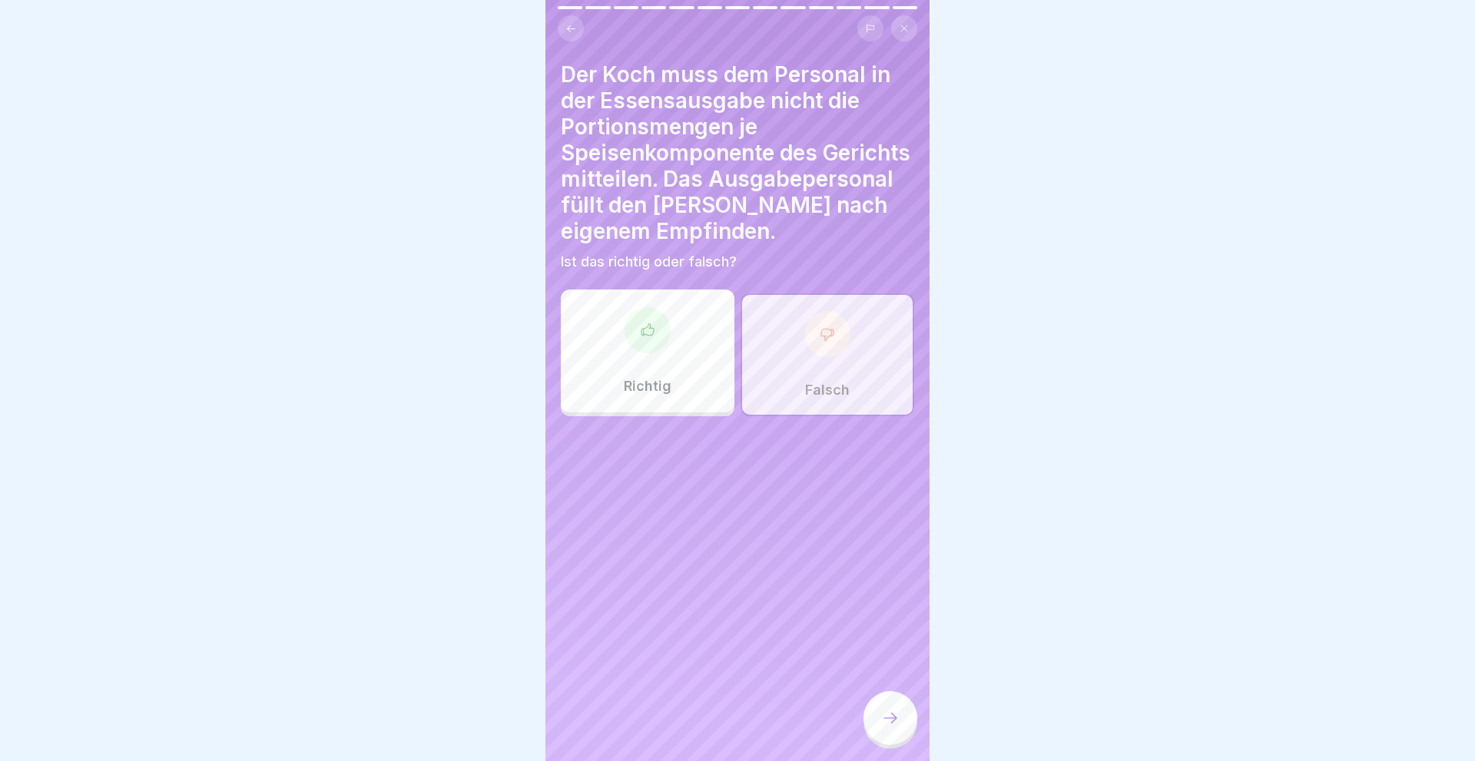
click at [573, 25] on icon at bounding box center [571, 29] width 12 height 12
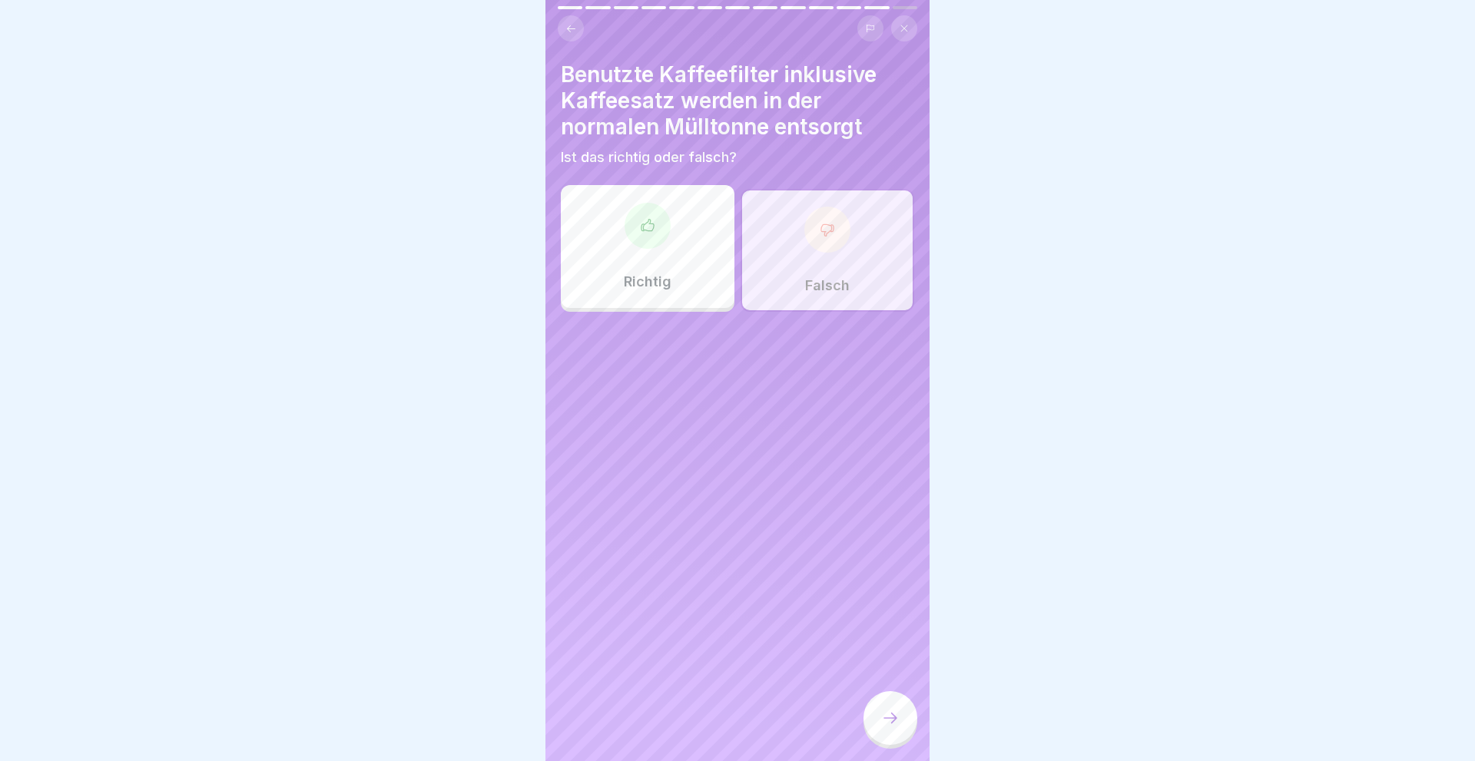
click at [573, 25] on icon at bounding box center [571, 29] width 12 height 12
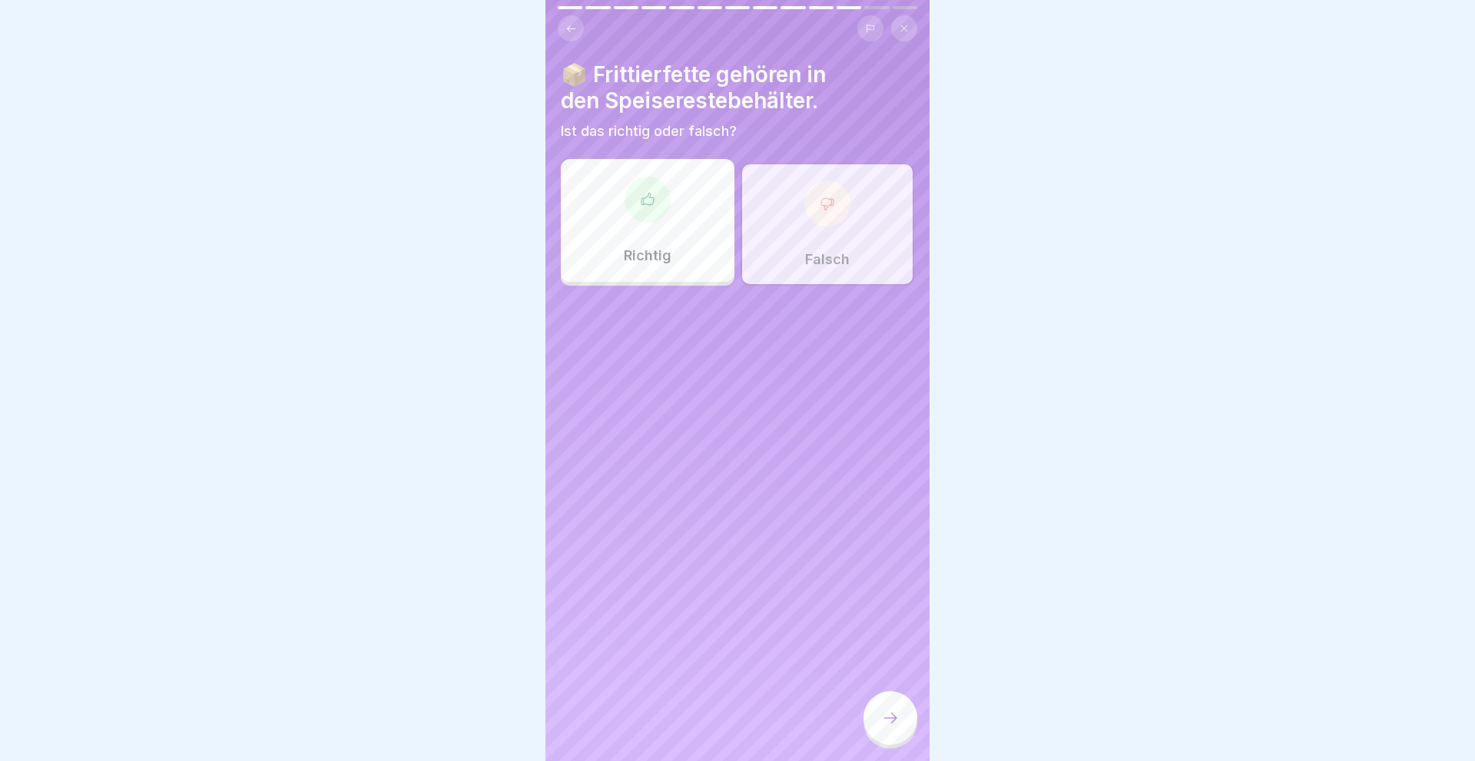
click at [566, 27] on icon at bounding box center [571, 29] width 12 height 12
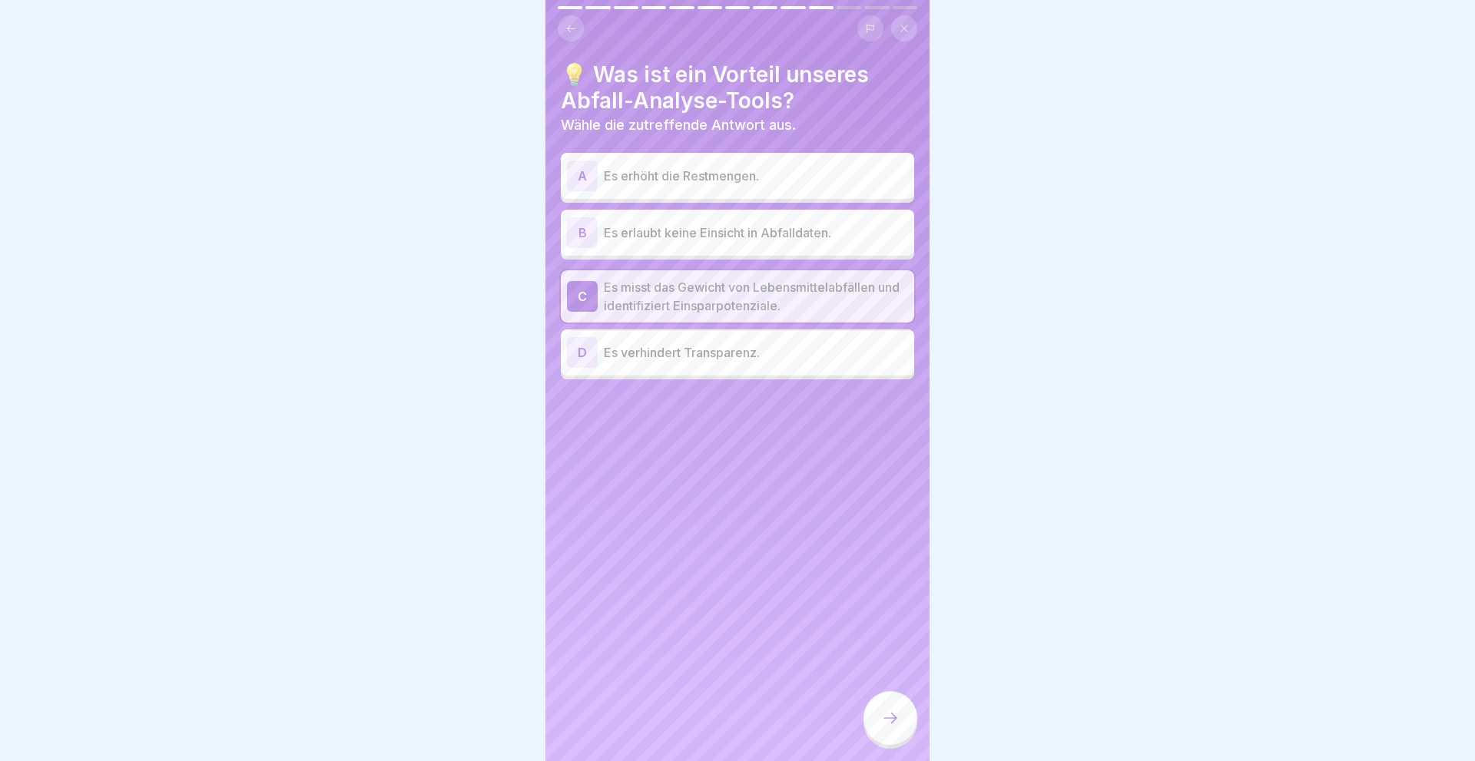
click at [566, 27] on icon at bounding box center [571, 29] width 12 height 12
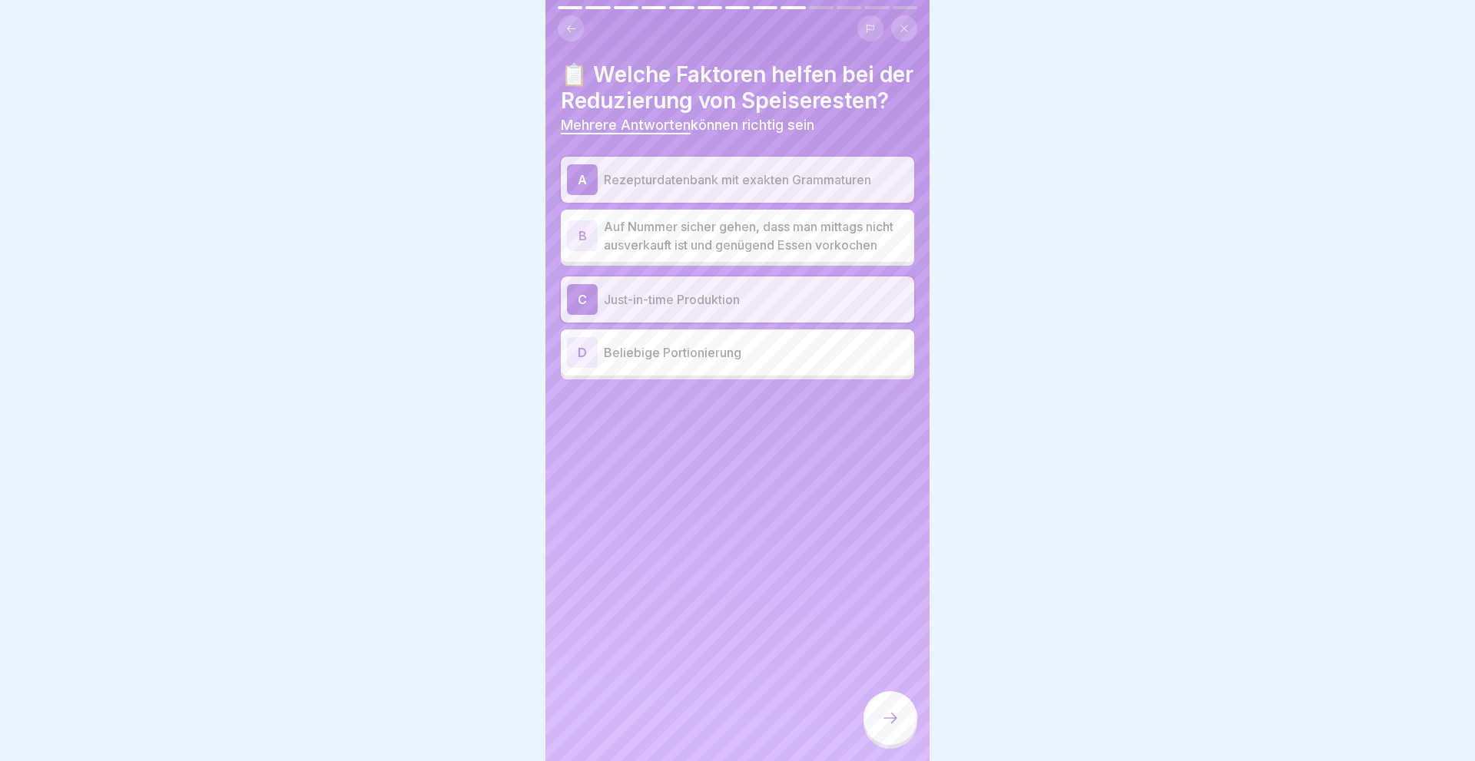
click at [566, 27] on icon at bounding box center [571, 29] width 12 height 12
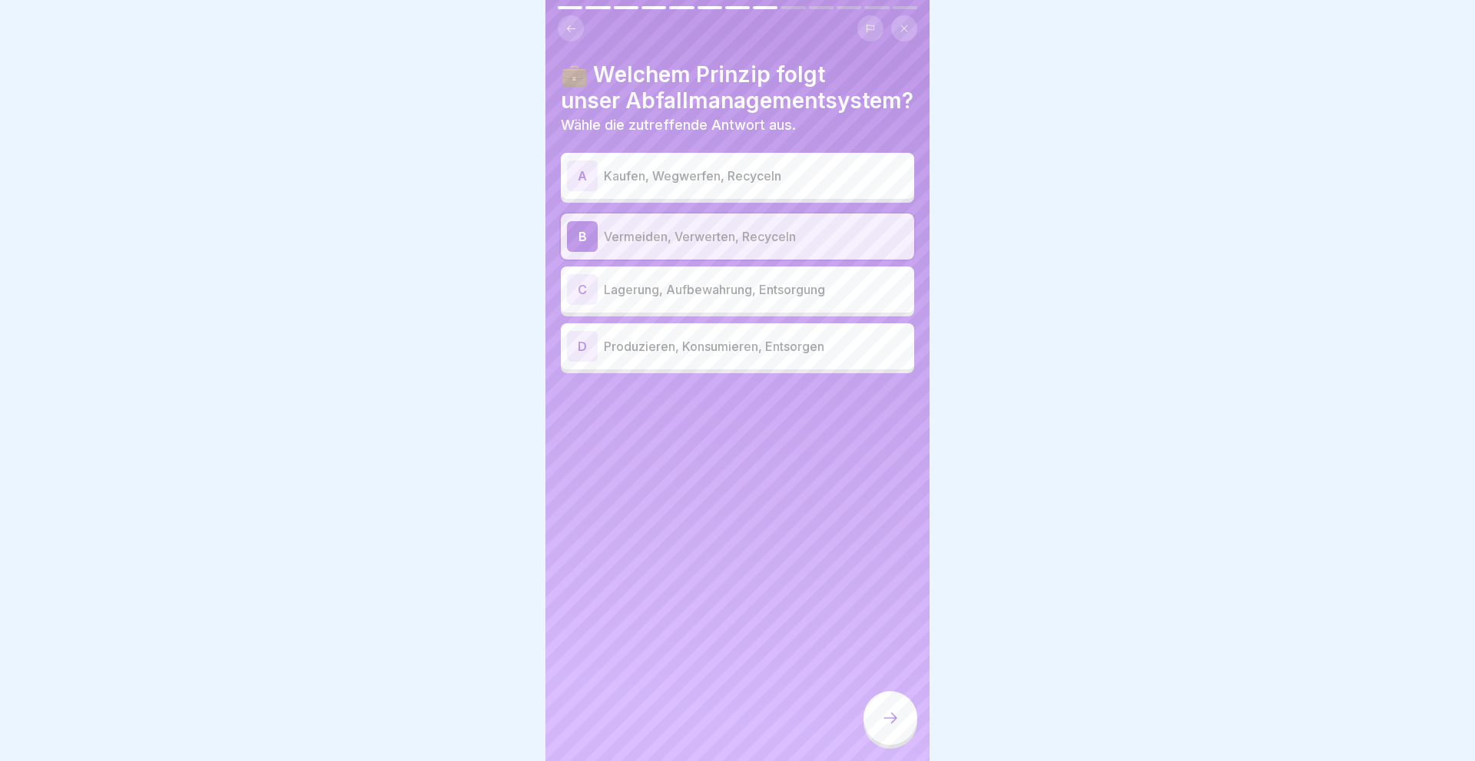
click at [566, 27] on icon at bounding box center [571, 29] width 12 height 12
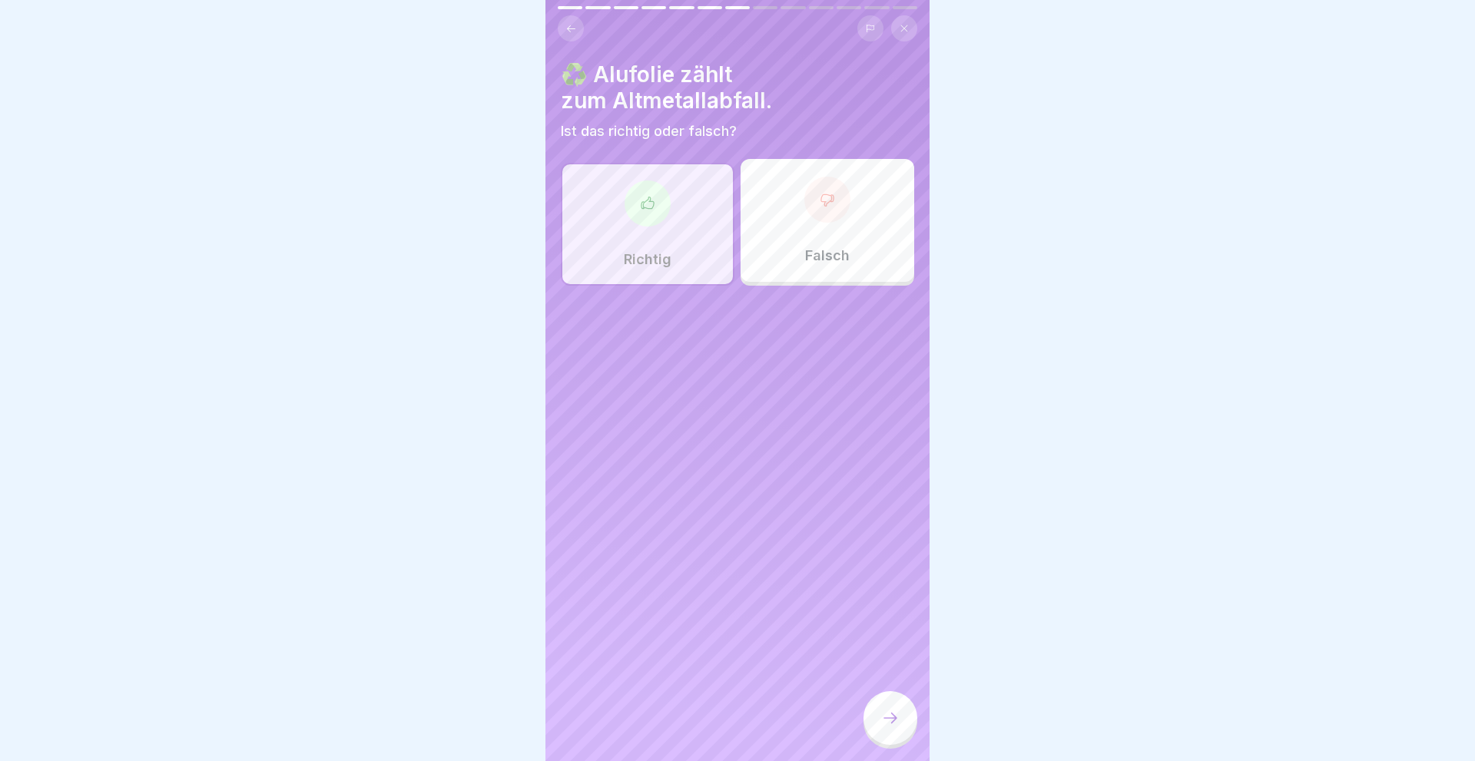
click at [566, 27] on icon at bounding box center [571, 29] width 12 height 12
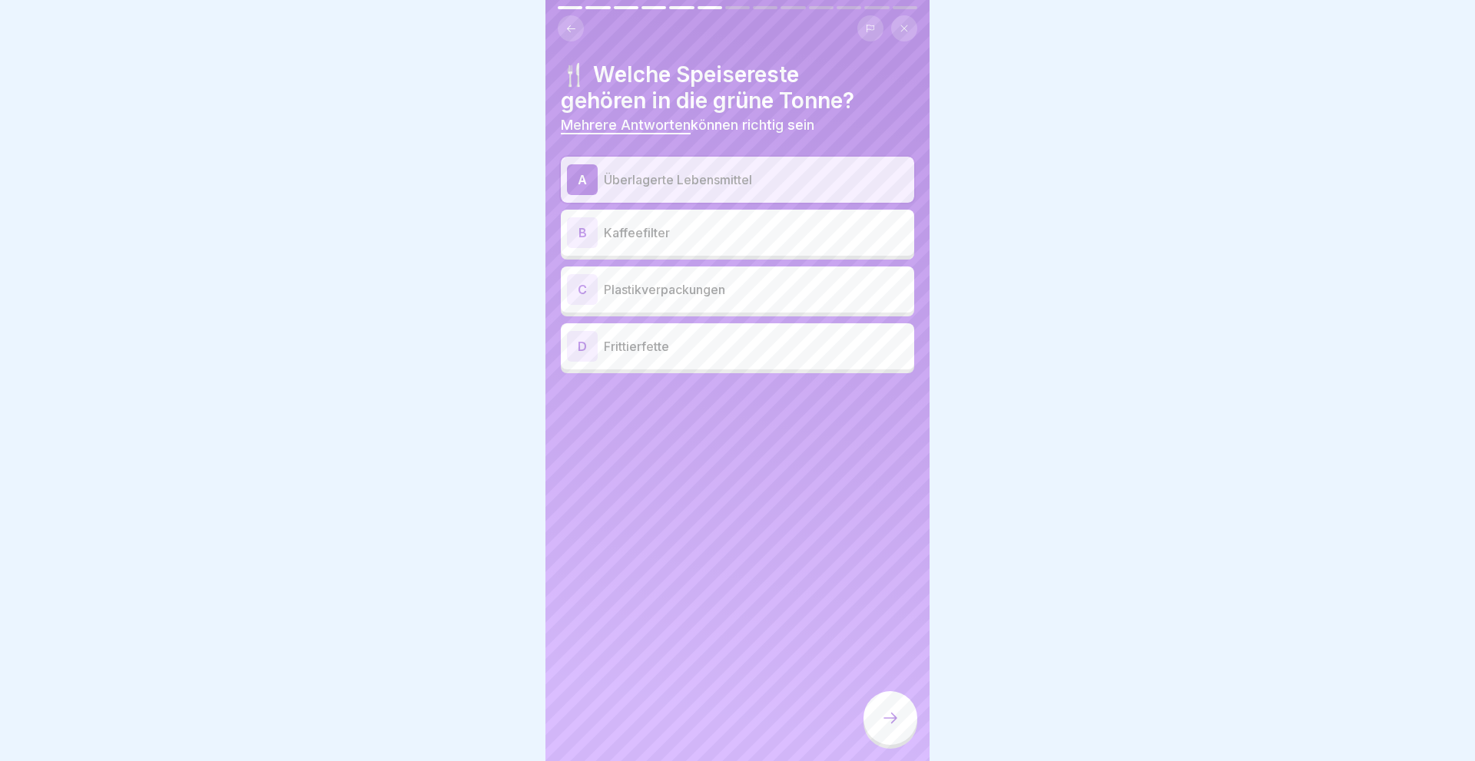
click at [581, 226] on div "B" at bounding box center [582, 232] width 31 height 31
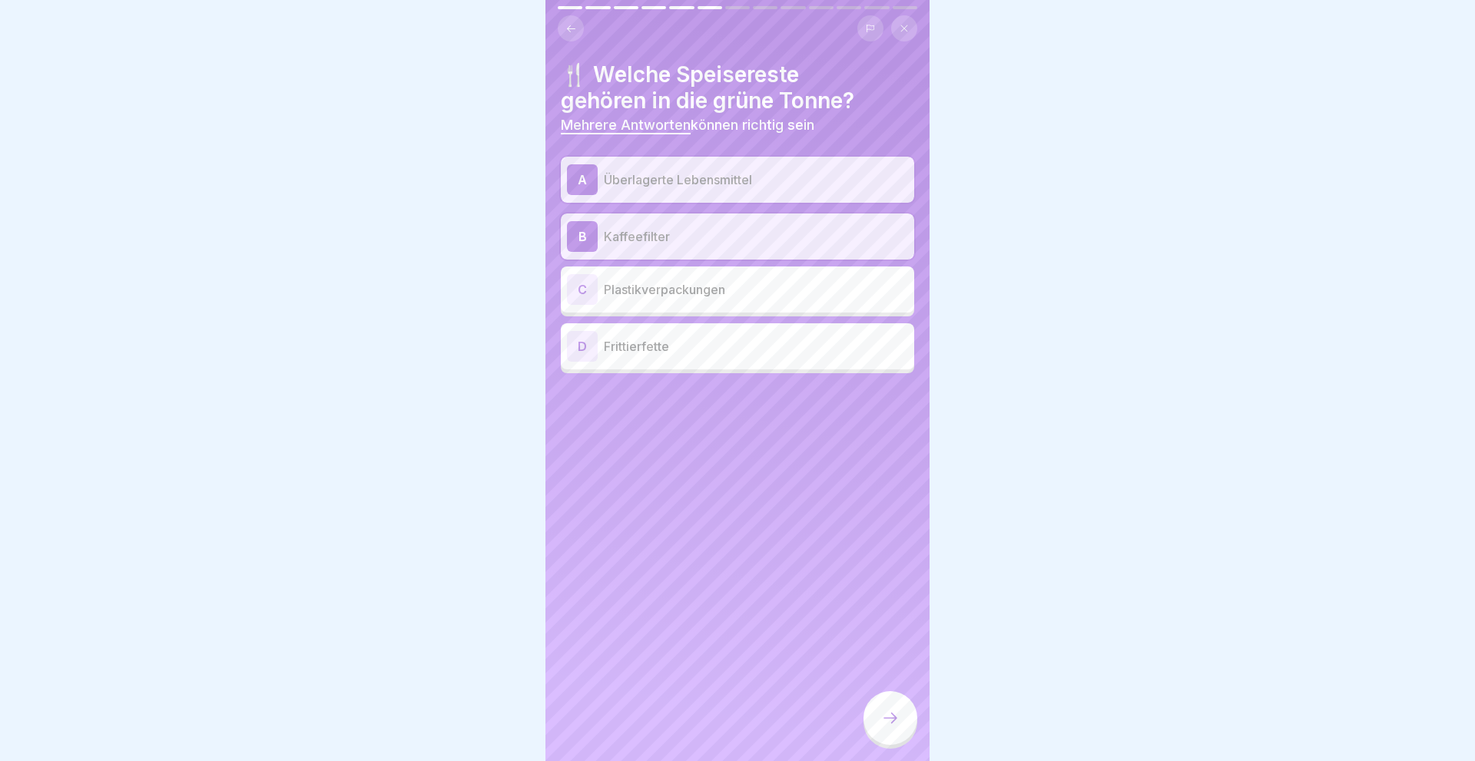
click at [899, 716] on icon at bounding box center [890, 718] width 18 height 18
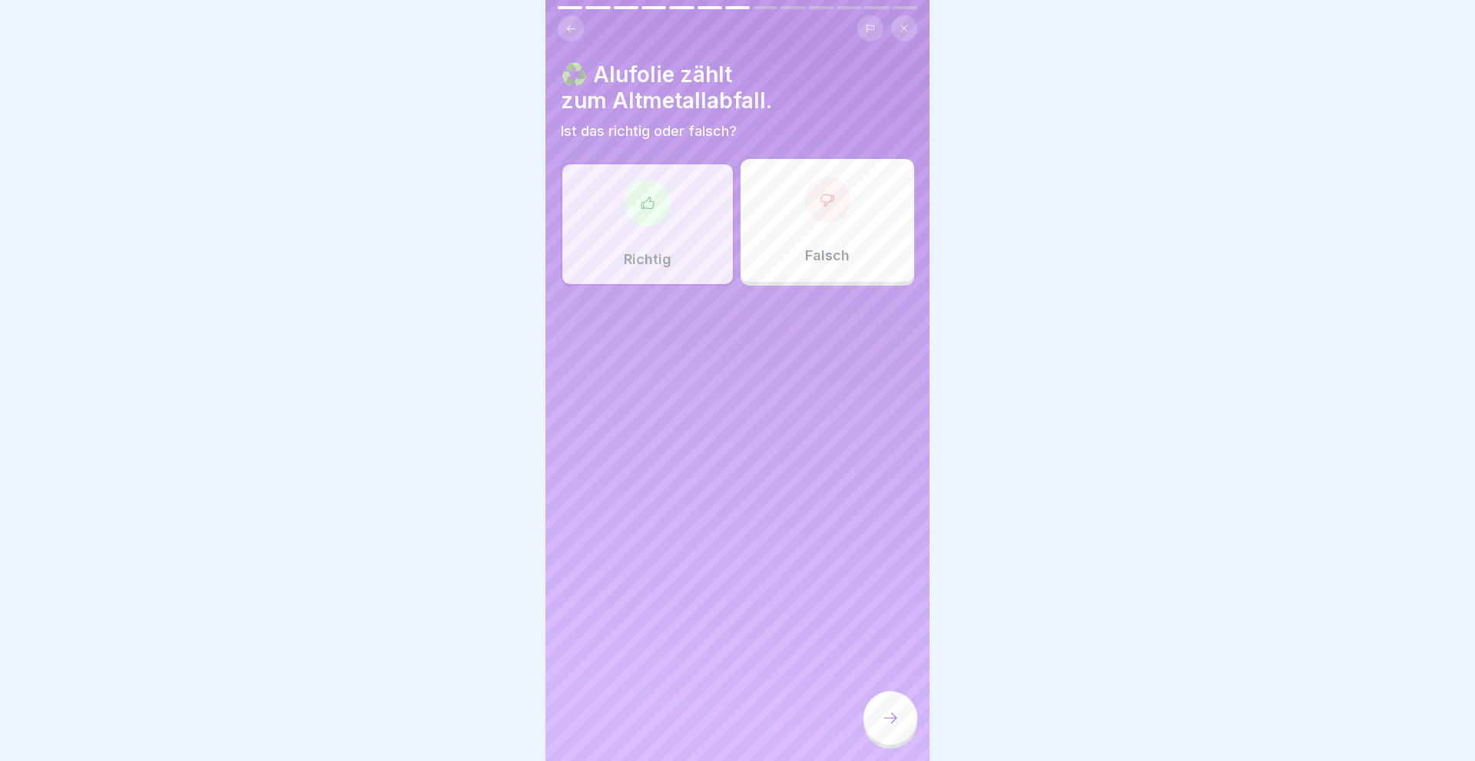
click at [899, 716] on icon at bounding box center [890, 718] width 18 height 18
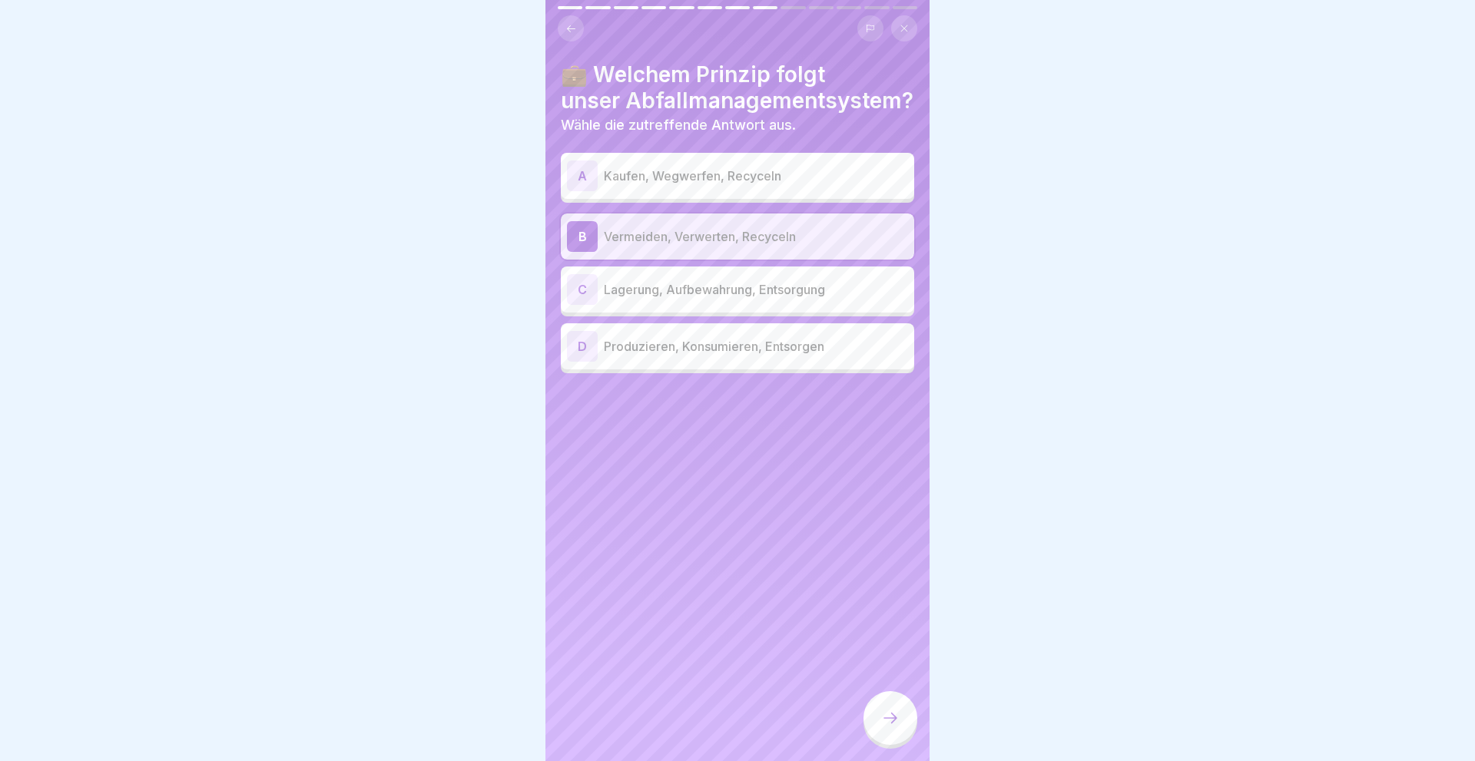
click at [899, 716] on icon at bounding box center [890, 718] width 18 height 18
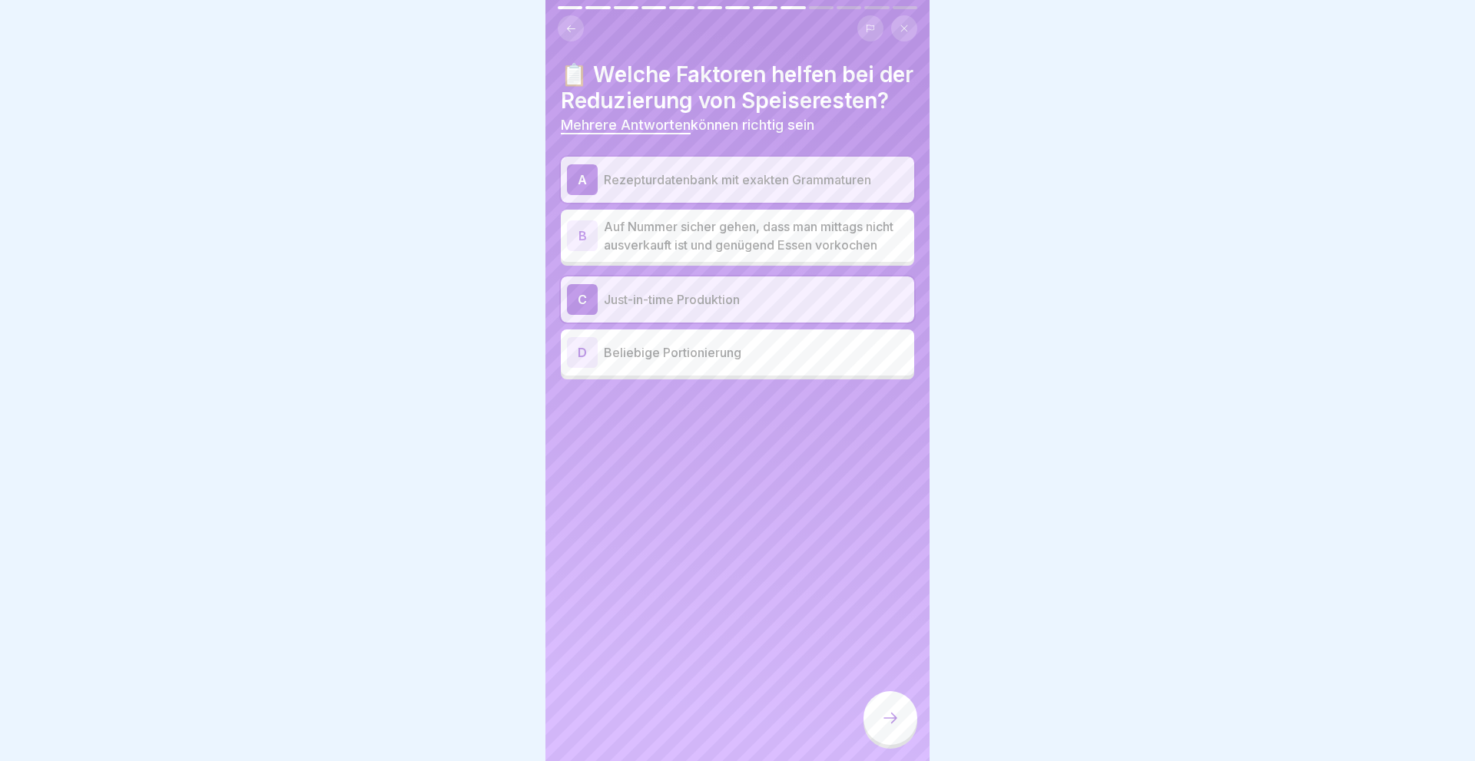
click at [899, 716] on icon at bounding box center [890, 718] width 18 height 18
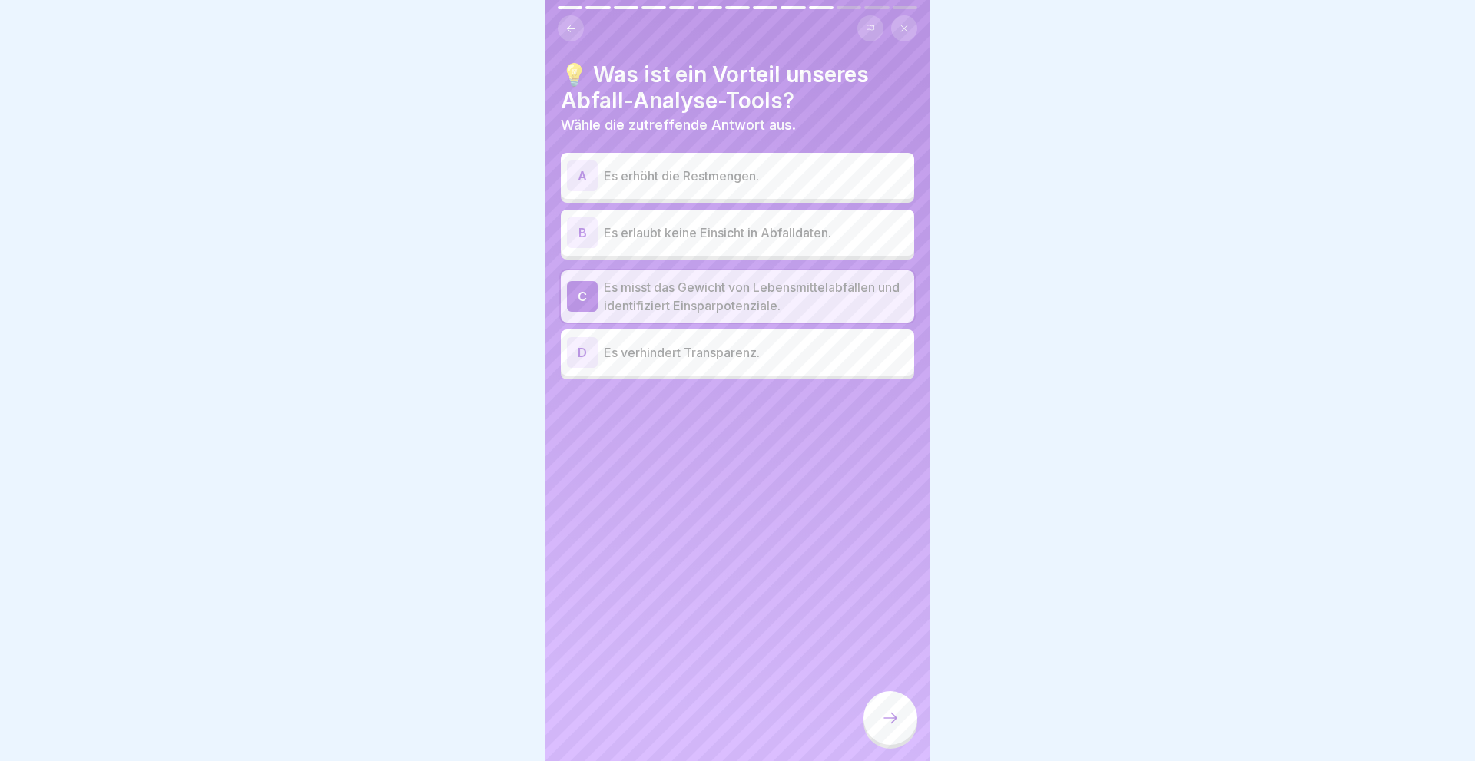
click at [899, 716] on icon at bounding box center [890, 718] width 18 height 18
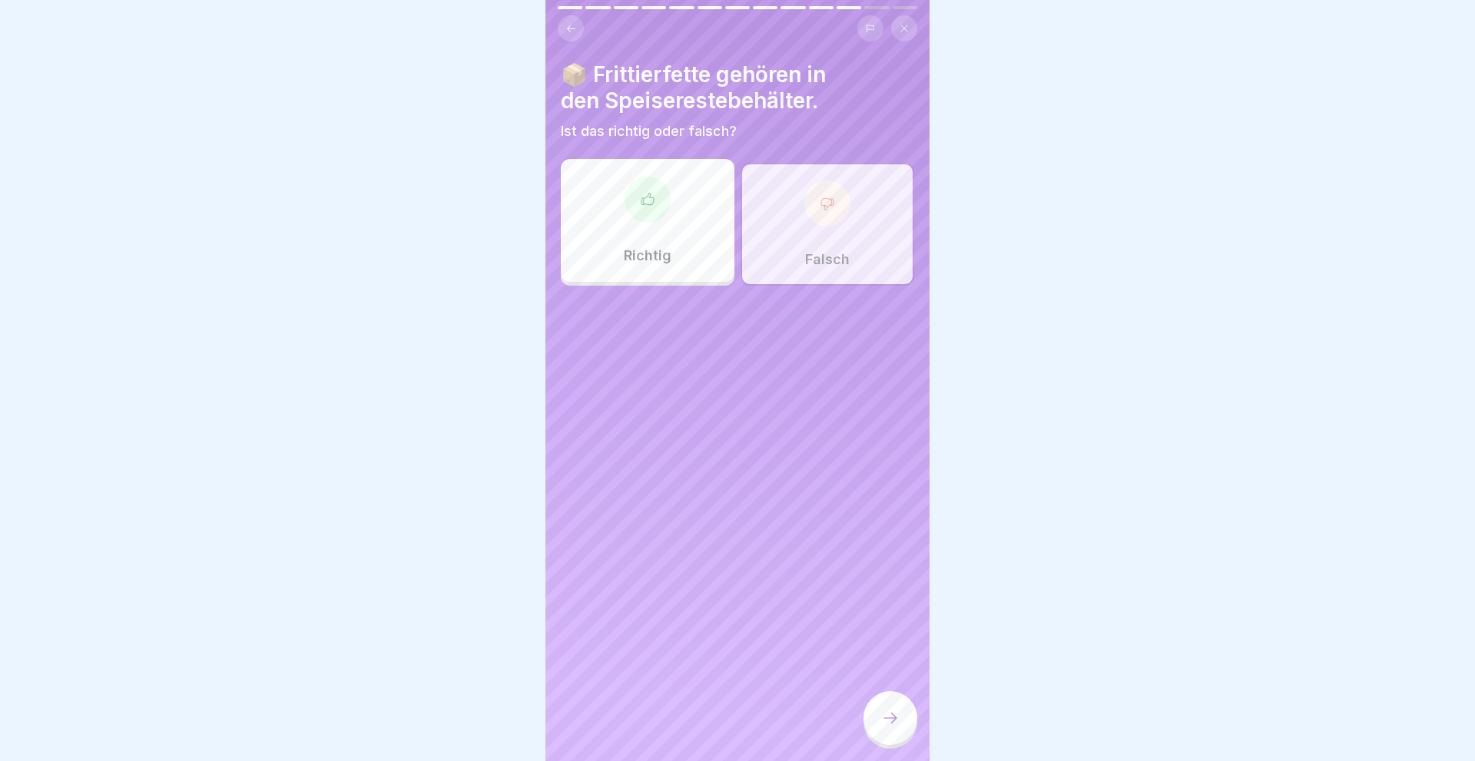
click at [899, 716] on icon at bounding box center [890, 718] width 18 height 18
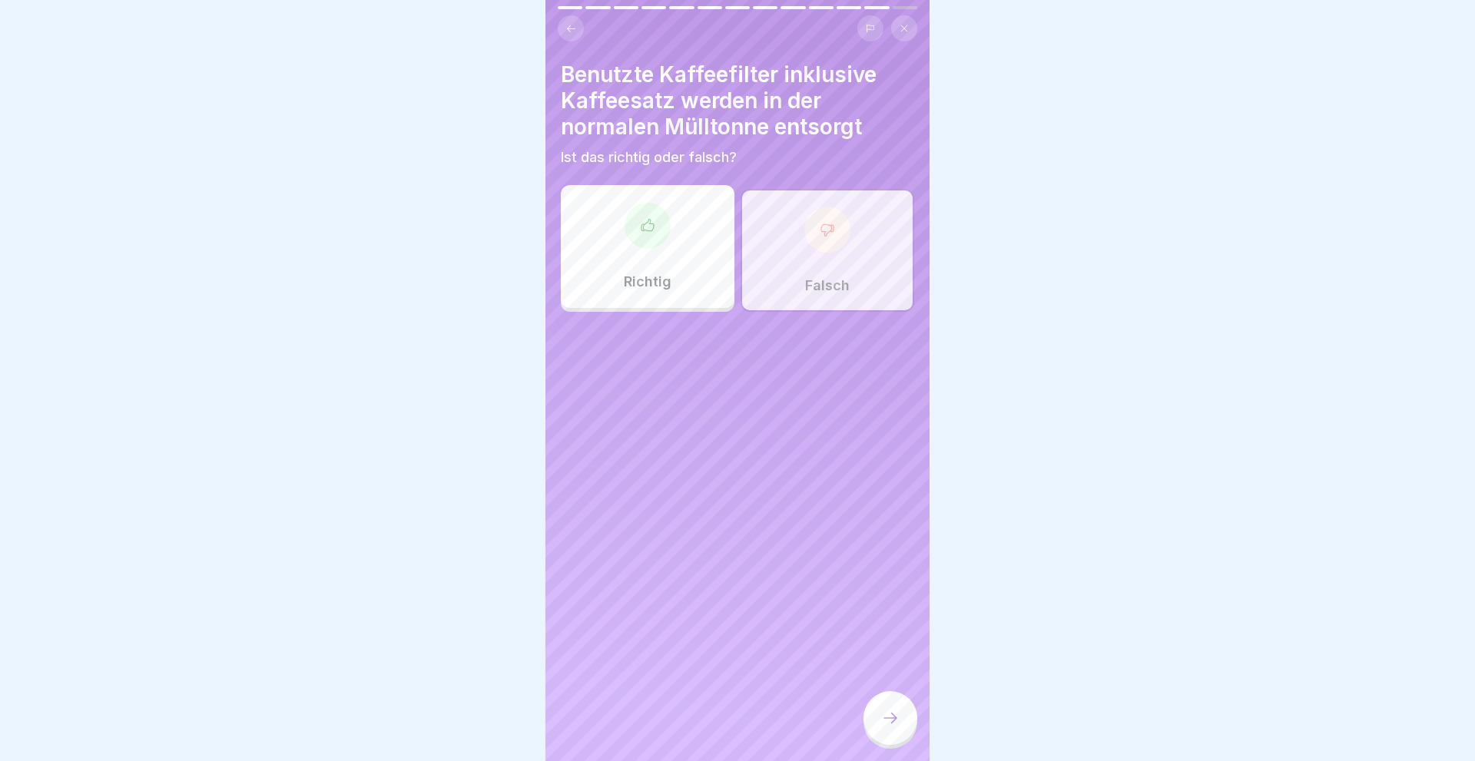
click at [899, 716] on icon at bounding box center [890, 718] width 18 height 18
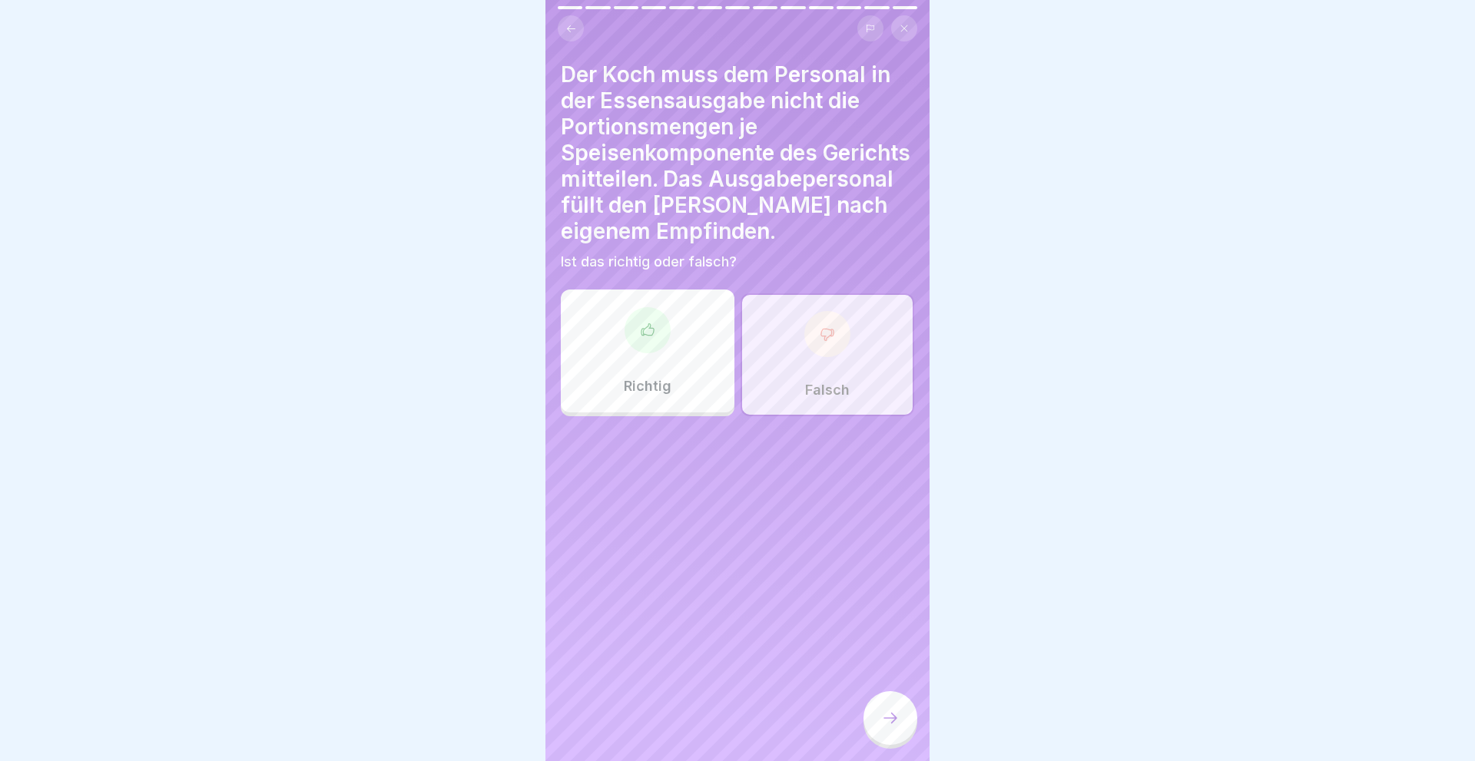
click at [899, 716] on icon at bounding box center [890, 718] width 18 height 18
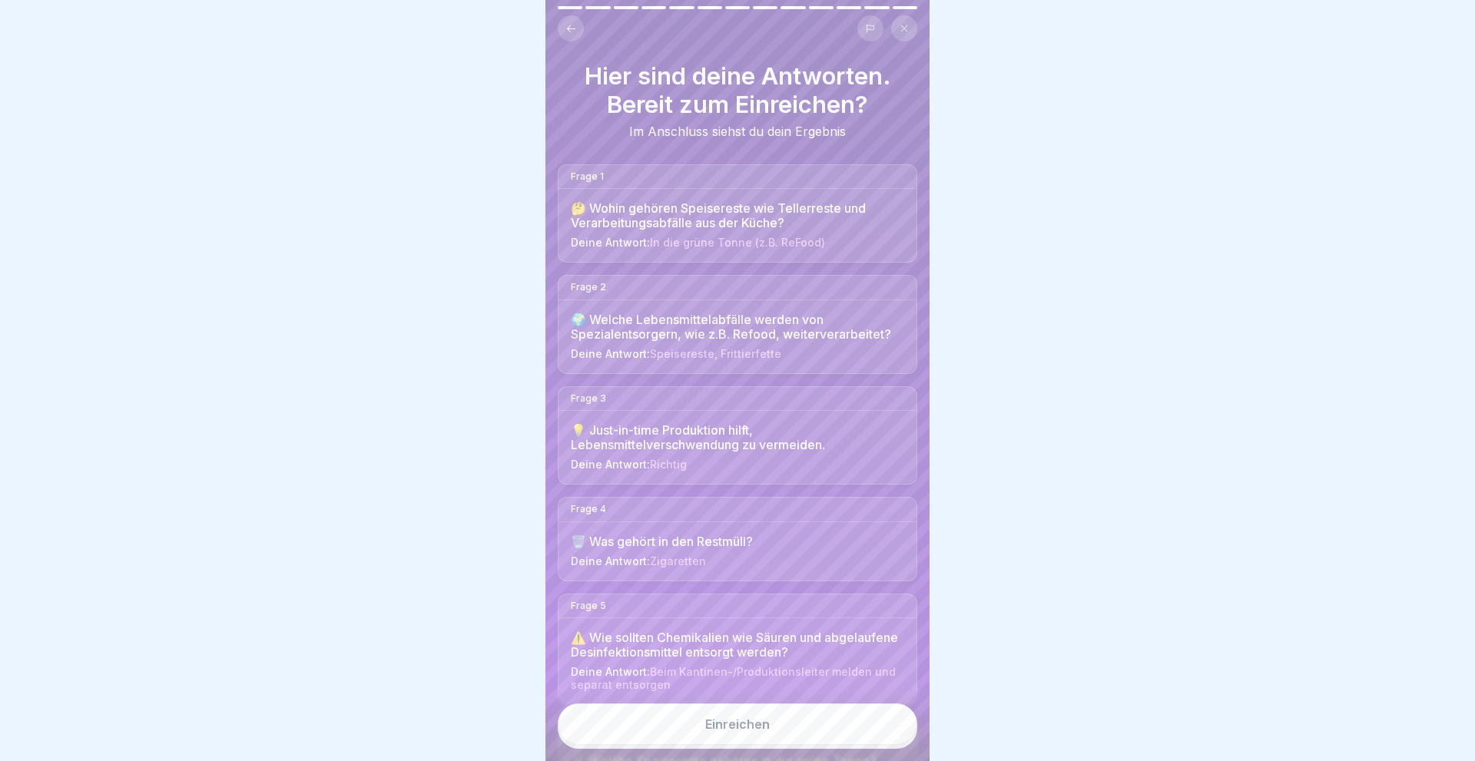
click at [899, 716] on button "Einreichen" at bounding box center [737, 724] width 359 height 41
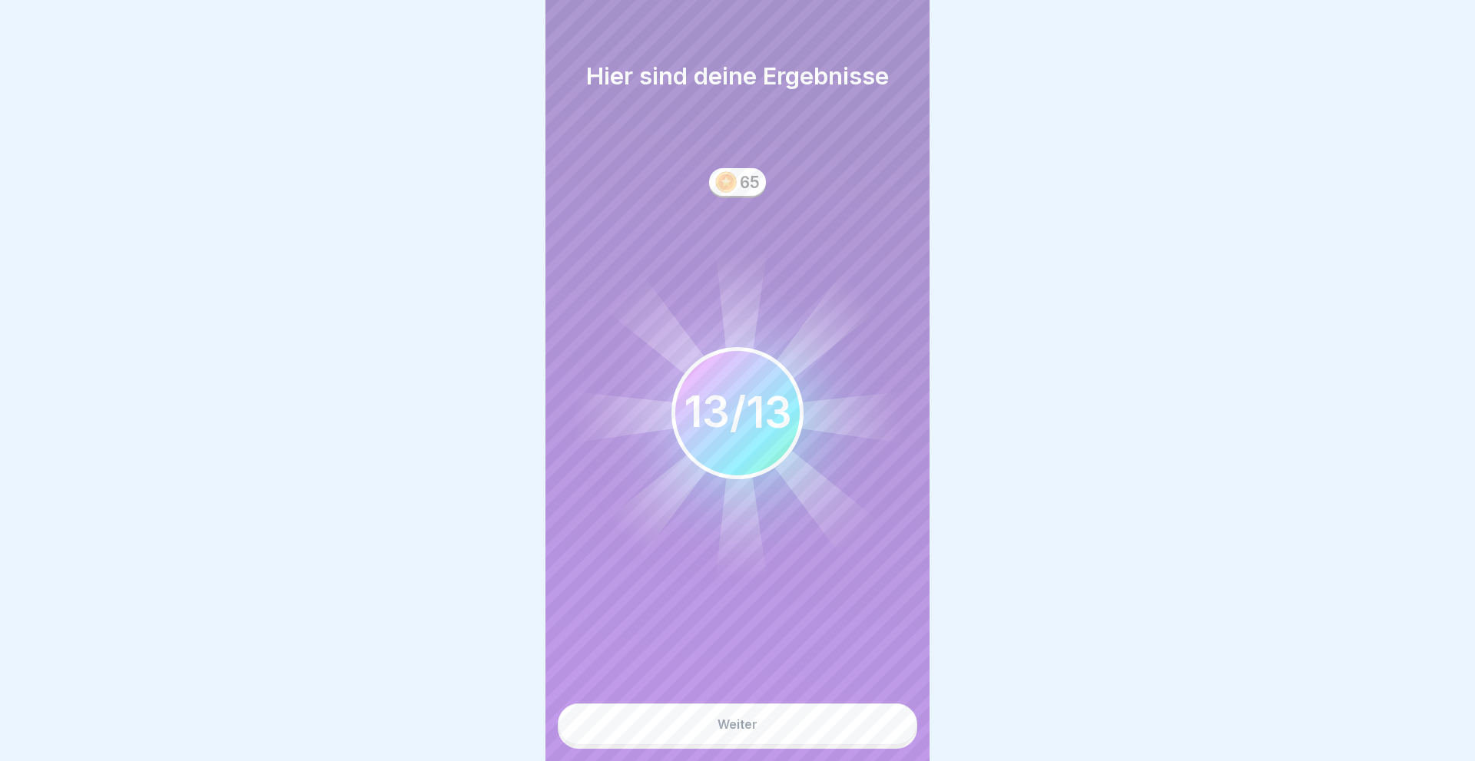
click at [747, 729] on div "Weiter" at bounding box center [737, 724] width 40 height 14
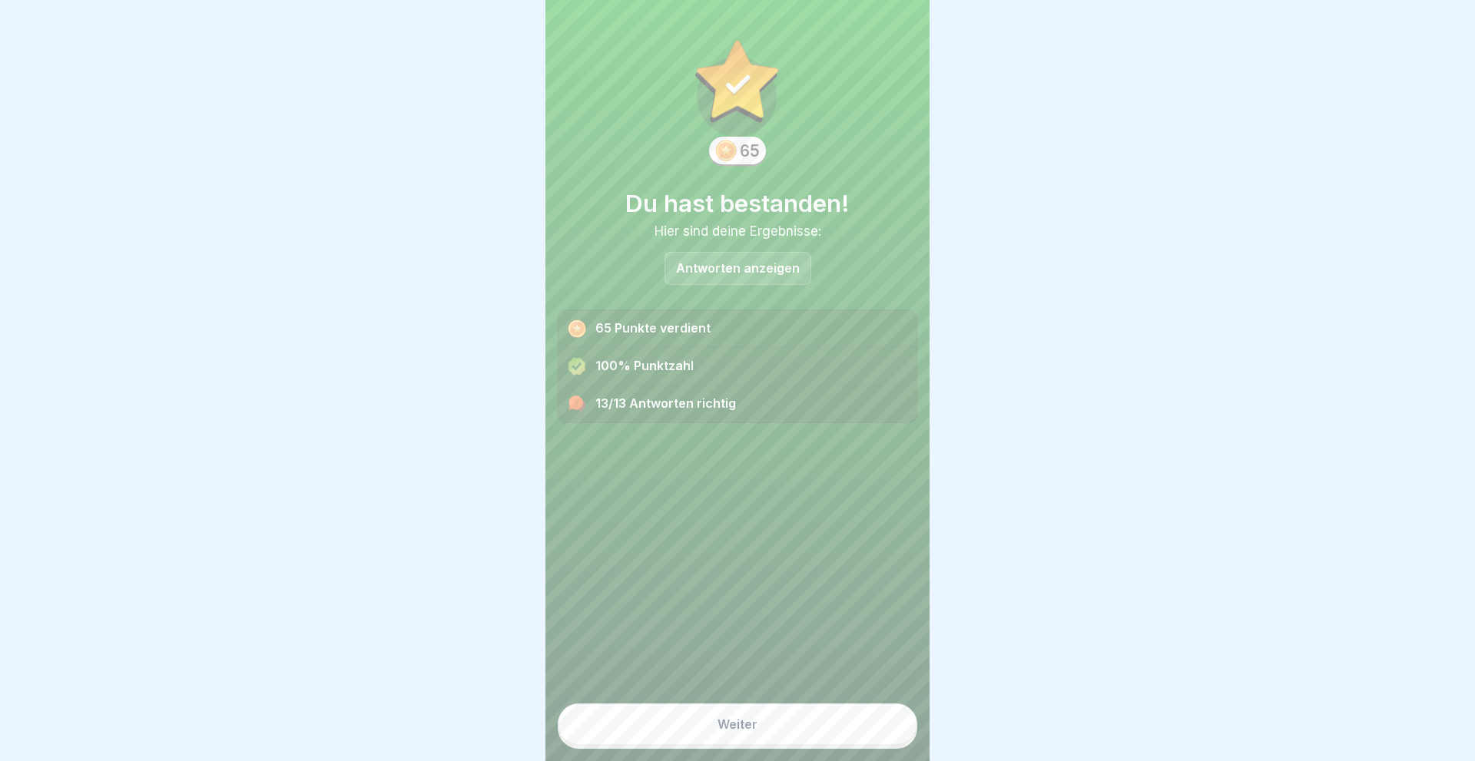
click at [746, 729] on div "Weiter" at bounding box center [737, 724] width 40 height 14
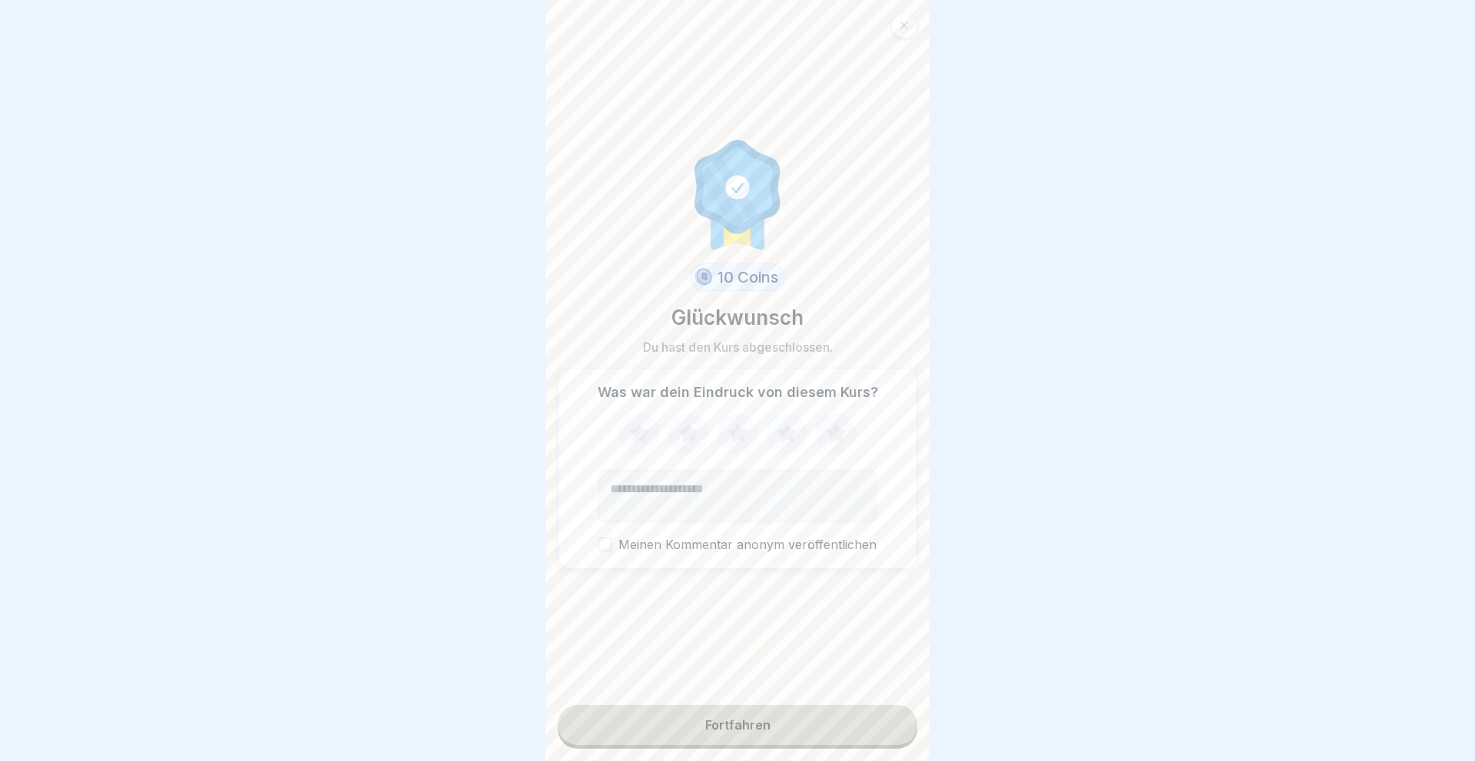
click at [840, 432] on icon at bounding box center [836, 432] width 20 height 19
click at [654, 717] on button "Fortfahren" at bounding box center [737, 725] width 359 height 40
